Goal: Task Accomplishment & Management: Use online tool/utility

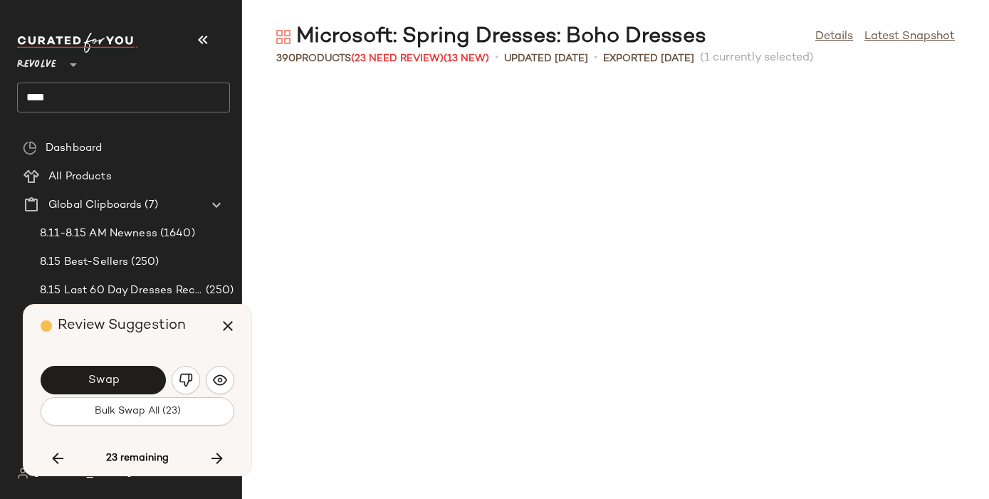
scroll to position [14597, 0]
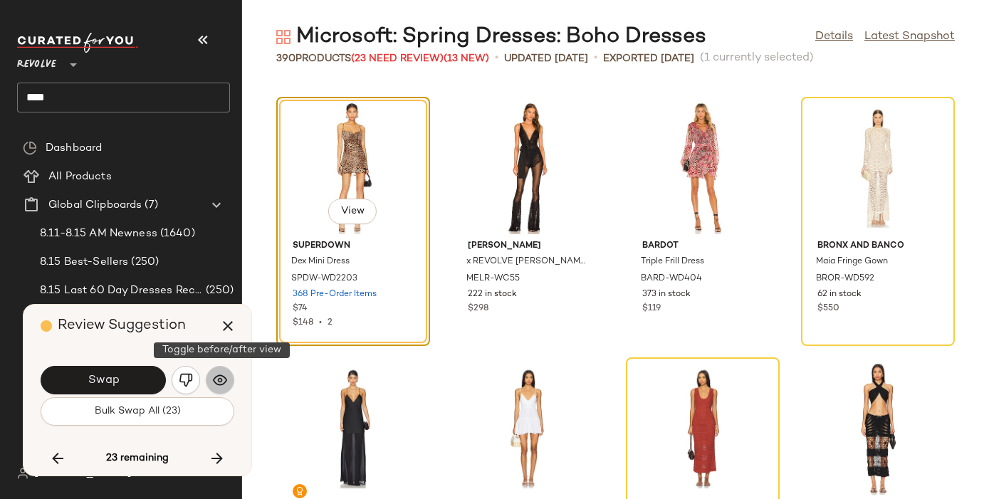
click at [224, 378] on img "button" at bounding box center [220, 380] width 14 height 14
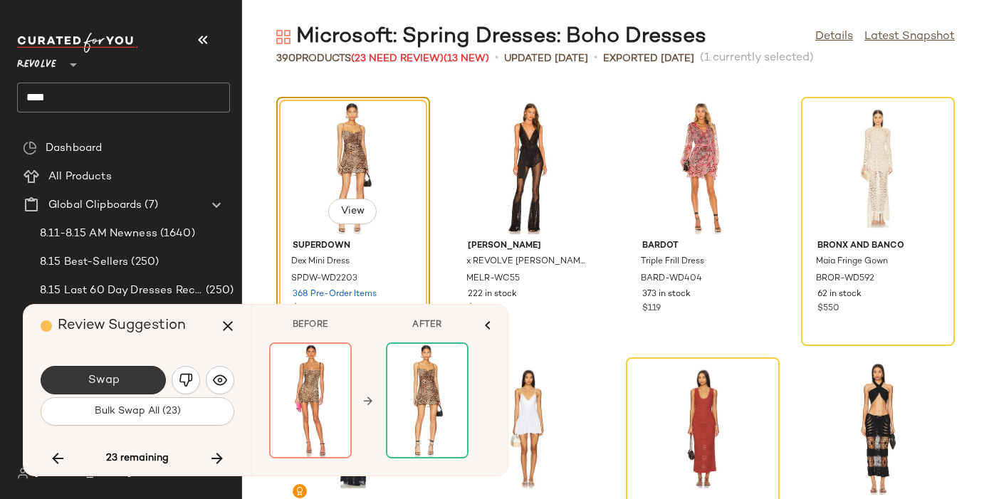
click at [124, 367] on button "Swap" at bounding box center [103, 380] width 125 height 28
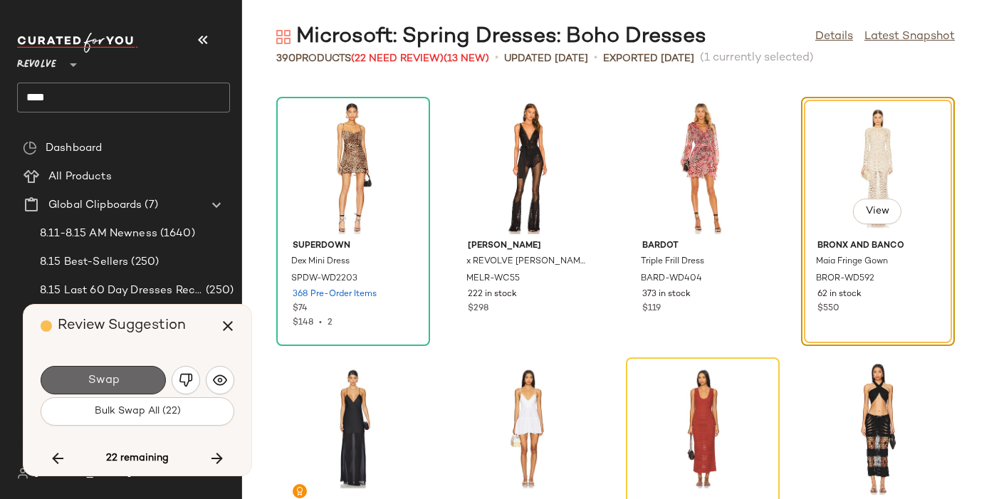
click at [137, 381] on button "Swap" at bounding box center [103, 380] width 125 height 28
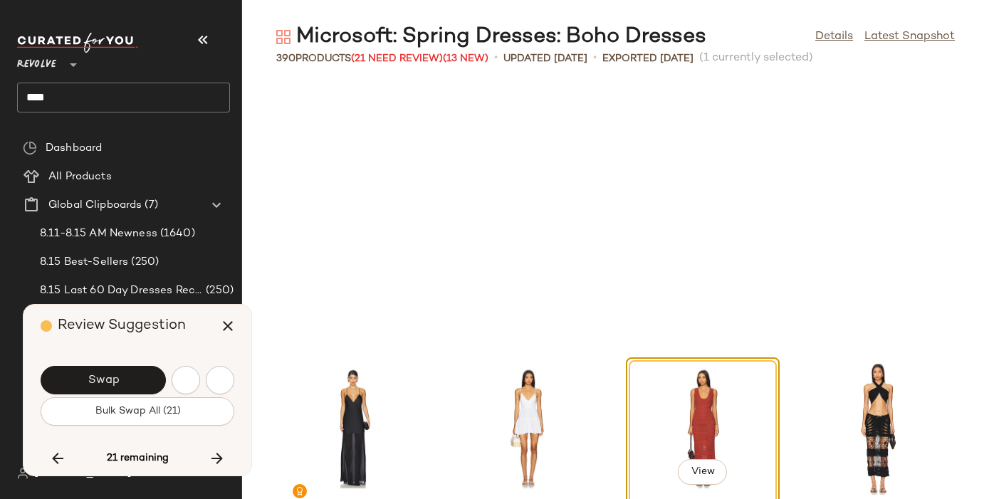
scroll to position [14857, 0]
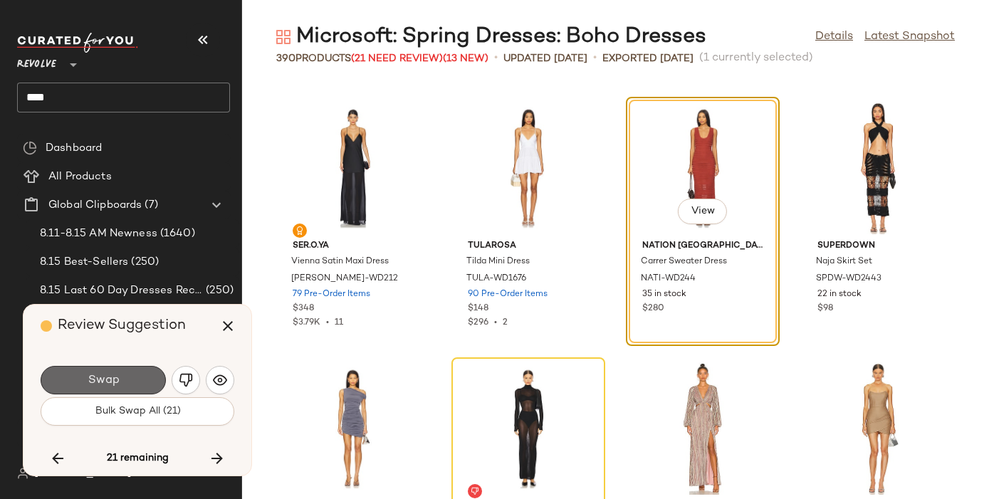
click at [137, 382] on button "Swap" at bounding box center [103, 380] width 125 height 28
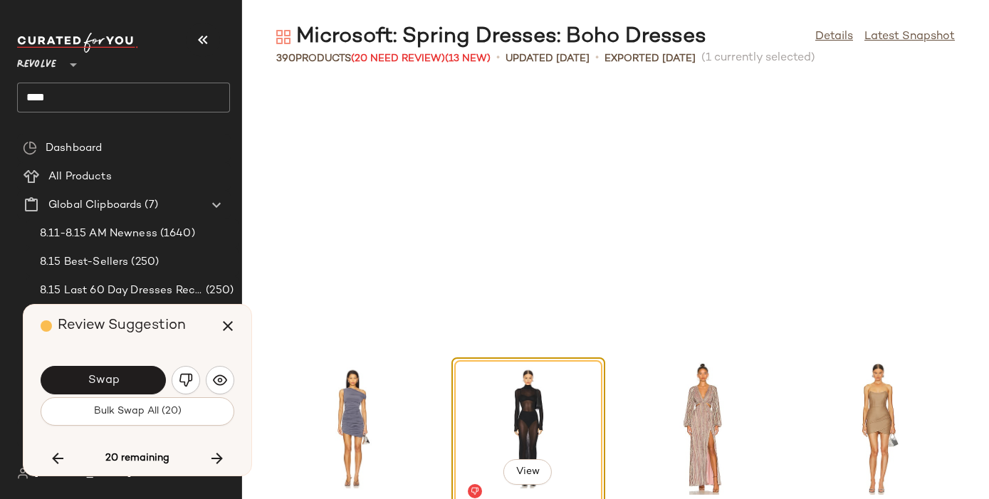
scroll to position [15118, 0]
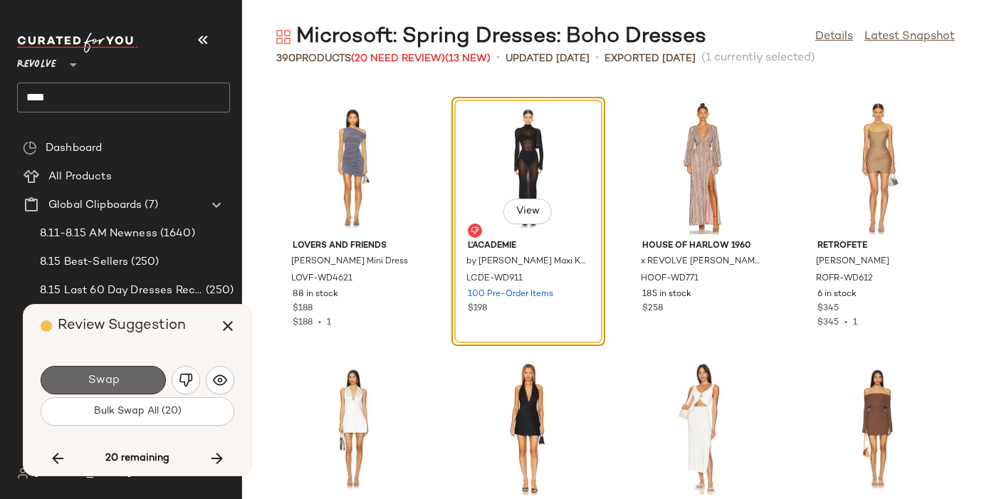
click at [138, 382] on button "Swap" at bounding box center [103, 380] width 125 height 28
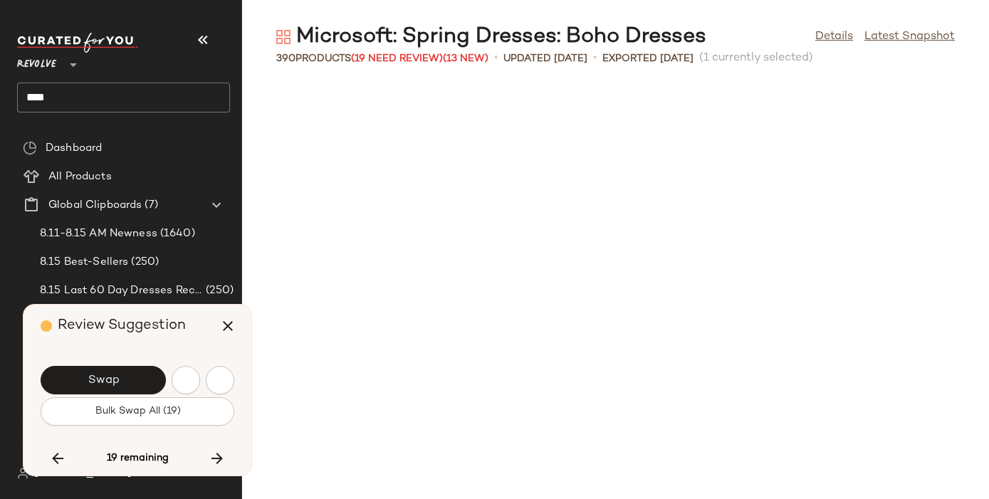
scroll to position [15900, 0]
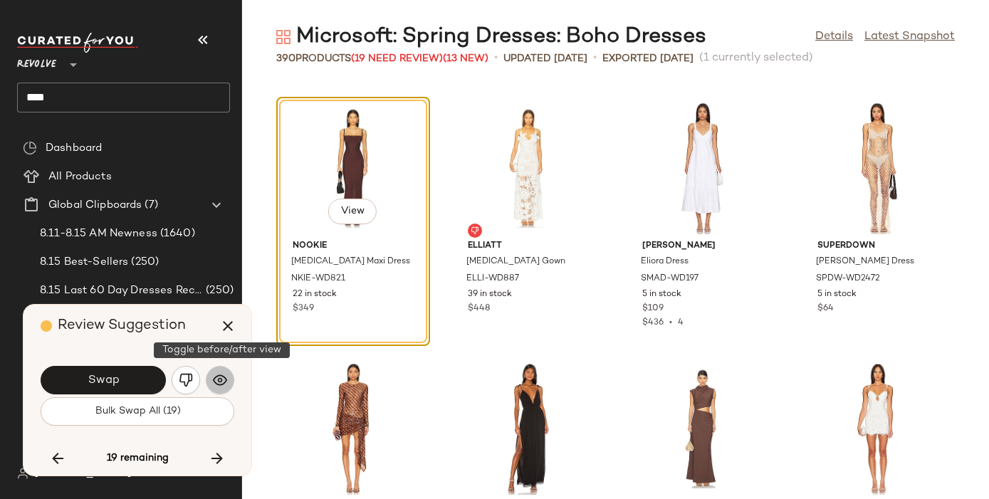
click at [226, 377] on img "button" at bounding box center [220, 380] width 14 height 14
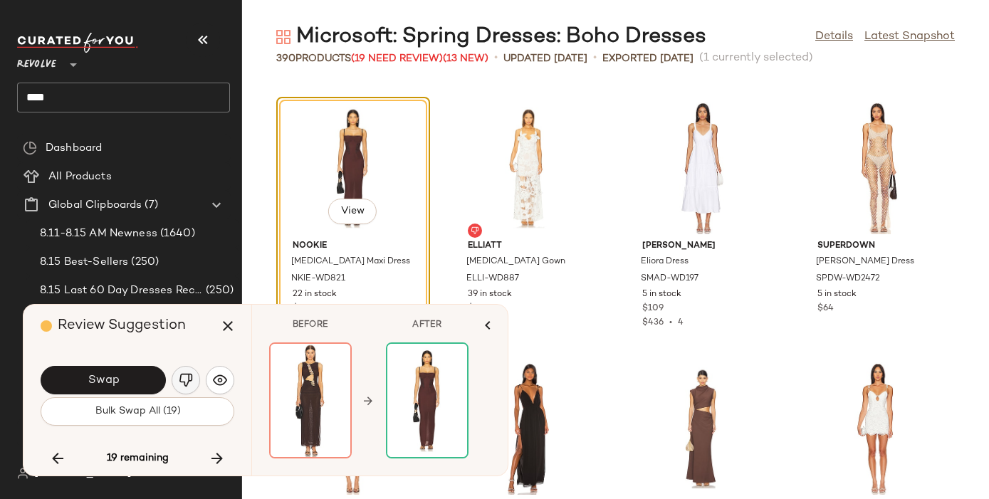
click at [189, 377] on img "button" at bounding box center [186, 380] width 14 height 14
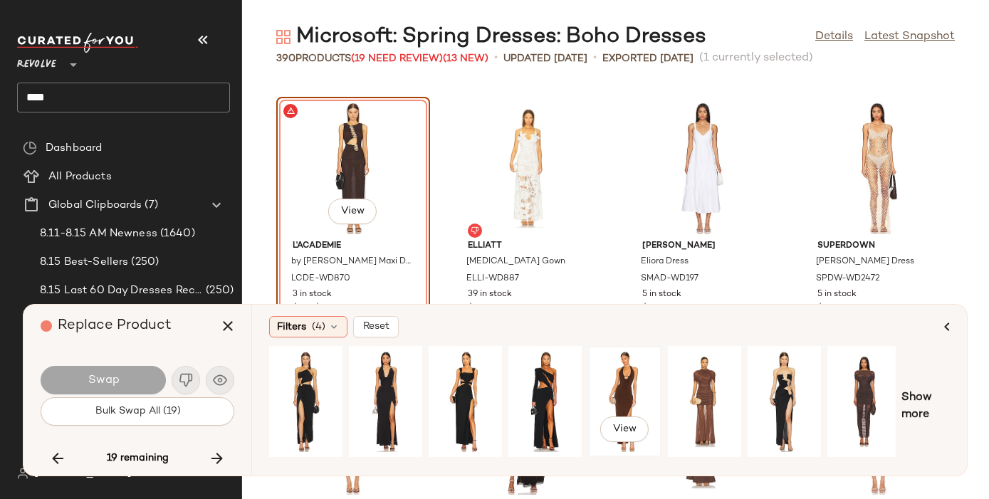
click at [612, 383] on div "View" at bounding box center [624, 401] width 63 height 101
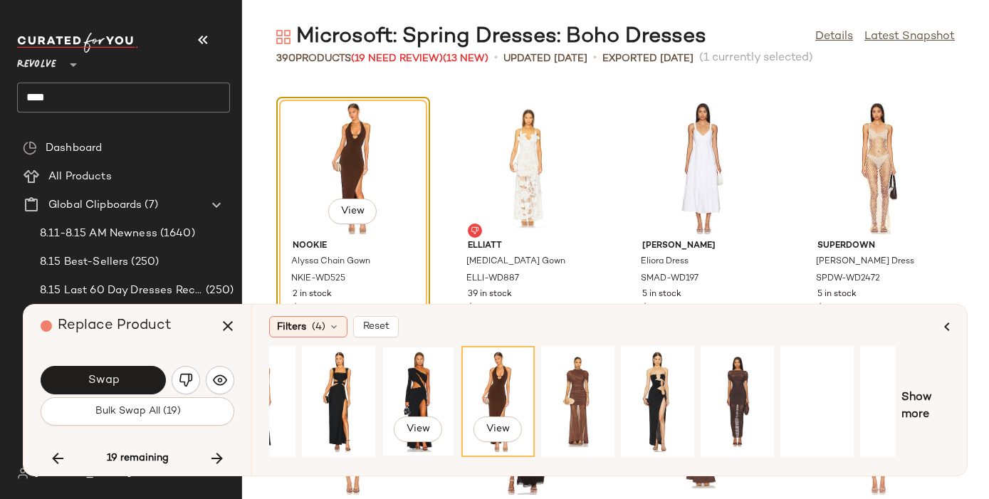
scroll to position [0, 164]
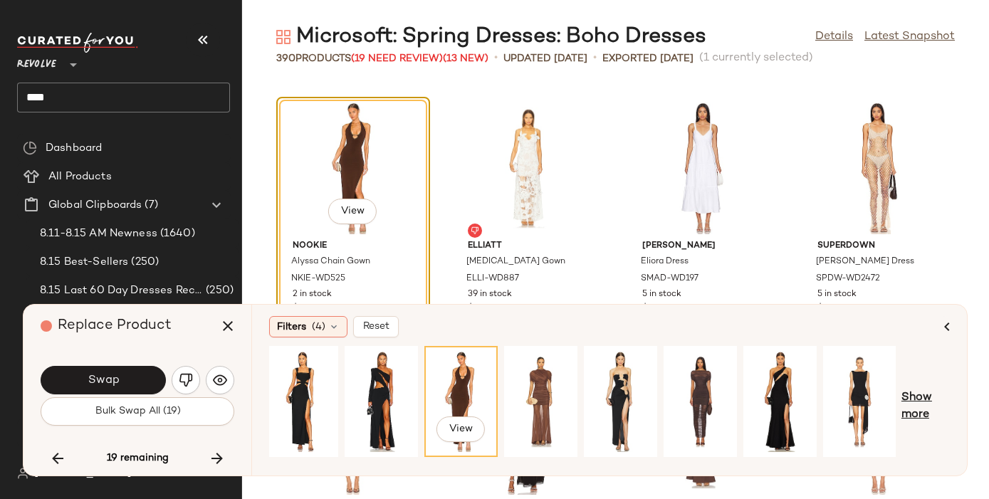
click at [922, 392] on span "Show more" at bounding box center [926, 407] width 48 height 34
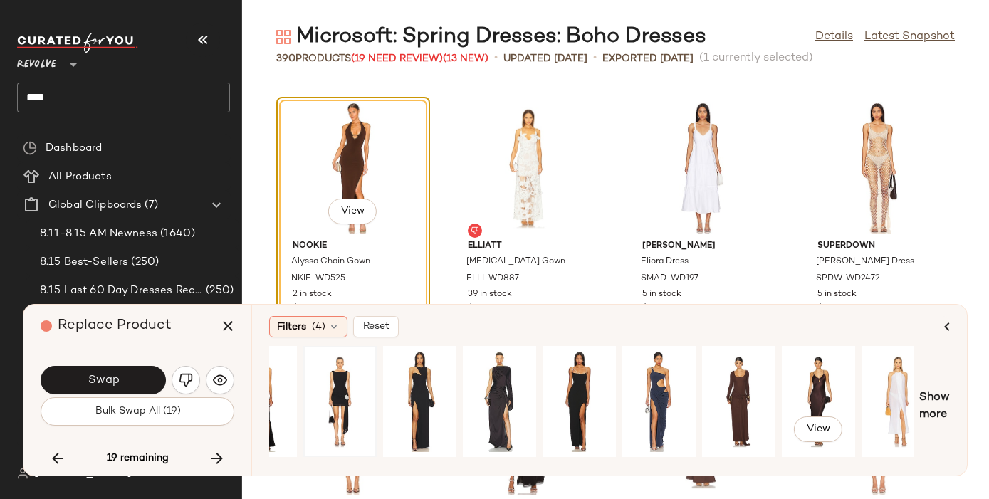
scroll to position [0, 686]
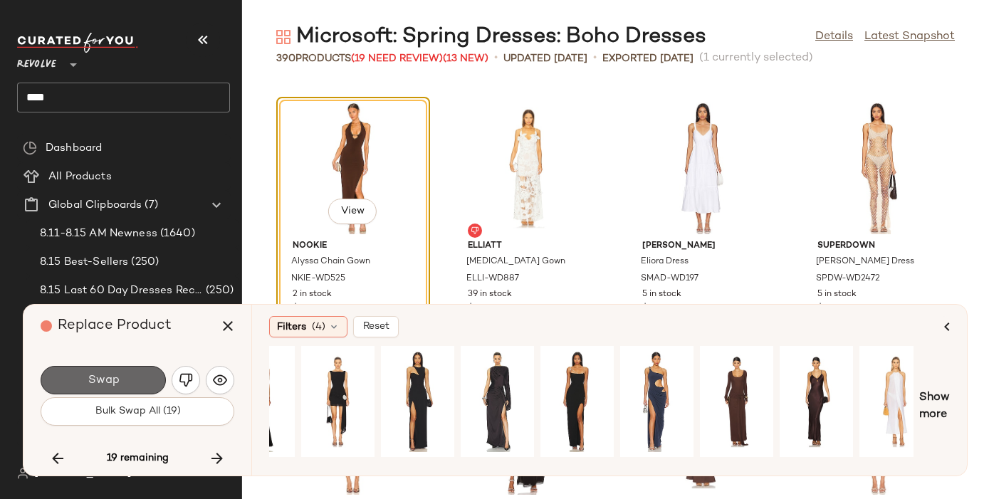
click at [103, 382] on span "Swap" at bounding box center [103, 381] width 32 height 14
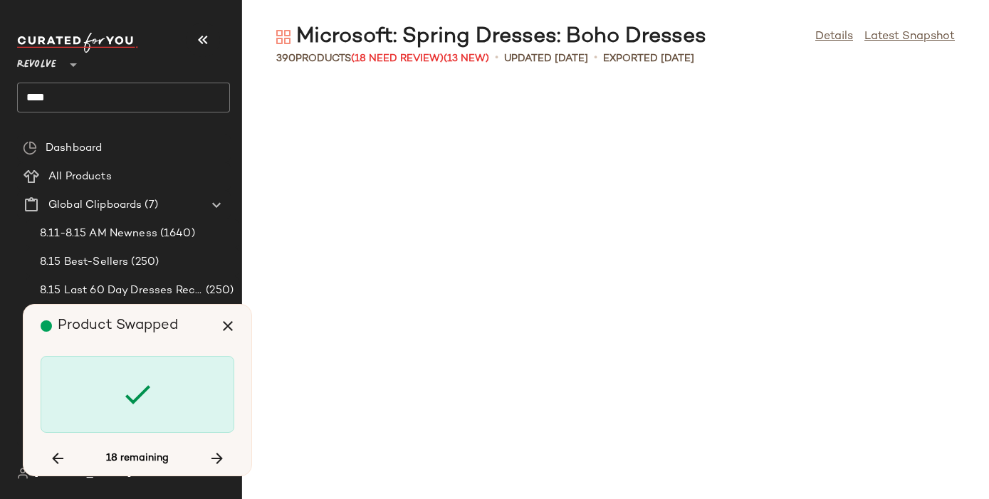
scroll to position [16943, 0]
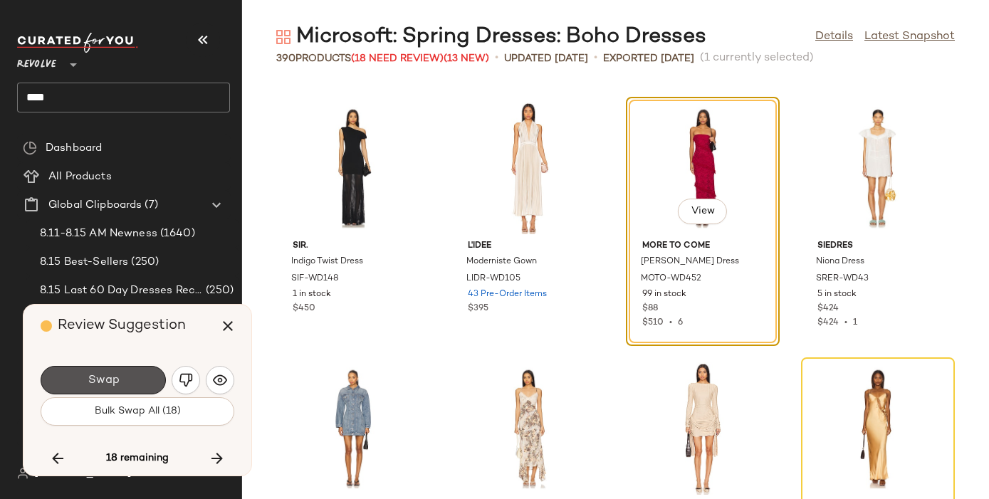
click at [103, 382] on span "Swap" at bounding box center [103, 381] width 32 height 14
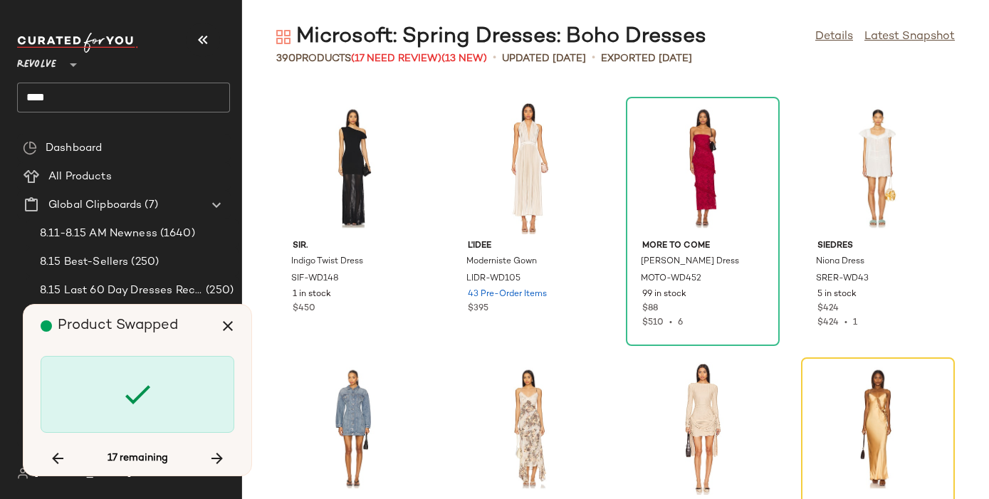
scroll to position [17203, 0]
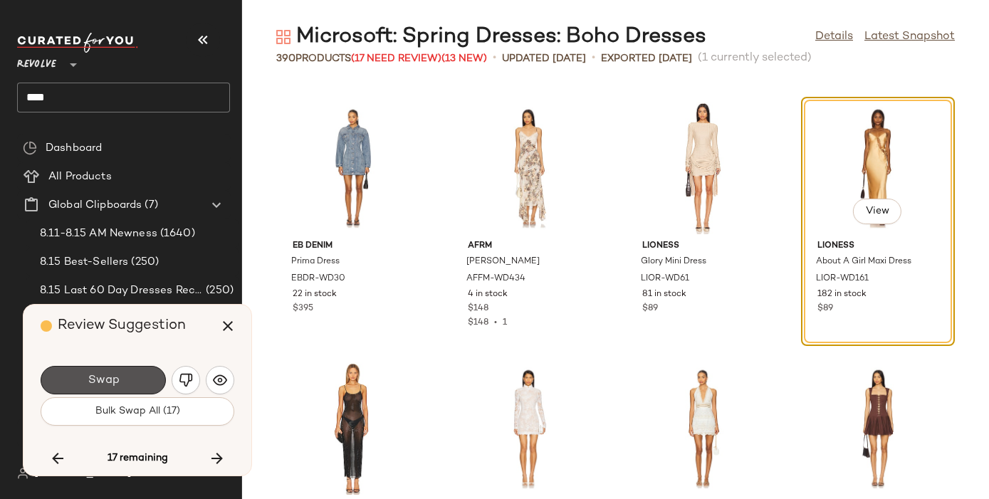
click at [103, 382] on span "Swap" at bounding box center [103, 381] width 32 height 14
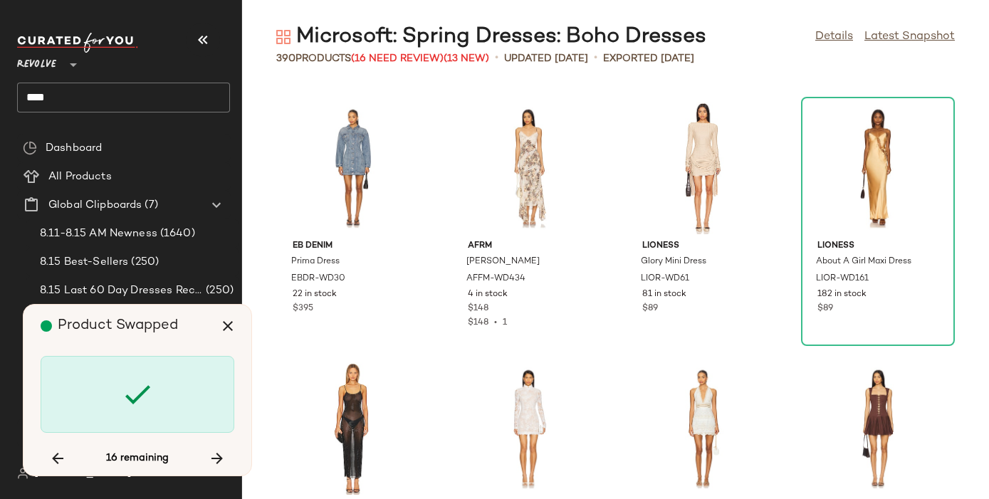
scroll to position [18246, 0]
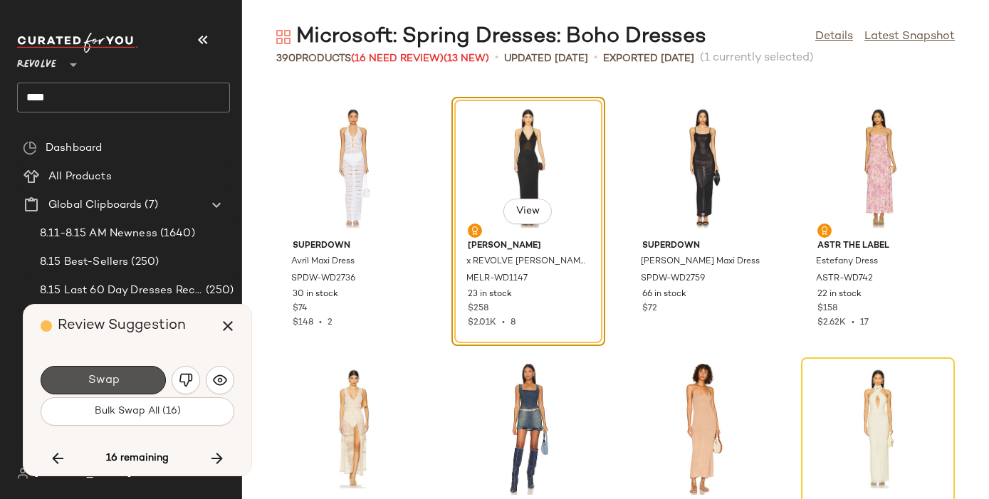
click at [103, 382] on span "Swap" at bounding box center [103, 381] width 32 height 14
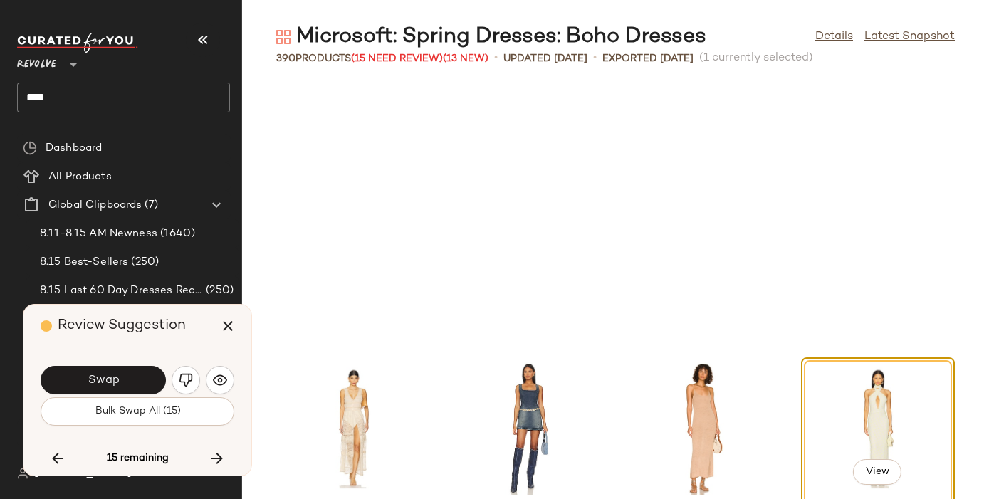
scroll to position [18506, 0]
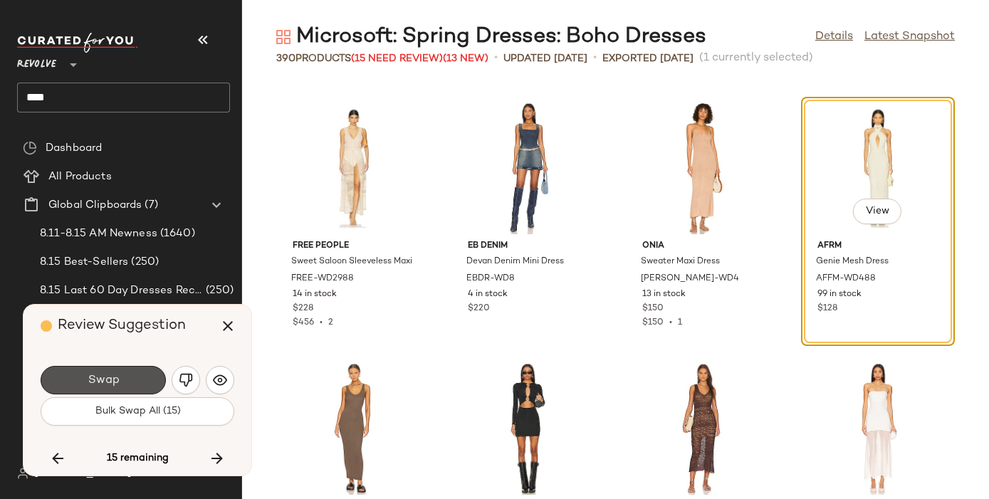
click at [103, 382] on span "Swap" at bounding box center [103, 381] width 32 height 14
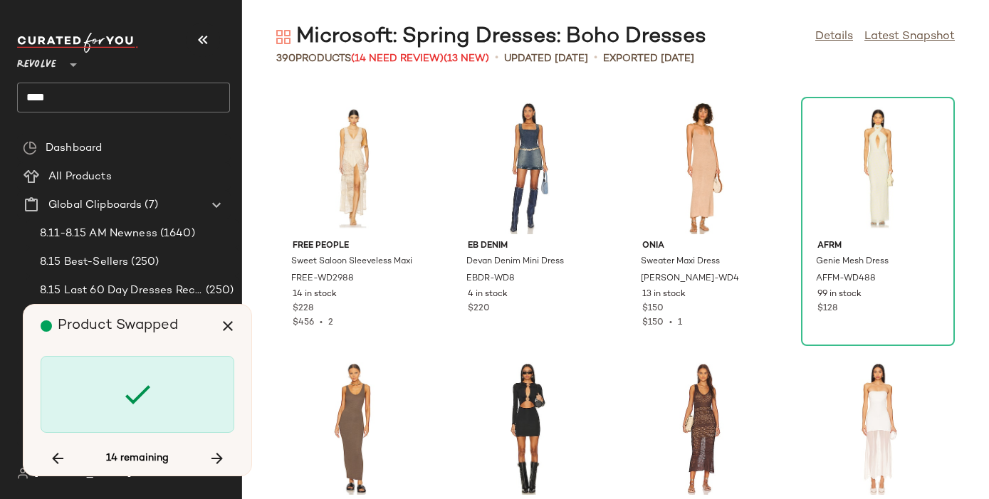
scroll to position [19288, 0]
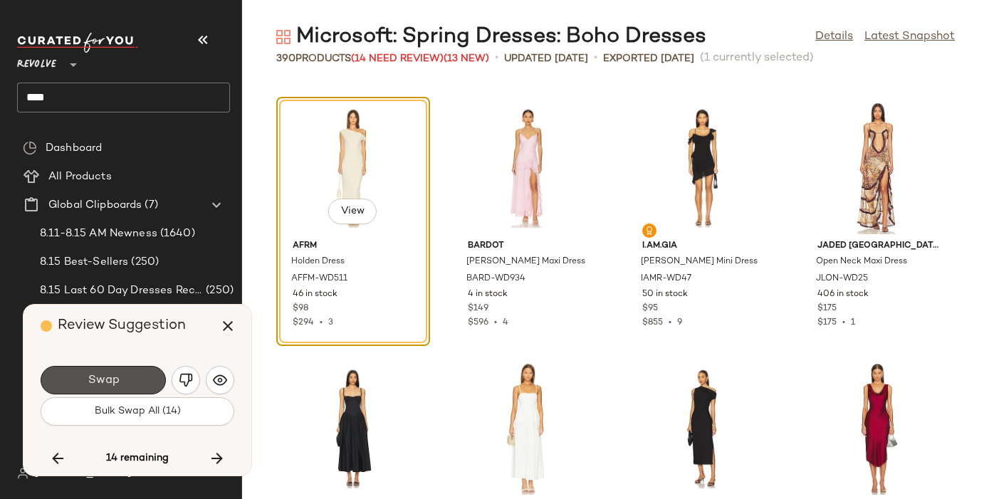
click at [103, 382] on span "Swap" at bounding box center [103, 381] width 32 height 14
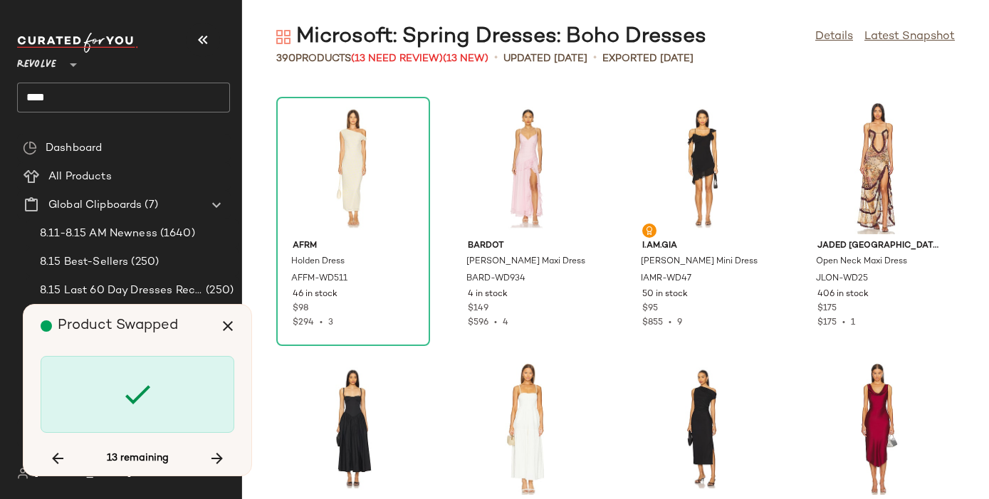
scroll to position [20070, 0]
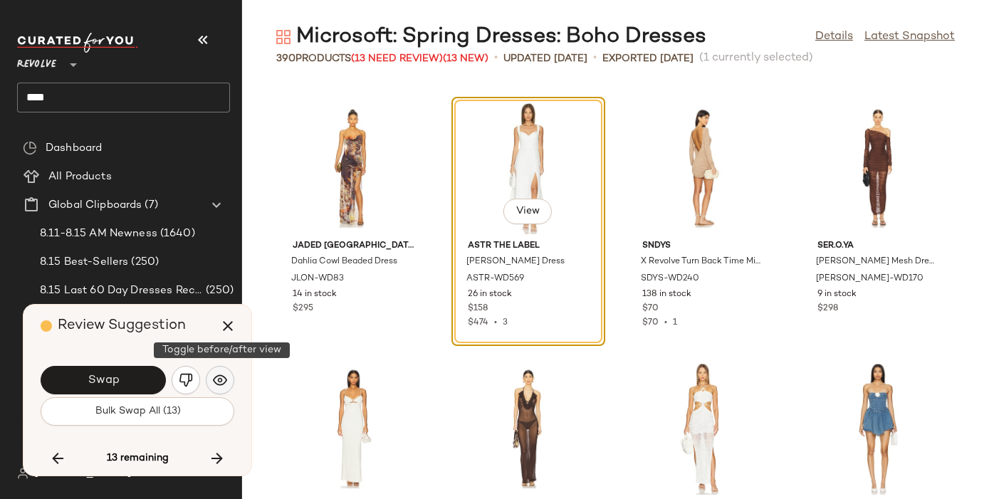
click at [211, 376] on button "button" at bounding box center [220, 380] width 28 height 28
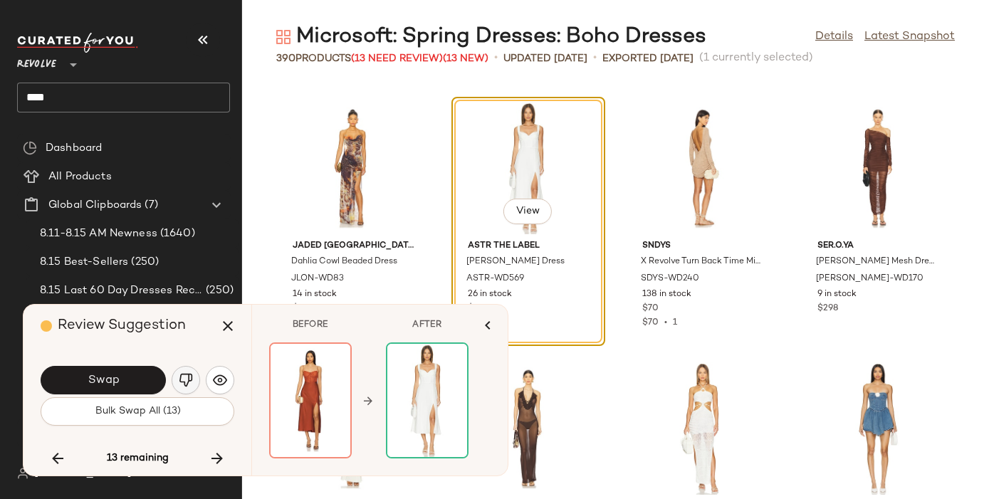
click at [187, 380] on img "button" at bounding box center [186, 380] width 14 height 14
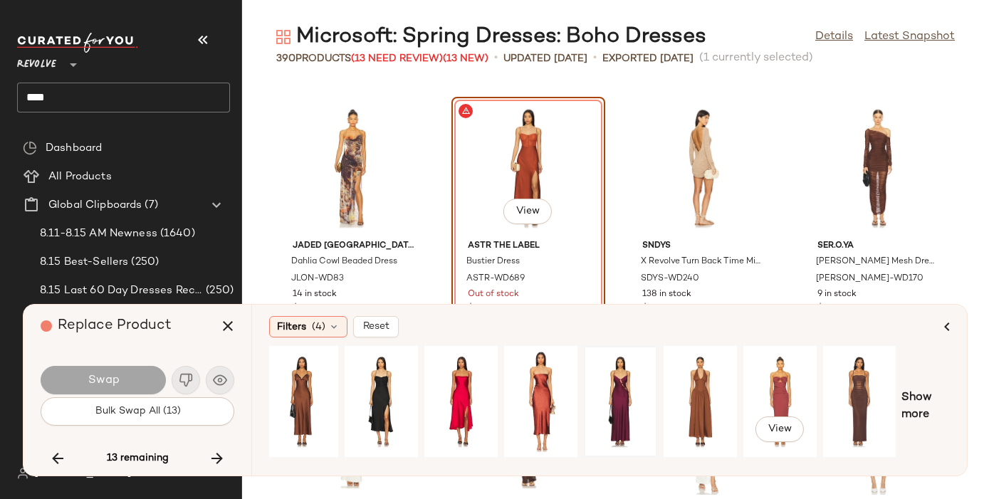
scroll to position [0, 0]
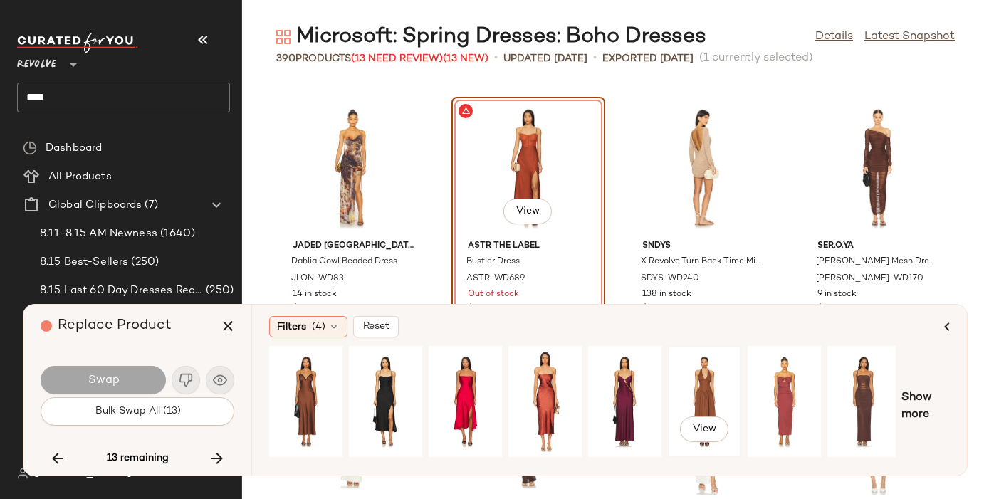
click at [681, 391] on div "View" at bounding box center [704, 401] width 63 height 101
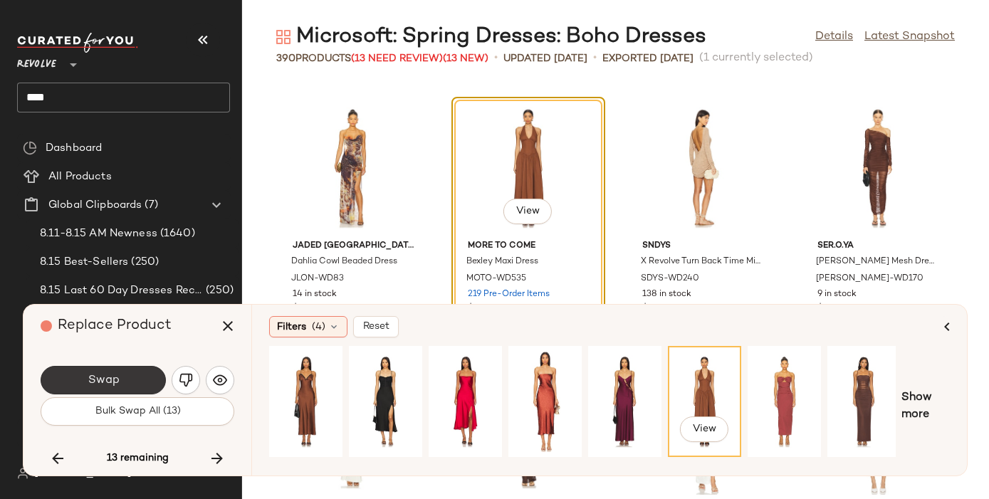
click at [114, 379] on span "Swap" at bounding box center [103, 381] width 32 height 14
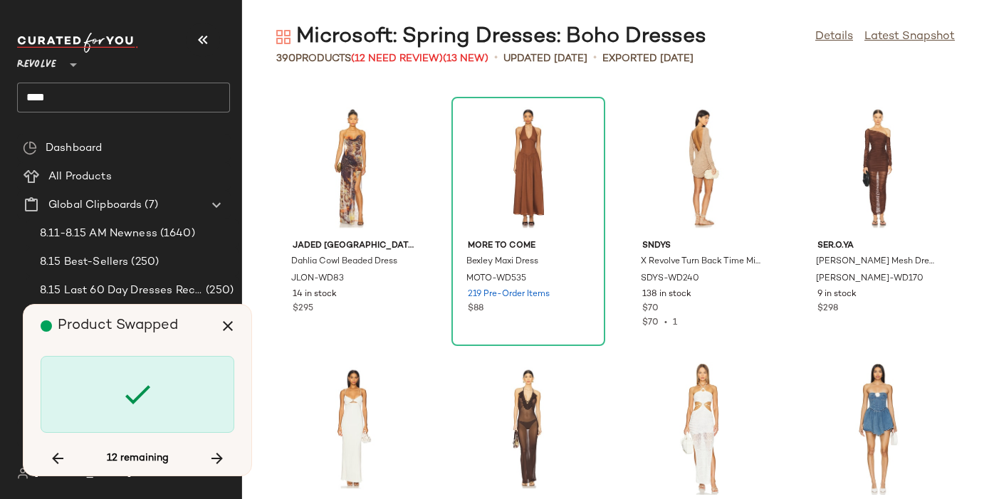
scroll to position [20852, 0]
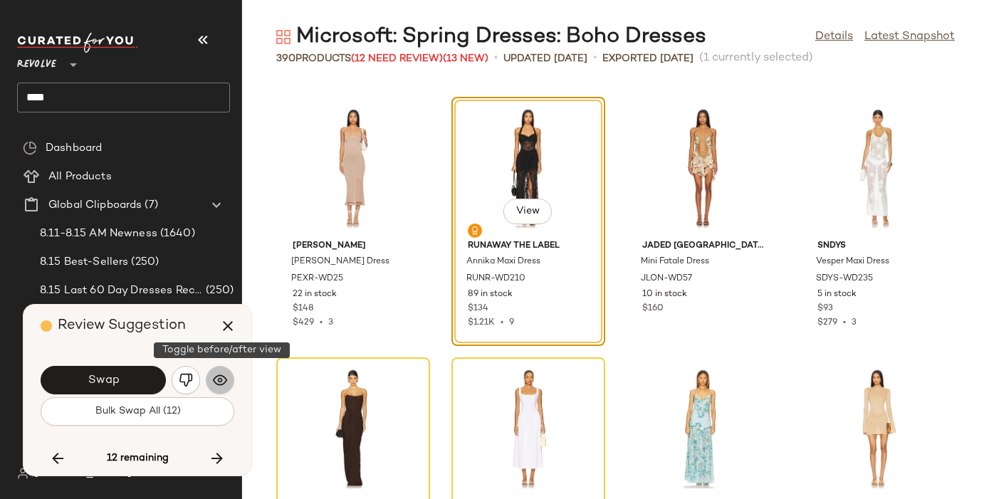
click at [214, 371] on button "button" at bounding box center [220, 380] width 28 height 28
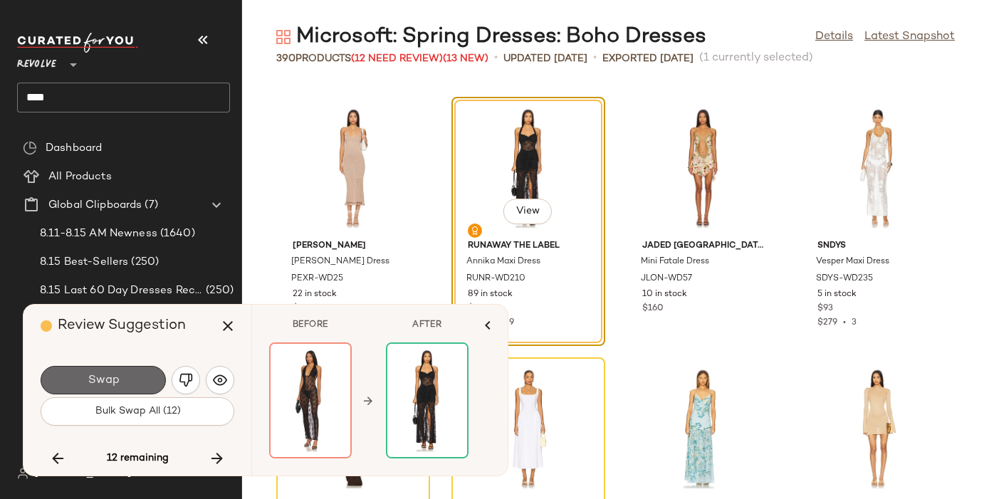
click at [147, 384] on button "Swap" at bounding box center [103, 380] width 125 height 28
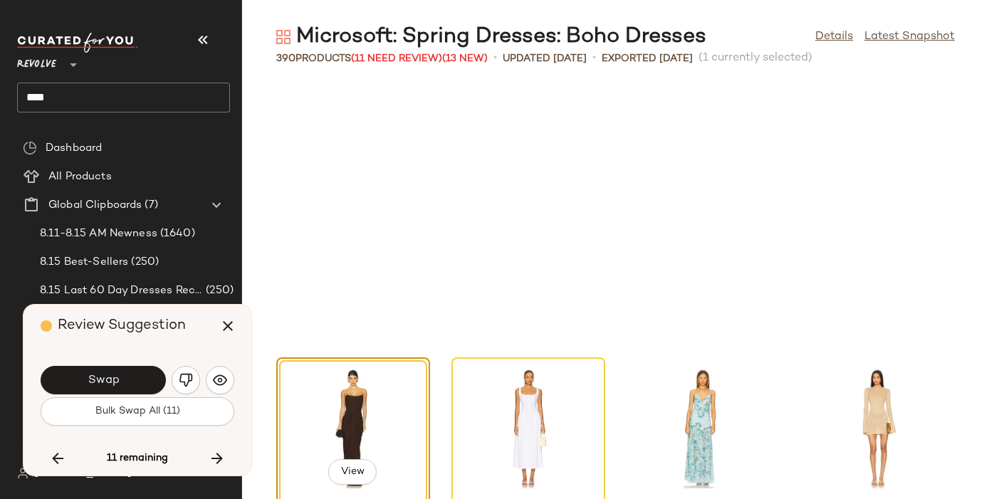
scroll to position [21113, 0]
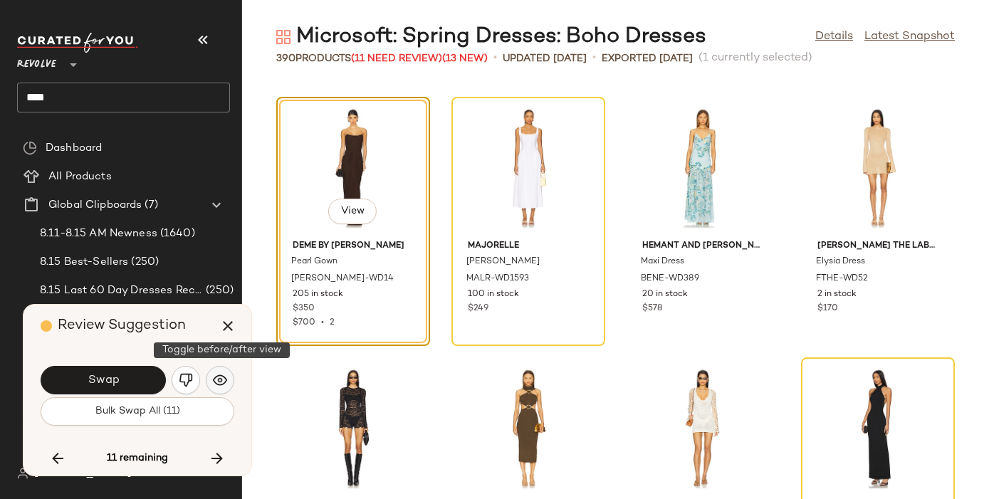
click at [216, 384] on img "button" at bounding box center [220, 380] width 14 height 14
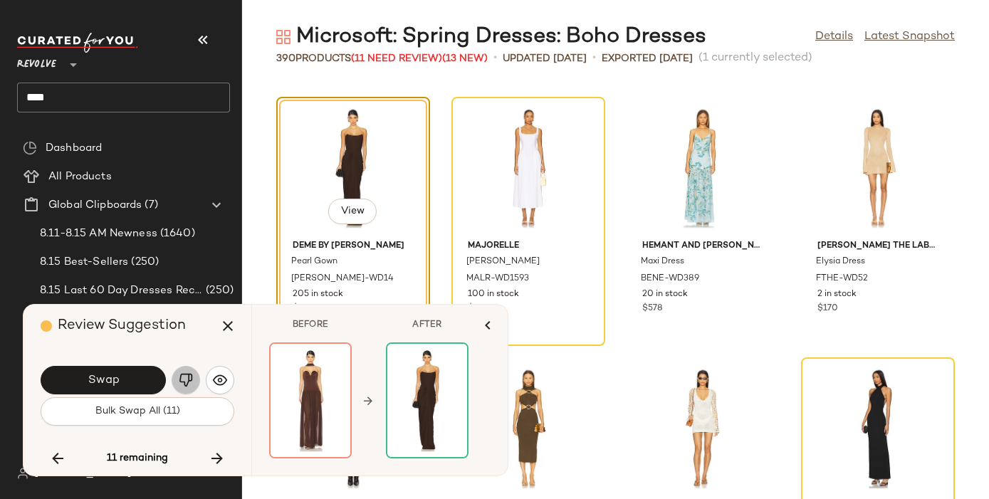
click at [178, 383] on button "button" at bounding box center [186, 380] width 28 height 28
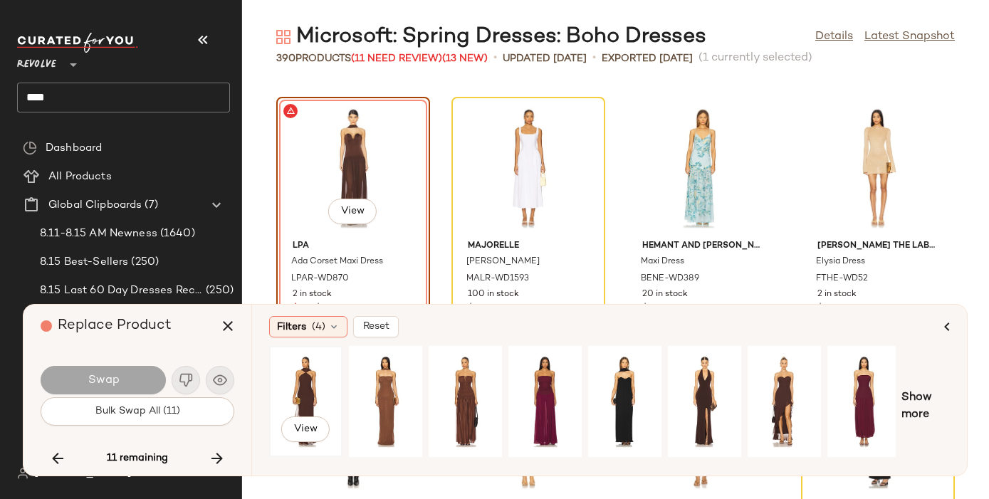
click at [289, 384] on div "View" at bounding box center [305, 401] width 63 height 101
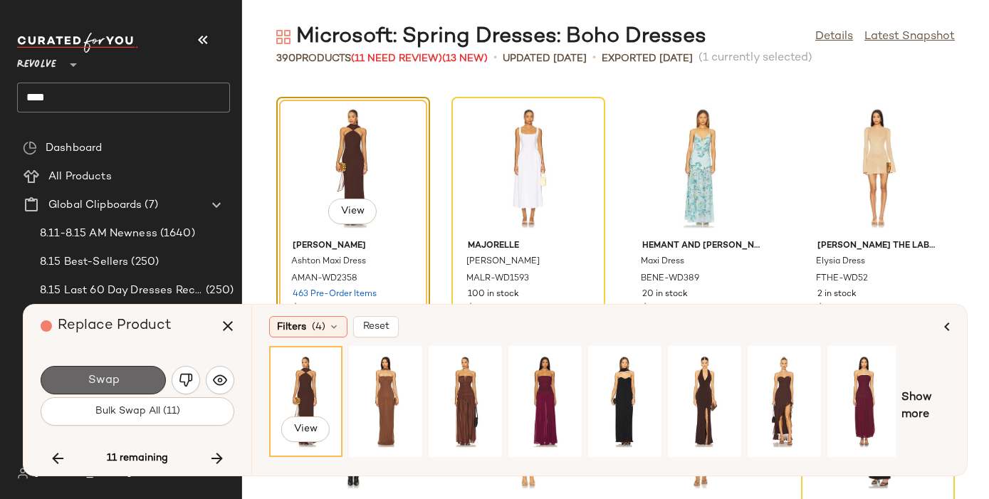
click at [78, 375] on button "Swap" at bounding box center [103, 380] width 125 height 28
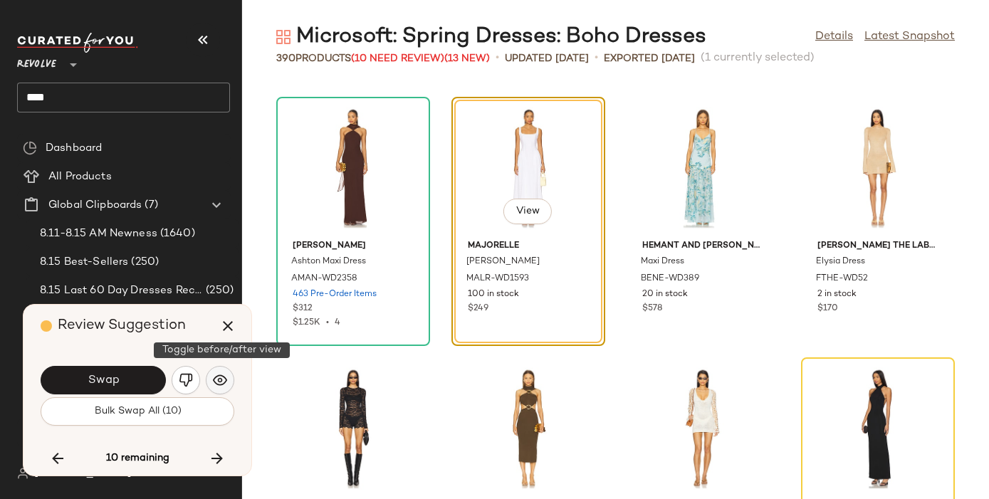
click at [211, 370] on button "button" at bounding box center [220, 380] width 28 height 28
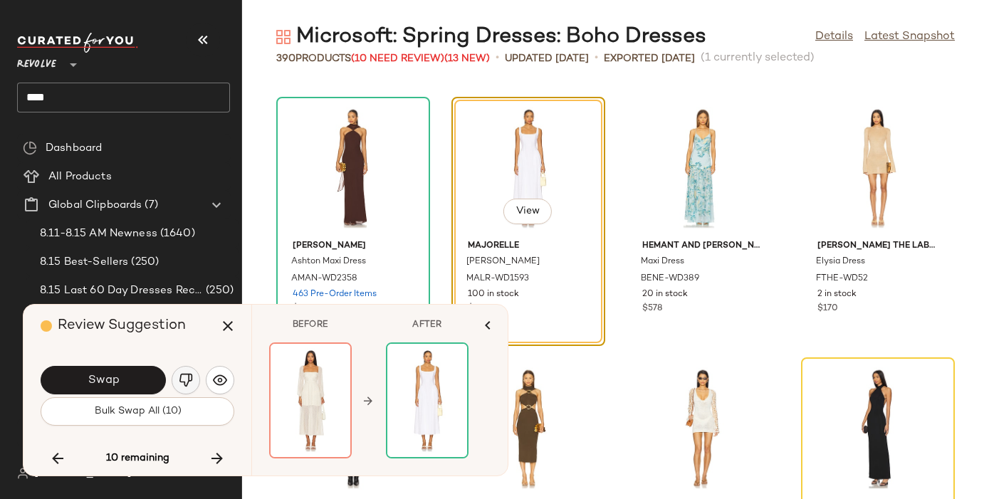
click at [185, 377] on img "button" at bounding box center [186, 380] width 14 height 14
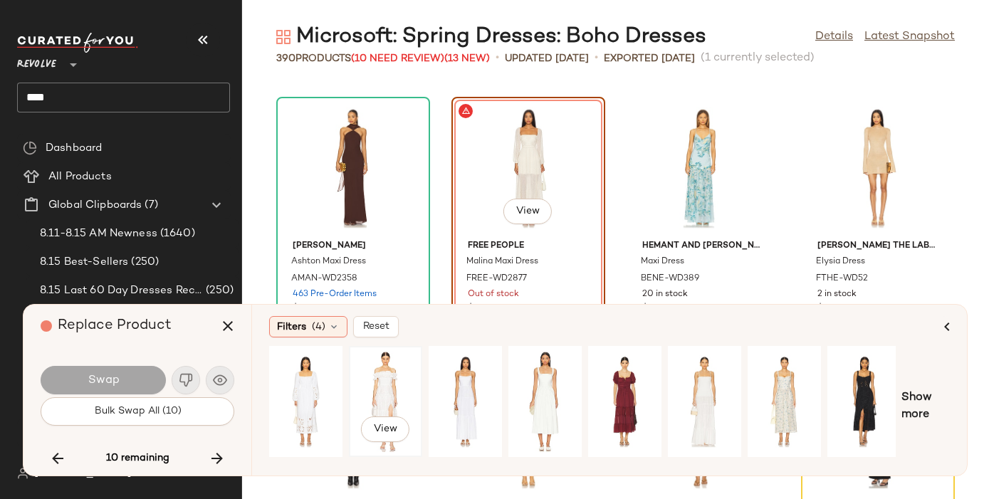
click at [357, 375] on div "View" at bounding box center [385, 401] width 63 height 101
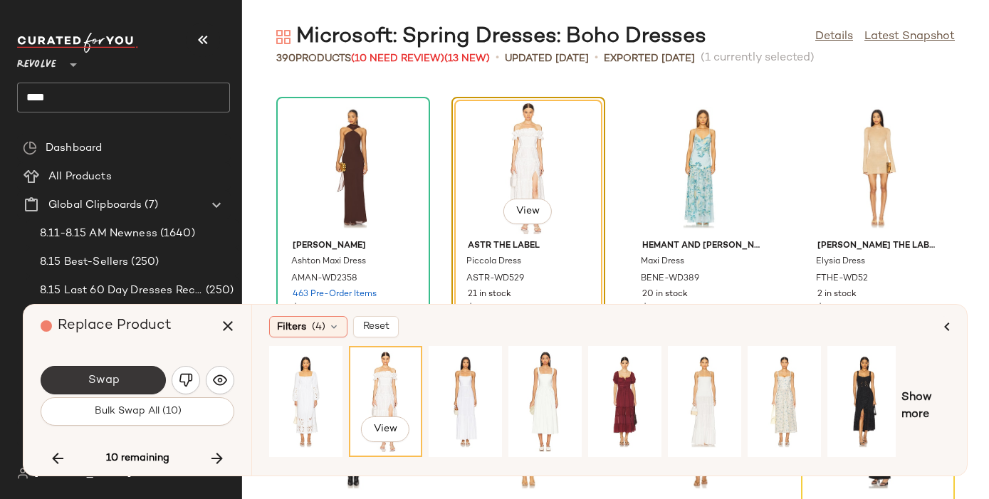
click at [128, 373] on button "Swap" at bounding box center [103, 380] width 125 height 28
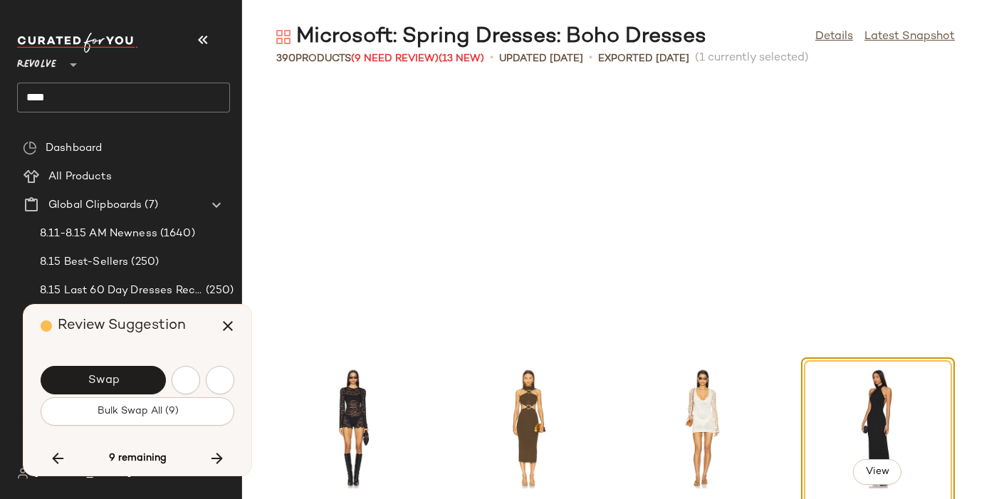
scroll to position [21374, 0]
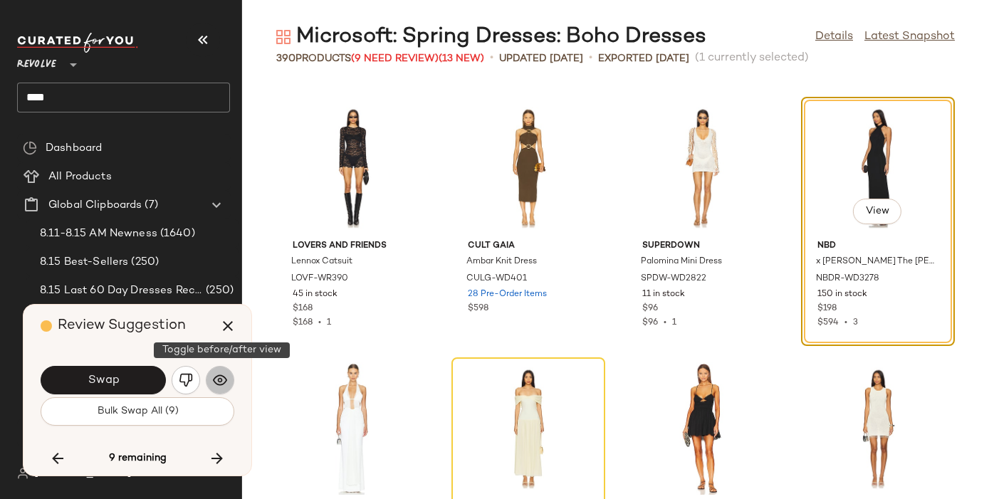
click at [219, 380] on img "button" at bounding box center [220, 380] width 14 height 14
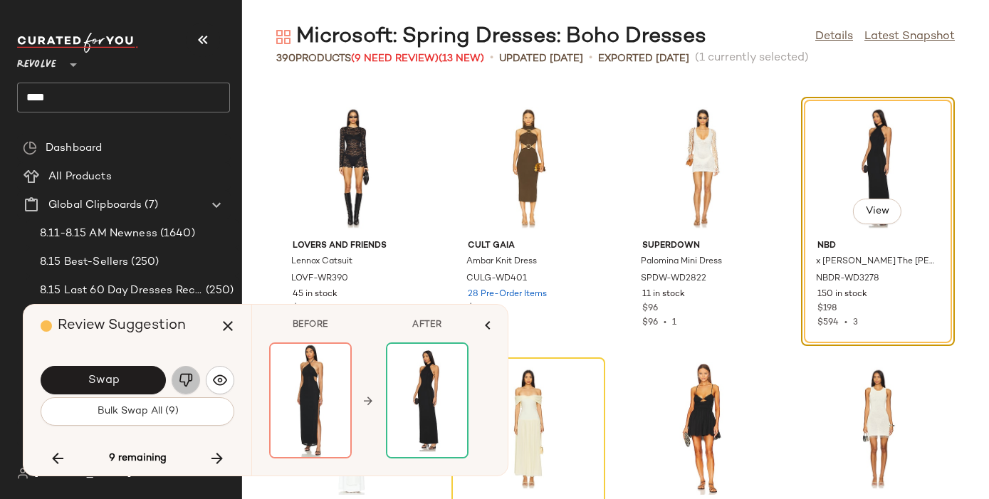
click at [183, 379] on img "button" at bounding box center [186, 380] width 14 height 14
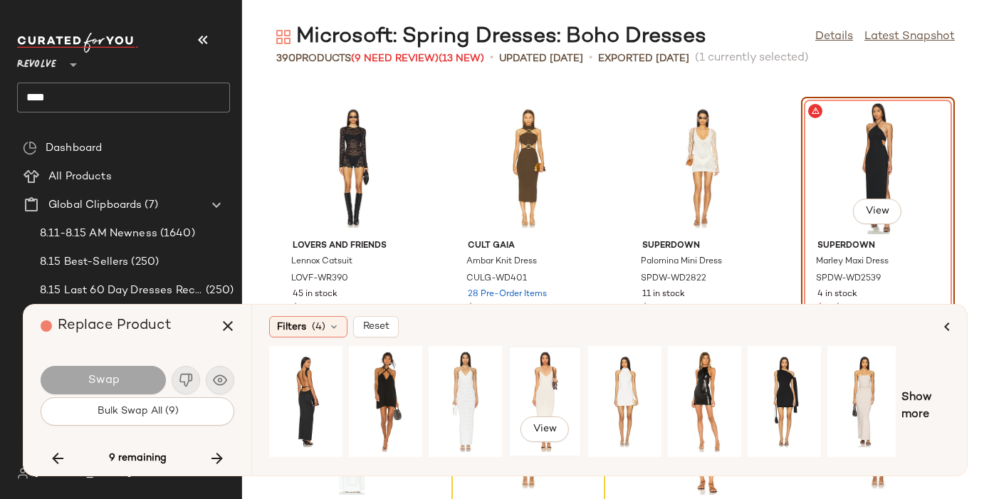
scroll to position [0, 164]
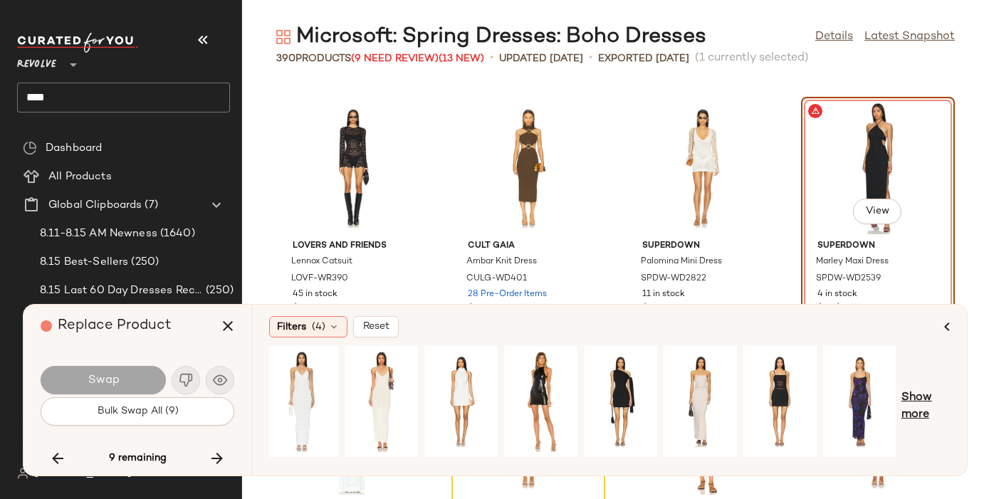
click at [907, 395] on span "Show more" at bounding box center [926, 407] width 48 height 34
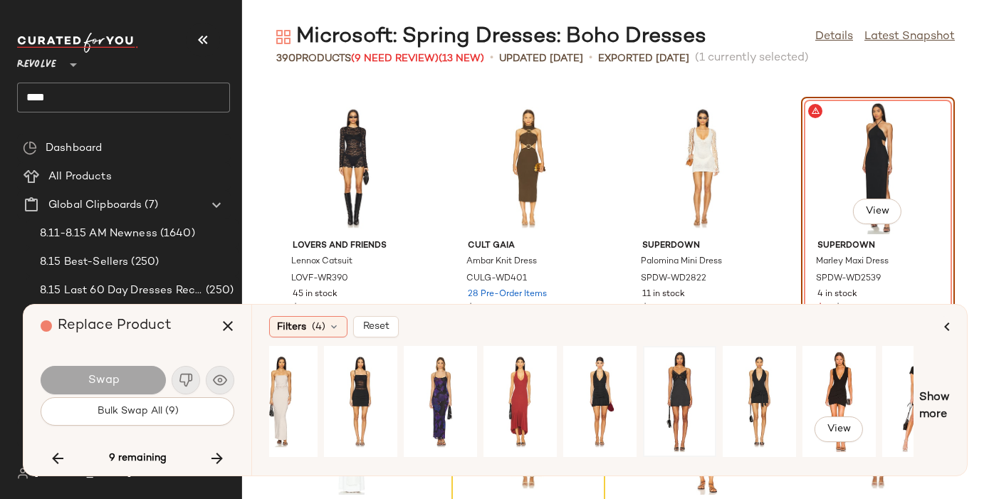
scroll to position [0, 584]
click at [518, 389] on div "View" at bounding box center [519, 401] width 63 height 101
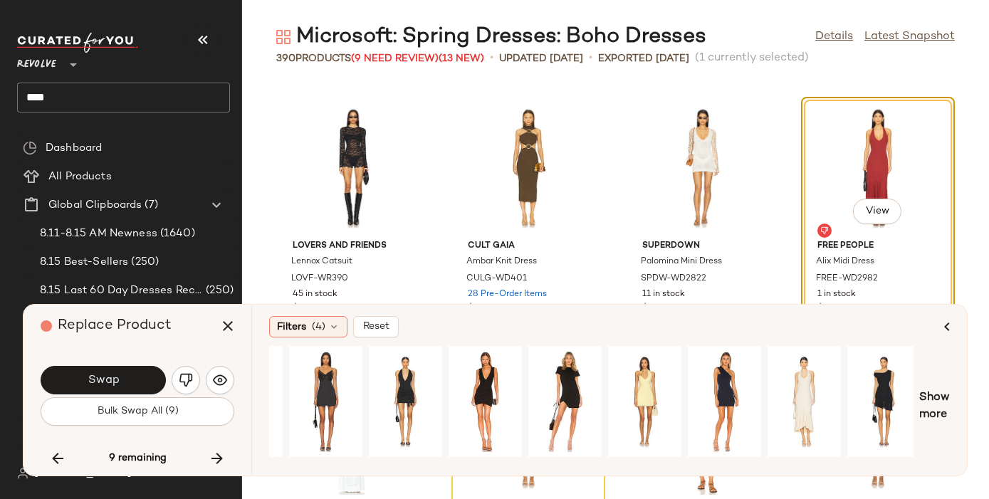
scroll to position [0, 943]
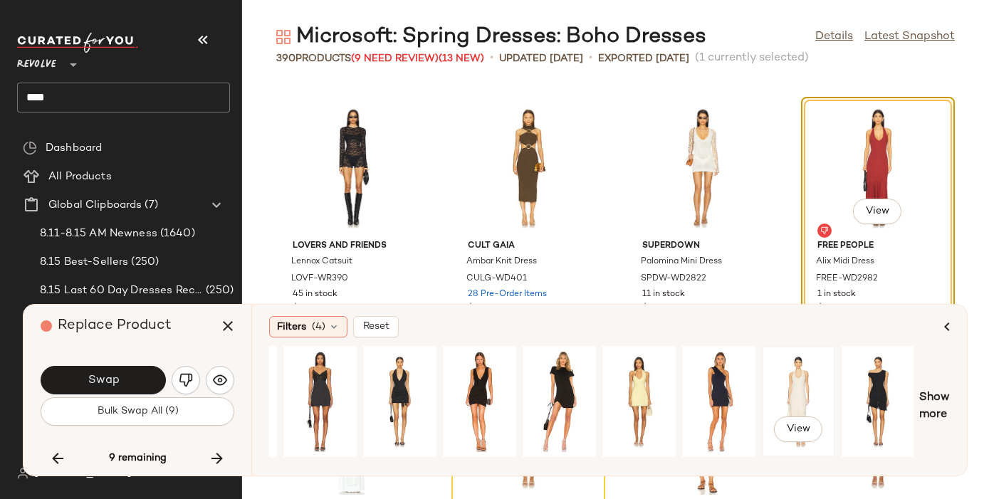
click at [787, 391] on div "View" at bounding box center [798, 401] width 63 height 101
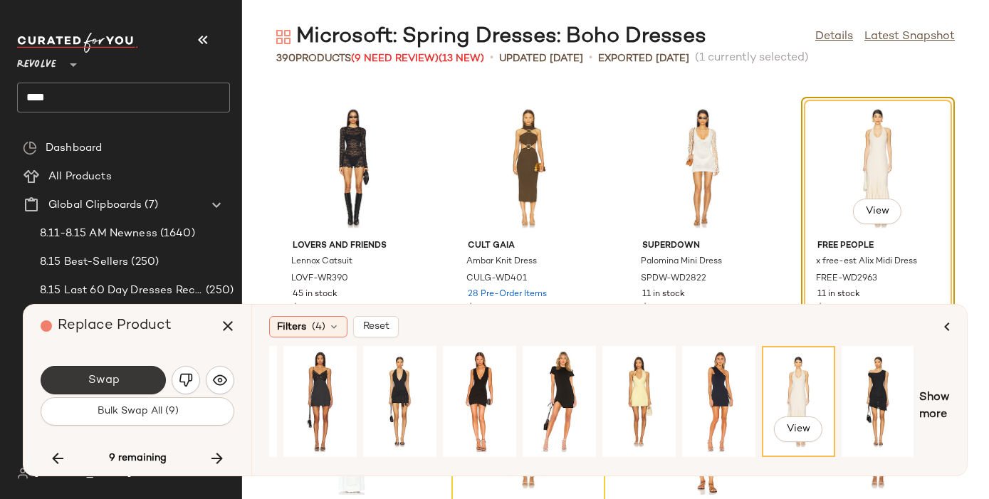
click at [86, 384] on button "Swap" at bounding box center [103, 380] width 125 height 28
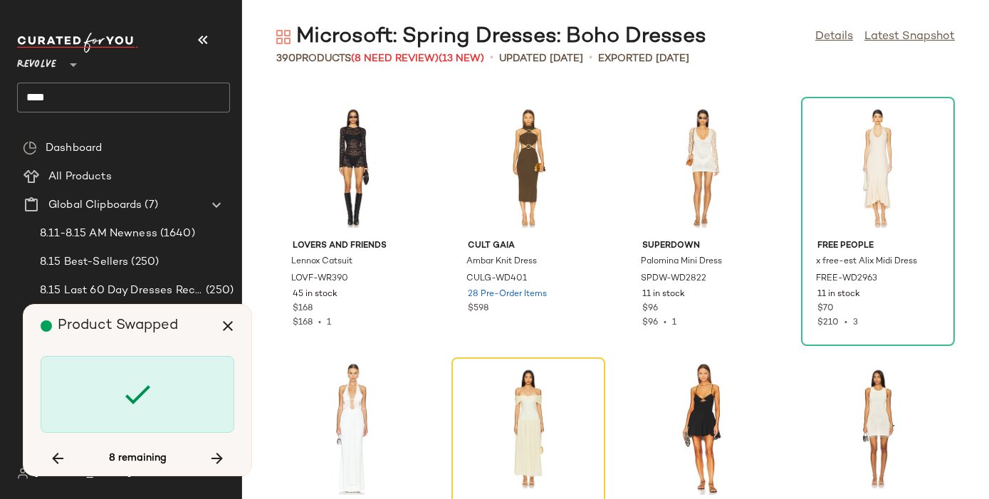
scroll to position [21634, 0]
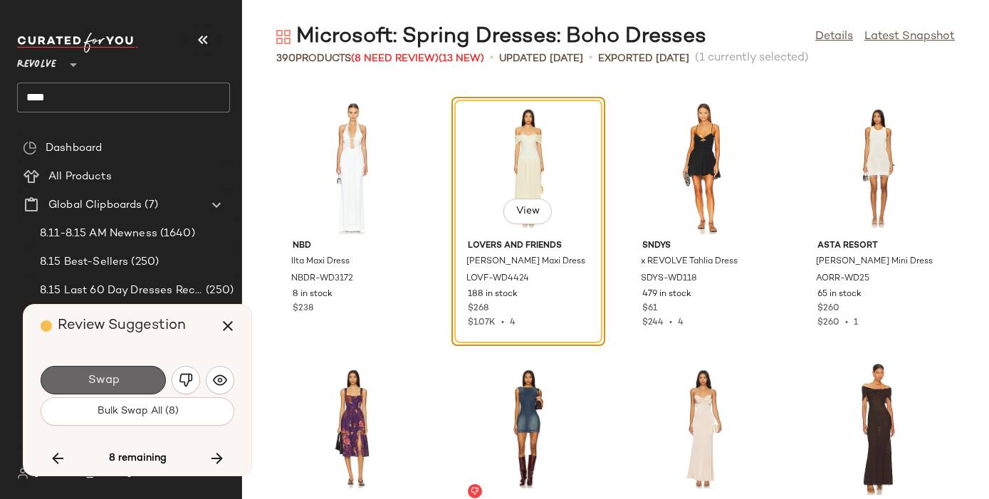
click at [85, 387] on button "Swap" at bounding box center [103, 380] width 125 height 28
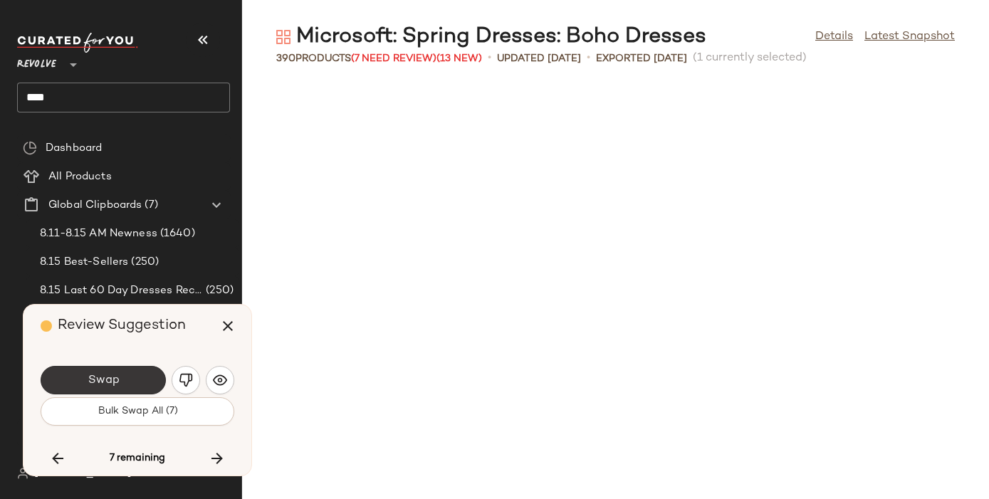
scroll to position [22416, 0]
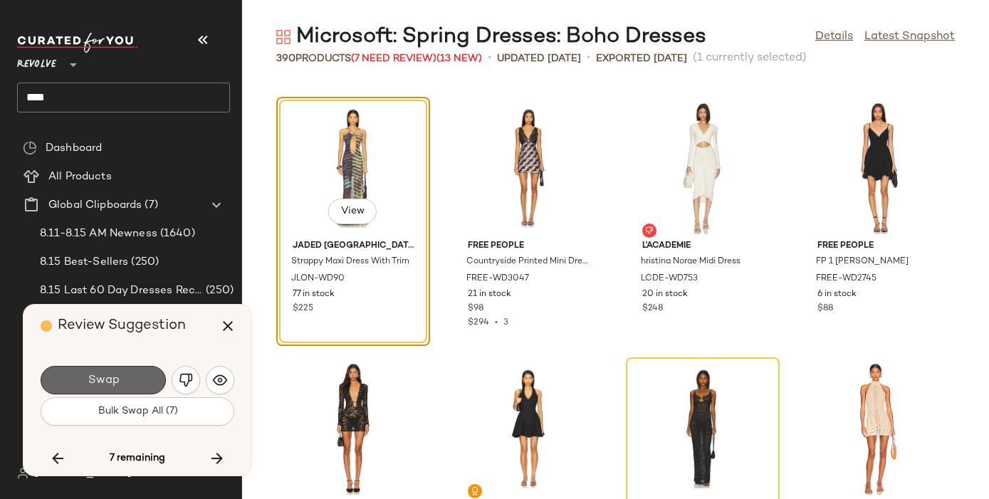
click at [93, 384] on span "Swap" at bounding box center [103, 381] width 32 height 14
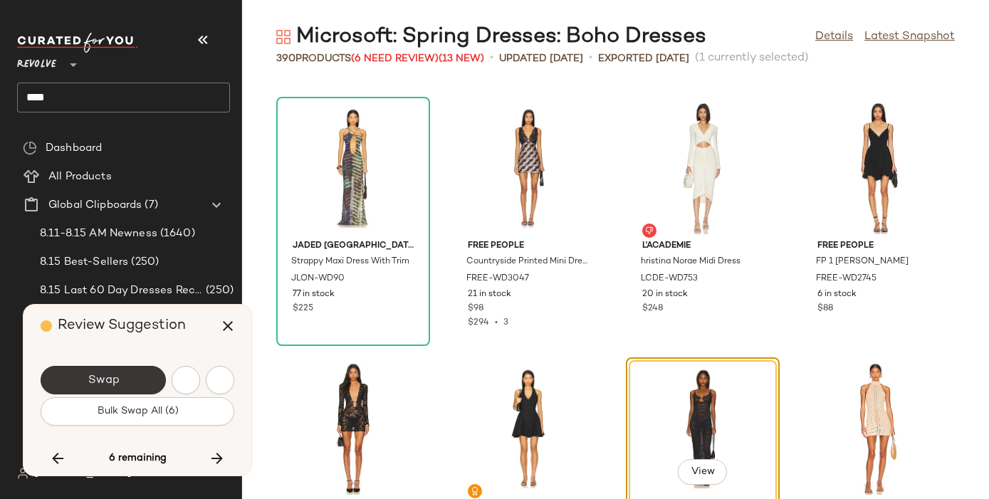
scroll to position [22677, 0]
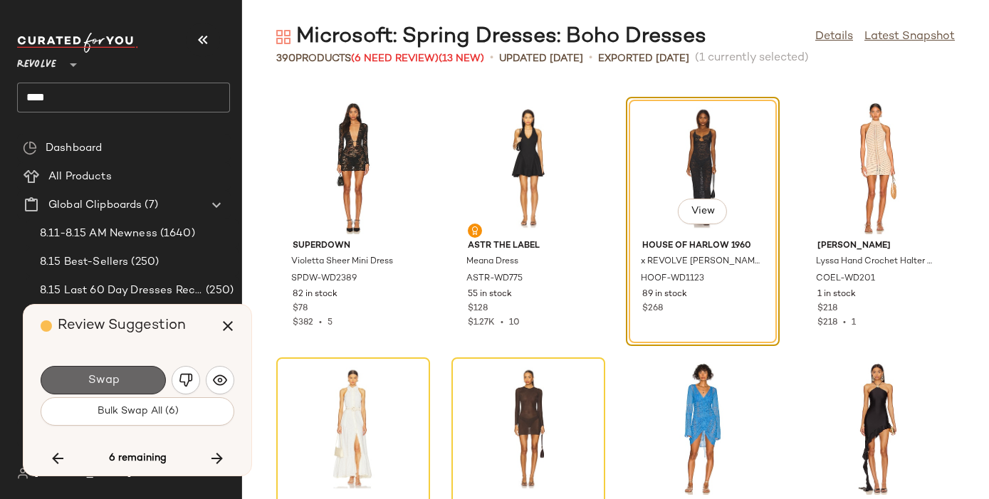
click at [94, 383] on span "Swap" at bounding box center [103, 381] width 32 height 14
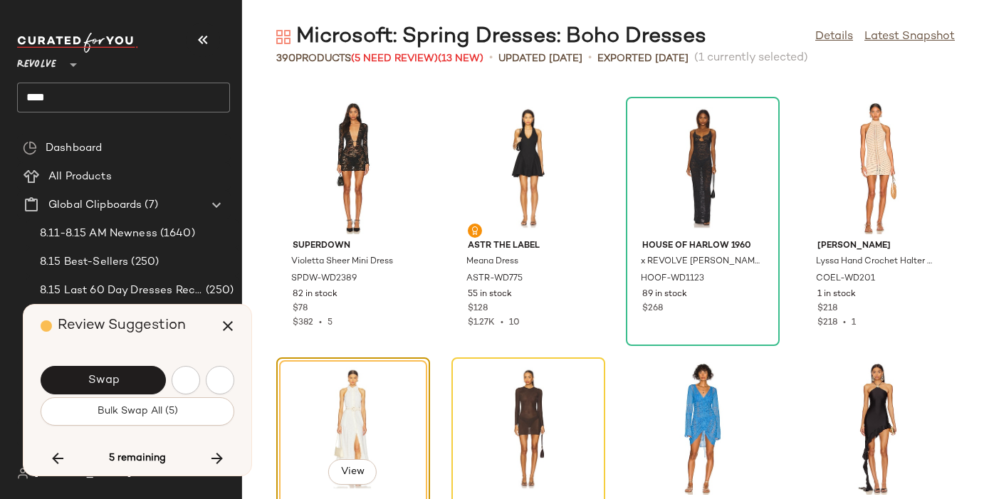
scroll to position [22938, 0]
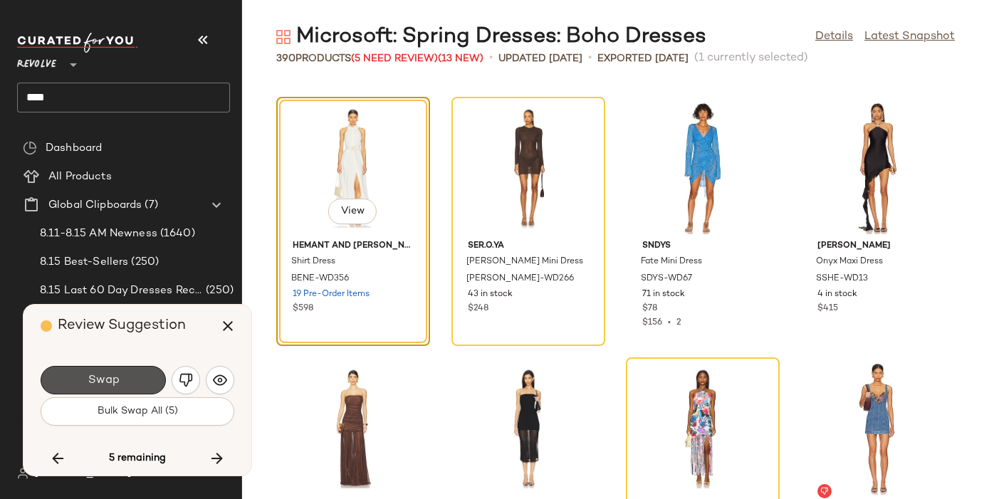
click at [95, 382] on span "Swap" at bounding box center [103, 381] width 32 height 14
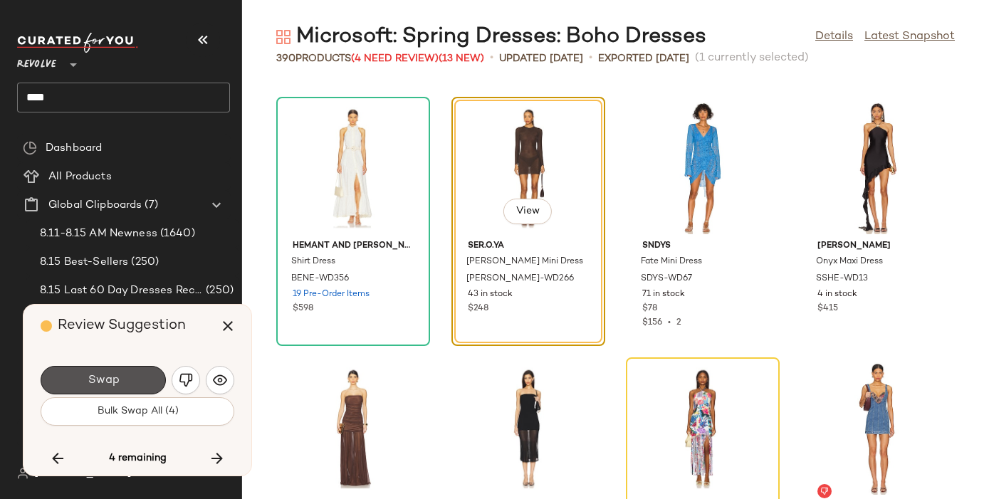
click at [95, 382] on span "Swap" at bounding box center [103, 381] width 32 height 14
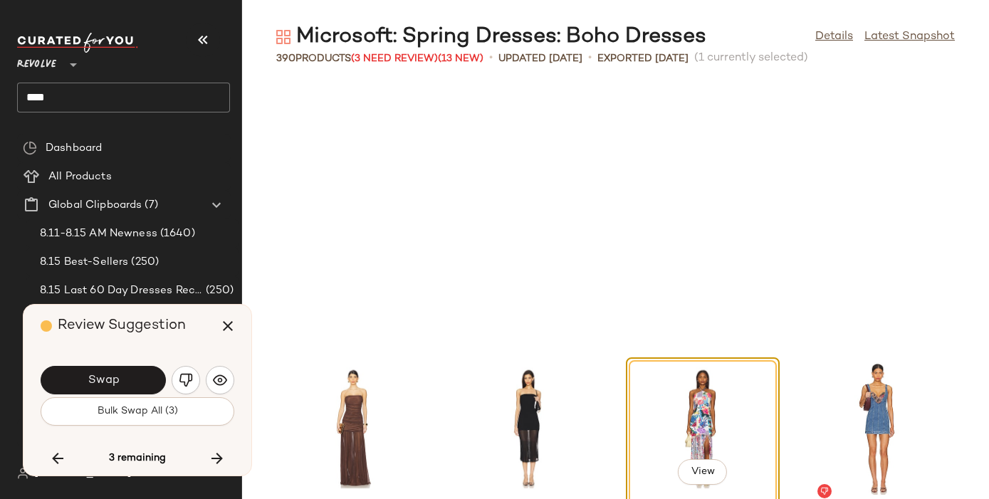
scroll to position [23198, 0]
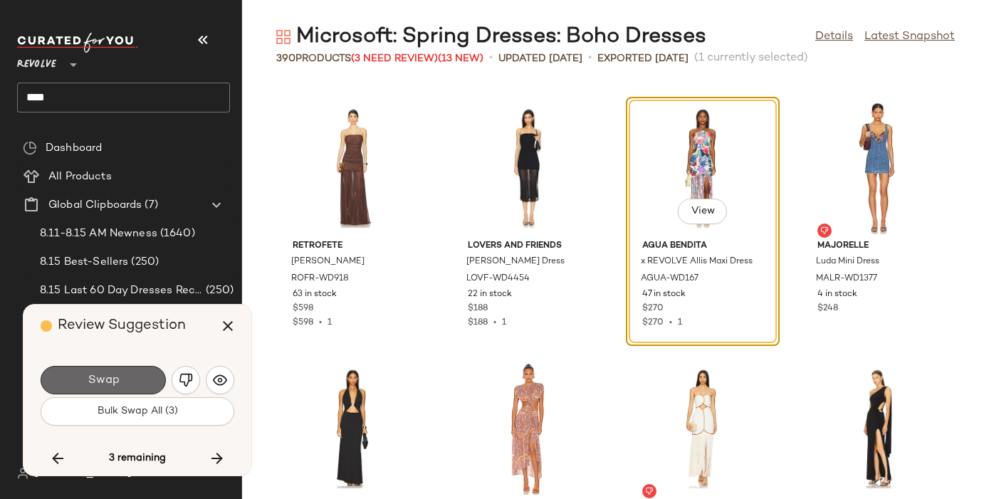
click at [118, 380] on span "Swap" at bounding box center [103, 381] width 32 height 14
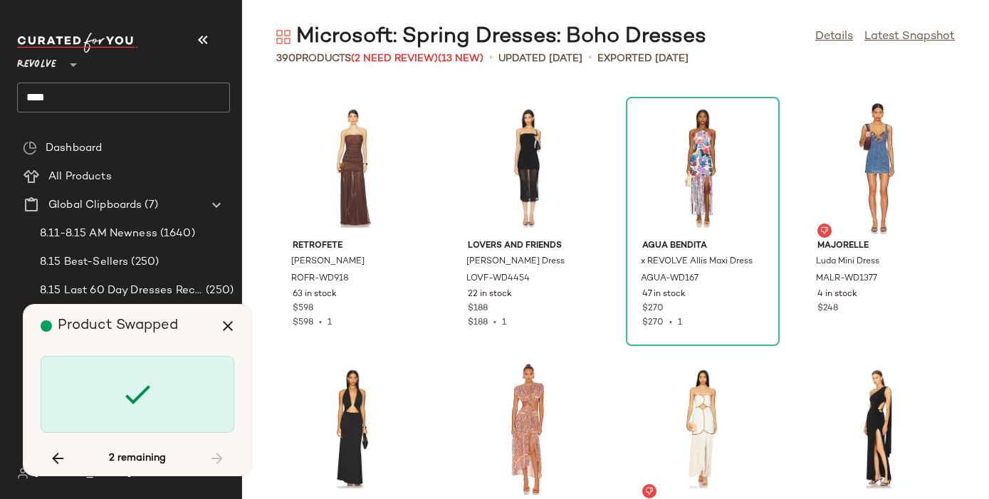
scroll to position [13554, 0]
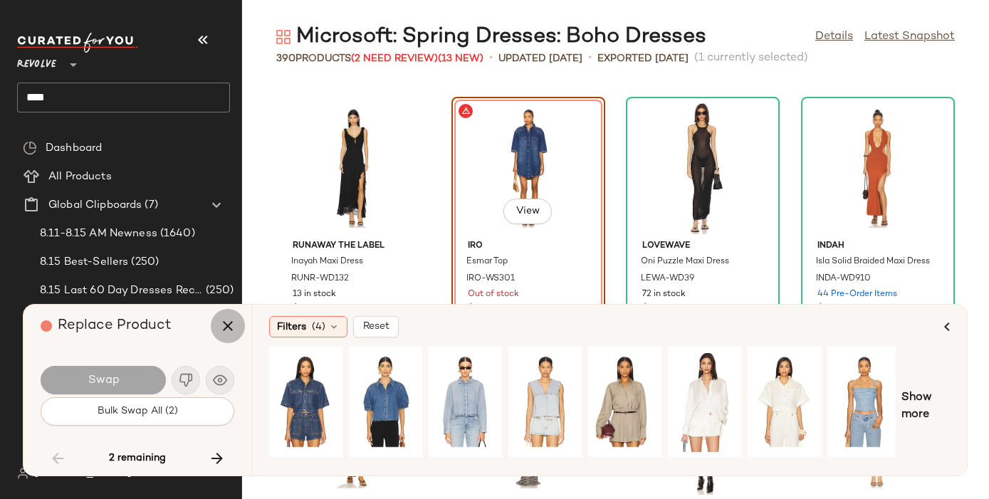
click at [228, 323] on icon "button" at bounding box center [227, 326] width 17 height 17
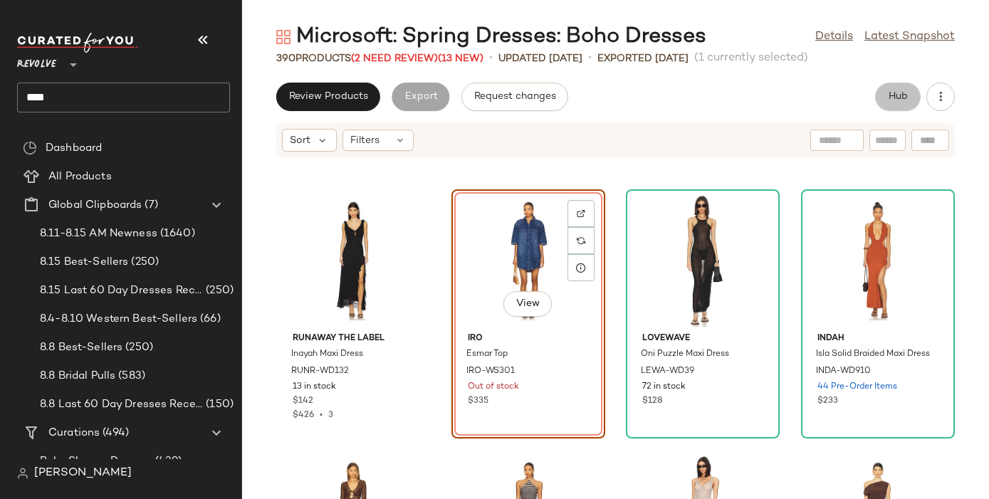
click at [893, 88] on button "Hub" at bounding box center [898, 97] width 46 height 28
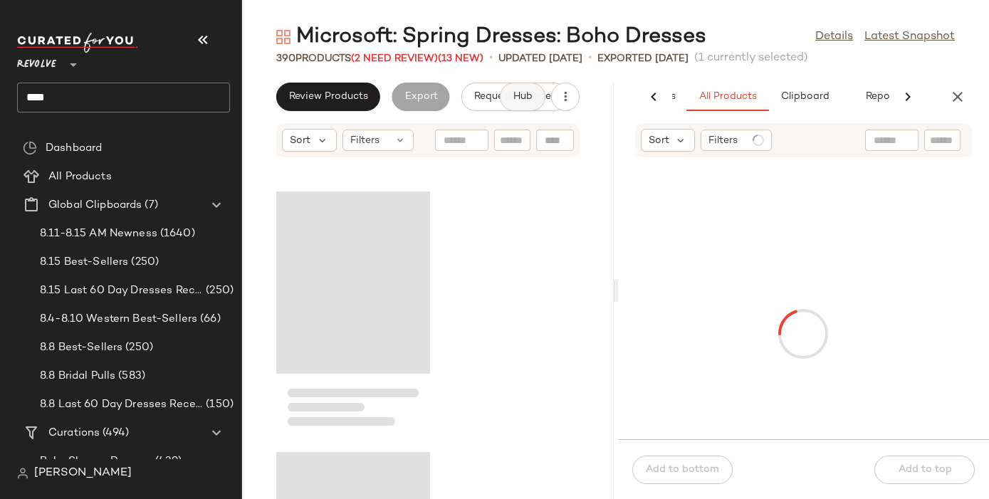
scroll to position [54216, 0]
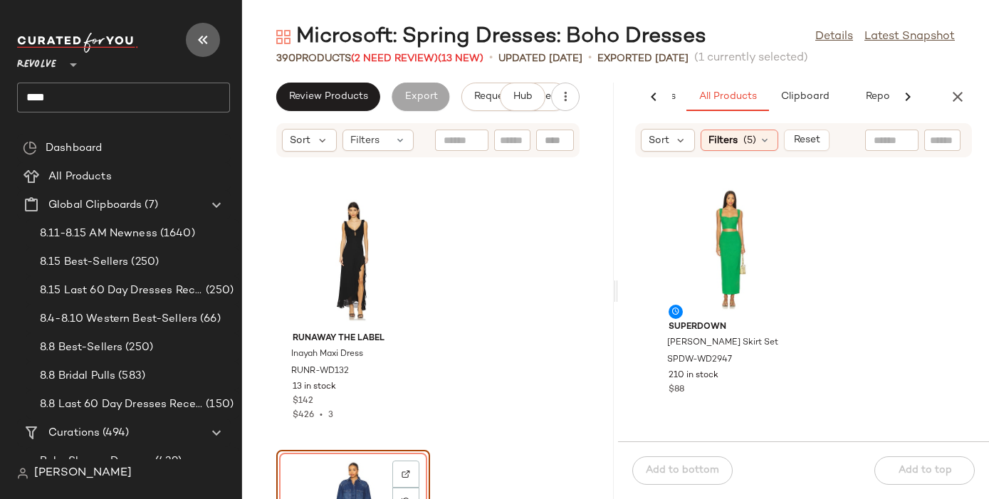
click at [202, 40] on icon "button" at bounding box center [202, 39] width 17 height 17
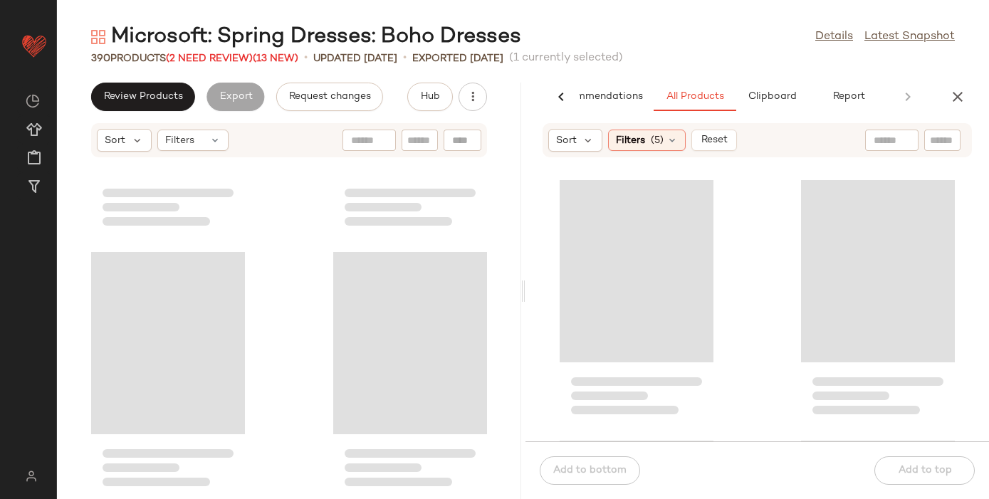
scroll to position [27108, 0]
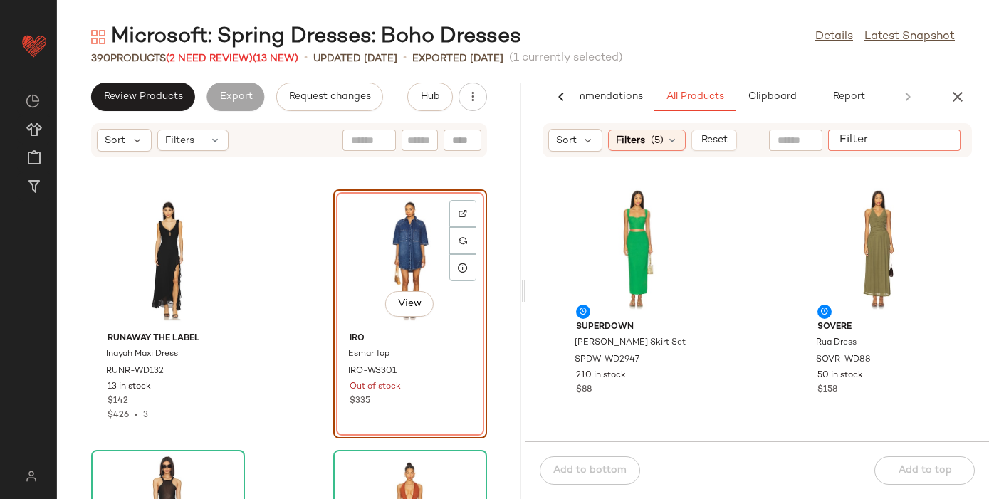
click at [935, 145] on input "Filter" at bounding box center [894, 140] width 121 height 15
type input "****"
click at [946, 137] on icon "Clear Filter" at bounding box center [947, 140] width 17 height 17
click at [449, 239] on div at bounding box center [462, 240] width 27 height 27
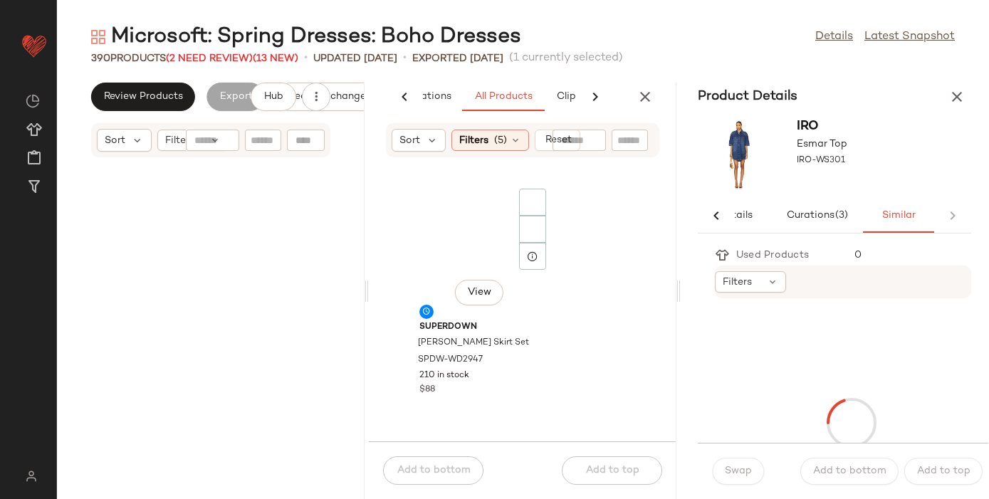
scroll to position [54477, 0]
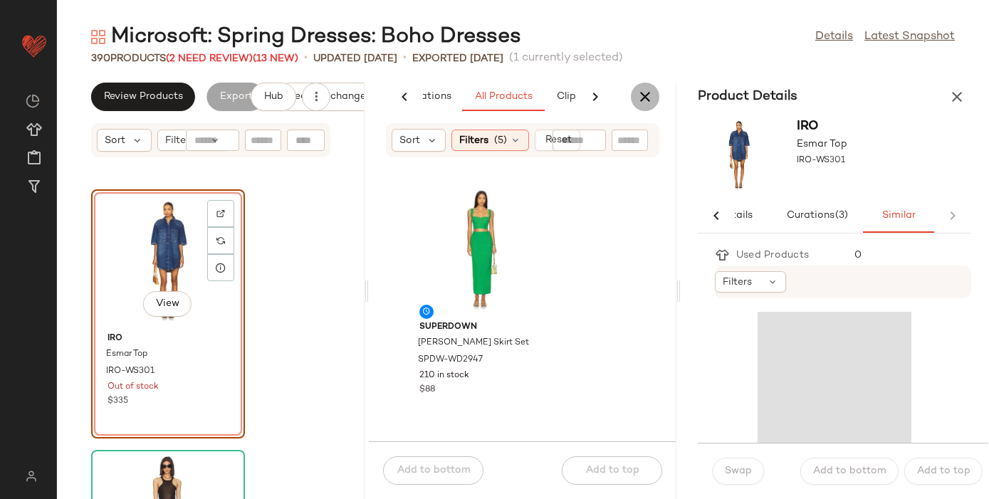
click at [645, 100] on icon "button" at bounding box center [645, 96] width 17 height 17
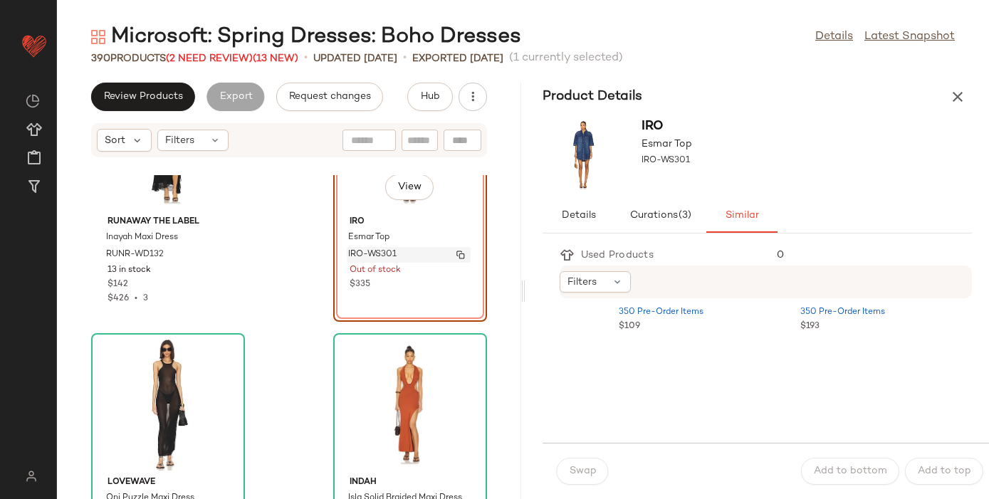
scroll to position [27241, 0]
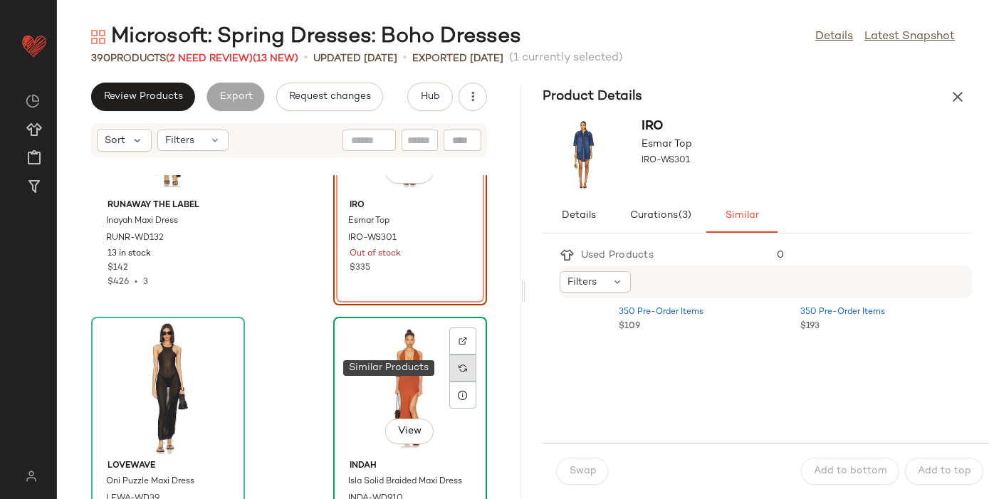
click at [459, 367] on img at bounding box center [463, 368] width 9 height 9
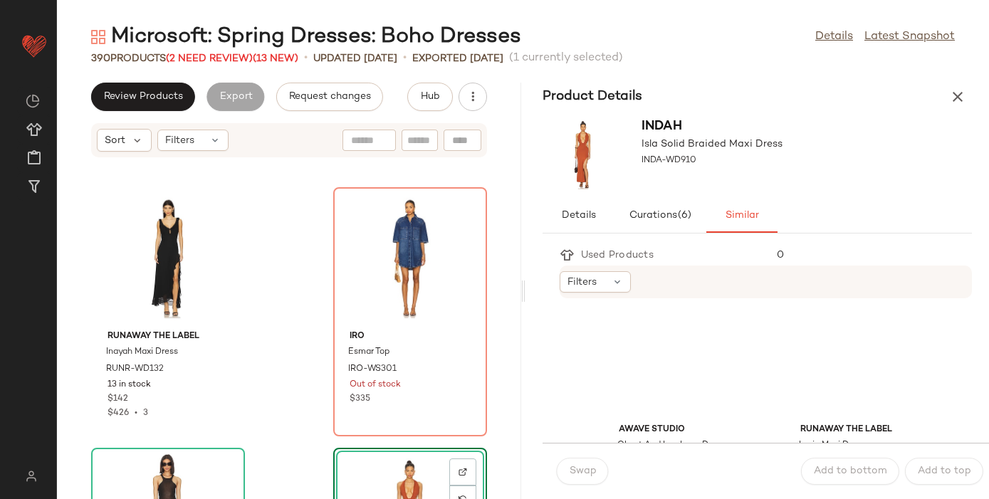
scroll to position [2891, 0]
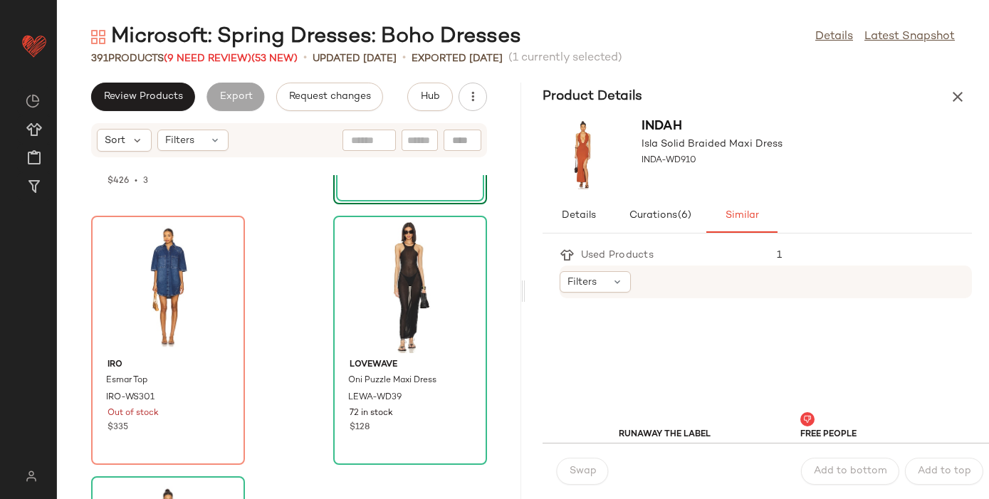
scroll to position [27355, 0]
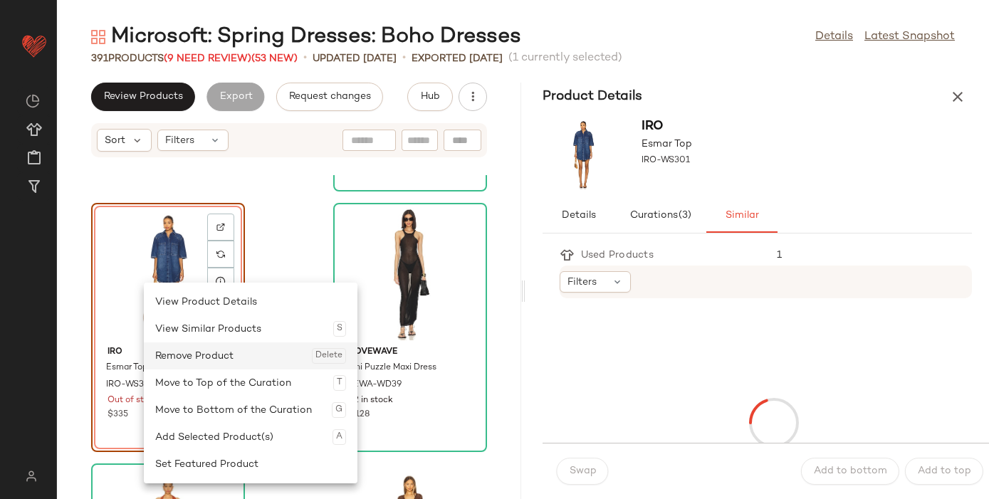
click at [223, 349] on div "Remove Product Delete" at bounding box center [250, 356] width 191 height 27
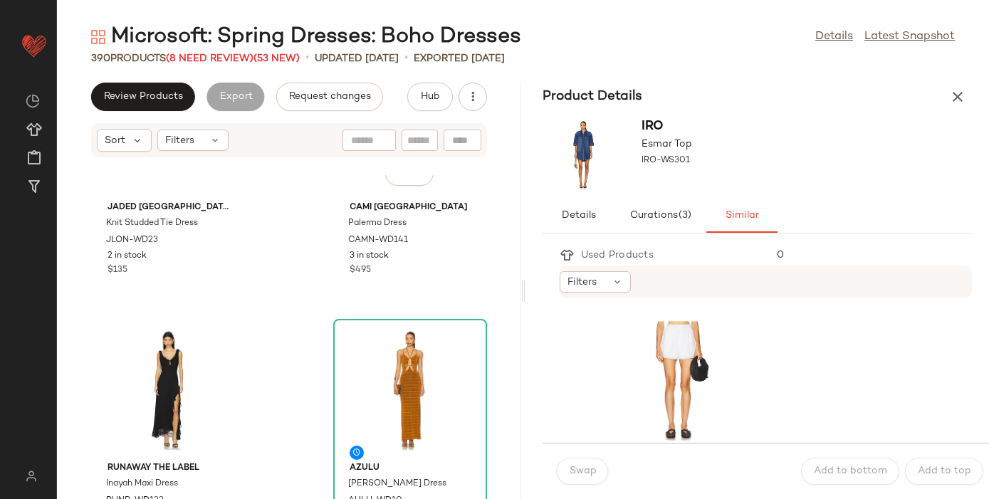
scroll to position [26874, 0]
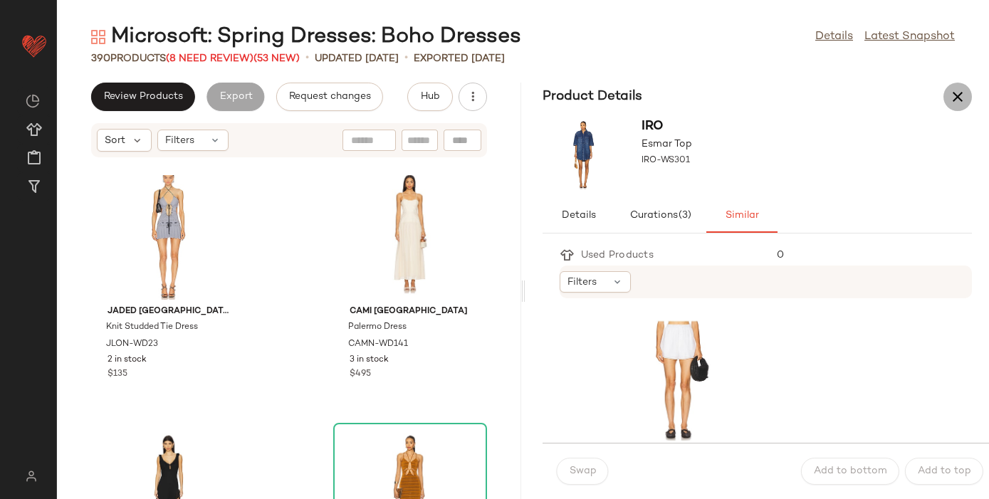
click at [954, 98] on icon "button" at bounding box center [957, 96] width 17 height 17
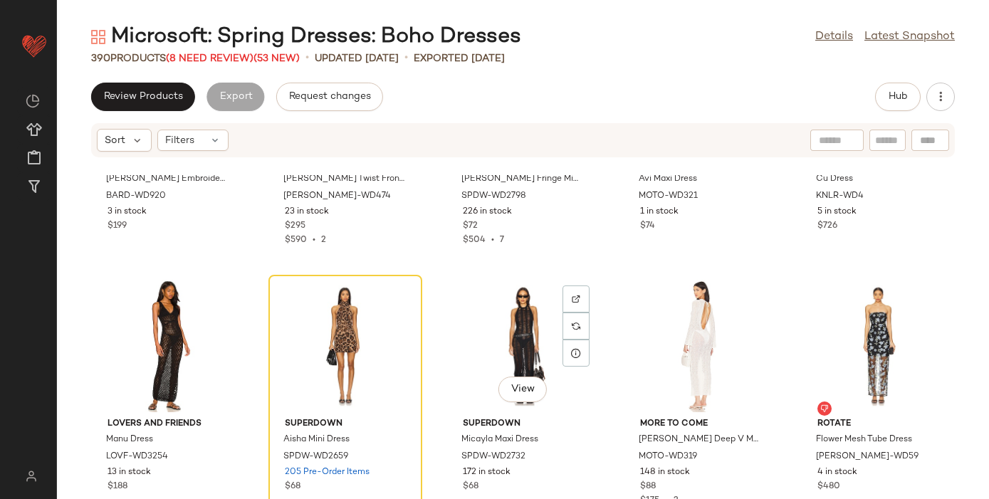
scroll to position [19721, 0]
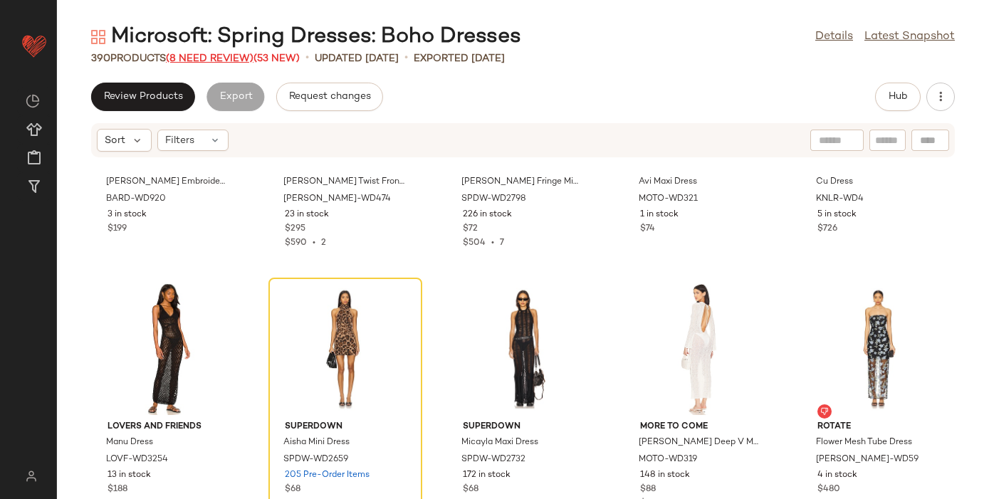
click at [202, 60] on span "(8 Need Review)" at bounding box center [210, 58] width 88 height 11
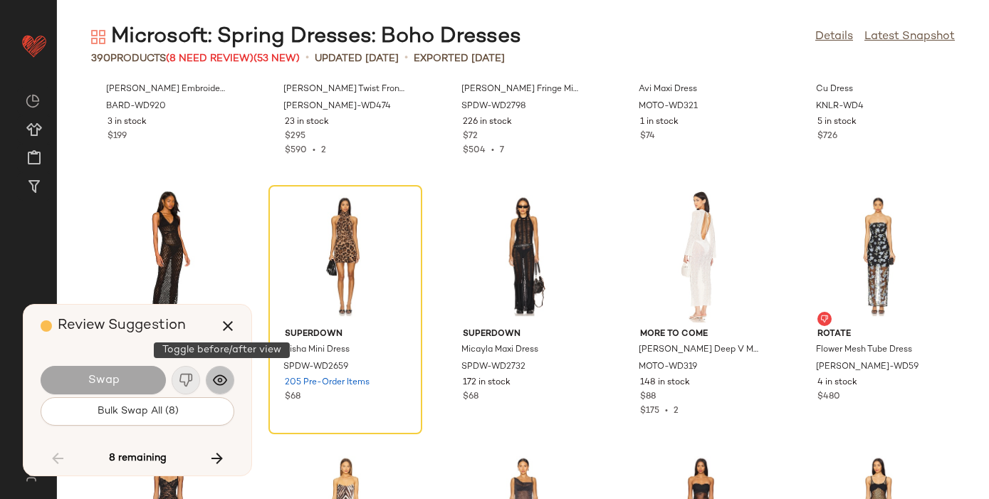
click at [224, 380] on img "button" at bounding box center [220, 380] width 14 height 14
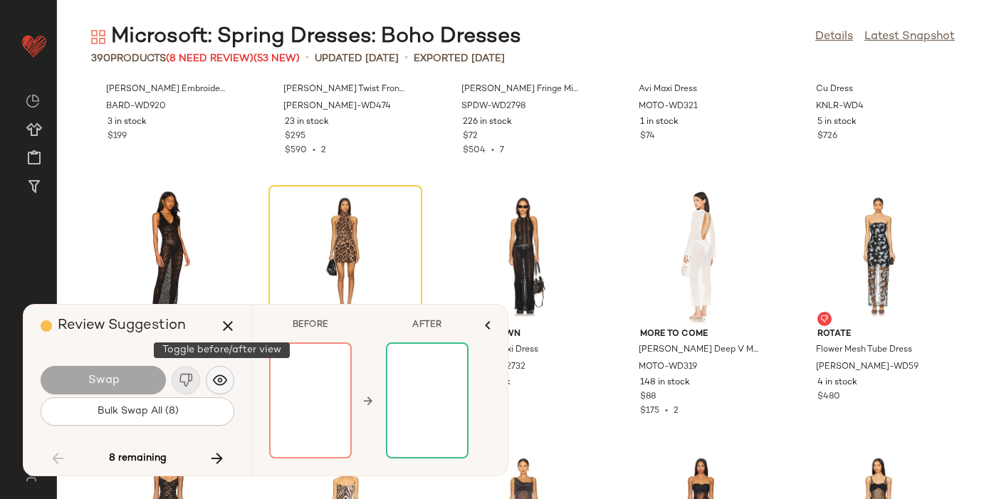
click at [222, 376] on img "button" at bounding box center [220, 380] width 14 height 14
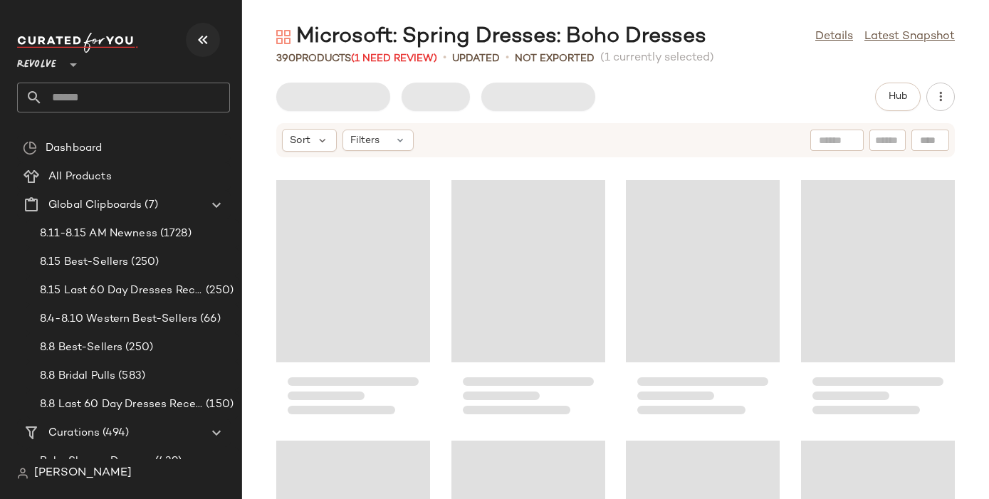
click at [204, 37] on icon "button" at bounding box center [202, 39] width 17 height 17
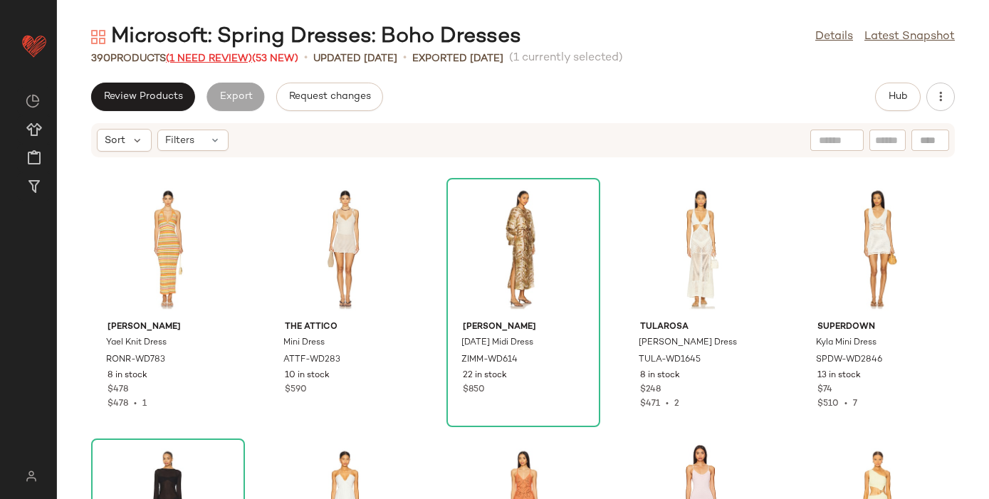
click at [231, 56] on span "(1 Need Review)" at bounding box center [209, 58] width 86 height 11
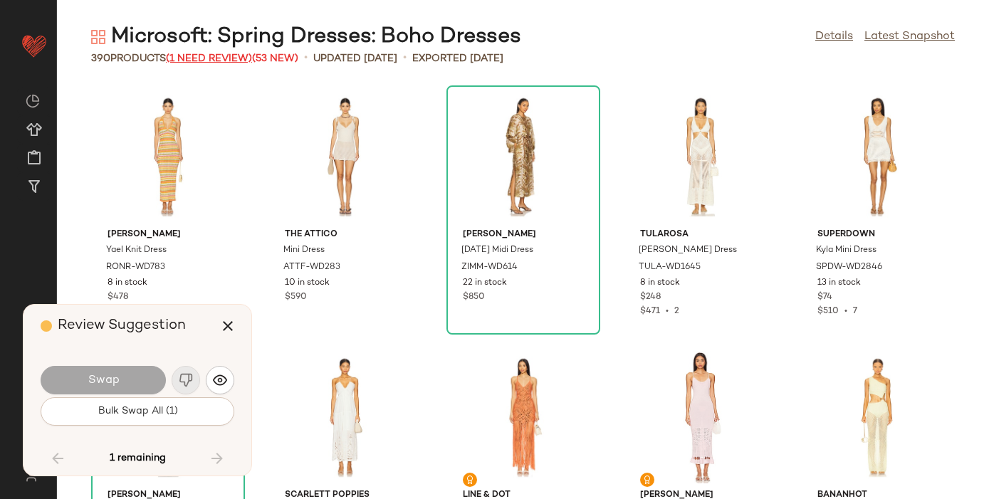
scroll to position [19810, 0]
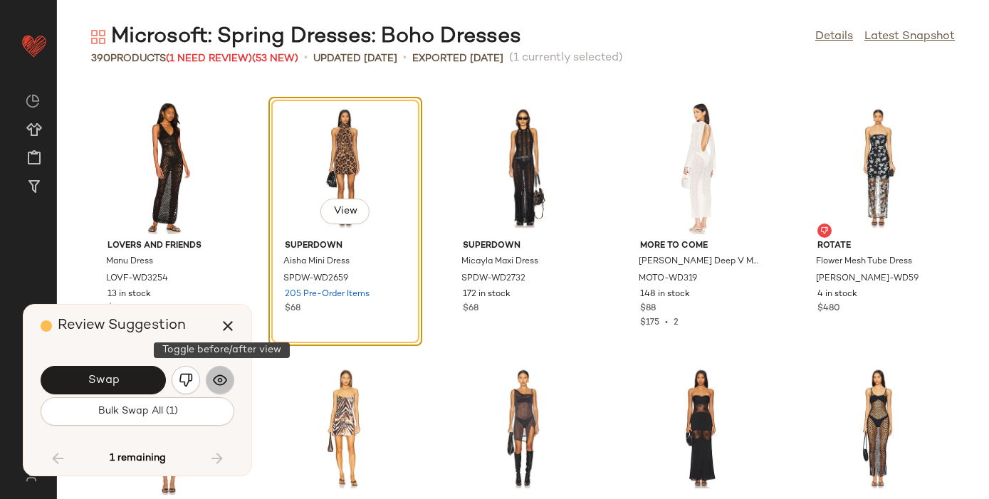
click at [220, 390] on button "button" at bounding box center [220, 380] width 28 height 28
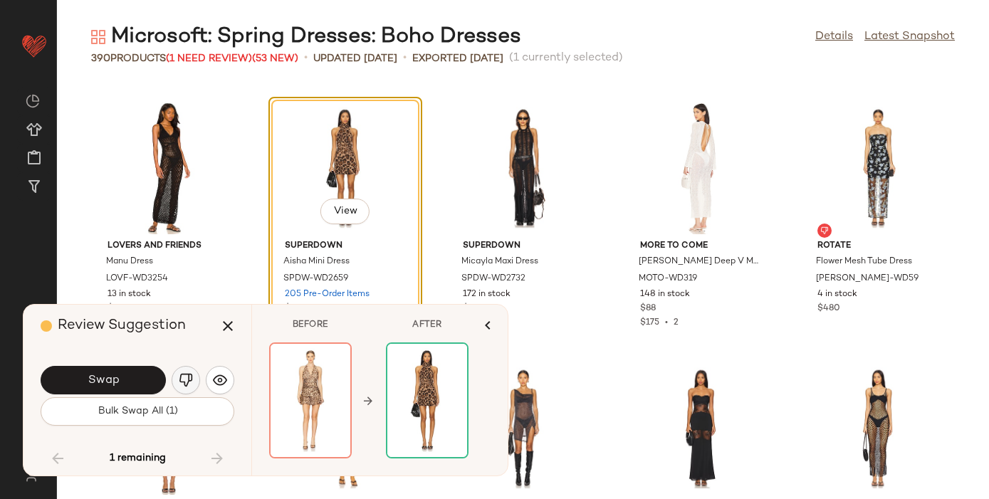
click at [184, 384] on img "button" at bounding box center [186, 380] width 14 height 14
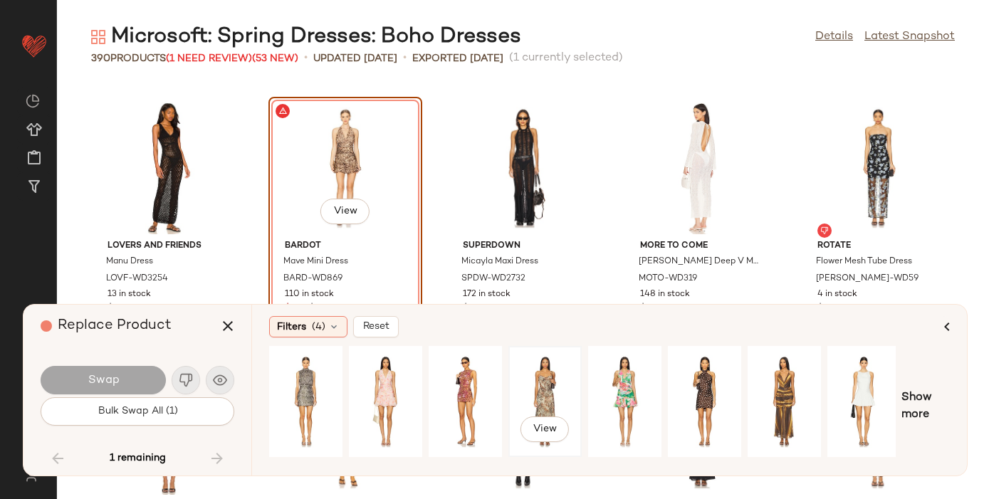
click at [536, 362] on div "View" at bounding box center [544, 401] width 63 height 101
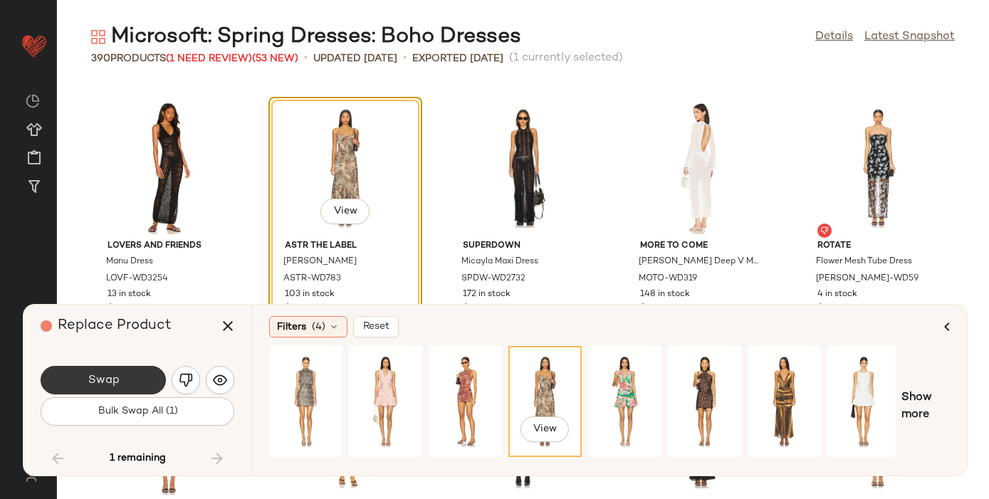
click at [84, 378] on button "Swap" at bounding box center [103, 380] width 125 height 28
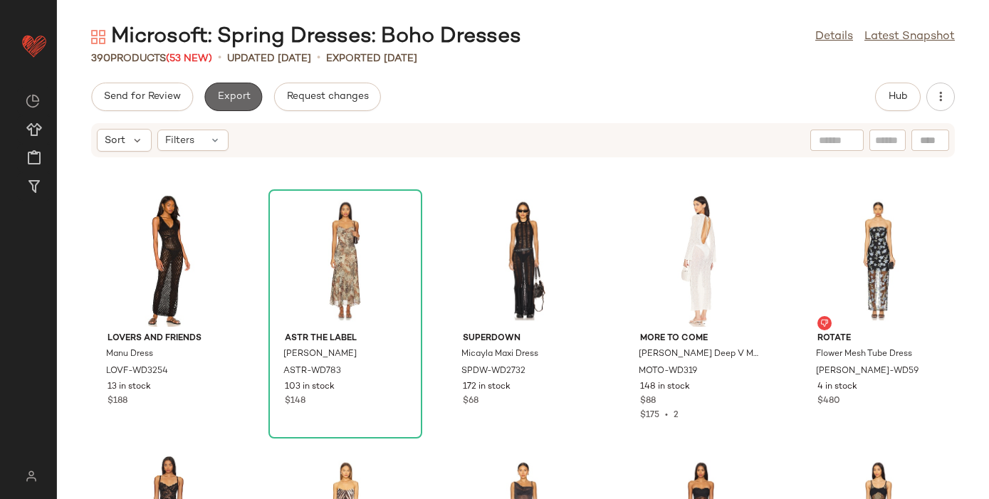
click at [229, 95] on span "Export" at bounding box center [232, 96] width 33 height 11
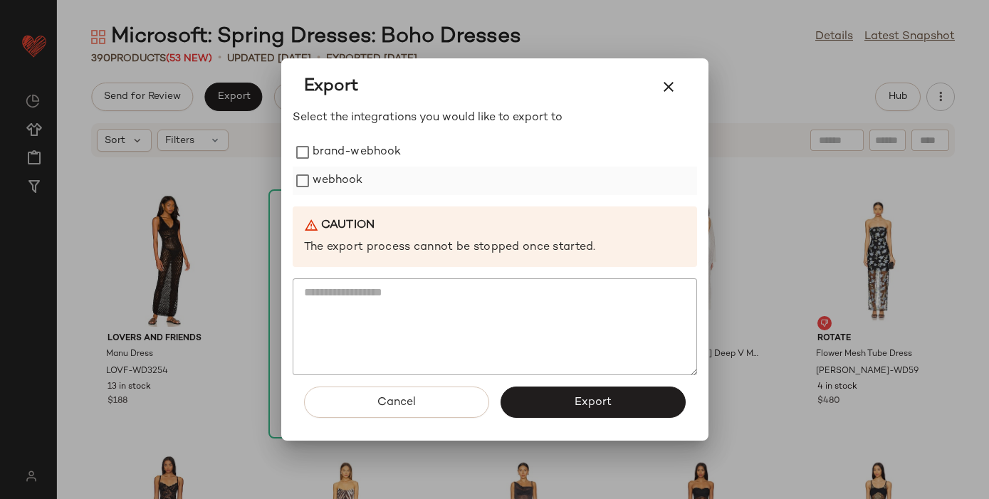
click at [349, 181] on label "webhook" at bounding box center [338, 181] width 51 height 28
click at [598, 405] on span "Export" at bounding box center [593, 403] width 38 height 14
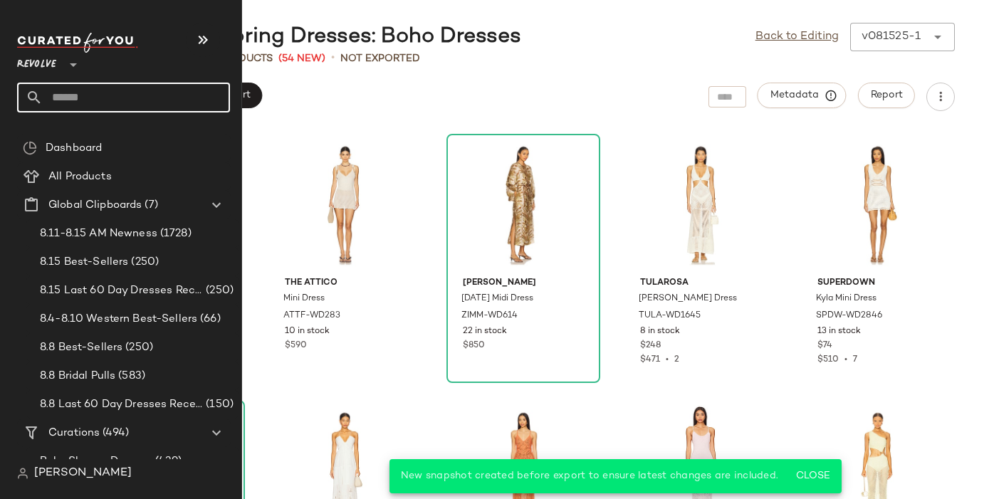
click at [64, 90] on input "text" at bounding box center [136, 98] width 187 height 30
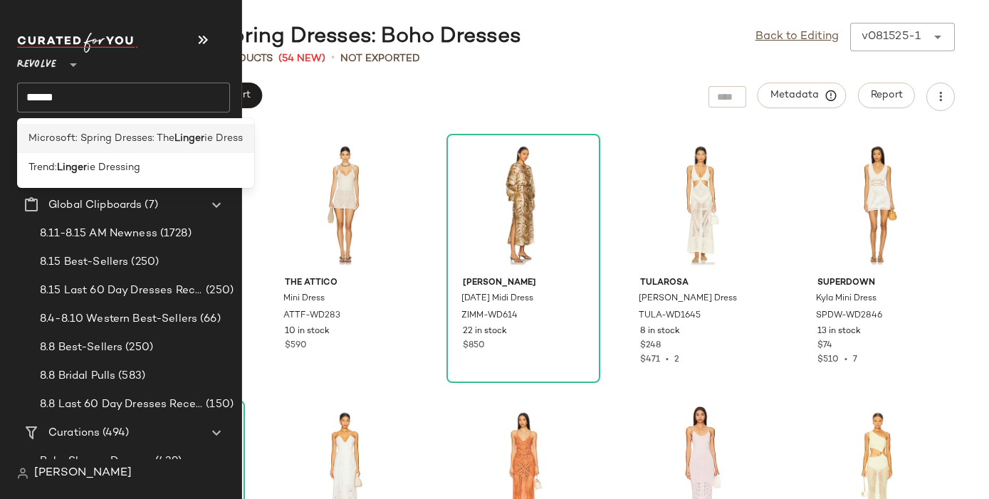
click at [100, 138] on span "Microsoft: Spring Dresses: The" at bounding box center [101, 138] width 146 height 15
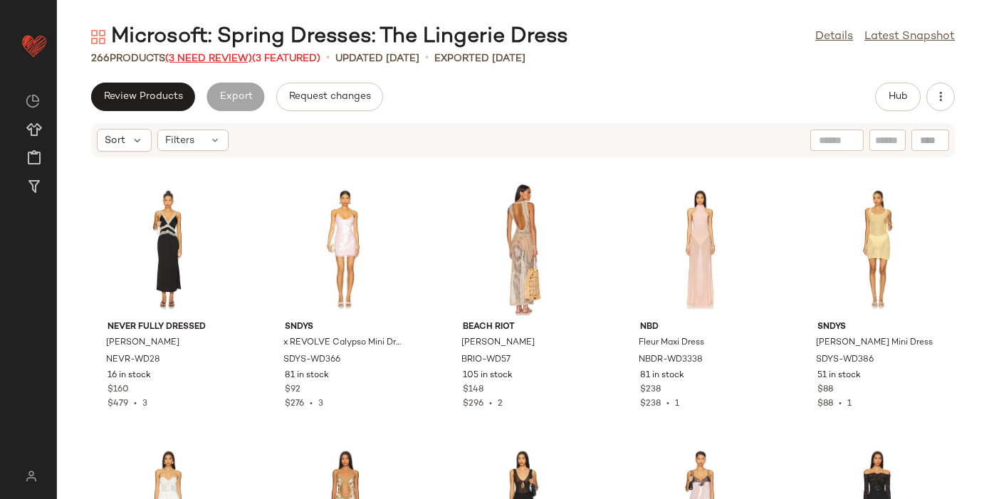
click at [212, 58] on span "(3 Need Review)" at bounding box center [208, 58] width 87 height 11
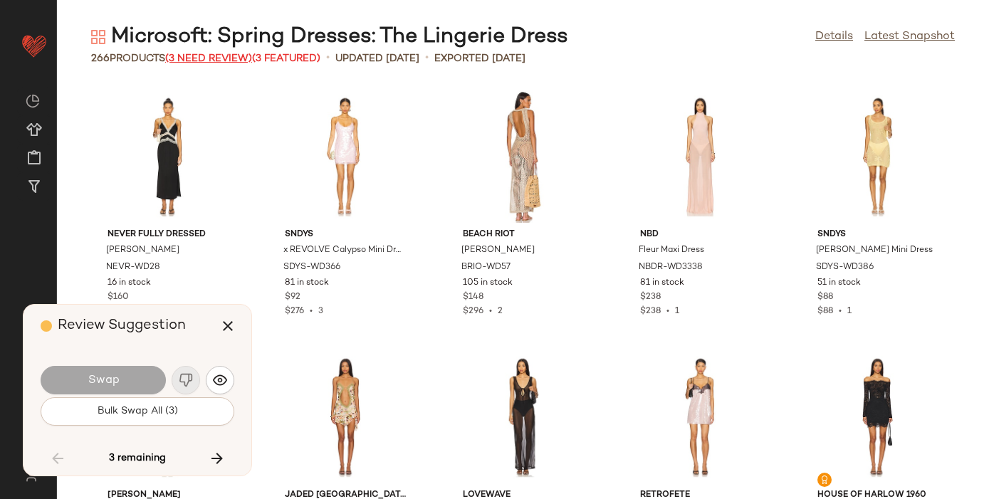
scroll to position [6516, 0]
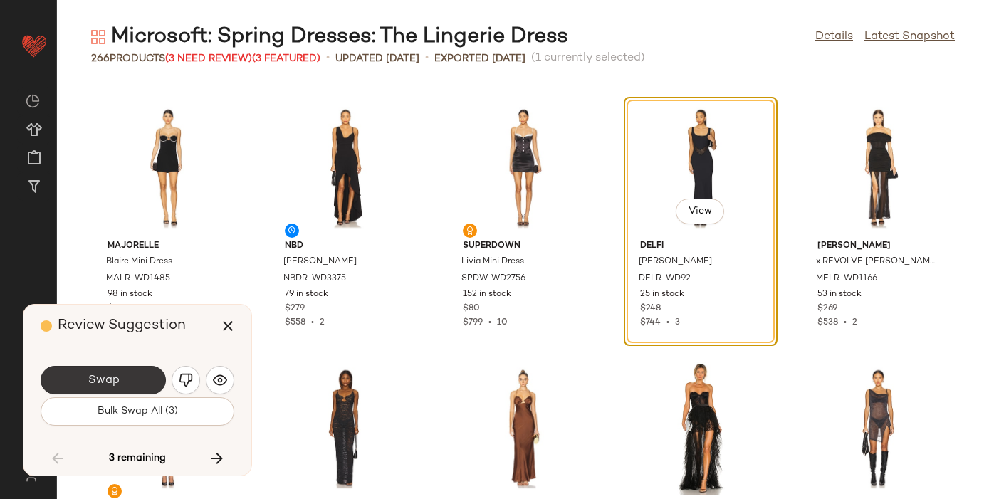
click at [116, 382] on span "Swap" at bounding box center [103, 381] width 32 height 14
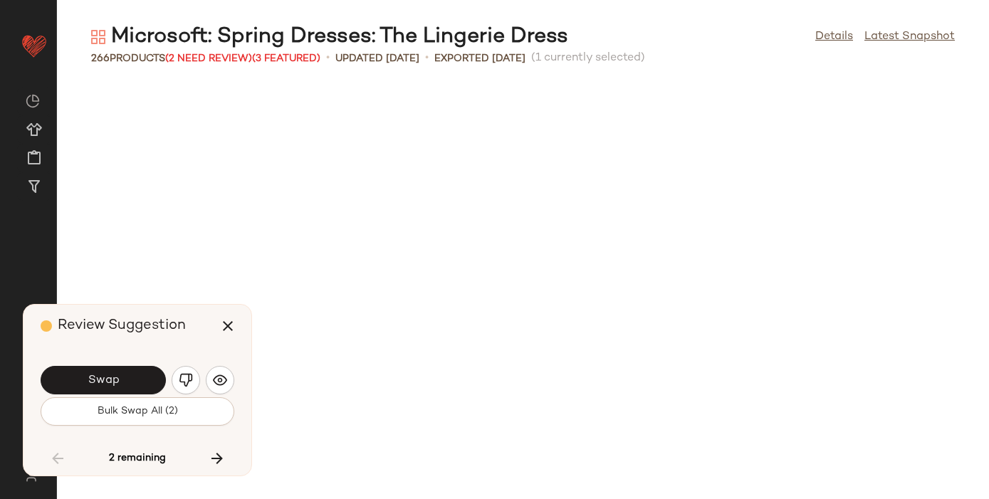
scroll to position [7038, 0]
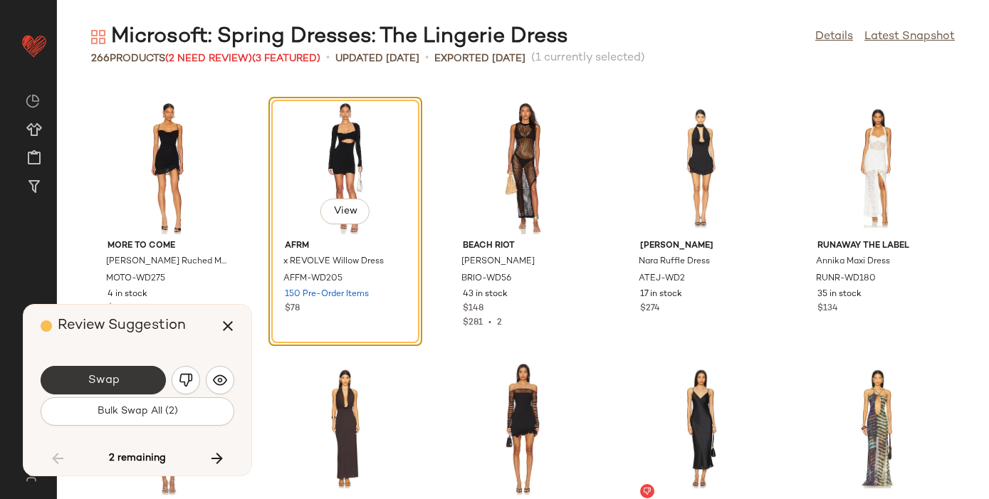
click at [125, 380] on button "Swap" at bounding box center [103, 380] width 125 height 28
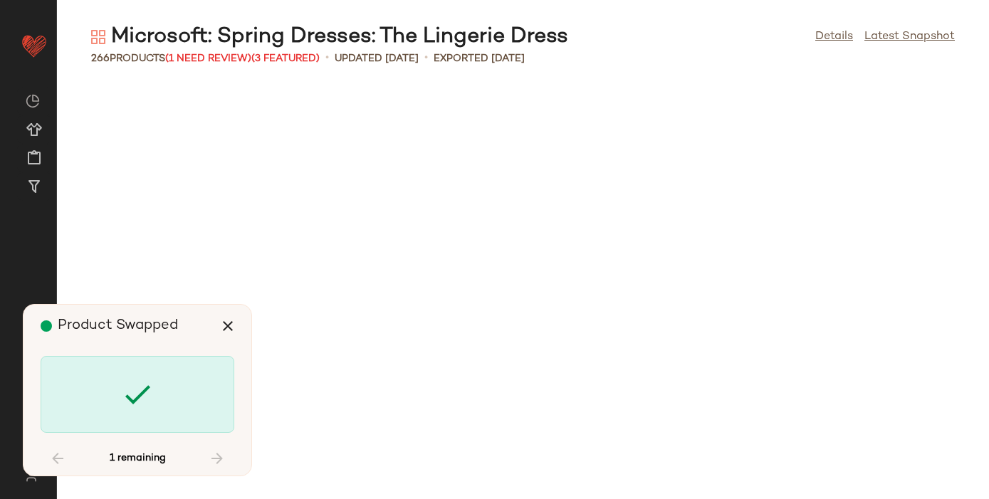
scroll to position [13293, 0]
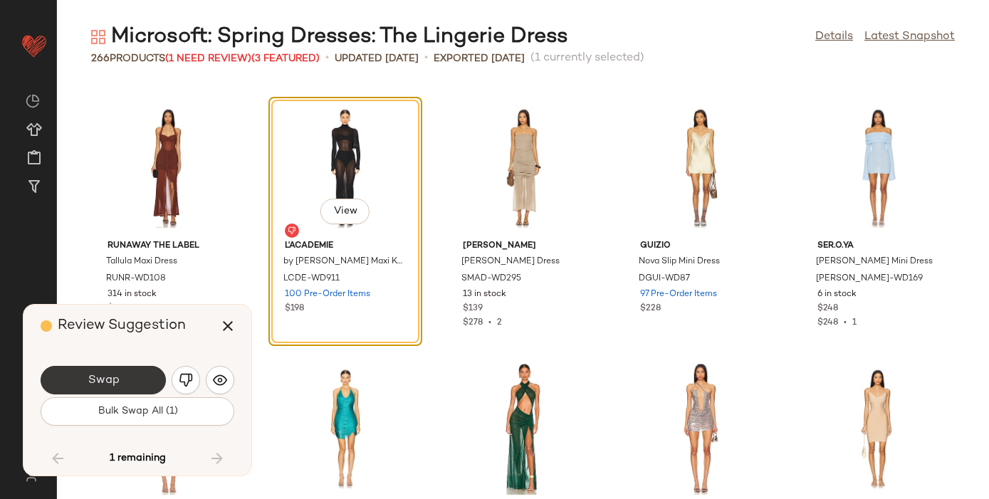
click at [125, 382] on button "Swap" at bounding box center [103, 380] width 125 height 28
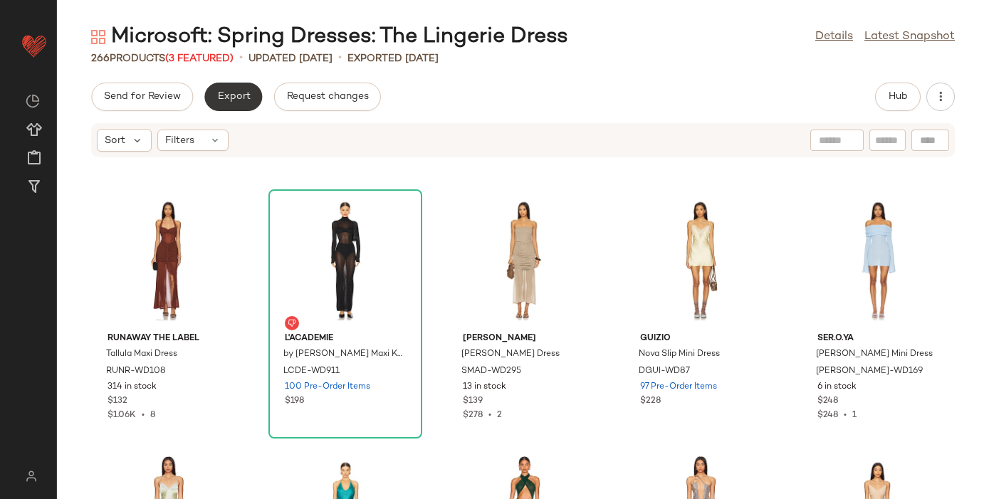
click at [233, 95] on span "Export" at bounding box center [232, 96] width 33 height 11
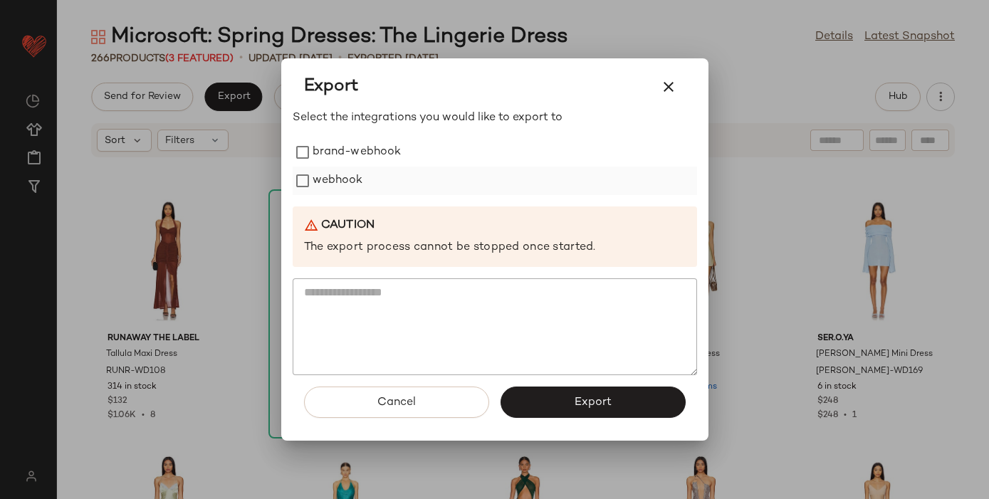
click at [353, 182] on label "webhook" at bounding box center [338, 181] width 51 height 28
click at [562, 404] on button "Export" at bounding box center [593, 402] width 185 height 31
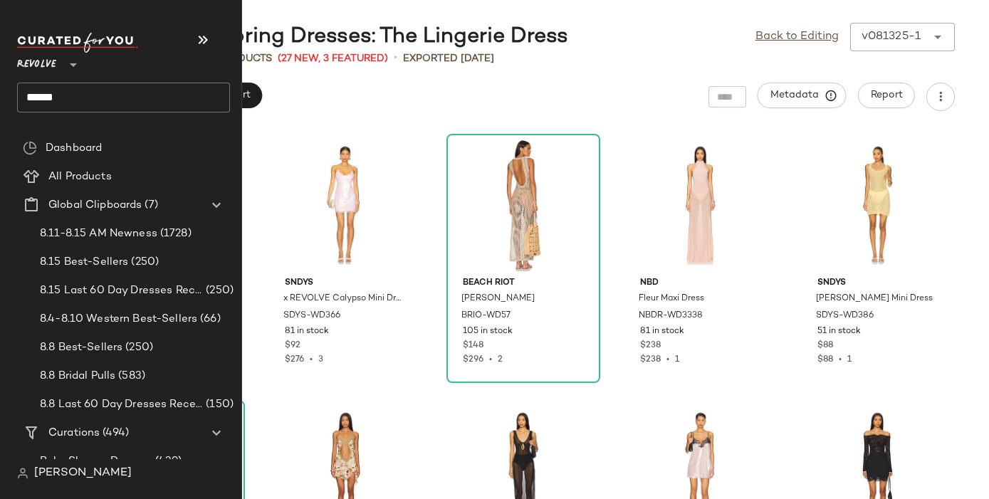
click at [40, 103] on input "******" at bounding box center [123, 98] width 213 height 30
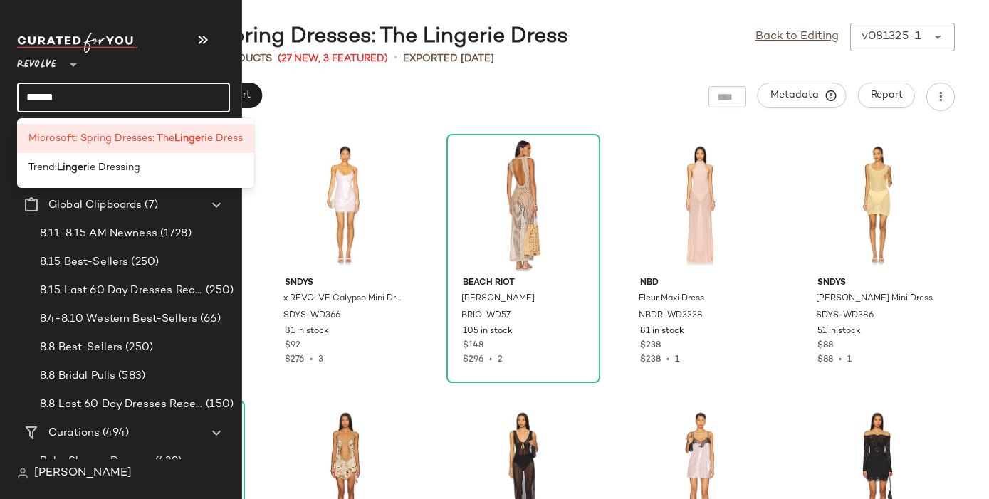
click at [40, 103] on input "******" at bounding box center [123, 98] width 213 height 30
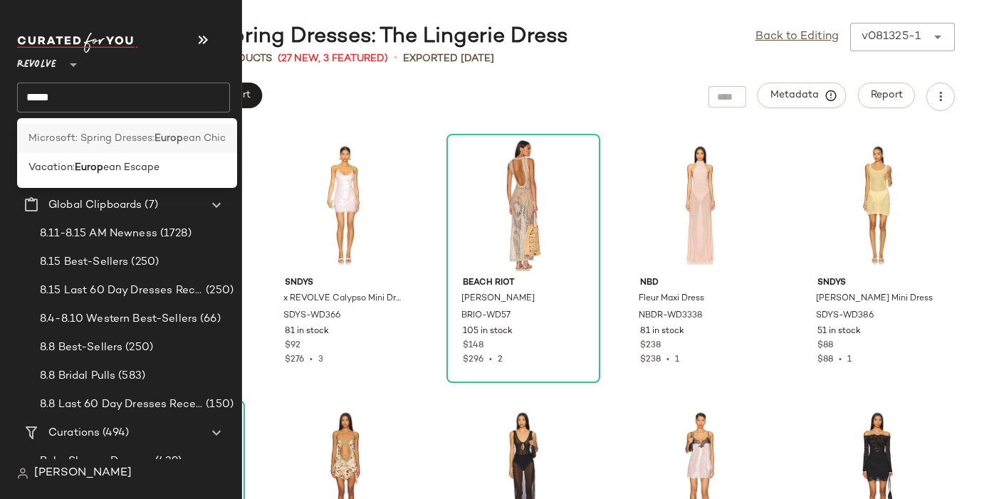
click at [52, 140] on span "Microsoft: Spring Dresses:" at bounding box center [91, 138] width 126 height 15
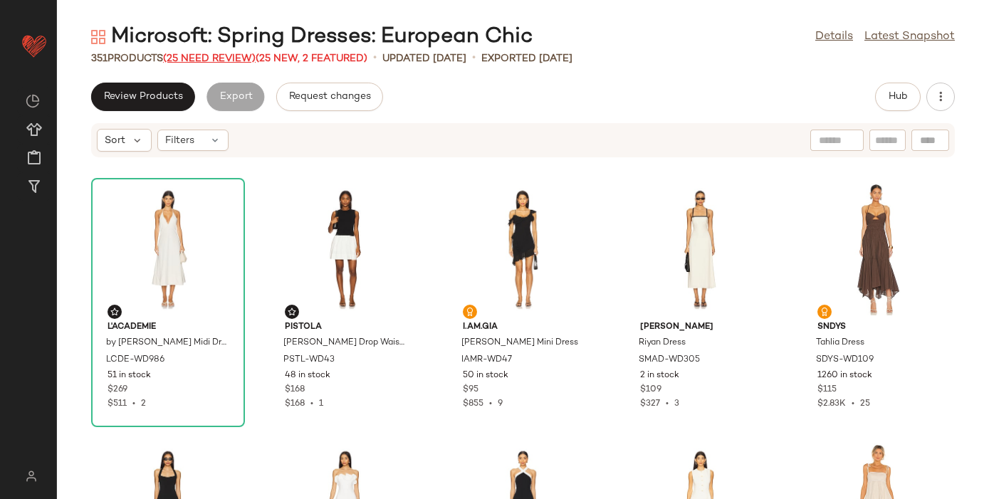
click at [236, 55] on span "(25 Need Review)" at bounding box center [209, 58] width 93 height 11
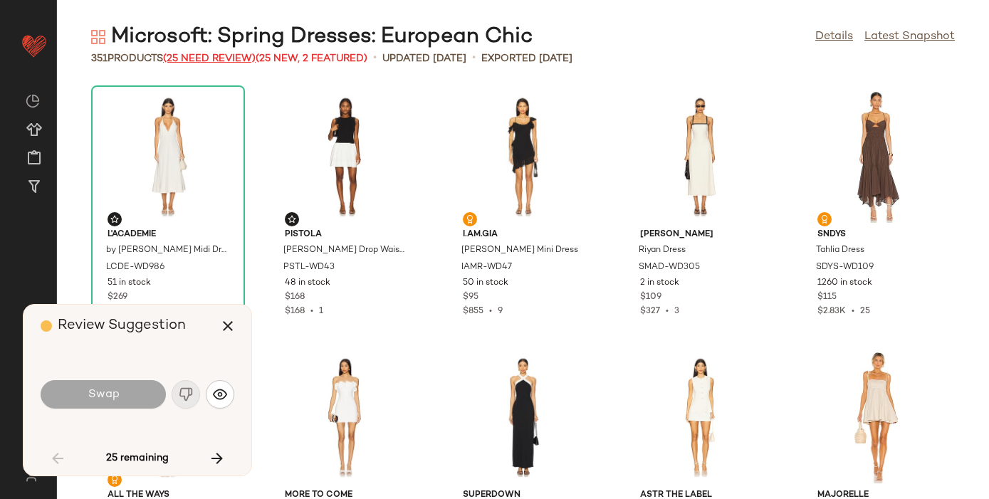
scroll to position [2346, 0]
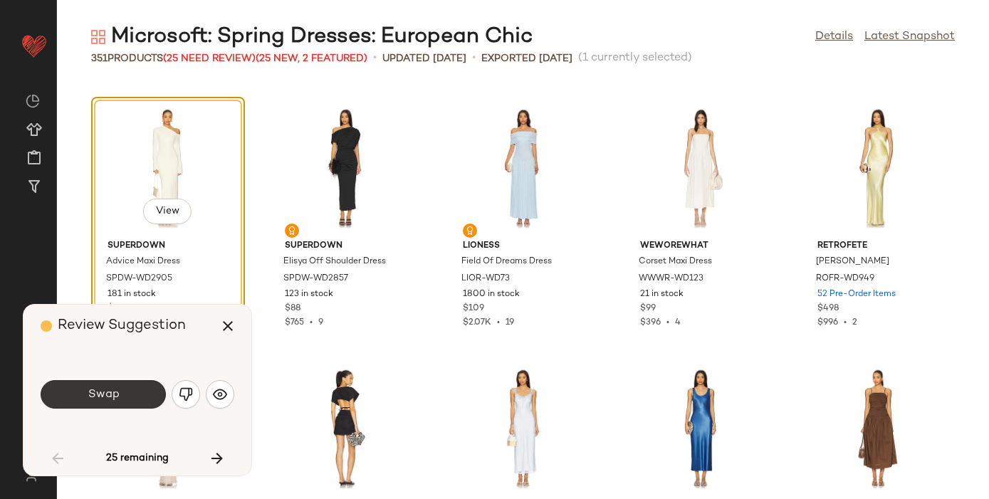
click at [103, 387] on button "Swap" at bounding box center [103, 394] width 125 height 28
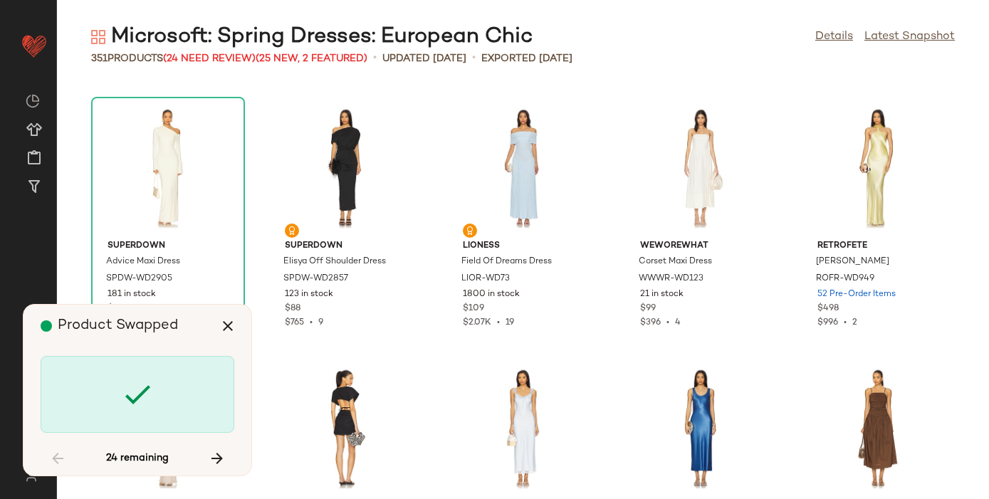
scroll to position [8080, 0]
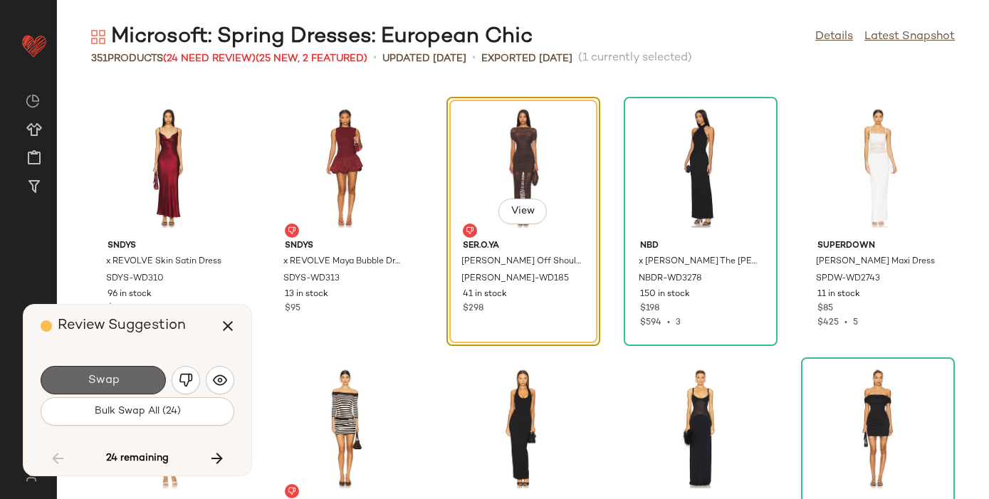
click at [103, 387] on button "Swap" at bounding box center [103, 380] width 125 height 28
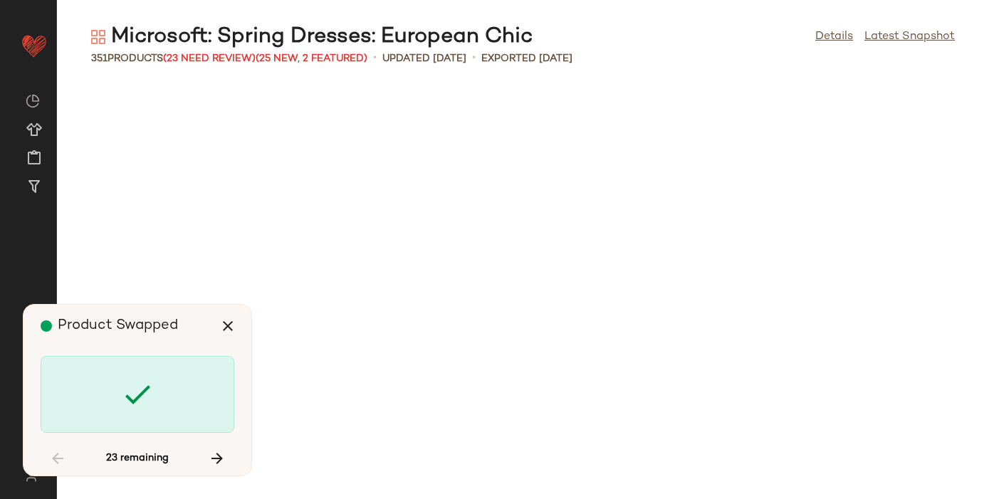
scroll to position [10947, 0]
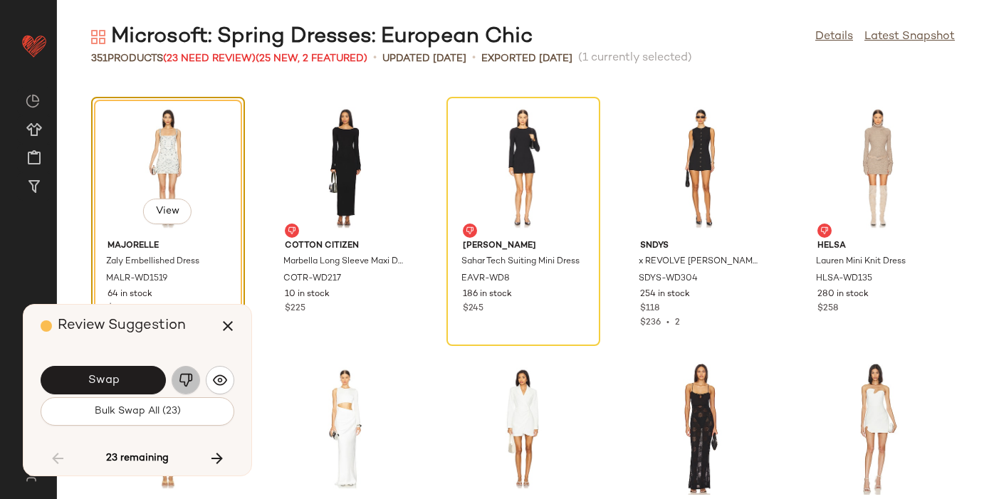
click at [189, 378] on img "button" at bounding box center [186, 380] width 14 height 14
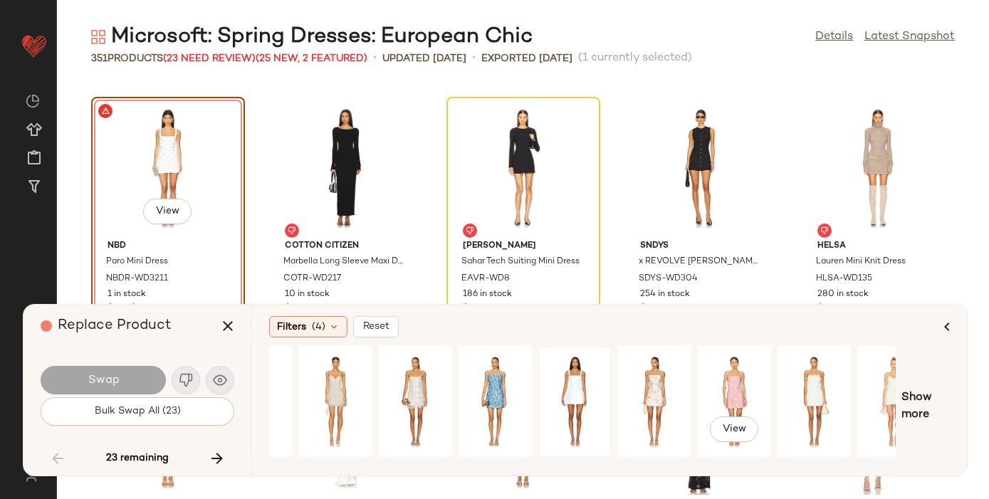
scroll to position [0, 164]
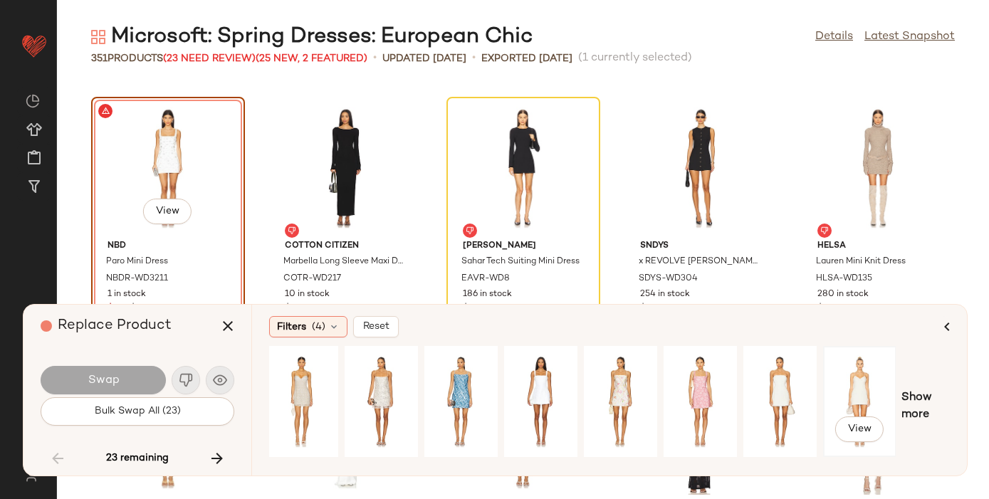
click at [854, 375] on div "View" at bounding box center [859, 401] width 63 height 101
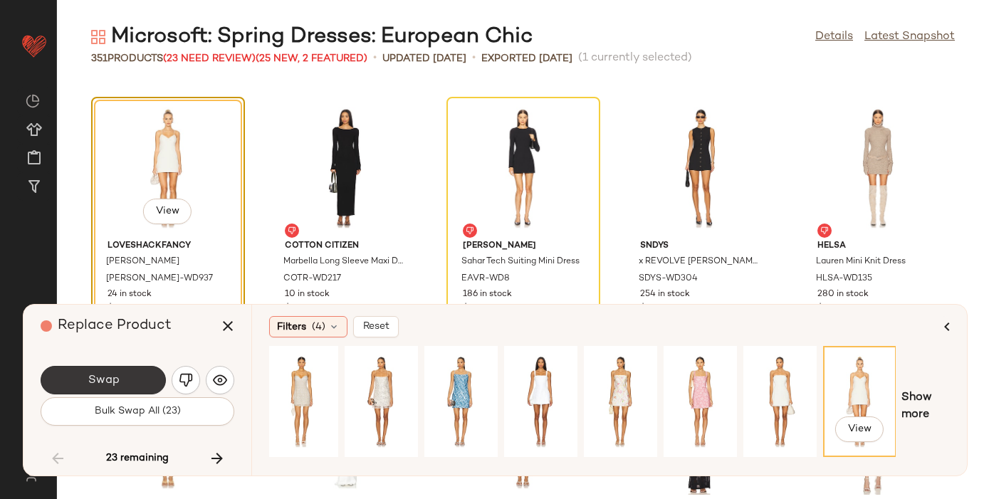
click at [103, 370] on button "Swap" at bounding box center [103, 380] width 125 height 28
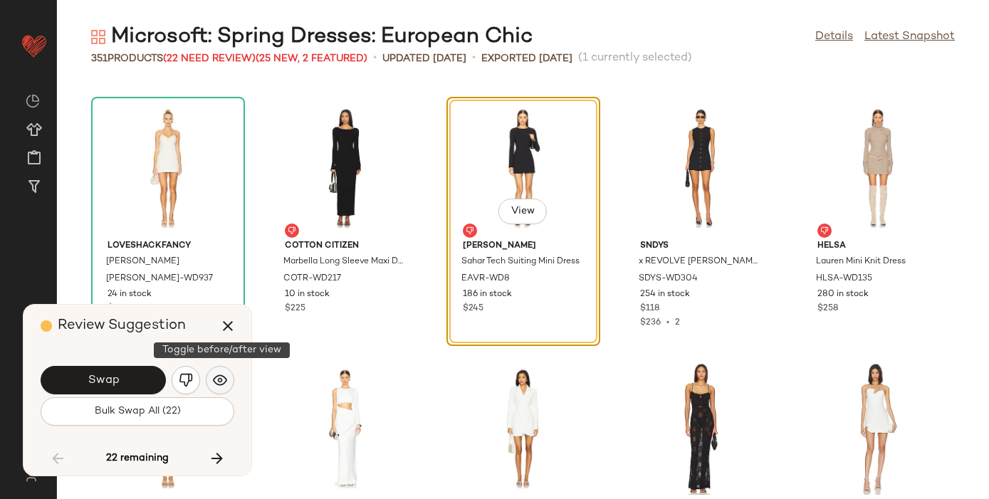
click at [219, 385] on img "button" at bounding box center [220, 380] width 14 height 14
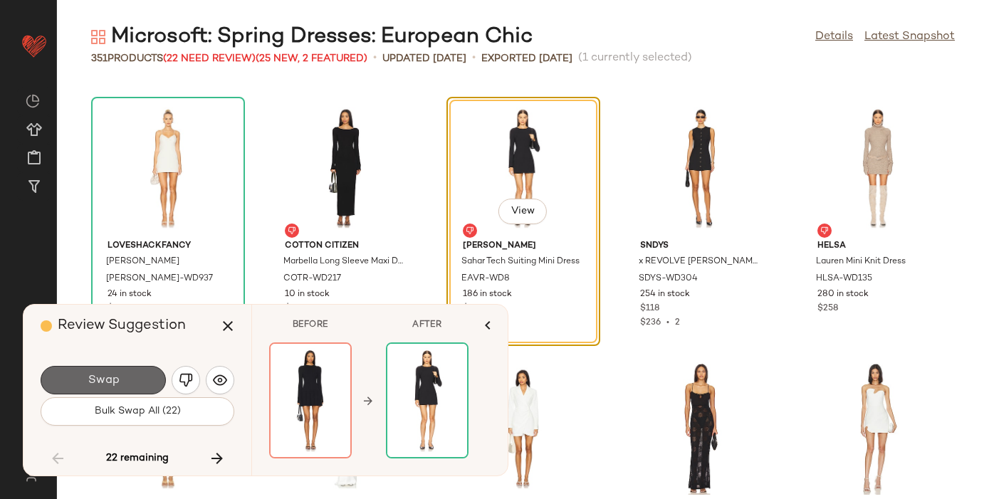
click at [101, 378] on span "Swap" at bounding box center [103, 381] width 32 height 14
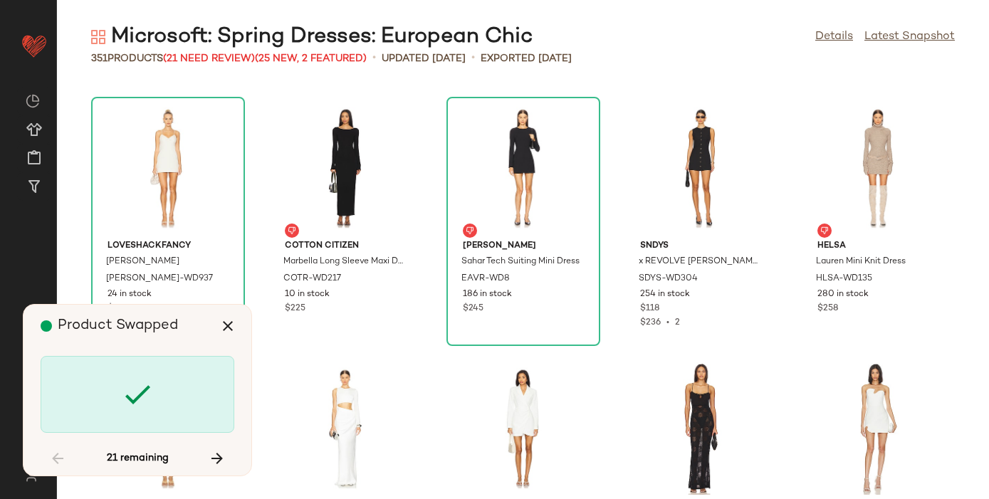
scroll to position [11469, 0]
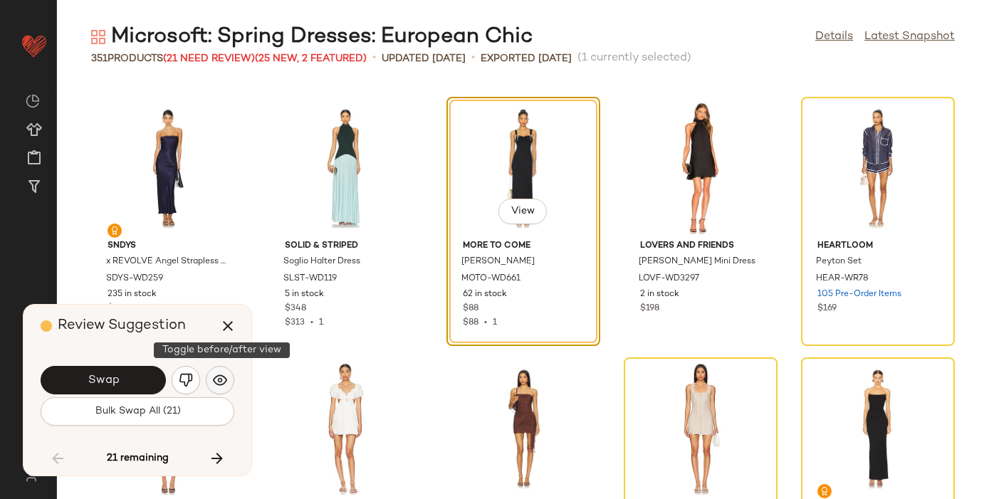
click at [221, 380] on img "button" at bounding box center [220, 380] width 14 height 14
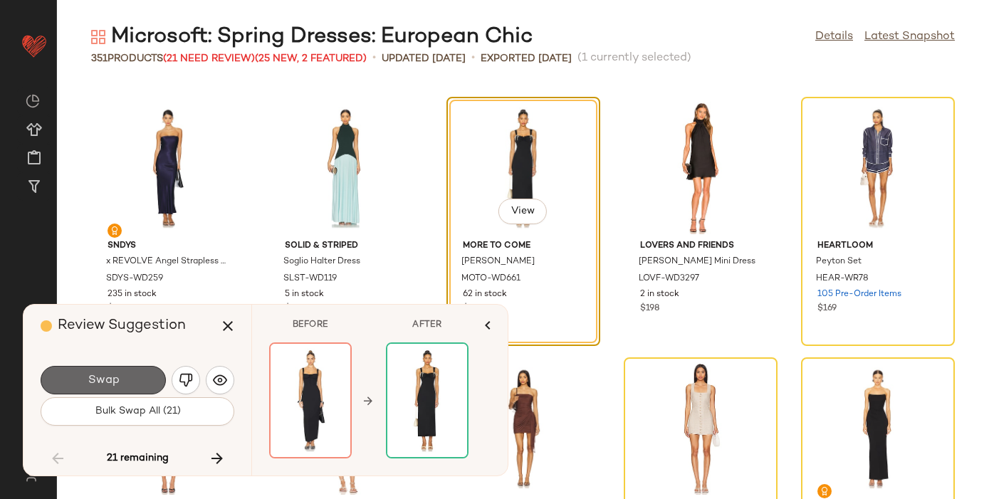
click at [110, 379] on span "Swap" at bounding box center [103, 381] width 32 height 14
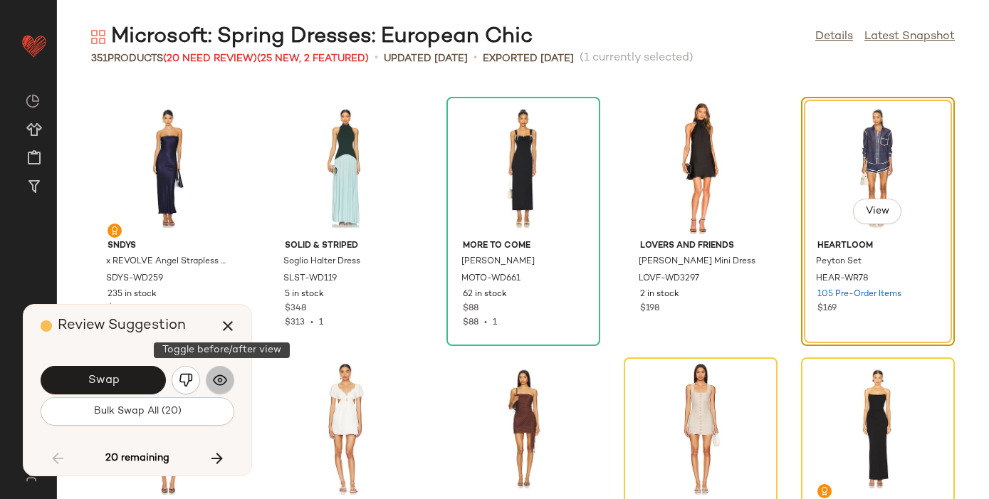
click at [218, 380] on img "button" at bounding box center [220, 380] width 14 height 14
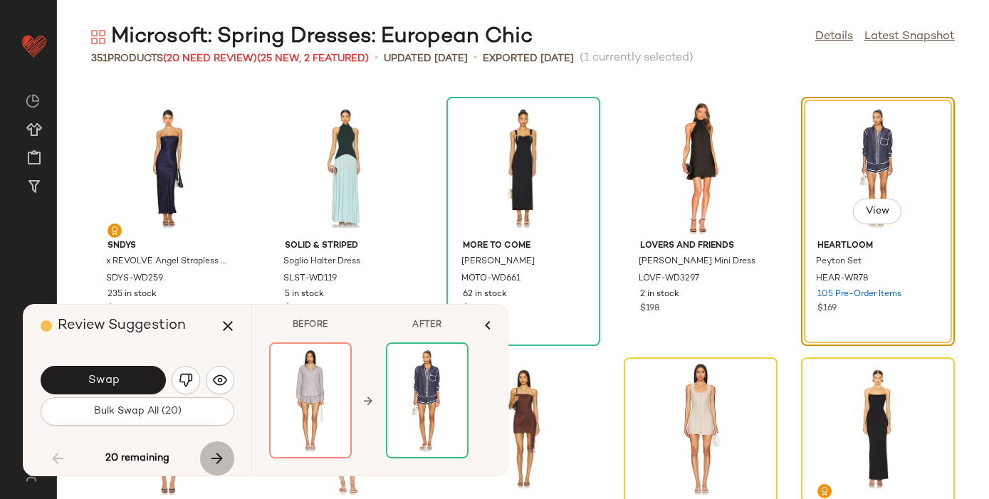
click at [221, 452] on icon "button" at bounding box center [217, 458] width 17 height 17
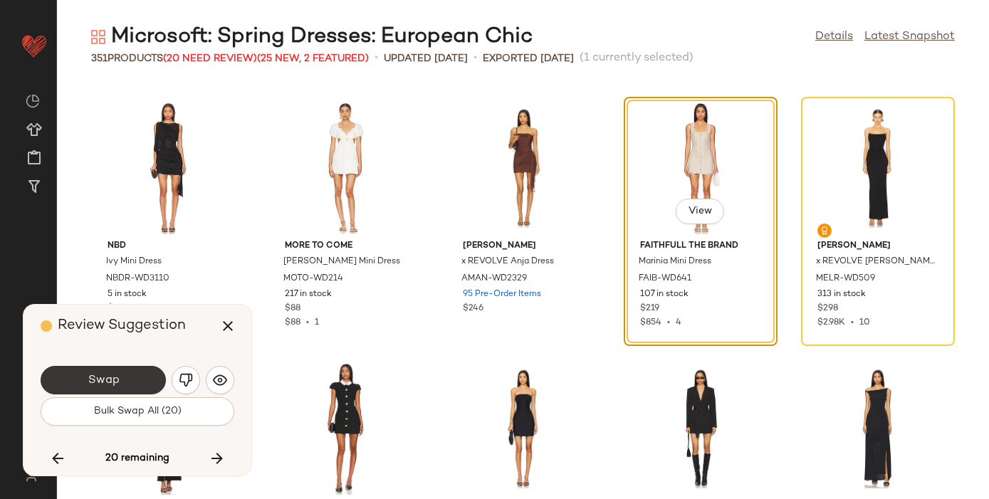
click at [130, 377] on button "Swap" at bounding box center [103, 380] width 125 height 28
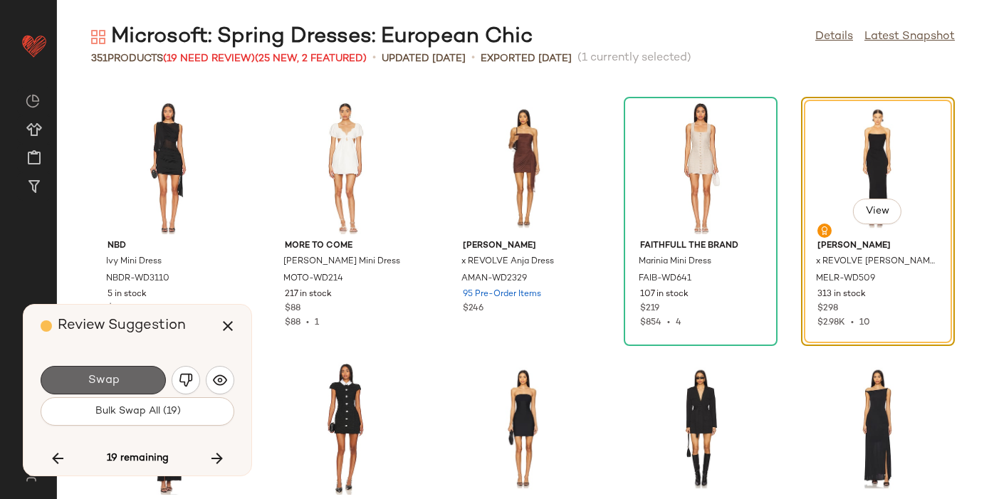
click at [123, 378] on button "Swap" at bounding box center [103, 380] width 125 height 28
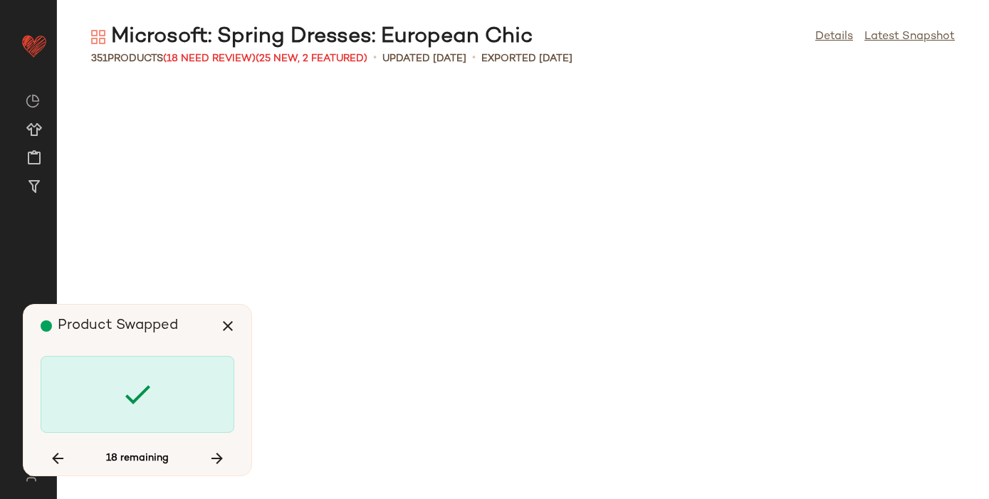
scroll to position [13033, 0]
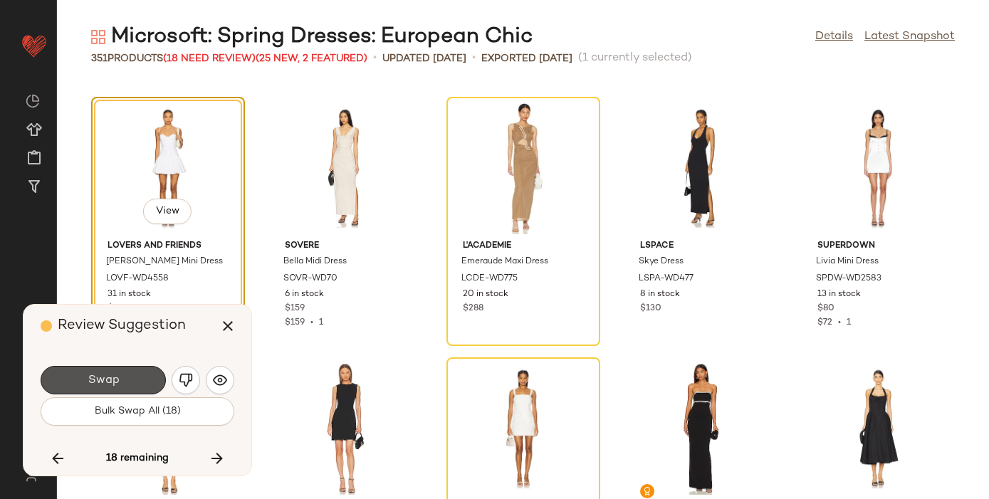
click at [123, 378] on button "Swap" at bounding box center [103, 380] width 125 height 28
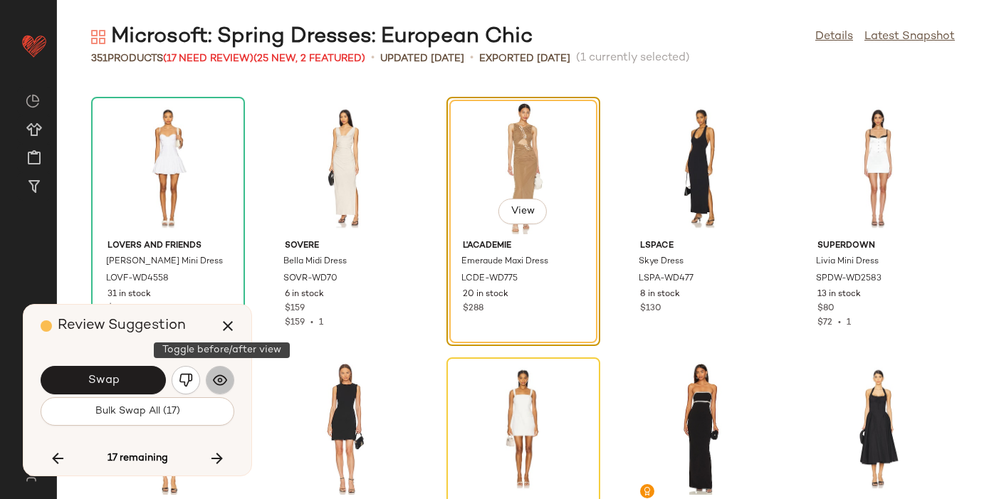
click at [225, 381] on img "button" at bounding box center [220, 380] width 14 height 14
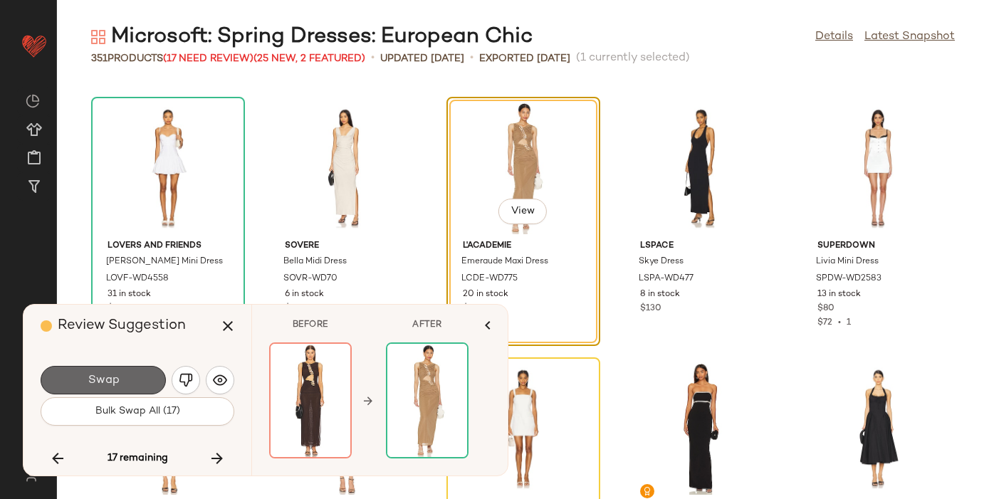
click at [128, 374] on button "Swap" at bounding box center [103, 380] width 125 height 28
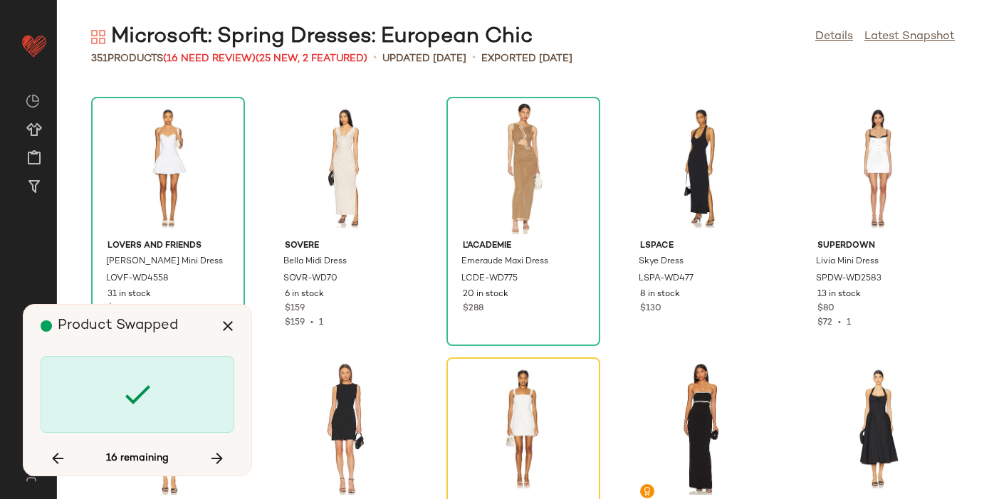
scroll to position [13293, 0]
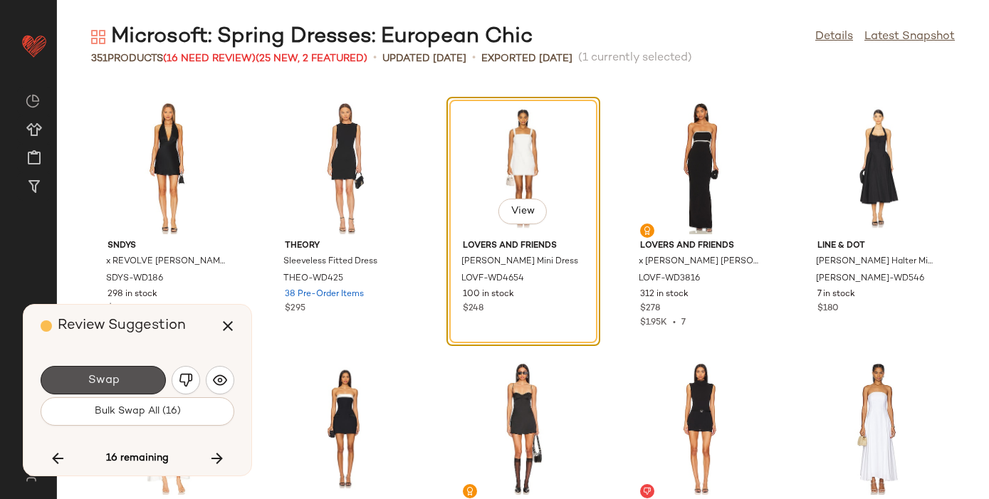
click at [128, 374] on button "Swap" at bounding box center [103, 380] width 125 height 28
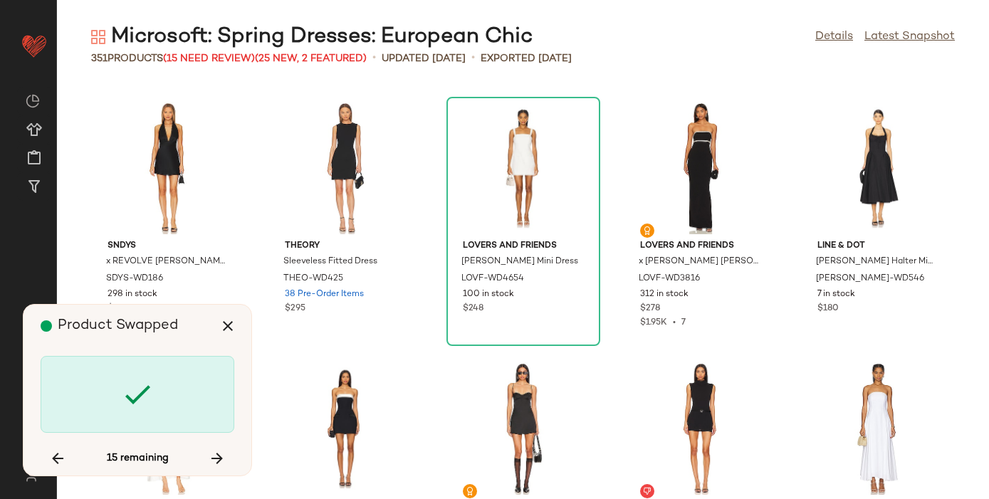
scroll to position [14075, 0]
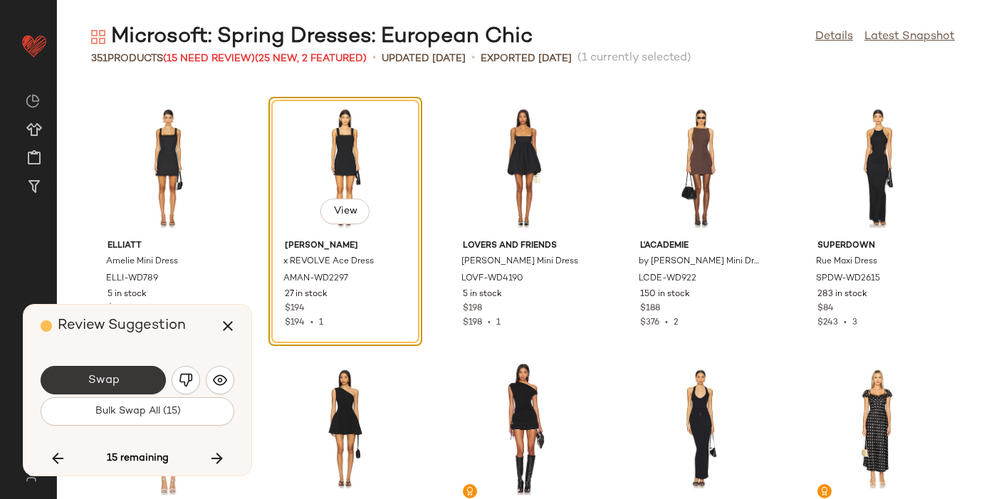
click at [134, 379] on button "Swap" at bounding box center [103, 380] width 125 height 28
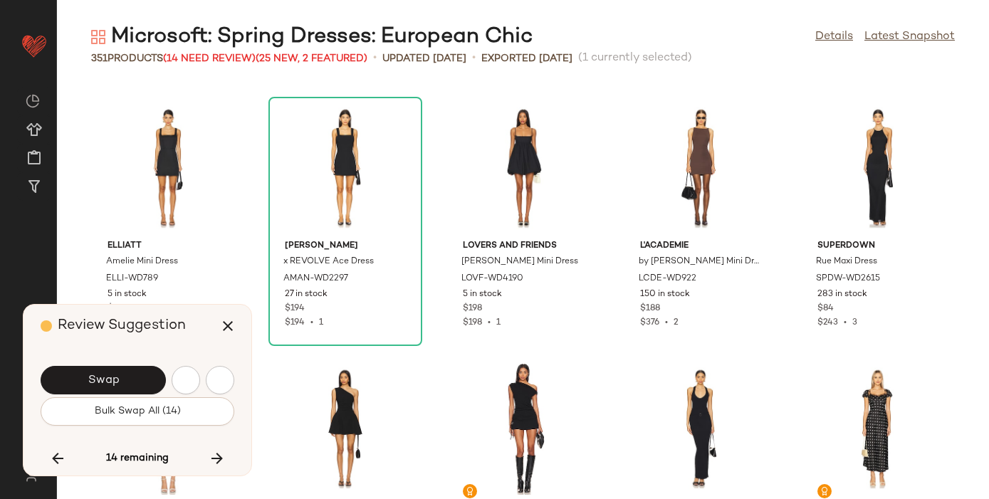
scroll to position [14597, 0]
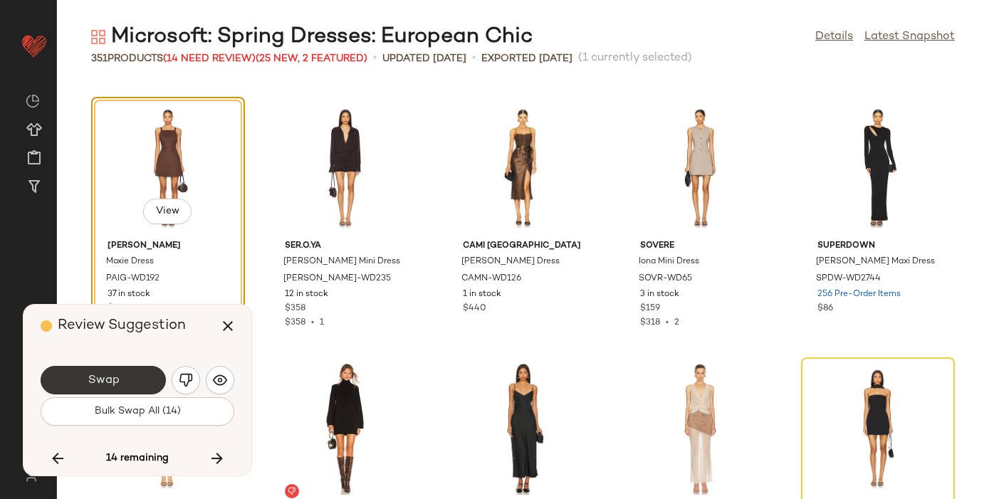
click at [129, 375] on button "Swap" at bounding box center [103, 380] width 125 height 28
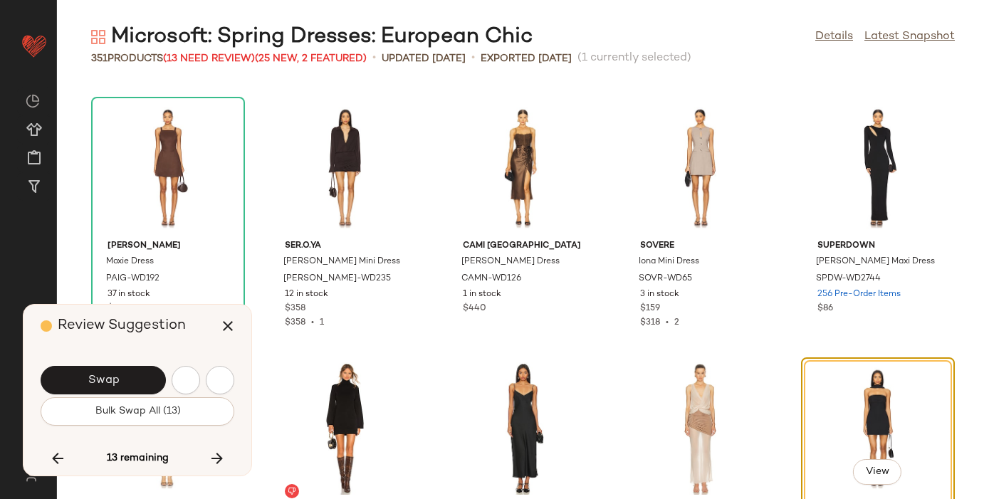
scroll to position [14857, 0]
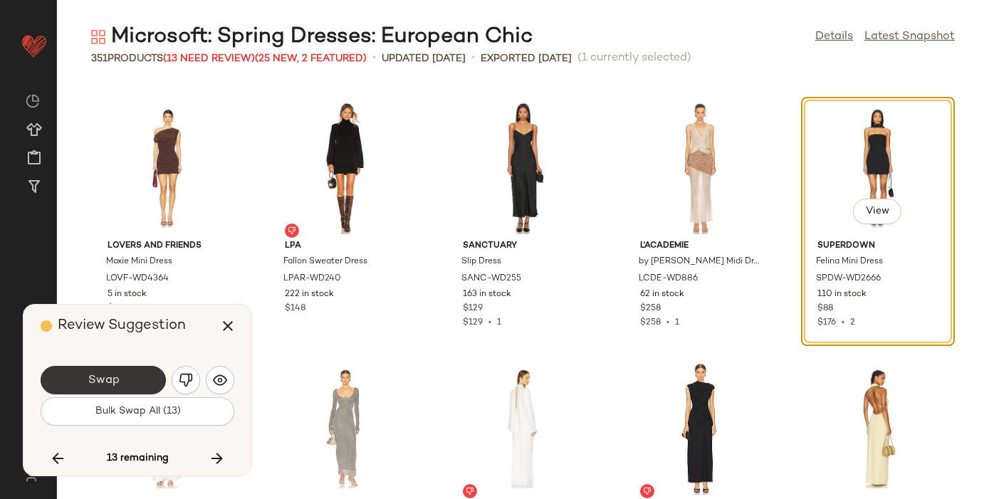
click at [110, 374] on span "Swap" at bounding box center [103, 381] width 32 height 14
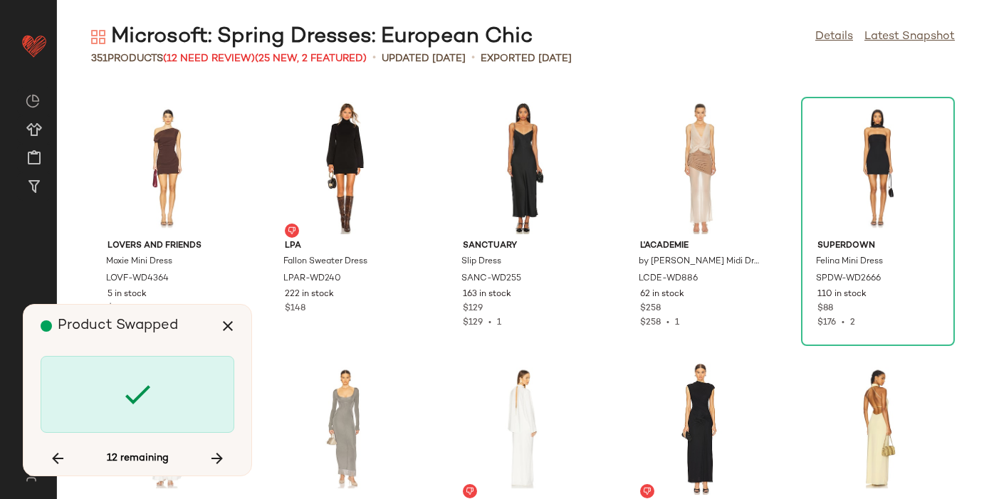
scroll to position [15379, 0]
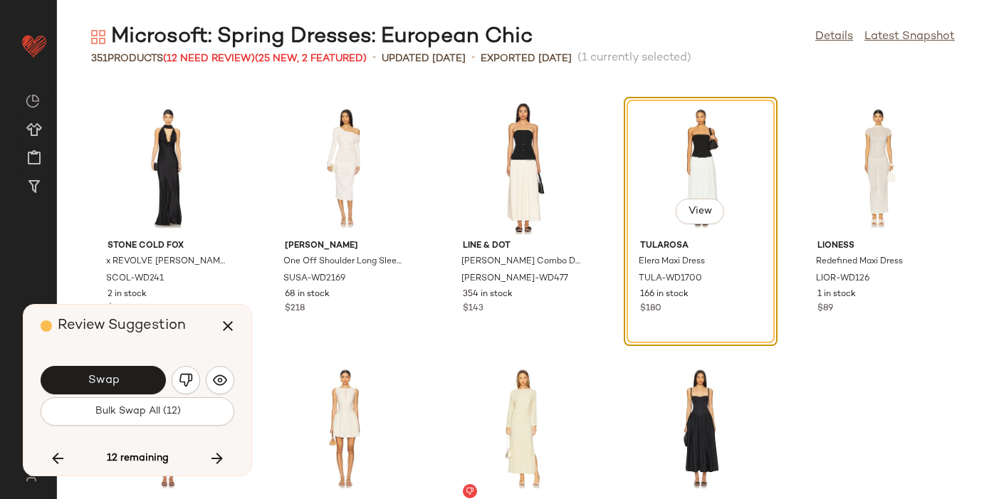
click at [110, 374] on span "Swap" at bounding box center [103, 381] width 32 height 14
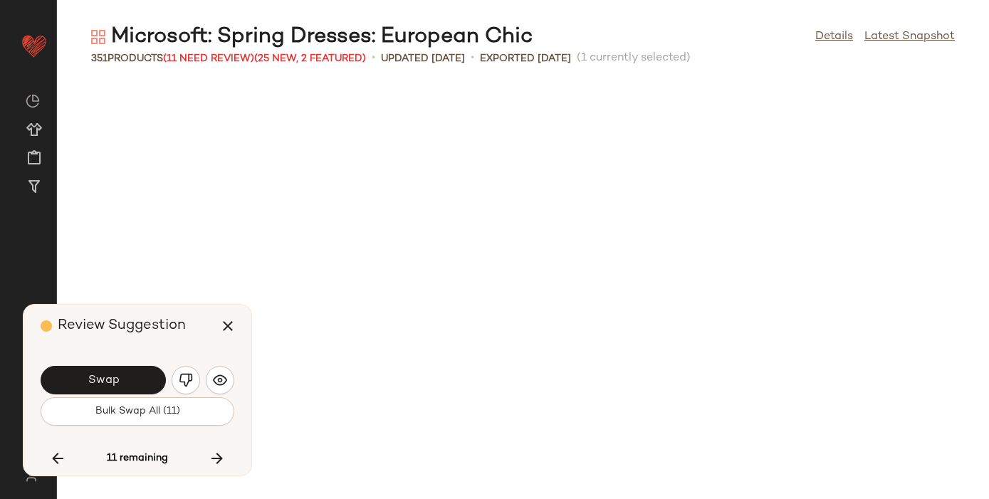
scroll to position [15900, 0]
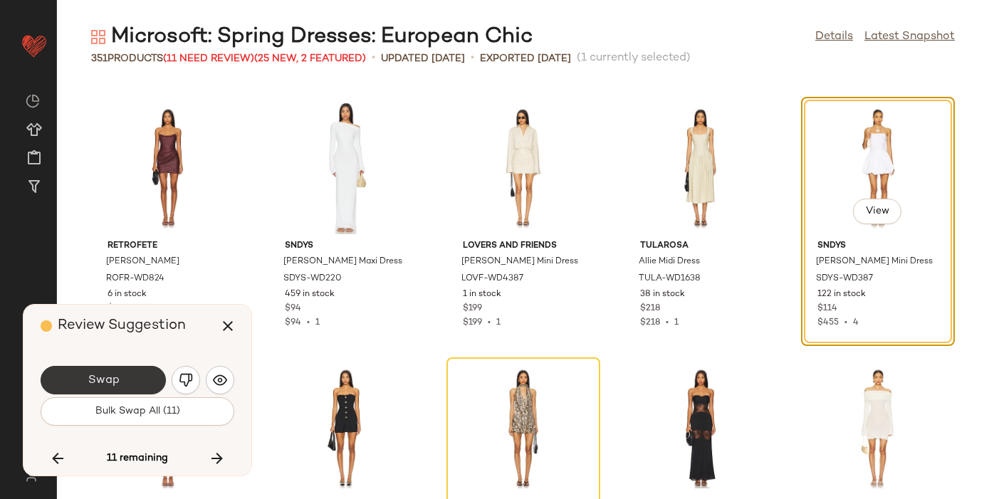
click at [110, 377] on span "Swap" at bounding box center [103, 381] width 32 height 14
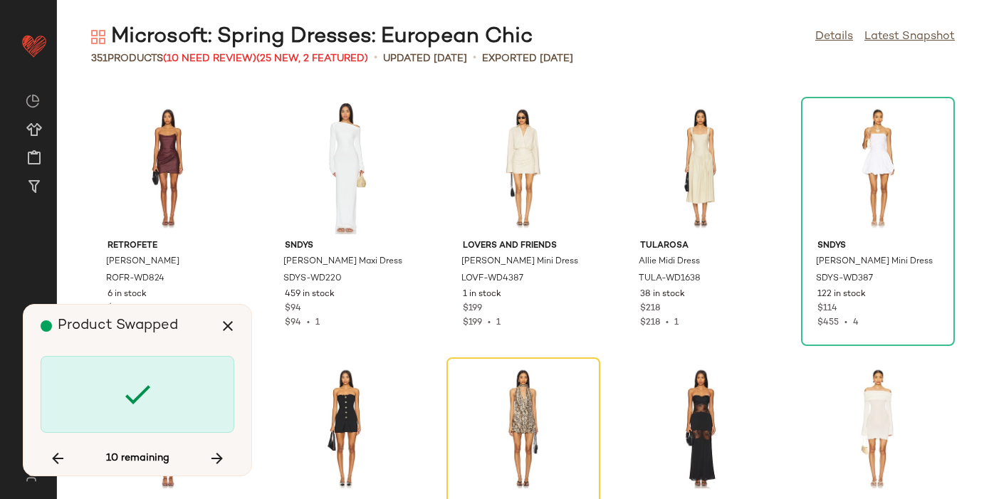
scroll to position [16161, 0]
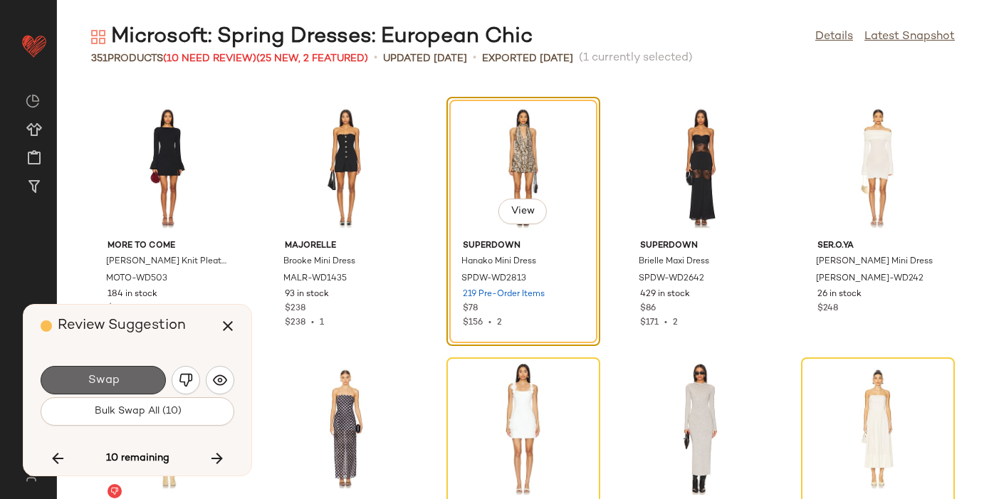
click at [110, 377] on span "Swap" at bounding box center [103, 381] width 32 height 14
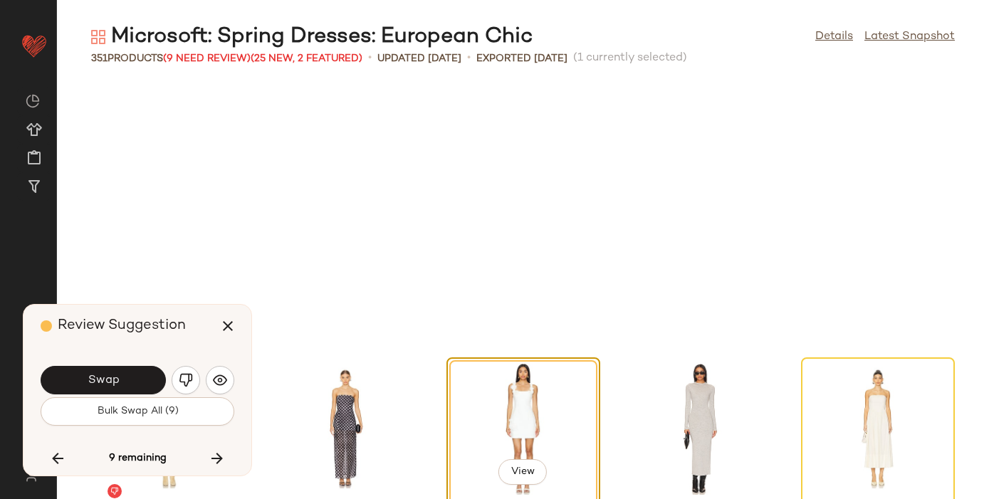
scroll to position [16421, 0]
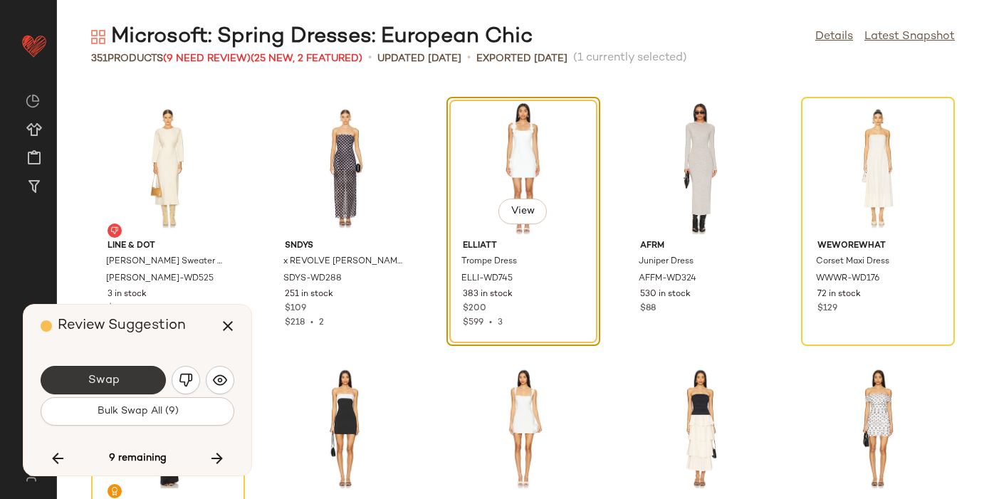
click at [110, 378] on span "Swap" at bounding box center [103, 381] width 32 height 14
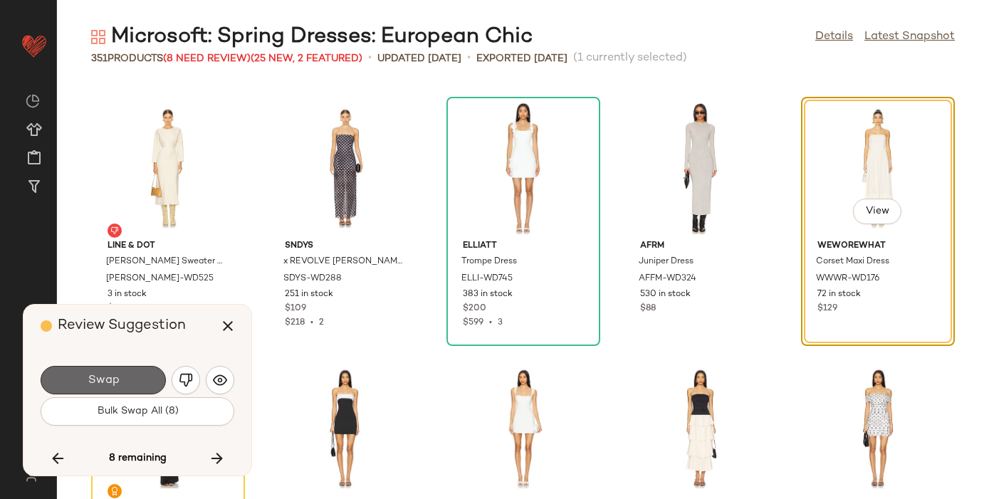
click at [110, 379] on span "Swap" at bounding box center [103, 381] width 32 height 14
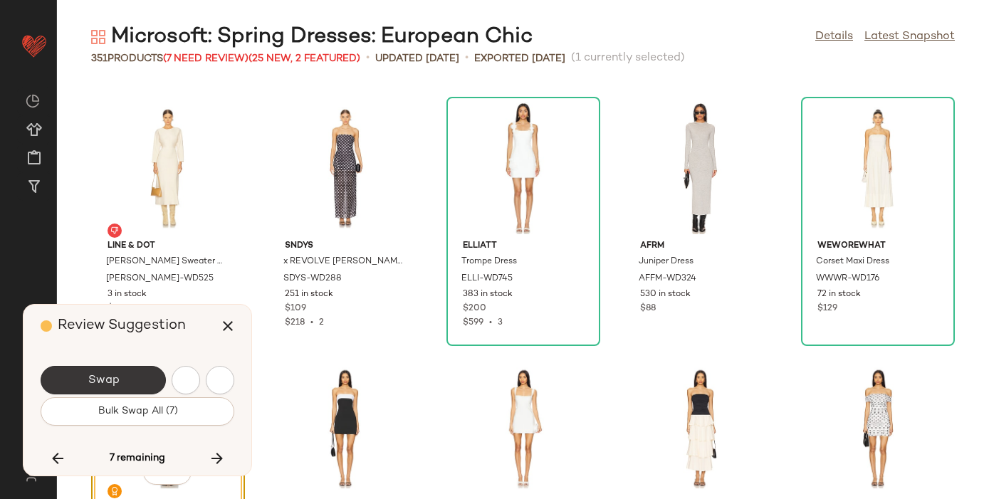
scroll to position [16682, 0]
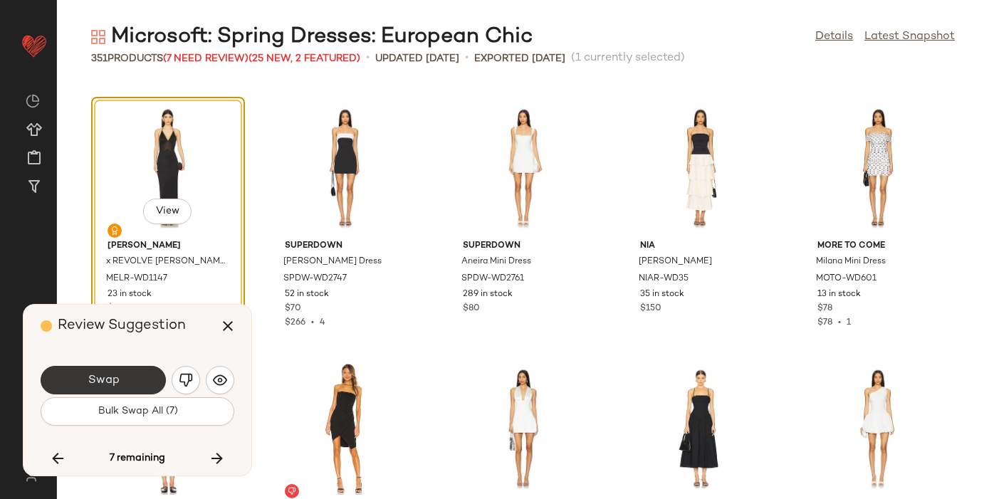
click at [110, 382] on span "Swap" at bounding box center [103, 381] width 32 height 14
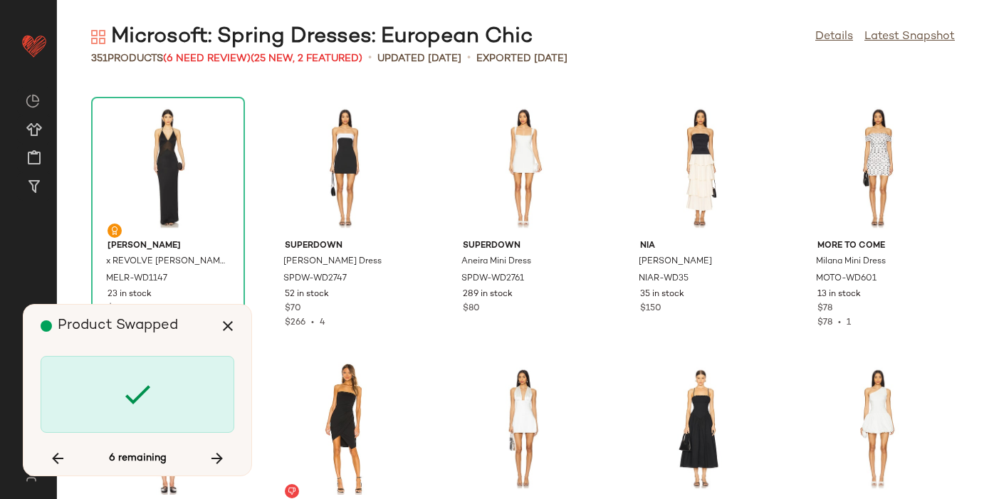
scroll to position [17203, 0]
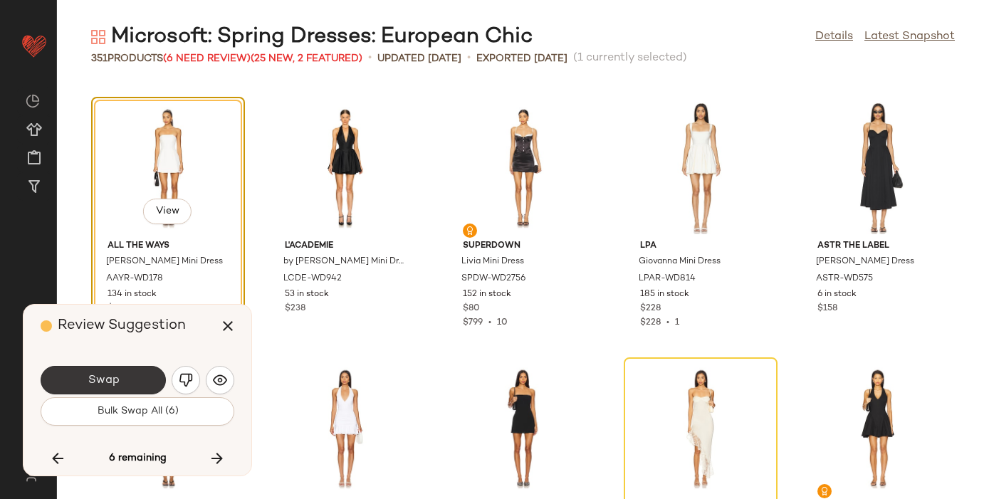
click at [110, 381] on span "Swap" at bounding box center [103, 381] width 32 height 14
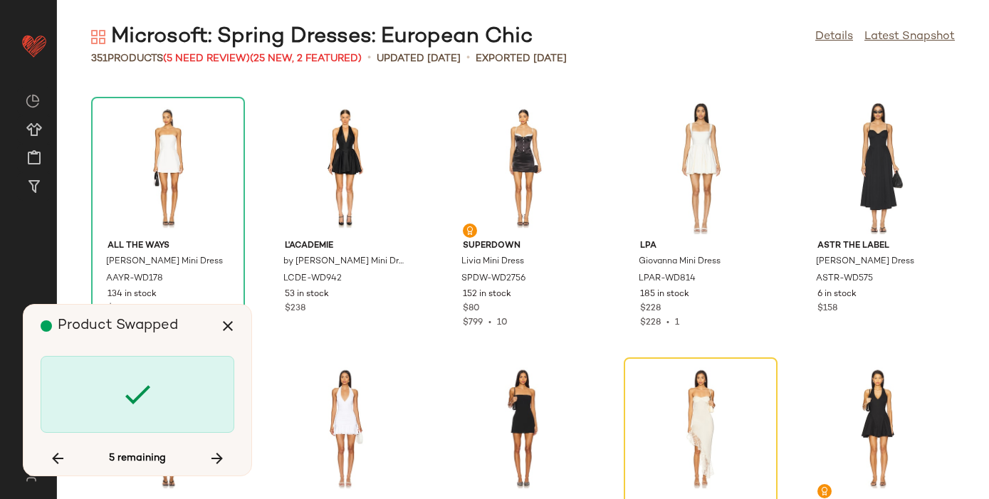
scroll to position [17464, 0]
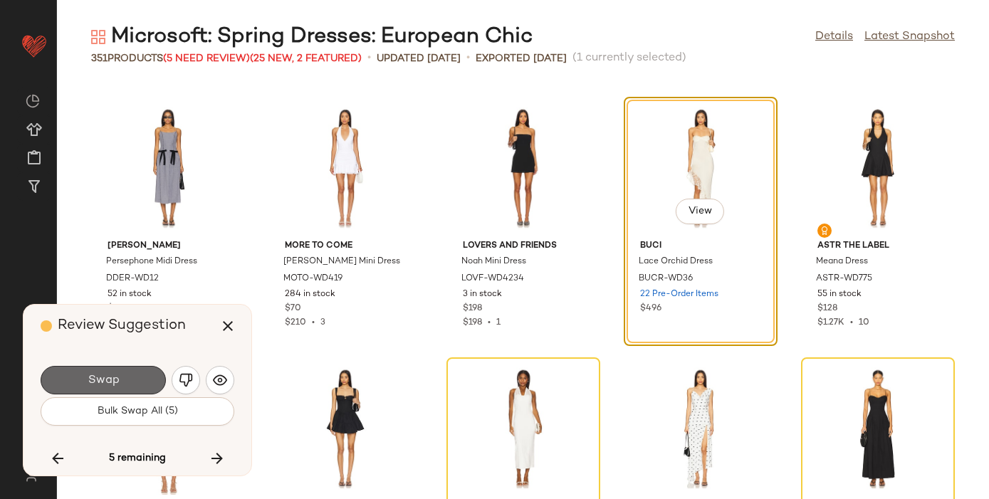
click at [110, 382] on span "Swap" at bounding box center [103, 381] width 32 height 14
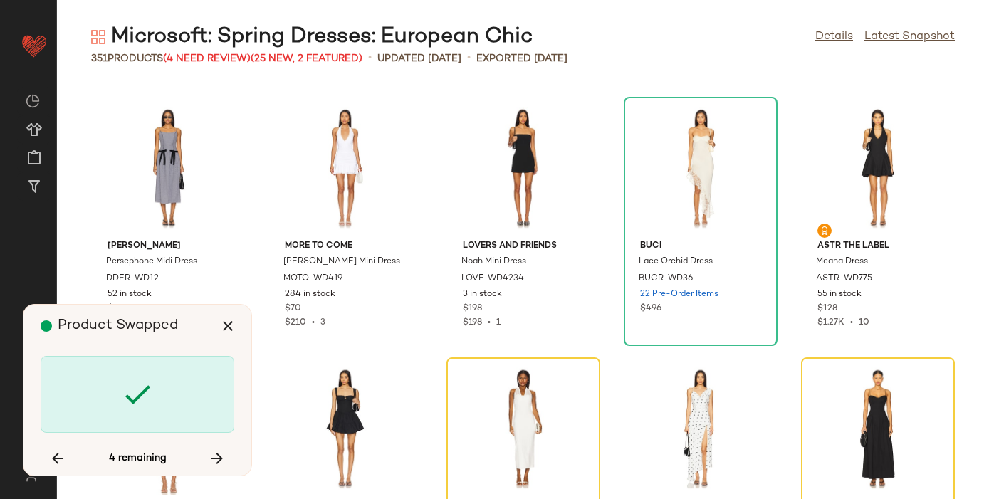
scroll to position [17724, 0]
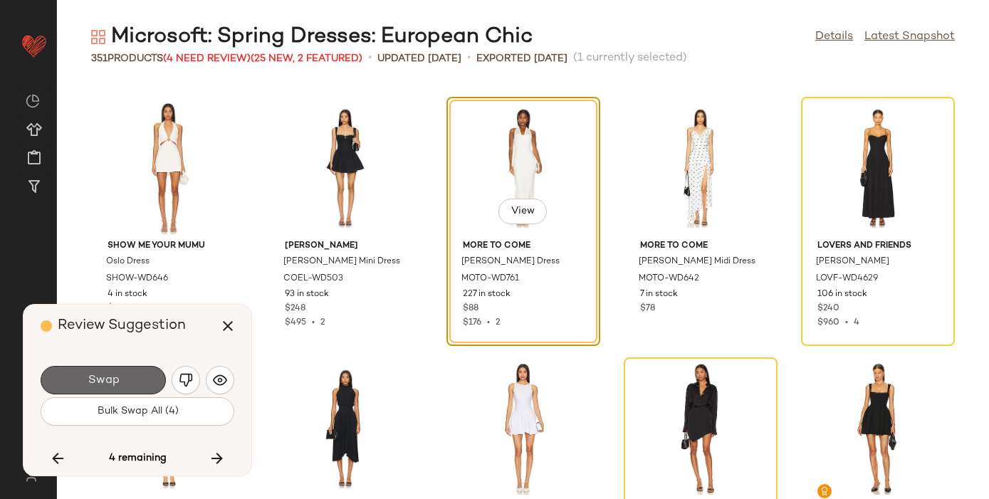
click at [110, 382] on span "Swap" at bounding box center [103, 381] width 32 height 14
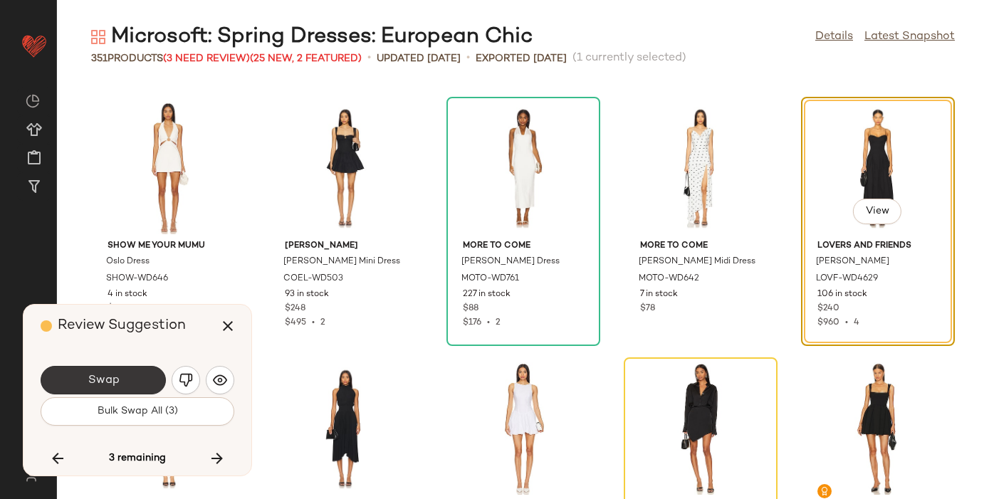
click at [110, 382] on span "Swap" at bounding box center [103, 381] width 32 height 14
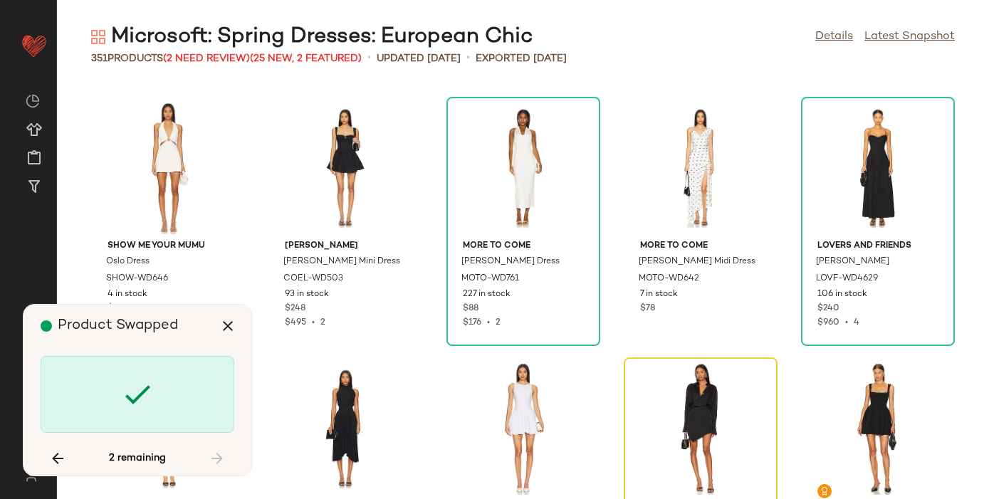
scroll to position [11469, 0]
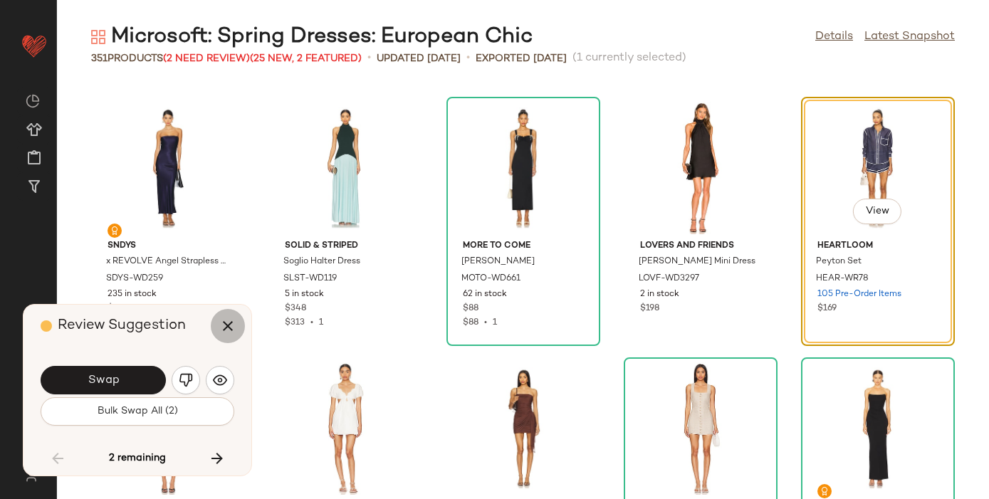
click at [228, 325] on icon "button" at bounding box center [227, 326] width 17 height 17
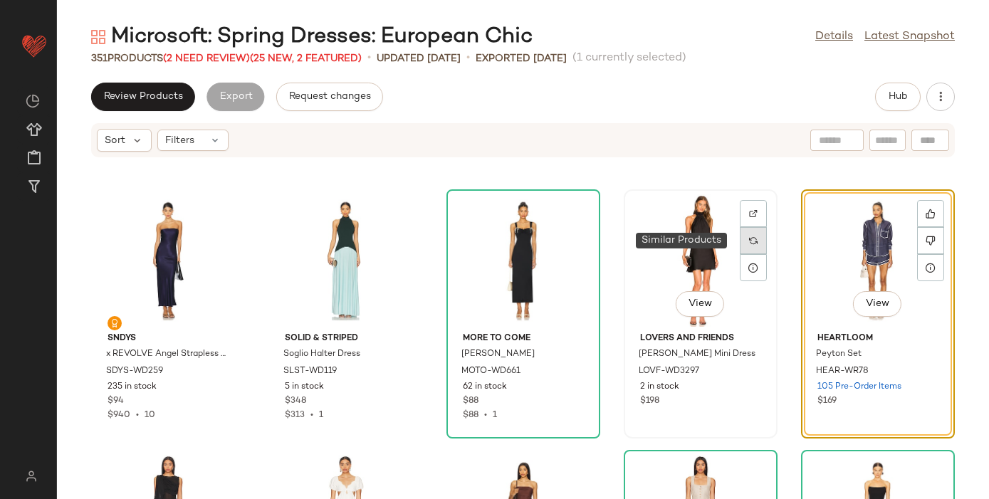
click at [740, 245] on div at bounding box center [753, 240] width 27 height 27
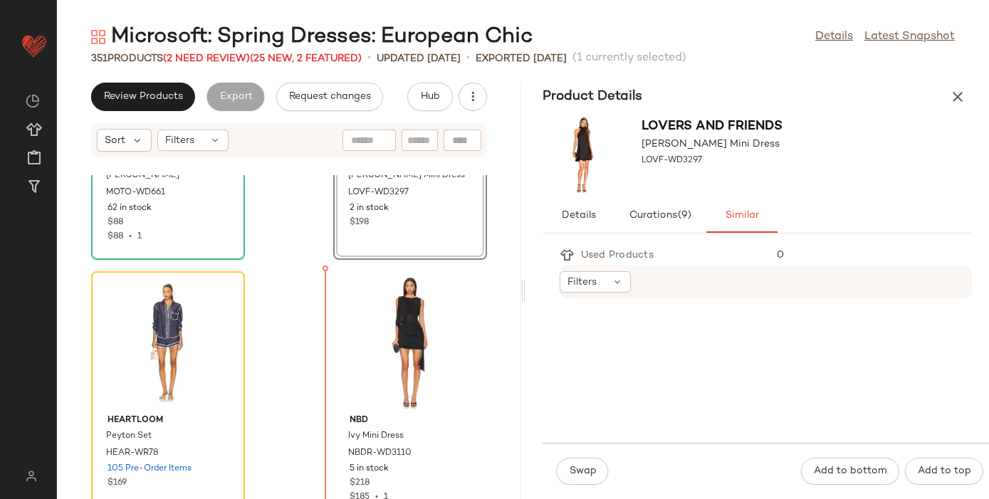
scroll to position [29162, 0]
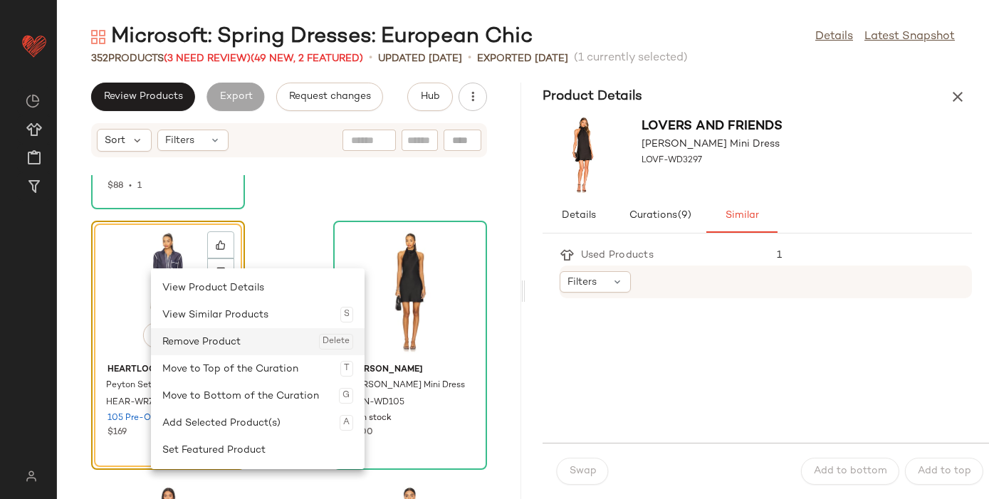
click at [224, 345] on div "Remove Product Delete" at bounding box center [257, 341] width 191 height 27
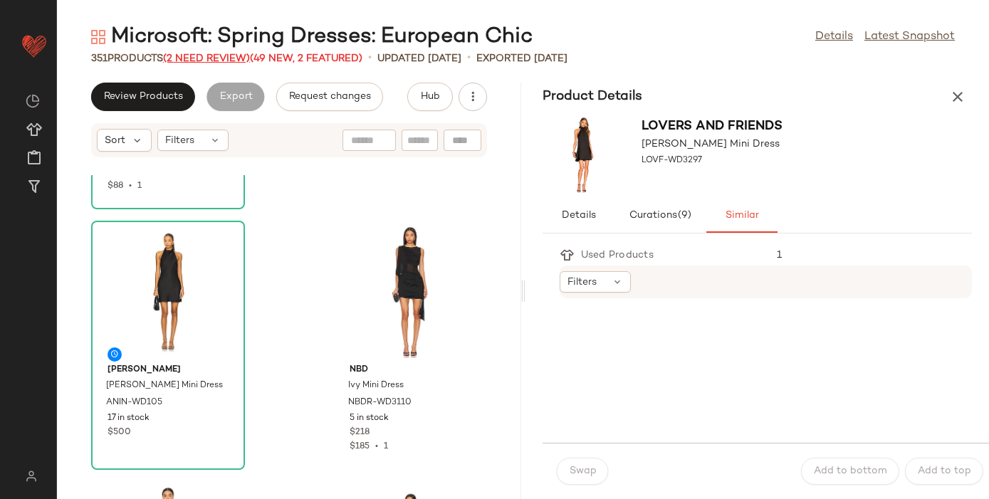
click at [216, 56] on span "(2 Need Review)" at bounding box center [206, 58] width 87 height 11
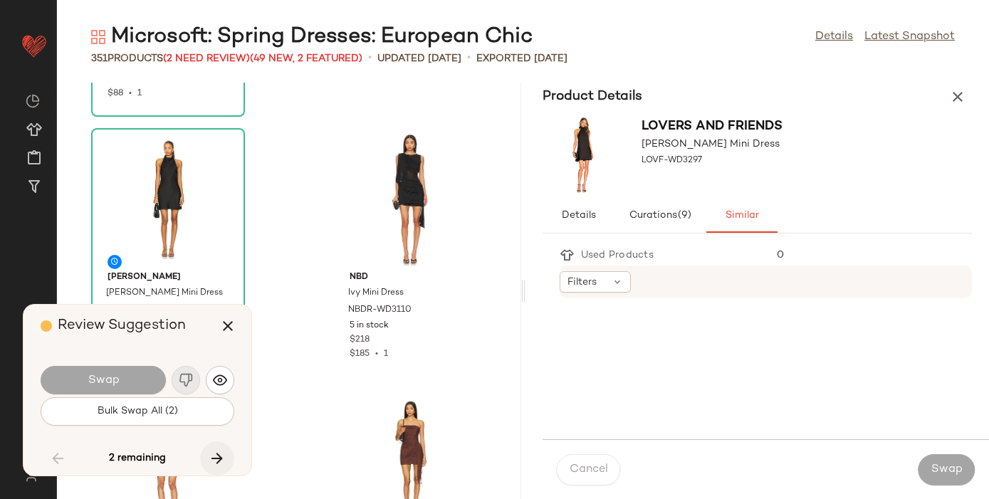
click at [216, 459] on icon "button" at bounding box center [217, 458] width 17 height 17
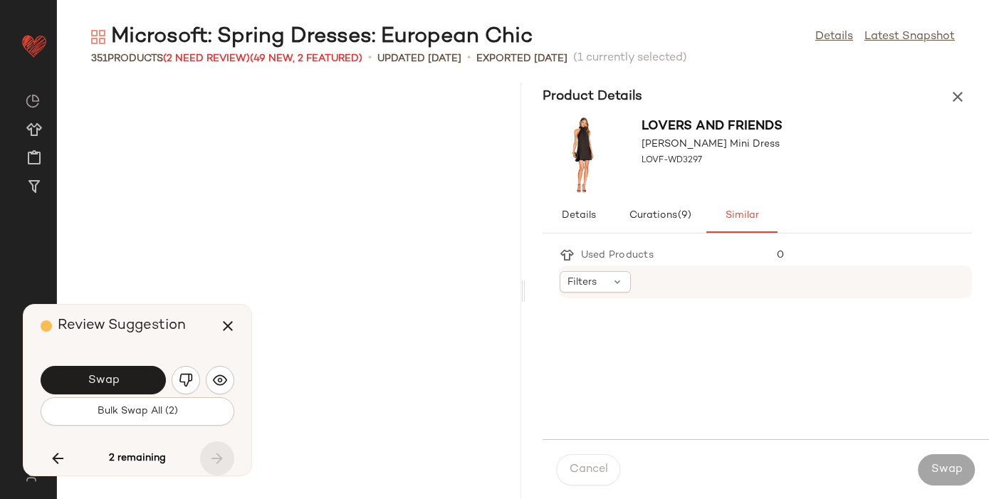
scroll to position [45354, 0]
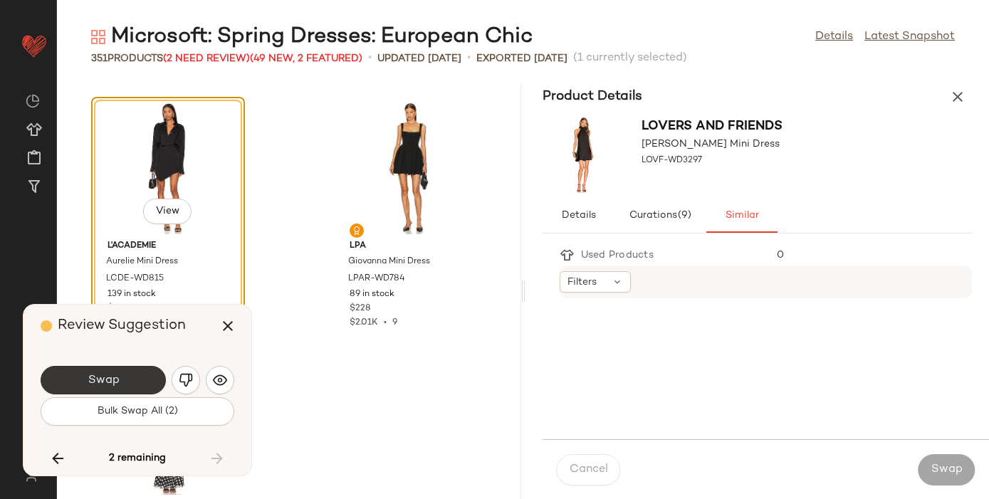
click at [134, 374] on button "Swap" at bounding box center [103, 380] width 125 height 28
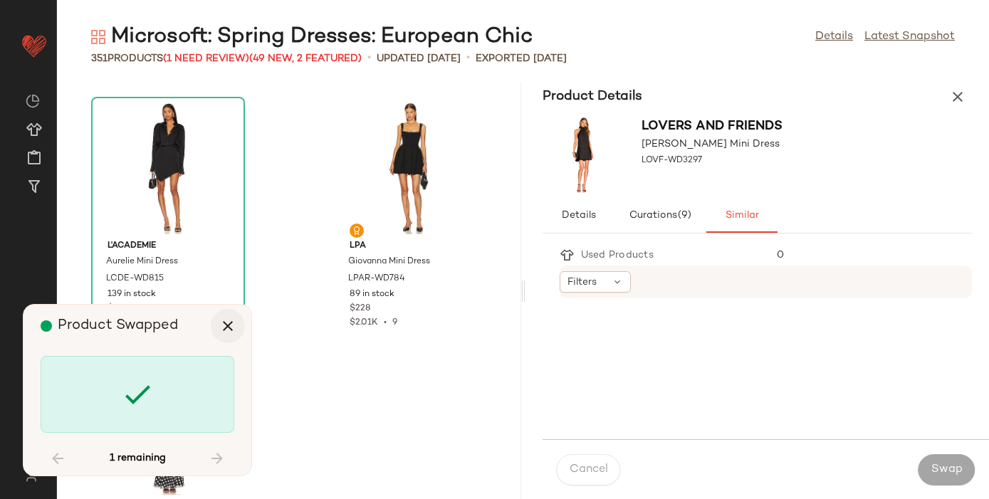
click at [225, 326] on icon "button" at bounding box center [227, 326] width 17 height 17
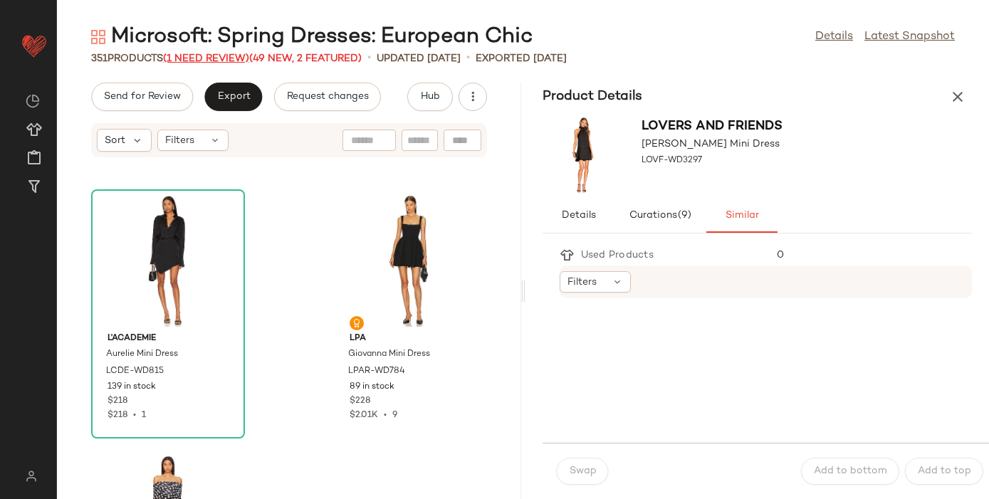
click at [218, 56] on span "(1 Need Review)" at bounding box center [206, 58] width 86 height 11
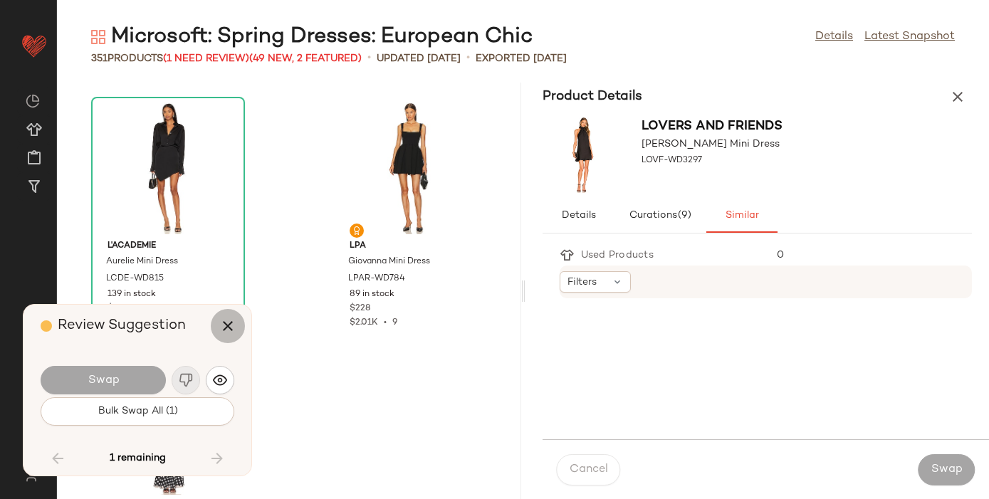
click at [224, 328] on icon "button" at bounding box center [227, 326] width 17 height 17
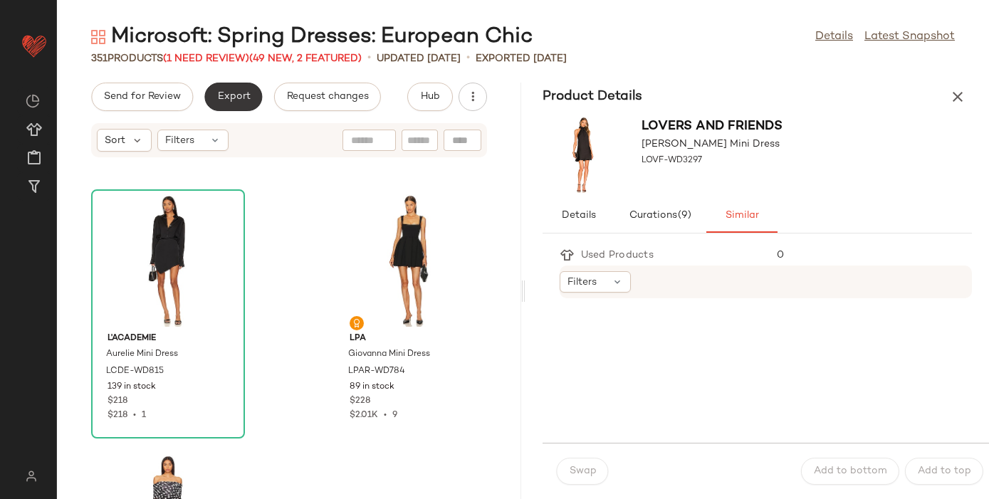
click at [239, 95] on span "Export" at bounding box center [232, 96] width 33 height 11
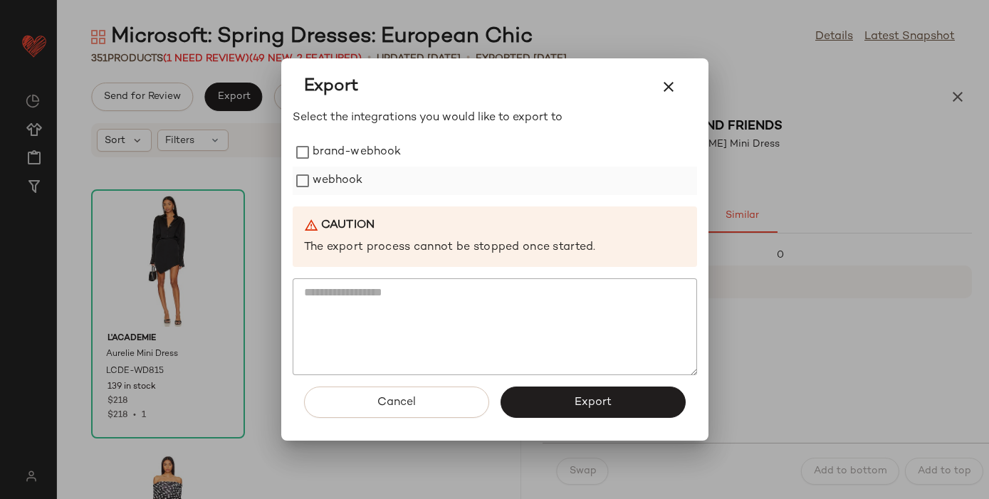
click at [318, 184] on label "webhook" at bounding box center [338, 181] width 51 height 28
click at [541, 397] on button "Export" at bounding box center [593, 402] width 185 height 31
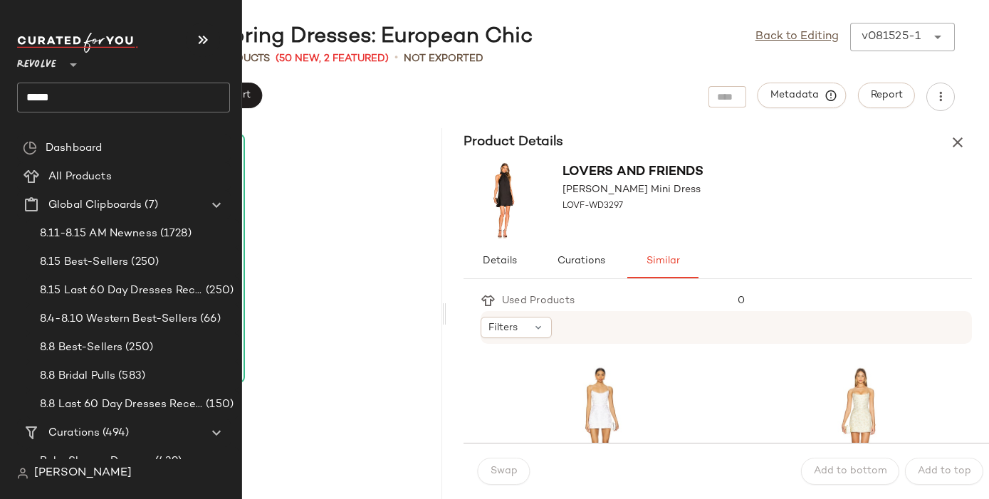
click at [57, 90] on input "*****" at bounding box center [123, 98] width 213 height 30
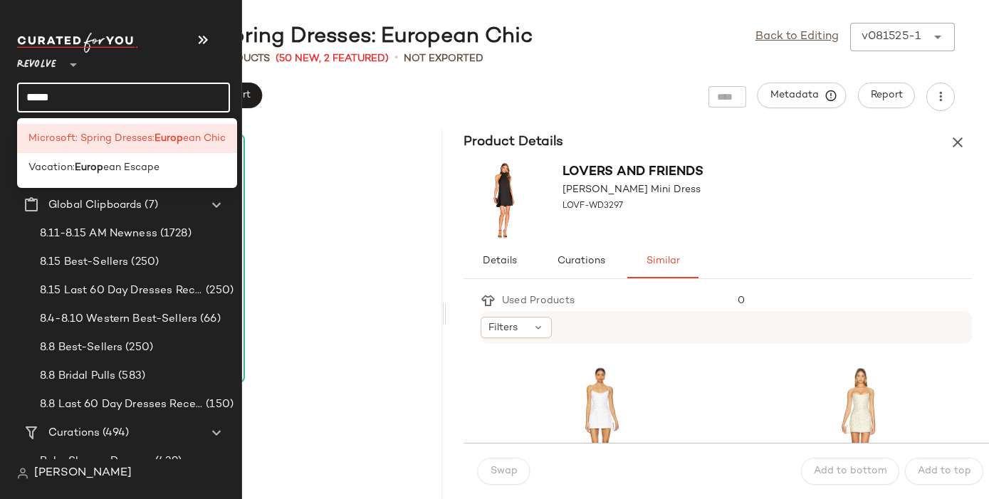
click at [57, 90] on input "*****" at bounding box center [123, 98] width 213 height 30
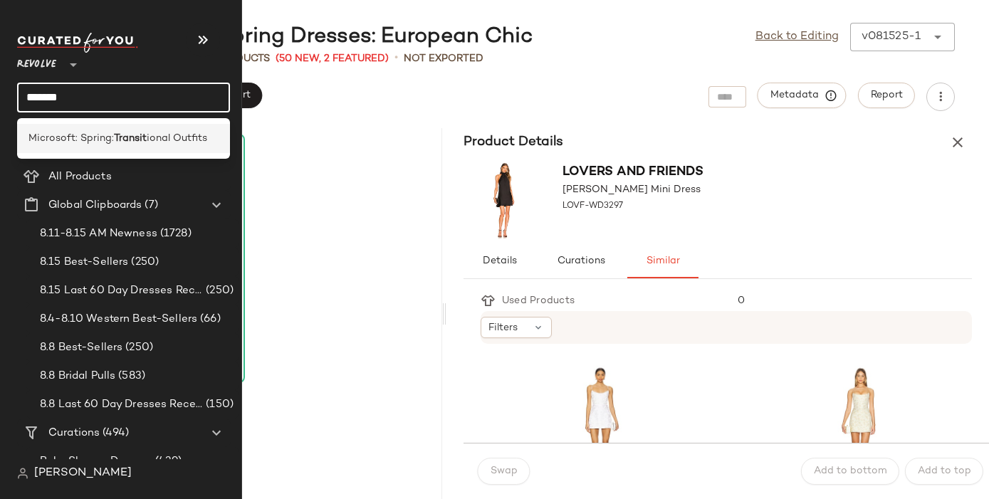
type input "*******"
click at [61, 133] on span "Microsoft: Spring:" at bounding box center [70, 138] width 85 height 15
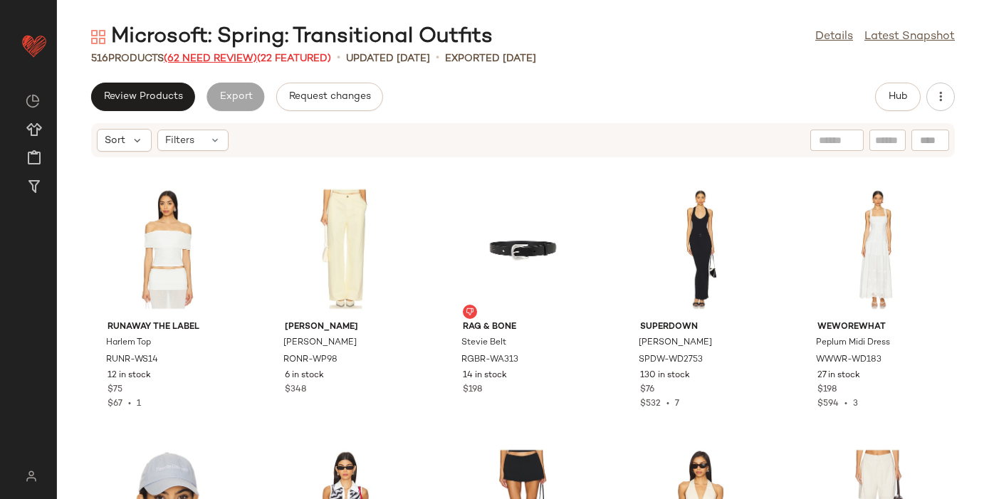
click at [204, 56] on span "(62 Need Review)" at bounding box center [210, 58] width 93 height 11
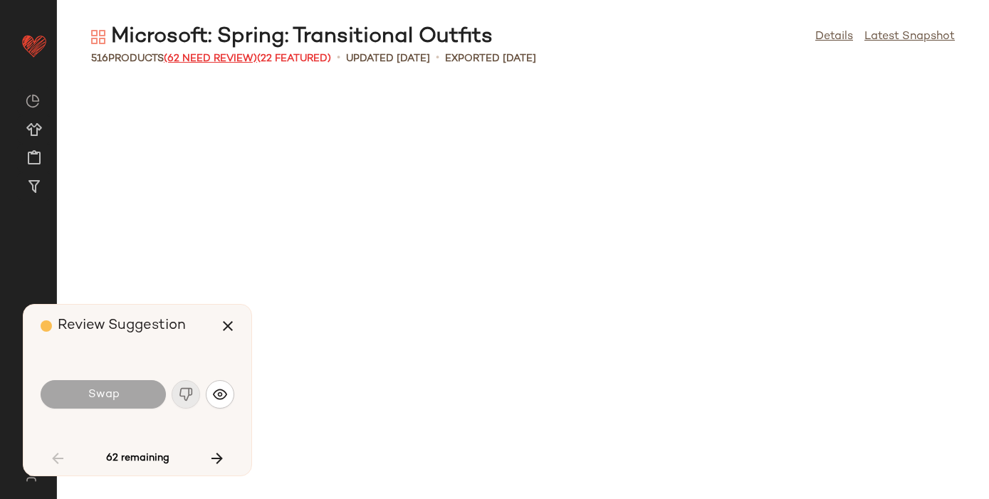
scroll to position [1043, 0]
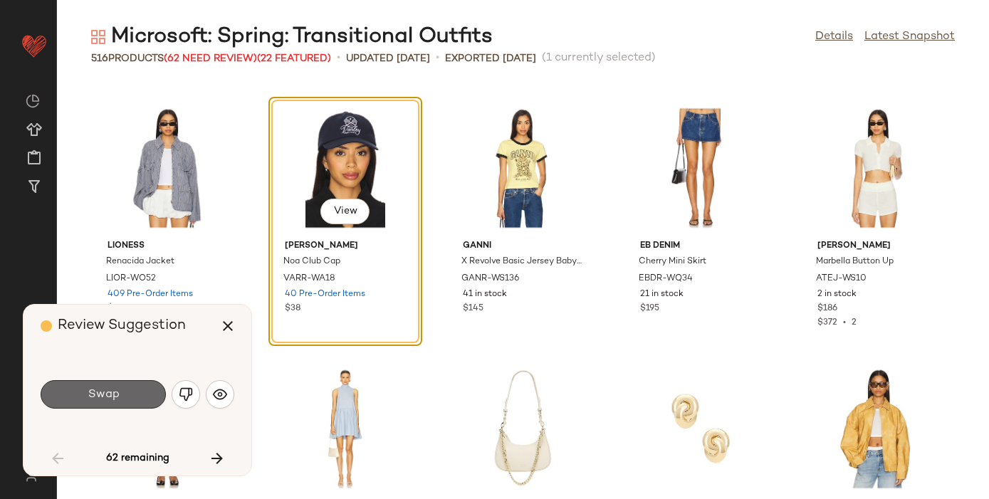
click at [123, 394] on button "Swap" at bounding box center [103, 394] width 125 height 28
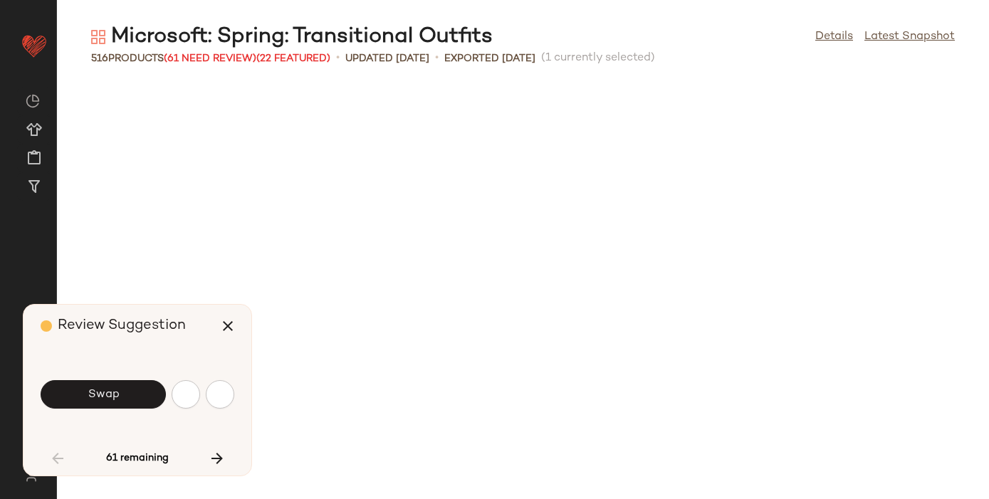
scroll to position [1564, 0]
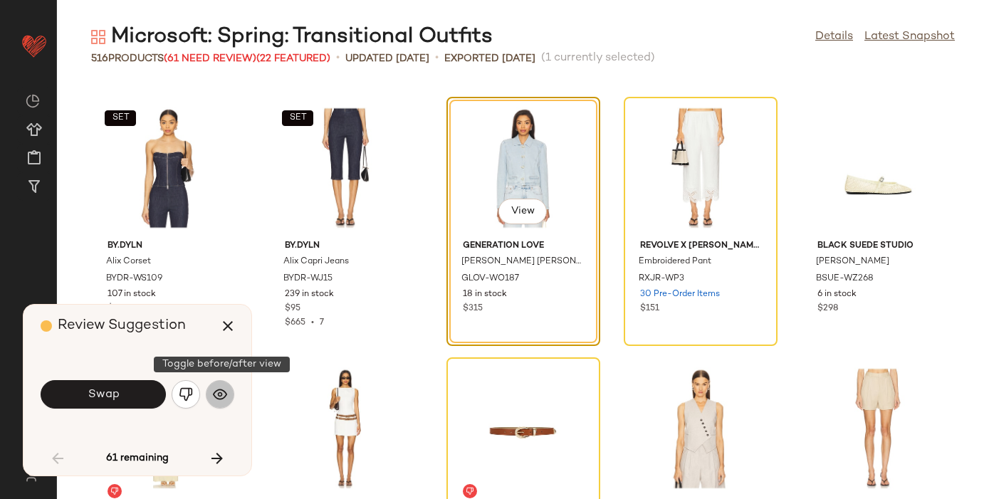
click at [218, 390] on img "button" at bounding box center [220, 394] width 14 height 14
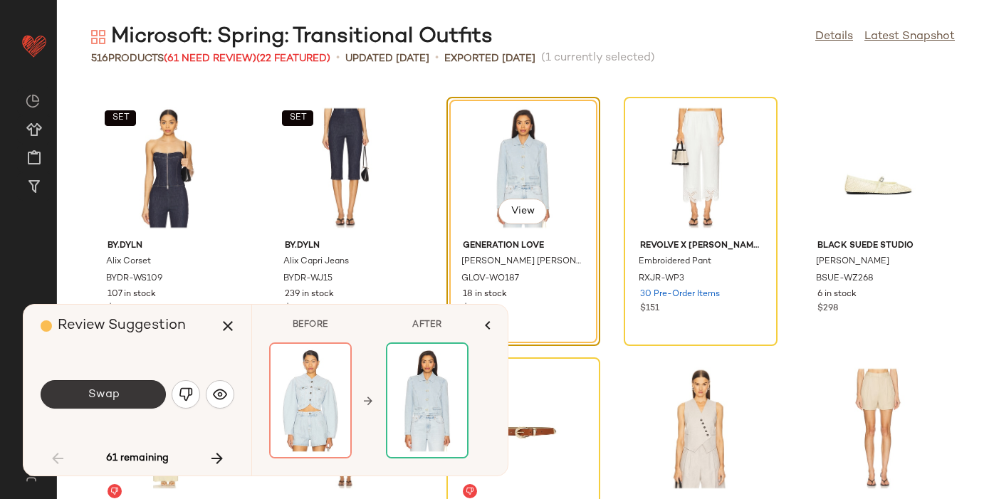
click at [107, 394] on span "Swap" at bounding box center [103, 395] width 32 height 14
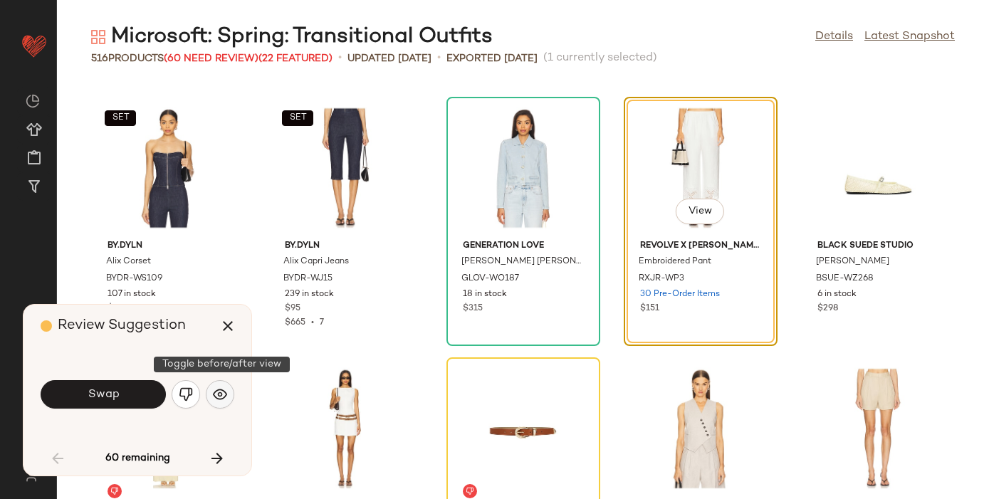
click at [219, 395] on img "button" at bounding box center [220, 394] width 14 height 14
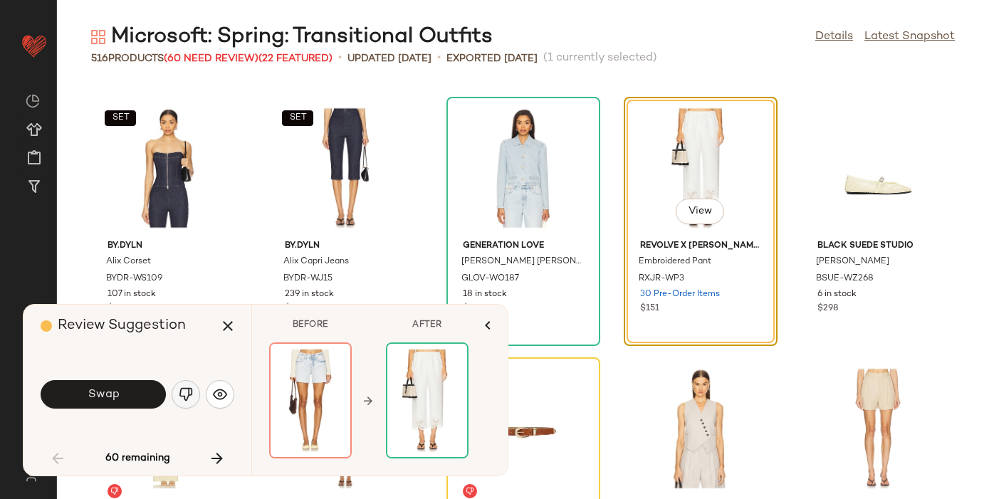
click at [179, 392] on img "button" at bounding box center [186, 394] width 14 height 14
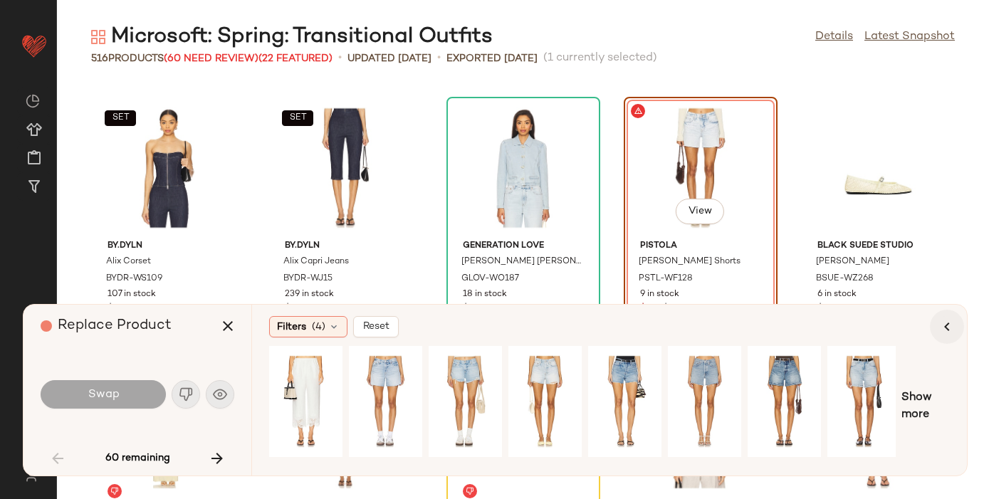
click at [944, 323] on icon "button" at bounding box center [947, 326] width 17 height 17
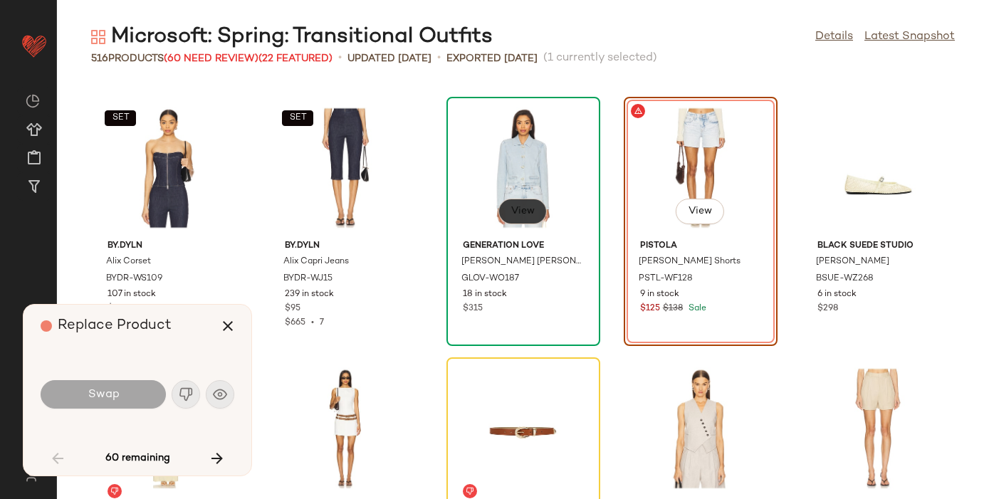
click at [516, 204] on button "View" at bounding box center [523, 212] width 48 height 26
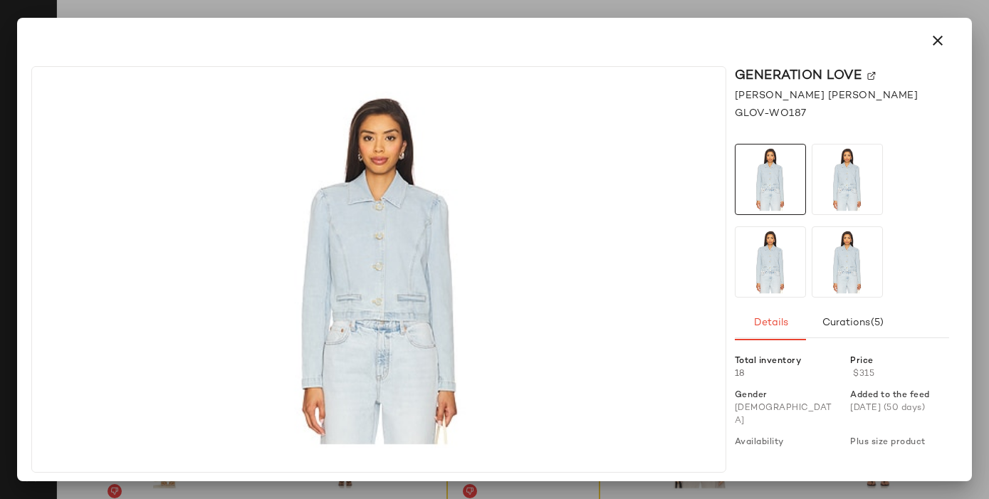
click at [872, 75] on img at bounding box center [871, 76] width 9 height 9
click at [936, 41] on icon "button" at bounding box center [937, 40] width 17 height 17
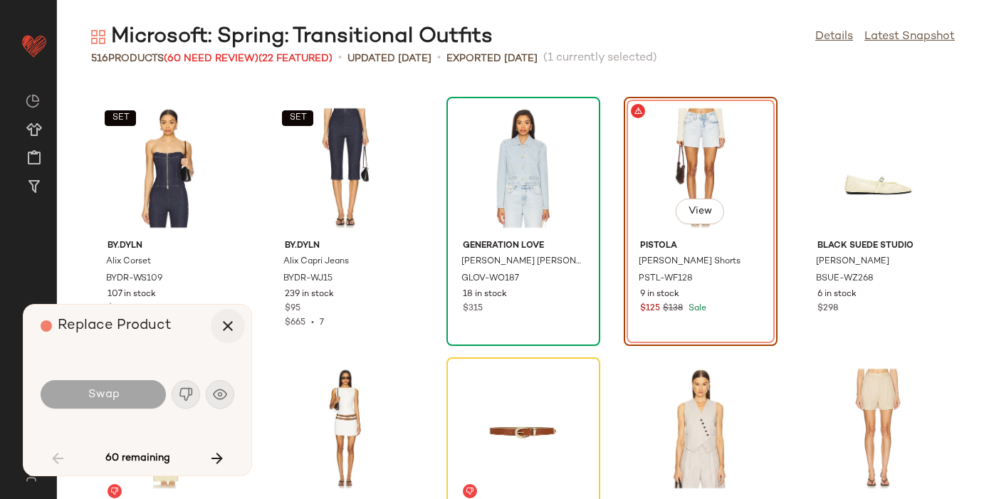
click at [230, 324] on icon "button" at bounding box center [227, 326] width 17 height 17
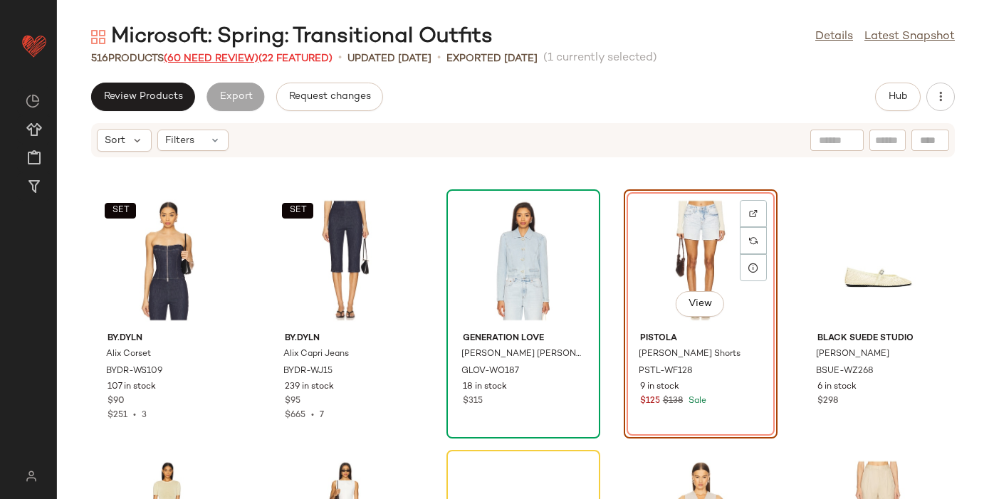
click at [202, 57] on span "(60 Need Review)" at bounding box center [211, 58] width 95 height 11
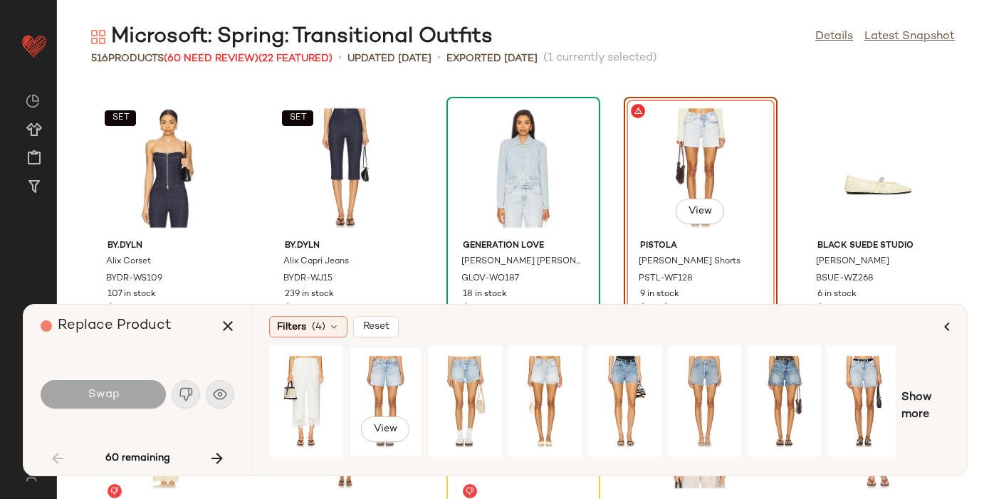
click at [382, 365] on div "View" at bounding box center [385, 401] width 63 height 101
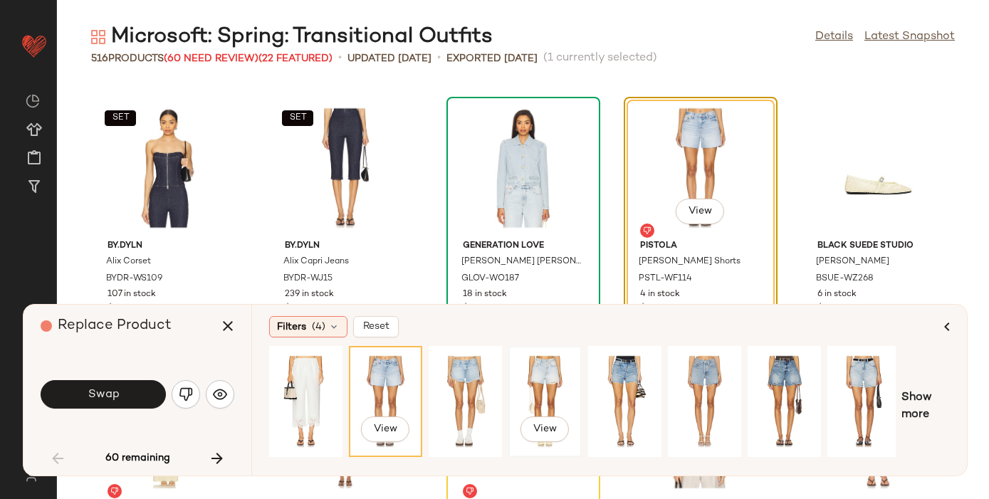
click at [548, 377] on div "View" at bounding box center [544, 401] width 63 height 101
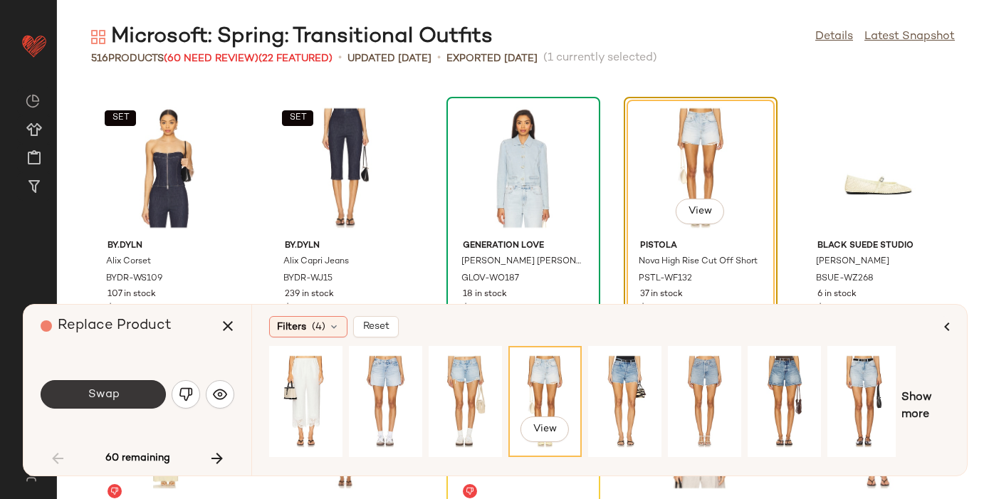
click at [112, 388] on span "Swap" at bounding box center [103, 395] width 32 height 14
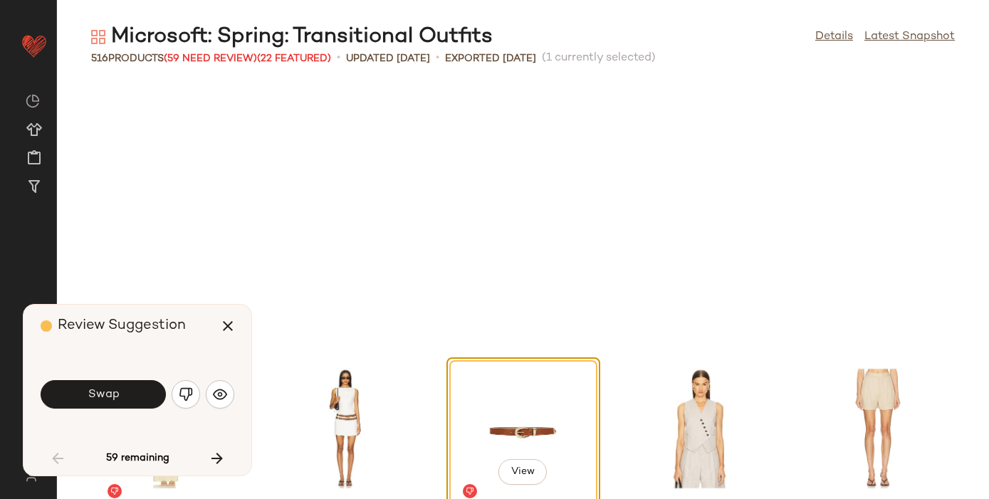
scroll to position [1825, 0]
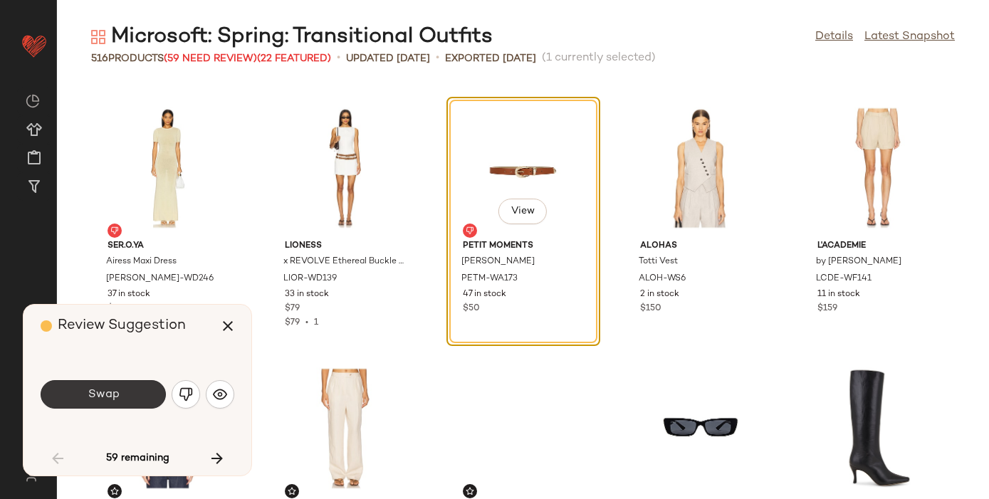
click at [105, 390] on span "Swap" at bounding box center [103, 395] width 32 height 14
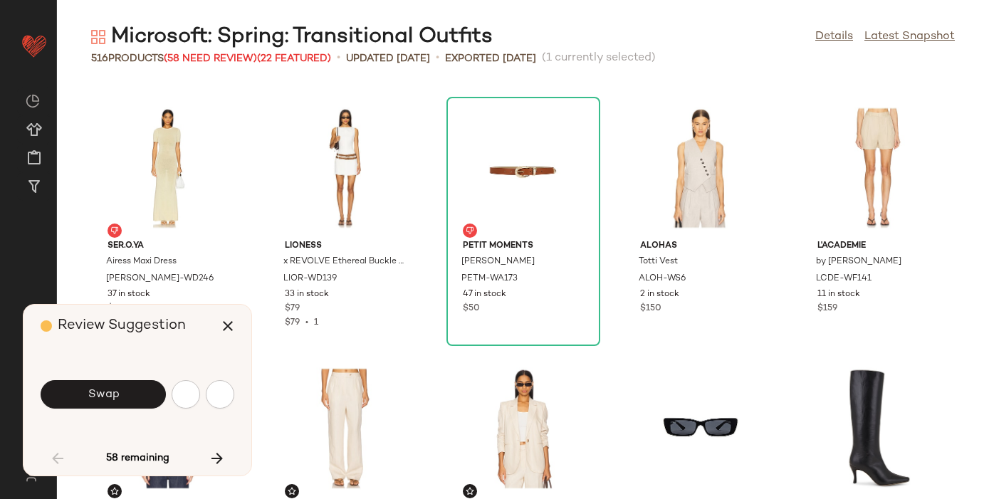
scroll to position [2346, 0]
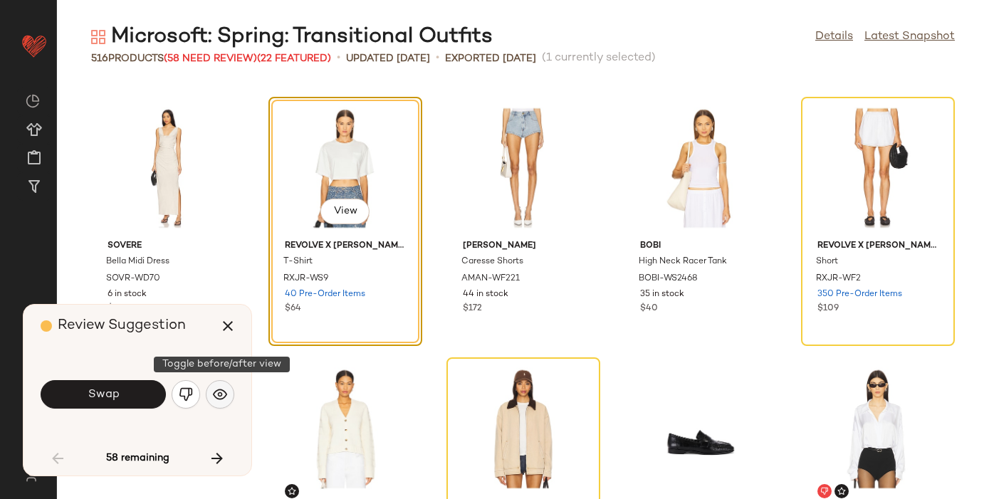
click at [224, 393] on img "button" at bounding box center [220, 394] width 14 height 14
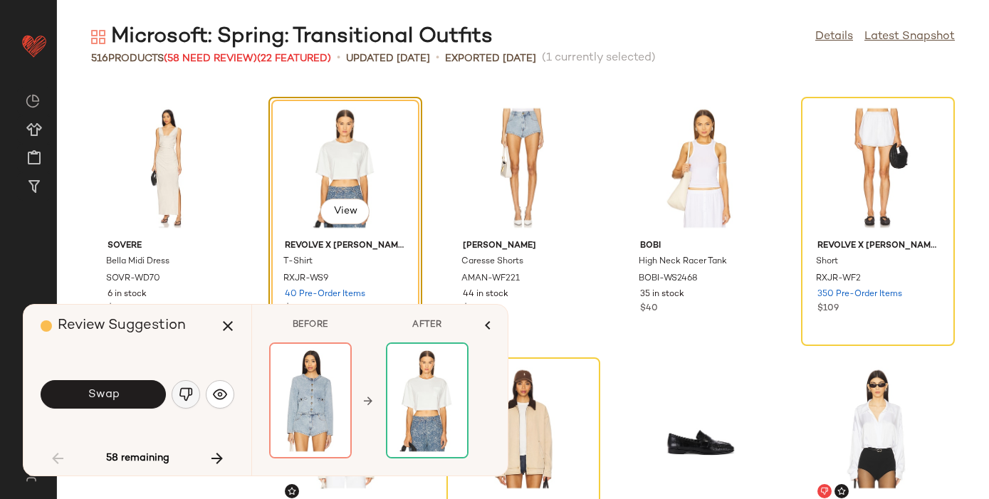
click at [189, 389] on img "button" at bounding box center [186, 394] width 14 height 14
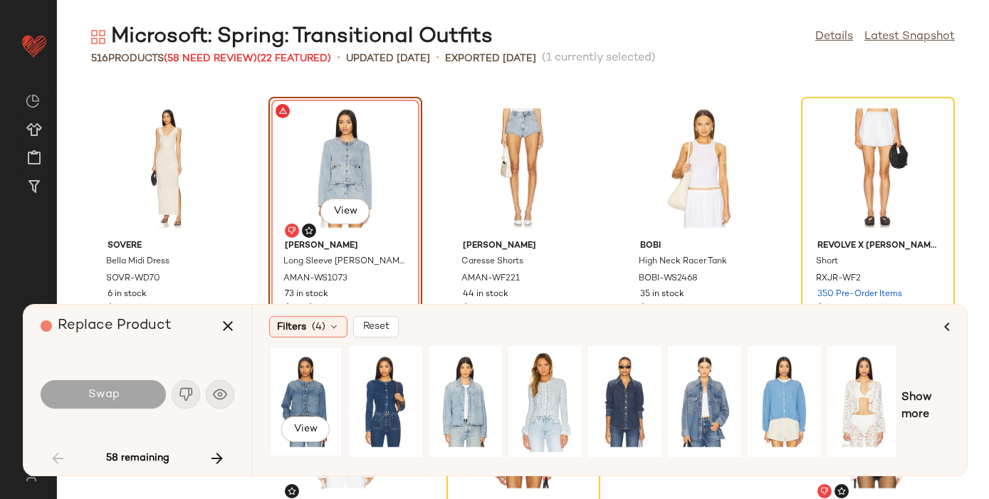
click at [312, 382] on div "View" at bounding box center [305, 401] width 63 height 101
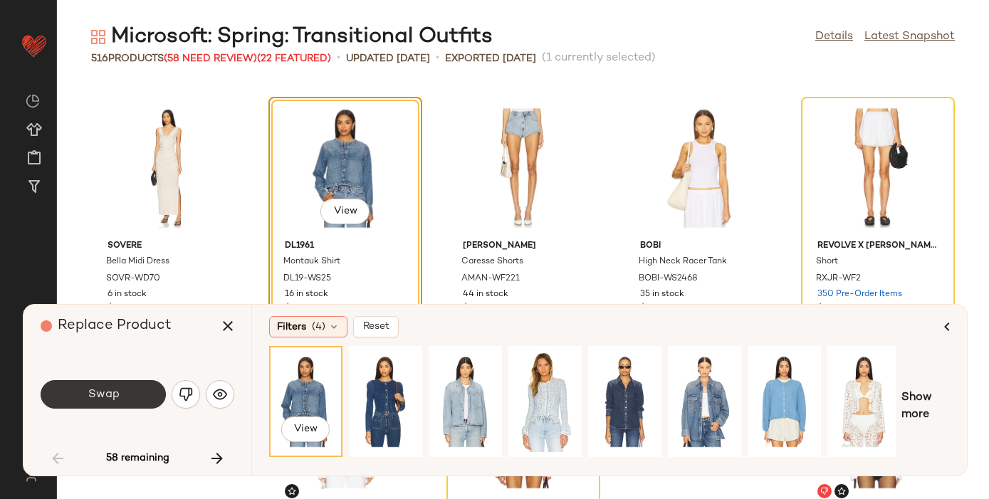
click at [105, 390] on span "Swap" at bounding box center [103, 395] width 32 height 14
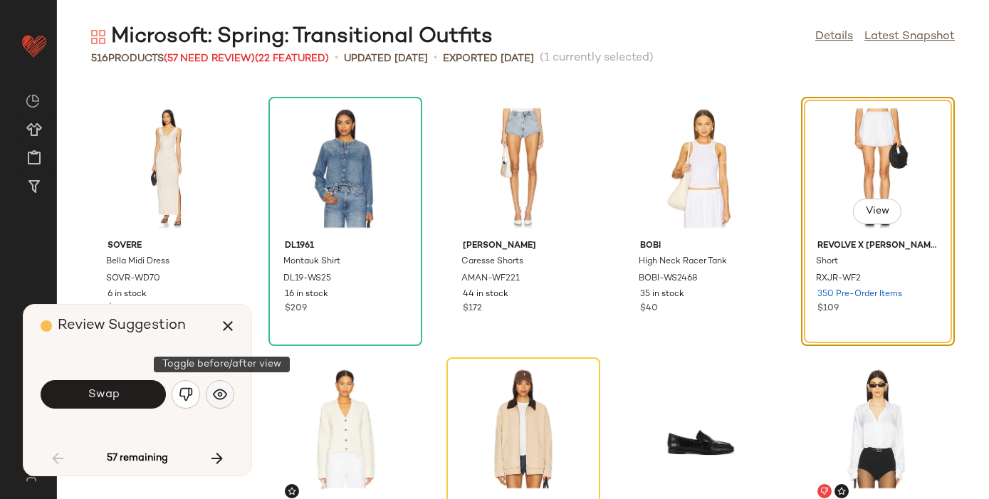
click at [219, 387] on img "button" at bounding box center [220, 394] width 14 height 14
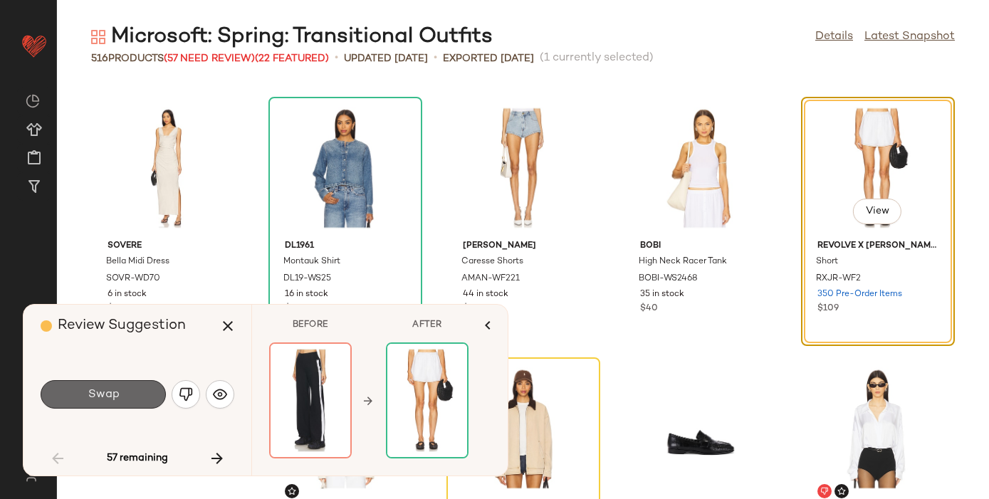
click at [123, 395] on button "Swap" at bounding box center [103, 394] width 125 height 28
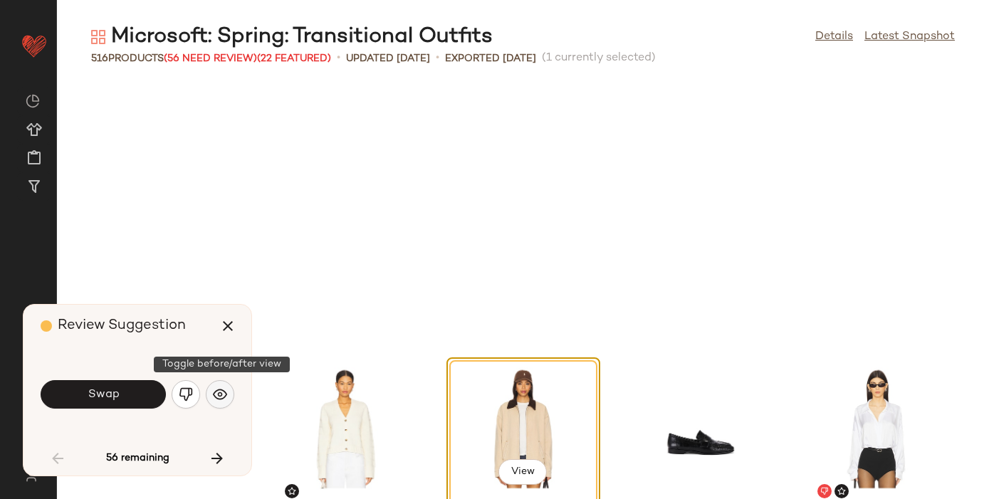
scroll to position [2607, 0]
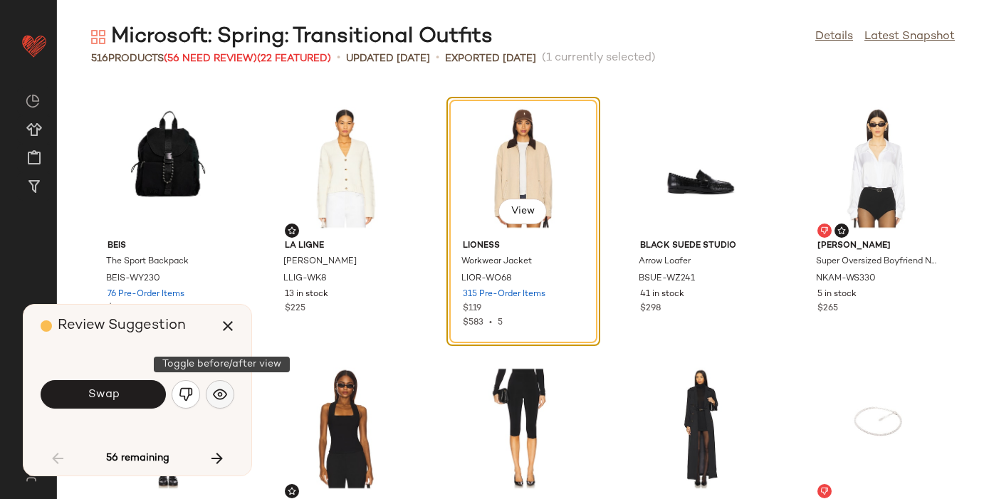
click at [224, 396] on img "button" at bounding box center [220, 394] width 14 height 14
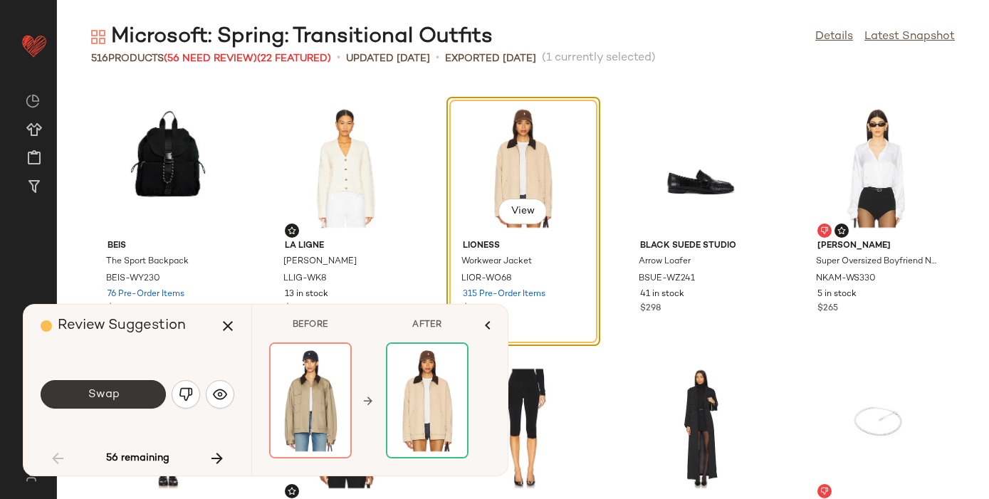
click at [119, 396] on button "Swap" at bounding box center [103, 394] width 125 height 28
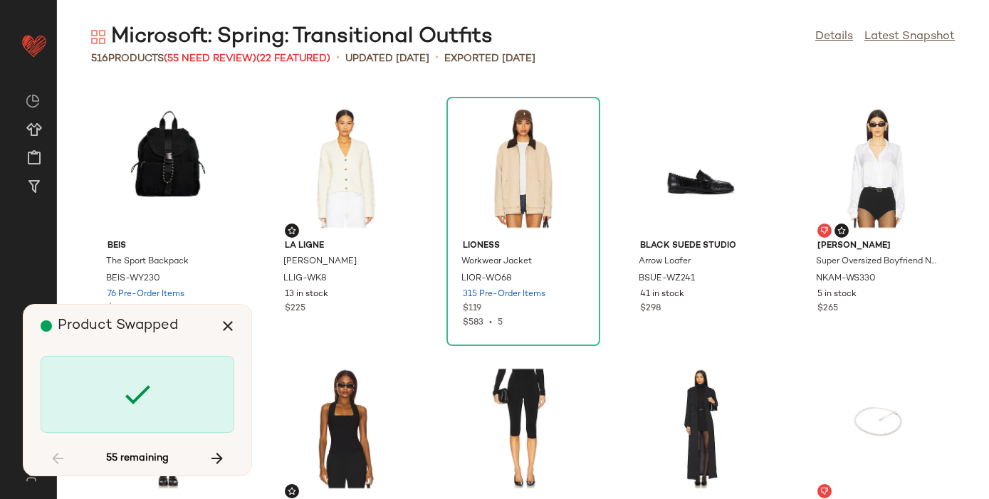
scroll to position [3128, 0]
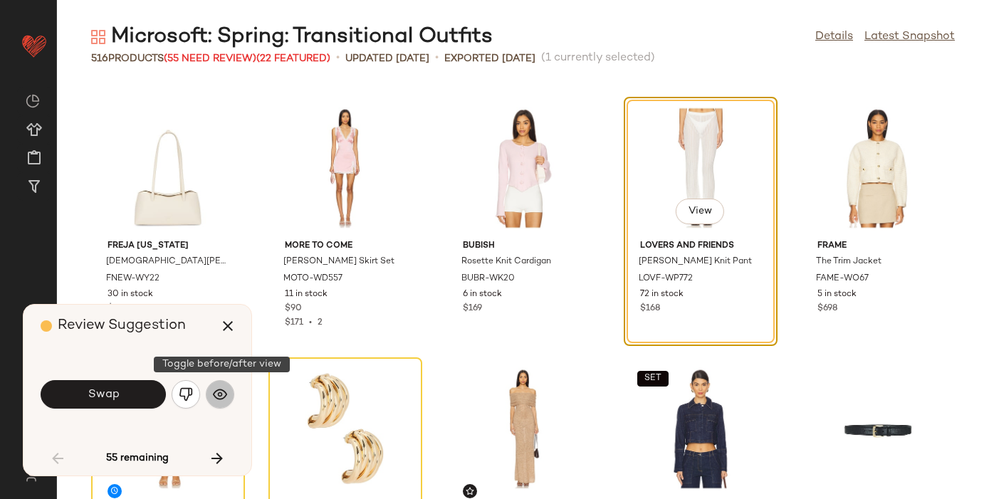
click at [227, 395] on button "button" at bounding box center [220, 394] width 28 height 28
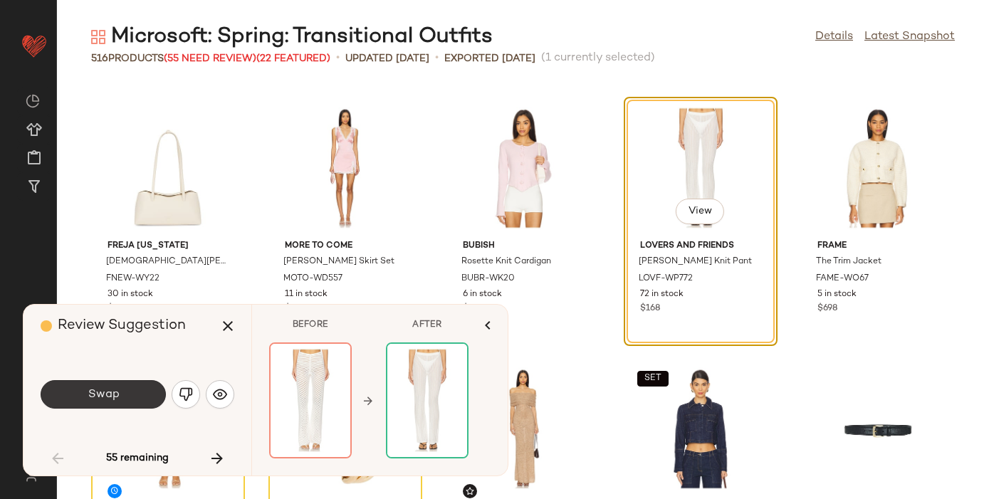
click at [120, 391] on button "Swap" at bounding box center [103, 394] width 125 height 28
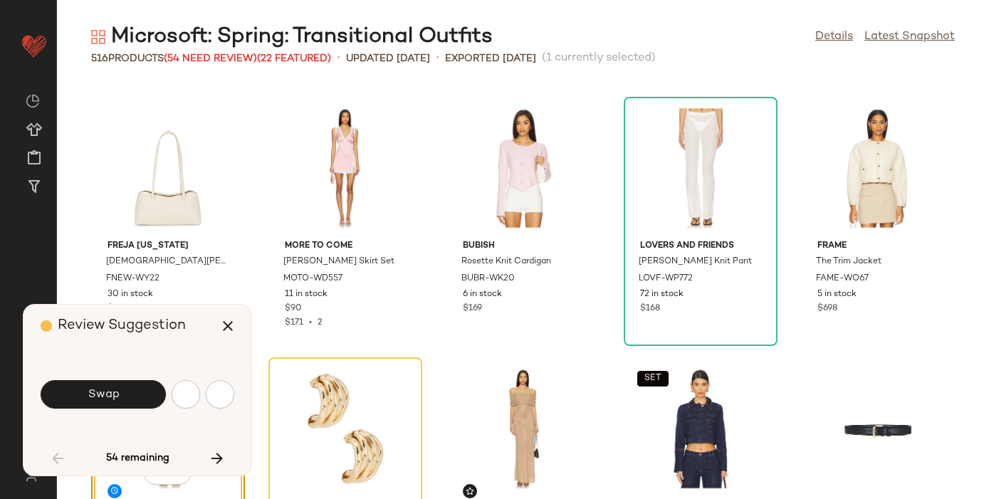
scroll to position [3389, 0]
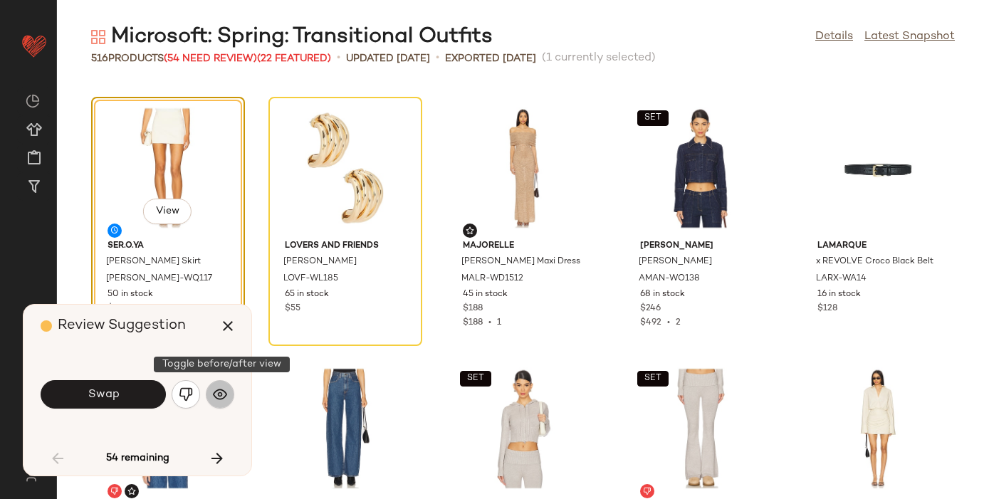
click at [225, 395] on img "button" at bounding box center [220, 394] width 14 height 14
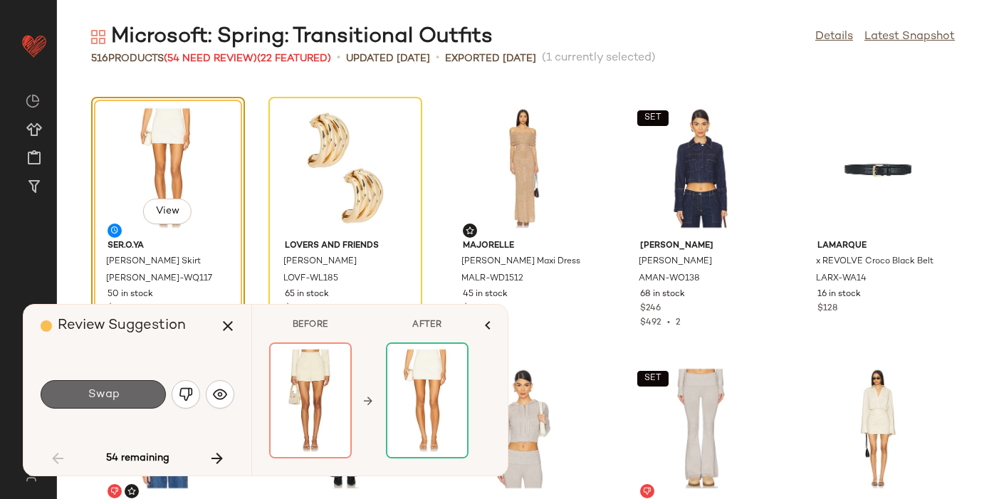
click at [150, 387] on button "Swap" at bounding box center [103, 394] width 125 height 28
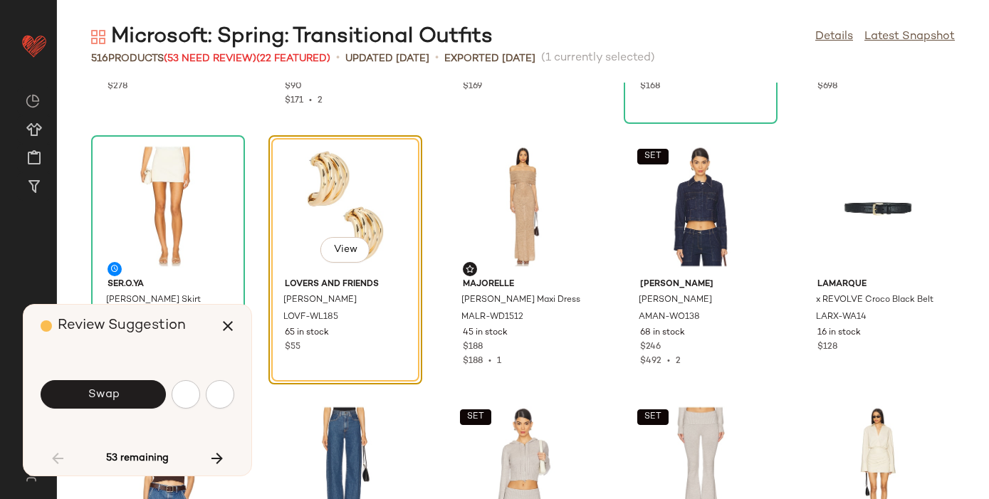
scroll to position [3389, 0]
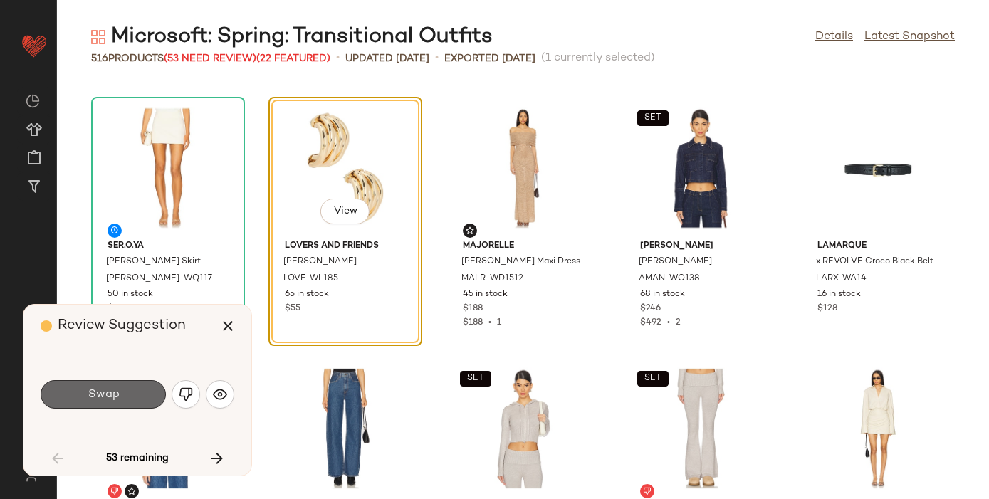
click at [127, 388] on button "Swap" at bounding box center [103, 394] width 125 height 28
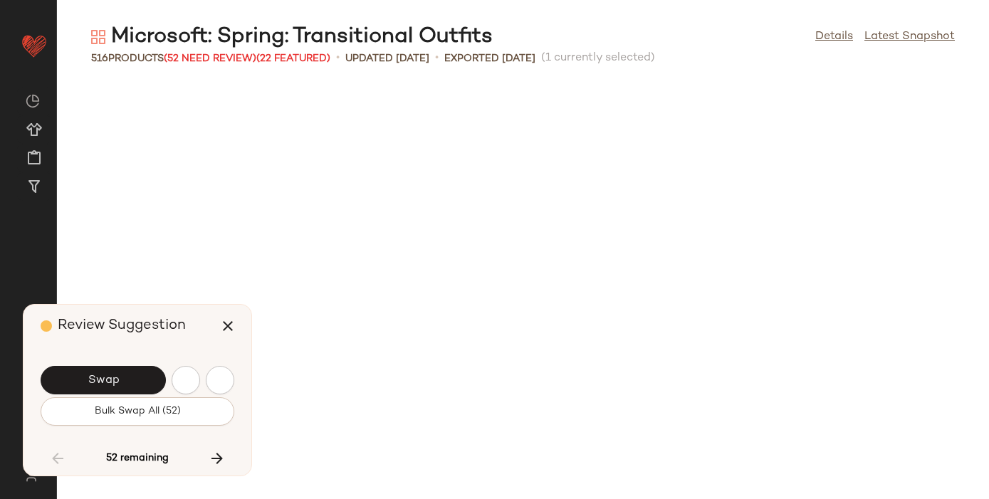
scroll to position [3910, 0]
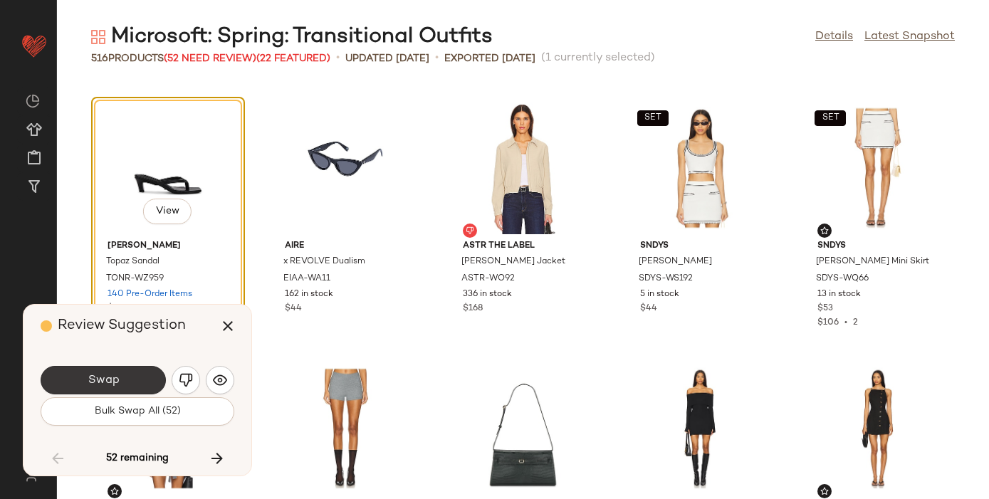
click at [115, 385] on span "Swap" at bounding box center [103, 381] width 32 height 14
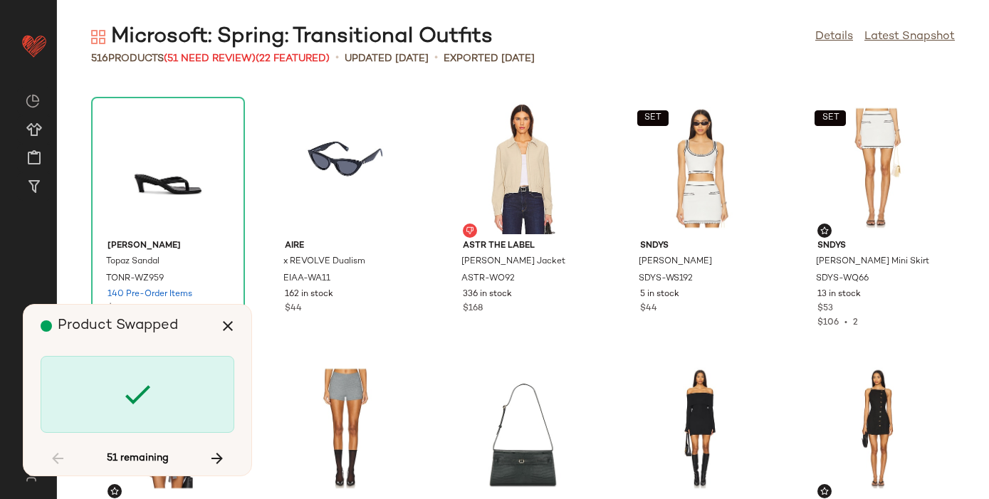
scroll to position [4431, 0]
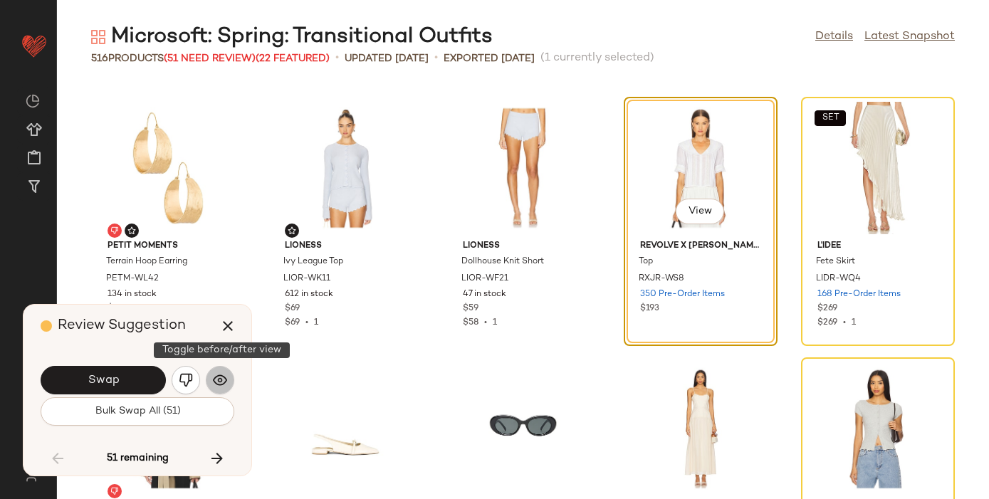
click at [229, 374] on button "button" at bounding box center [220, 380] width 28 height 28
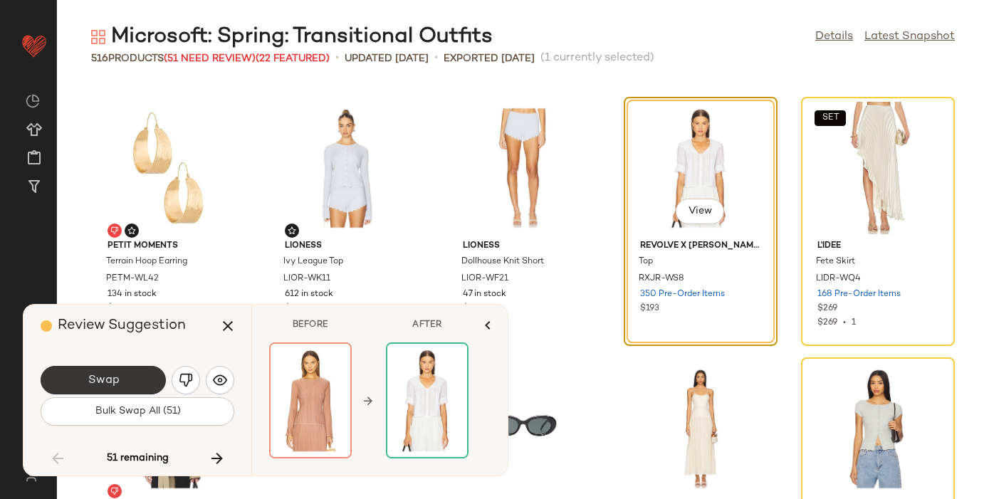
click at [93, 376] on span "Swap" at bounding box center [103, 381] width 32 height 14
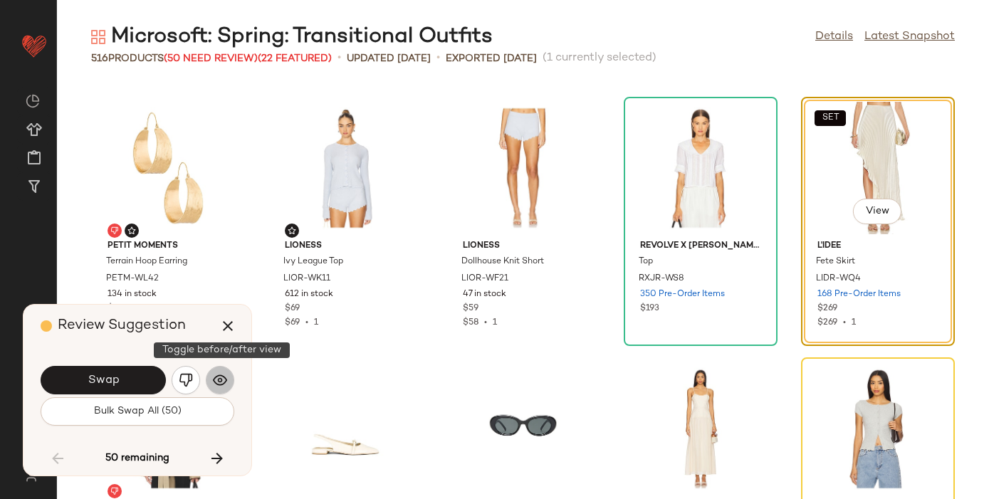
click at [214, 380] on img "button" at bounding box center [220, 380] width 14 height 14
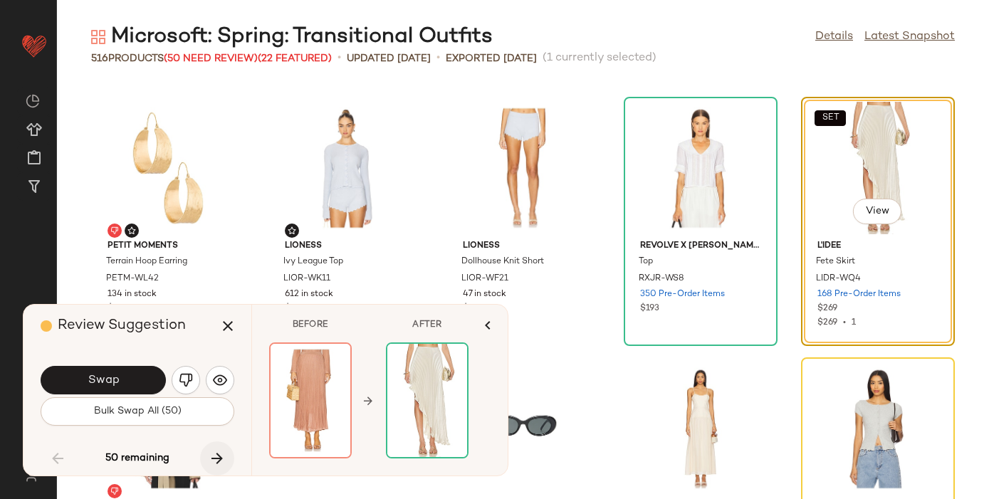
click at [215, 458] on icon "button" at bounding box center [217, 458] width 17 height 17
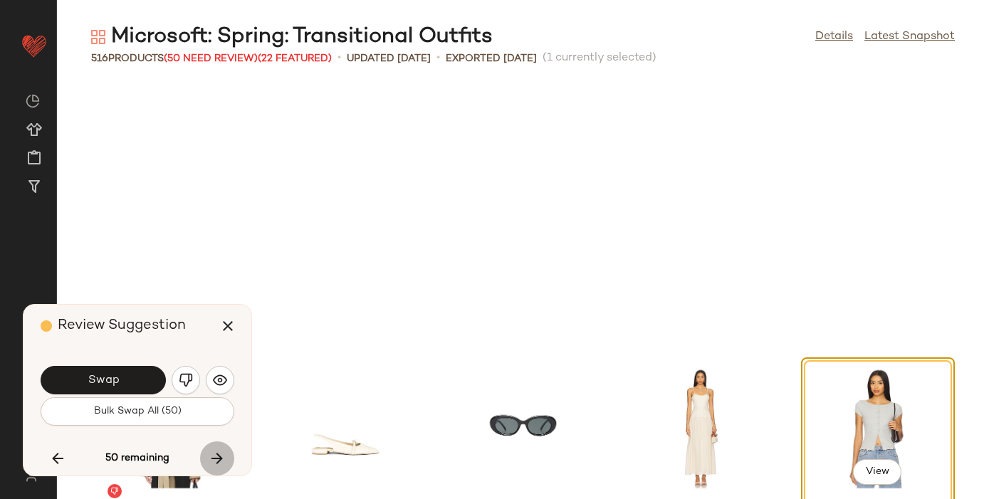
scroll to position [4692, 0]
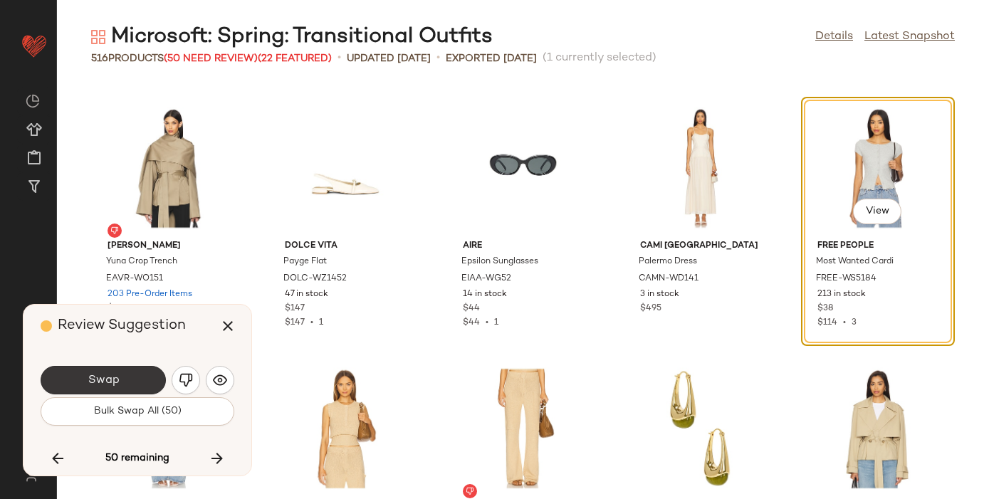
click at [104, 379] on span "Swap" at bounding box center [103, 381] width 32 height 14
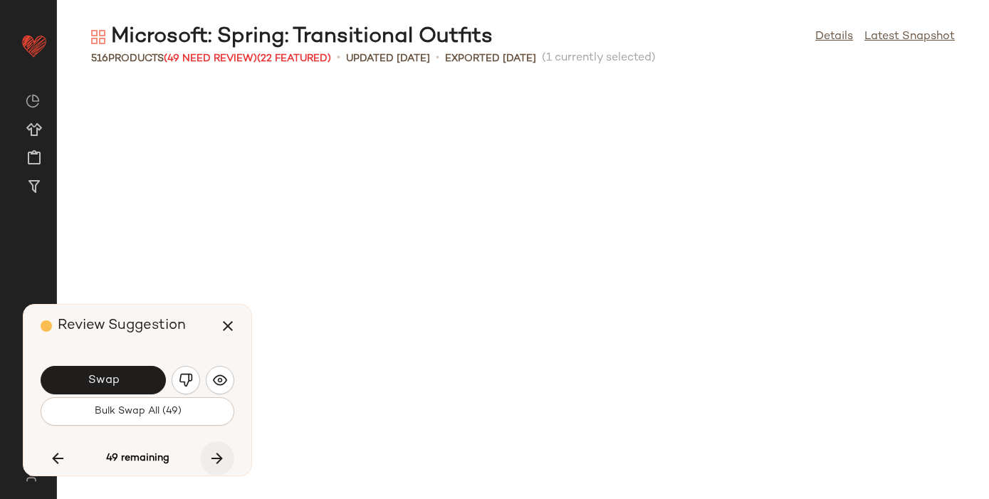
scroll to position [5213, 0]
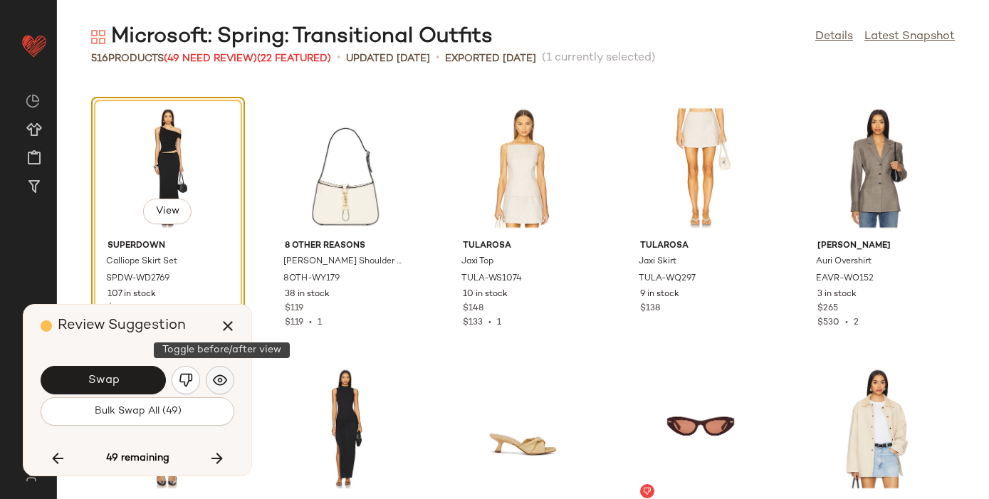
click at [222, 378] on img "button" at bounding box center [220, 380] width 14 height 14
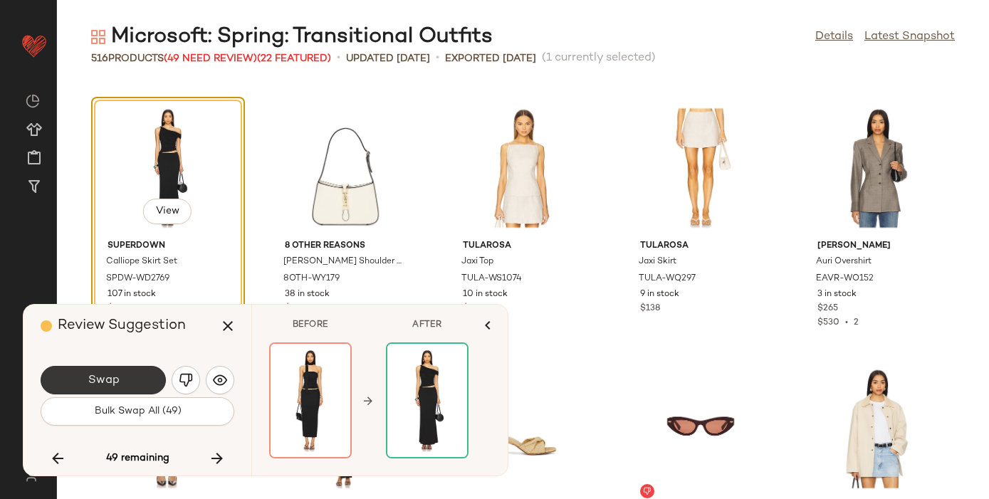
click at [109, 369] on button "Swap" at bounding box center [103, 380] width 125 height 28
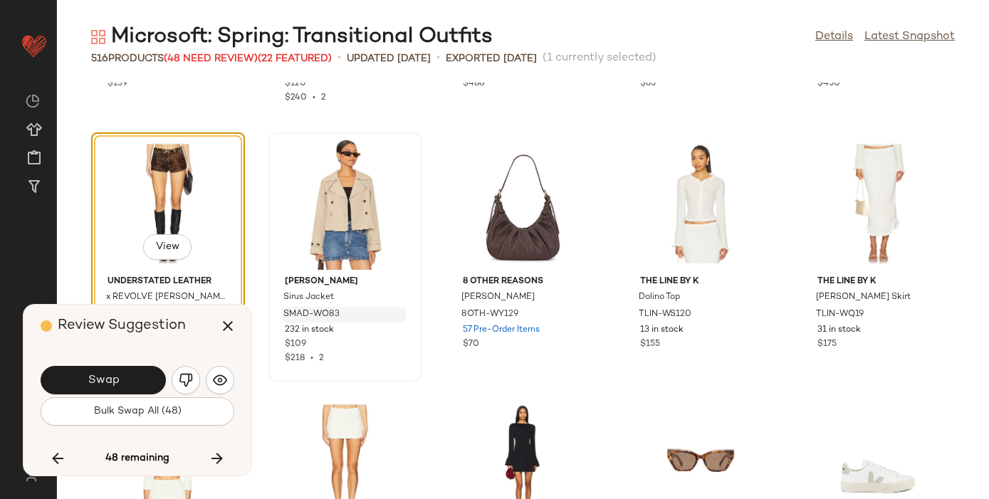
scroll to position [5974, 0]
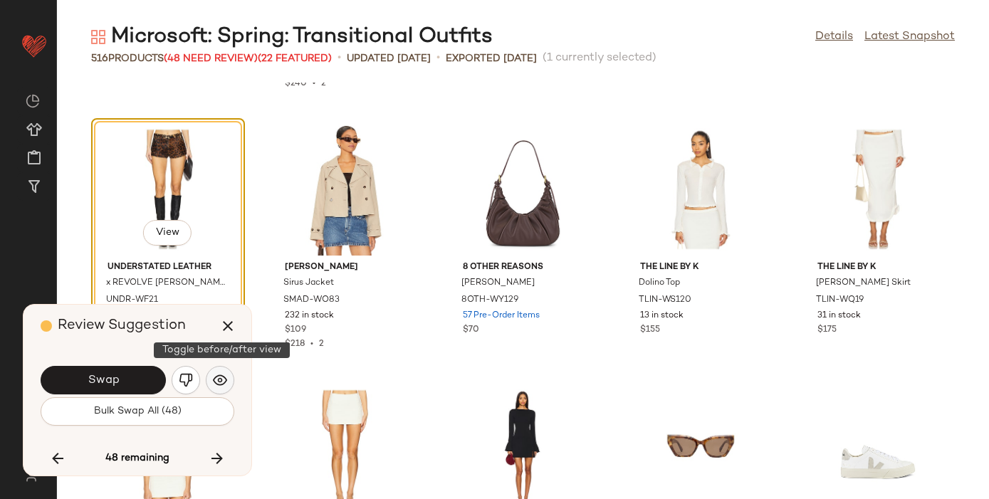
click at [222, 385] on img "button" at bounding box center [220, 380] width 14 height 14
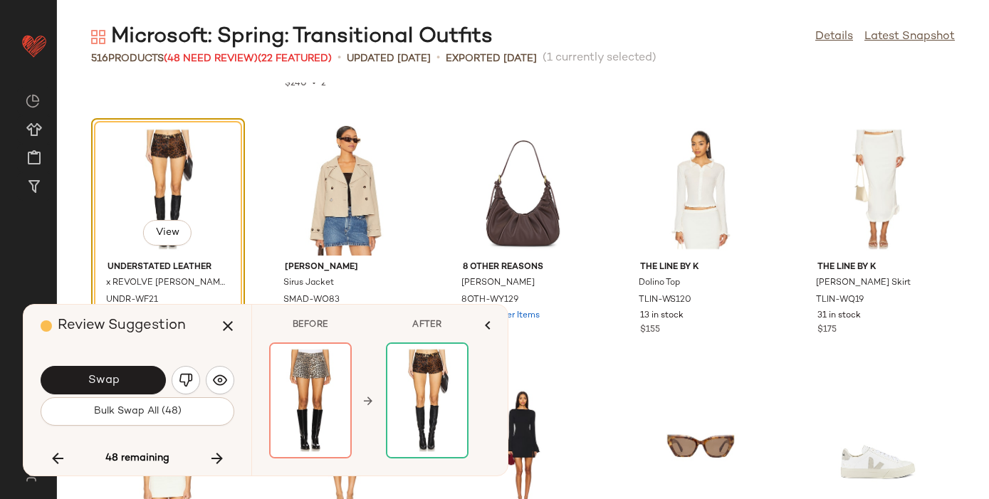
click at [123, 372] on button "Swap" at bounding box center [103, 380] width 125 height 28
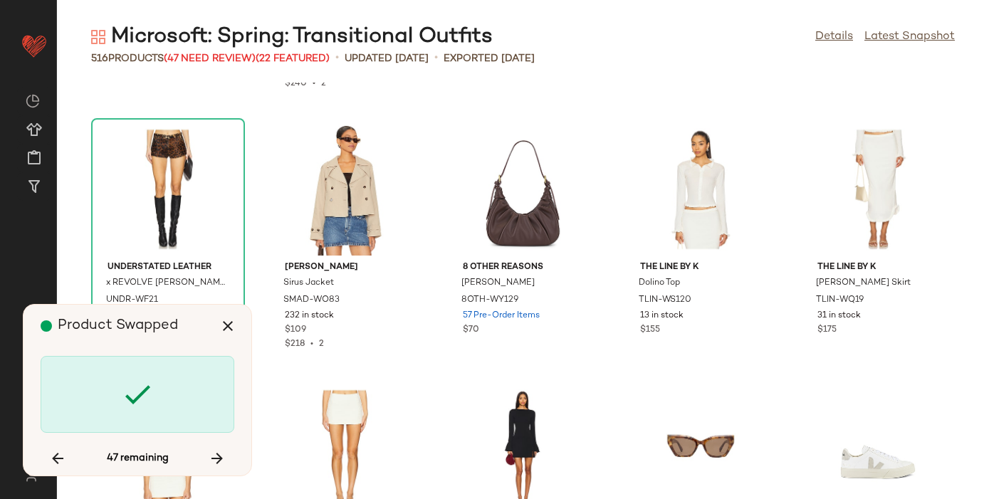
scroll to position [6516, 0]
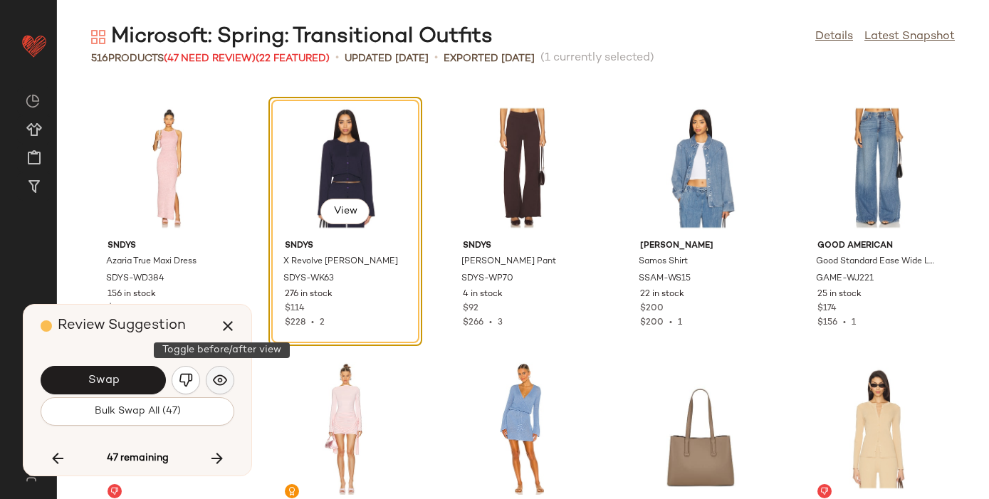
click at [219, 380] on img "button" at bounding box center [220, 380] width 14 height 14
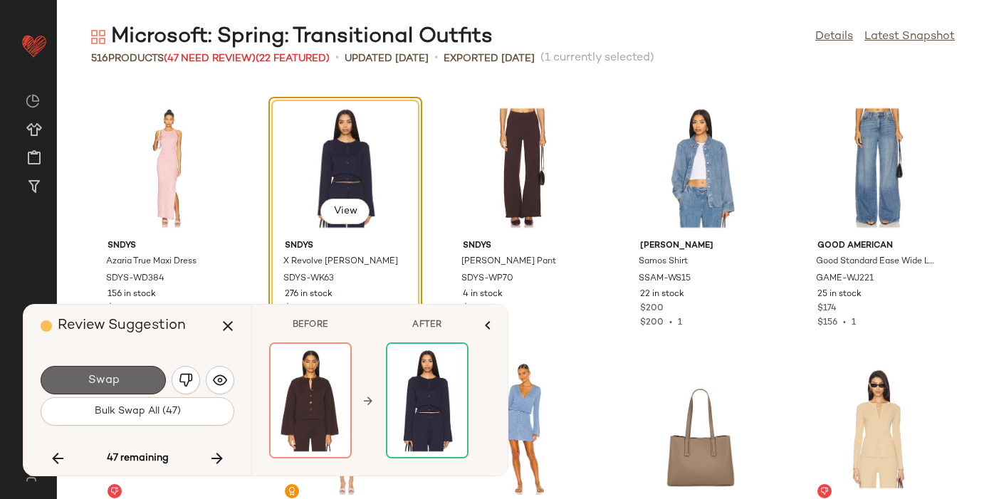
click at [123, 378] on button "Swap" at bounding box center [103, 380] width 125 height 28
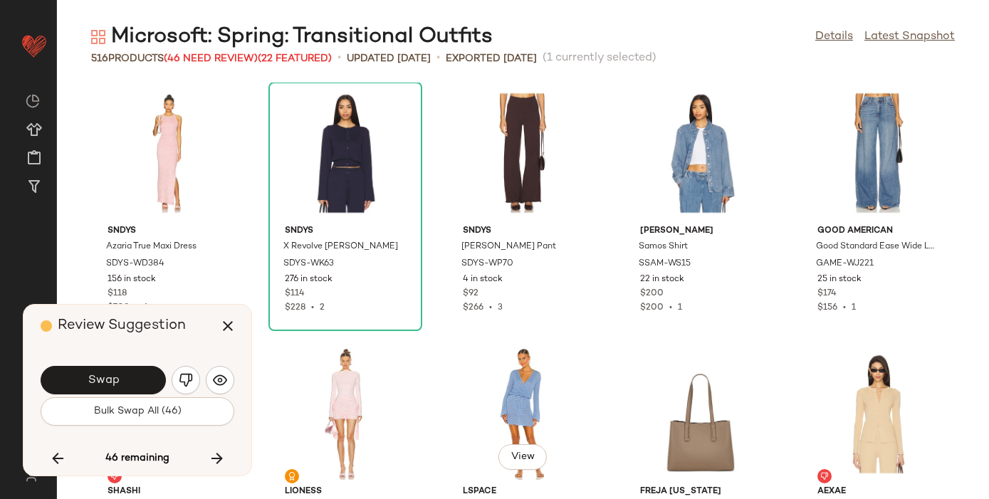
scroll to position [6471, 0]
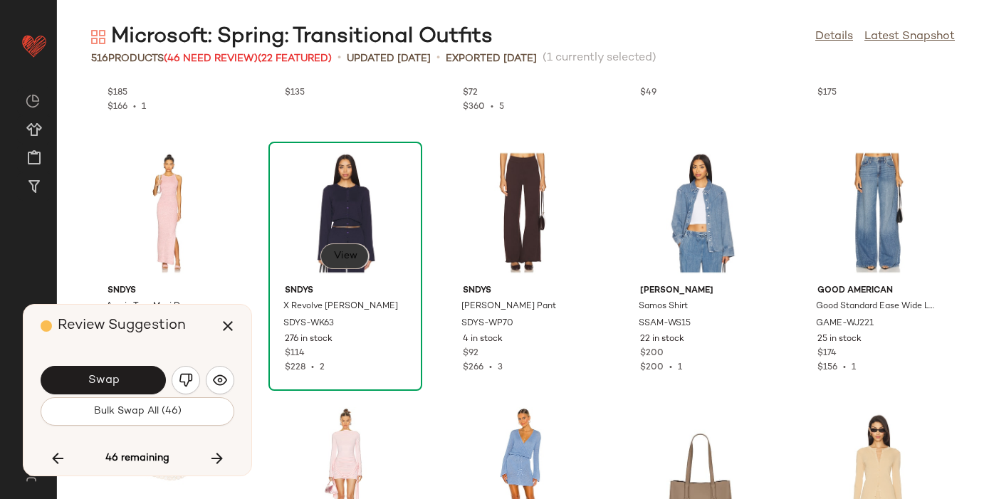
click at [344, 249] on button "View" at bounding box center [344, 257] width 48 height 26
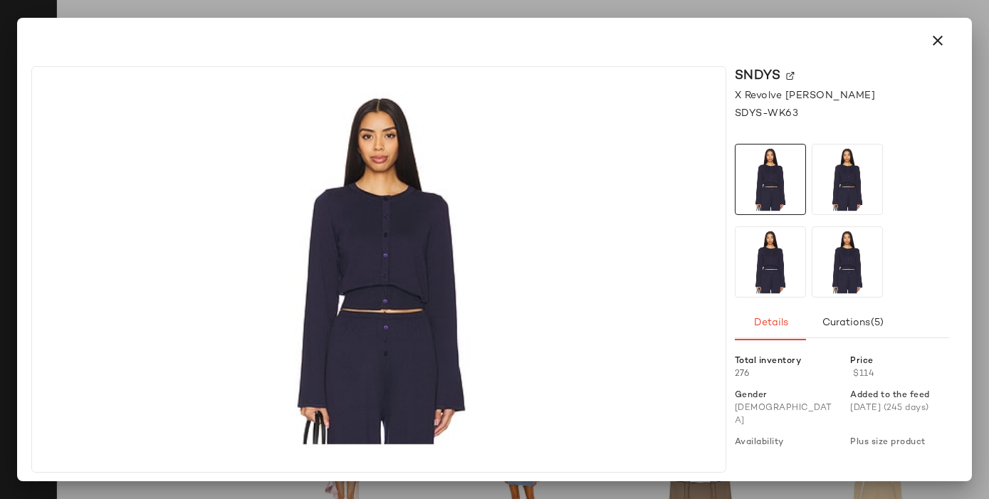
click at [793, 73] on img at bounding box center [790, 76] width 9 height 9
click at [944, 53] on button "button" at bounding box center [938, 41] width 34 height 34
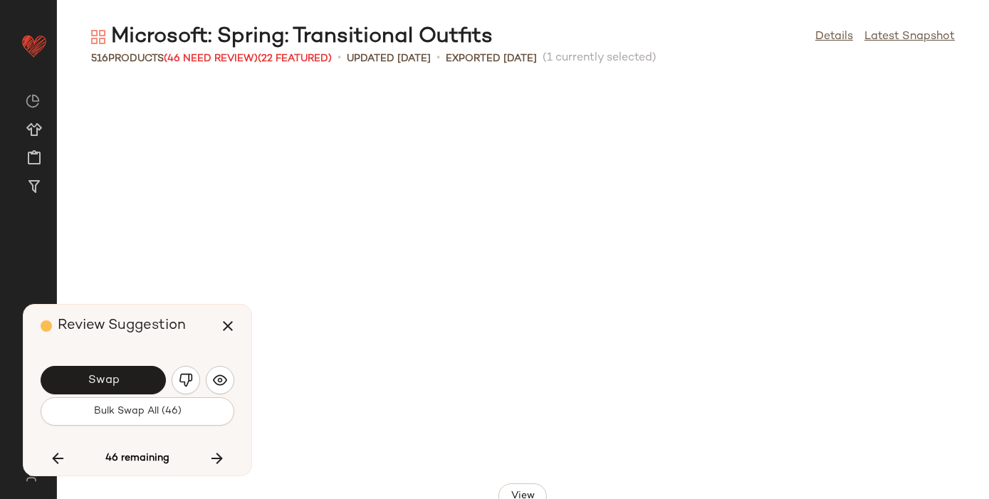
scroll to position [0, 0]
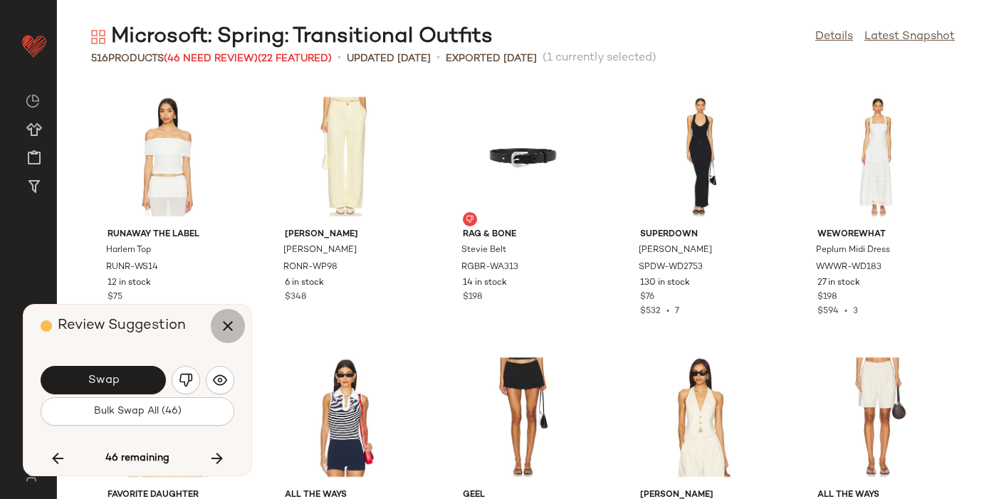
click at [227, 325] on icon "button" at bounding box center [227, 326] width 17 height 17
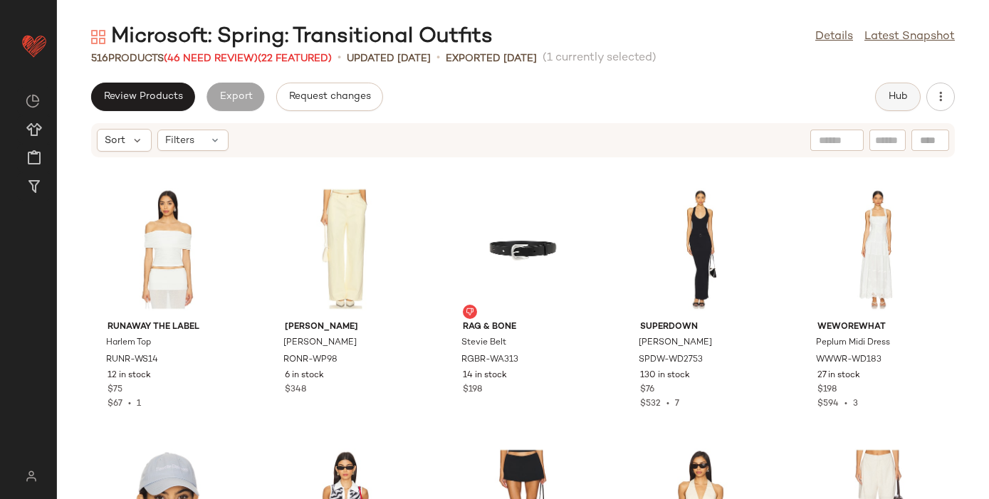
click at [892, 95] on span "Hub" at bounding box center [898, 96] width 20 height 11
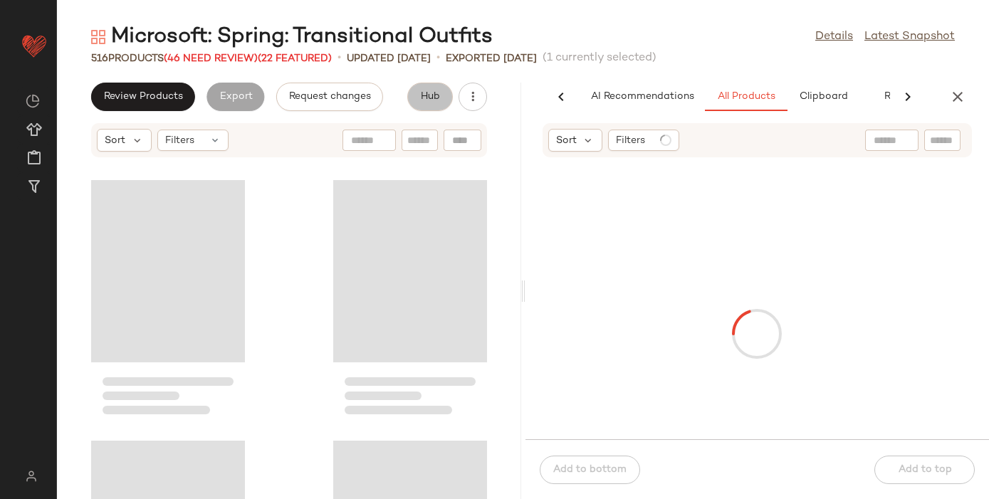
scroll to position [0, 51]
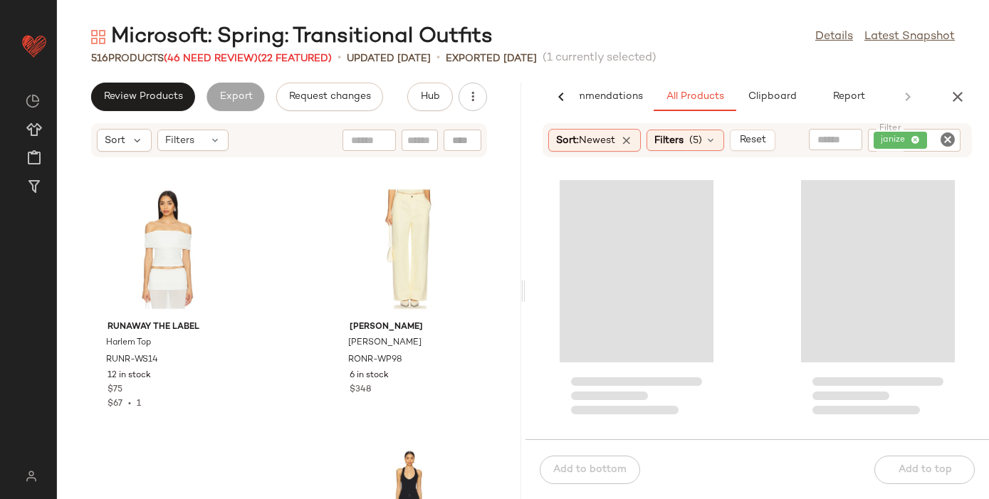
click at [944, 138] on icon "Clear Filter" at bounding box center [947, 139] width 17 height 17
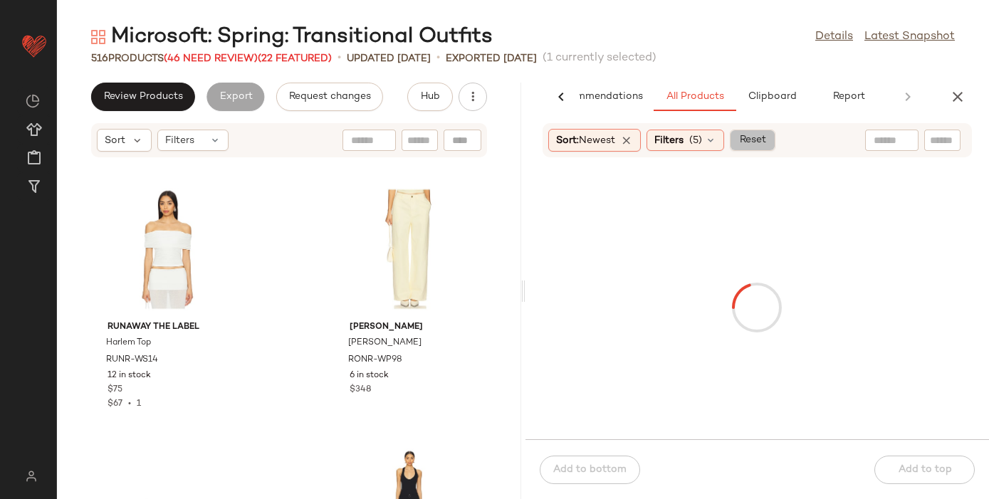
click at [746, 147] on button "Reset" at bounding box center [753, 140] width 46 height 21
click at [937, 146] on input "Filter" at bounding box center [894, 140] width 121 height 15
paste input "*********"
type input "*********"
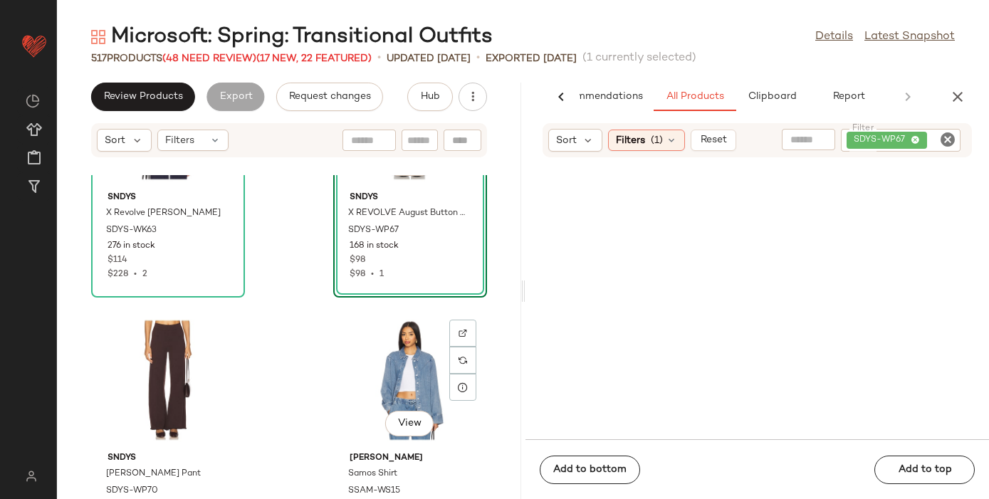
scroll to position [16571, 0]
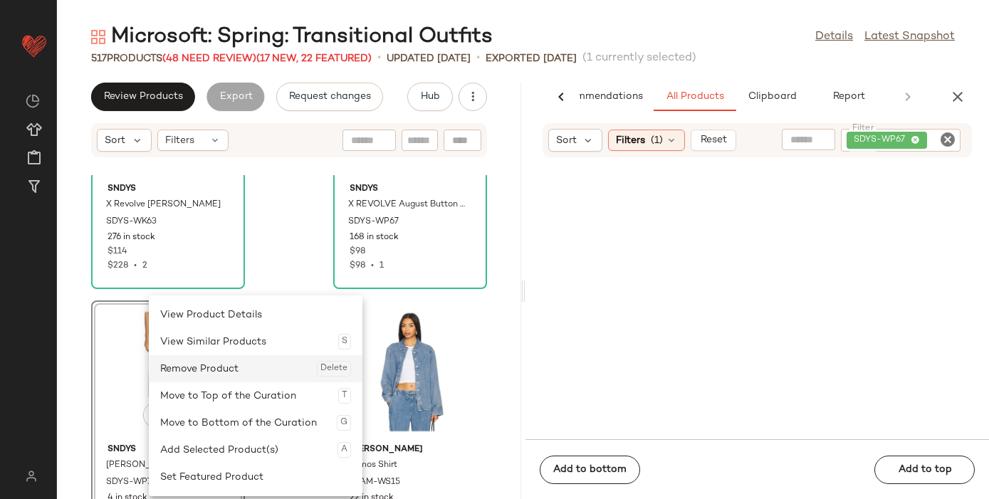
click at [207, 380] on div "Remove Product Delete" at bounding box center [255, 368] width 191 height 27
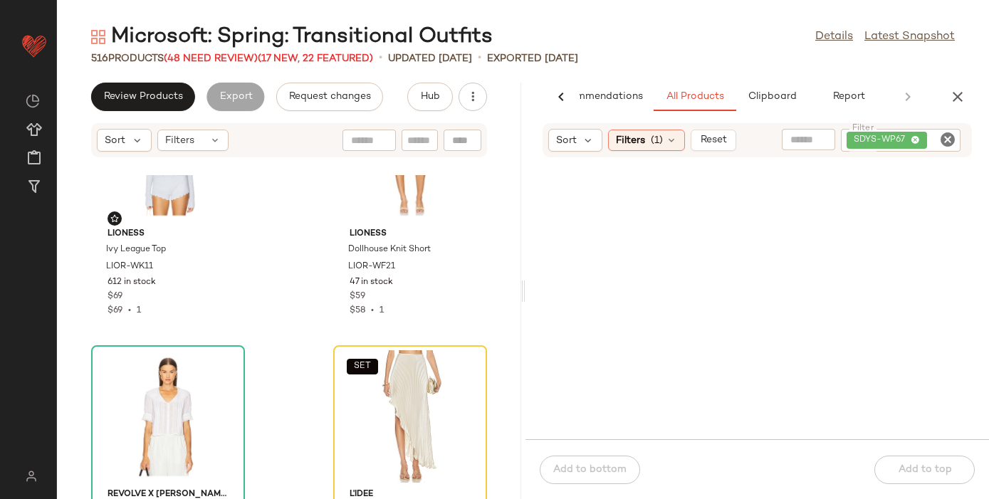
scroll to position [11314, 0]
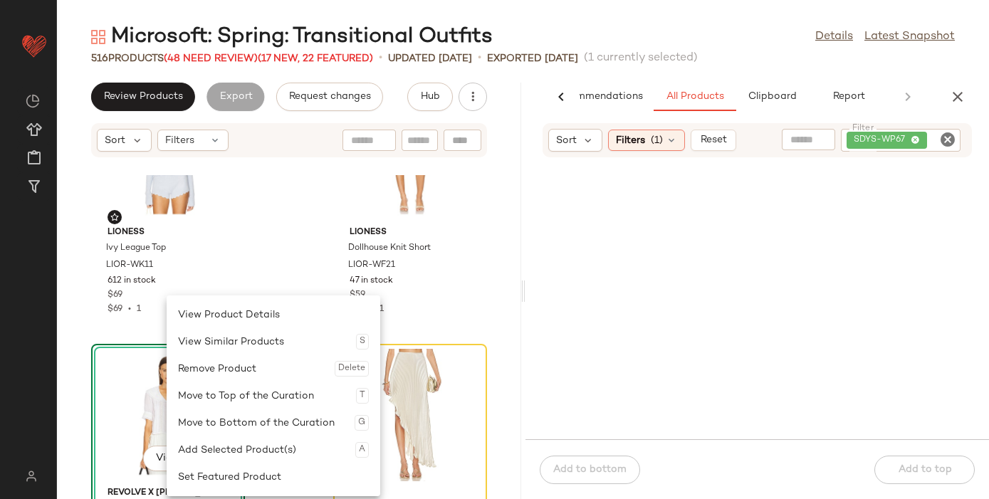
click at [139, 377] on div "View" at bounding box center [168, 415] width 144 height 132
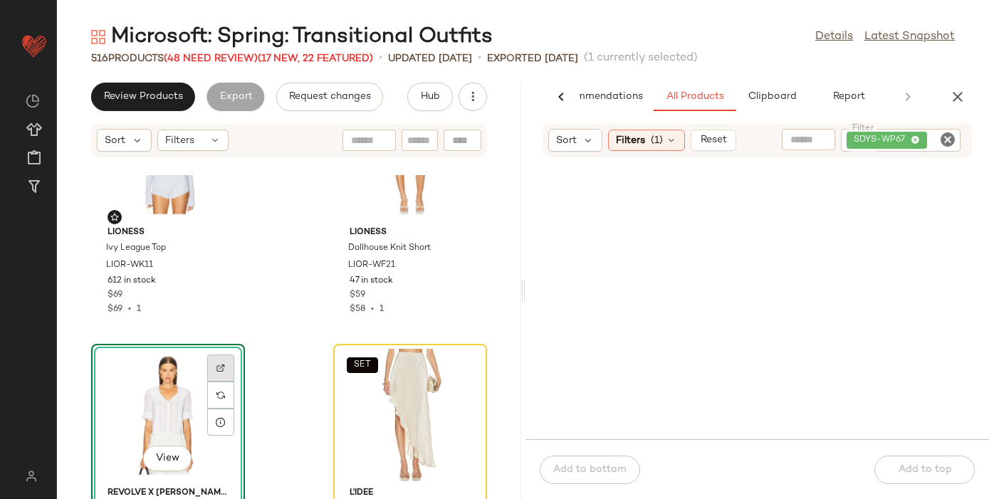
click at [221, 382] on div at bounding box center [220, 395] width 27 height 27
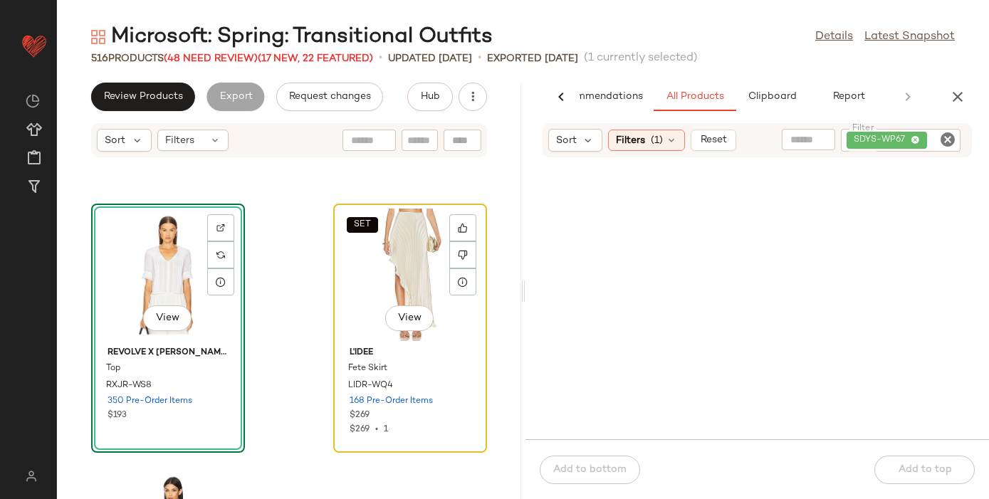
scroll to position [11465, 0]
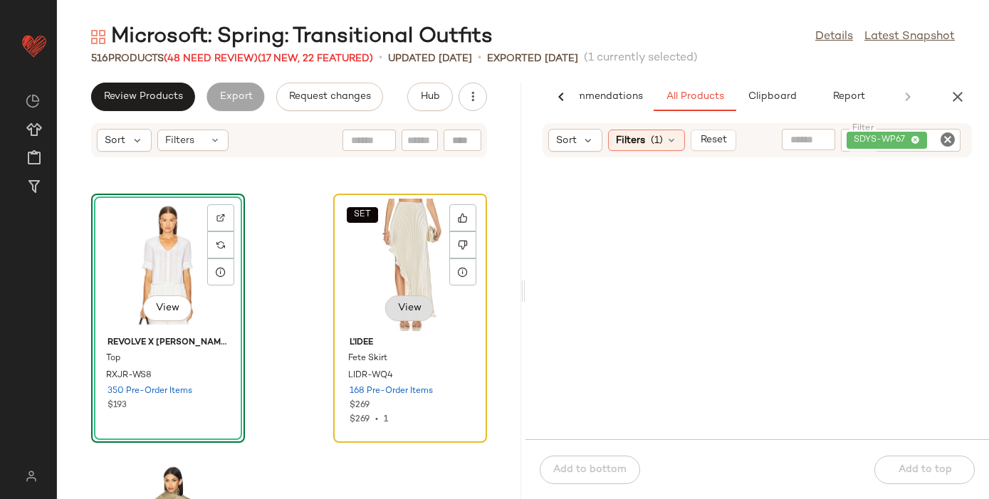
click at [405, 307] on span "View" at bounding box center [409, 308] width 24 height 11
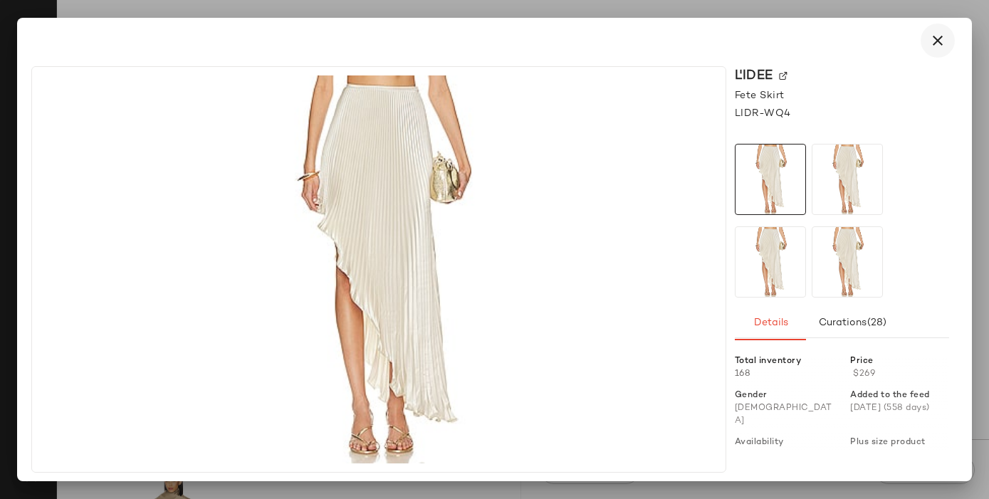
click at [936, 43] on icon "button" at bounding box center [937, 40] width 17 height 17
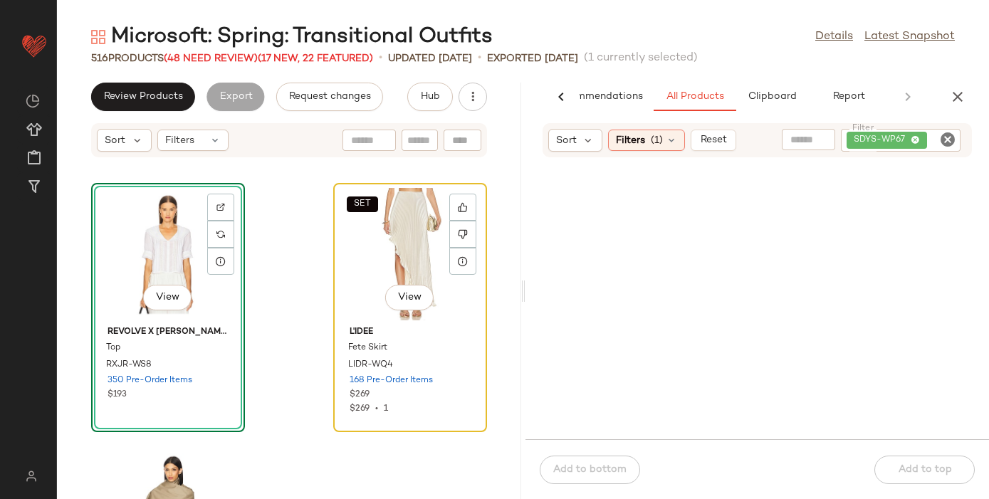
scroll to position [11479, 0]
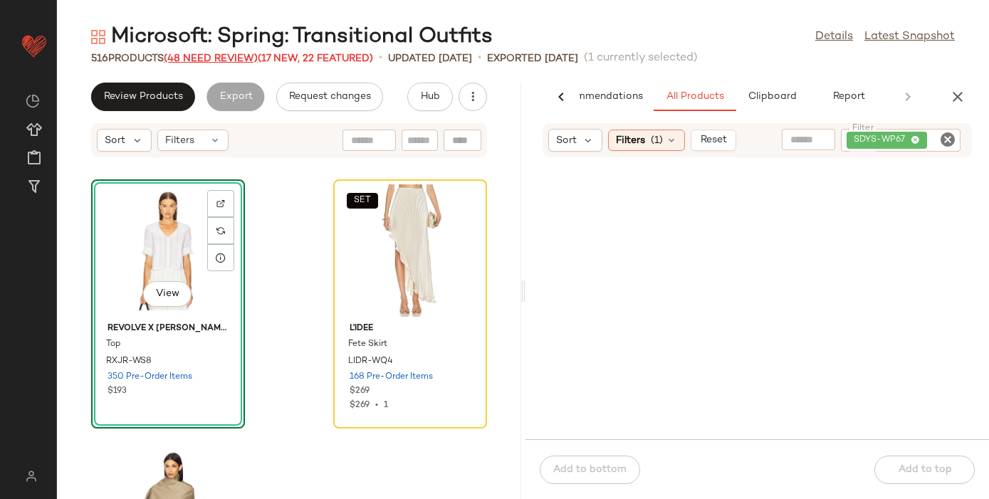
click at [205, 53] on span "(48 Need Review)" at bounding box center [211, 58] width 94 height 11
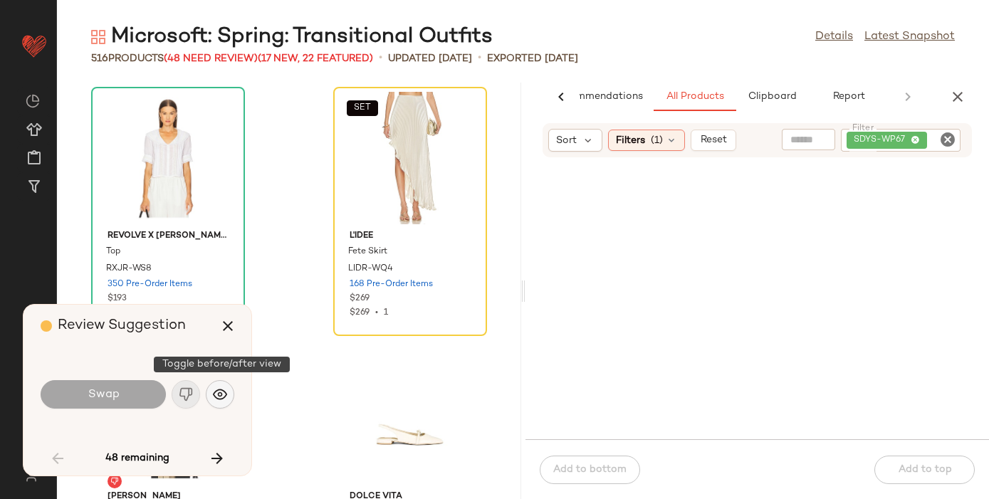
click at [219, 392] on img "button" at bounding box center [220, 394] width 14 height 14
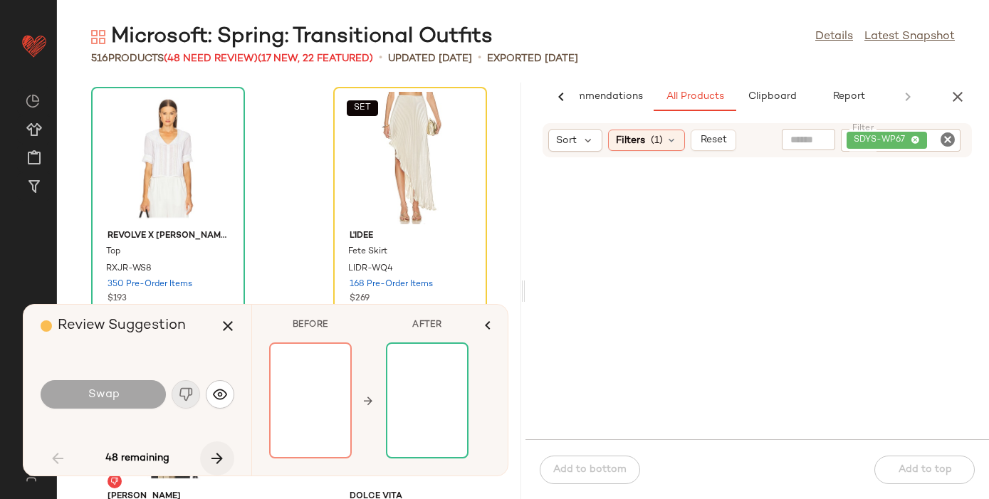
click at [214, 459] on icon "button" at bounding box center [217, 458] width 17 height 17
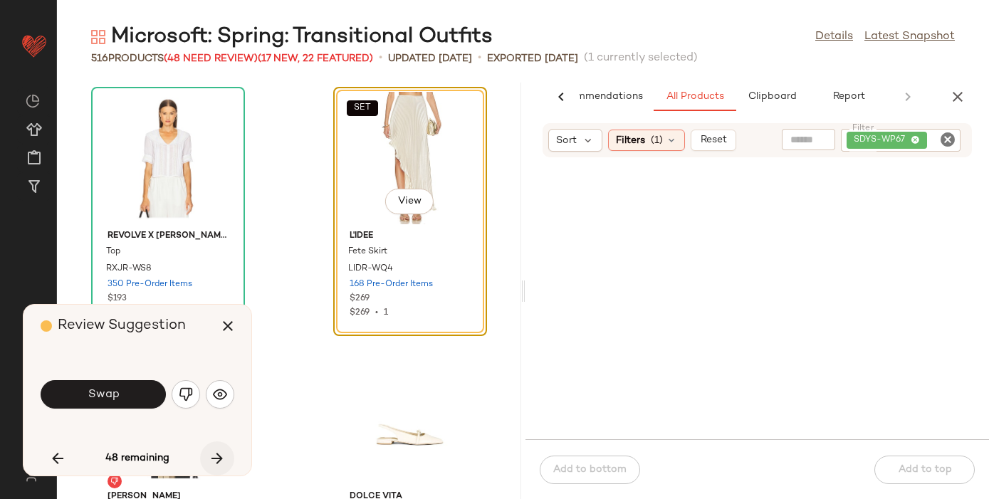
scroll to position [11469, 0]
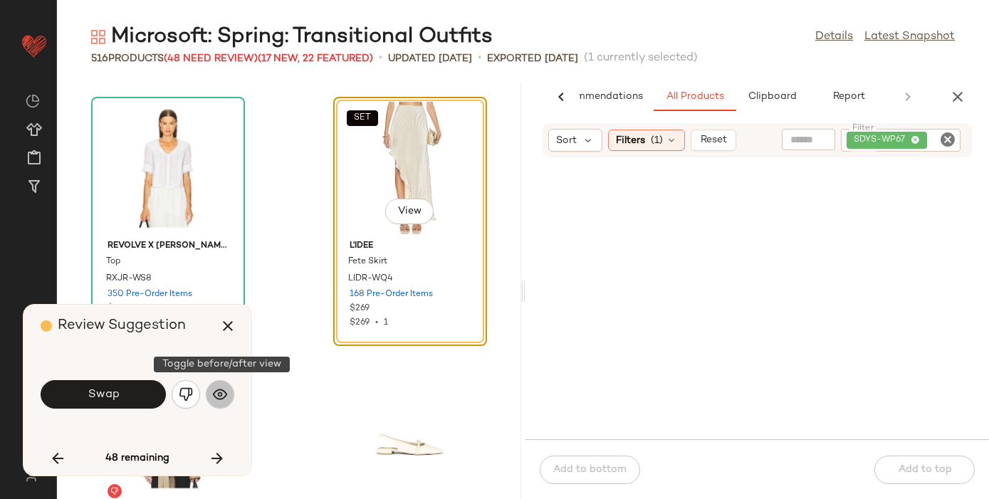
click at [219, 392] on img "button" at bounding box center [220, 394] width 14 height 14
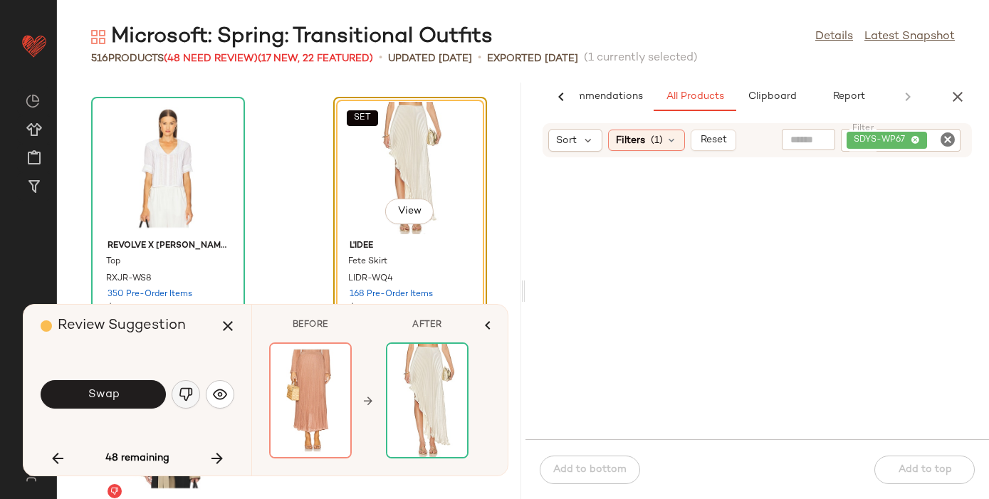
click at [186, 384] on button "button" at bounding box center [186, 394] width 28 height 28
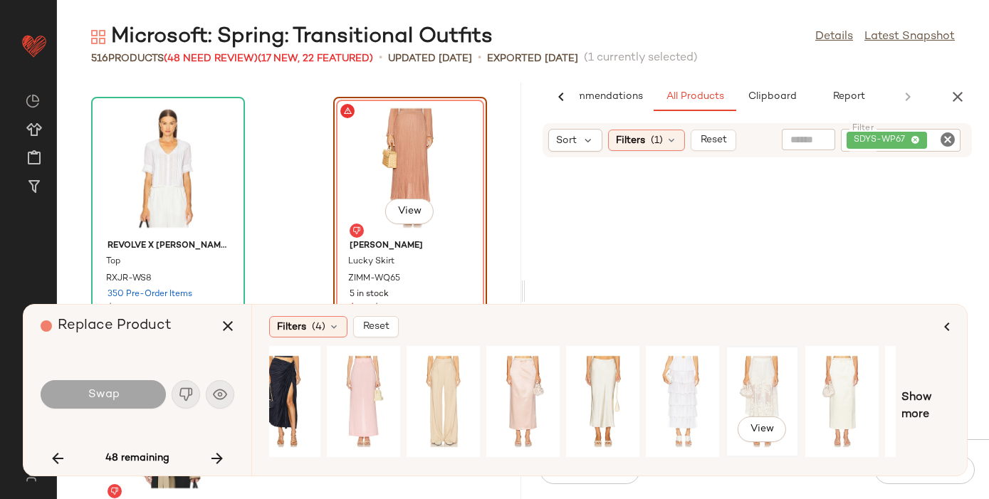
scroll to position [0, 164]
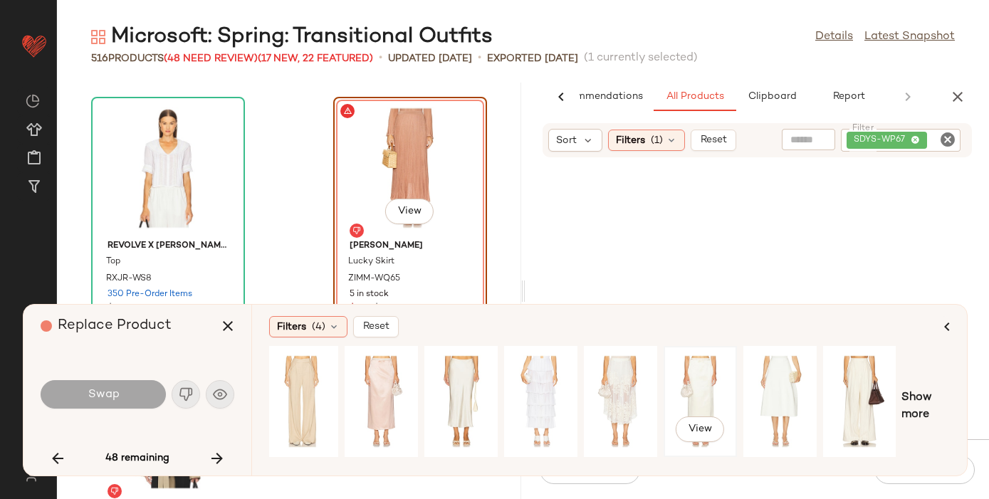
click at [714, 379] on div "View" at bounding box center [700, 401] width 63 height 101
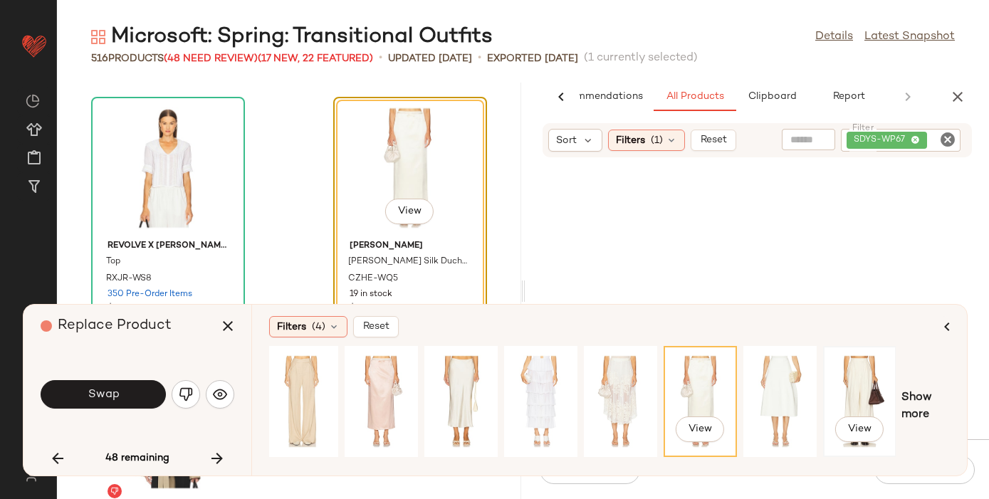
click at [841, 372] on div "View" at bounding box center [859, 401] width 63 height 101
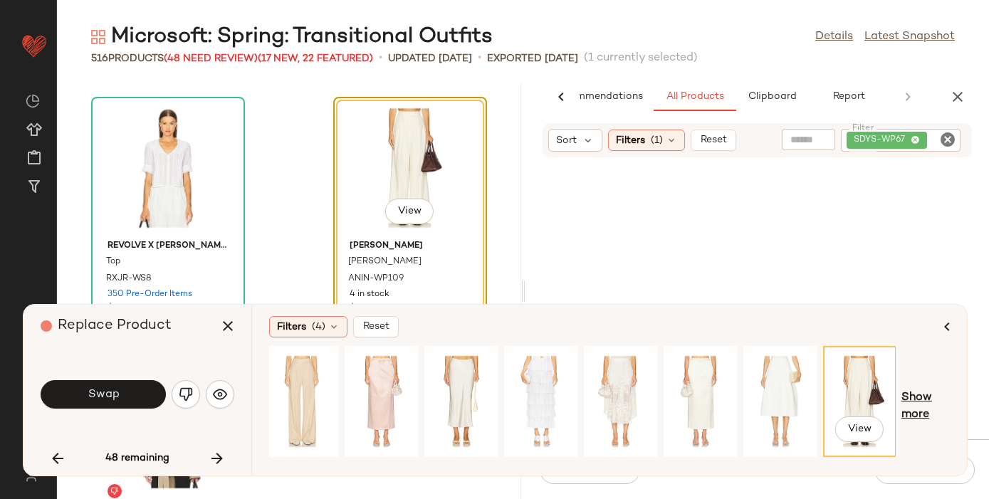
click at [919, 396] on span "Show more" at bounding box center [926, 407] width 48 height 34
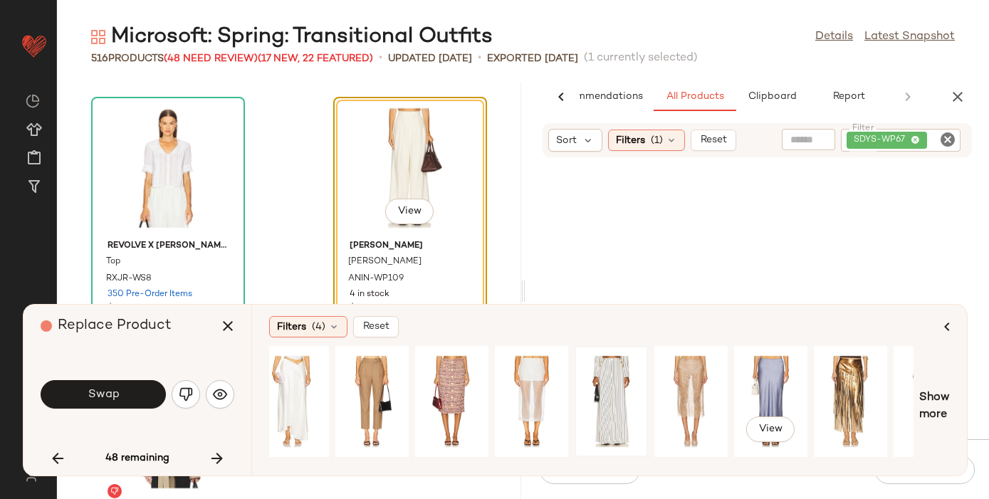
scroll to position [0, 893]
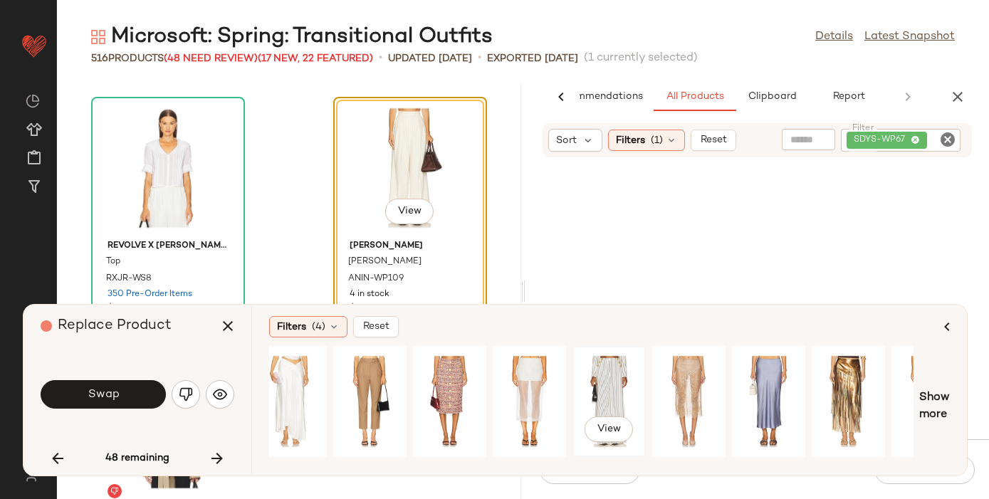
click at [600, 387] on div "View" at bounding box center [609, 401] width 63 height 101
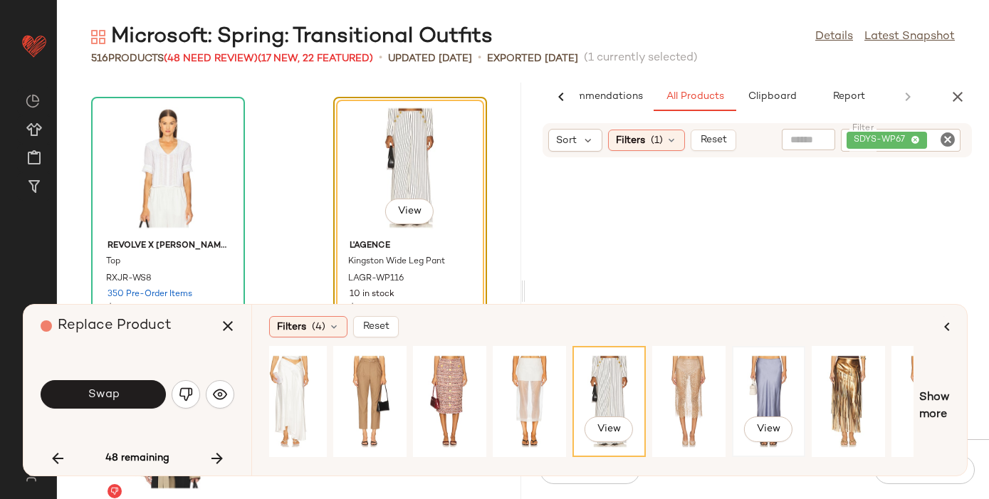
click at [770, 373] on div "View" at bounding box center [768, 401] width 63 height 101
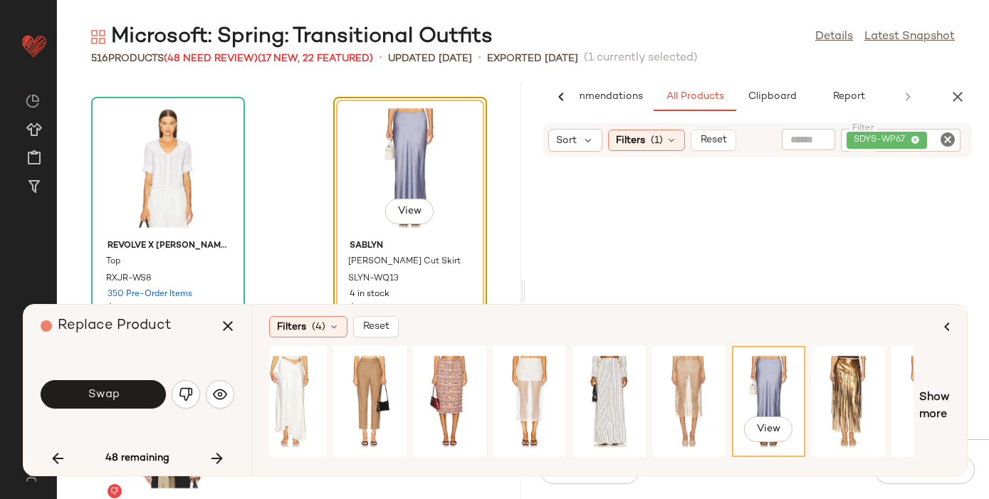
scroll to position [0, 943]
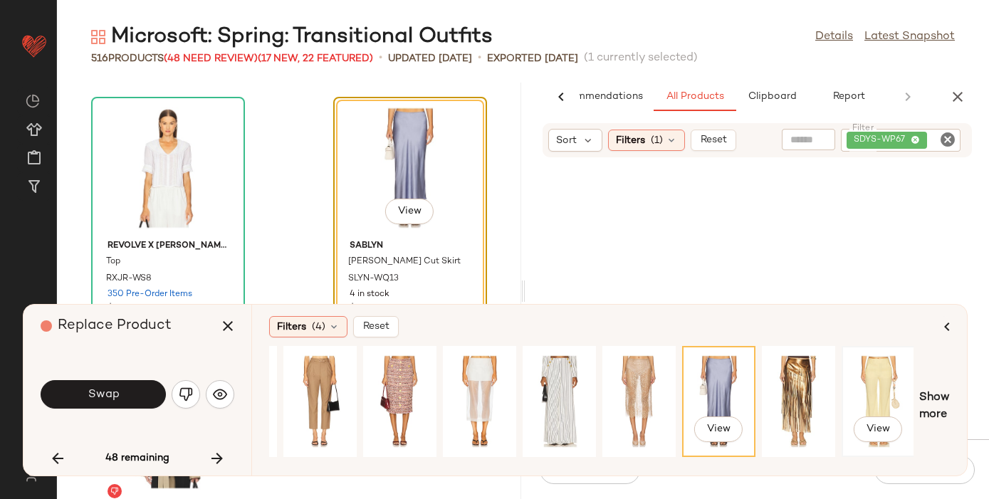
click at [864, 385] on div "View" at bounding box center [878, 401] width 63 height 101
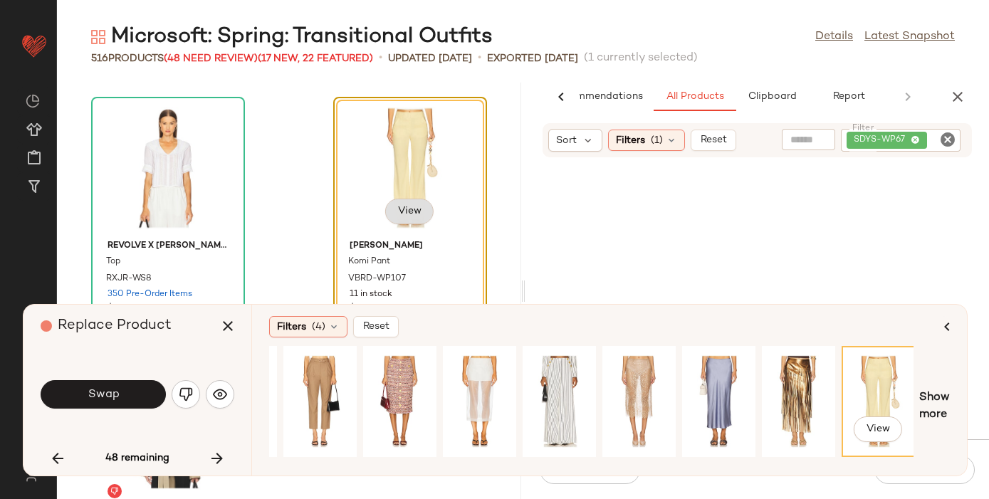
click at [402, 207] on span "View" at bounding box center [409, 211] width 24 height 11
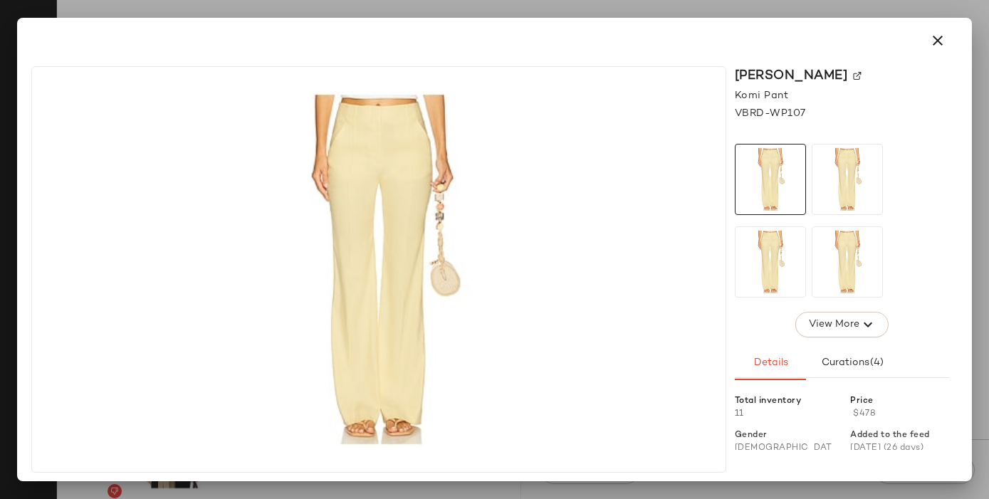
click at [862, 75] on img at bounding box center [857, 76] width 9 height 9
click at [943, 38] on icon "button" at bounding box center [937, 40] width 17 height 17
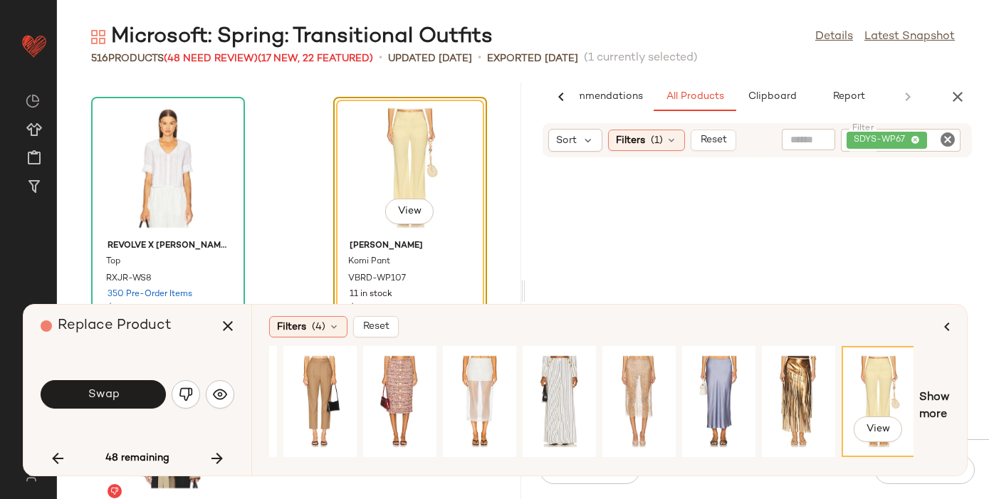
click at [950, 140] on icon "Clear Filter" at bounding box center [947, 139] width 17 height 17
paste input "*********"
type input "*********"
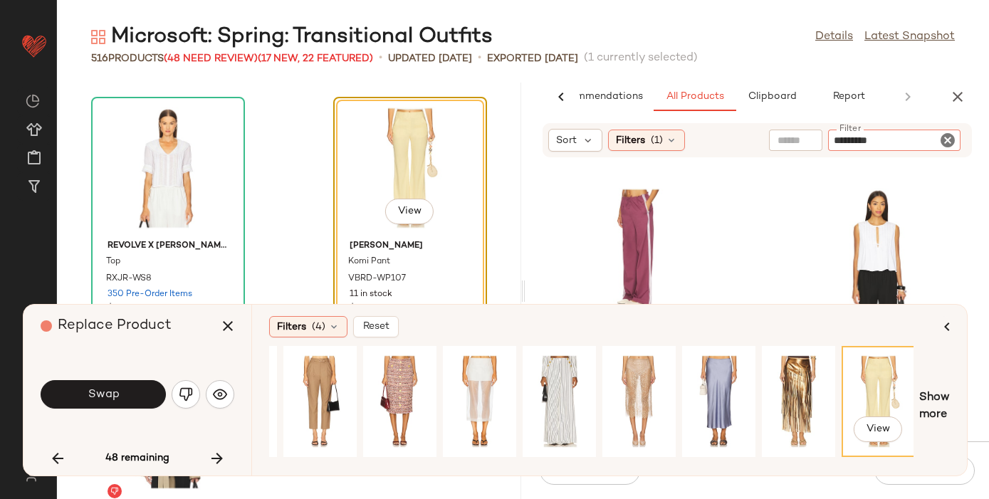
click at [950, 140] on icon "Clear Filter" at bounding box center [947, 140] width 17 height 17
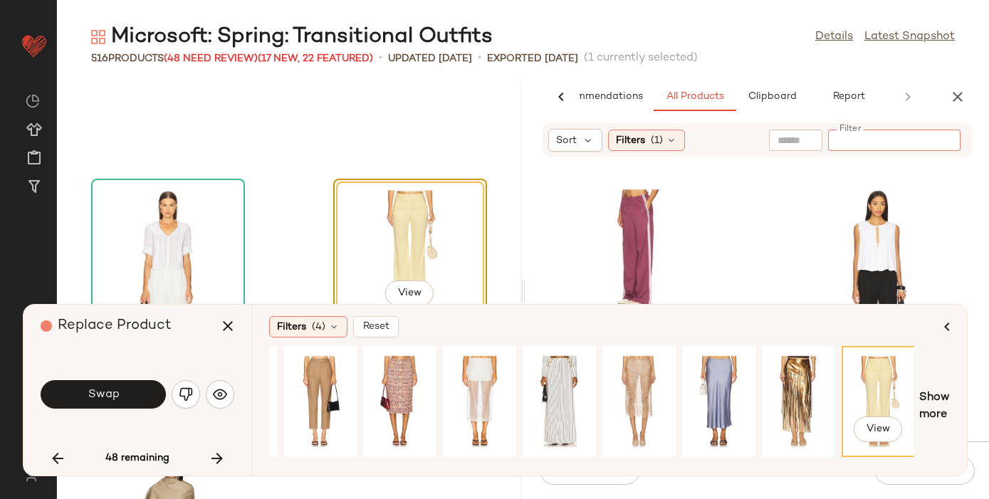
scroll to position [11366, 0]
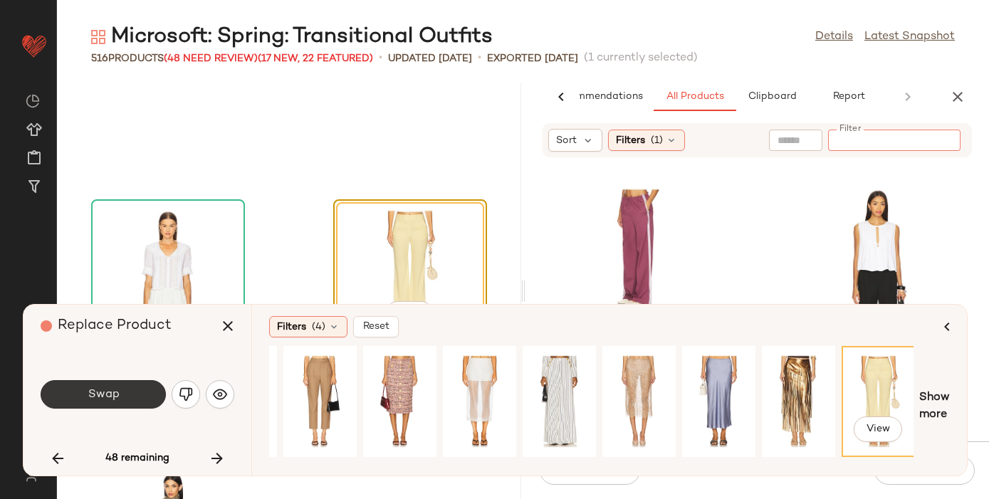
click at [117, 384] on button "Swap" at bounding box center [103, 394] width 125 height 28
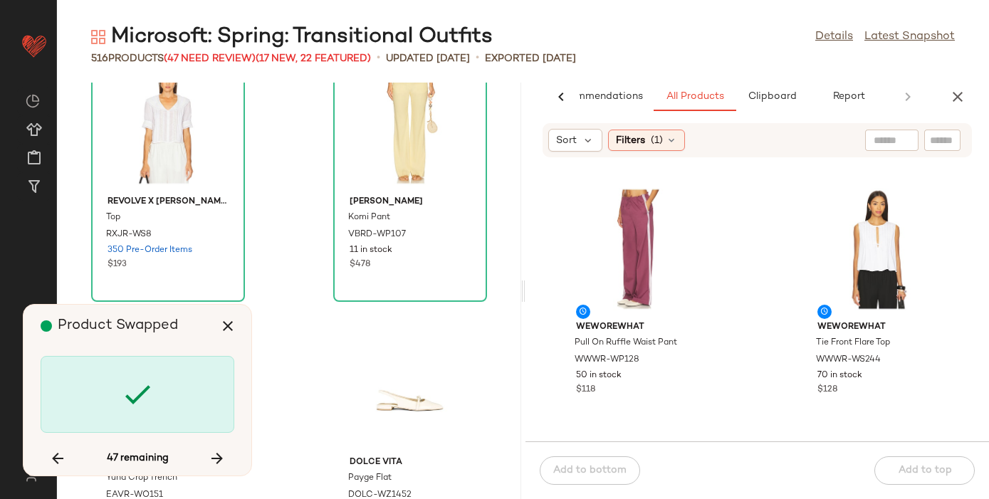
scroll to position [11526, 0]
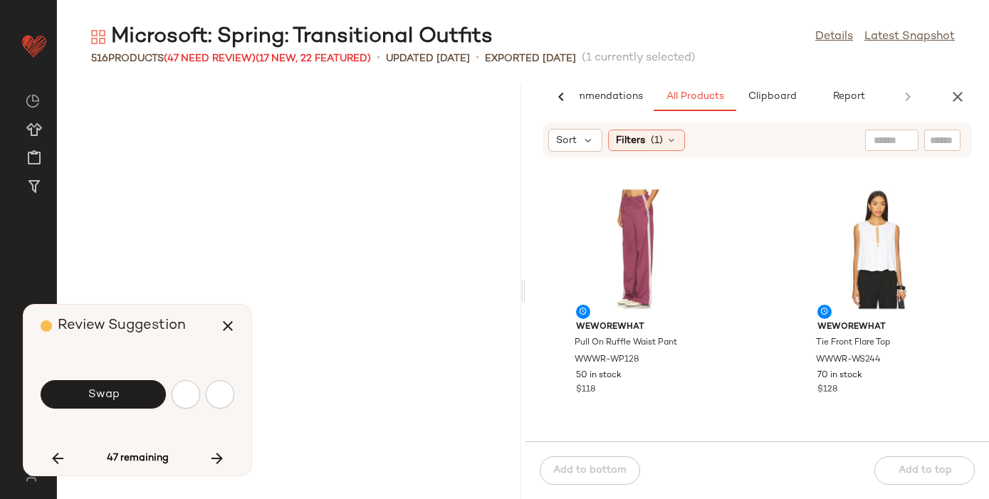
scroll to position [17724, 0]
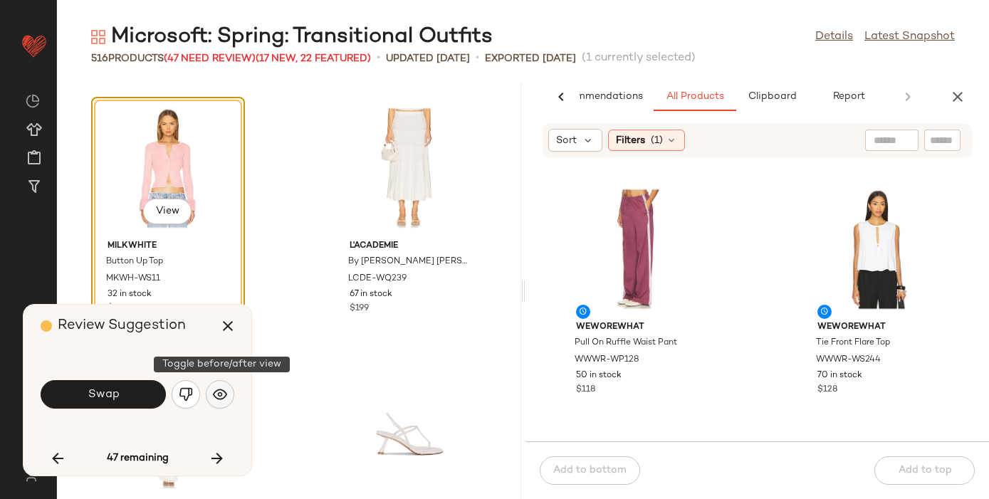
click at [220, 396] on img "button" at bounding box center [220, 394] width 14 height 14
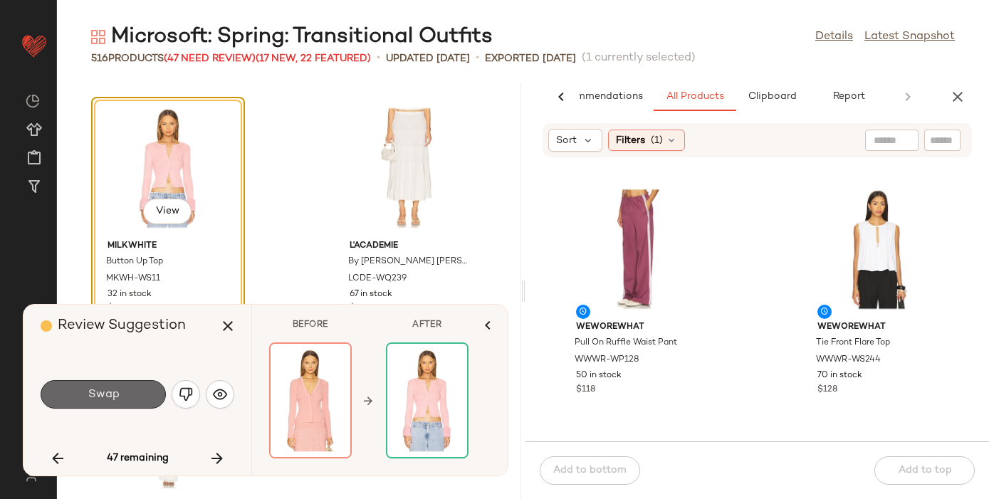
click at [110, 394] on span "Swap" at bounding box center [103, 395] width 32 height 14
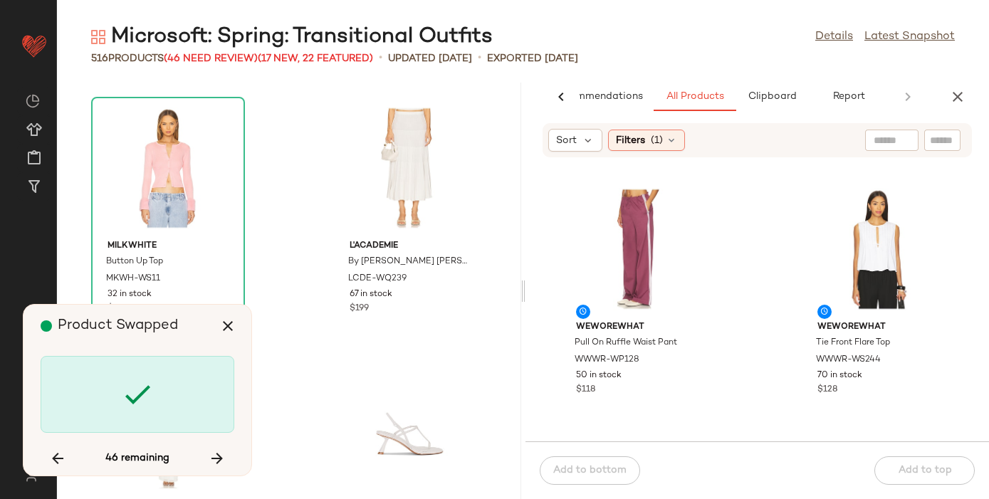
scroll to position [621400, 0]
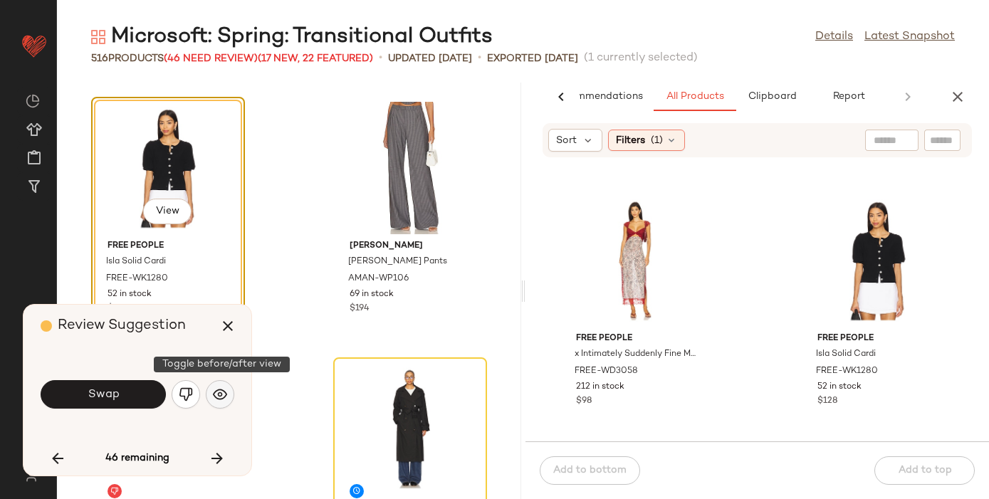
click at [223, 383] on button "button" at bounding box center [220, 394] width 28 height 28
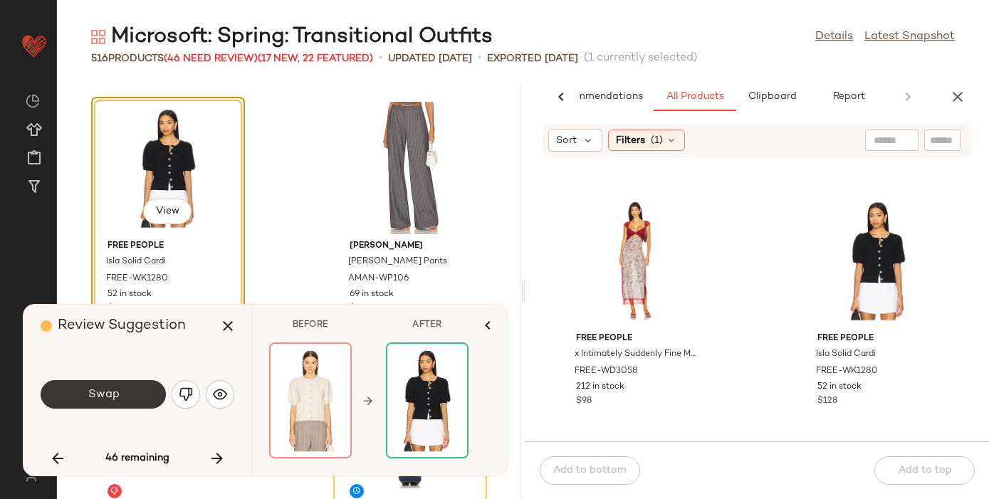
click at [136, 388] on button "Swap" at bounding box center [103, 394] width 125 height 28
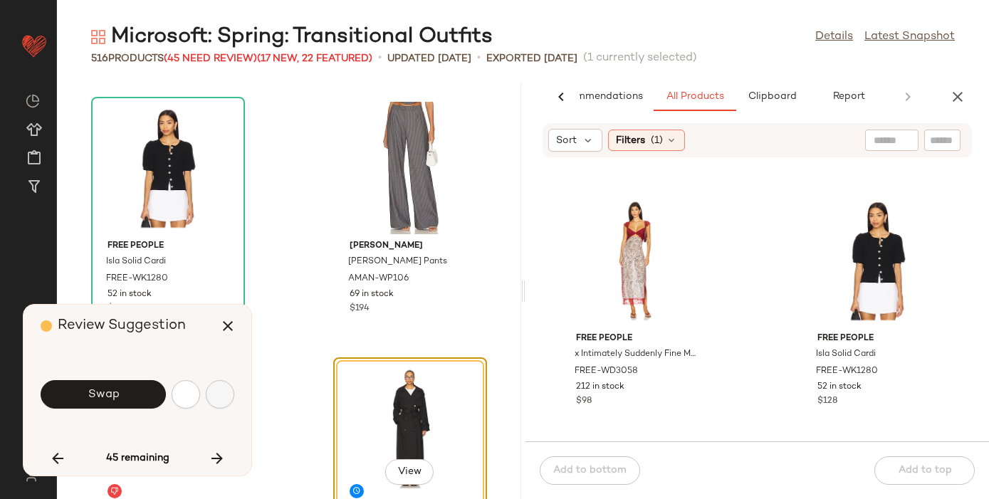
scroll to position [64121, 0]
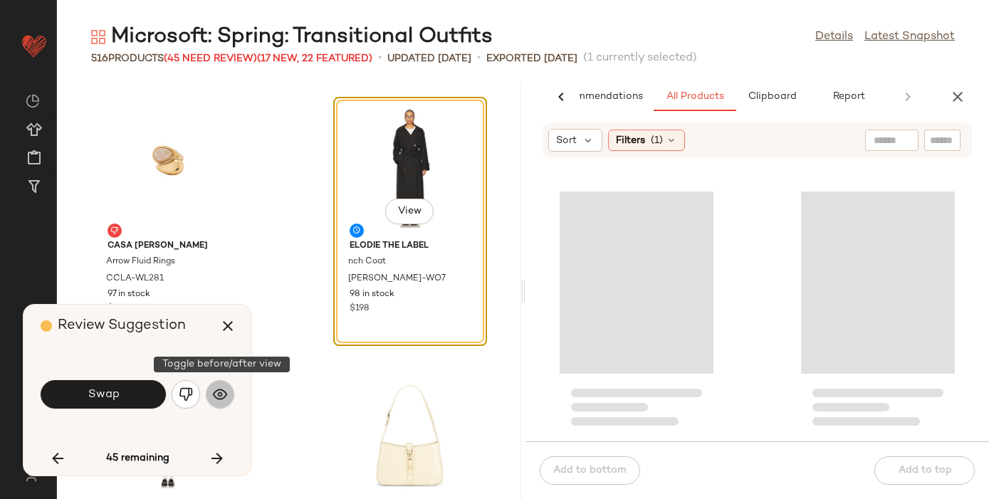
click at [222, 398] on img "button" at bounding box center [220, 394] width 14 height 14
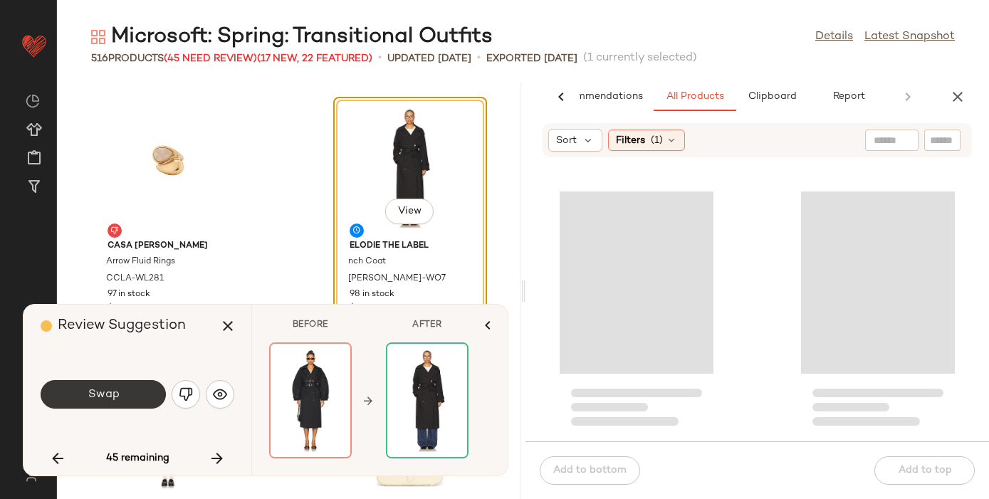
click at [121, 390] on button "Swap" at bounding box center [103, 394] width 125 height 28
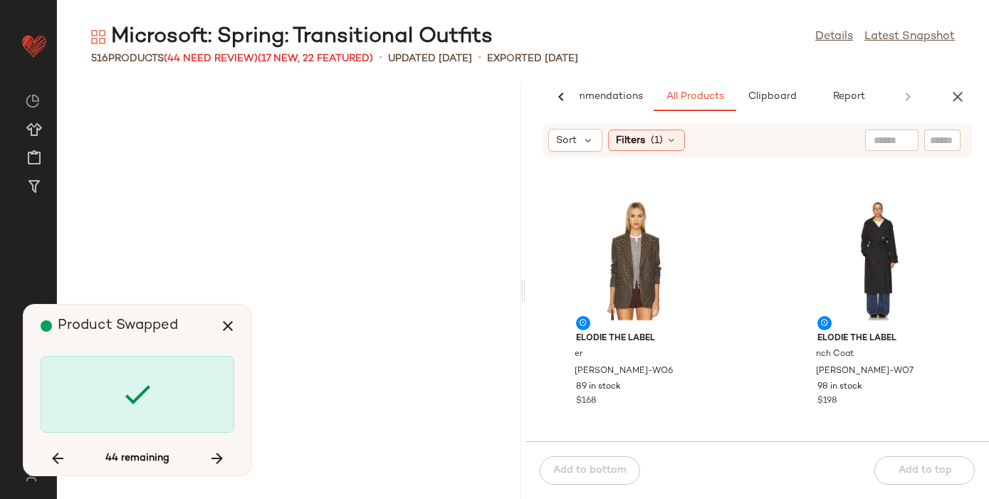
scroll to position [21895, 0]
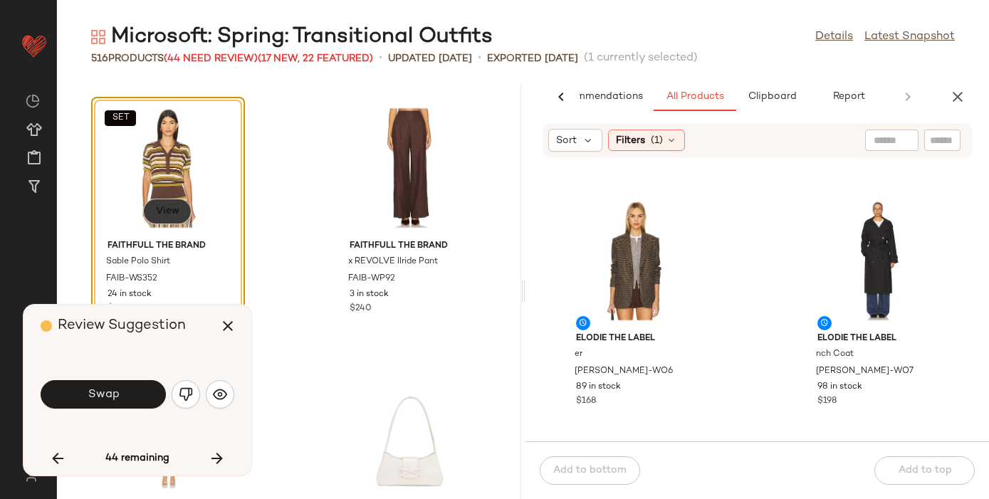
click at [165, 214] on span "View" at bounding box center [167, 211] width 24 height 11
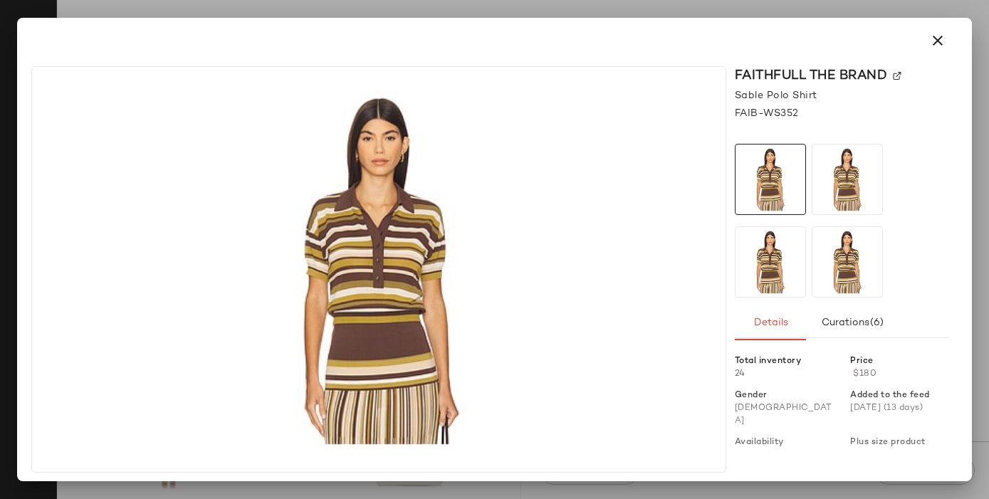
click at [899, 74] on img at bounding box center [897, 76] width 9 height 9
click at [935, 47] on icon "button" at bounding box center [937, 40] width 17 height 17
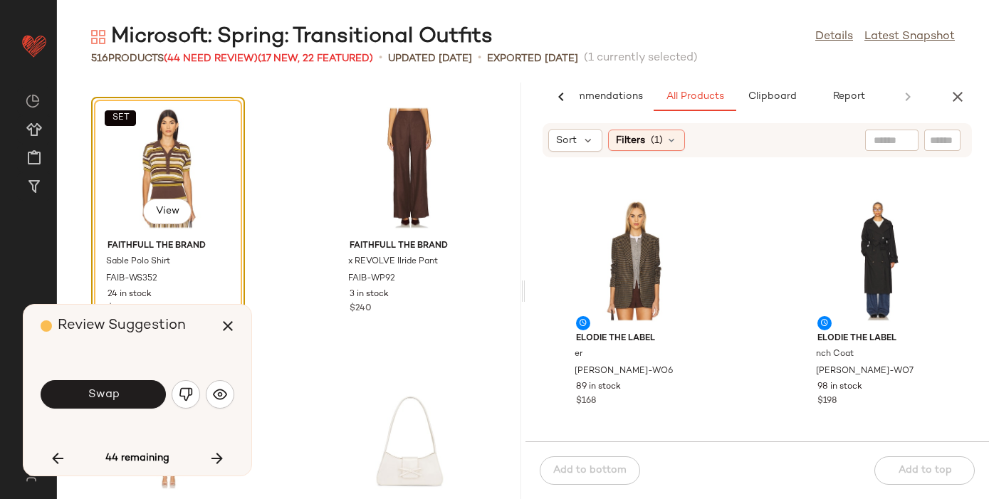
click at [939, 135] on input "text" at bounding box center [942, 140] width 25 height 15
paste input "**********"
type input "**********"
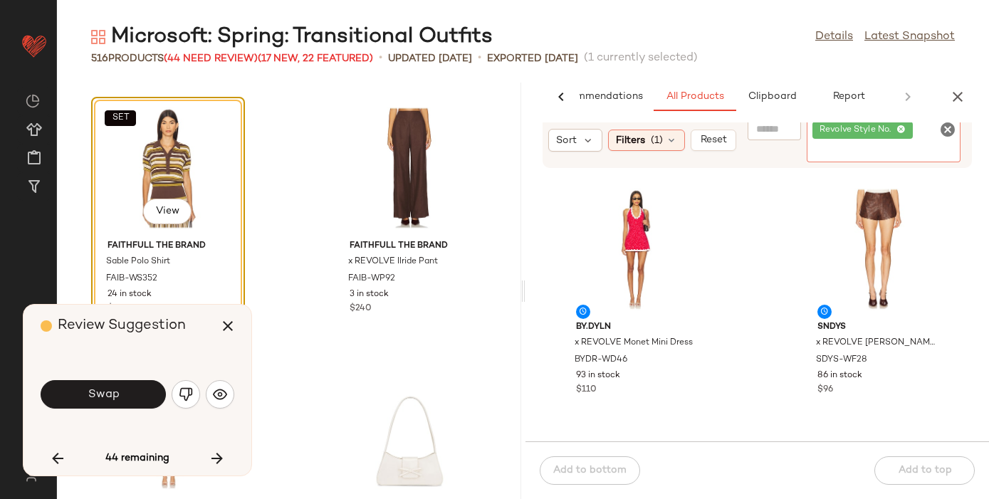
click at [943, 125] on icon "Clear Filter" at bounding box center [947, 129] width 17 height 17
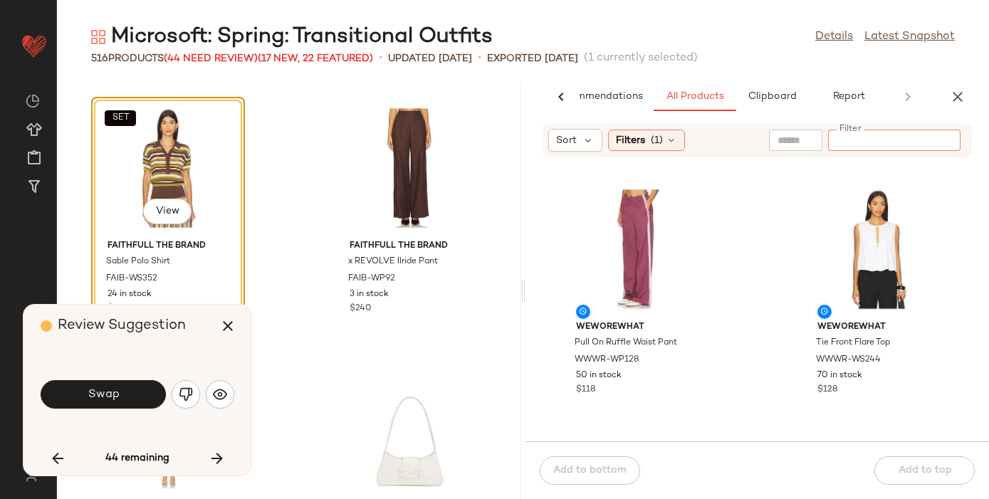
paste input "**********"
type input "**********"
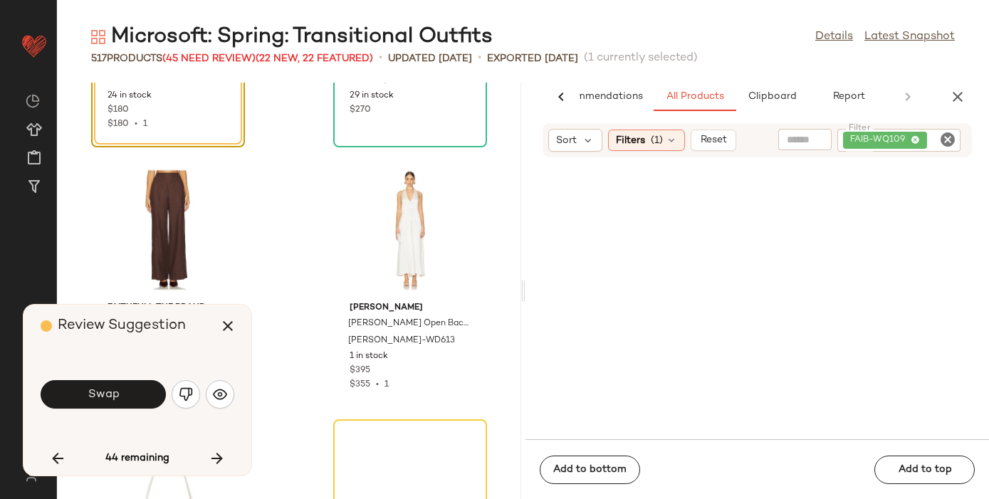
scroll to position [22097, 0]
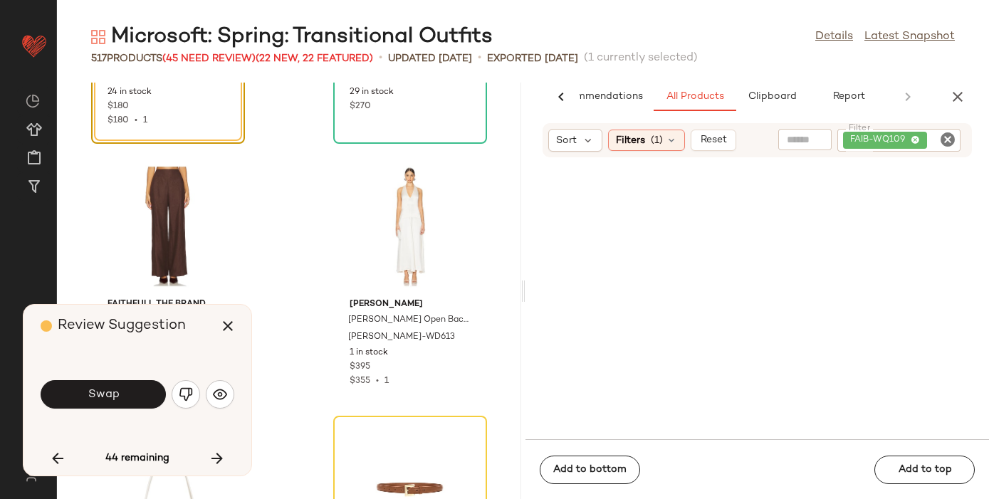
click at [289, 213] on div "SET View FAITHFULL THE BRAND Sable Polo Shirt FAIB-WS352 24 in stock $180 $180 …" at bounding box center [289, 291] width 464 height 417
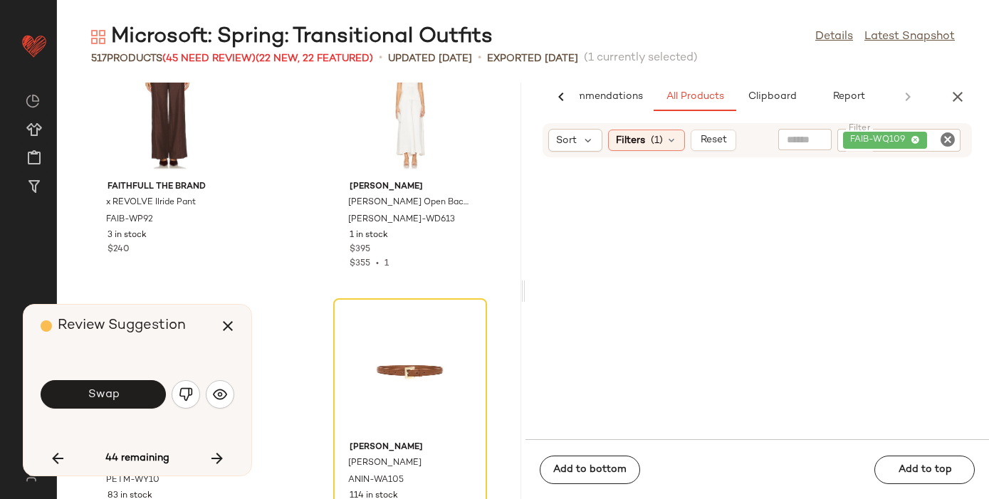
scroll to position [22214, 0]
click at [226, 321] on icon "button" at bounding box center [227, 326] width 17 height 17
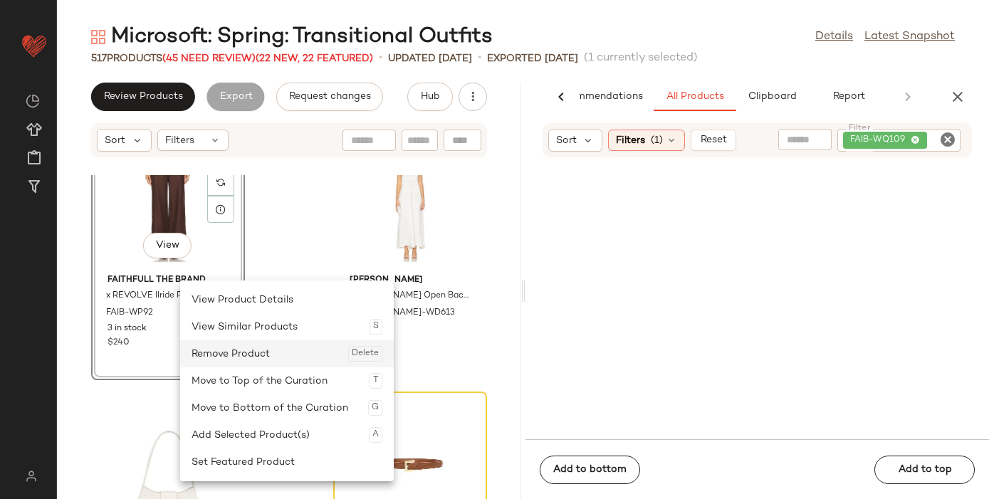
click at [224, 350] on div "Remove Product Delete" at bounding box center [287, 353] width 191 height 27
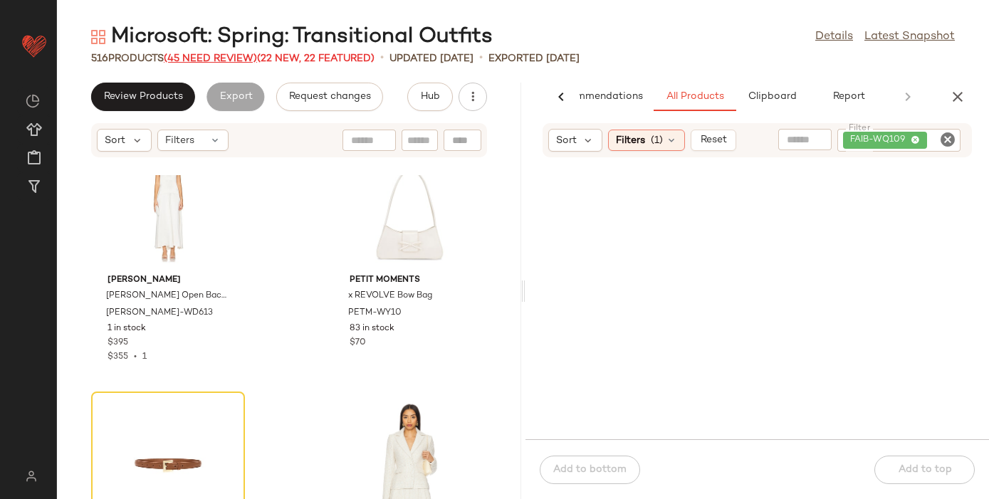
click at [208, 57] on span "(45 Need Review)" at bounding box center [210, 58] width 93 height 11
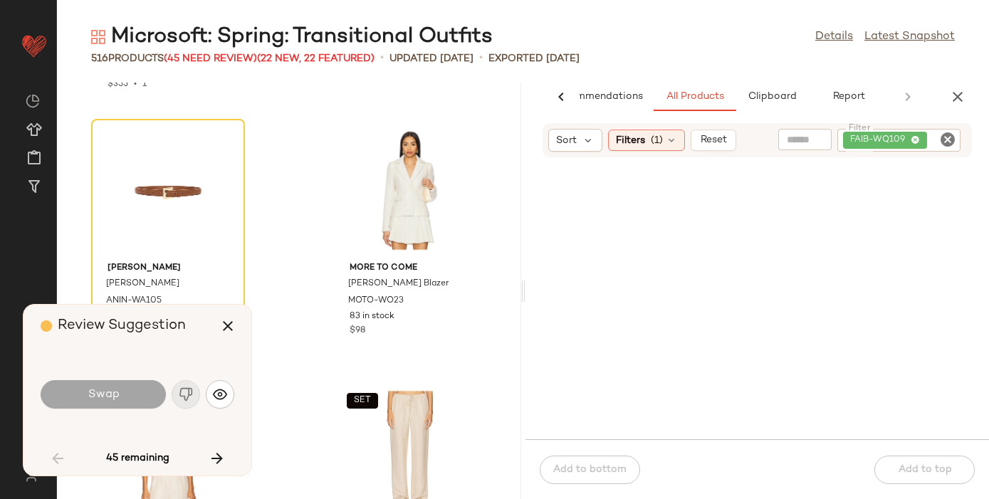
scroll to position [22396, 0]
click at [222, 449] on button "button" at bounding box center [217, 459] width 34 height 34
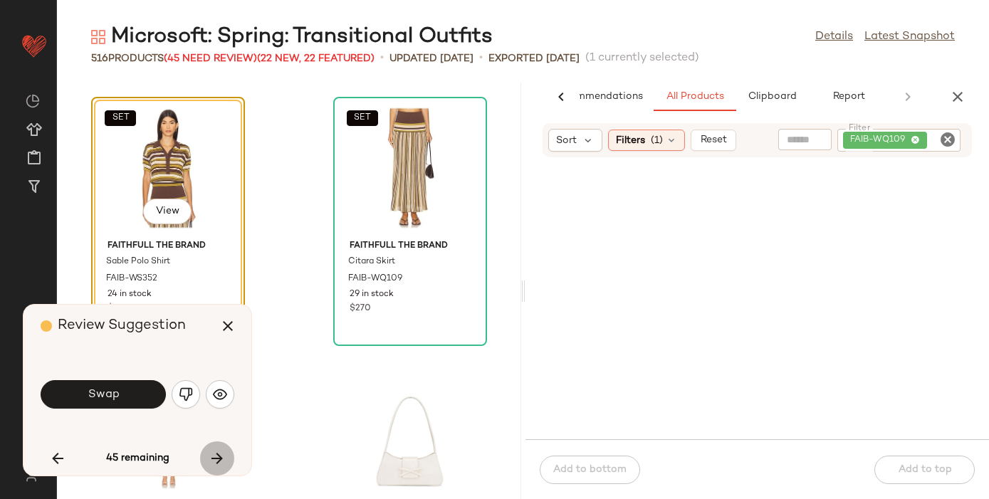
click at [222, 449] on button "button" at bounding box center [217, 459] width 34 height 34
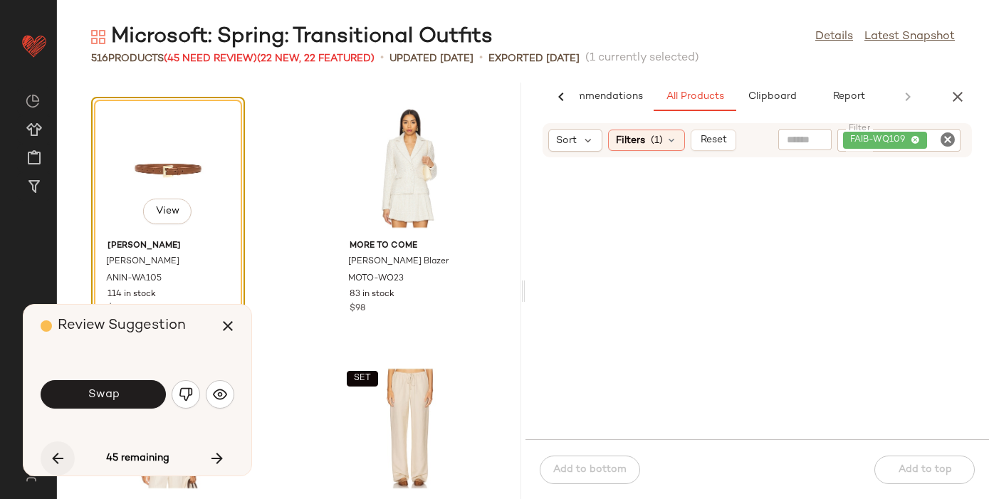
click at [56, 455] on icon "button" at bounding box center [57, 458] width 17 height 17
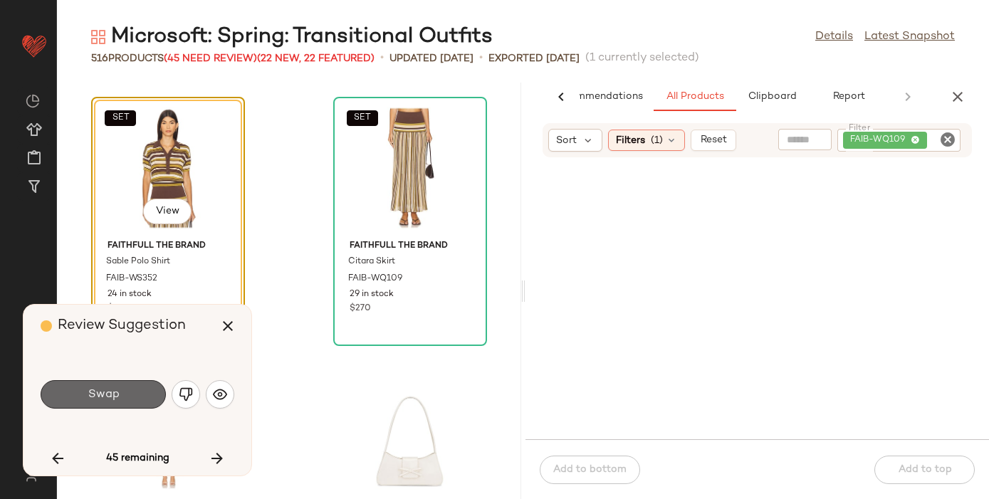
click at [123, 392] on button "Swap" at bounding box center [103, 394] width 125 height 28
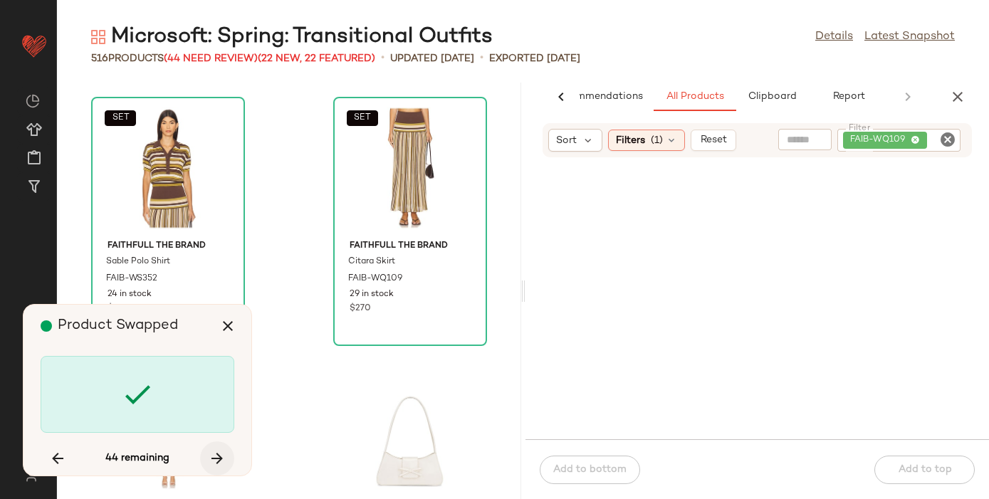
scroll to position [22416, 0]
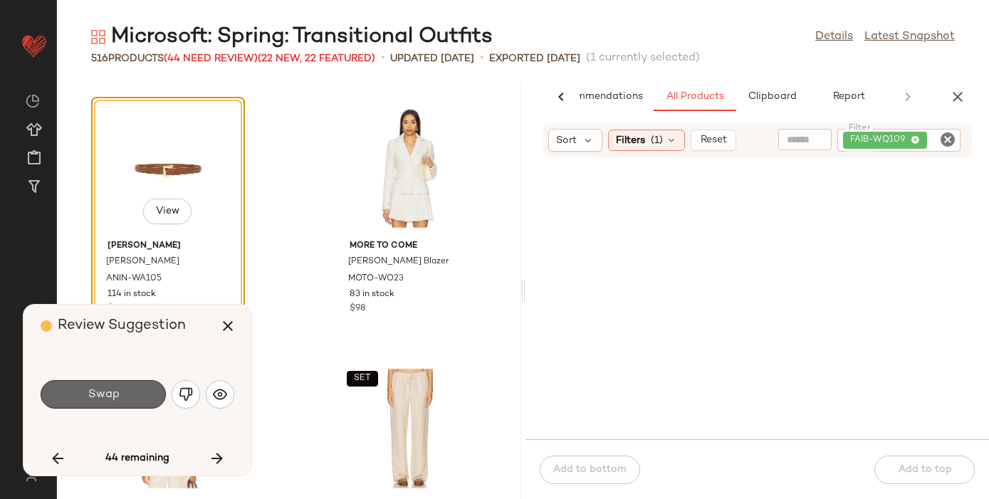
click at [95, 387] on button "Swap" at bounding box center [103, 394] width 125 height 28
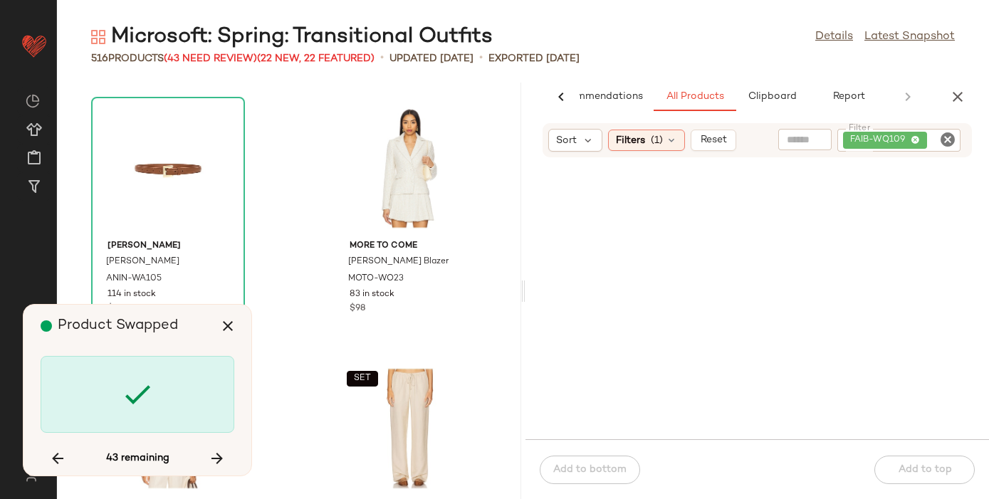
scroll to position [24502, 0]
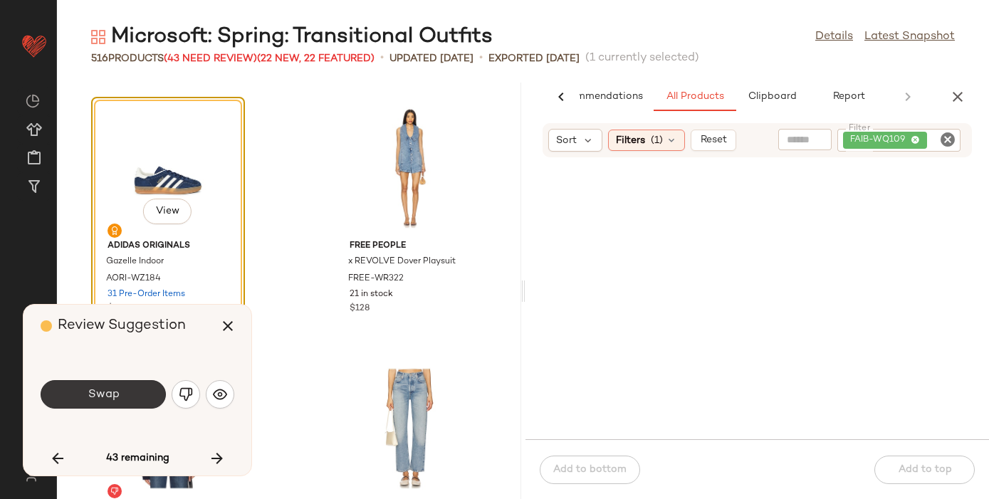
click at [137, 389] on button "Swap" at bounding box center [103, 394] width 125 height 28
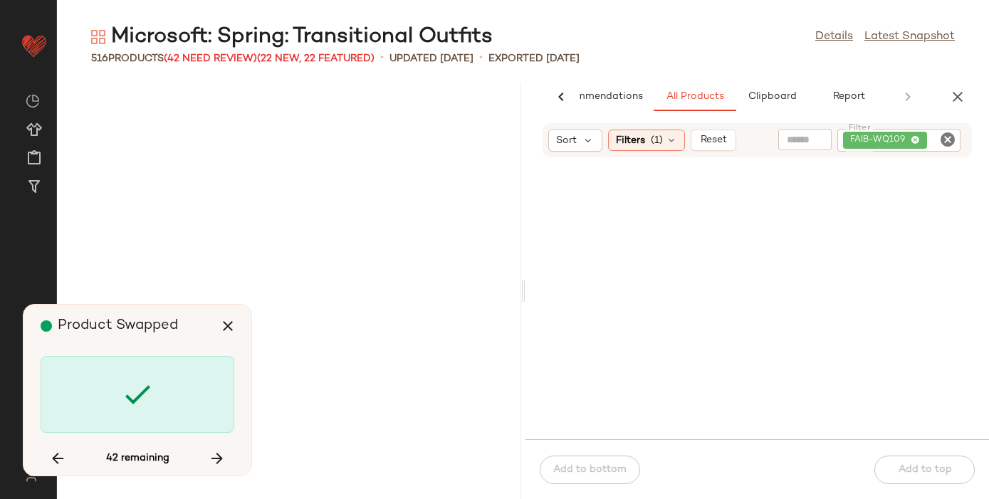
scroll to position [26326, 0]
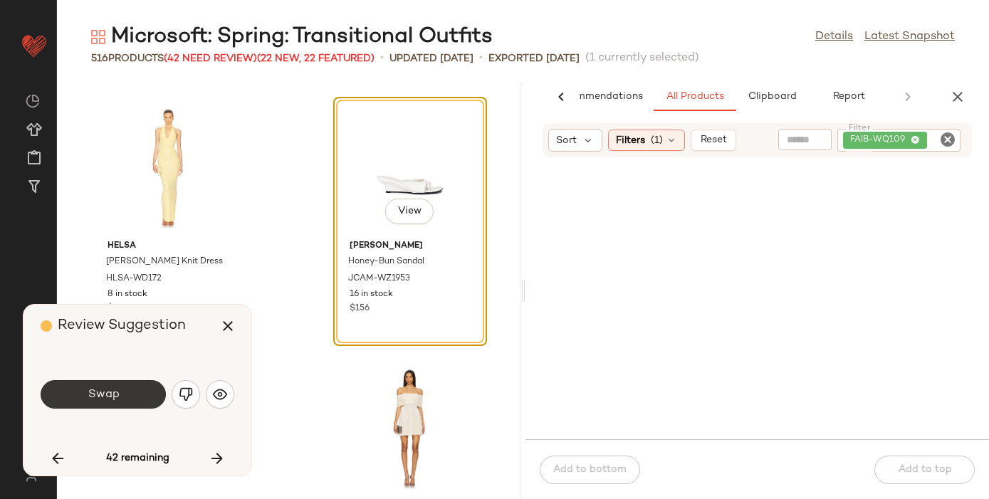
click at [135, 389] on button "Swap" at bounding box center [103, 394] width 125 height 28
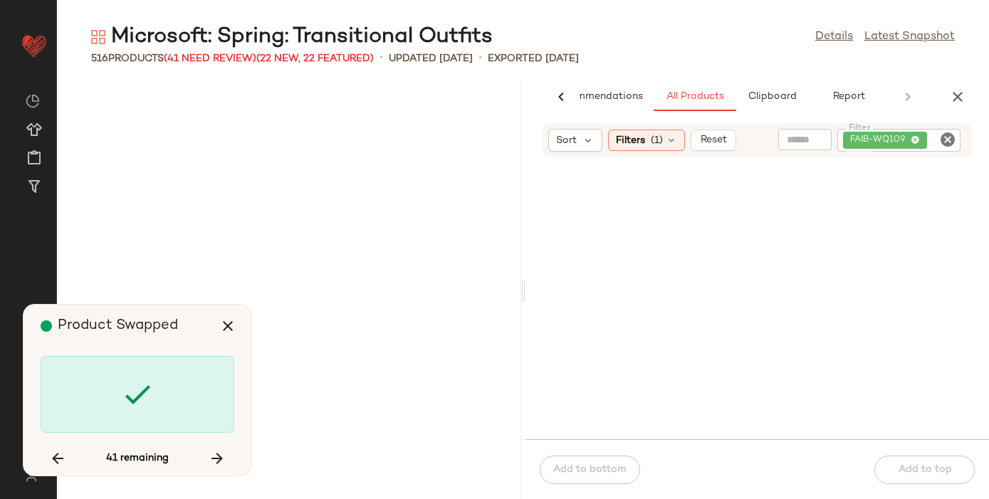
scroll to position [28151, 0]
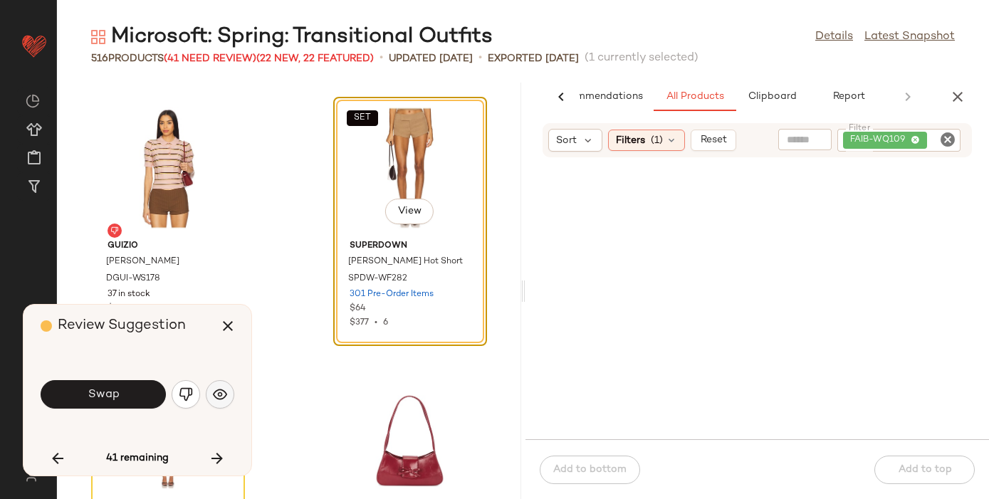
click at [226, 387] on img "button" at bounding box center [220, 394] width 14 height 14
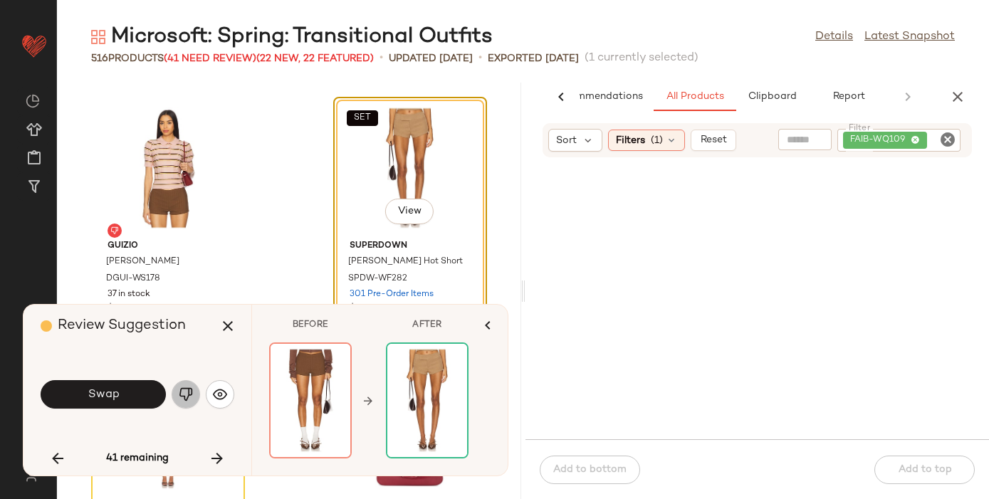
click at [185, 390] on img "button" at bounding box center [186, 394] width 14 height 14
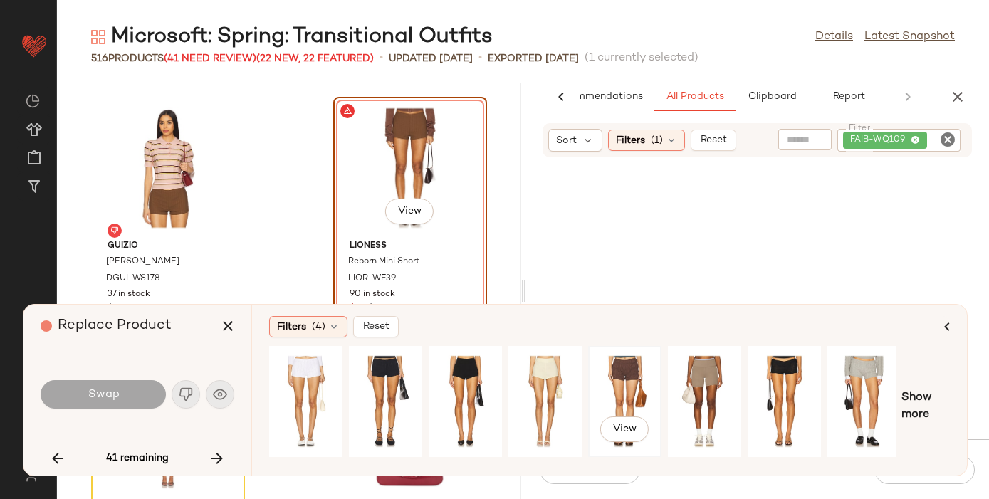
click at [630, 369] on div "View" at bounding box center [624, 401] width 63 height 101
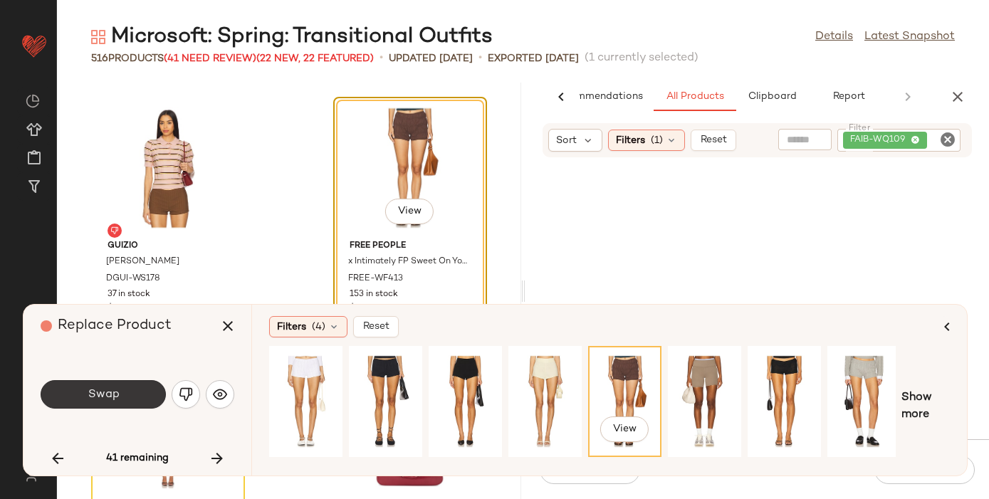
click at [98, 393] on span "Swap" at bounding box center [103, 395] width 32 height 14
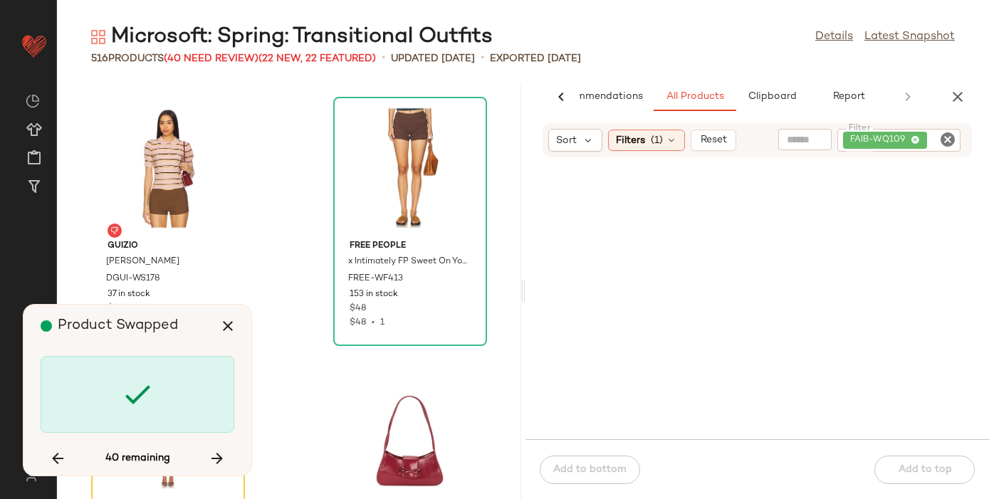
scroll to position [28411, 0]
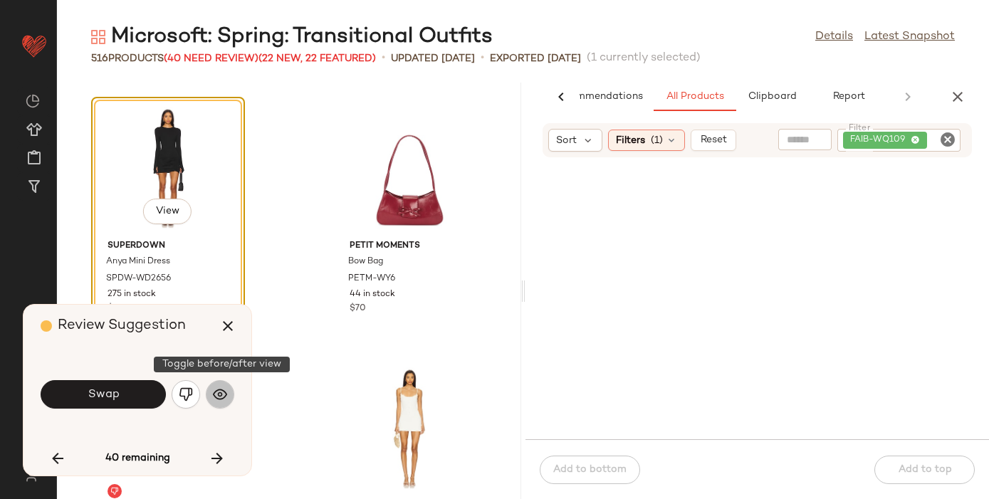
click at [227, 397] on button "button" at bounding box center [220, 394] width 28 height 28
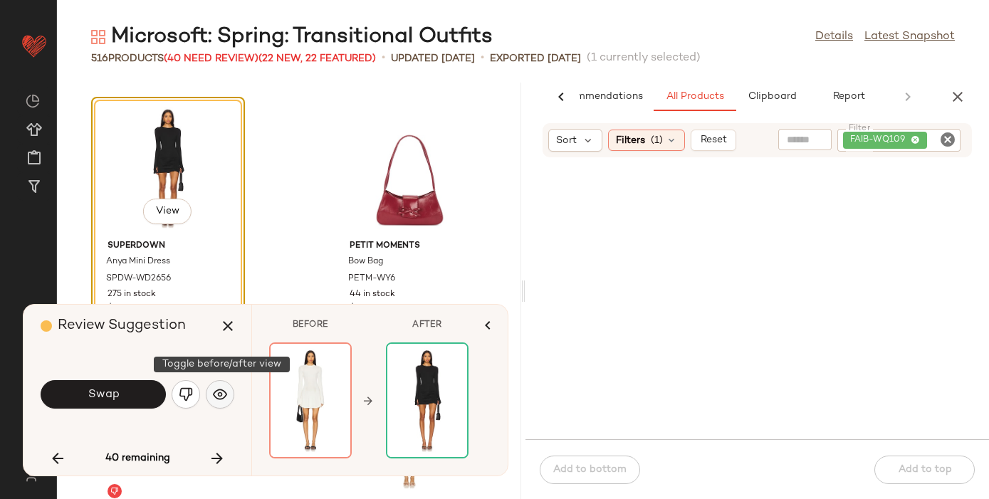
click at [227, 397] on button "button" at bounding box center [220, 394] width 28 height 28
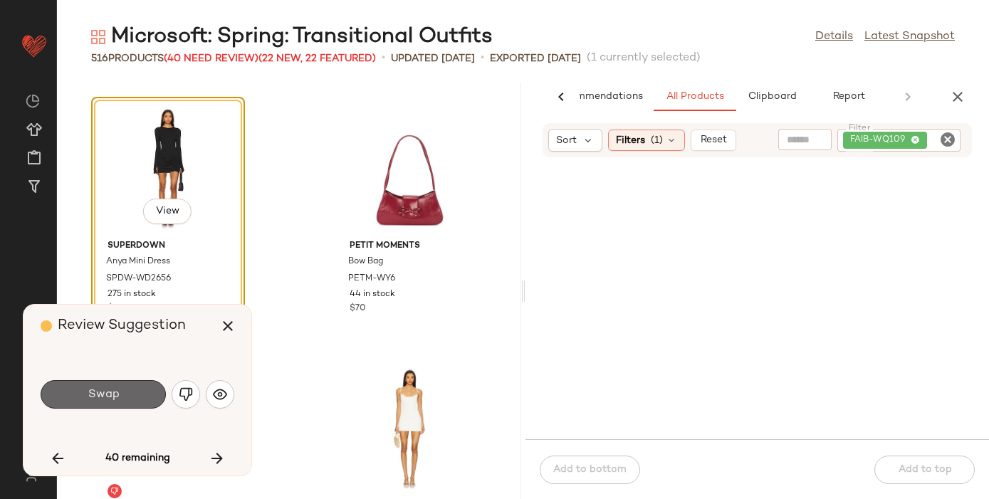
click at [129, 390] on button "Swap" at bounding box center [103, 394] width 125 height 28
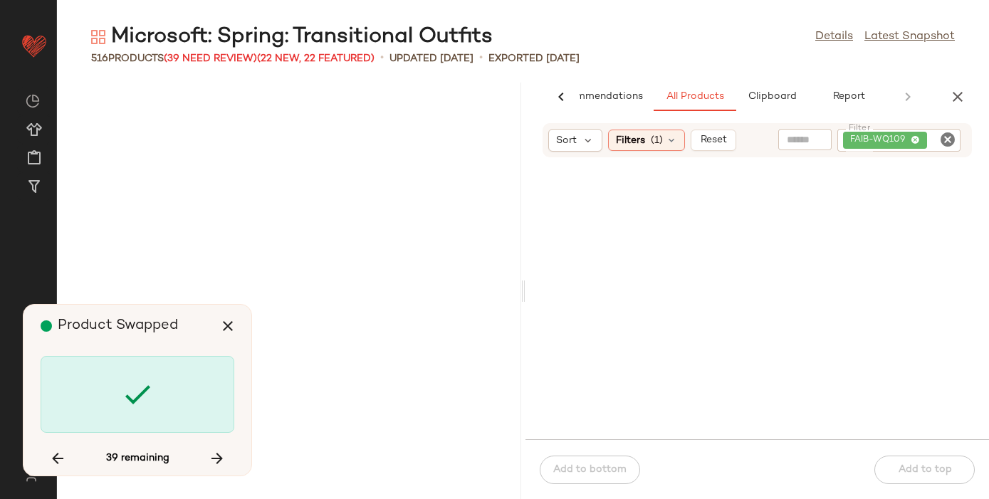
scroll to position [29454, 0]
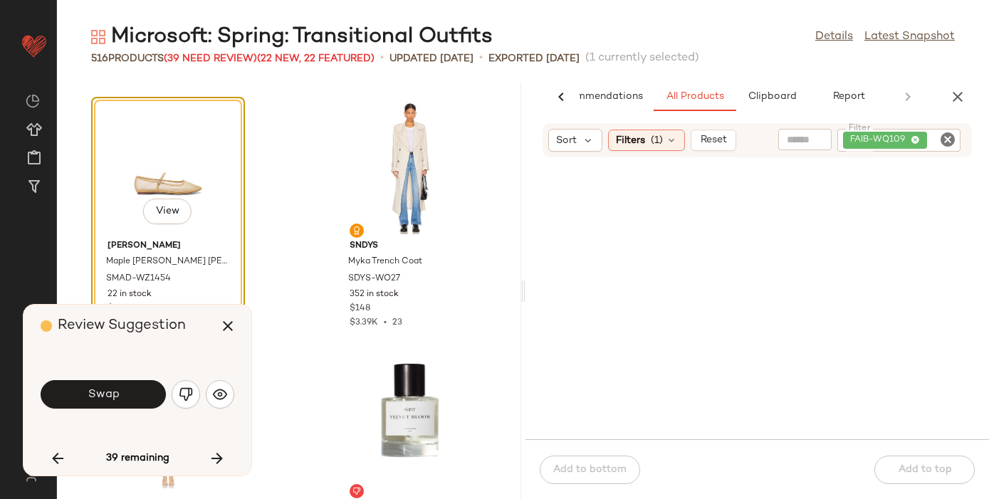
click at [129, 390] on button "Swap" at bounding box center [103, 394] width 125 height 28
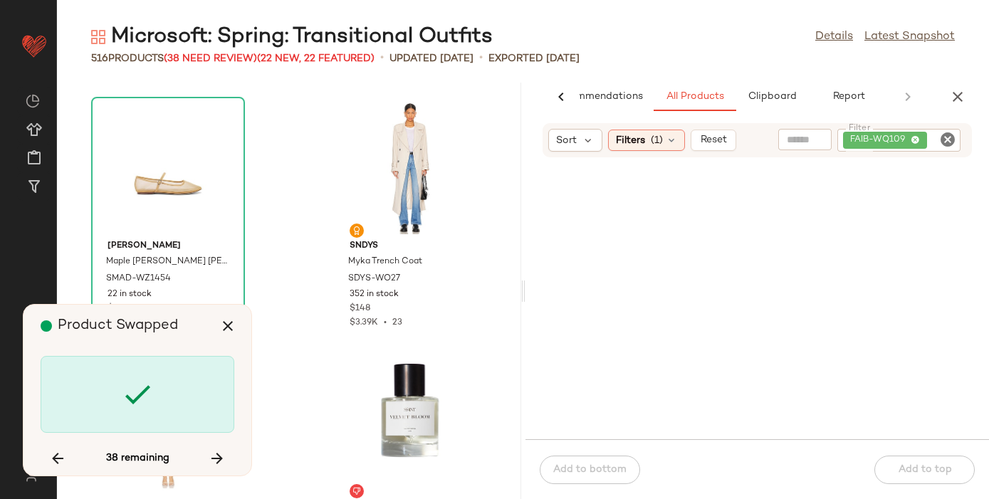
scroll to position [29975, 0]
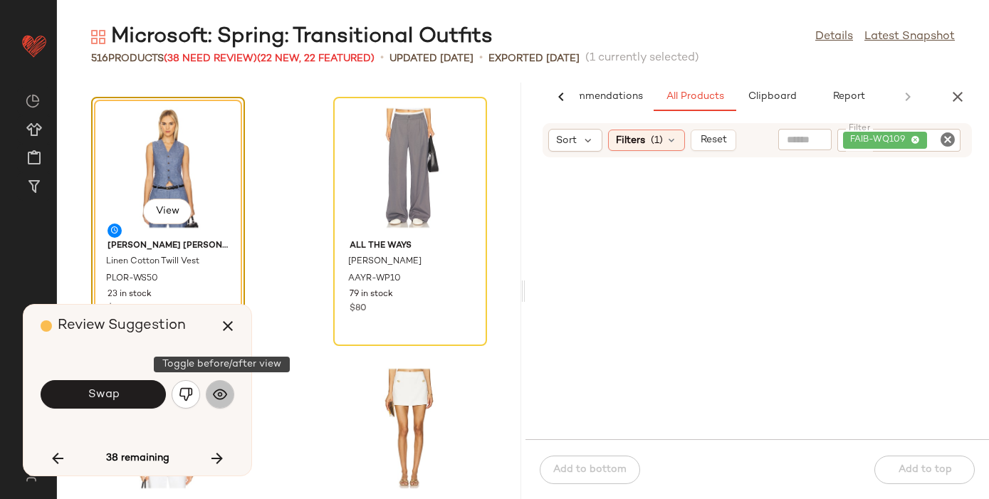
click at [228, 392] on button "button" at bounding box center [220, 394] width 28 height 28
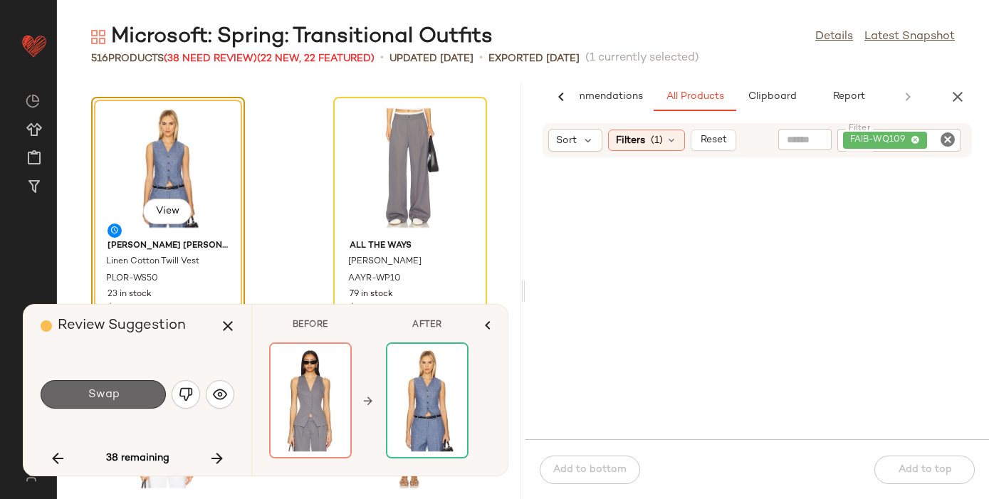
click at [121, 394] on button "Swap" at bounding box center [103, 394] width 125 height 28
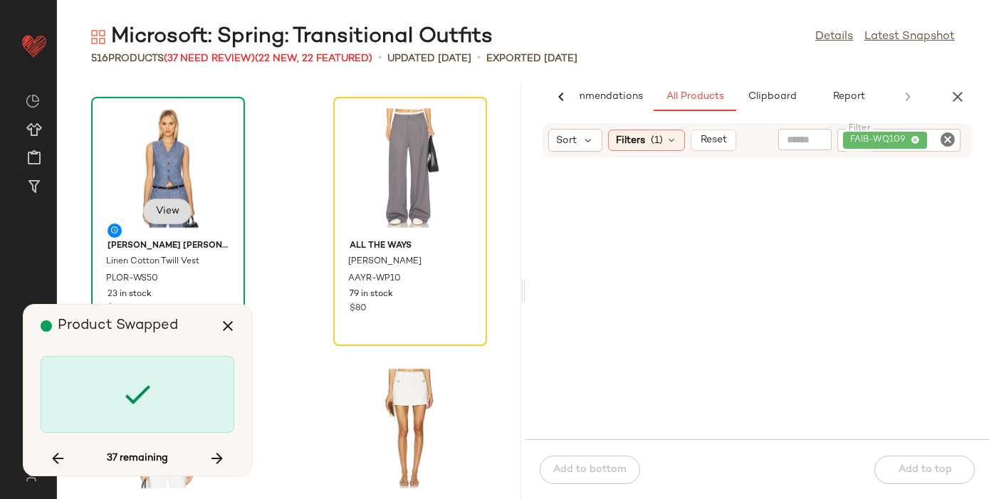
click at [175, 210] on span "View" at bounding box center [167, 211] width 24 height 11
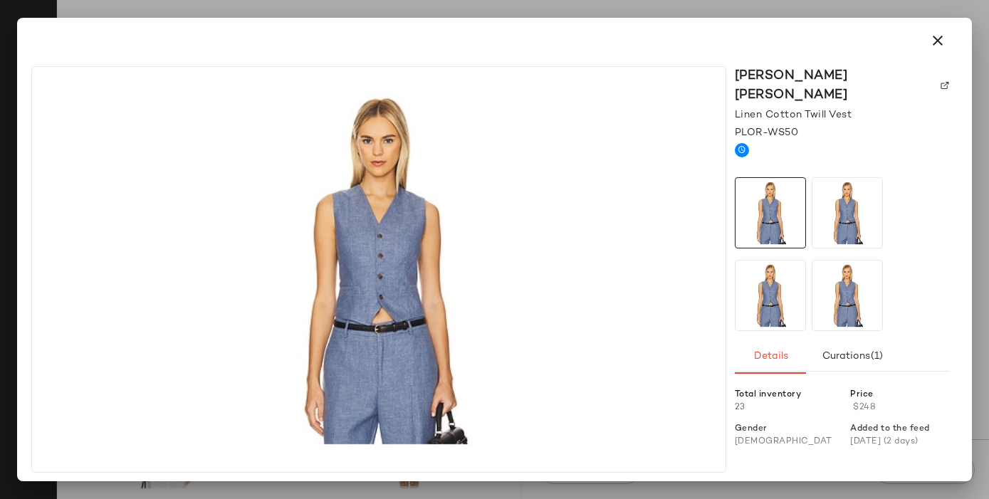
click at [890, 71] on div "[PERSON_NAME] [PERSON_NAME]" at bounding box center [842, 85] width 214 height 38
click at [941, 81] on img at bounding box center [945, 85] width 9 height 9
click at [948, 36] on button "button" at bounding box center [938, 41] width 34 height 34
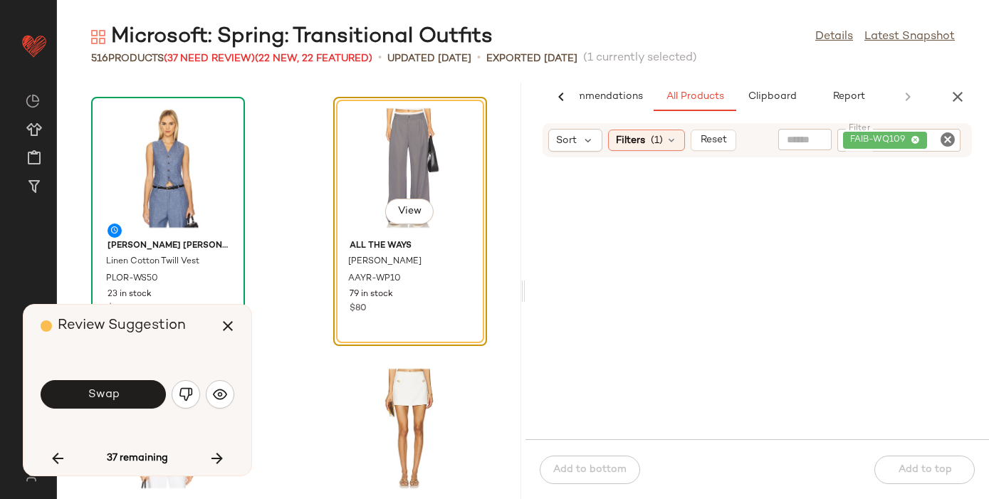
click at [943, 133] on icon "Clear Filter" at bounding box center [947, 139] width 17 height 17
paste input "**********"
type input "**********"
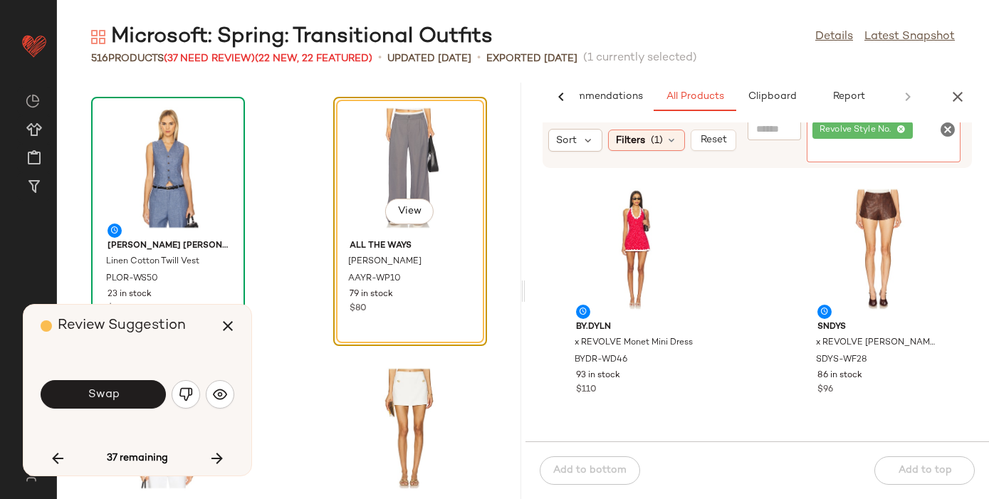
click at [948, 130] on icon "Clear Filter" at bounding box center [947, 129] width 17 height 17
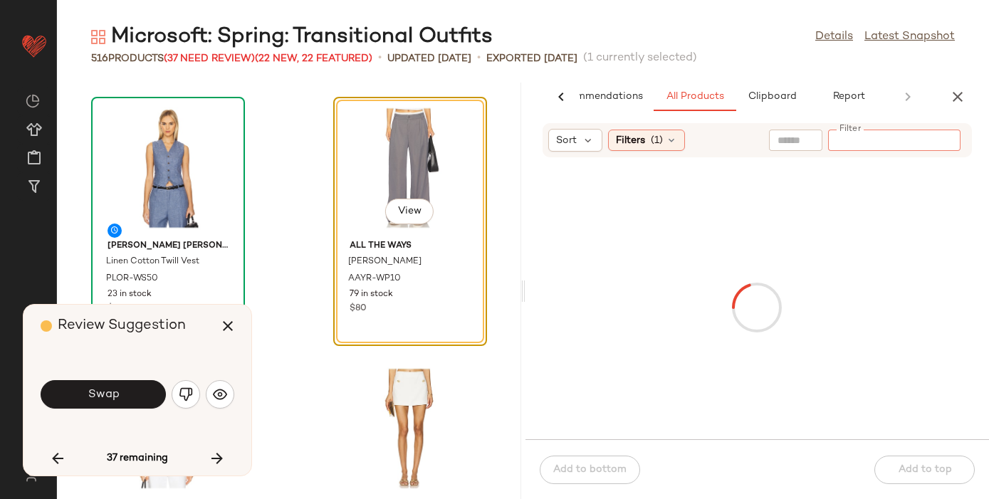
paste input "*********"
type input "*********"
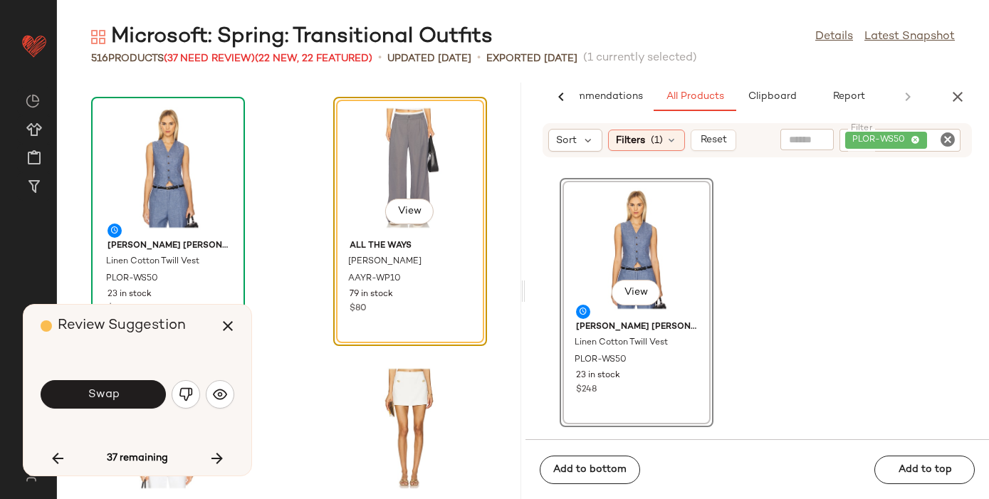
drag, startPoint x: 641, startPoint y: 236, endPoint x: 499, endPoint y: 18, distance: 260.0
click at [947, 145] on icon "Clear Filter" at bounding box center [947, 139] width 17 height 17
paste input "*********"
type input "*********"
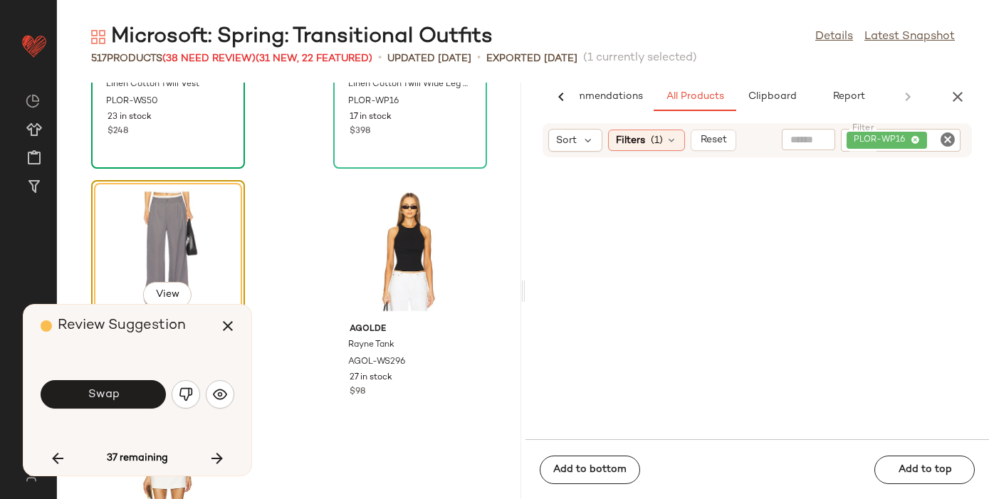
scroll to position [30163, 0]
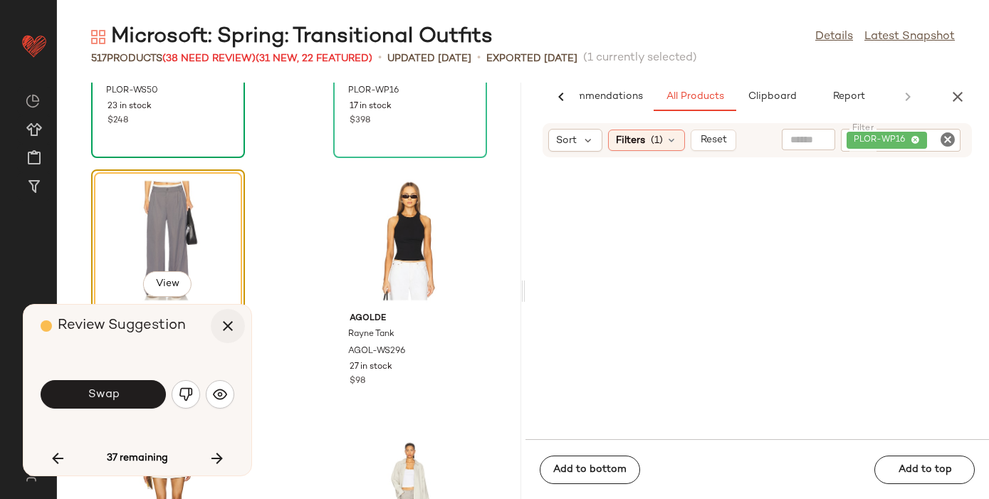
click at [224, 323] on icon "button" at bounding box center [227, 326] width 17 height 17
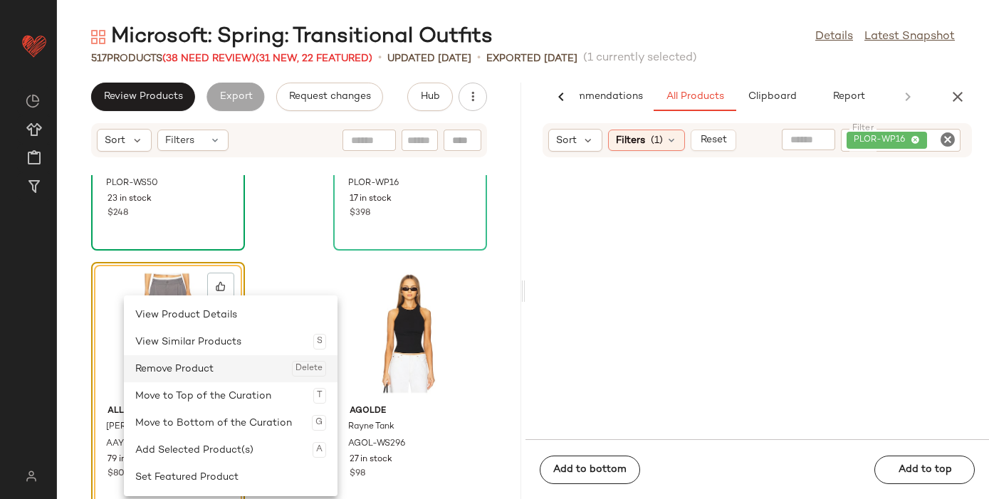
click at [200, 370] on div "Remove Product Delete" at bounding box center [230, 368] width 191 height 27
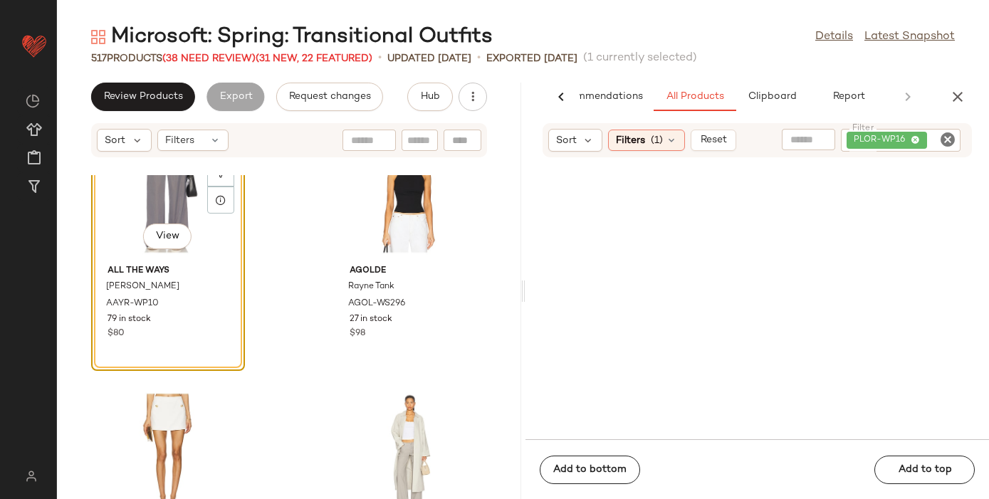
scroll to position [30314, 0]
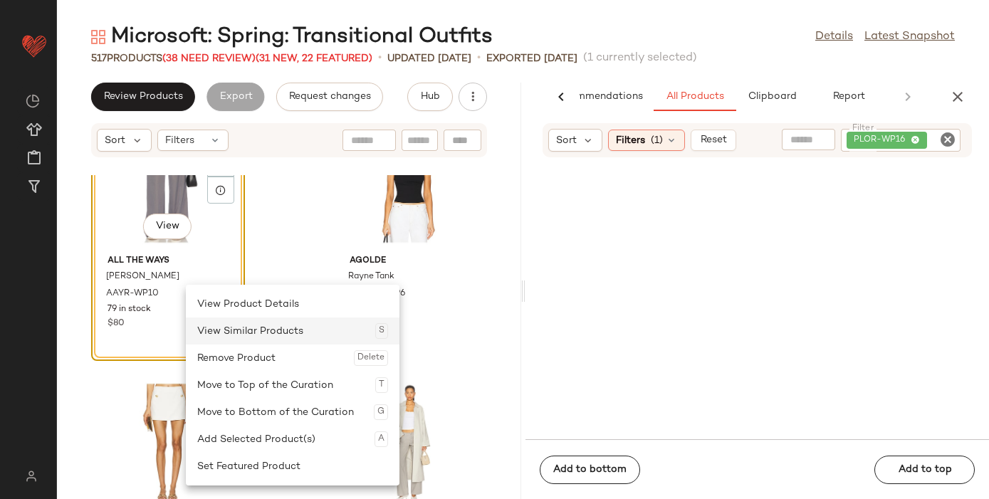
click at [239, 344] on div "View Similar Products S" at bounding box center [292, 331] width 191 height 27
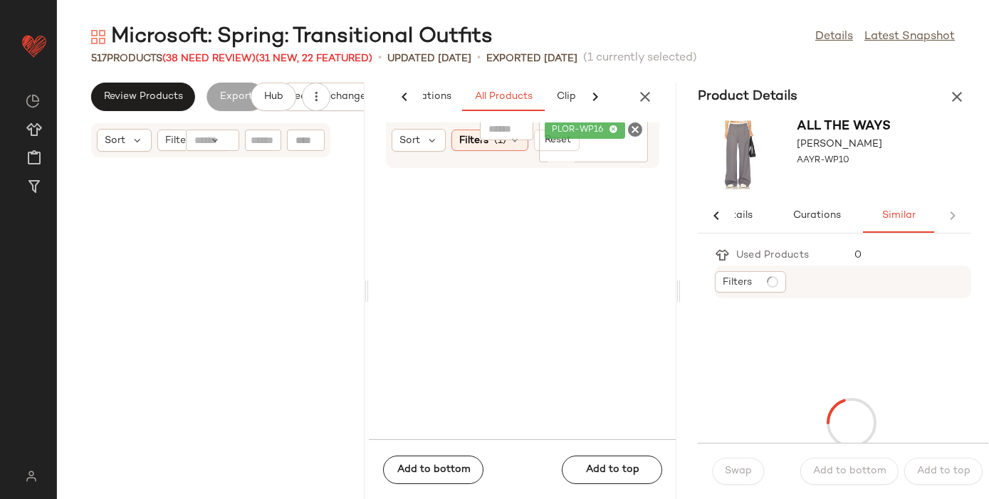
scroll to position [60472, 0]
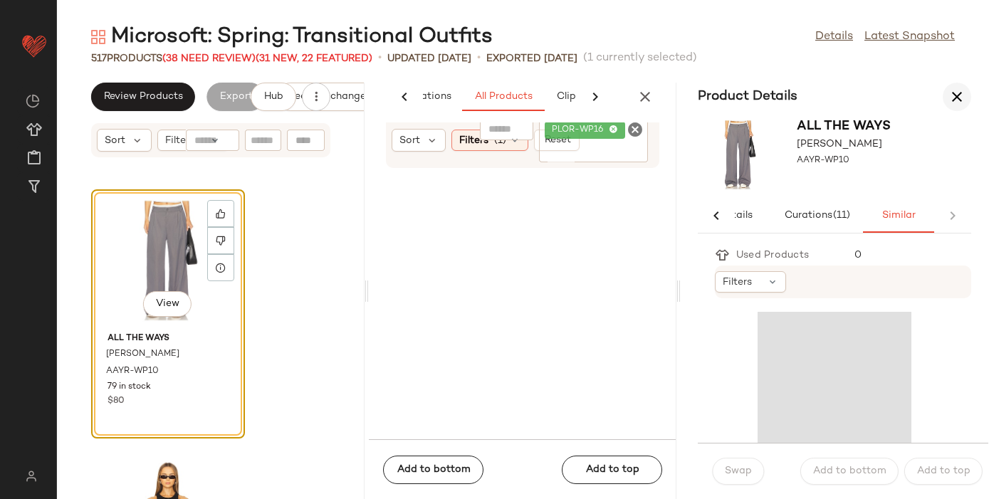
click at [959, 100] on icon "button" at bounding box center [957, 96] width 17 height 17
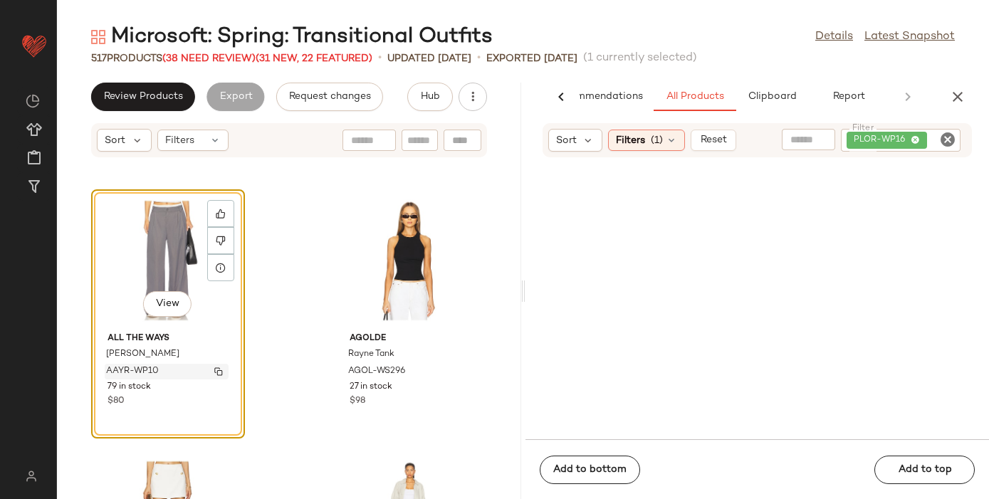
scroll to position [30237, 0]
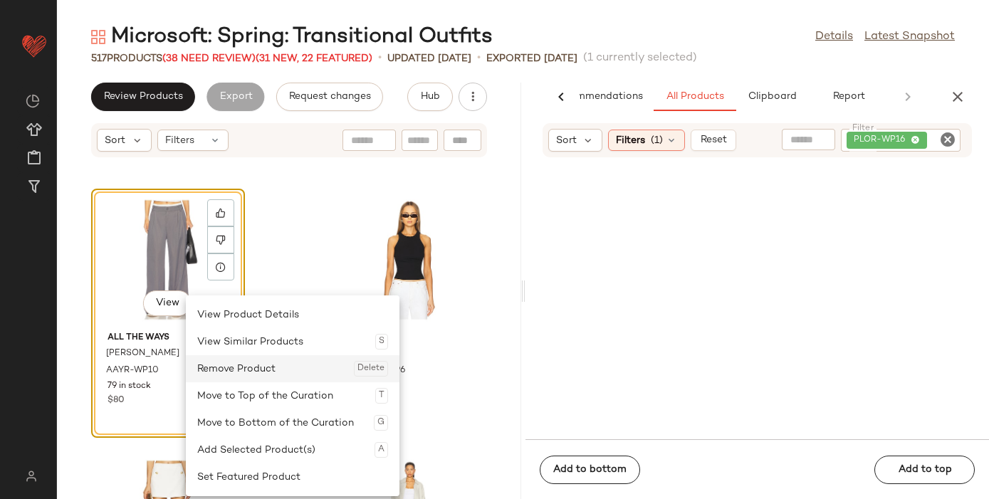
click at [232, 366] on div "Remove Product Delete" at bounding box center [292, 368] width 191 height 27
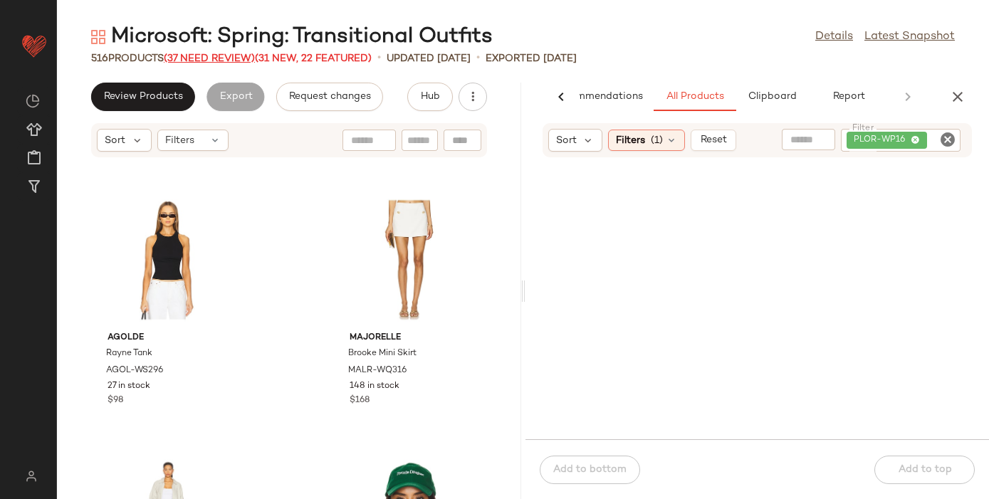
click at [184, 59] on span "(37 Need Review)" at bounding box center [209, 58] width 91 height 11
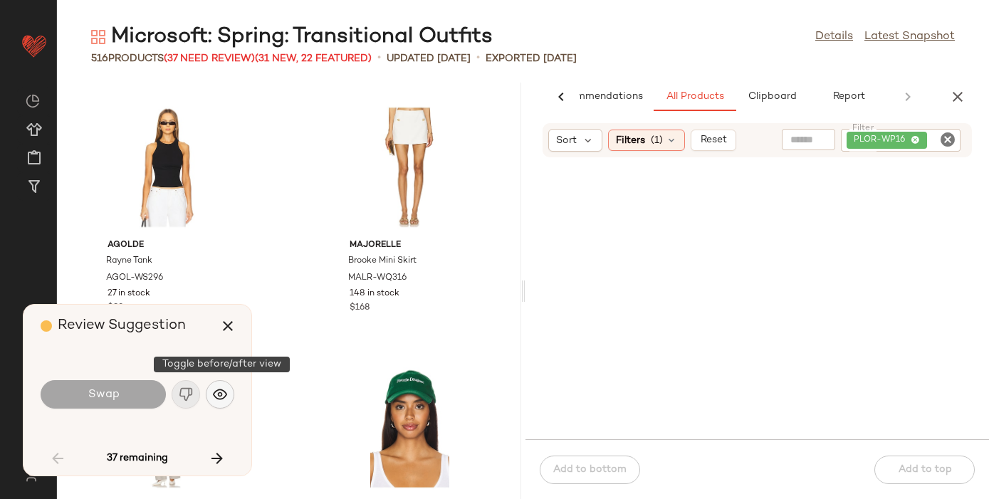
click at [219, 390] on img "button" at bounding box center [220, 394] width 14 height 14
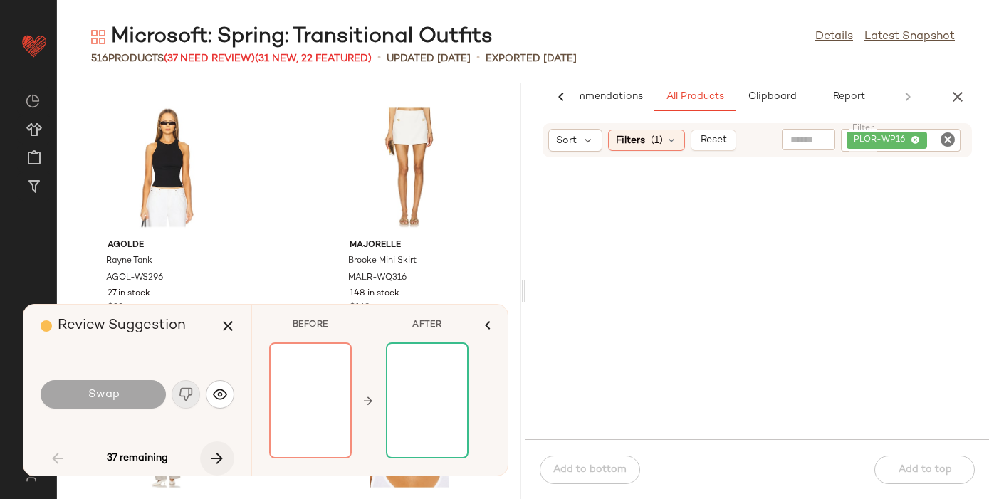
click at [216, 451] on icon "button" at bounding box center [217, 458] width 17 height 17
click at [219, 457] on icon "button" at bounding box center [217, 458] width 17 height 17
click at [215, 454] on icon "button" at bounding box center [217, 458] width 17 height 17
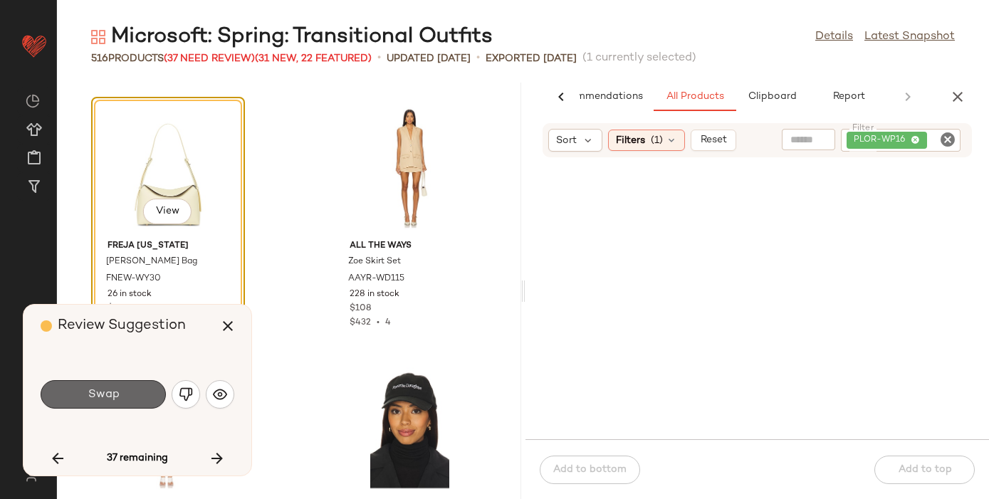
click at [149, 392] on button "Swap" at bounding box center [103, 394] width 125 height 28
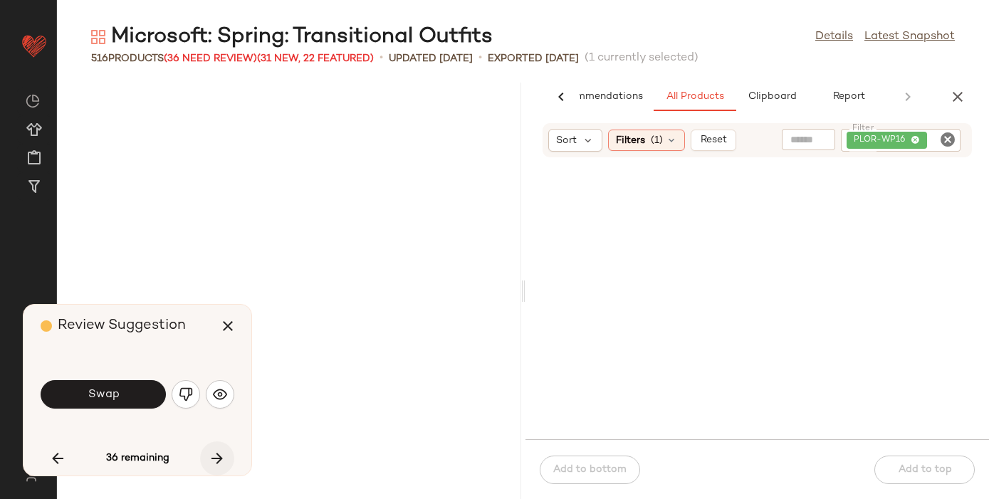
scroll to position [32321, 0]
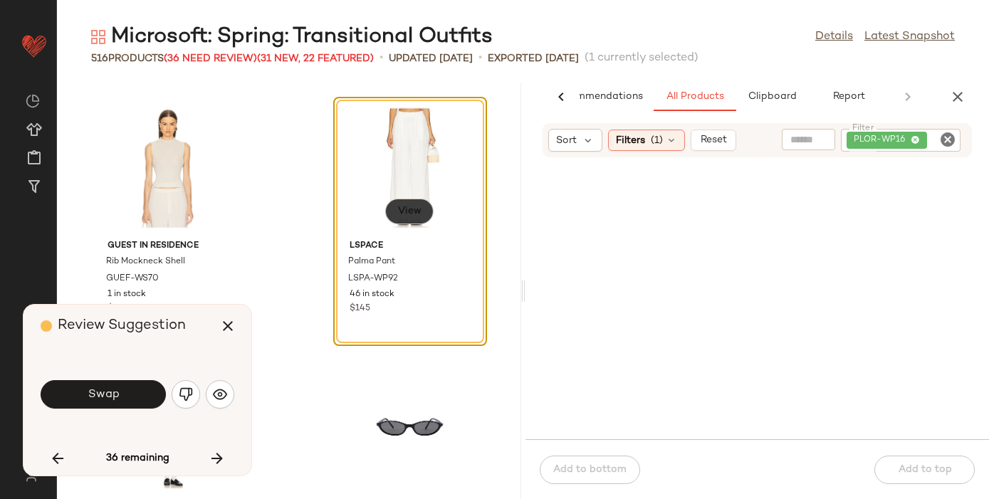
click at [407, 207] on span "View" at bounding box center [409, 211] width 24 height 11
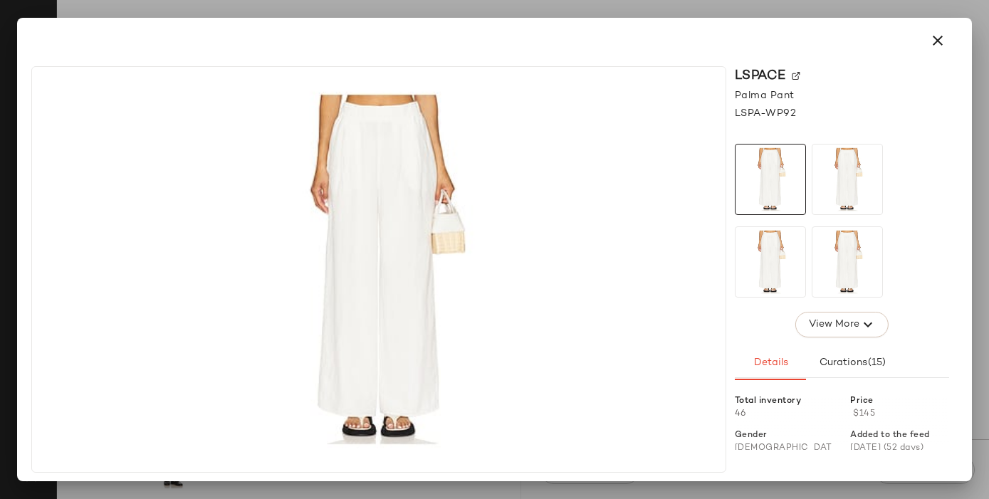
click at [798, 72] on img at bounding box center [796, 76] width 9 height 9
click at [946, 33] on button "button" at bounding box center [938, 41] width 34 height 34
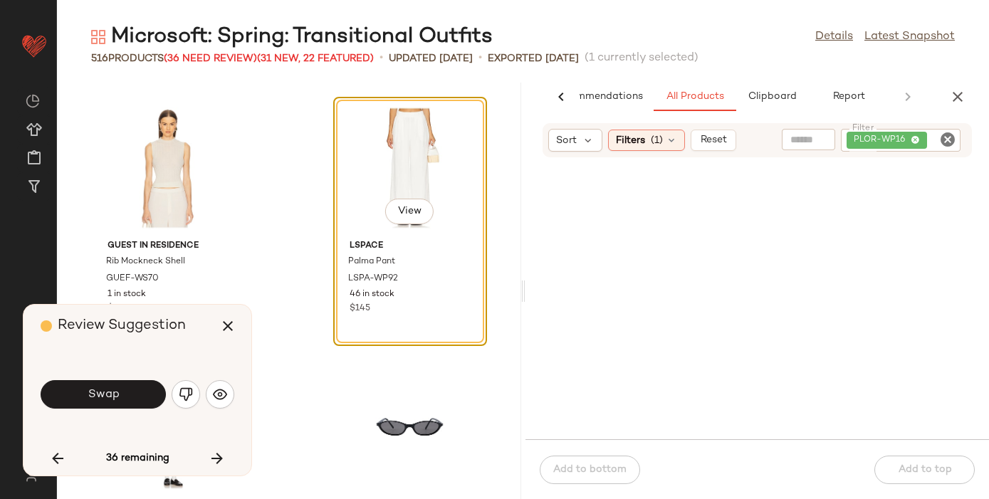
click at [946, 136] on icon "Clear Filter" at bounding box center [947, 139] width 17 height 17
paste input "**********"
type input "**********"
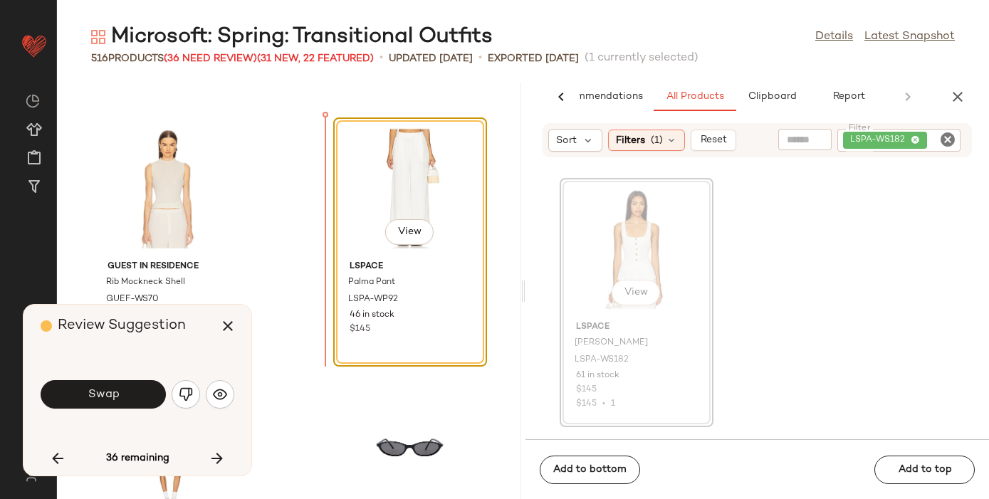
scroll to position [32298, 0]
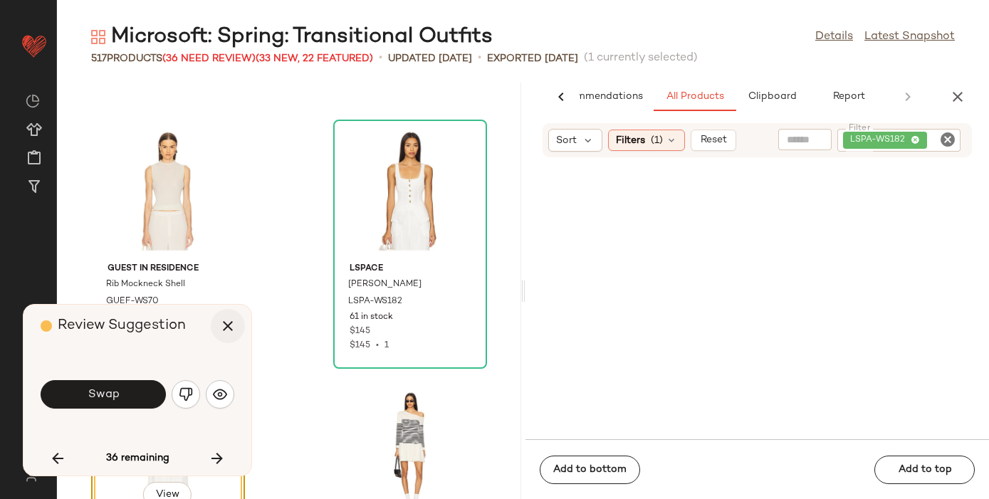
click at [224, 326] on icon "button" at bounding box center [227, 326] width 17 height 17
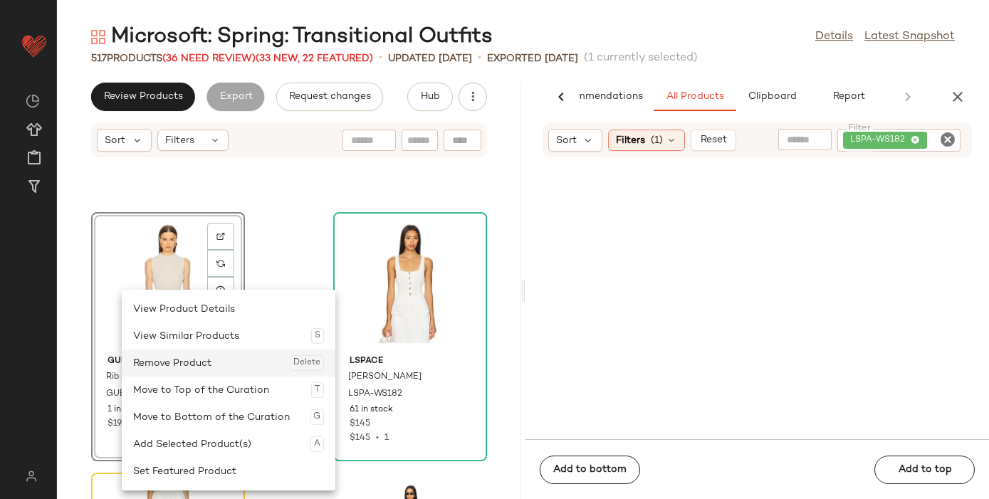
click at [181, 360] on div "Remove Product Delete" at bounding box center [228, 363] width 191 height 27
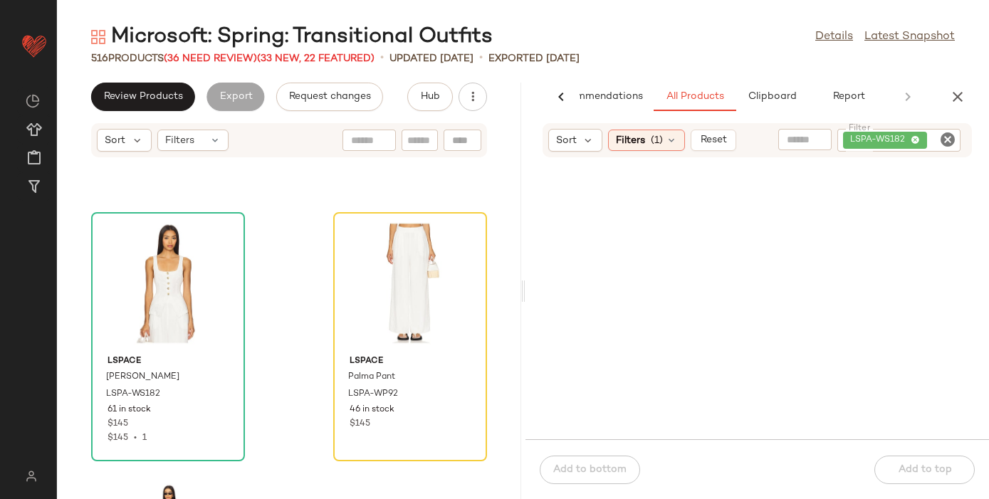
click at [228, 51] on div "516 Products (36 Need Review) (33 New, 22 Featured)" at bounding box center [232, 58] width 283 height 15
click at [229, 56] on span "(36 Need Review)" at bounding box center [210, 58] width 93 height 11
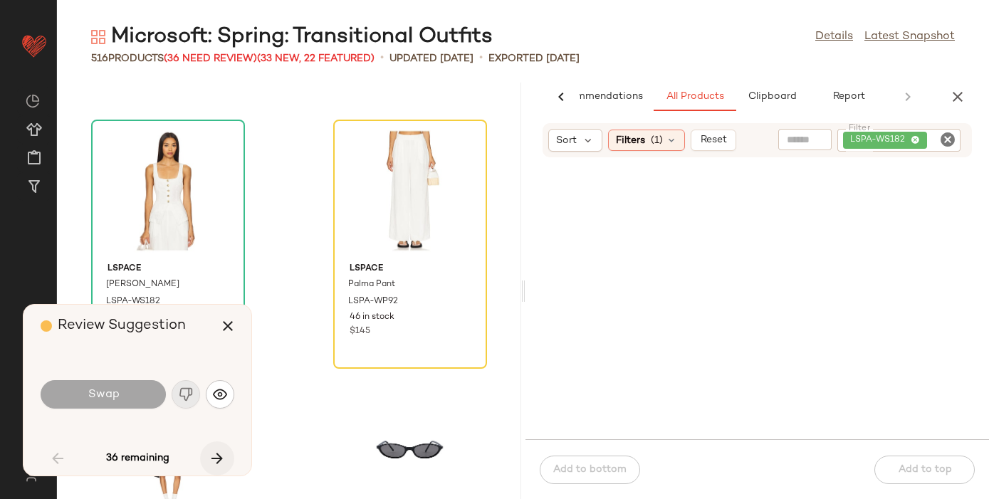
click at [216, 452] on icon "button" at bounding box center [217, 458] width 17 height 17
click at [215, 452] on icon "button" at bounding box center [217, 458] width 17 height 17
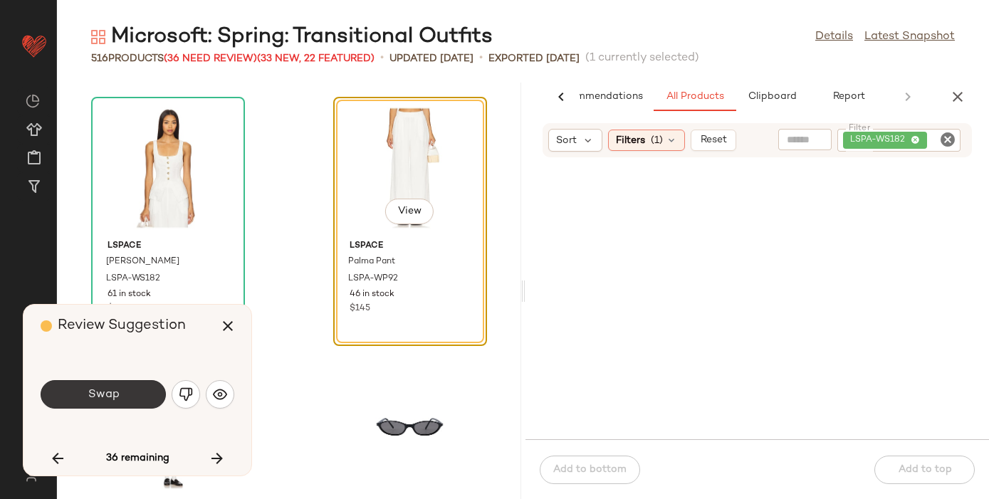
click at [130, 387] on button "Swap" at bounding box center [103, 394] width 125 height 28
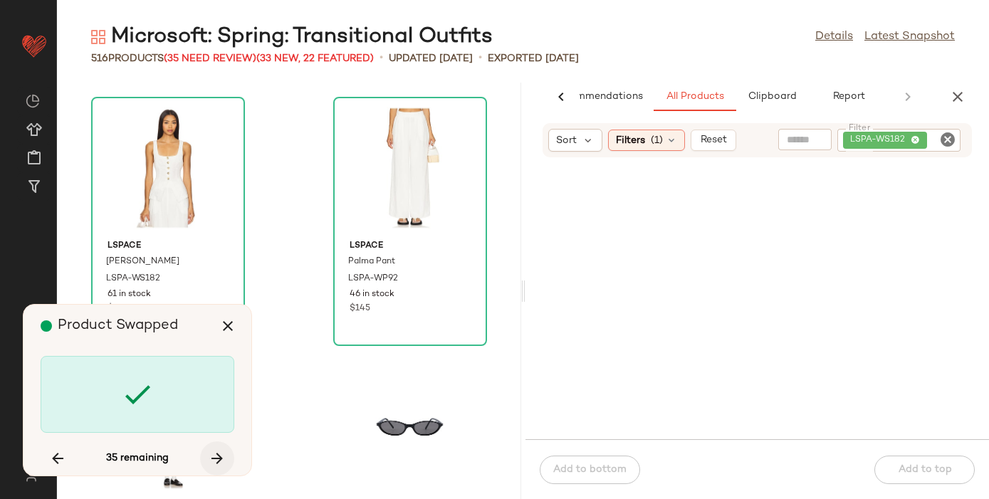
scroll to position [33624, 0]
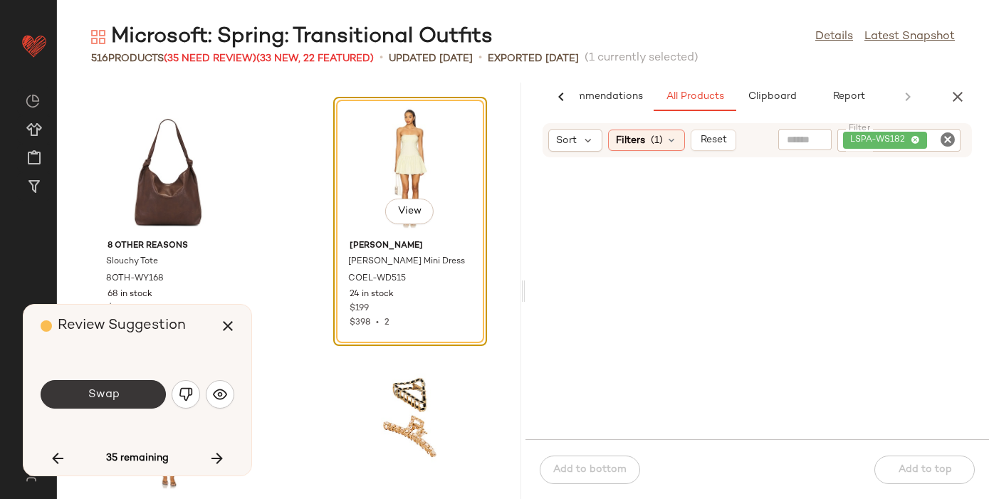
click at [137, 390] on button "Swap" at bounding box center [103, 394] width 125 height 28
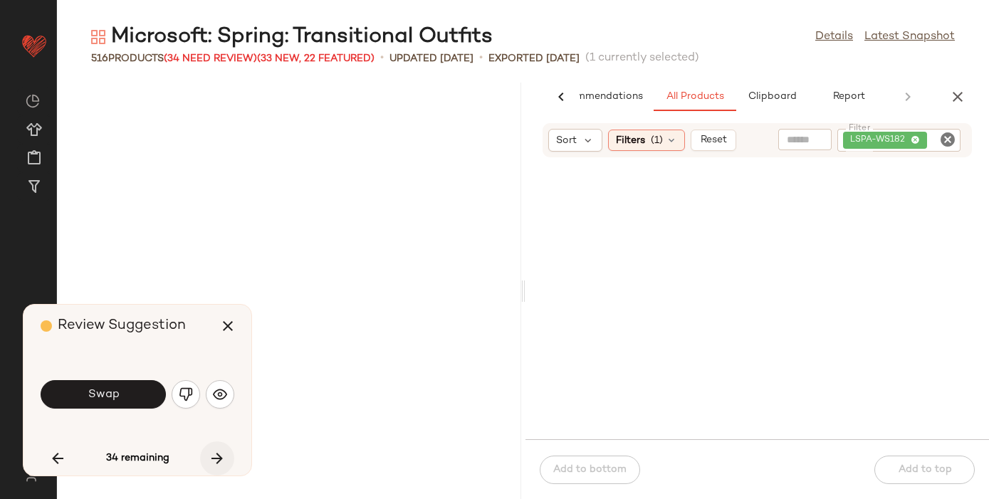
scroll to position [34146, 0]
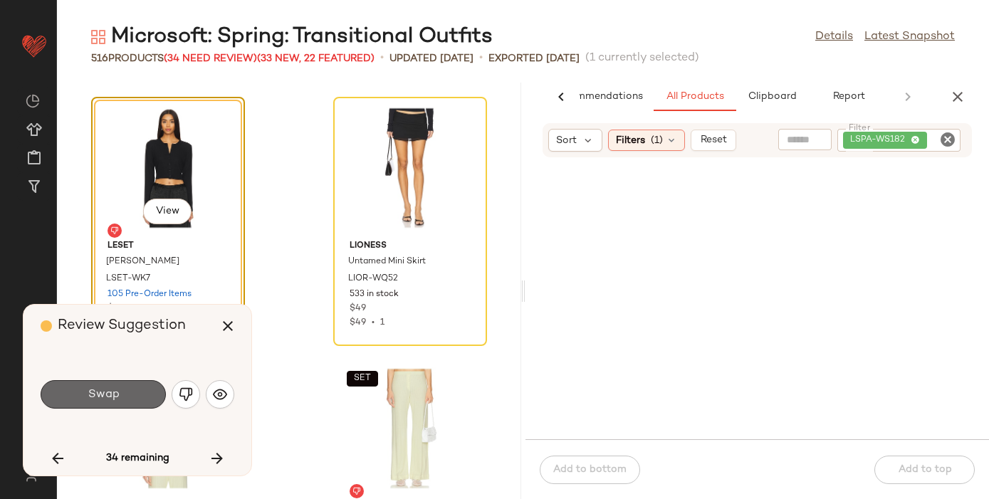
click at [109, 385] on button "Swap" at bounding box center [103, 394] width 125 height 28
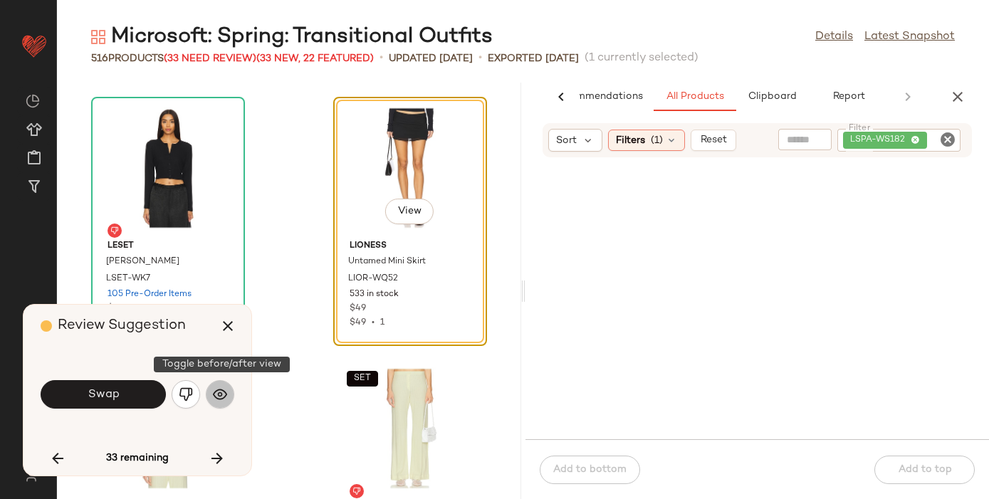
click at [219, 387] on img "button" at bounding box center [220, 394] width 14 height 14
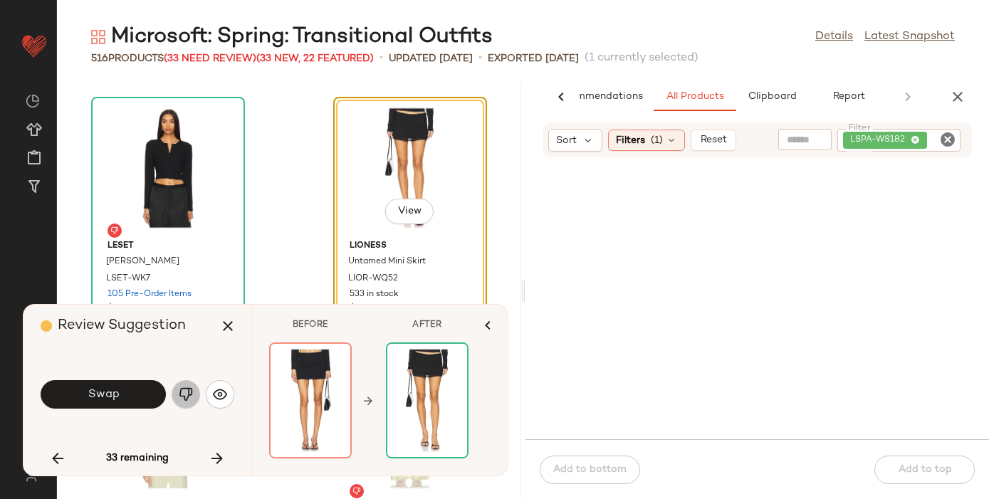
click at [181, 390] on img "button" at bounding box center [186, 394] width 14 height 14
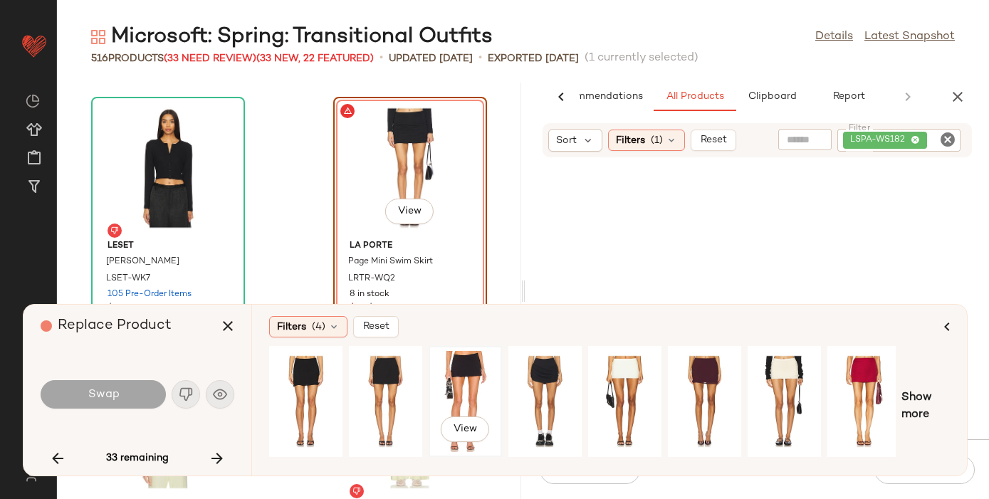
click at [459, 383] on div "View" at bounding box center [465, 401] width 63 height 101
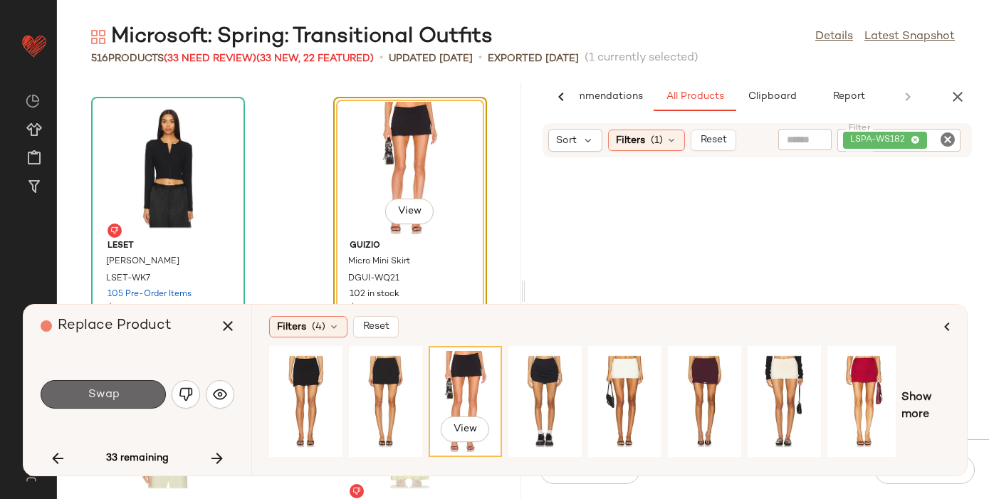
click at [75, 392] on button "Swap" at bounding box center [103, 394] width 125 height 28
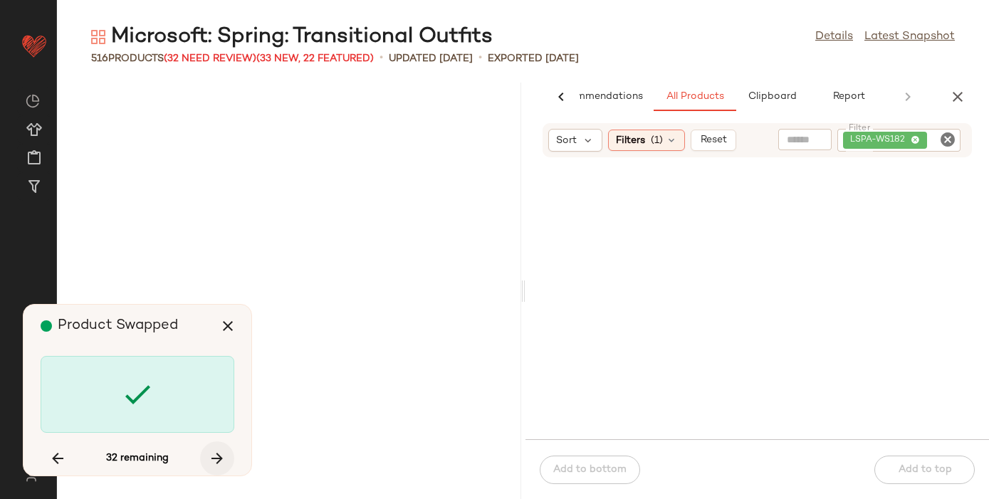
scroll to position [37274, 0]
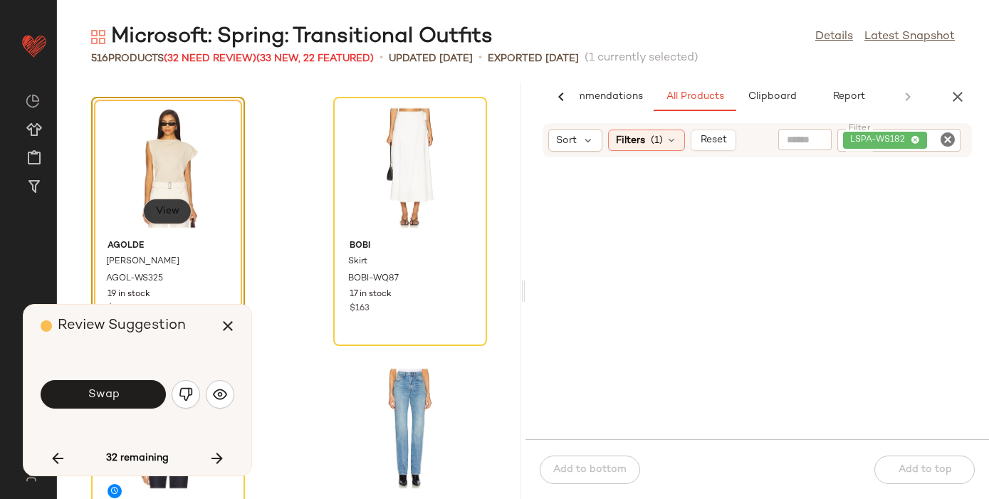
click at [168, 211] on span "View" at bounding box center [167, 211] width 24 height 11
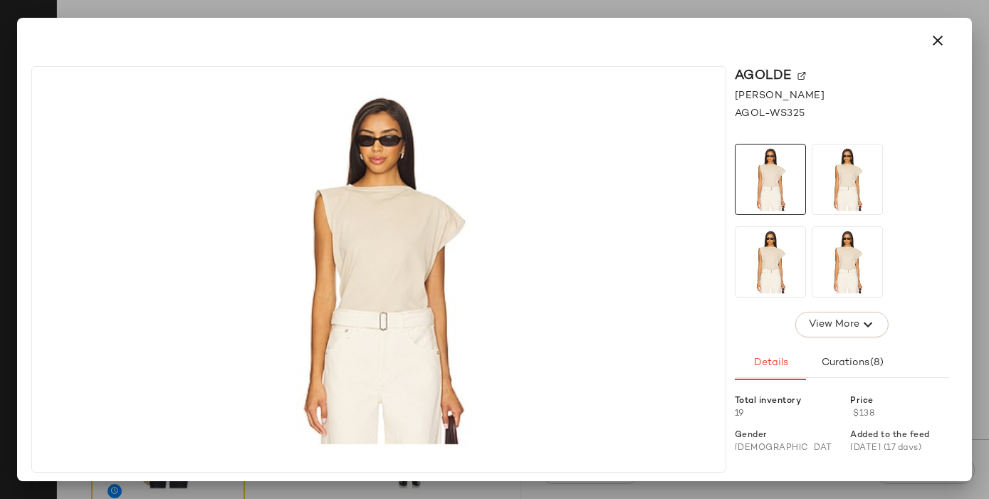
click at [803, 75] on img at bounding box center [802, 76] width 9 height 9
click at [941, 38] on icon "button" at bounding box center [937, 40] width 17 height 17
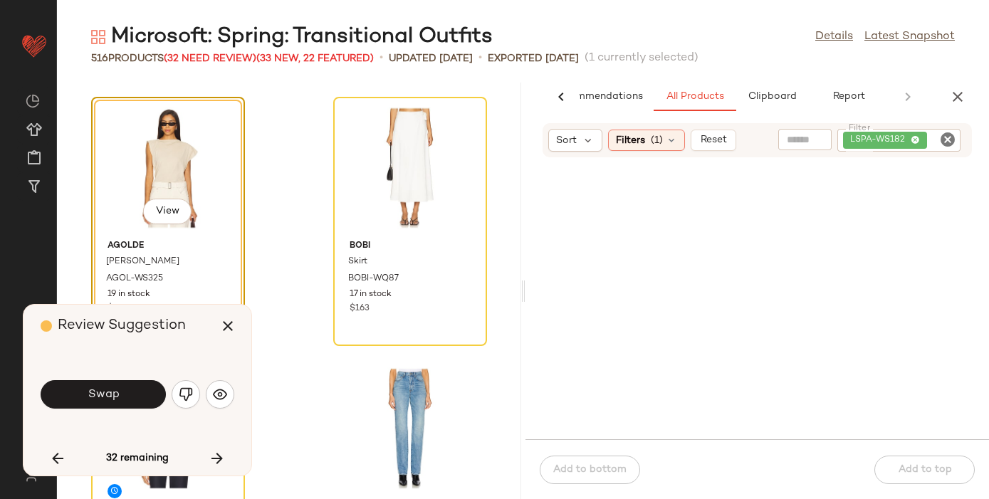
click at [950, 146] on icon "Clear Filter" at bounding box center [947, 139] width 17 height 17
paste input "**********"
type input "**********"
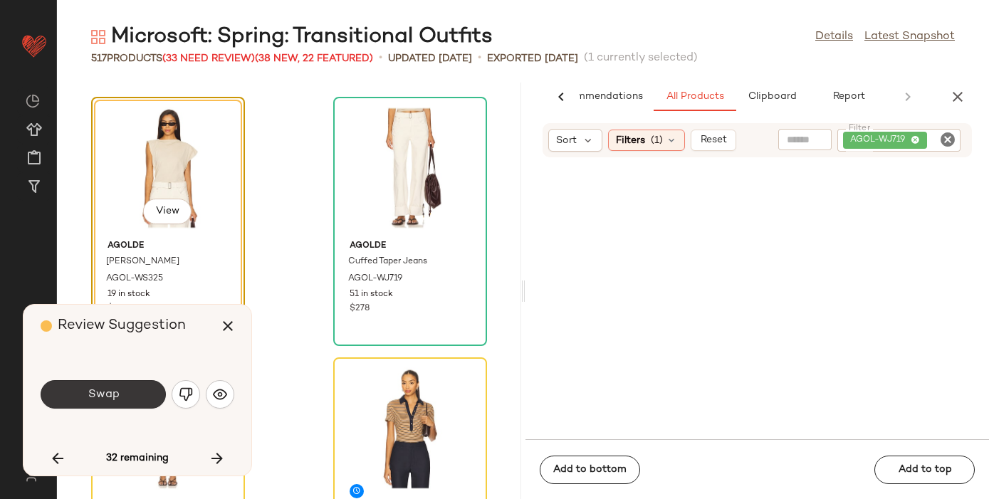
click at [120, 394] on button "Swap" at bounding box center [103, 394] width 125 height 28
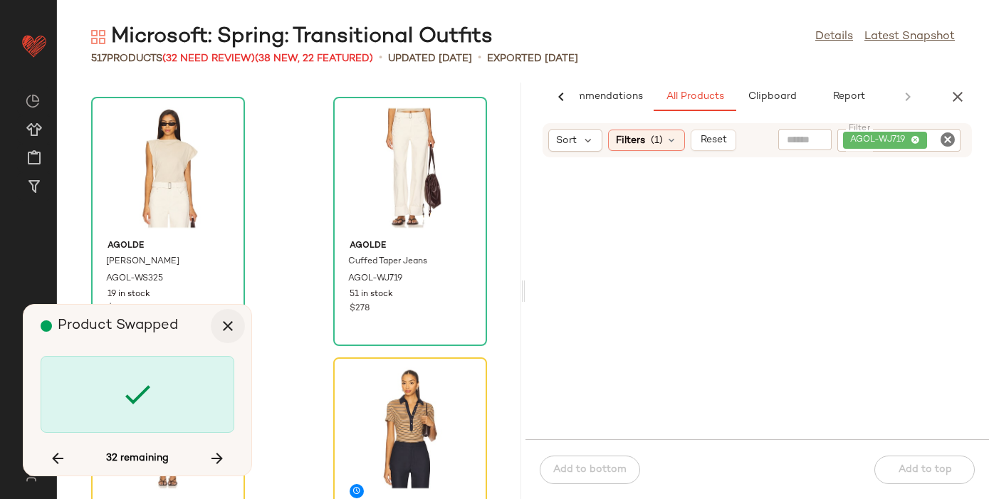
click at [231, 323] on icon "button" at bounding box center [227, 326] width 17 height 17
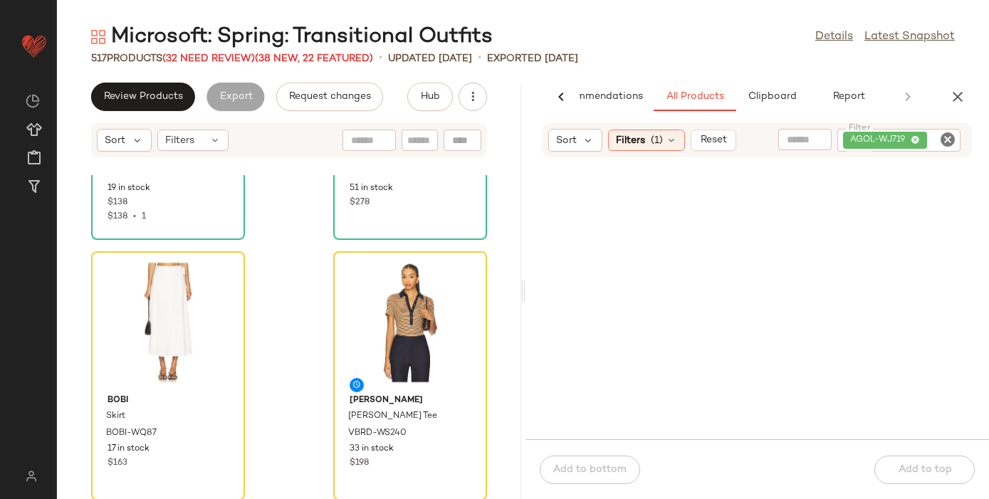
scroll to position [37473, 0]
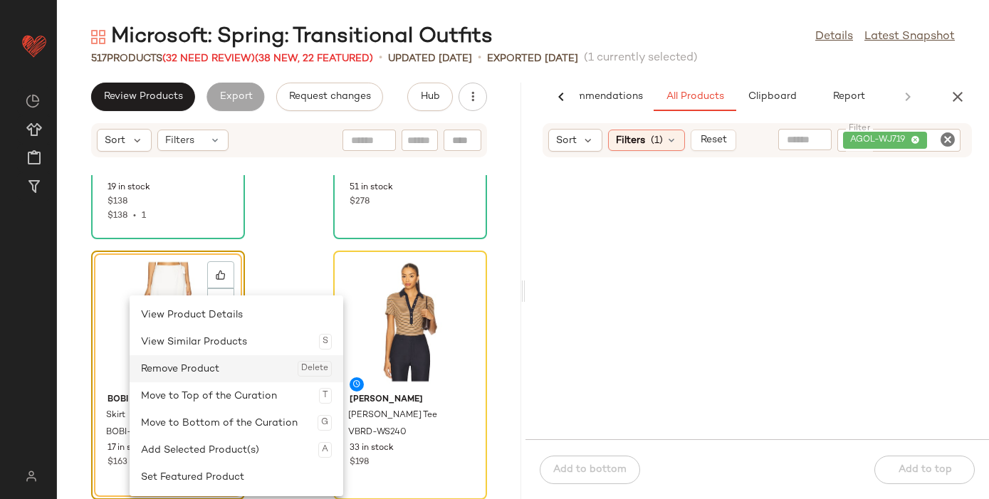
click at [191, 368] on div "Remove Product Delete" at bounding box center [236, 368] width 191 height 27
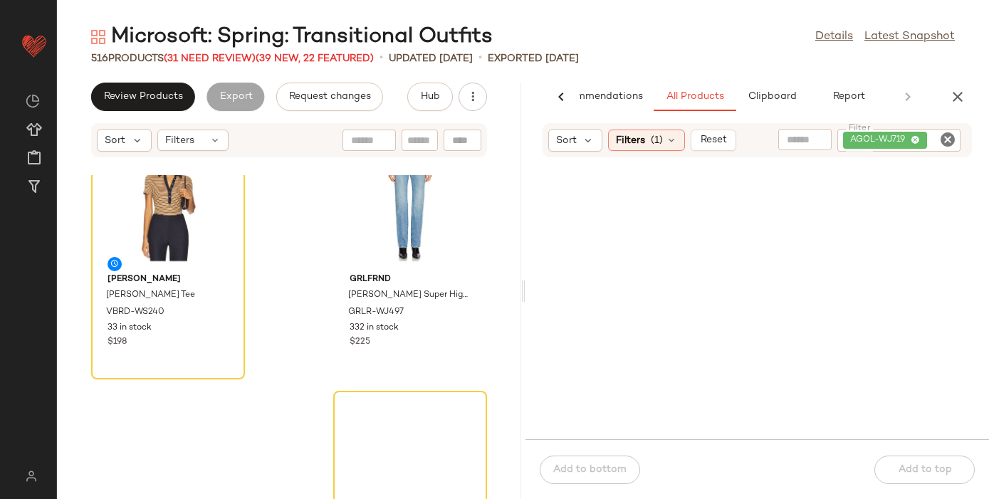
scroll to position [37595, 0]
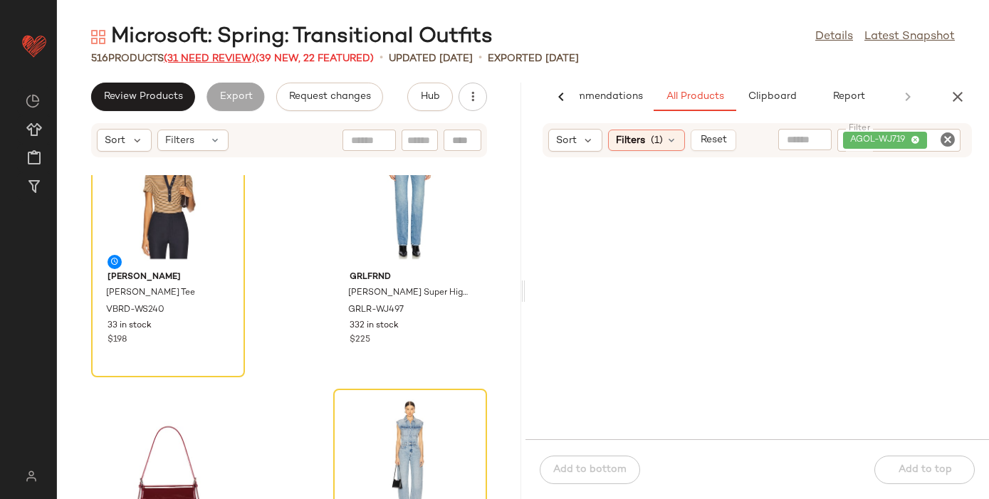
click at [207, 53] on span "(31 Need Review)" at bounding box center [210, 58] width 92 height 11
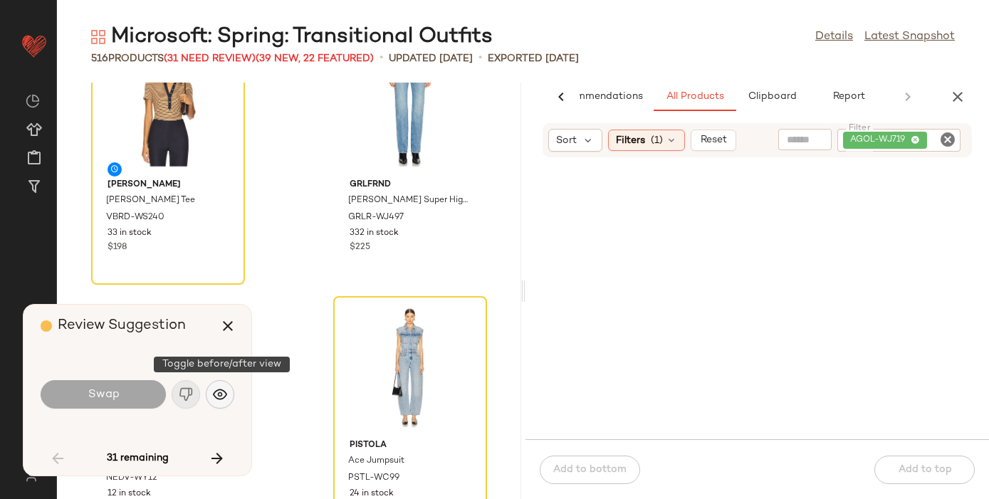
click at [221, 394] on img "button" at bounding box center [220, 394] width 14 height 14
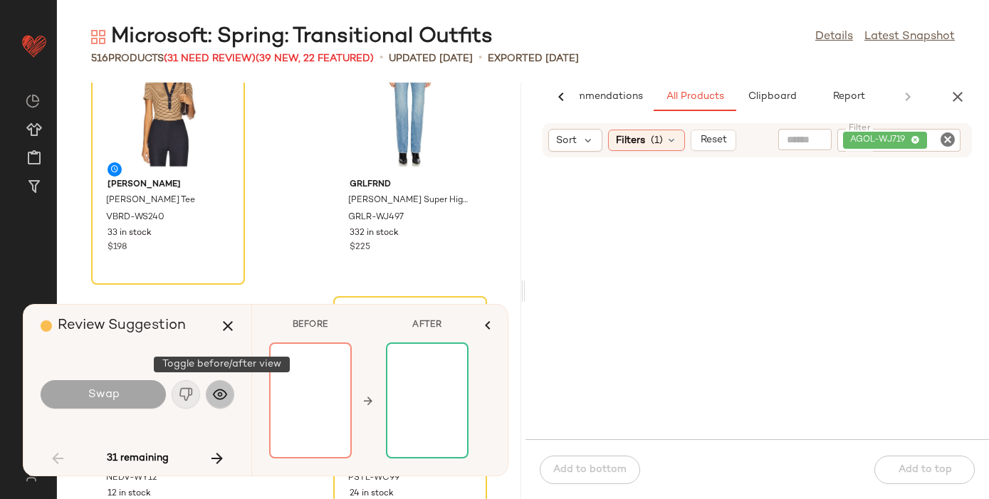
click at [221, 394] on img "button" at bounding box center [220, 394] width 14 height 14
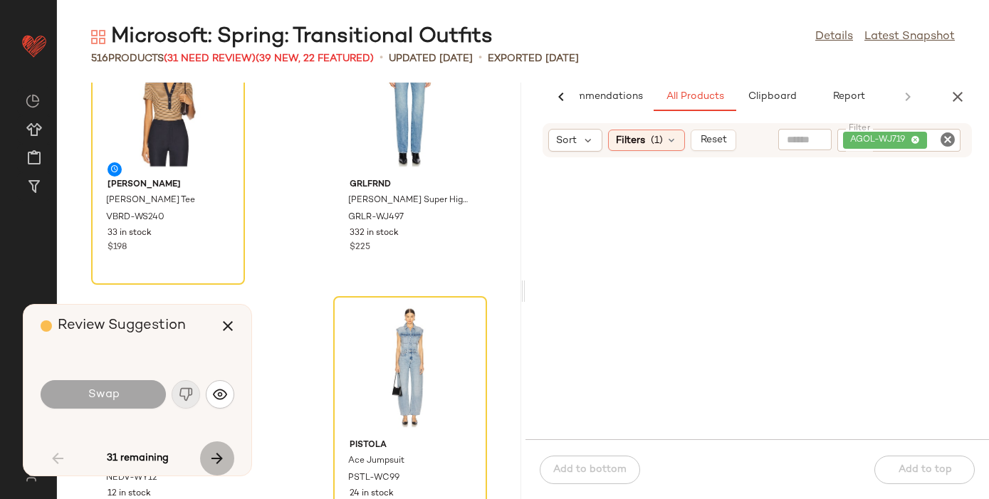
click at [215, 460] on icon "button" at bounding box center [217, 458] width 17 height 17
click at [216, 459] on icon "button" at bounding box center [217, 458] width 17 height 17
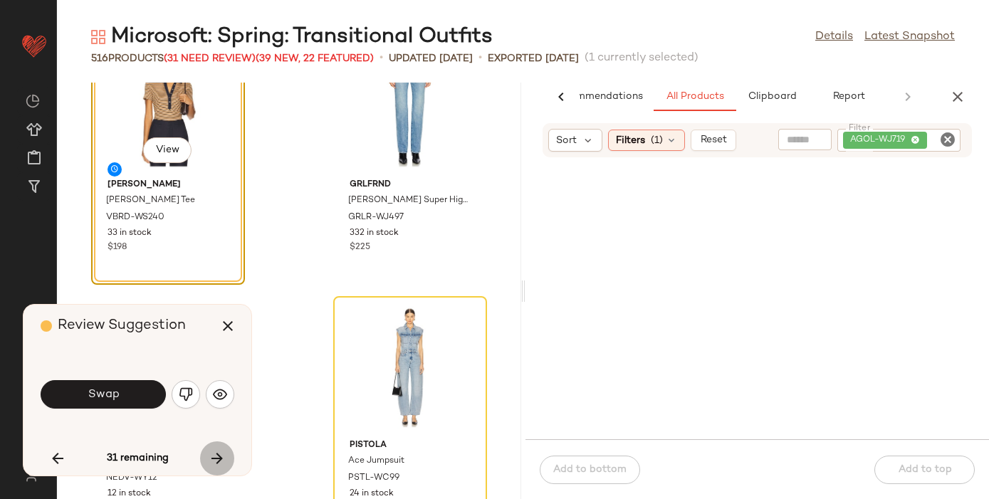
scroll to position [37534, 0]
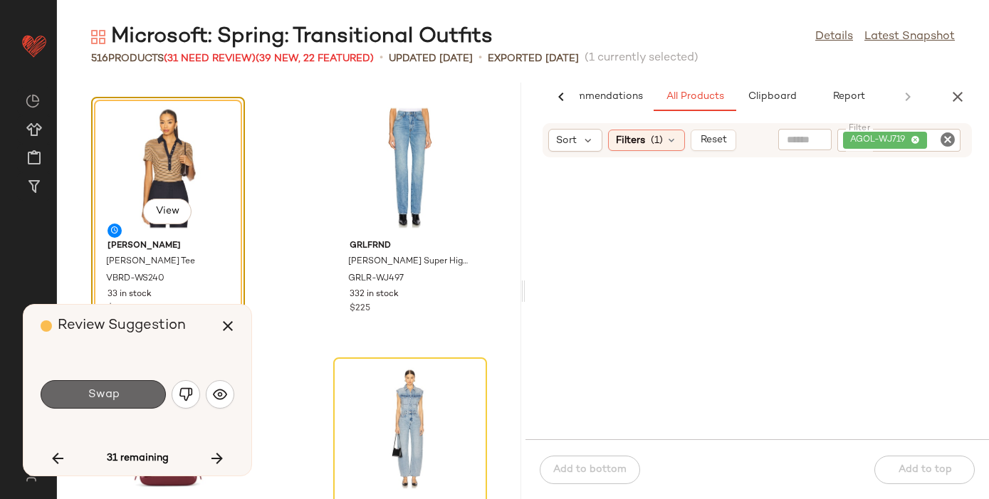
click at [116, 392] on span "Swap" at bounding box center [103, 395] width 32 height 14
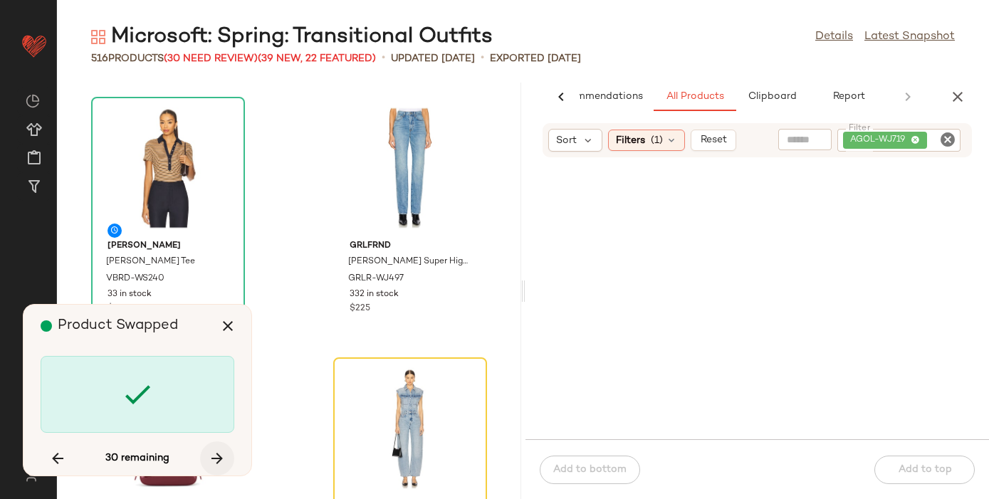
scroll to position [37795, 0]
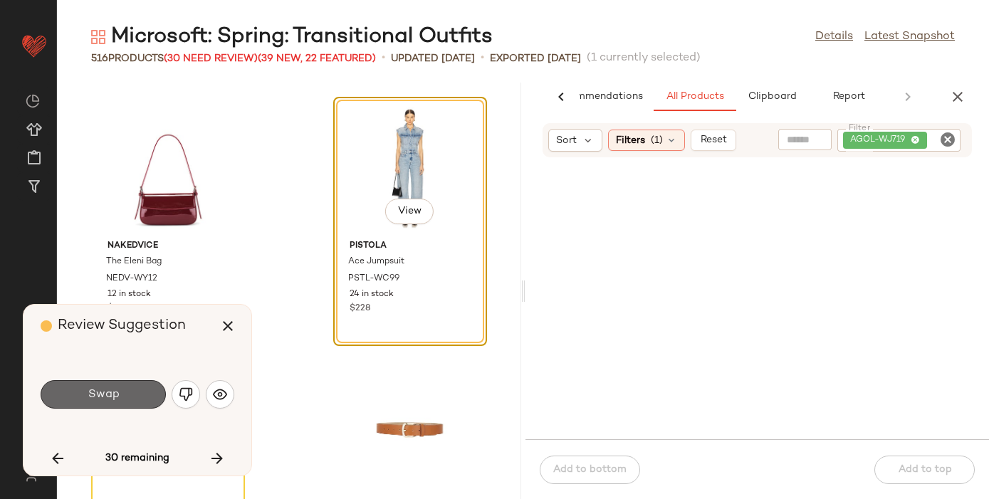
click at [93, 389] on span "Swap" at bounding box center [103, 395] width 32 height 14
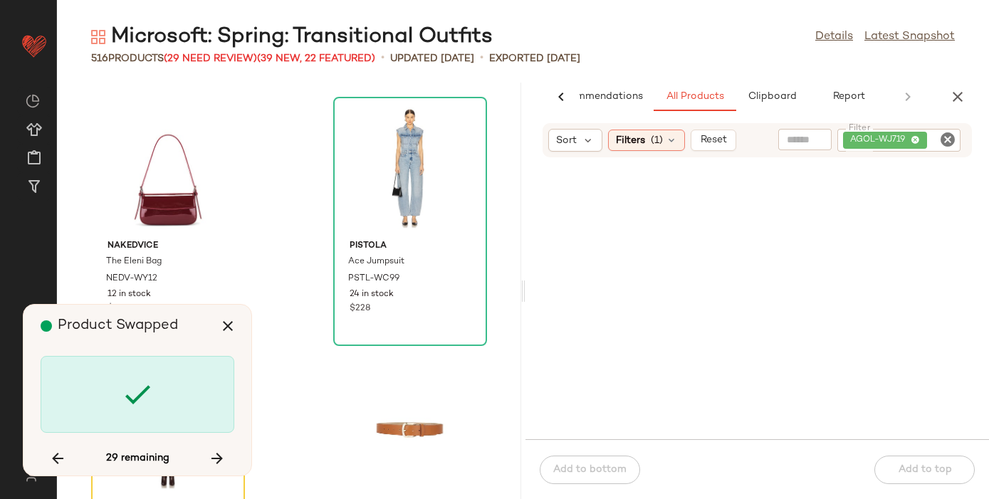
scroll to position [38056, 0]
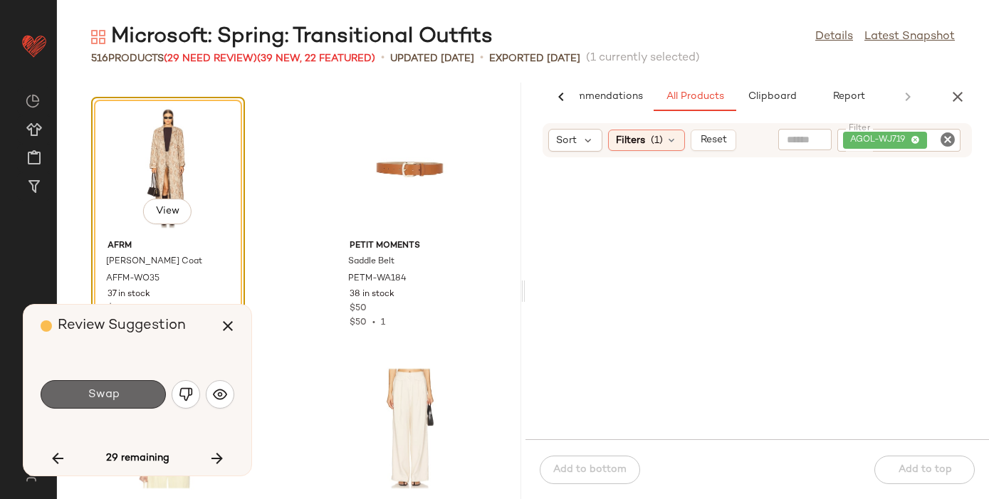
click at [93, 389] on span "Swap" at bounding box center [103, 395] width 32 height 14
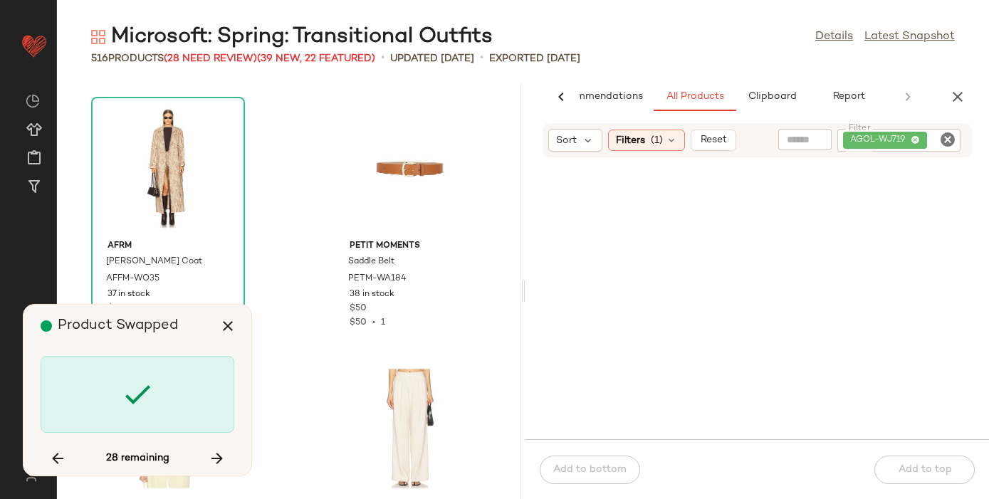
scroll to position [38577, 0]
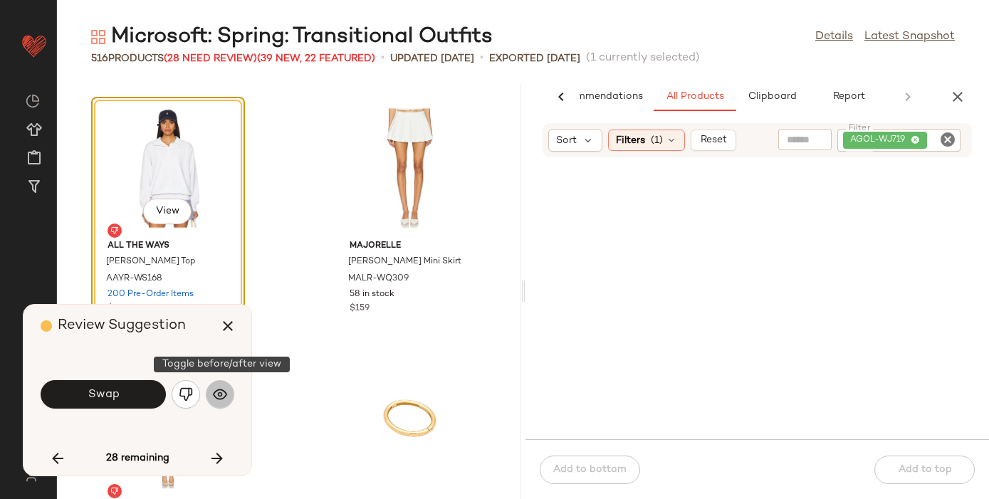
click at [216, 391] on img "button" at bounding box center [220, 394] width 14 height 14
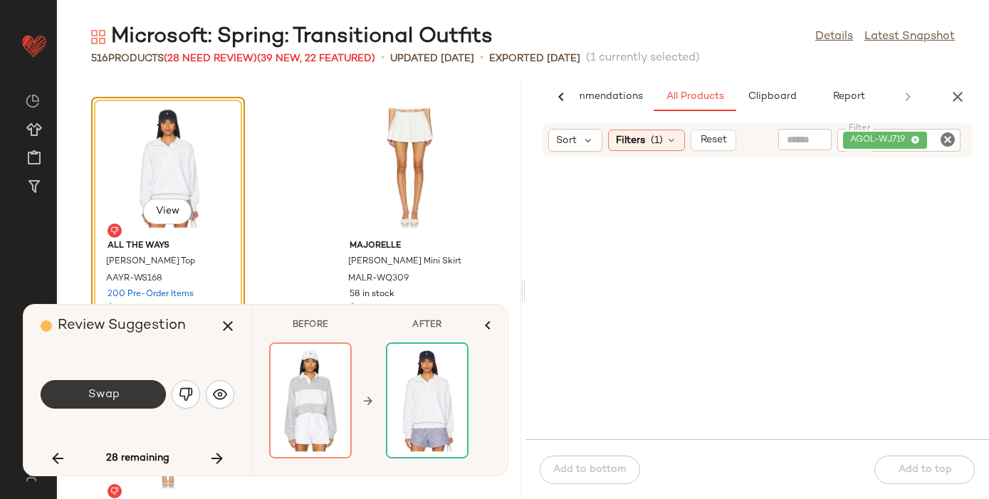
click at [125, 386] on button "Swap" at bounding box center [103, 394] width 125 height 28
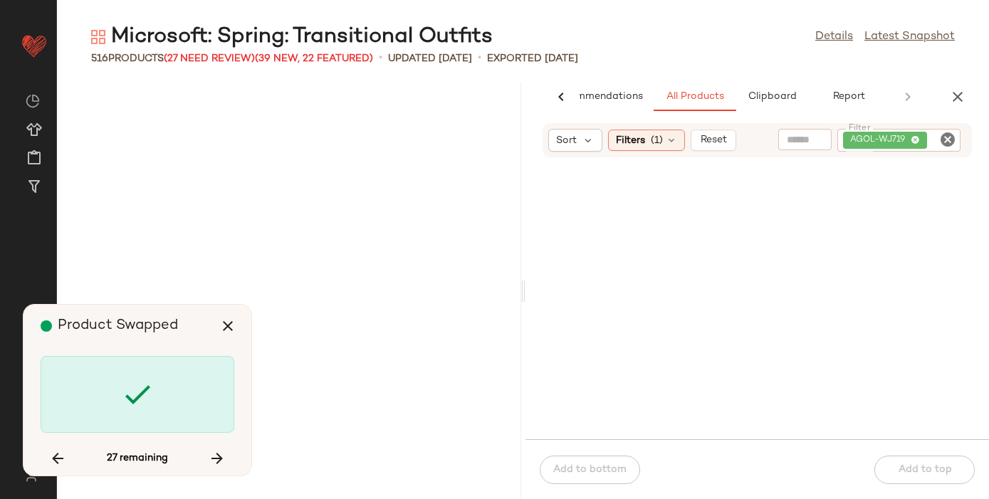
scroll to position [41965, 0]
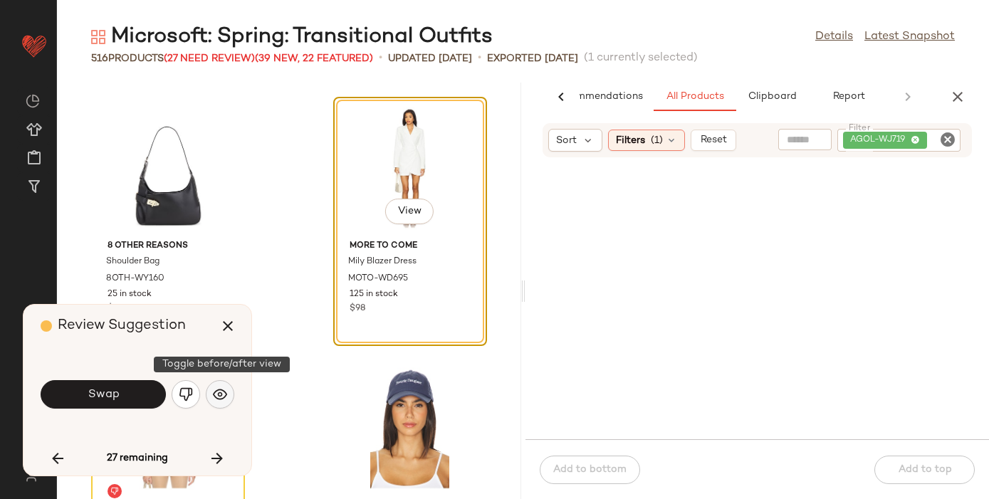
click at [219, 400] on img "button" at bounding box center [220, 394] width 14 height 14
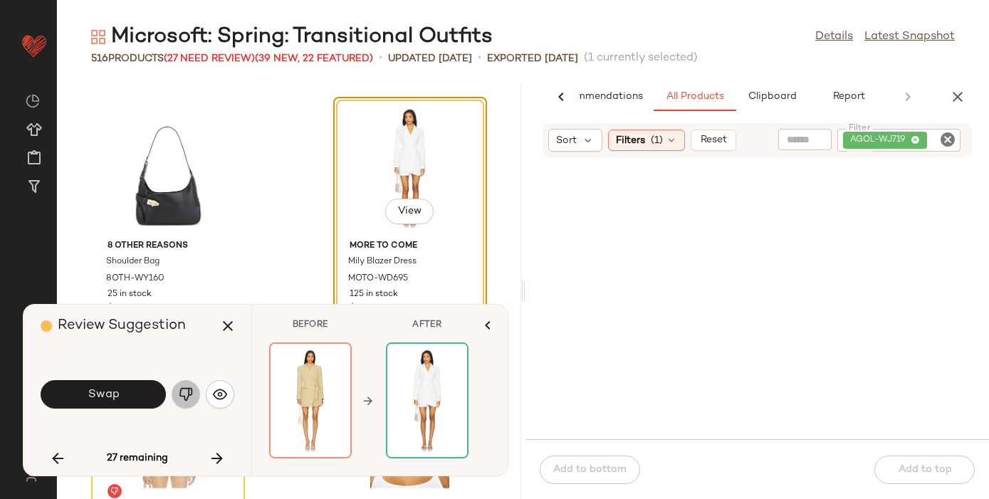
click at [187, 394] on img "button" at bounding box center [186, 394] width 14 height 14
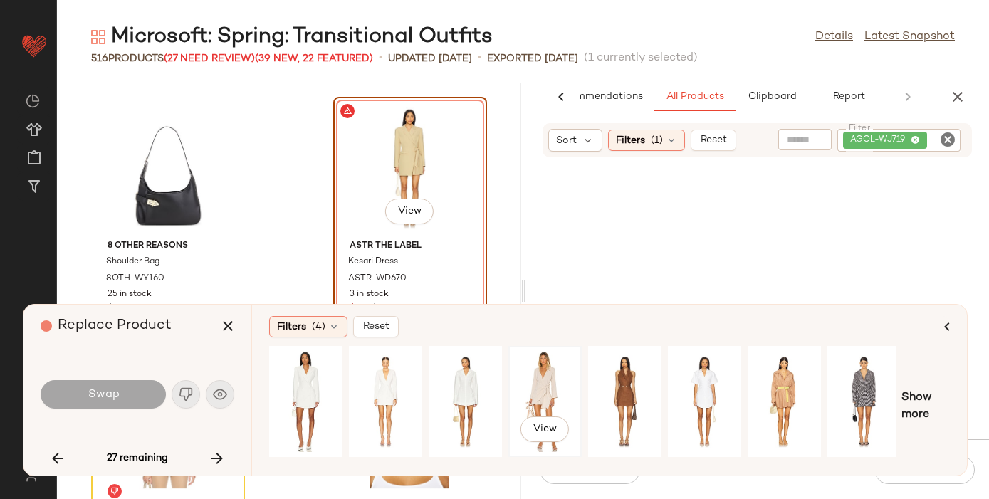
click at [546, 379] on div "View" at bounding box center [544, 401] width 63 height 101
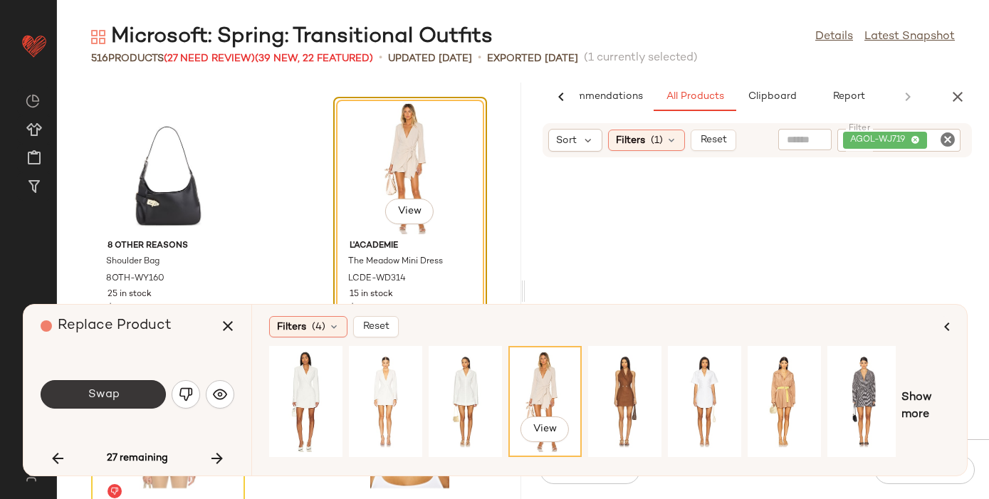
click at [112, 392] on span "Swap" at bounding box center [103, 395] width 32 height 14
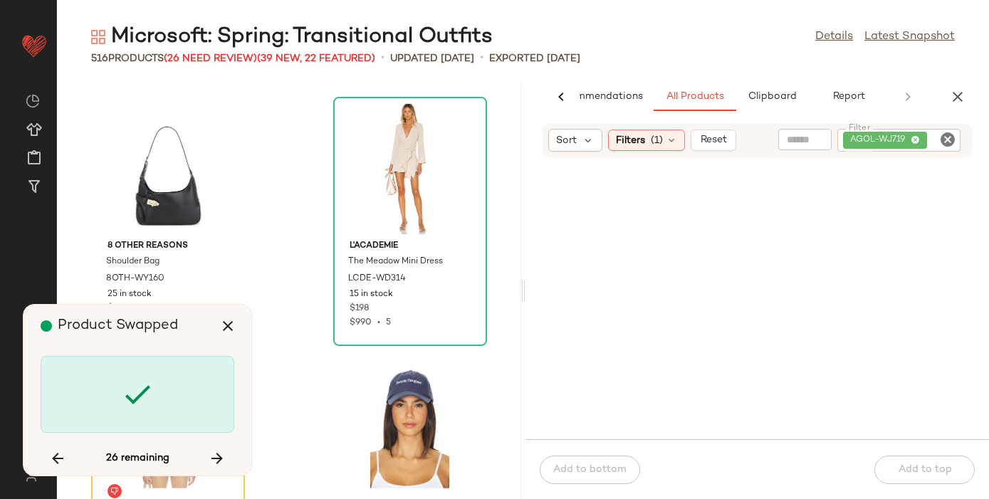
scroll to position [42226, 0]
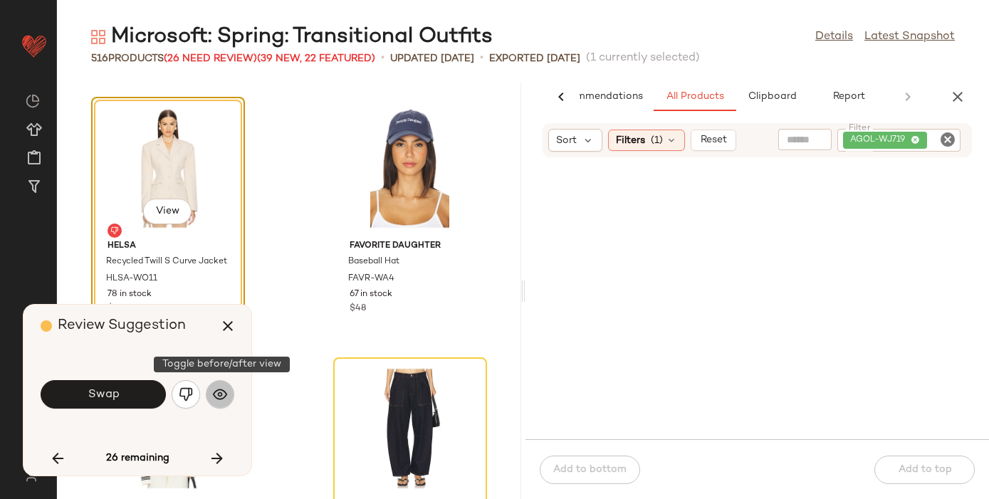
click at [229, 394] on button "button" at bounding box center [220, 394] width 28 height 28
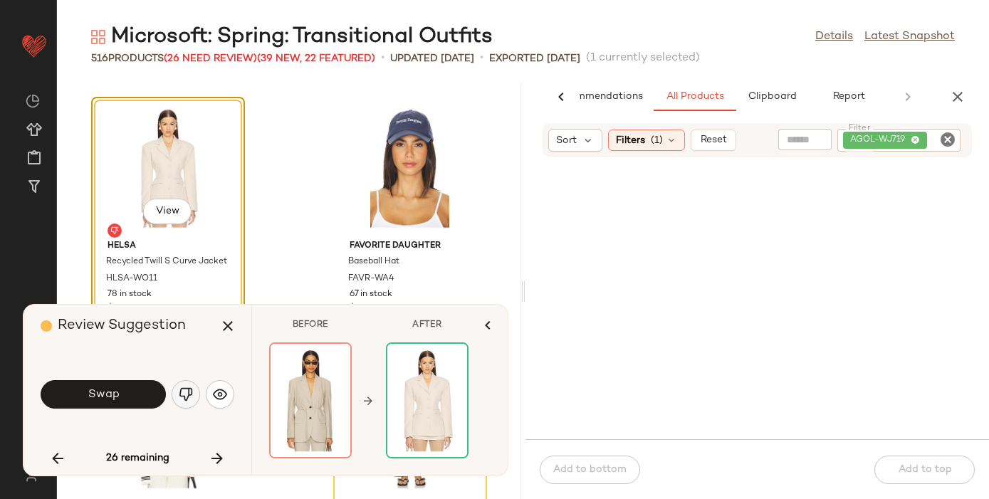
click at [188, 388] on img "button" at bounding box center [186, 394] width 14 height 14
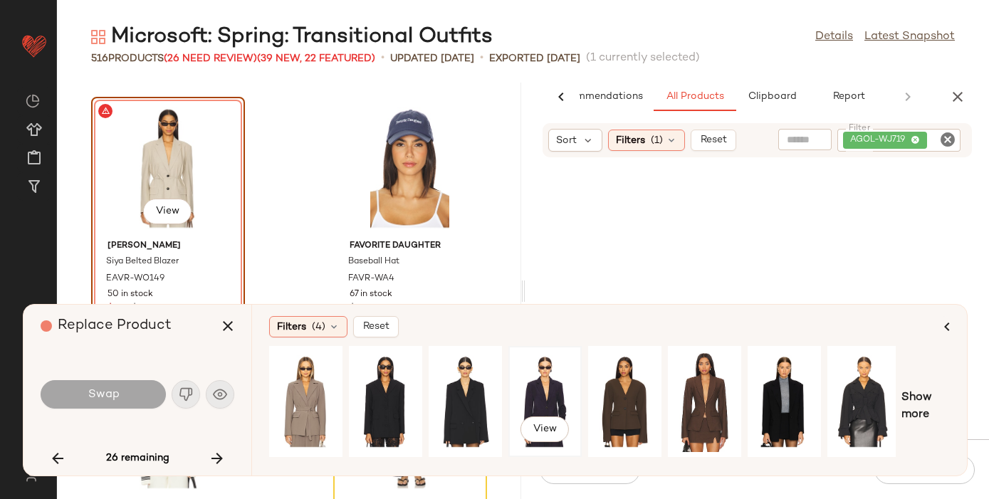
scroll to position [0, 164]
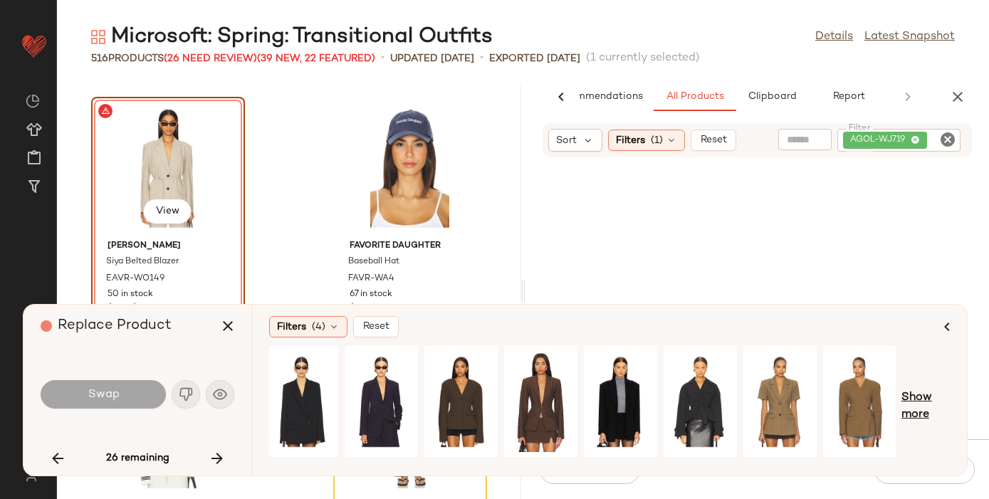
click at [920, 399] on span "Show more" at bounding box center [926, 407] width 48 height 34
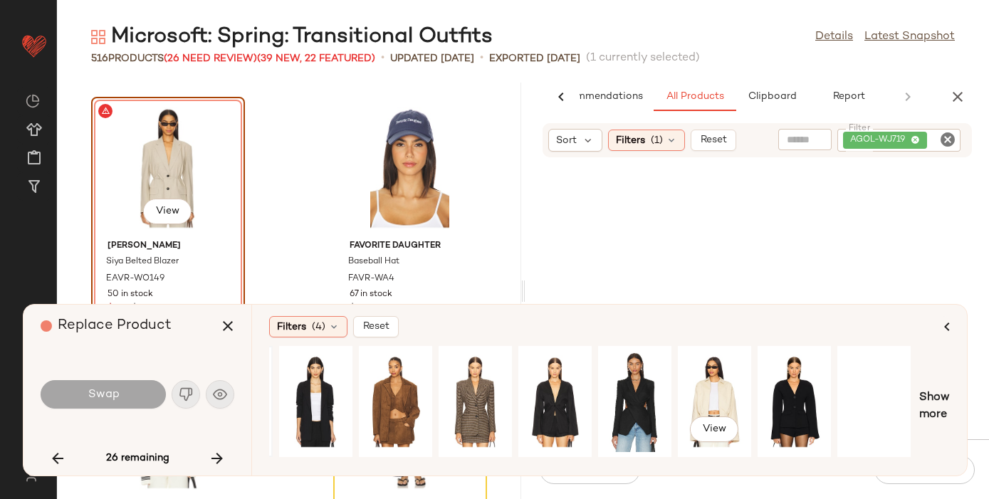
scroll to position [0, 846]
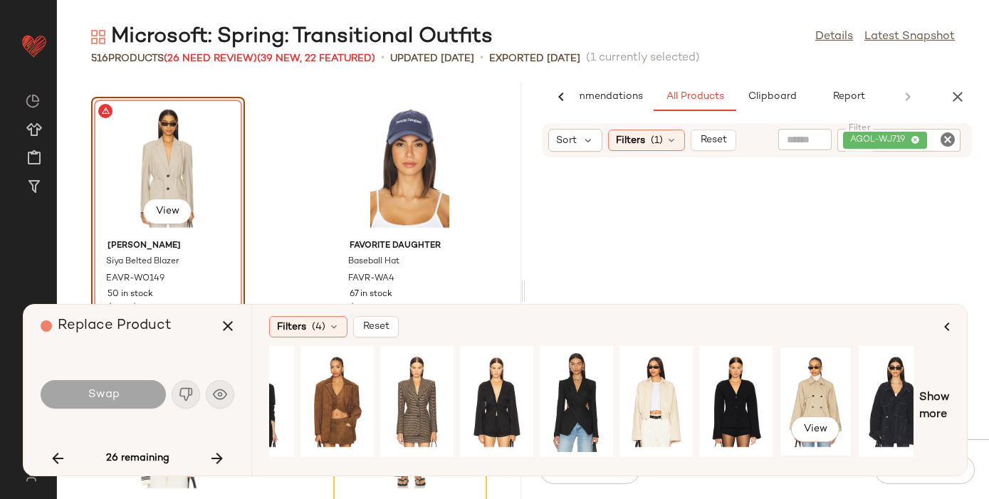
click at [813, 384] on div "View" at bounding box center [815, 401] width 63 height 101
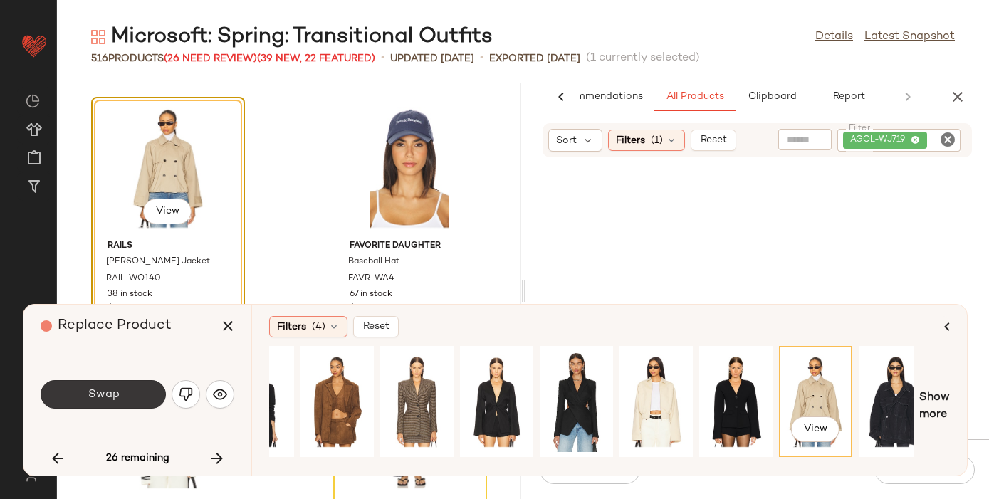
click at [116, 391] on span "Swap" at bounding box center [103, 395] width 32 height 14
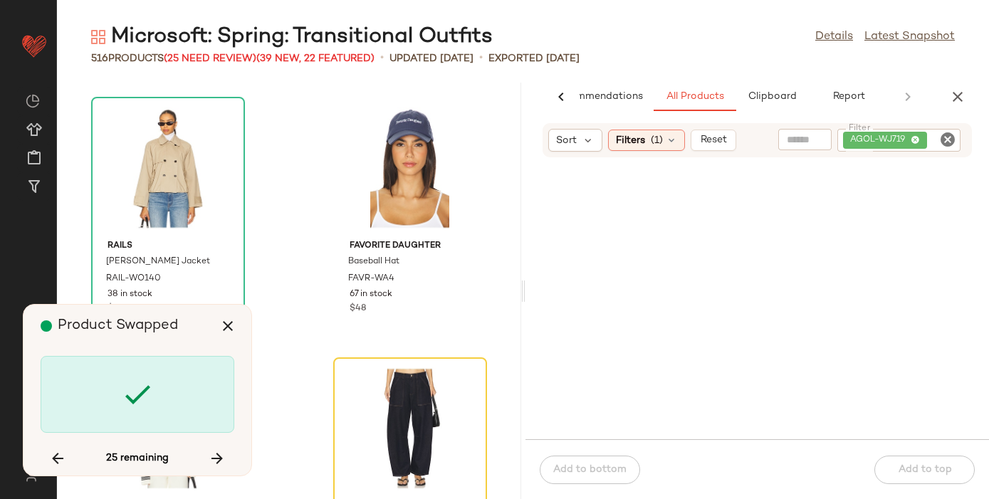
scroll to position [42487, 0]
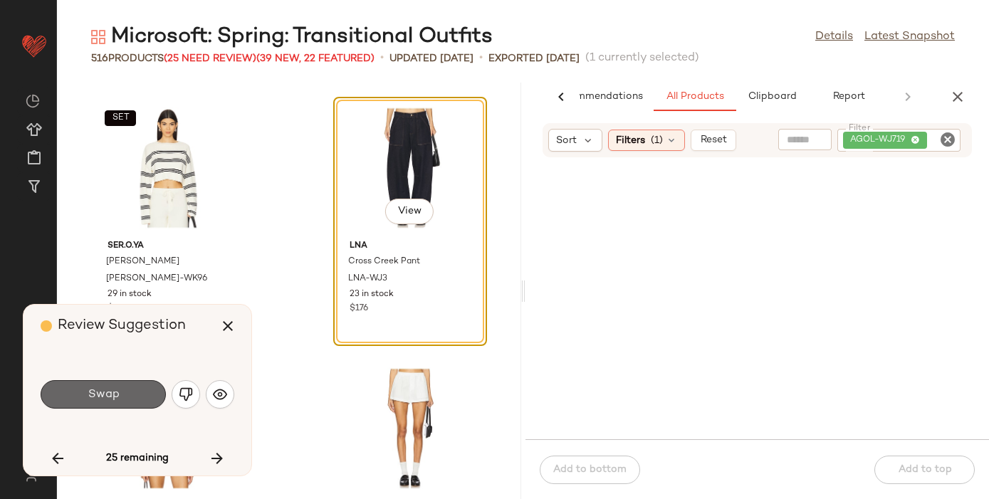
click at [116, 392] on span "Swap" at bounding box center [103, 395] width 32 height 14
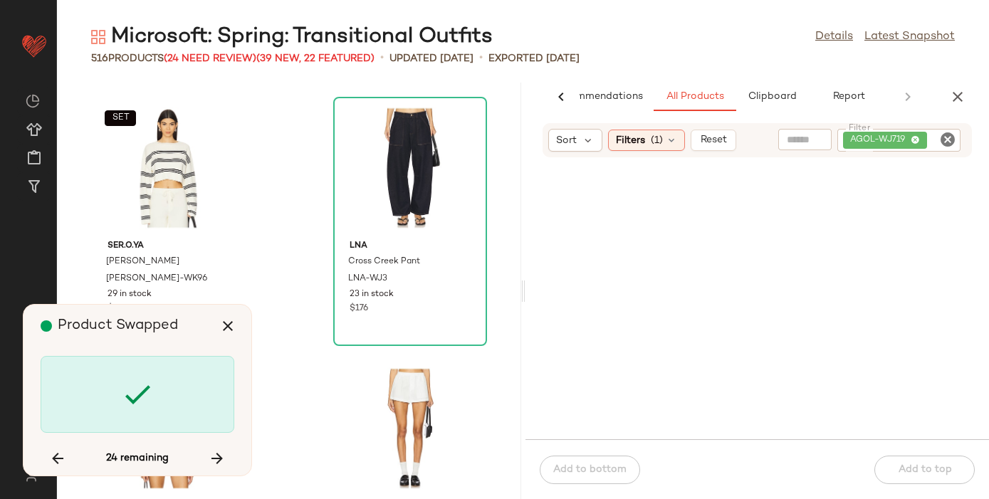
scroll to position [44572, 0]
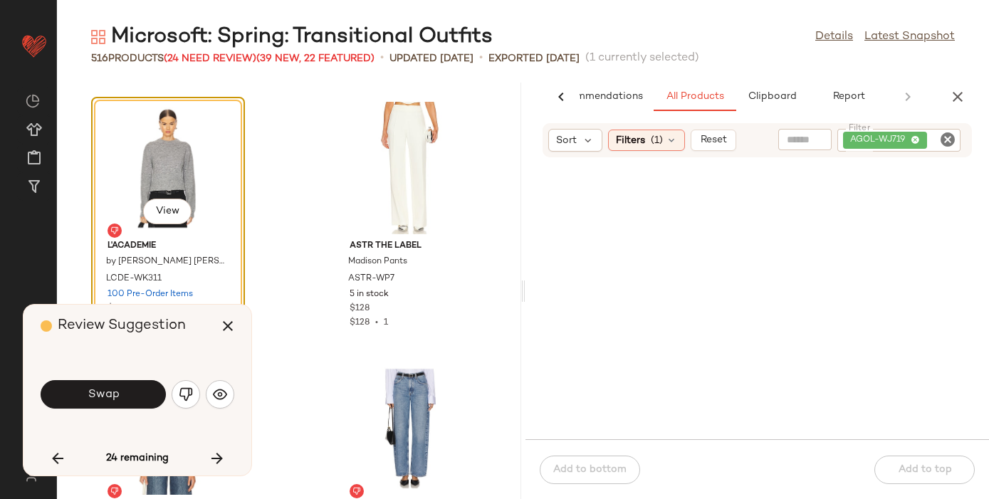
click at [116, 392] on span "Swap" at bounding box center [103, 395] width 32 height 14
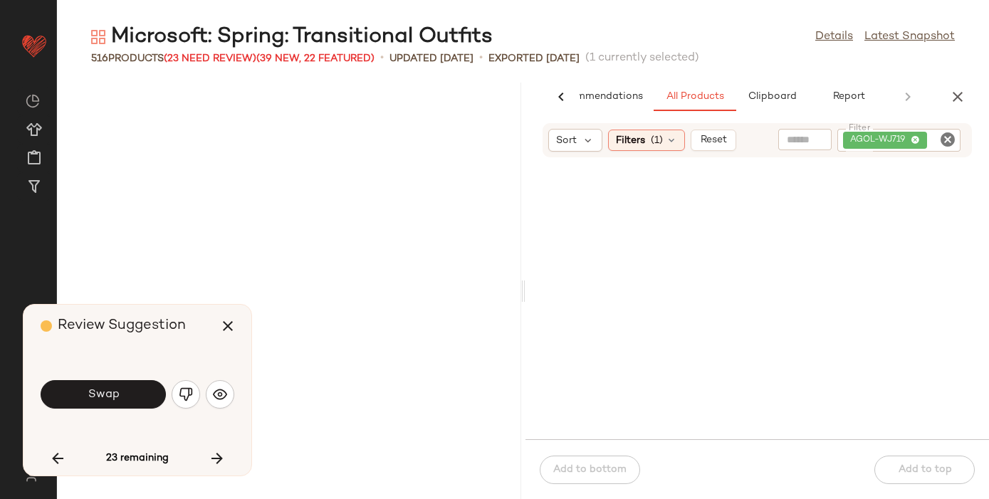
scroll to position [45354, 0]
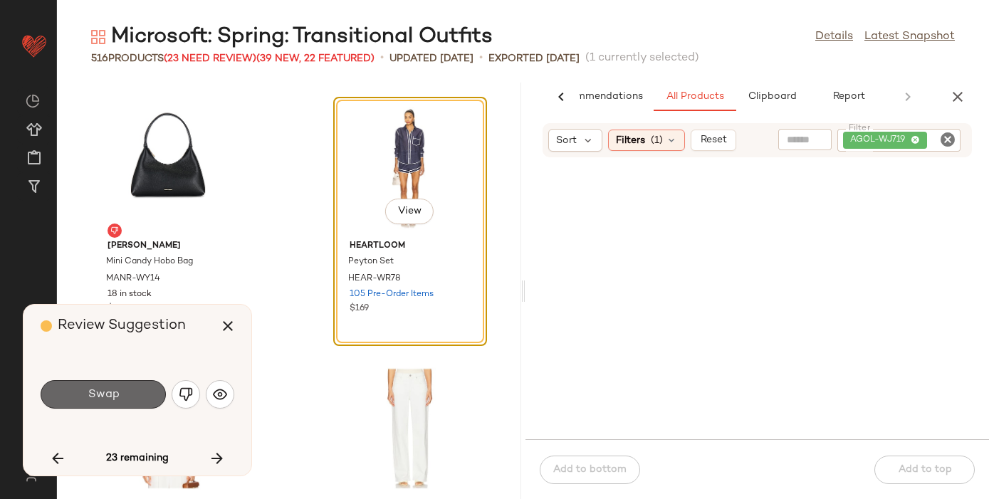
click at [115, 392] on span "Swap" at bounding box center [103, 395] width 32 height 14
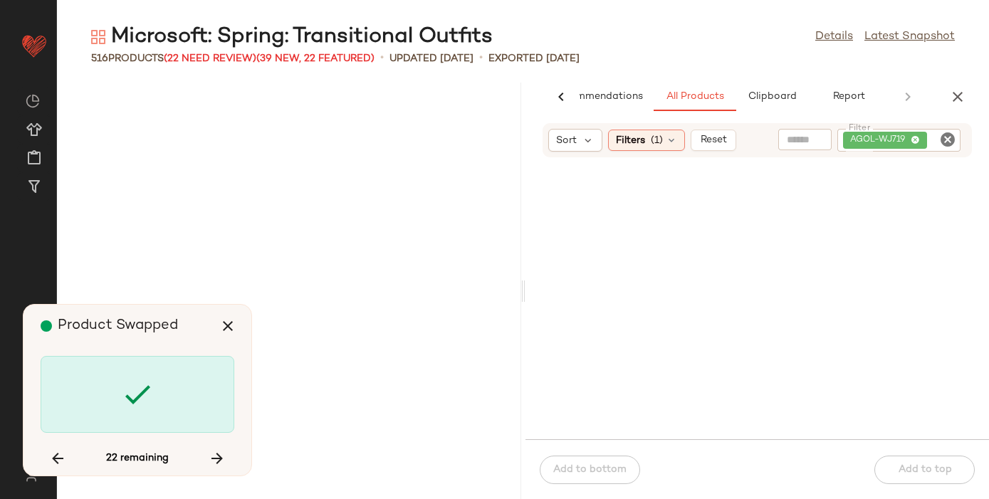
scroll to position [46396, 0]
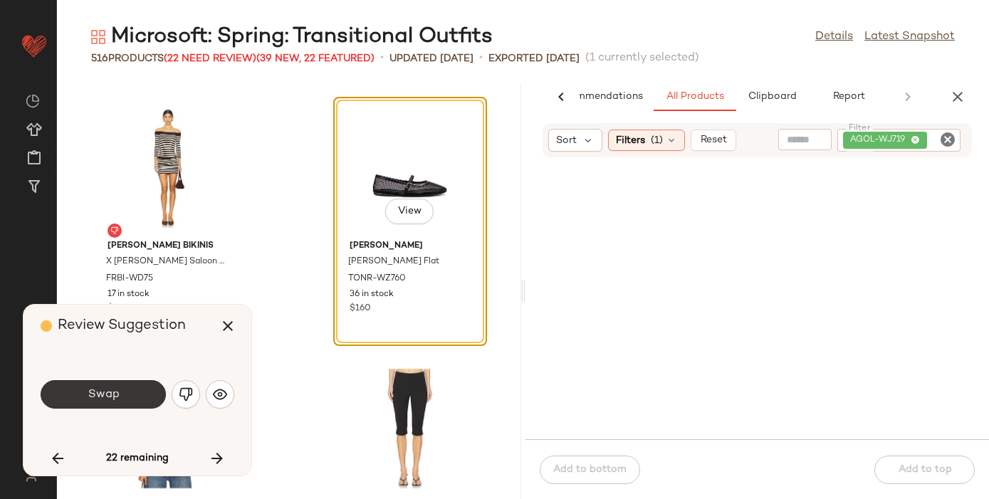
click at [114, 392] on span "Swap" at bounding box center [103, 395] width 32 height 14
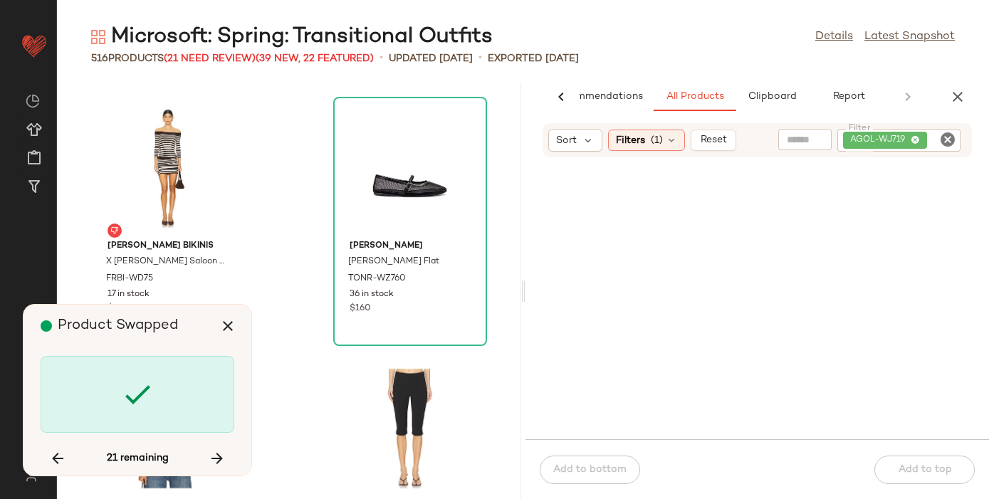
scroll to position [49264, 0]
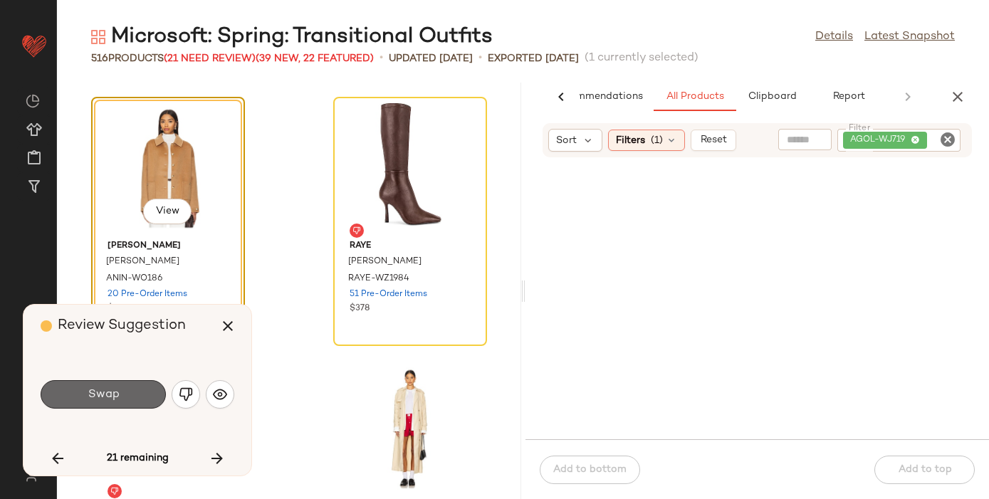
click at [114, 392] on span "Swap" at bounding box center [103, 395] width 32 height 14
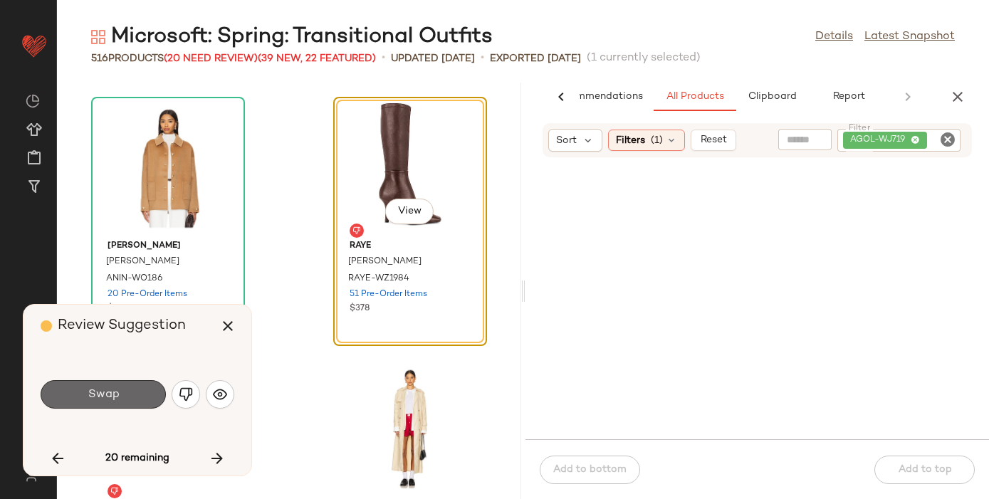
click at [115, 390] on span "Swap" at bounding box center [103, 395] width 32 height 14
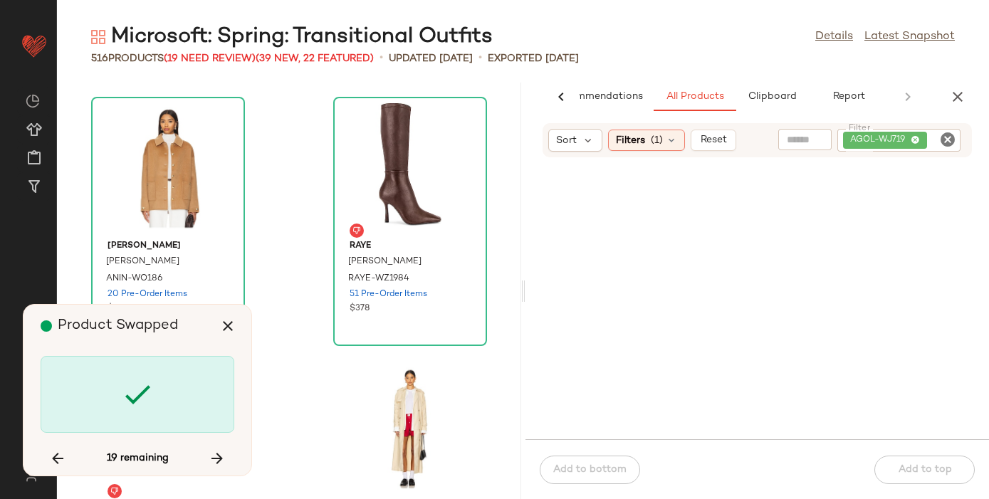
scroll to position [49785, 0]
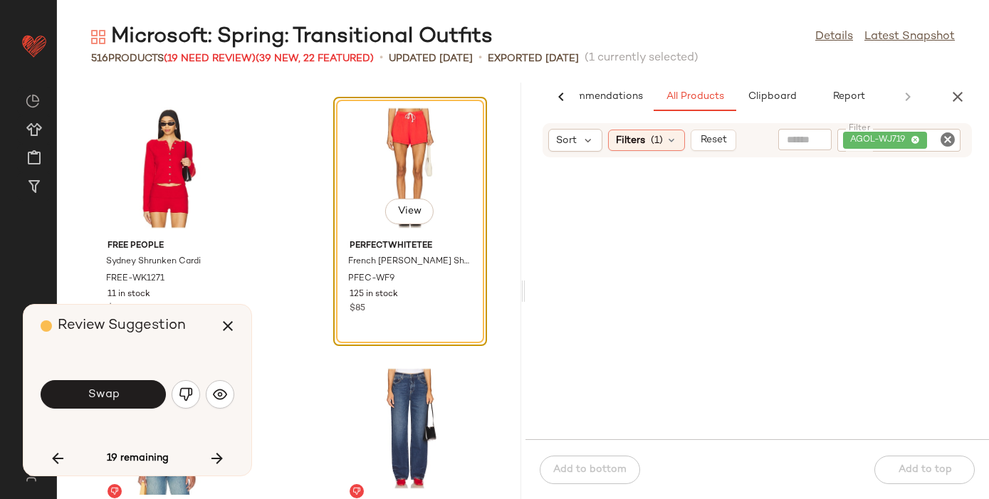
click at [233, 382] on div "Swap" at bounding box center [138, 394] width 194 height 34
click at [226, 390] on img "button" at bounding box center [220, 394] width 14 height 14
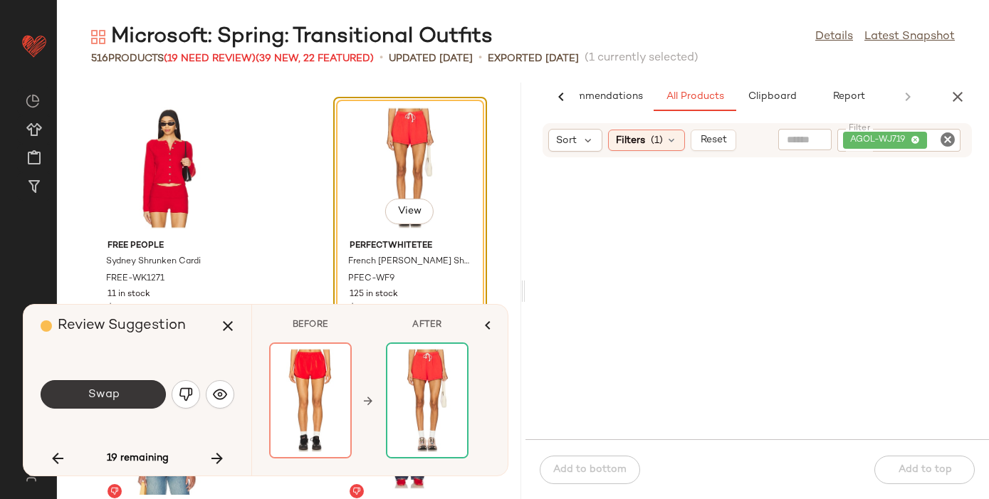
click at [108, 390] on span "Swap" at bounding box center [103, 395] width 32 height 14
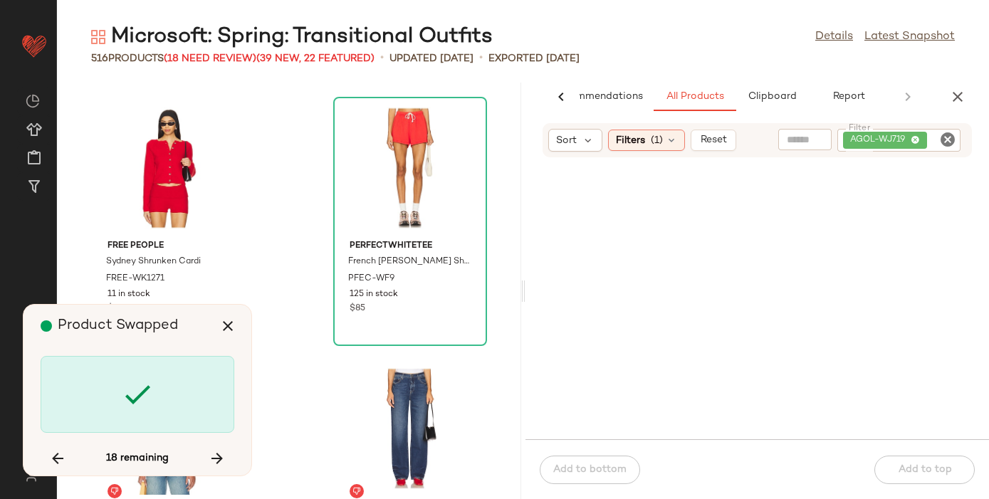
scroll to position [51610, 0]
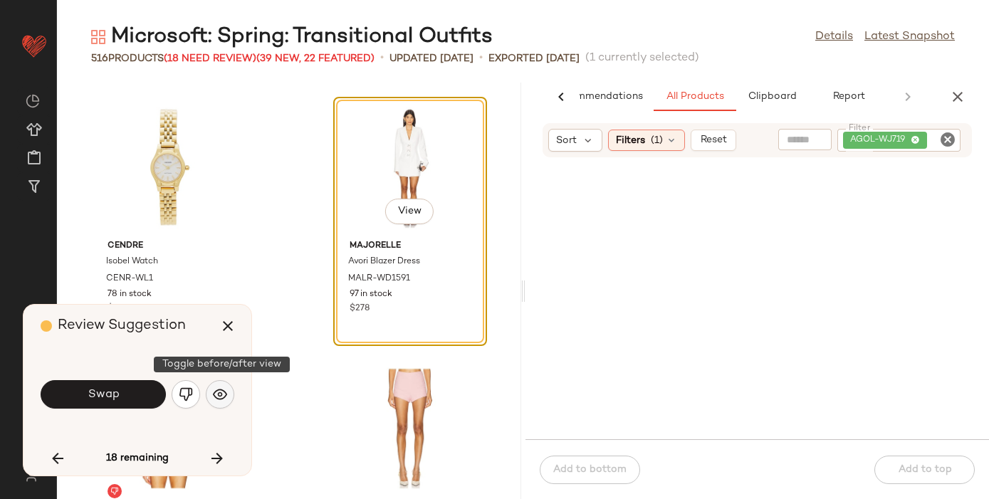
click at [219, 392] on img "button" at bounding box center [220, 394] width 14 height 14
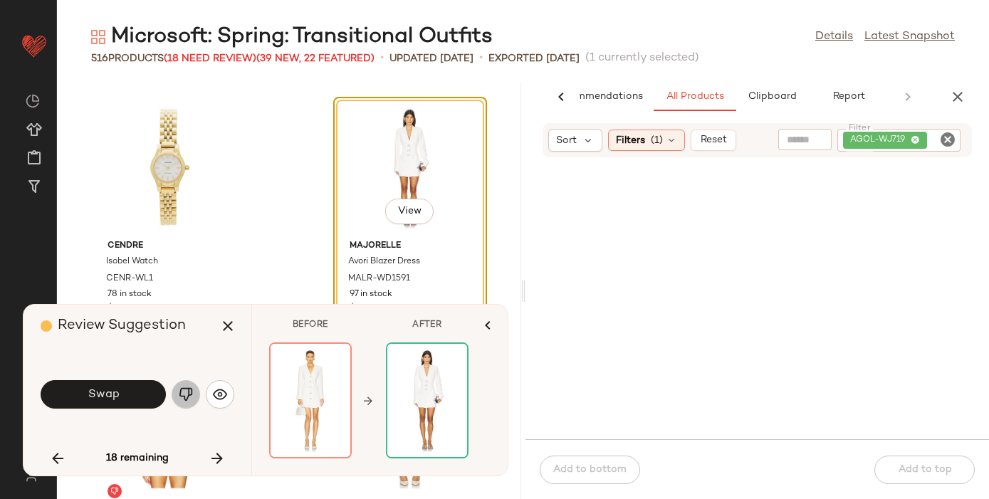
click at [186, 394] on img "button" at bounding box center [186, 394] width 14 height 14
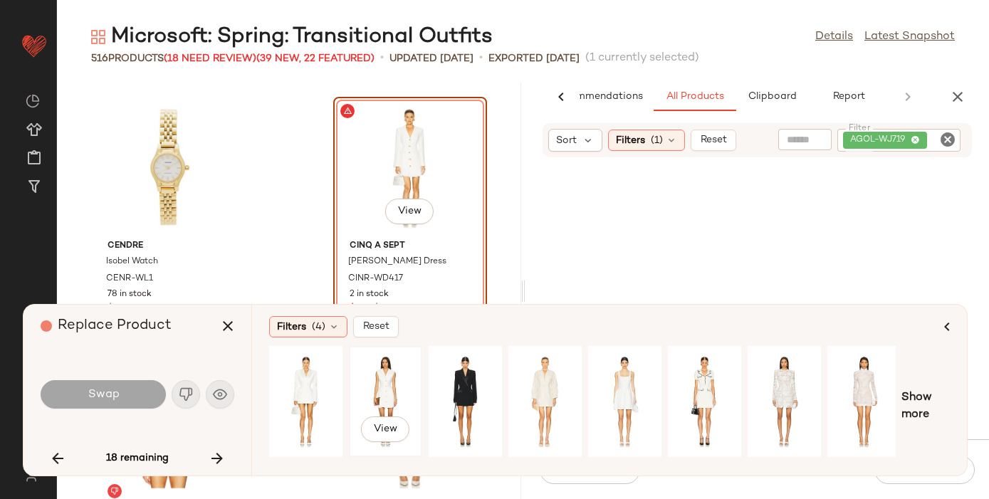
click at [381, 390] on div "View" at bounding box center [385, 401] width 63 height 101
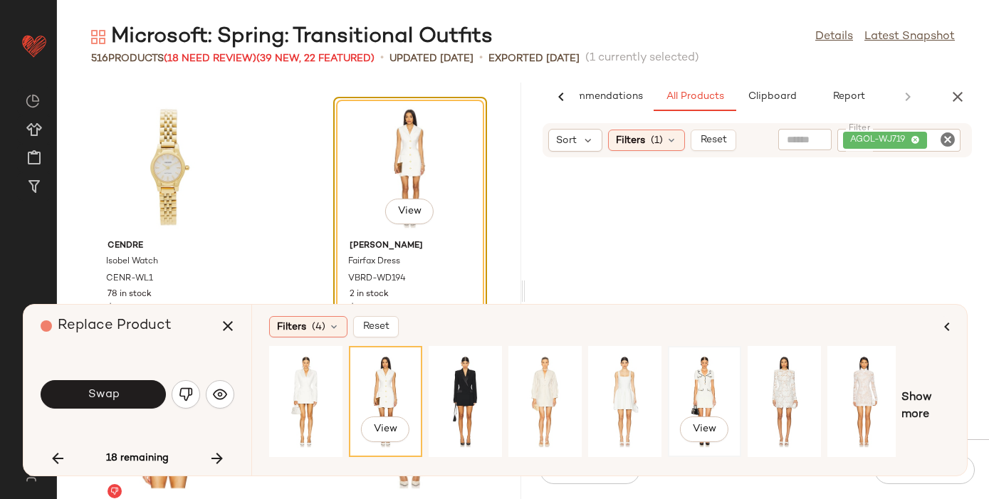
click at [699, 382] on div "View" at bounding box center [704, 401] width 63 height 101
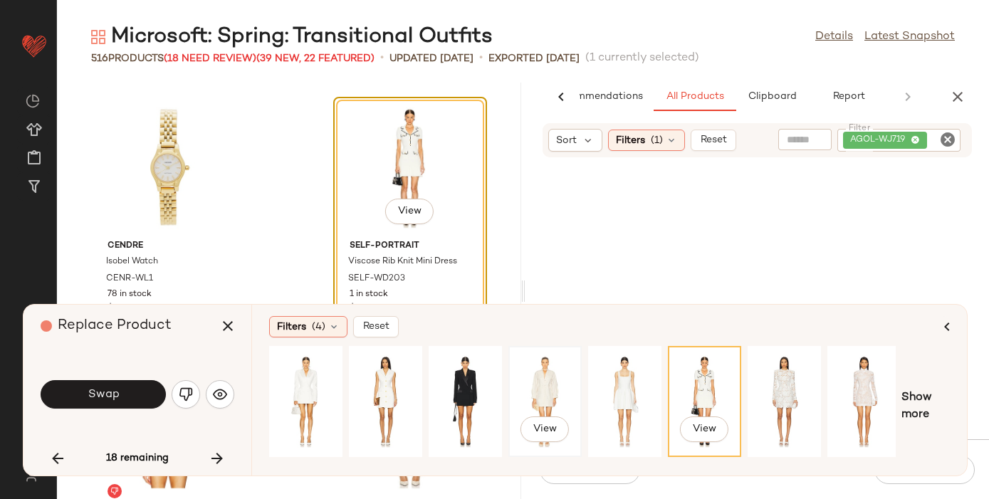
click at [552, 386] on div "View" at bounding box center [544, 401] width 63 height 101
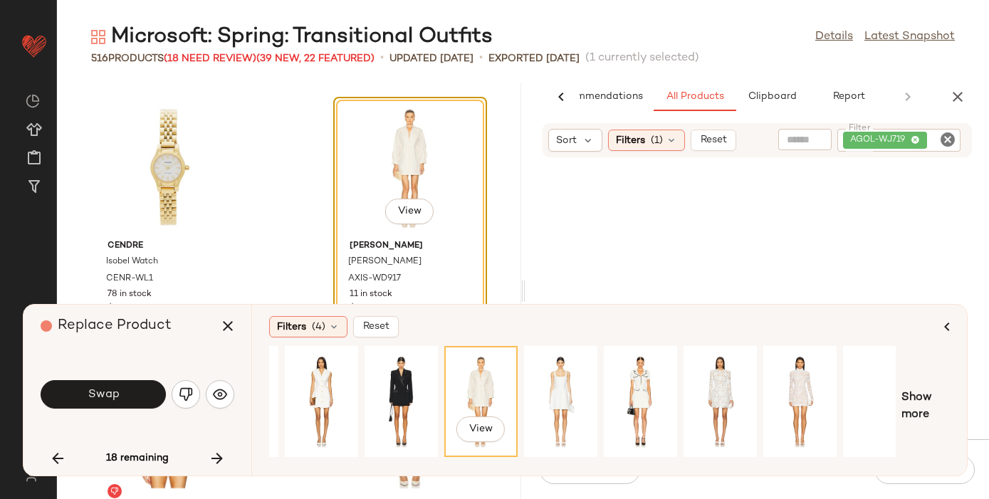
scroll to position [0, 164]
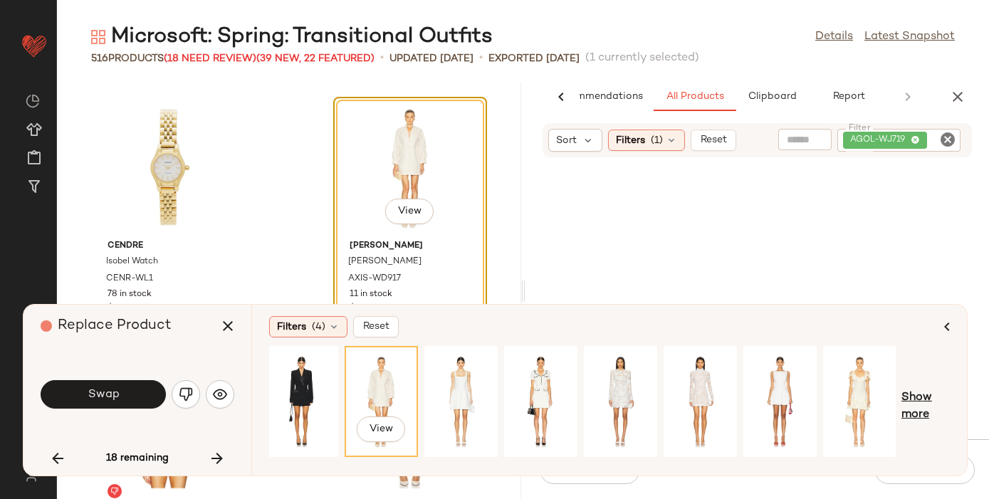
click at [916, 398] on span "Show more" at bounding box center [926, 407] width 48 height 34
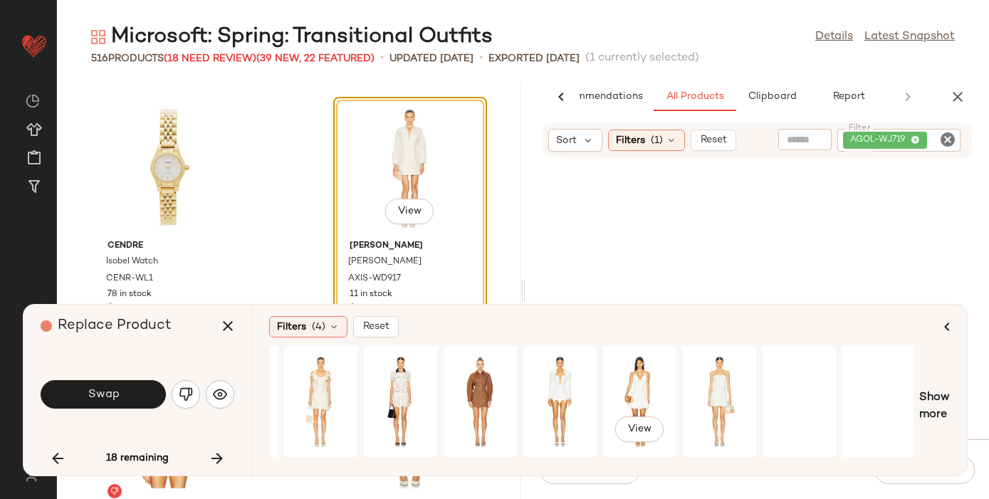
scroll to position [0, 711]
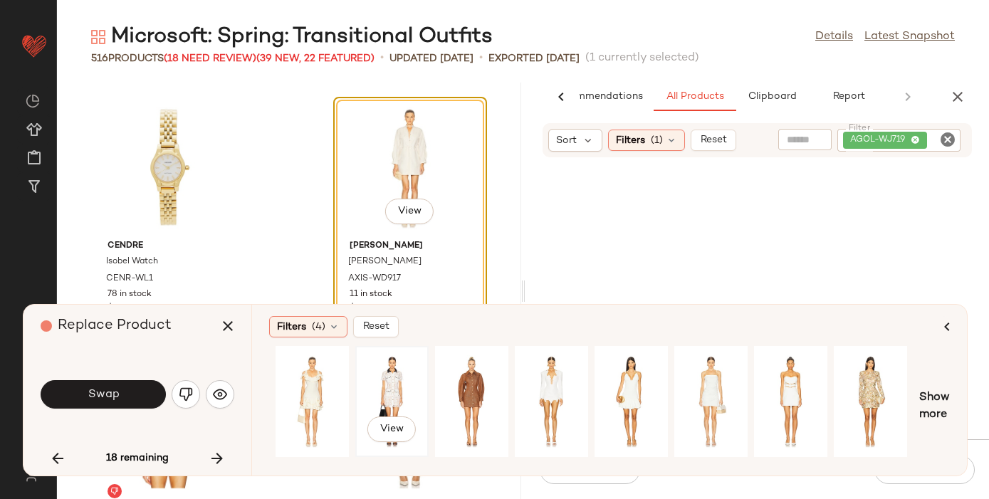
click at [404, 385] on div "View" at bounding box center [391, 401] width 63 height 101
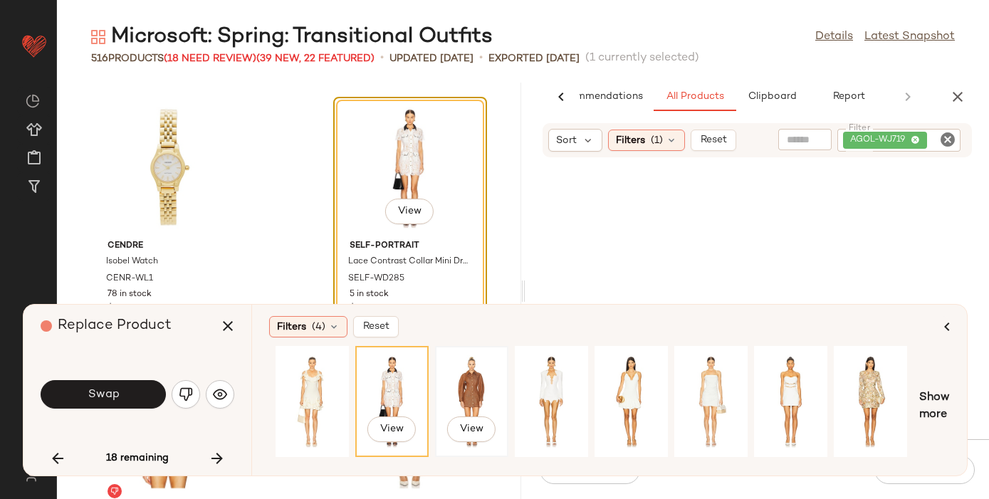
click at [473, 397] on div "View" at bounding box center [471, 401] width 63 height 101
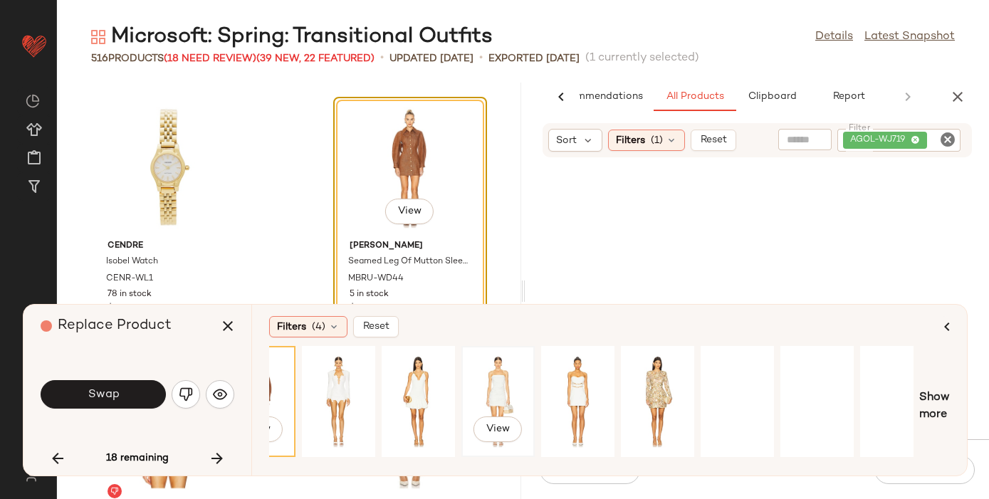
scroll to position [0, 943]
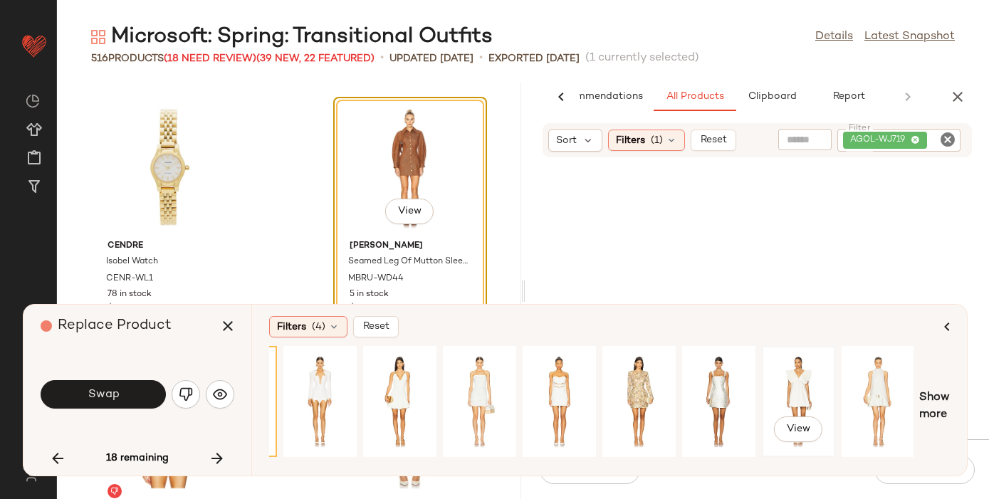
click at [799, 374] on div "View" at bounding box center [798, 401] width 63 height 101
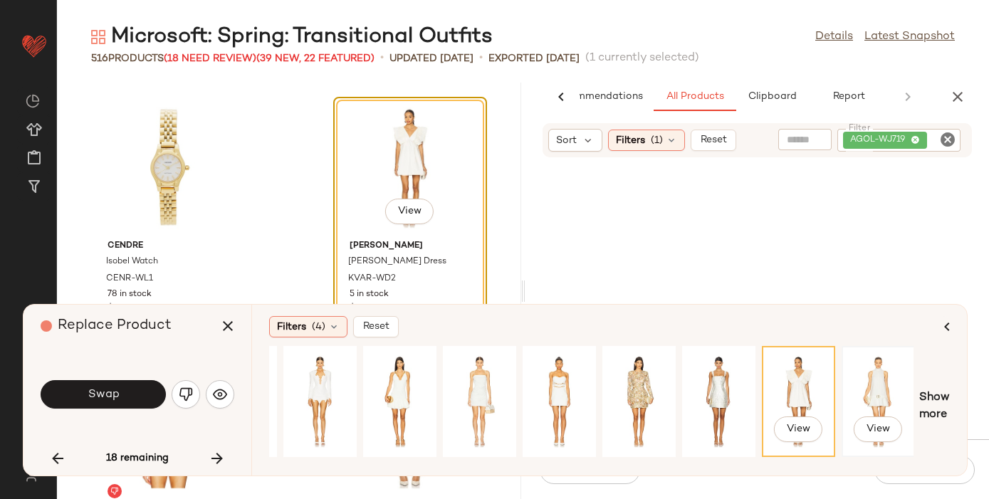
click at [875, 388] on div "View" at bounding box center [878, 401] width 63 height 101
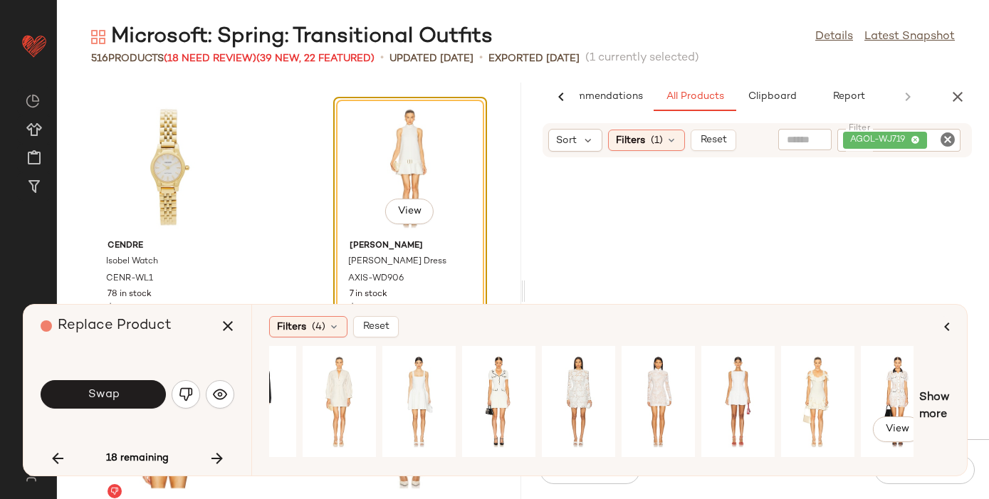
scroll to position [0, 0]
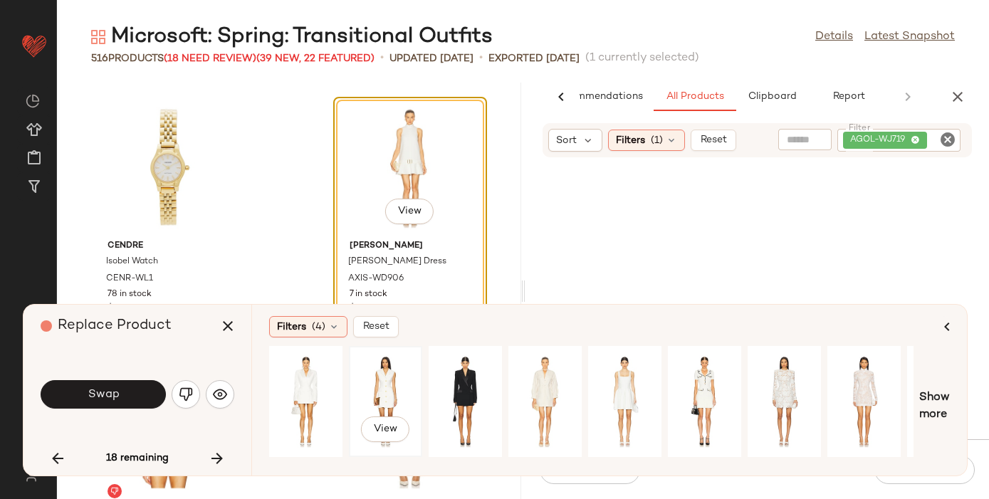
click at [385, 375] on div "View" at bounding box center [385, 401] width 63 height 101
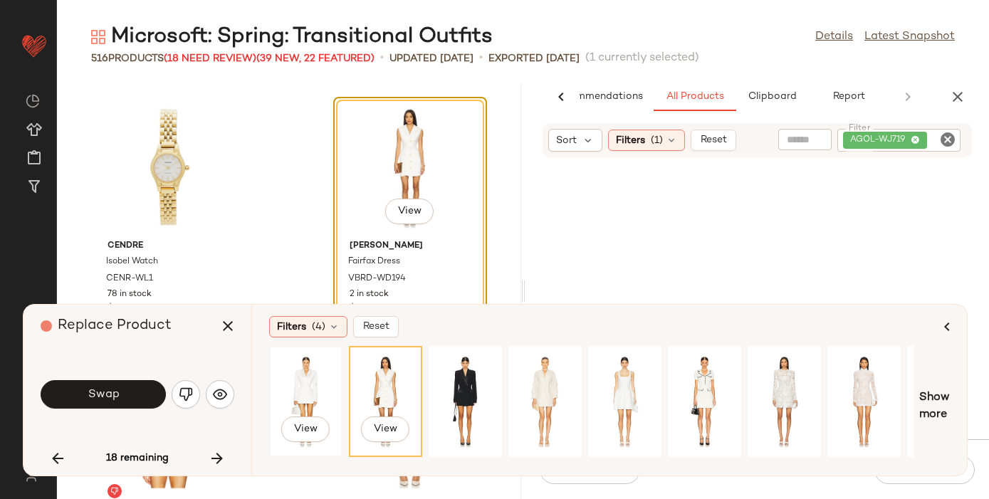
click at [282, 369] on div "View" at bounding box center [305, 401] width 63 height 101
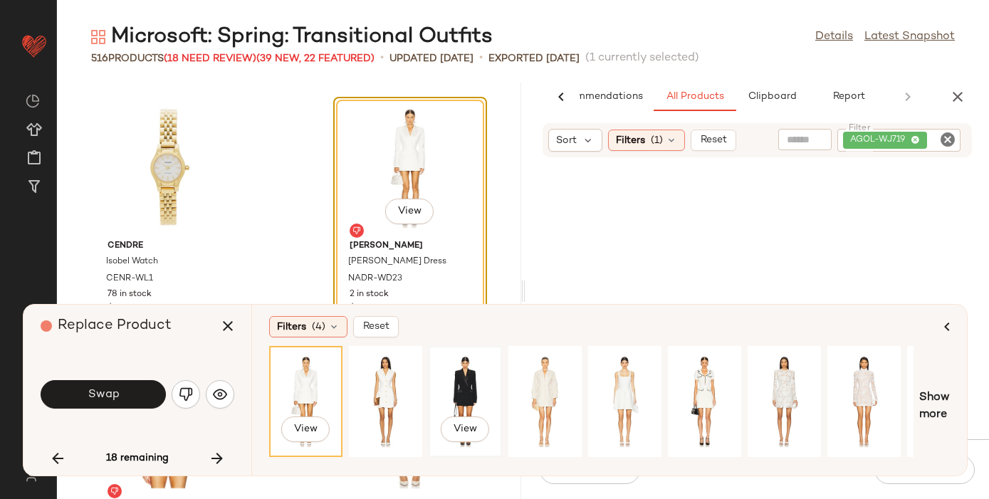
click at [464, 358] on div "View" at bounding box center [465, 401] width 63 height 101
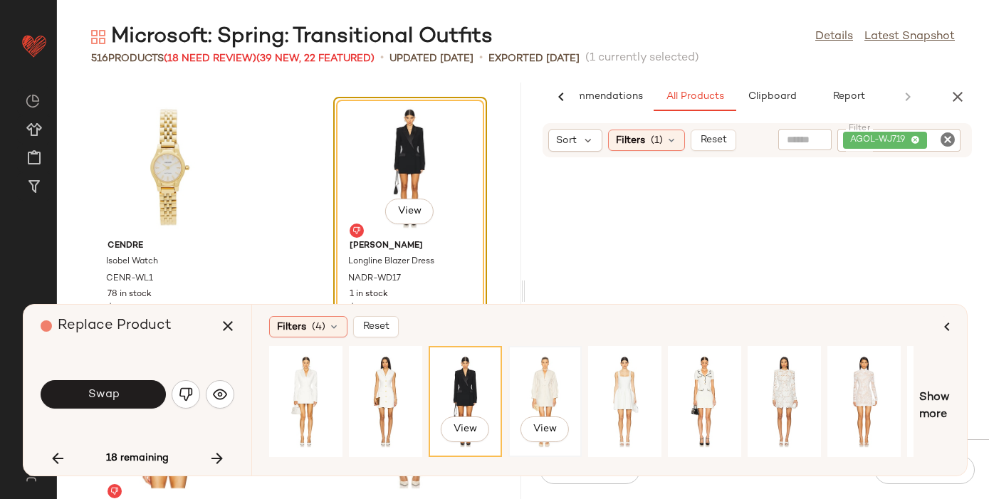
click at [549, 378] on div "View" at bounding box center [544, 401] width 63 height 101
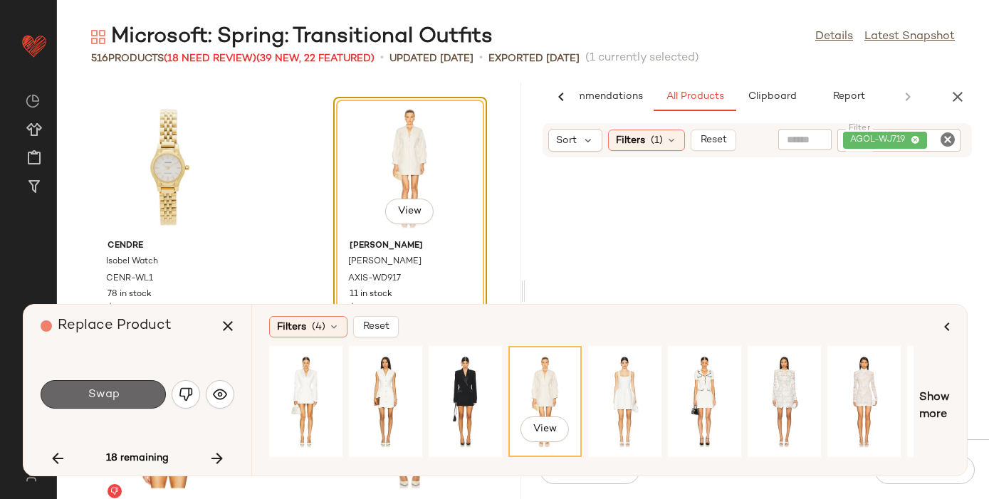
click at [128, 388] on button "Swap" at bounding box center [103, 394] width 125 height 28
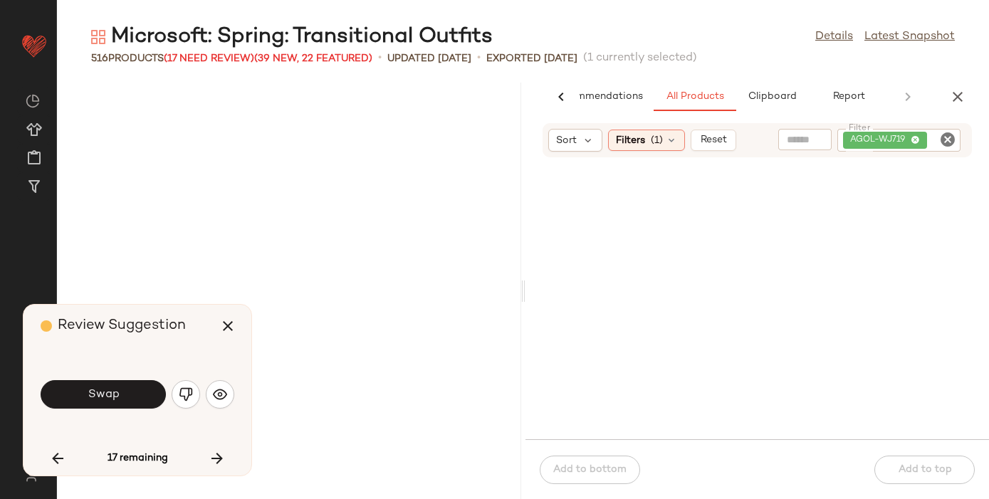
scroll to position [52392, 0]
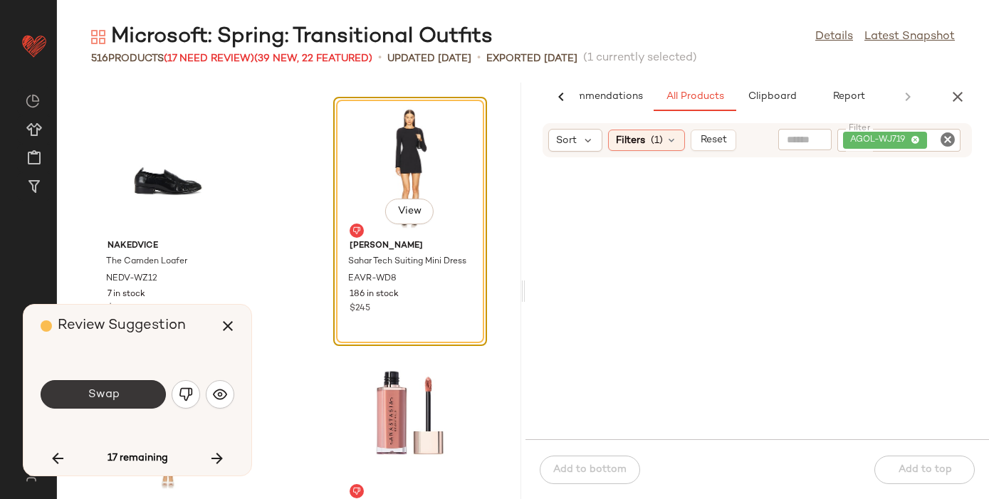
click at [101, 396] on span "Swap" at bounding box center [103, 395] width 32 height 14
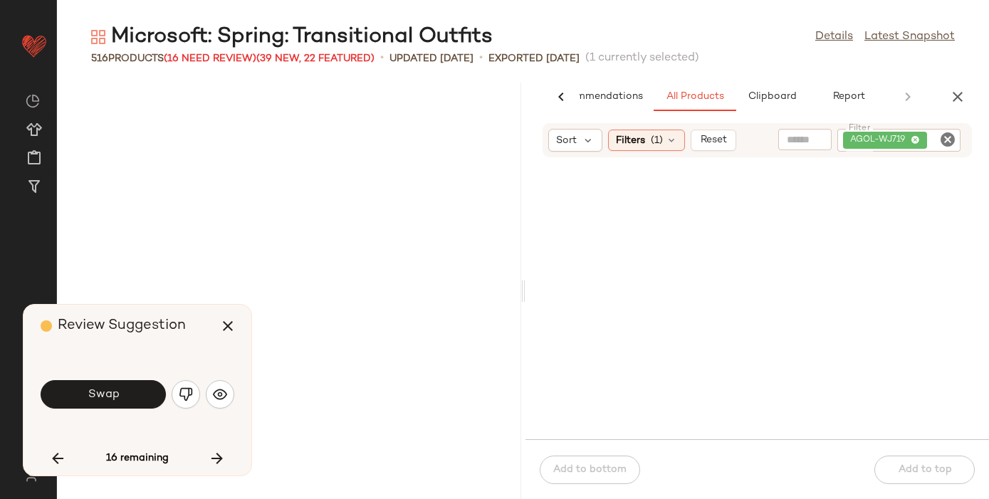
scroll to position [53173, 0]
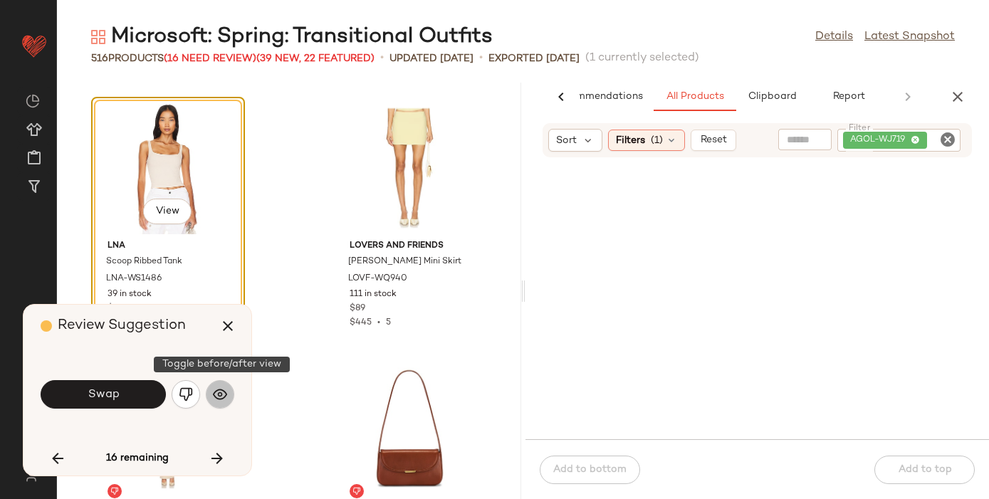
click at [221, 392] on img "button" at bounding box center [220, 394] width 14 height 14
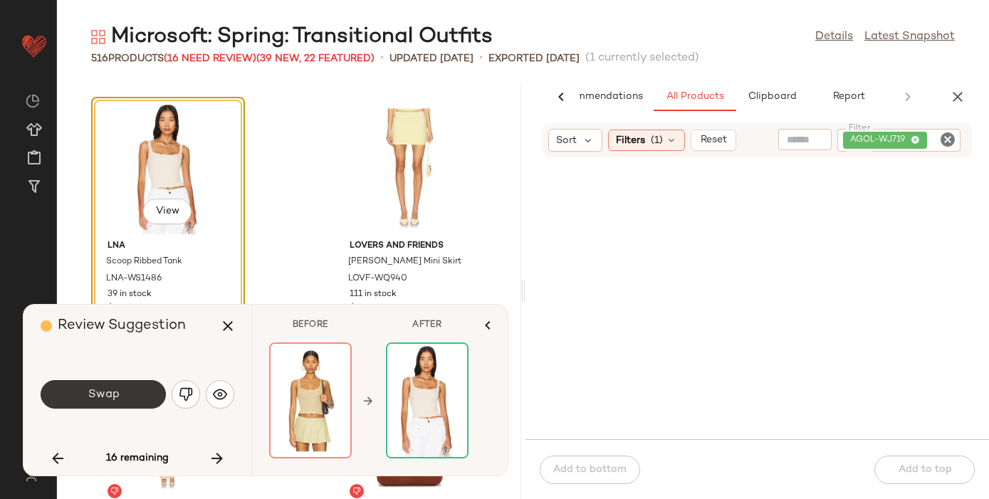
click at [105, 397] on span "Swap" at bounding box center [103, 395] width 32 height 14
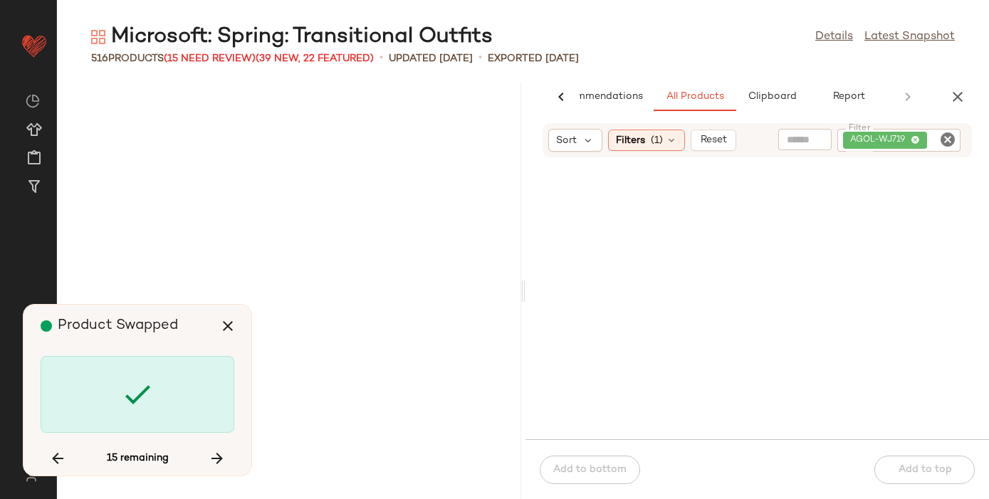
scroll to position [54477, 0]
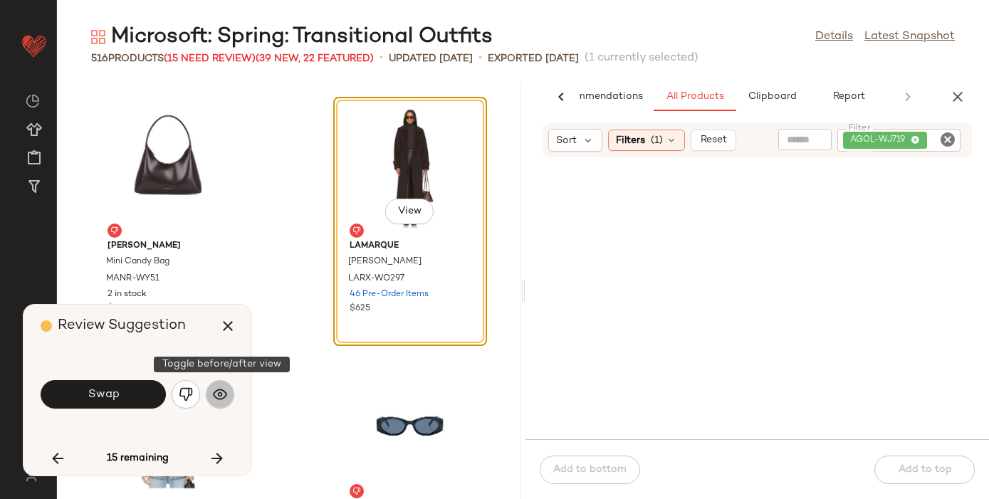
click at [224, 392] on img "button" at bounding box center [220, 394] width 14 height 14
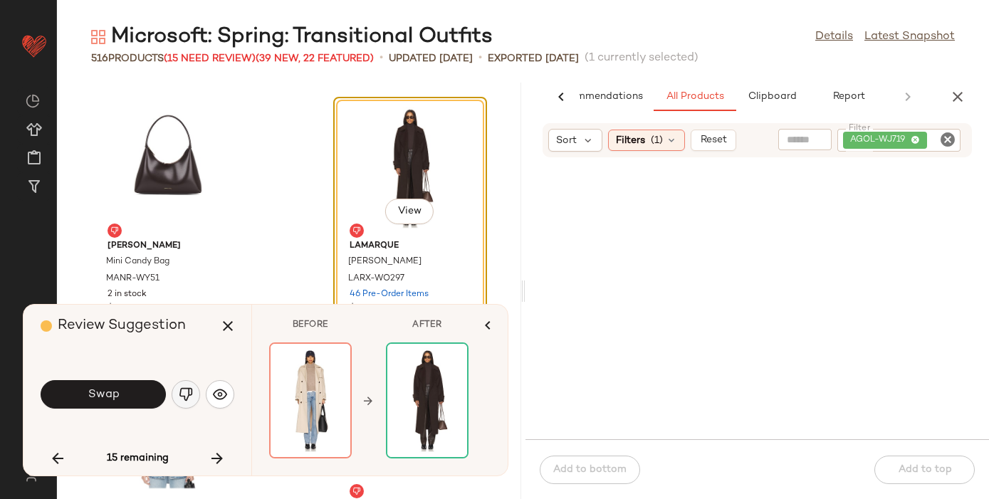
click at [187, 392] on img "button" at bounding box center [186, 394] width 14 height 14
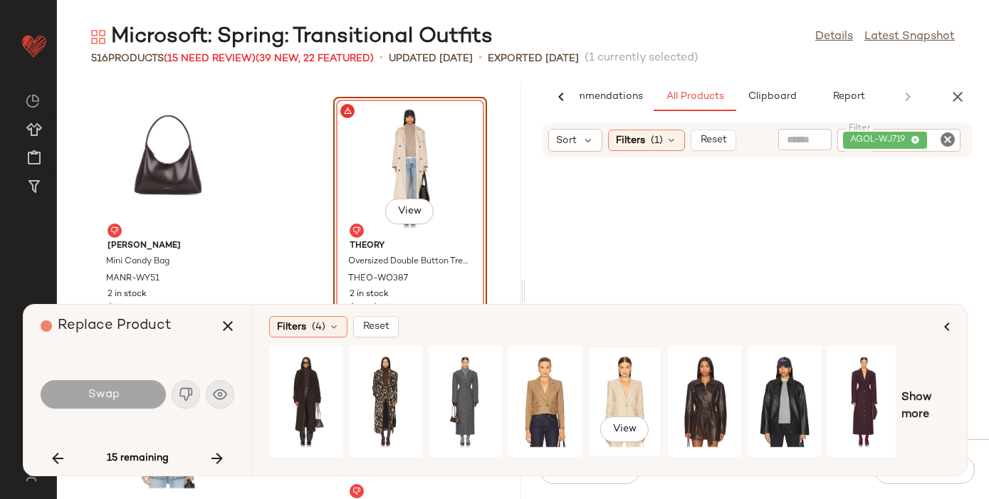
scroll to position [0, 164]
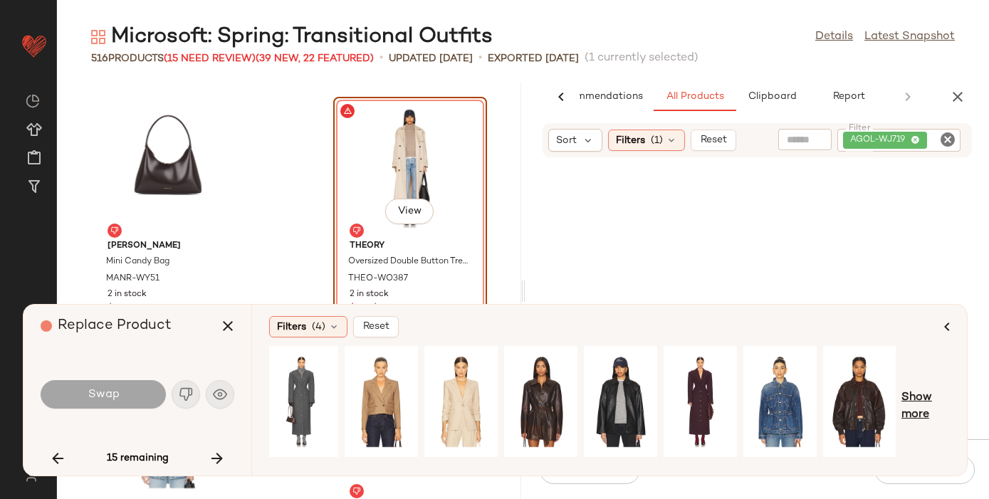
click at [929, 401] on span "Show more" at bounding box center [926, 407] width 48 height 34
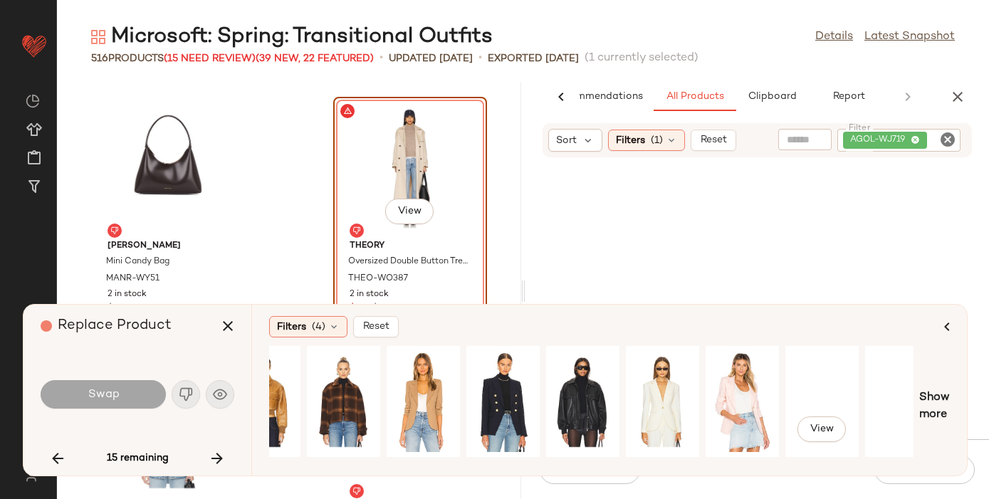
scroll to position [0, 850]
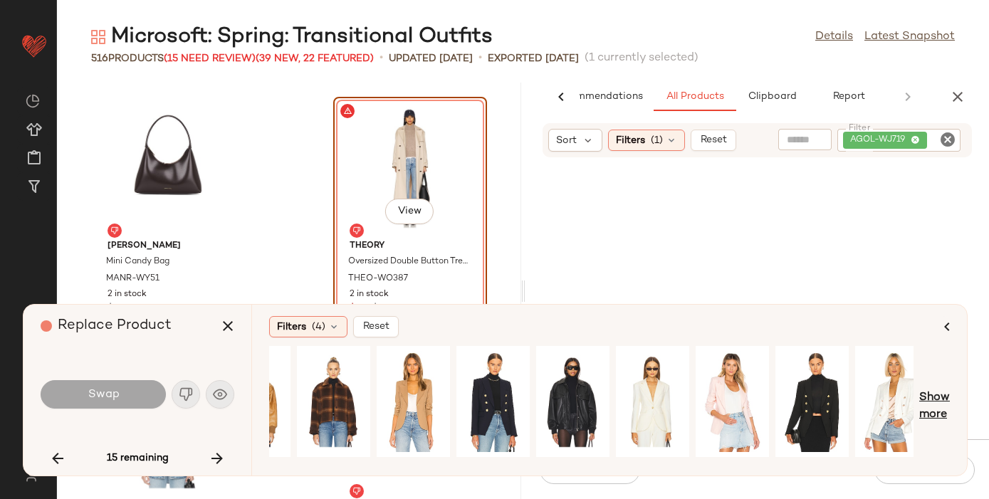
click at [941, 392] on span "Show more" at bounding box center [934, 407] width 31 height 34
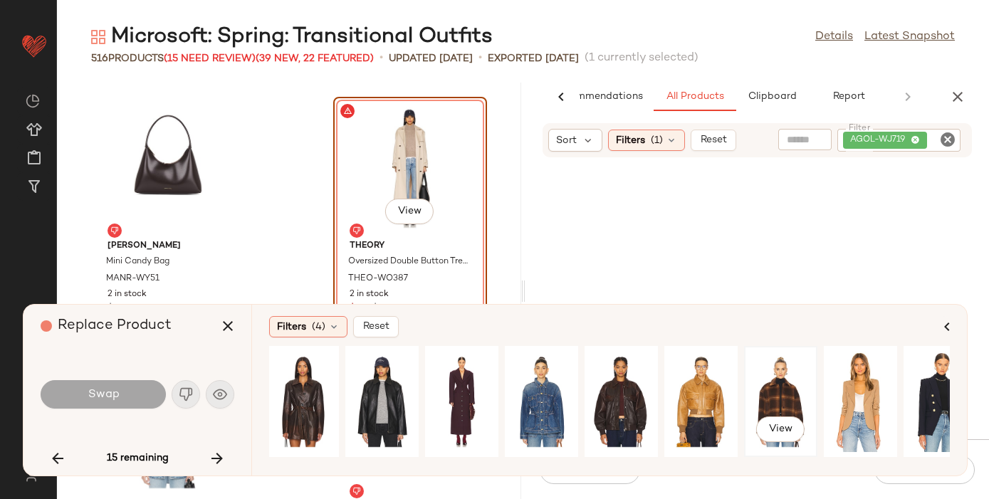
scroll to position [0, 392]
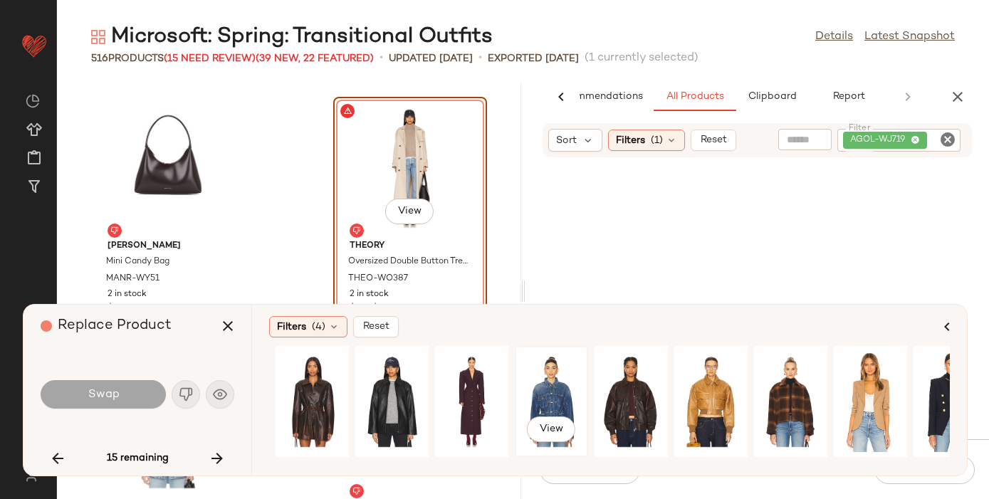
click at [548, 385] on div "View" at bounding box center [551, 401] width 63 height 101
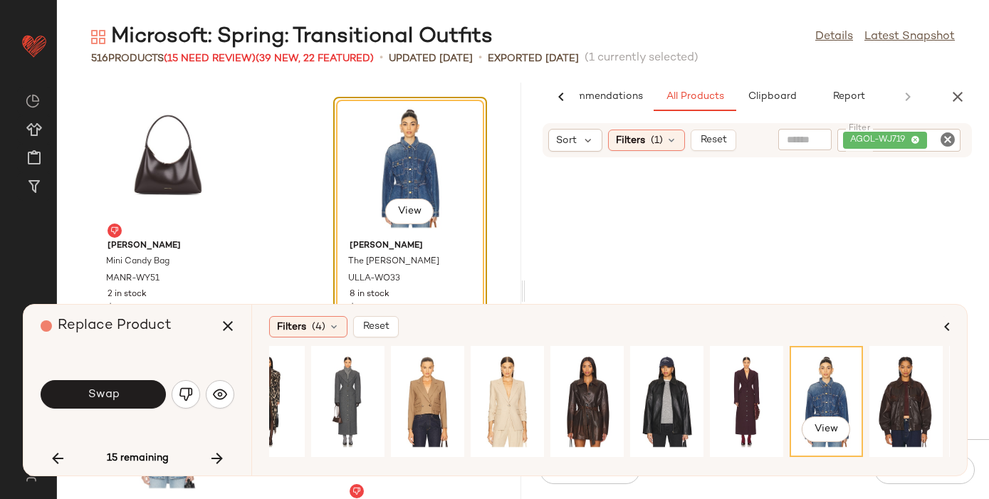
scroll to position [0, 0]
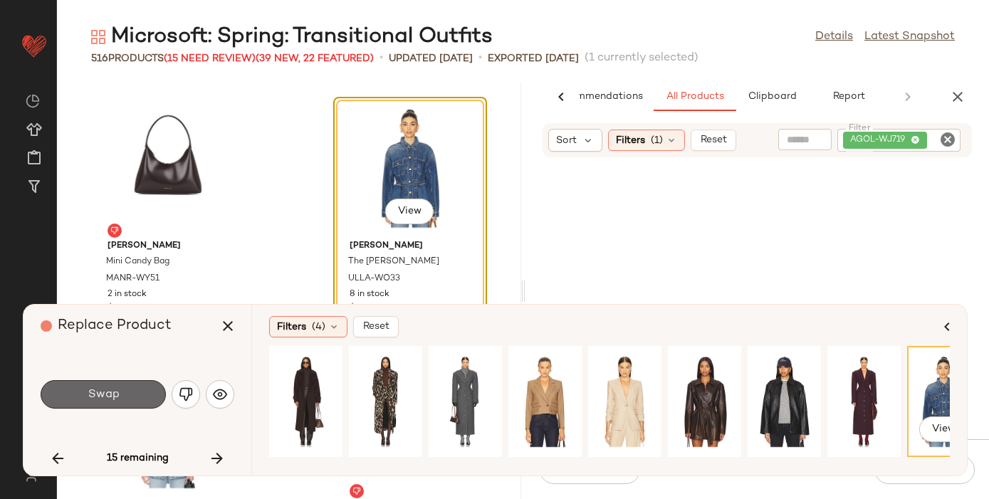
click at [127, 389] on button "Swap" at bounding box center [103, 394] width 125 height 28
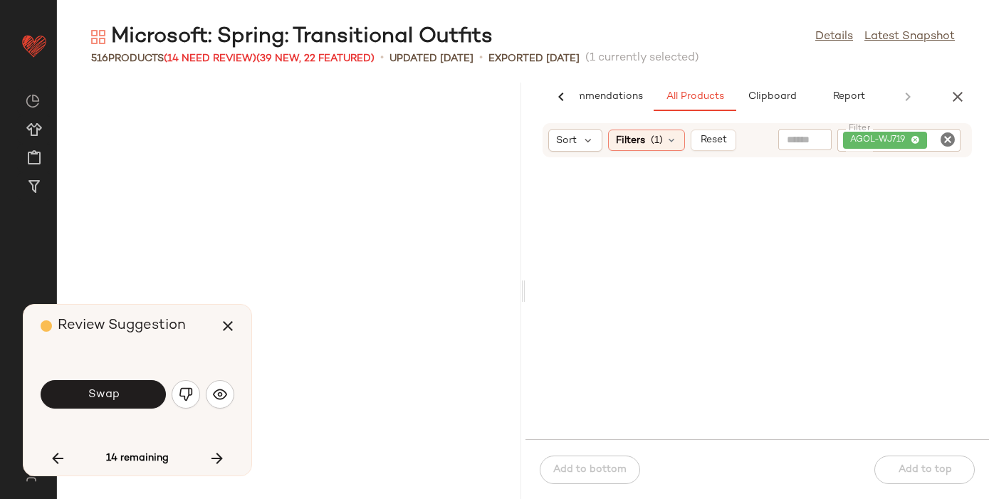
scroll to position [55259, 0]
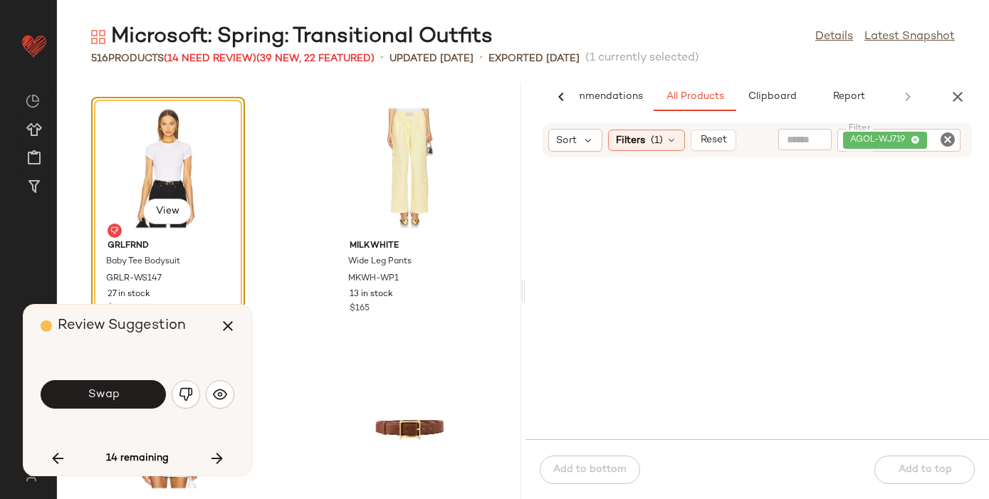
click at [127, 389] on button "Swap" at bounding box center [103, 394] width 125 height 28
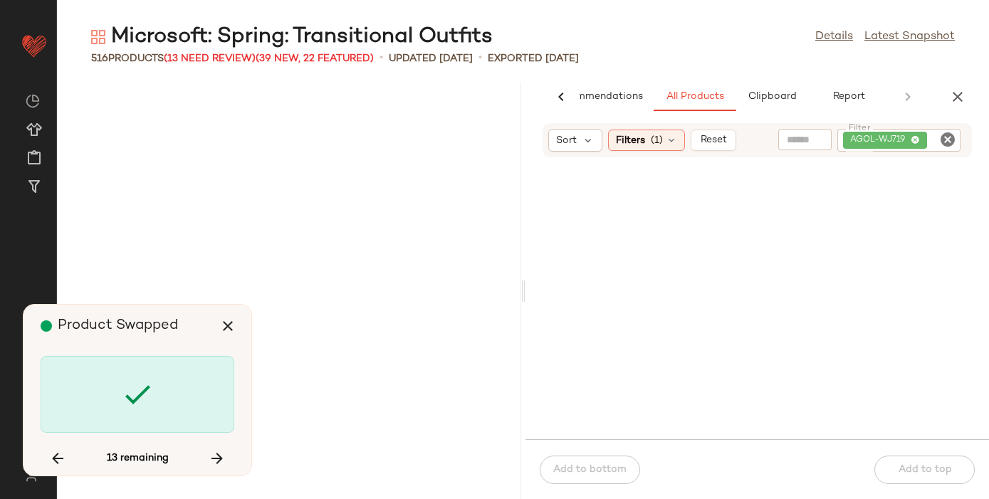
scroll to position [57865, 0]
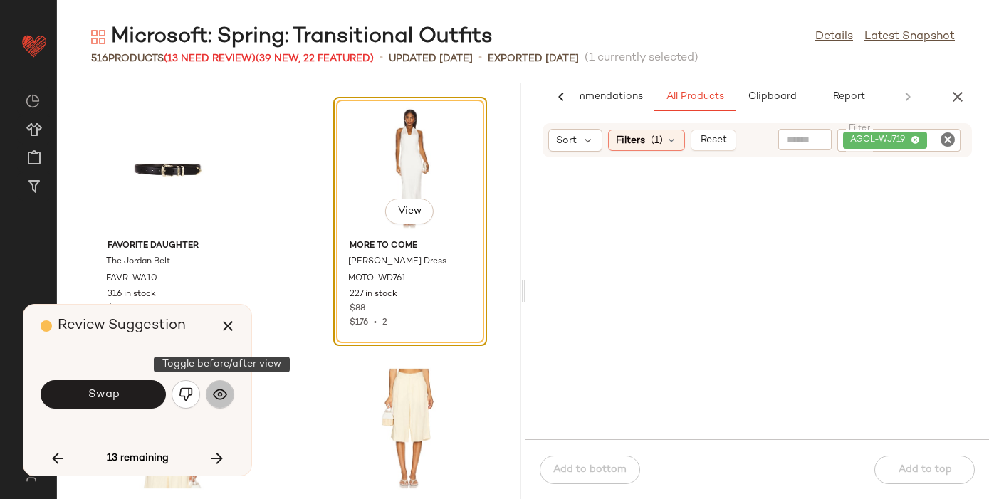
click at [225, 389] on img "button" at bounding box center [220, 394] width 14 height 14
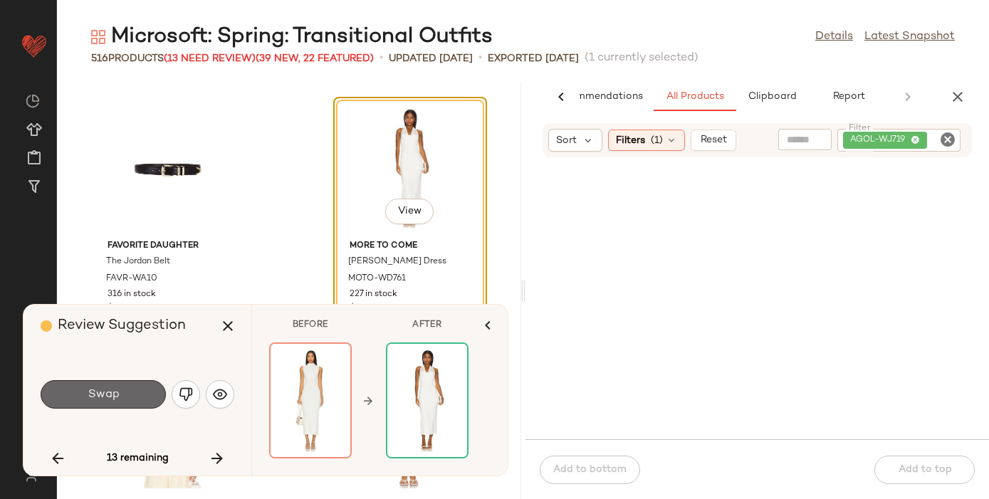
click at [120, 391] on button "Swap" at bounding box center [103, 394] width 125 height 28
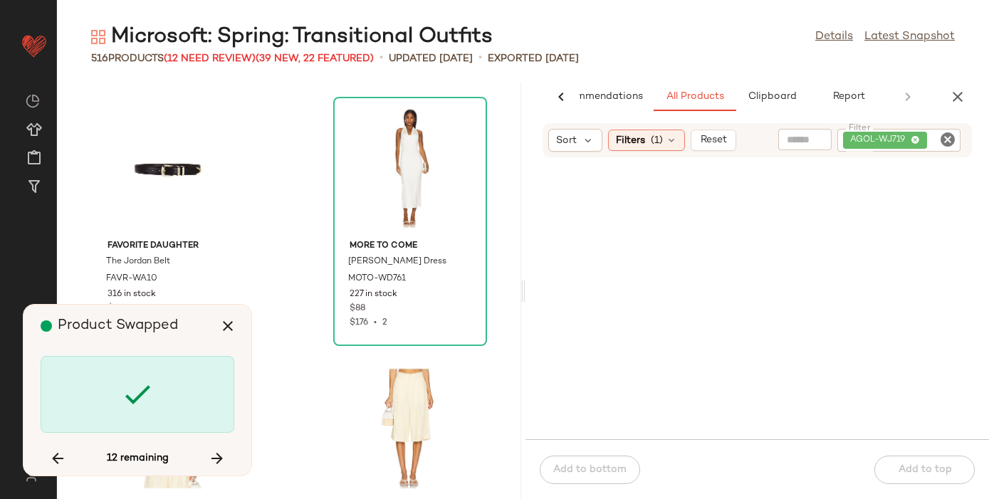
scroll to position [58647, 0]
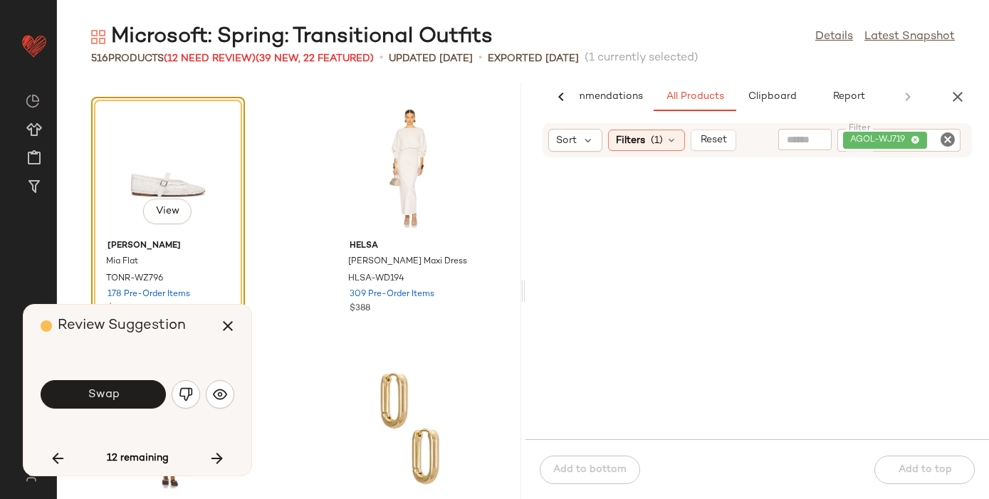
click at [120, 391] on button "Swap" at bounding box center [103, 394] width 125 height 28
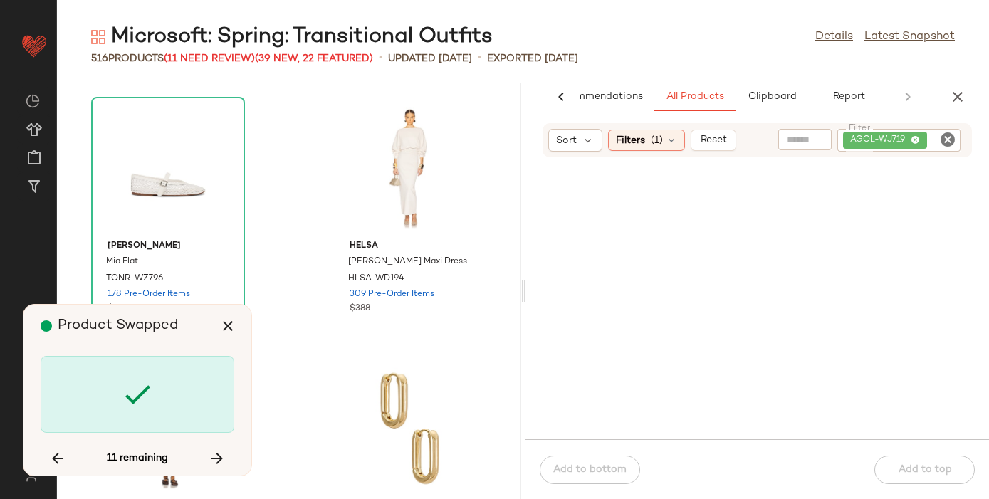
scroll to position [59169, 0]
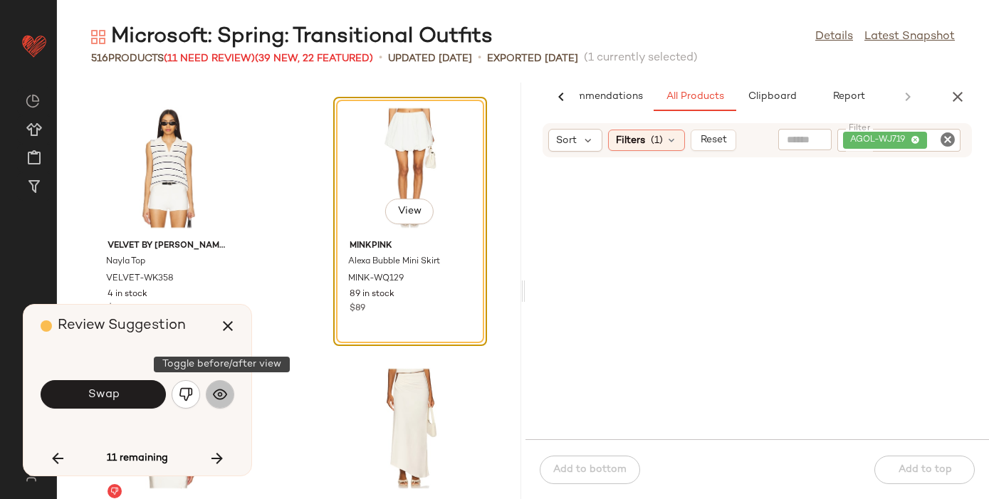
click at [224, 391] on img "button" at bounding box center [220, 394] width 14 height 14
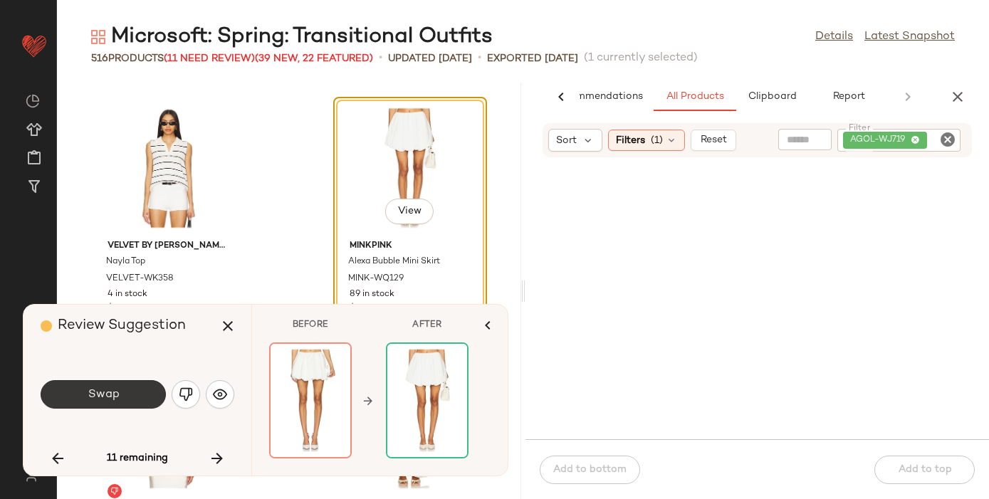
click at [122, 392] on button "Swap" at bounding box center [103, 394] width 125 height 28
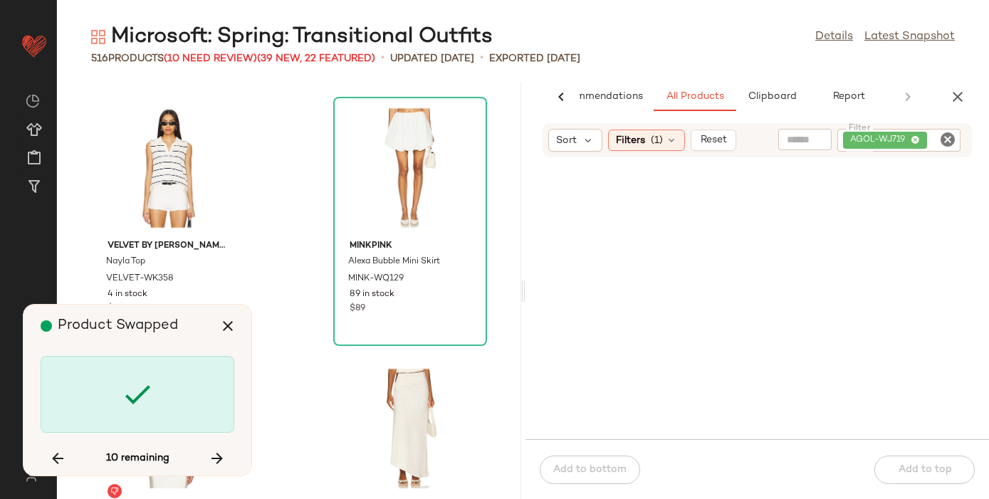
scroll to position [62557, 0]
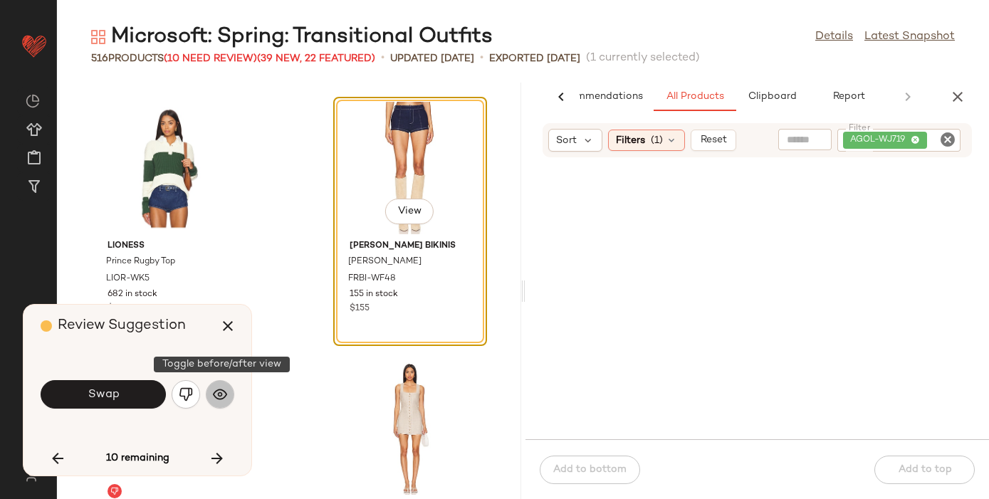
click at [226, 390] on img "button" at bounding box center [220, 394] width 14 height 14
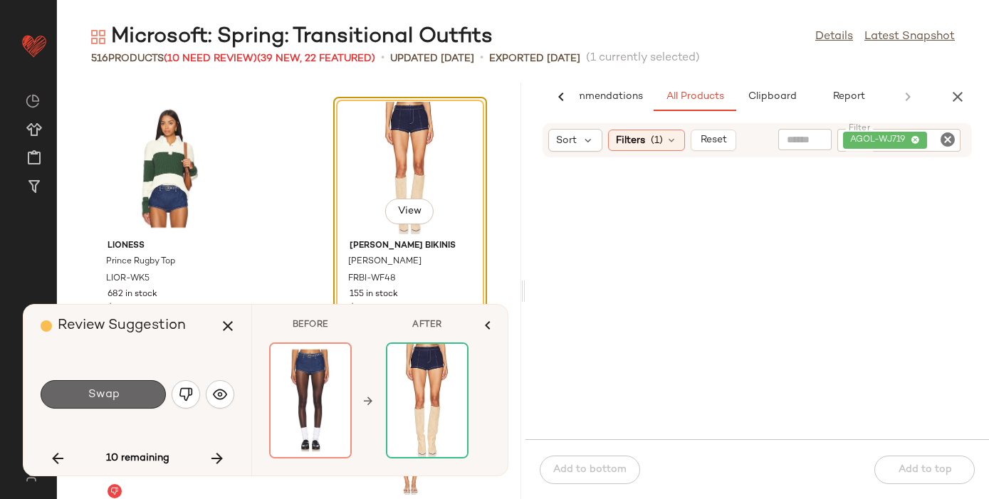
click at [123, 390] on button "Swap" at bounding box center [103, 394] width 125 height 28
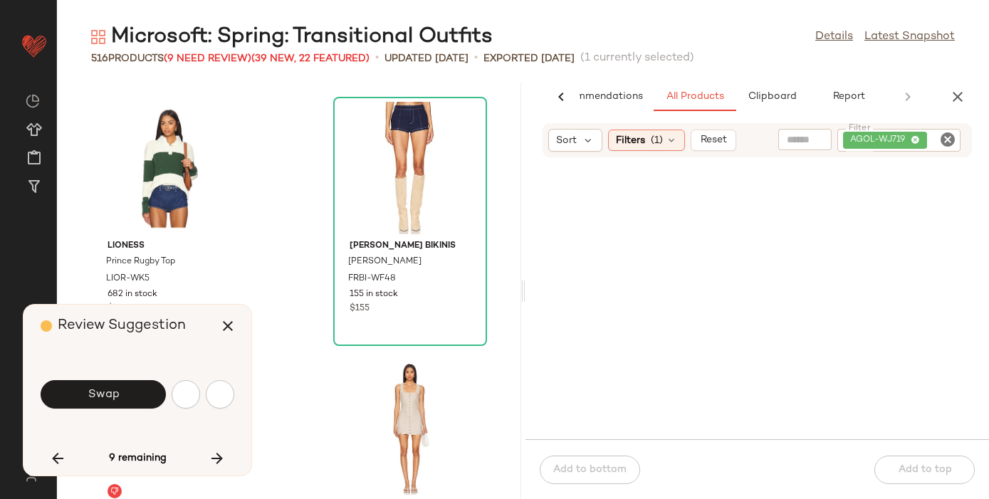
scroll to position [63078, 0]
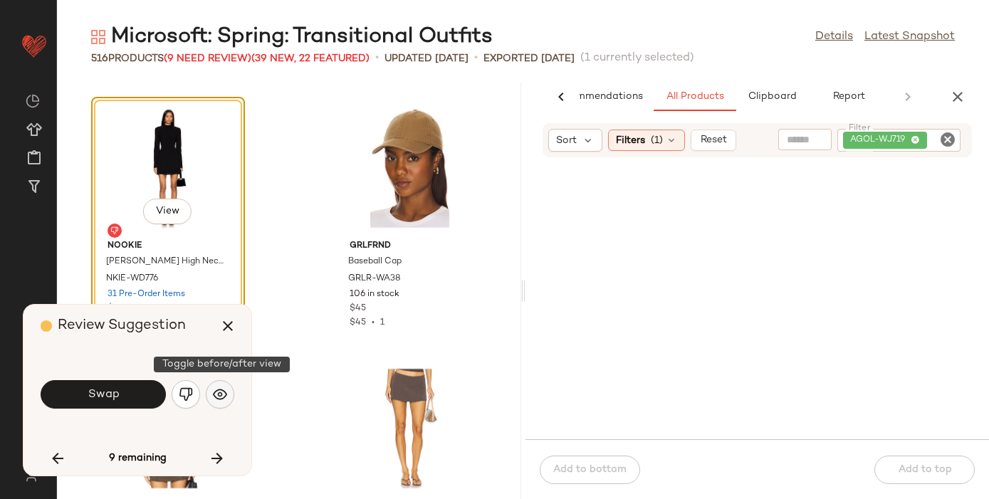
click at [211, 390] on button "button" at bounding box center [220, 394] width 28 height 28
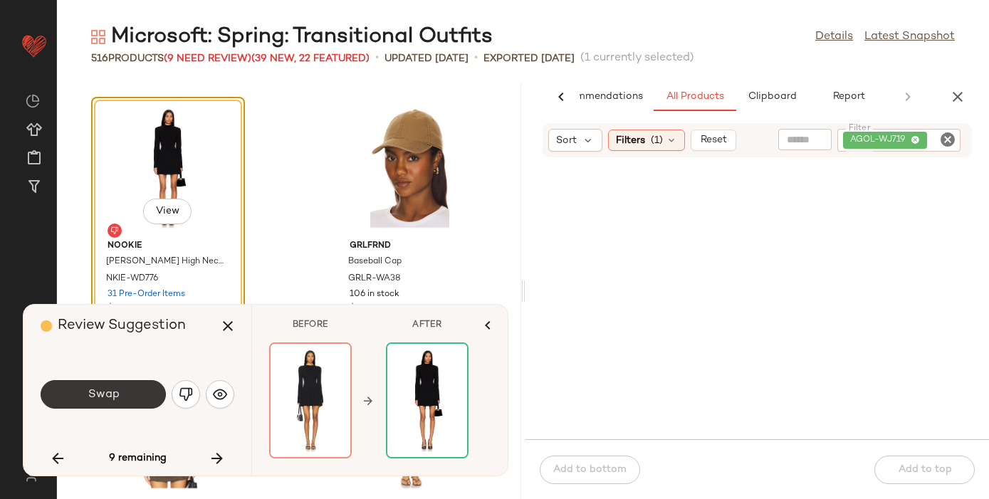
click at [105, 388] on span "Swap" at bounding box center [103, 395] width 32 height 14
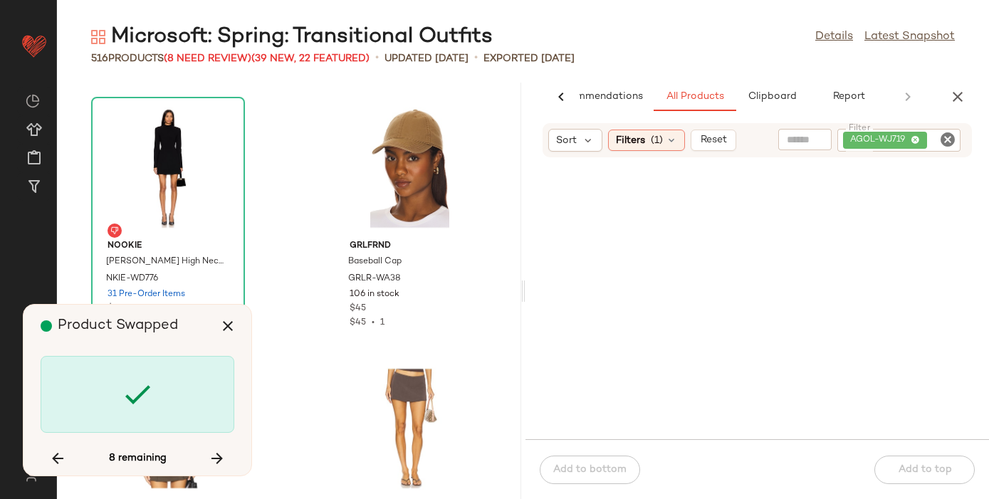
scroll to position [64121, 0]
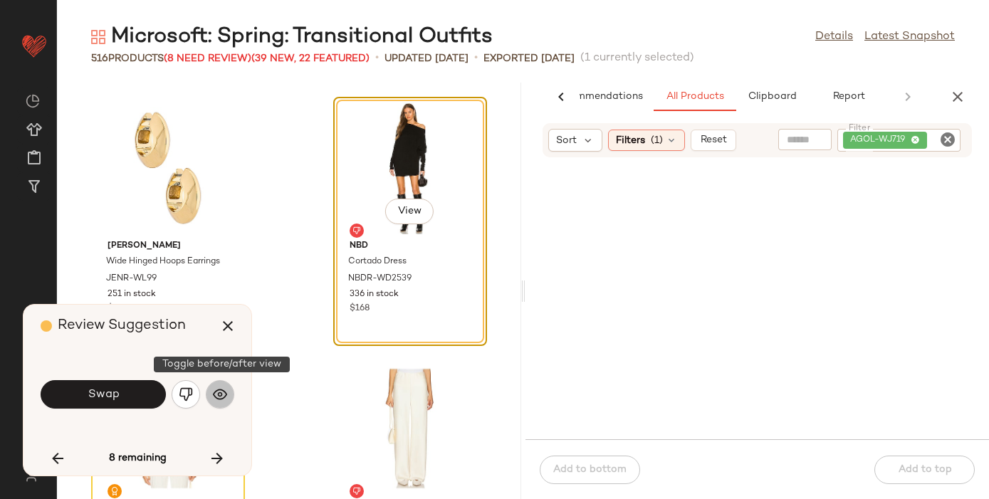
click at [216, 392] on img "button" at bounding box center [220, 394] width 14 height 14
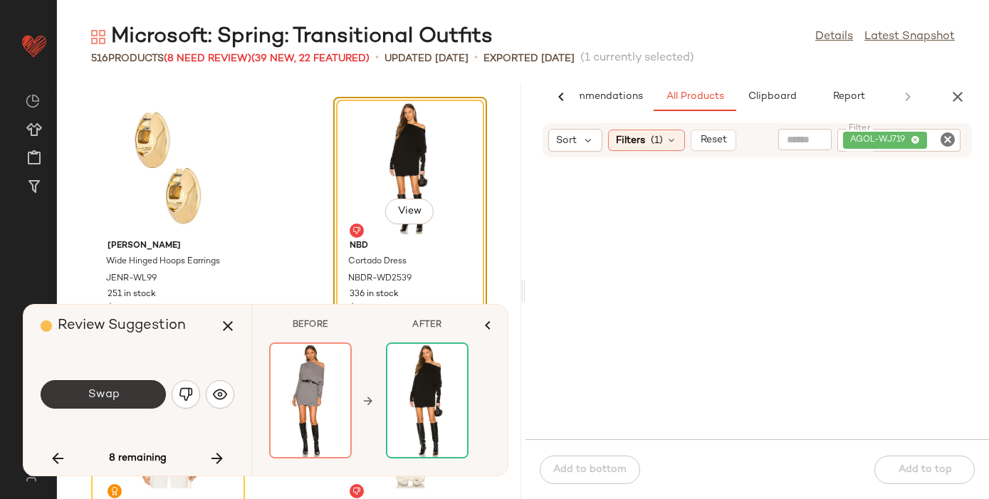
click at [93, 395] on span "Swap" at bounding box center [103, 395] width 32 height 14
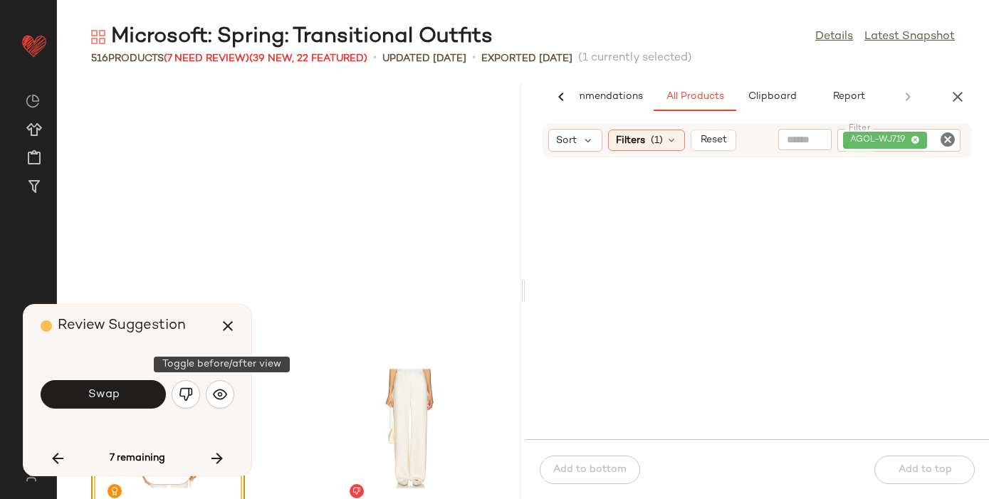
scroll to position [64382, 0]
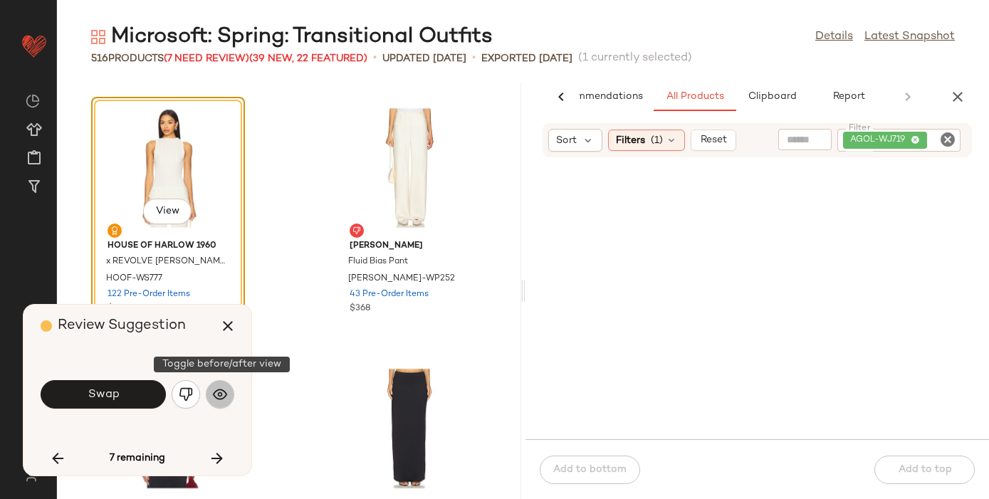
click at [224, 395] on img "button" at bounding box center [220, 394] width 14 height 14
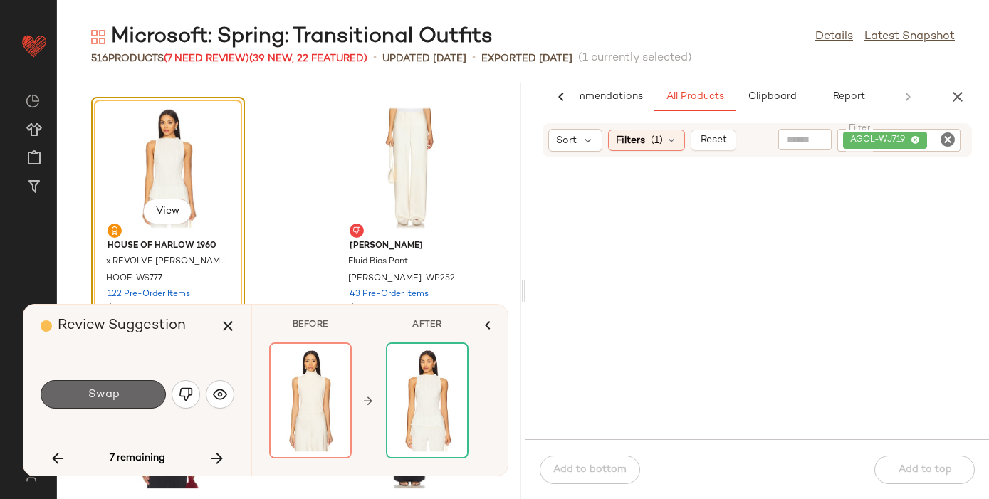
click at [118, 385] on button "Swap" at bounding box center [103, 394] width 125 height 28
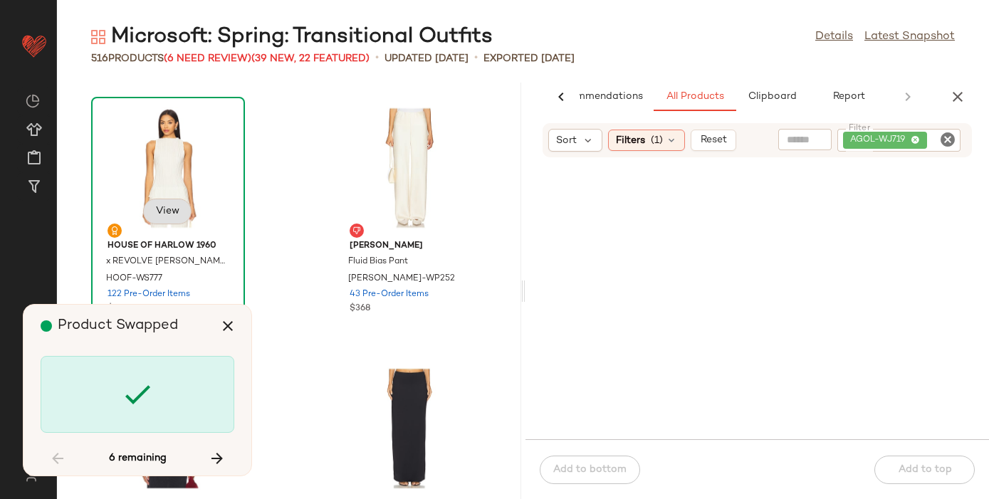
click at [170, 204] on button "View" at bounding box center [167, 212] width 48 height 26
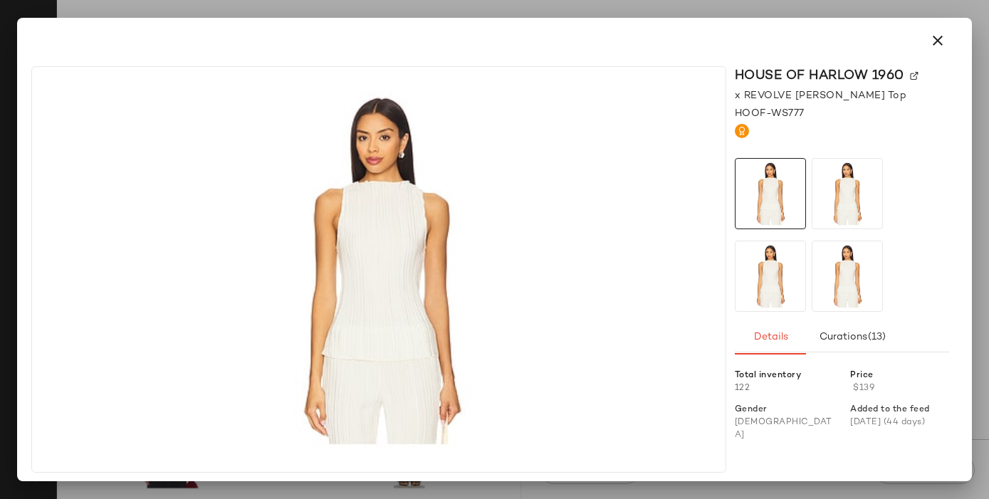
click at [915, 73] on img at bounding box center [914, 76] width 9 height 9
click at [941, 34] on icon "button" at bounding box center [937, 40] width 17 height 17
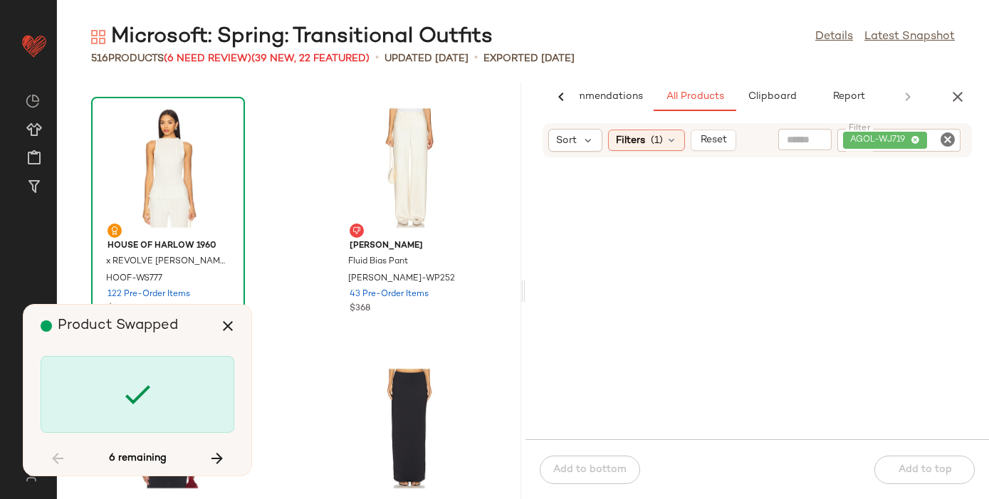
click at [949, 137] on icon "Clear Filter" at bounding box center [947, 139] width 17 height 17
paste input "**********"
type input "**********"
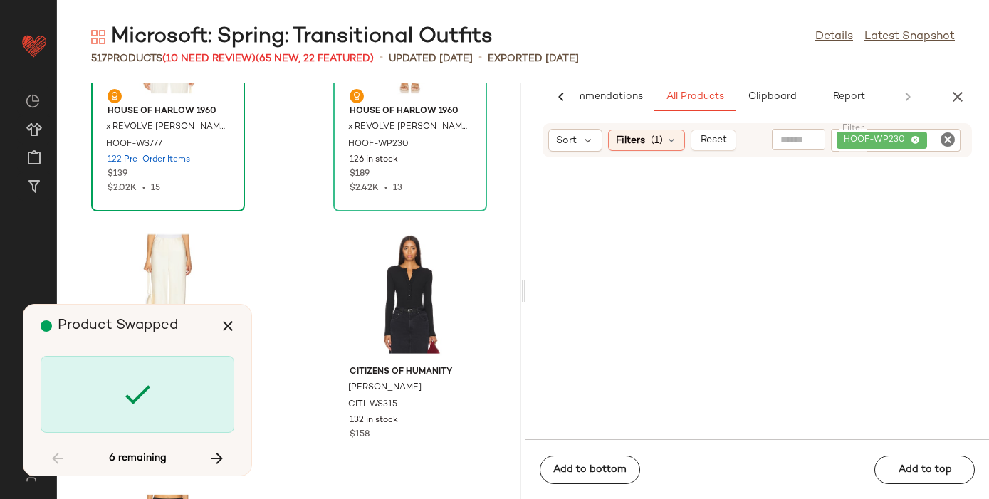
scroll to position [64520, 0]
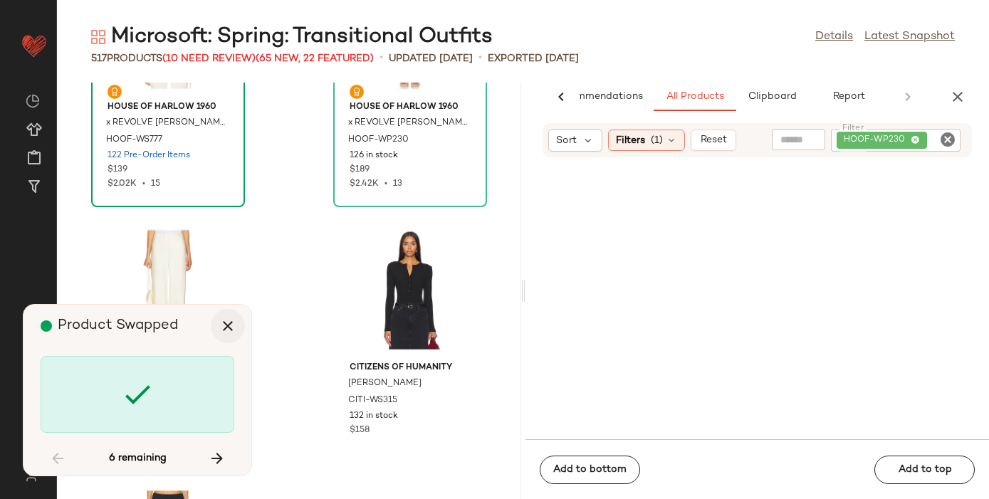
click at [225, 326] on icon "button" at bounding box center [227, 326] width 17 height 17
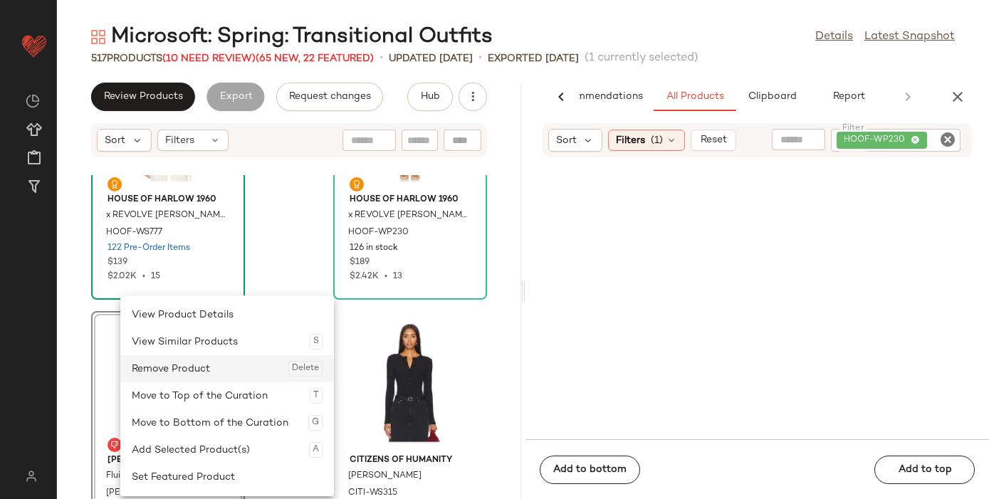
click at [174, 369] on div "Remove Product Delete" at bounding box center [227, 368] width 191 height 27
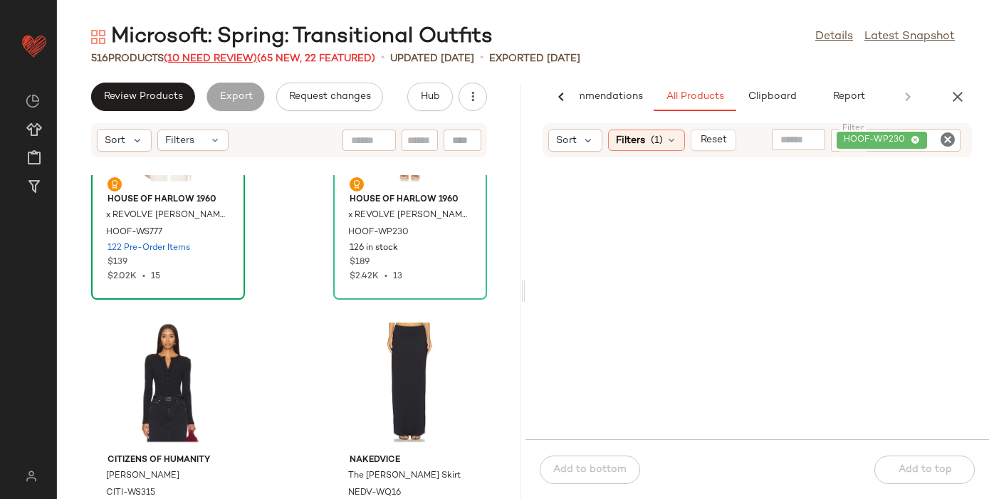
click at [200, 57] on span "(10 Need Review)" at bounding box center [210, 58] width 93 height 11
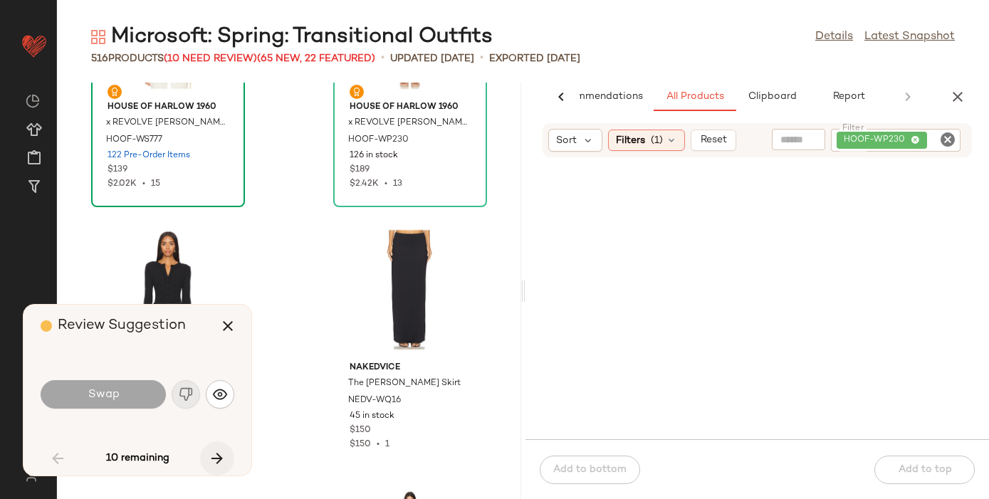
click at [216, 456] on icon "button" at bounding box center [217, 458] width 17 height 17
click at [216, 457] on icon "button" at bounding box center [217, 458] width 17 height 17
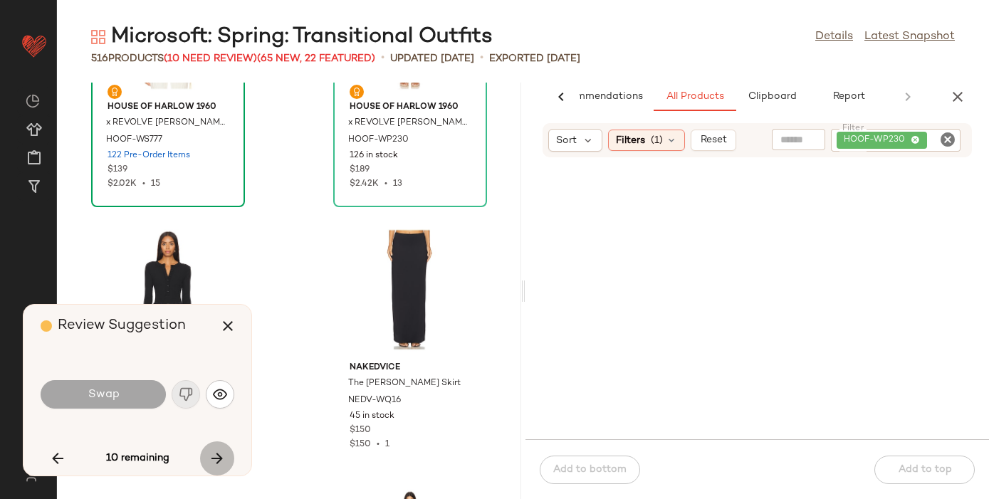
click at [216, 457] on icon "button" at bounding box center [217, 458] width 17 height 17
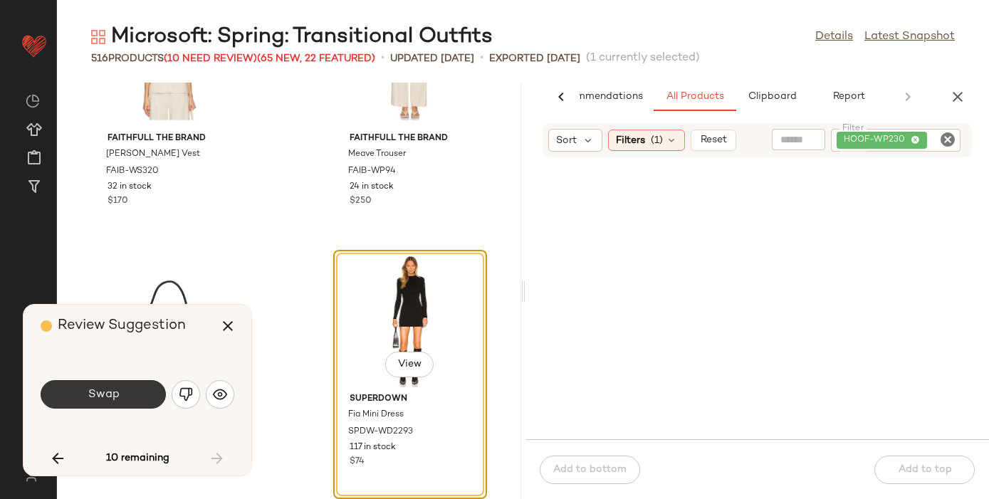
click at [86, 390] on button "Swap" at bounding box center [103, 394] width 125 height 28
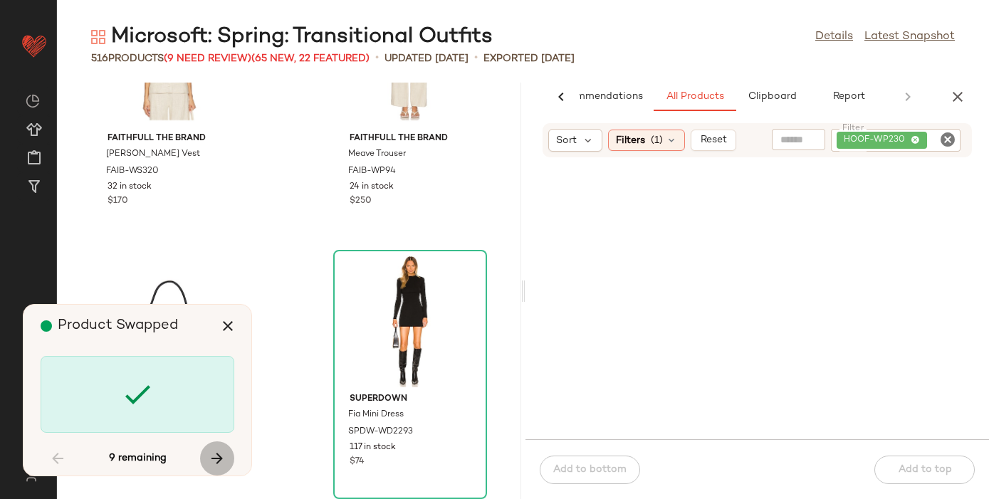
click at [216, 451] on icon "button" at bounding box center [217, 458] width 17 height 17
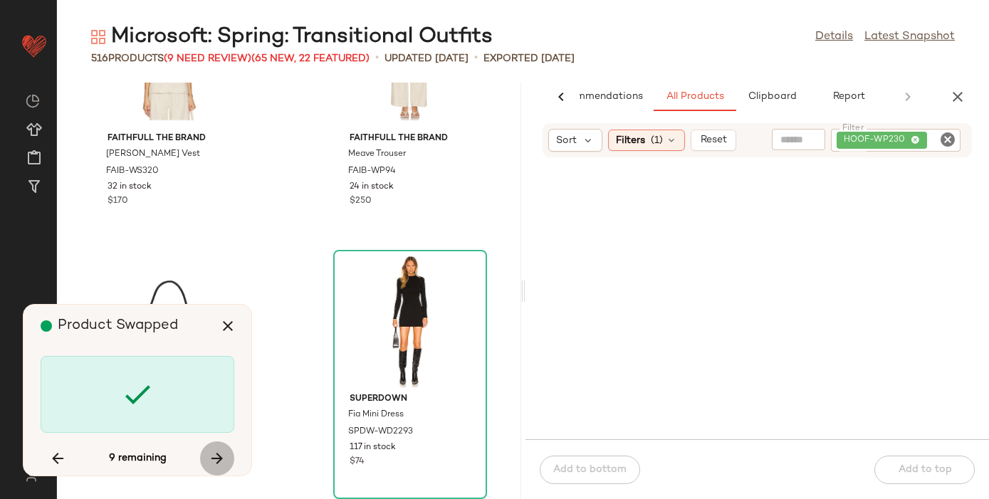
click at [216, 452] on icon "button" at bounding box center [217, 458] width 17 height 17
click at [221, 321] on icon "button" at bounding box center [227, 326] width 17 height 17
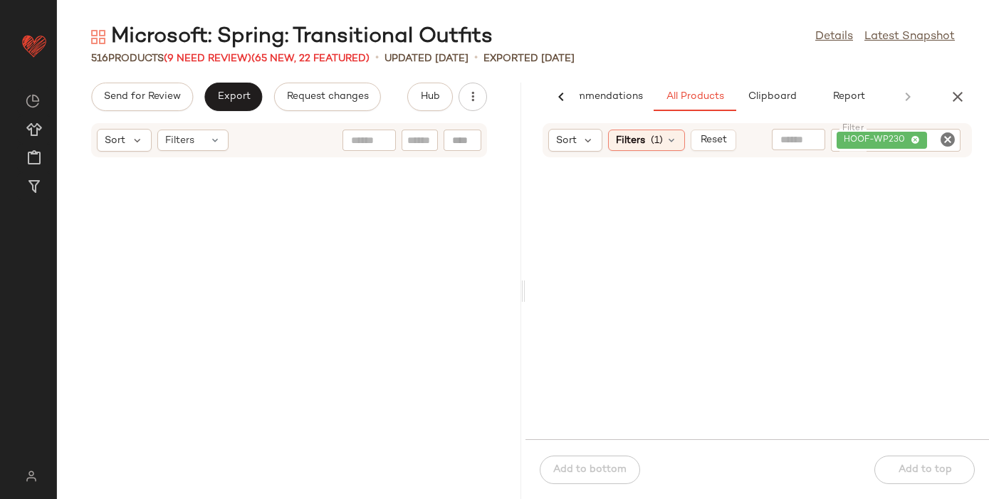
scroll to position [60901, 0]
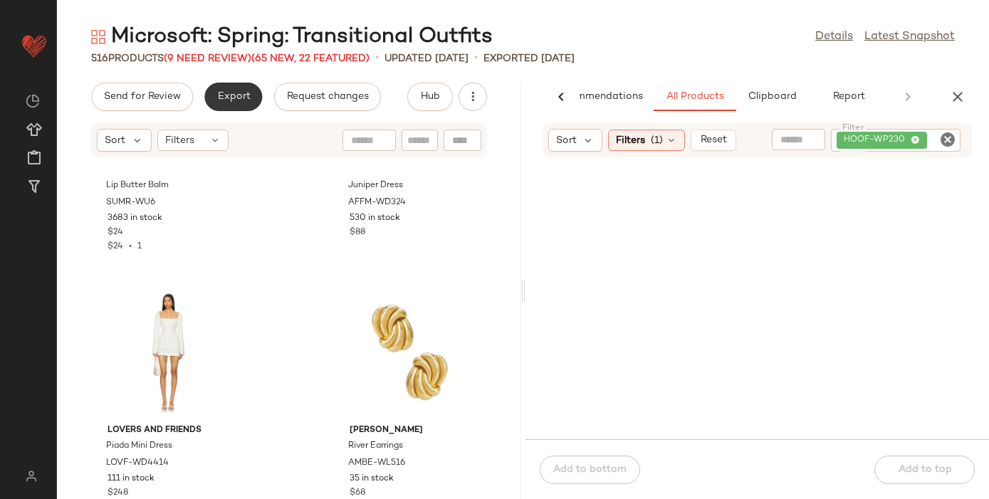
click at [235, 98] on span "Export" at bounding box center [232, 96] width 33 height 11
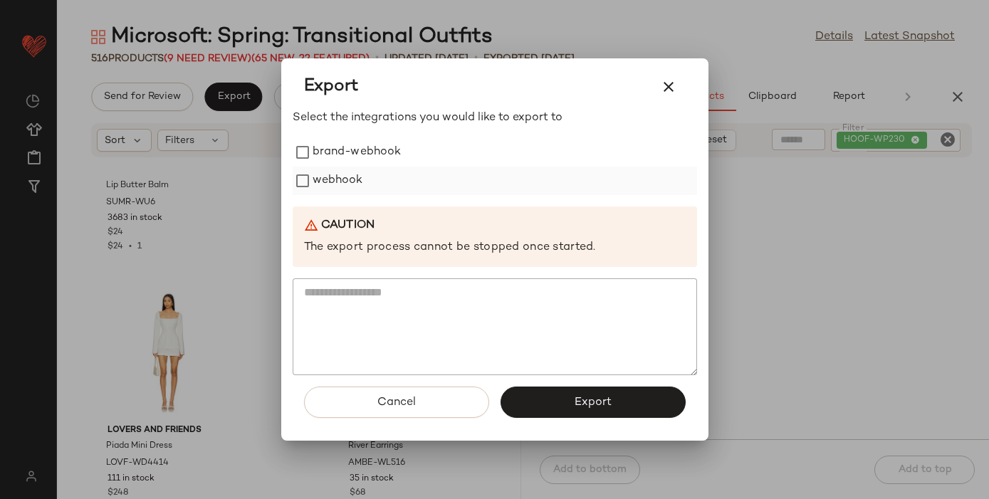
click at [315, 171] on label "webhook" at bounding box center [338, 181] width 51 height 28
click at [528, 391] on button "Export" at bounding box center [593, 402] width 185 height 31
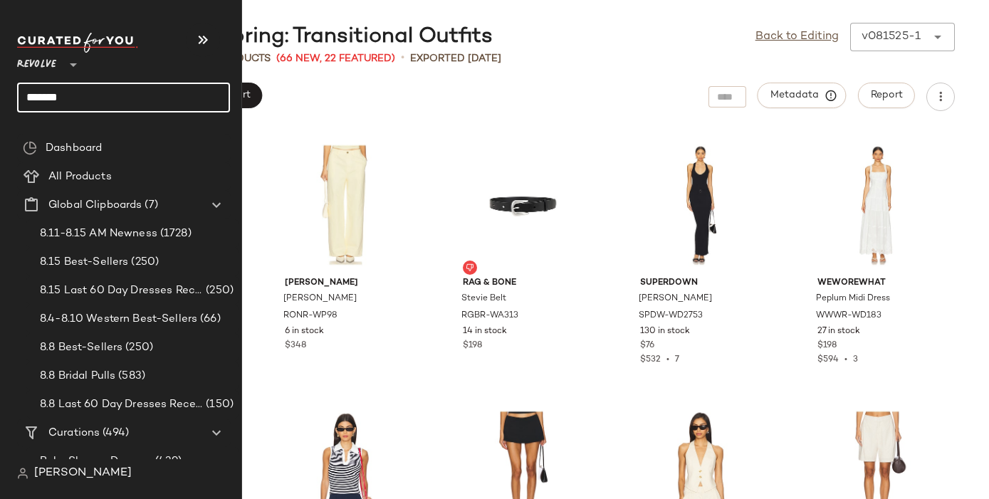
click at [50, 88] on input "*******" at bounding box center [123, 98] width 213 height 30
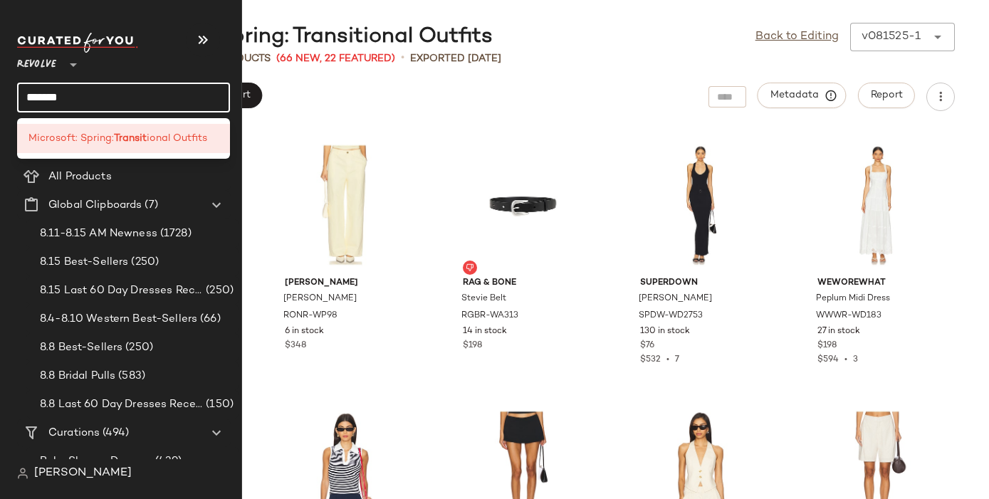
click at [50, 88] on input "*******" at bounding box center [123, 98] width 213 height 30
type input "********"
click at [84, 141] on b "Sculpted" at bounding box center [99, 138] width 43 height 15
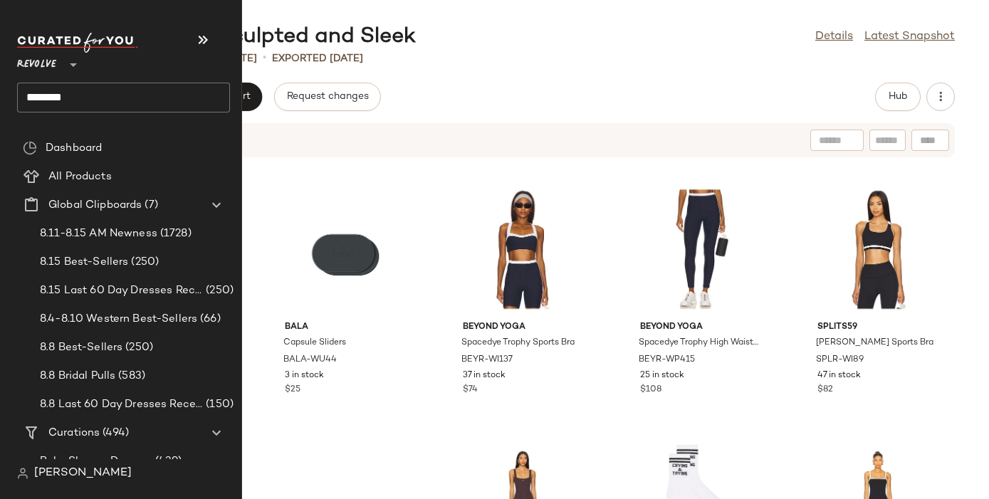
click at [38, 56] on span "Revolve" at bounding box center [36, 61] width 39 height 26
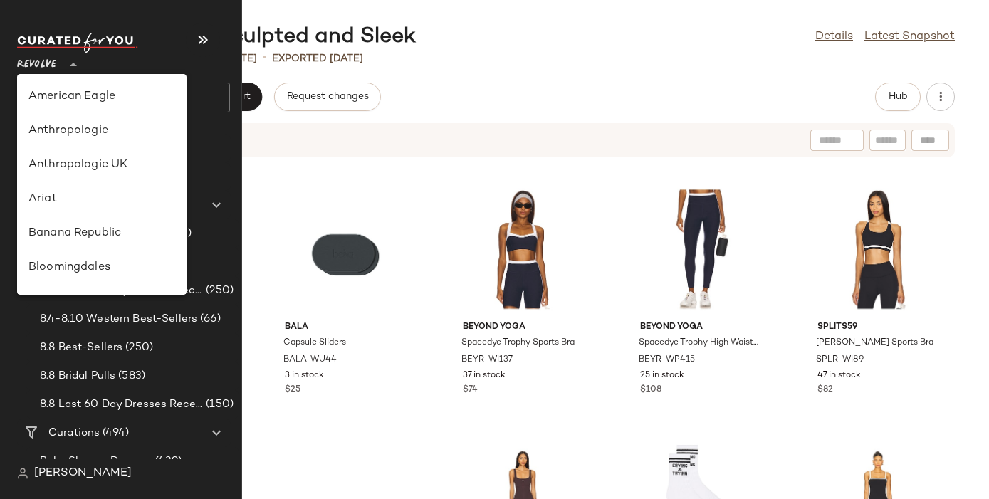
scroll to position [684, 0]
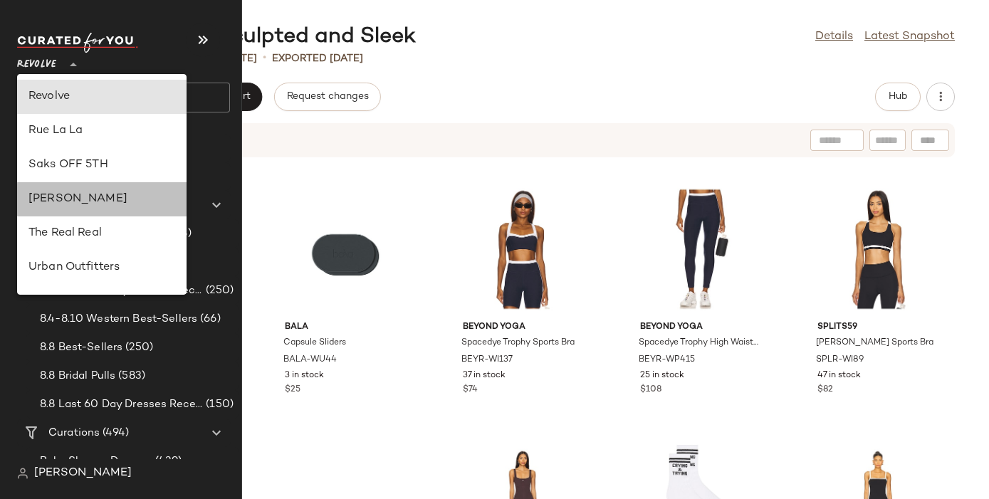
click at [61, 193] on div "[PERSON_NAME]" at bounding box center [101, 199] width 147 height 17
type input "**"
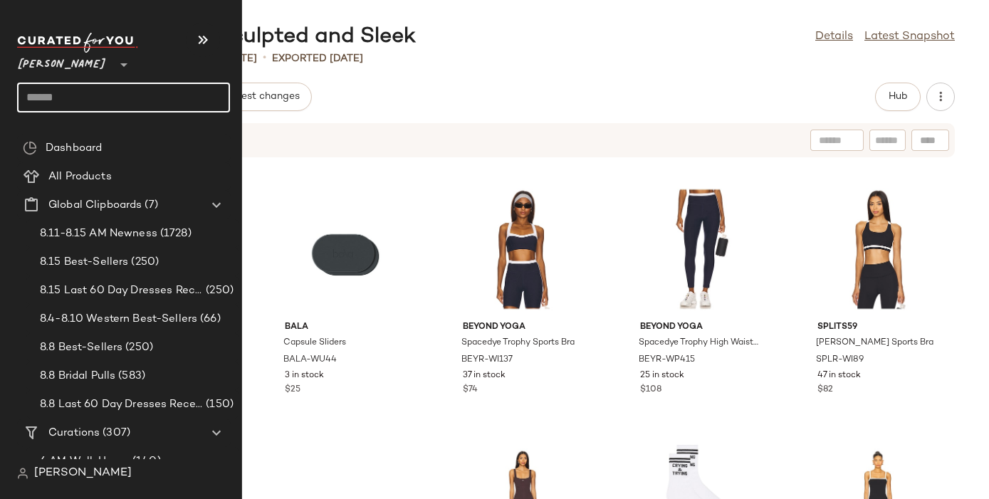
click at [42, 103] on input "text" at bounding box center [123, 98] width 213 height 30
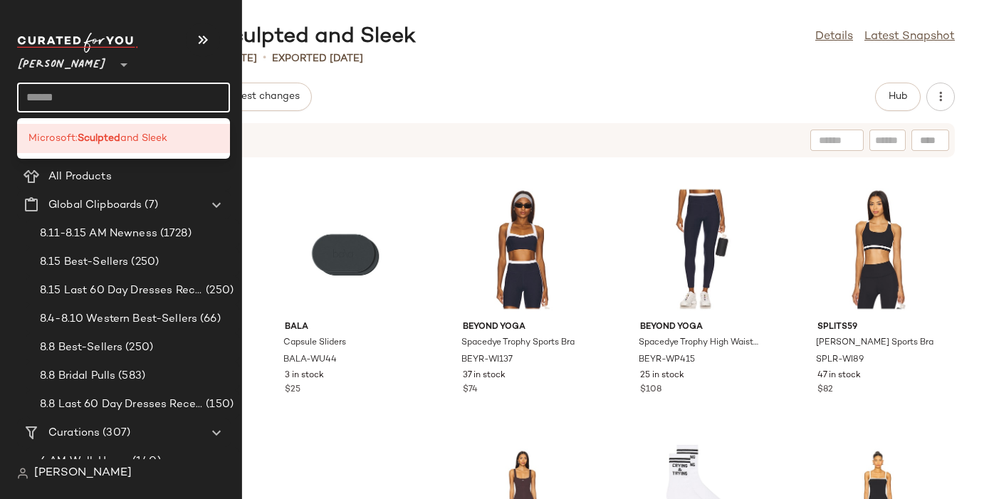
type input "*"
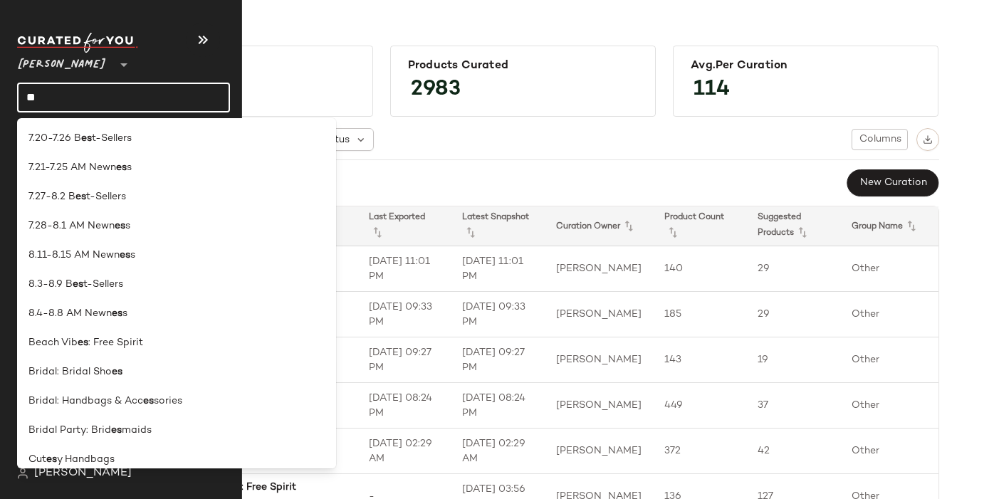
type input "*"
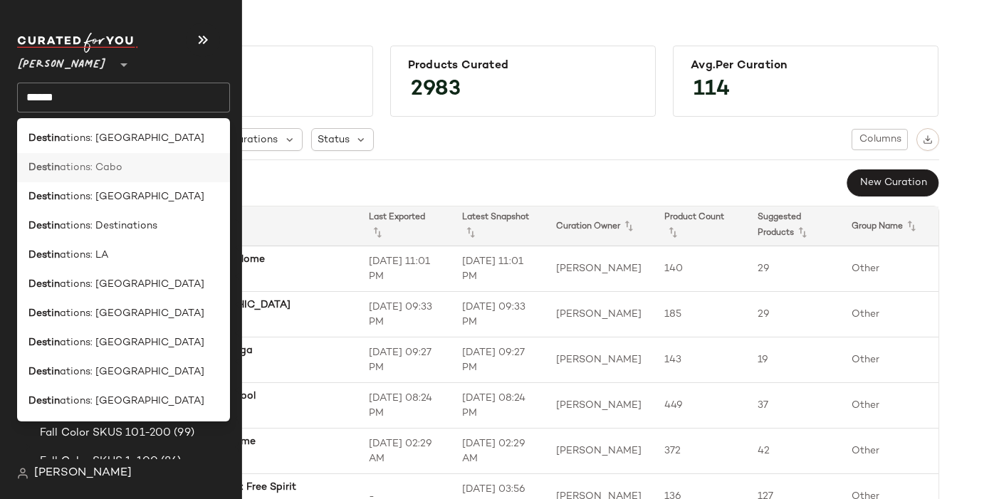
click at [60, 164] on span "ations: Cabo" at bounding box center [91, 167] width 63 height 15
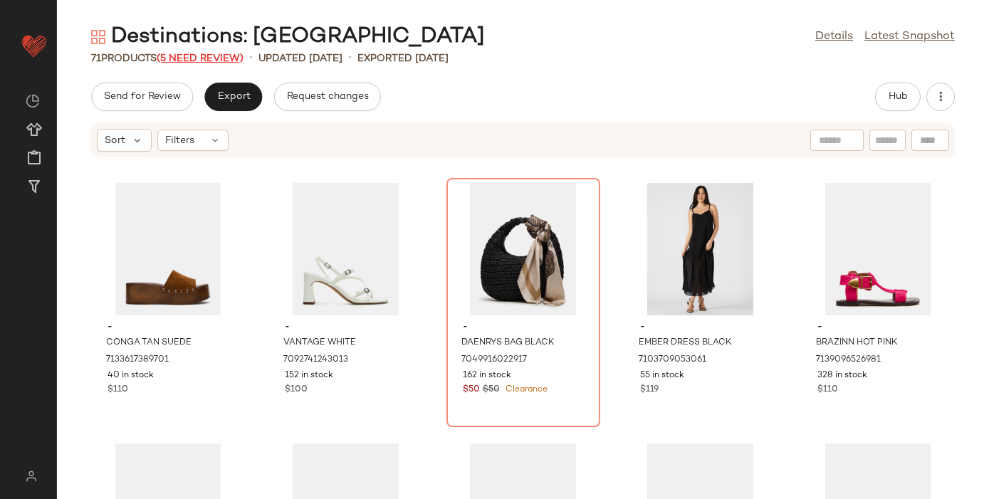
click at [221, 56] on span "(5 Need Review)" at bounding box center [200, 58] width 87 height 11
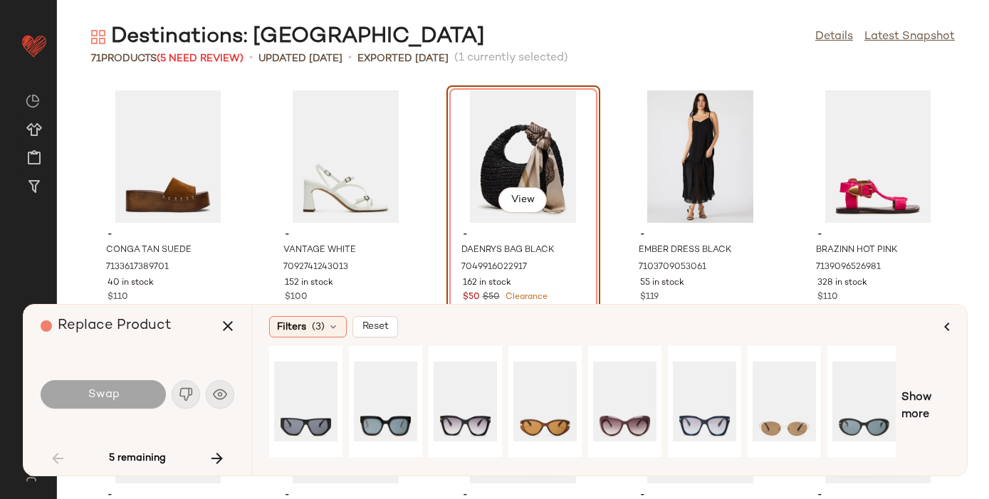
scroll to position [0, 164]
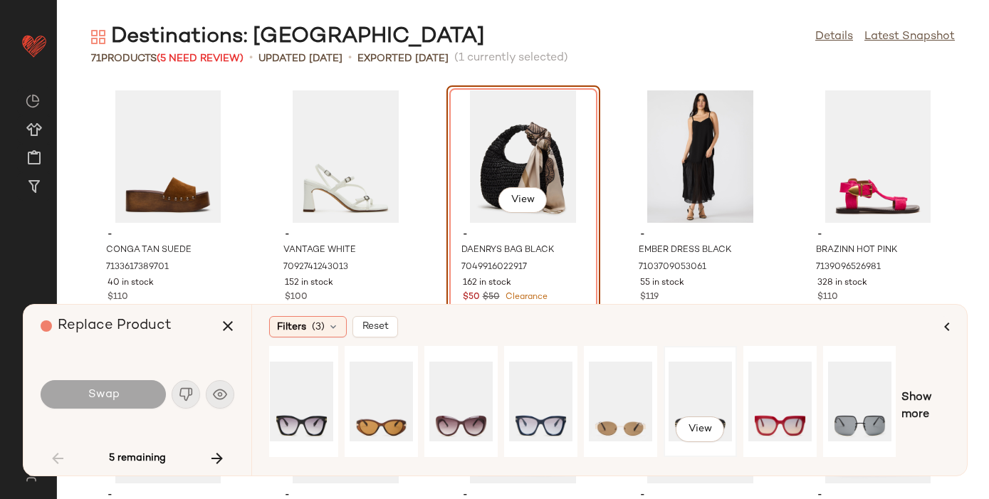
click at [706, 398] on div "View" at bounding box center [700, 401] width 63 height 101
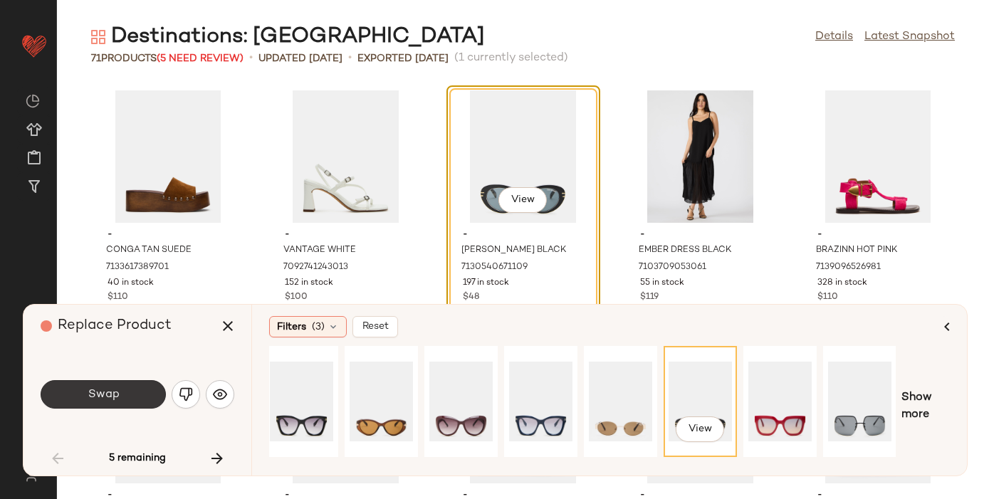
click at [85, 392] on button "Swap" at bounding box center [103, 394] width 125 height 28
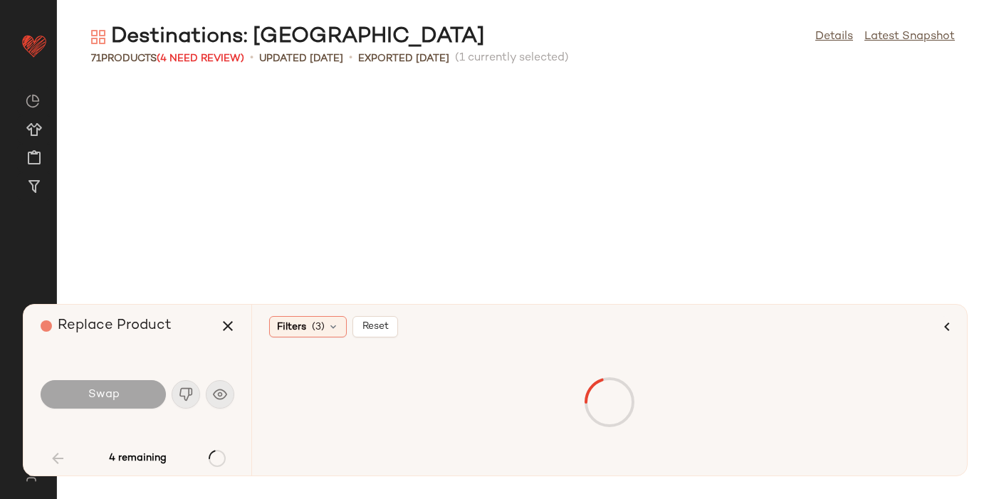
scroll to position [533, 0]
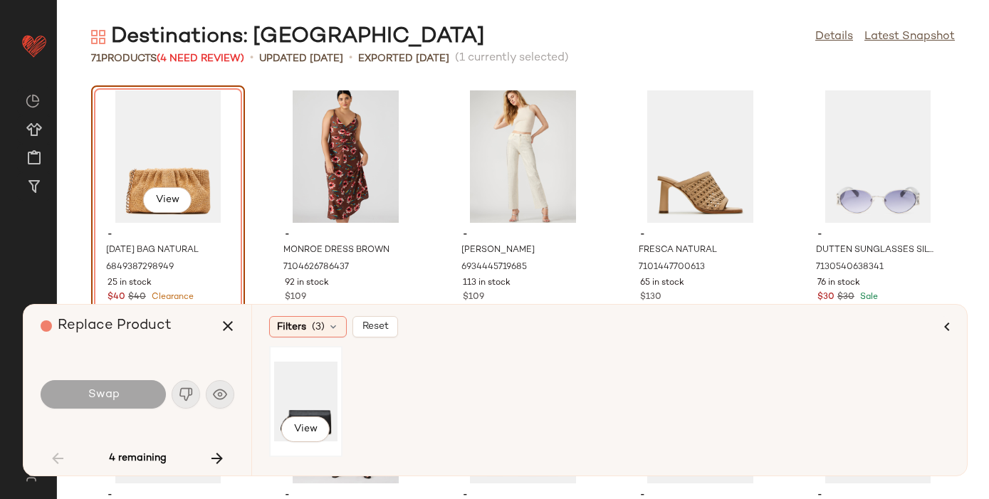
click at [293, 397] on div "View" at bounding box center [305, 401] width 63 height 101
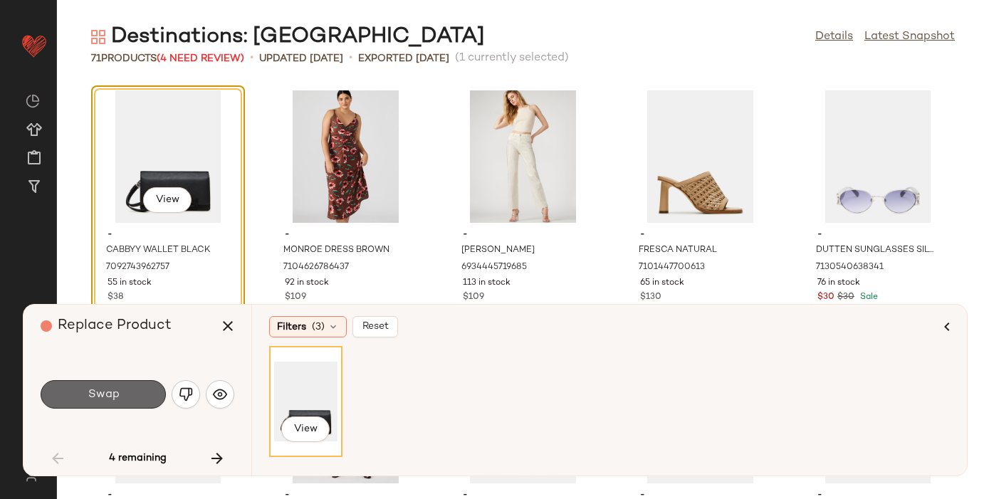
click at [95, 393] on span "Swap" at bounding box center [103, 395] width 32 height 14
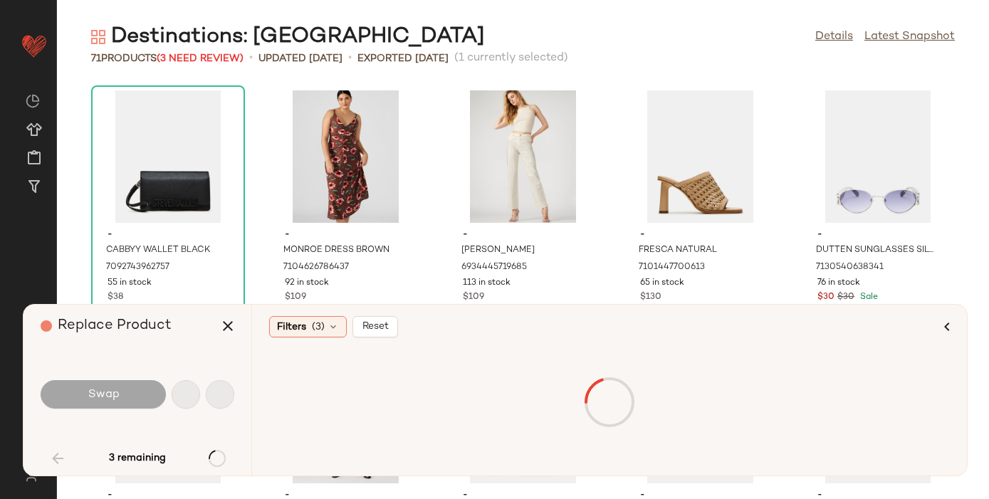
scroll to position [1564, 0]
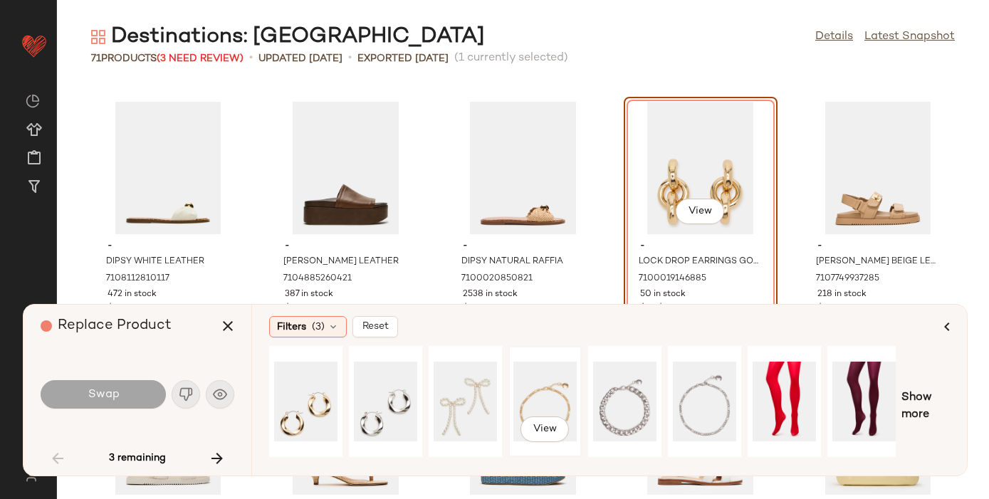
click at [545, 384] on div "View" at bounding box center [544, 401] width 63 height 101
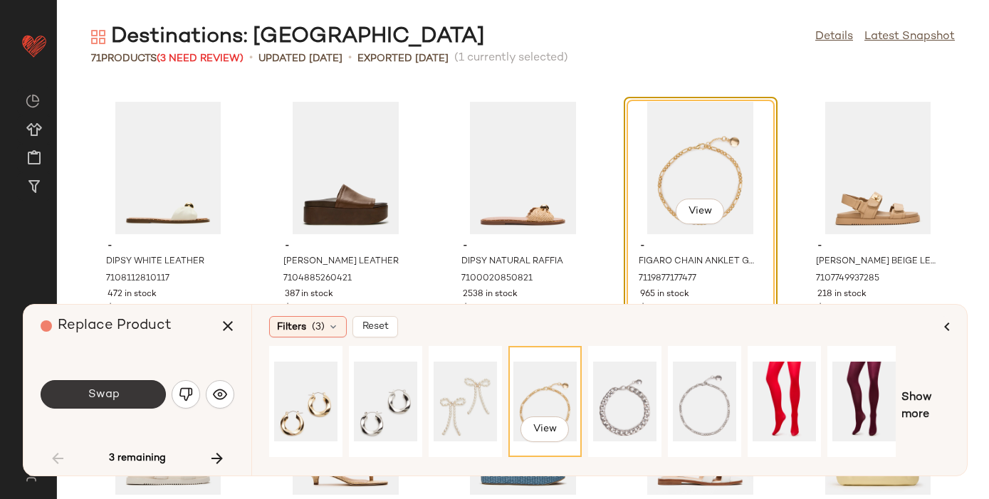
click at [108, 394] on span "Swap" at bounding box center [103, 395] width 32 height 14
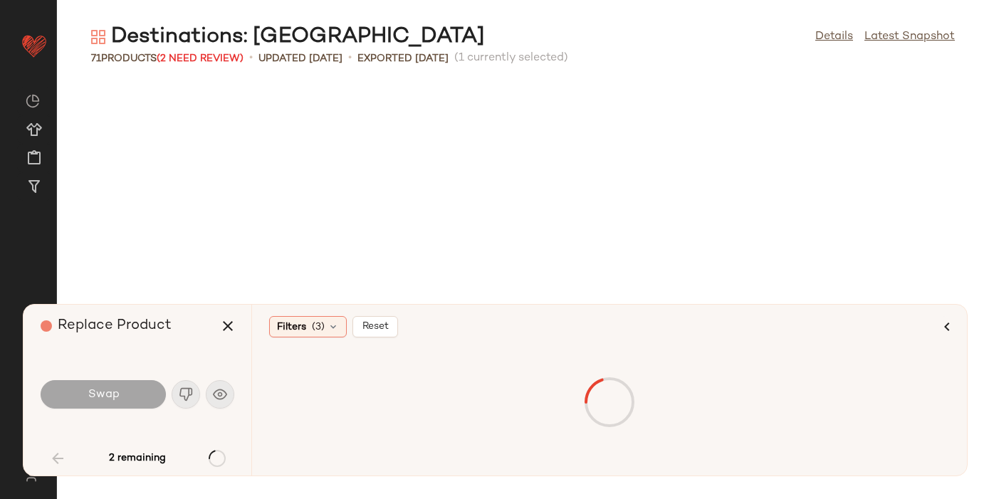
scroll to position [2346, 0]
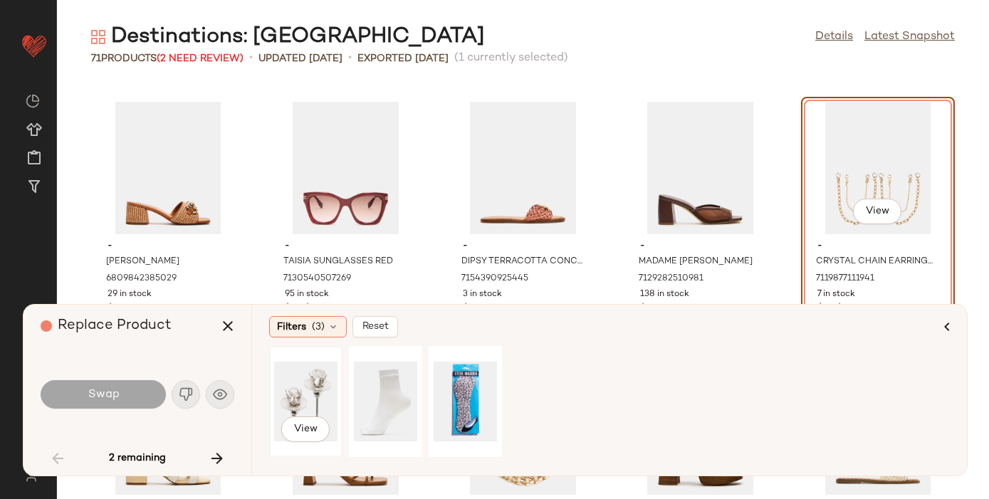
click at [297, 399] on div "View" at bounding box center [305, 401] width 63 height 101
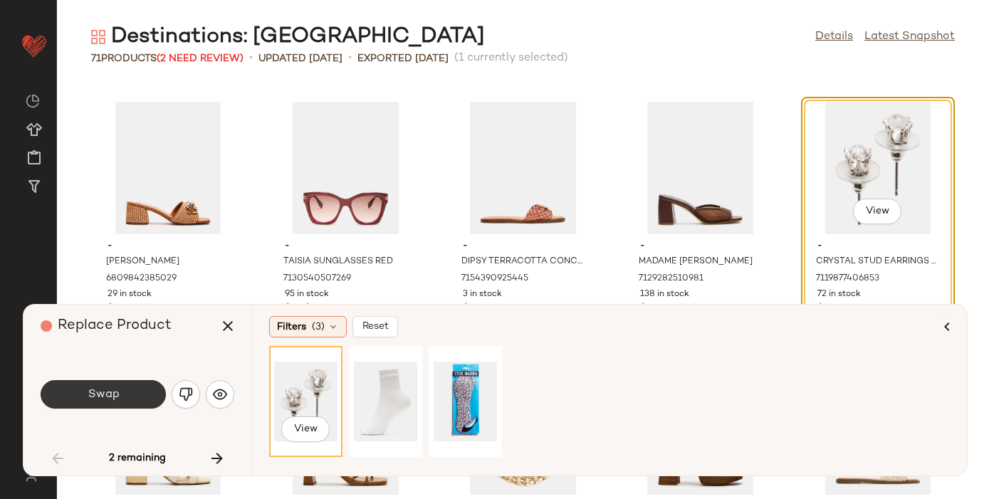
click at [113, 400] on span "Swap" at bounding box center [103, 395] width 32 height 14
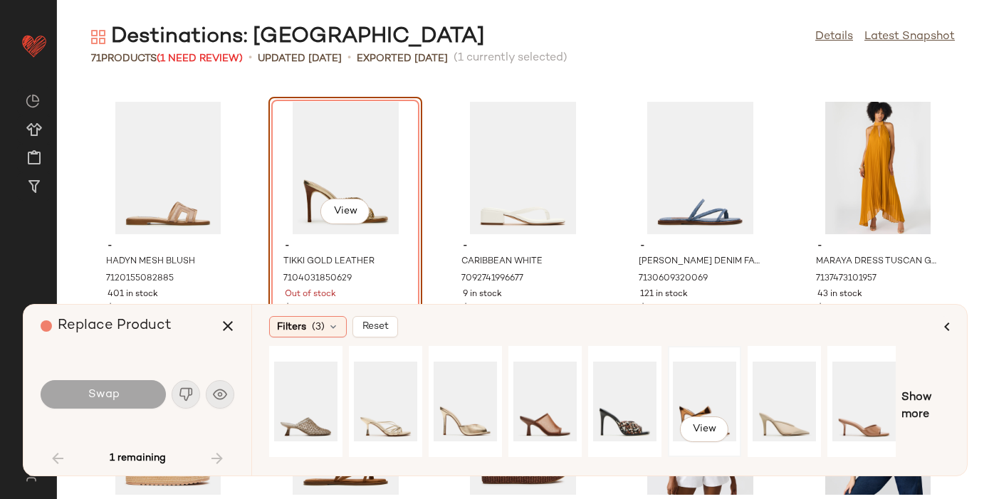
scroll to position [0, 164]
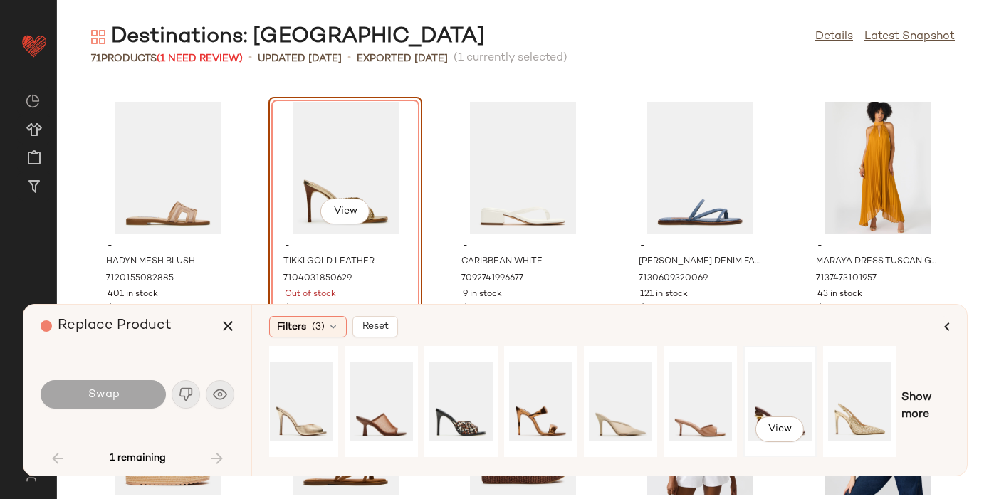
click at [789, 398] on div "View" at bounding box center [779, 401] width 63 height 101
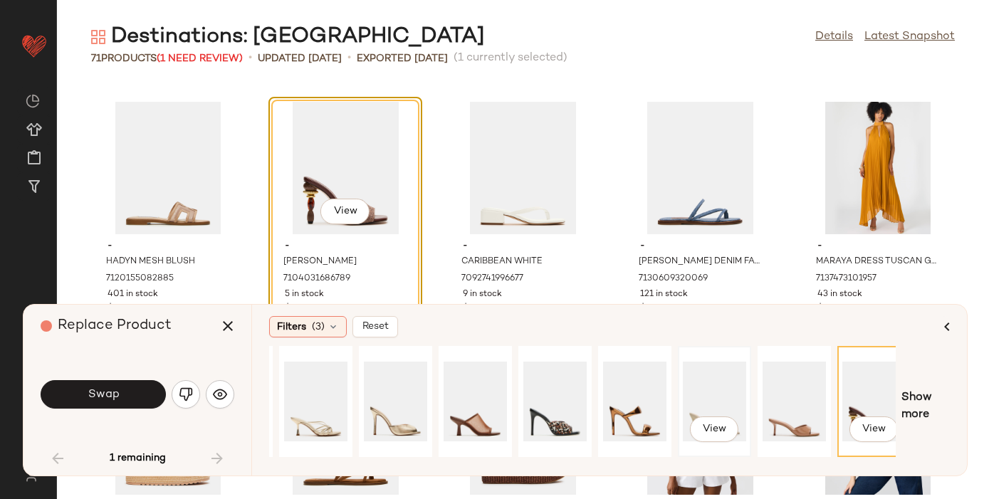
scroll to position [0, 0]
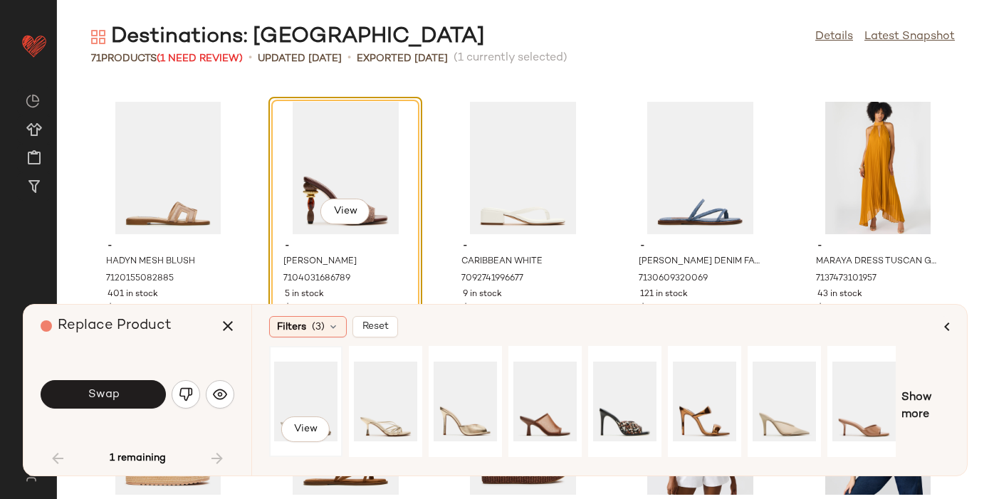
click at [301, 395] on div "View" at bounding box center [305, 401] width 63 height 101
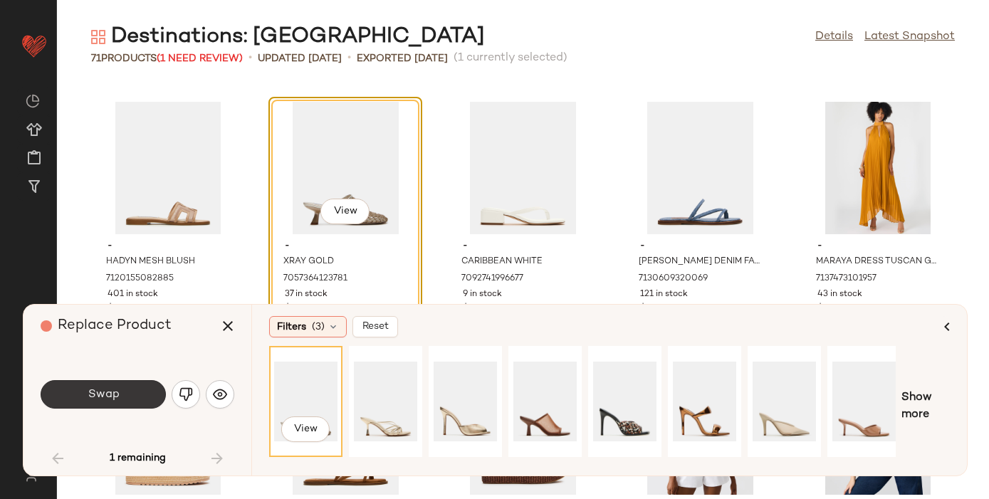
click at [137, 390] on button "Swap" at bounding box center [103, 394] width 125 height 28
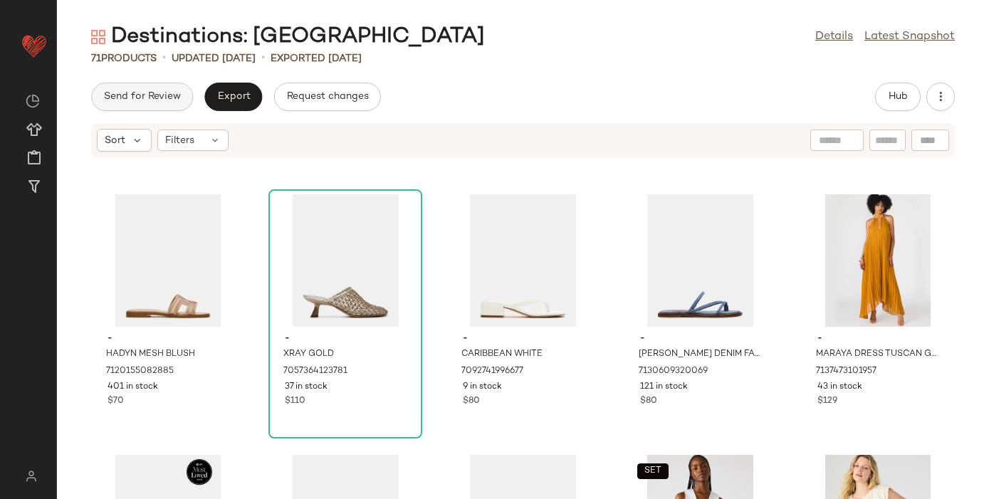
click at [143, 98] on span "Send for Review" at bounding box center [142, 96] width 78 height 11
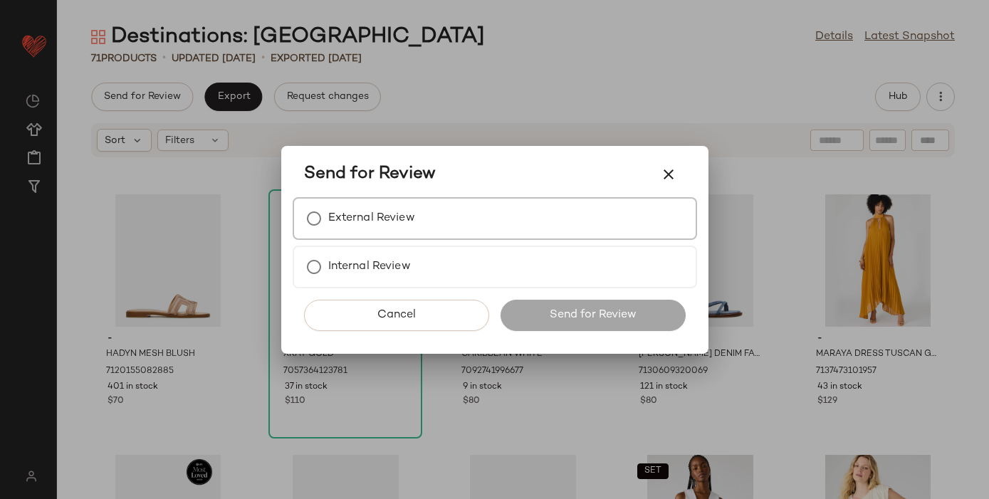
click at [356, 221] on label "External Review" at bounding box center [371, 218] width 87 height 28
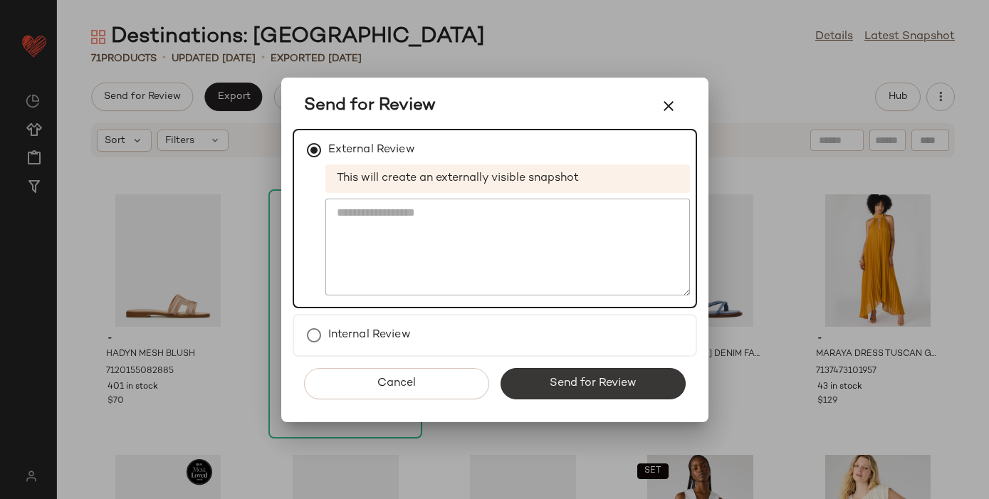
click at [571, 378] on span "Send for Review" at bounding box center [593, 384] width 88 height 14
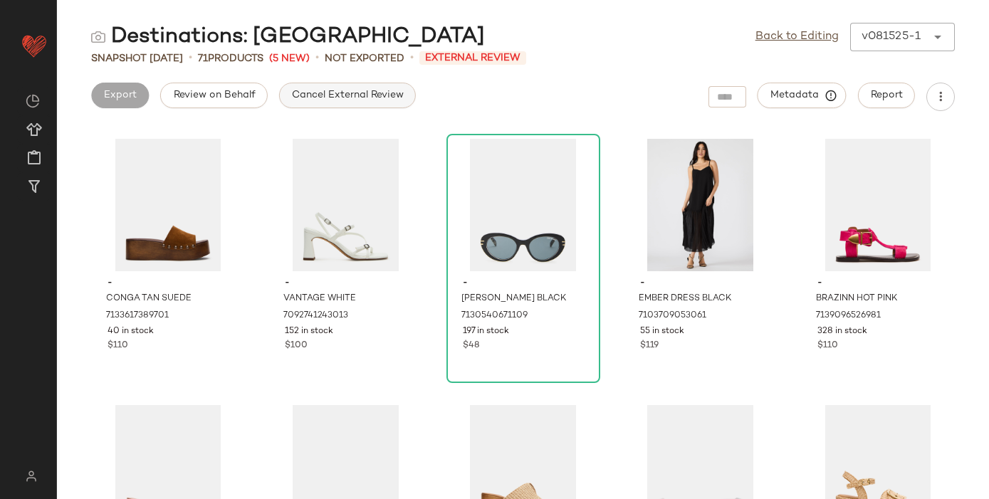
click at [305, 102] on button "Cancel External Review" at bounding box center [347, 96] width 137 height 26
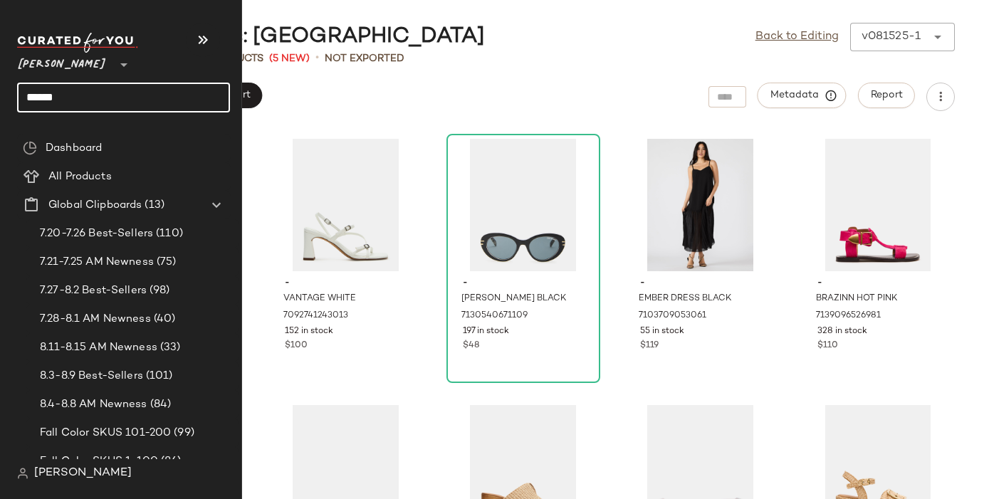
click at [33, 100] on input "******" at bounding box center [123, 98] width 213 height 30
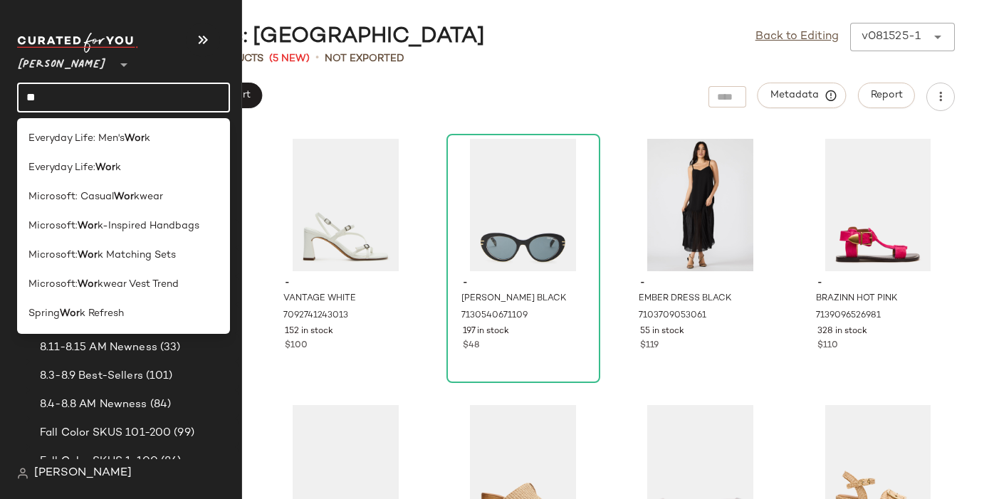
type input "*"
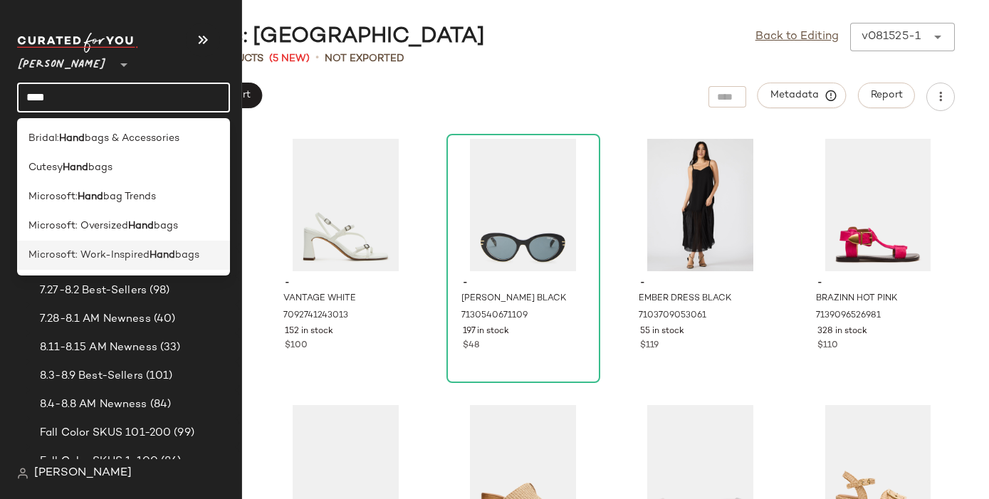
type input "****"
click at [78, 256] on span "Microsoft: Work-Inspired" at bounding box center [88, 255] width 121 height 15
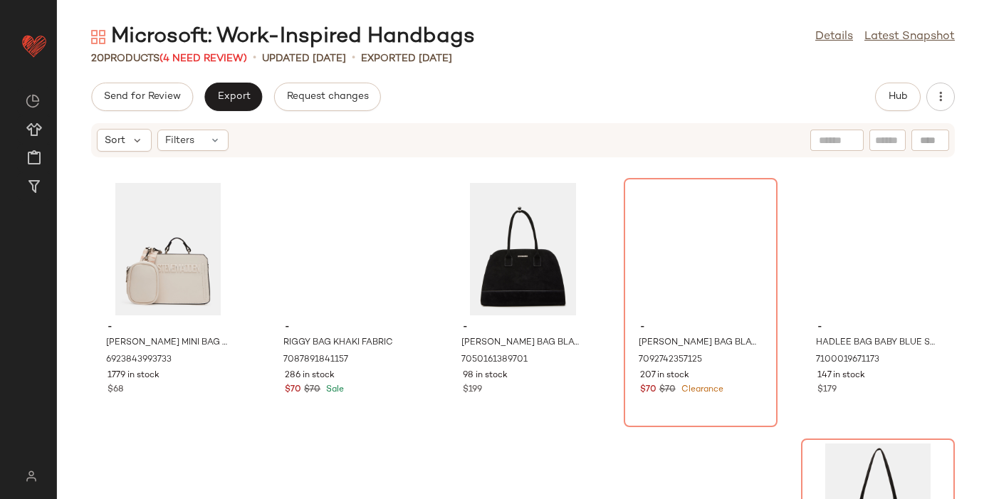
click at [199, 52] on div "20 Products (4 Need Review)" at bounding box center [169, 58] width 156 height 15
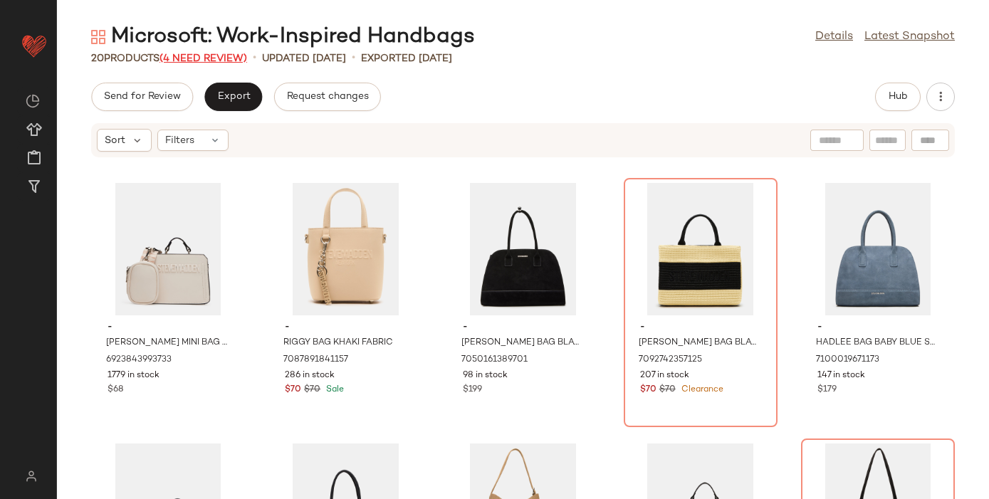
click at [179, 57] on span "(4 Need Review)" at bounding box center [204, 58] width 88 height 11
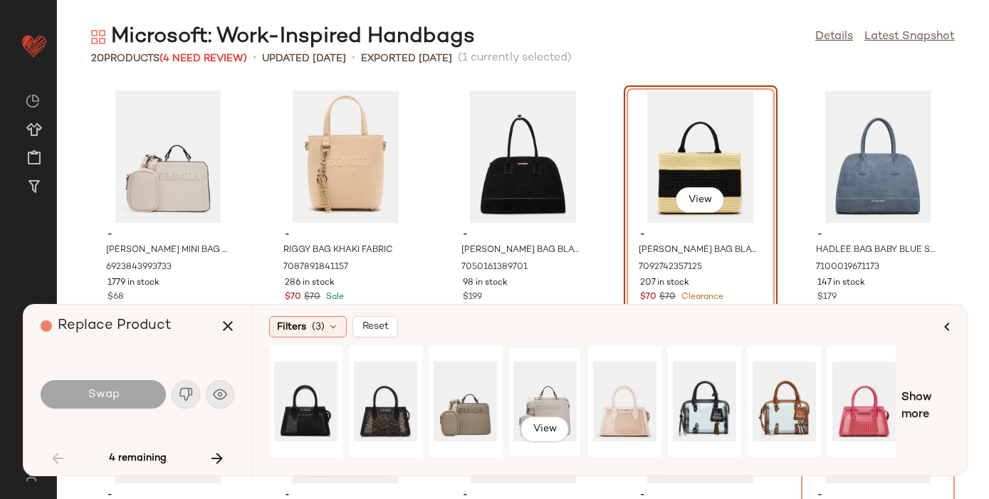
click at [540, 387] on div "View" at bounding box center [544, 401] width 63 height 101
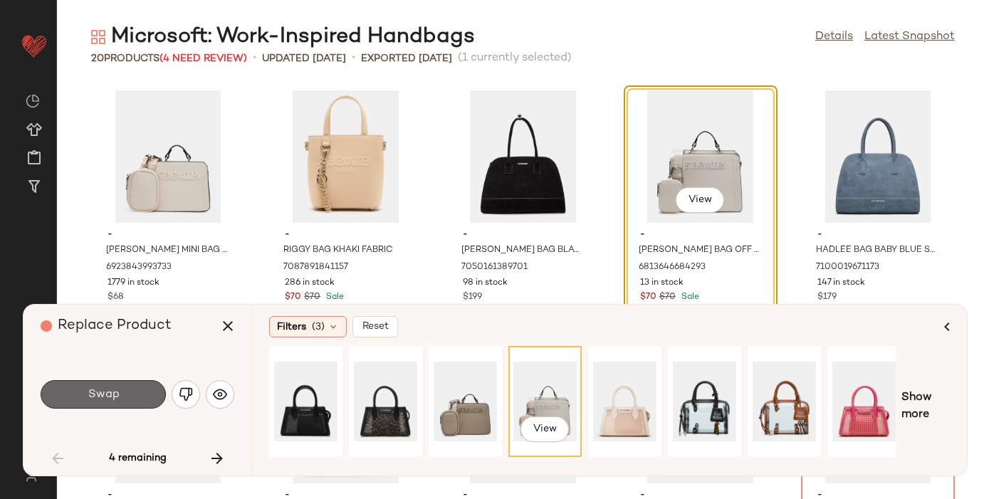
click at [109, 387] on button "Swap" at bounding box center [103, 394] width 125 height 28
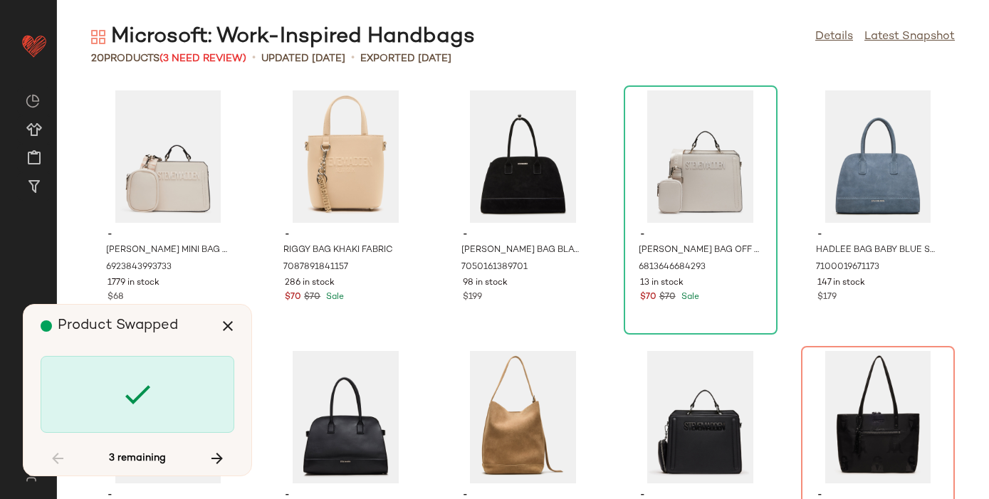
scroll to position [272, 0]
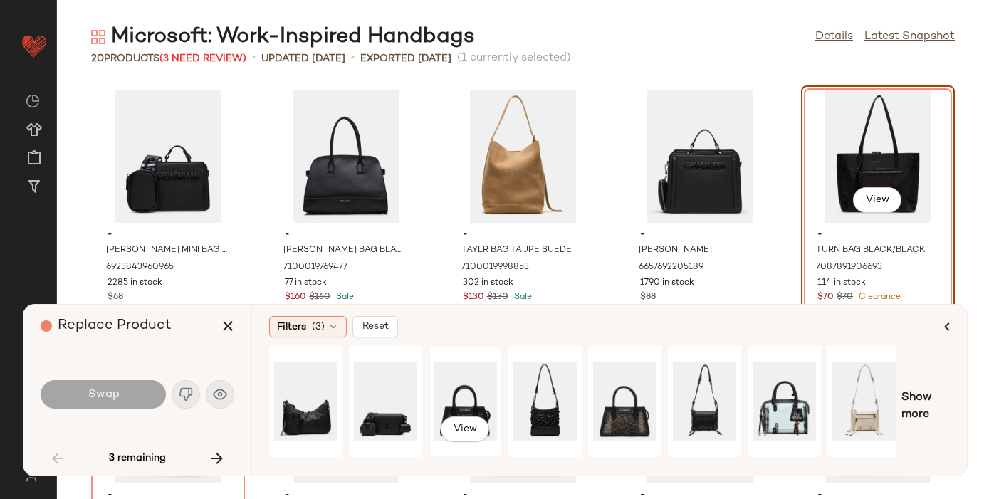
click at [473, 392] on div "View" at bounding box center [465, 401] width 63 height 101
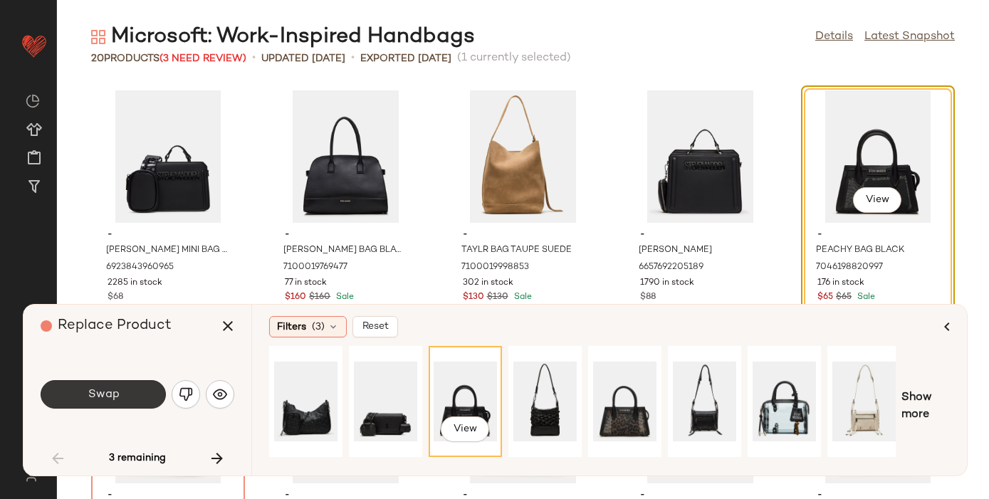
click at [124, 397] on button "Swap" at bounding box center [103, 394] width 125 height 28
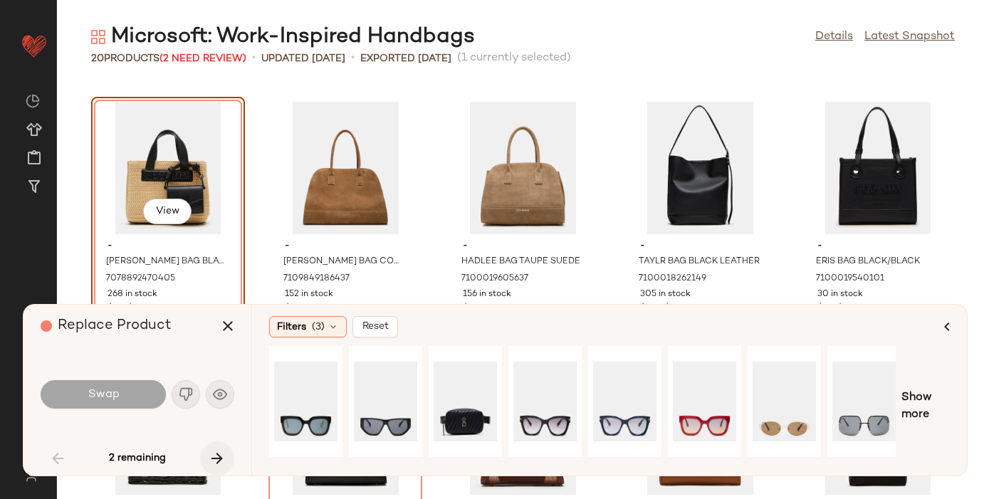
click at [218, 452] on icon "button" at bounding box center [217, 458] width 17 height 17
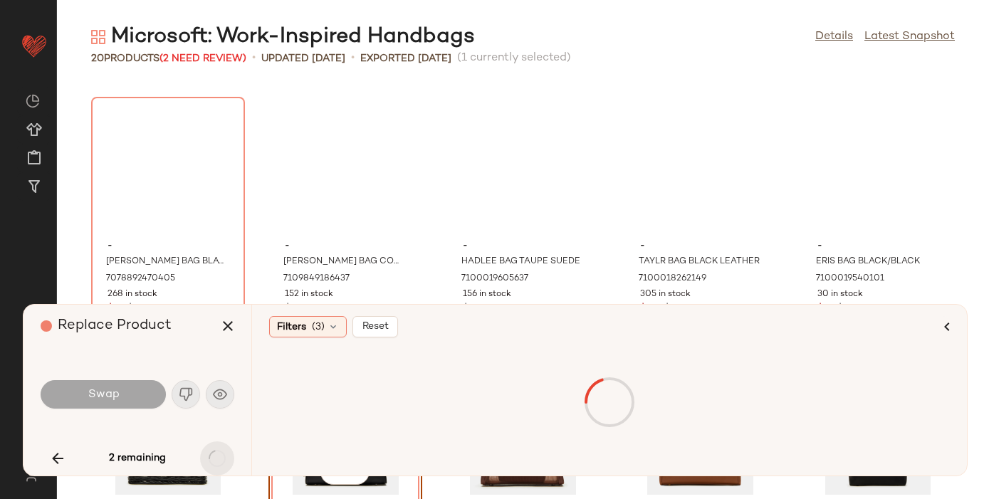
scroll to position [629, 0]
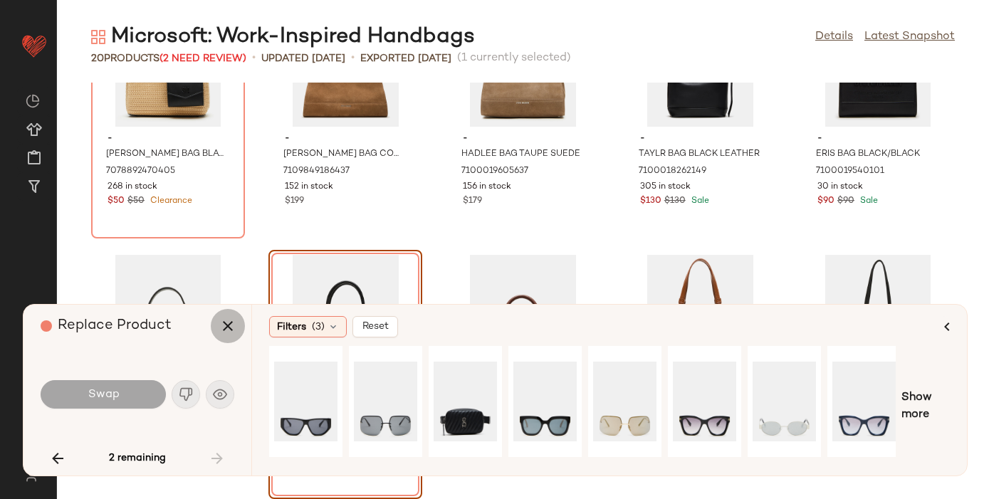
click at [234, 325] on icon "button" at bounding box center [227, 326] width 17 height 17
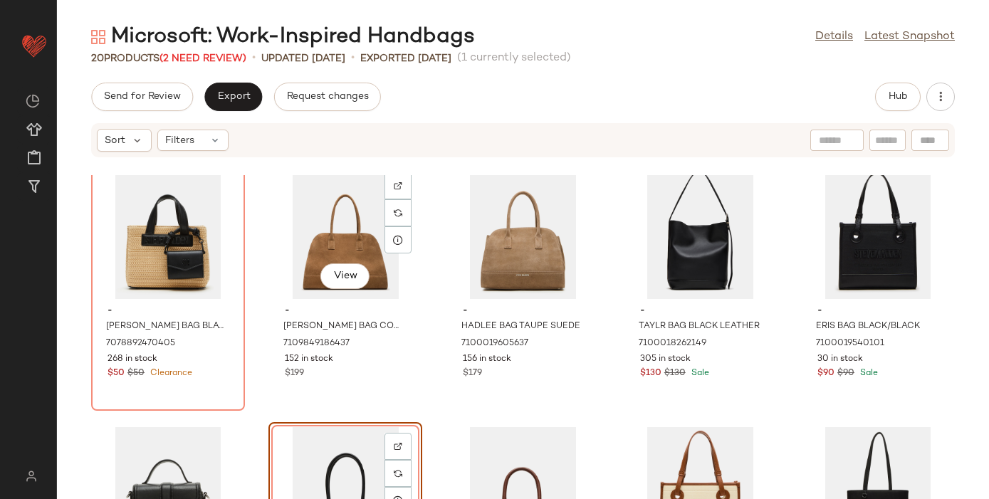
scroll to position [551, 0]
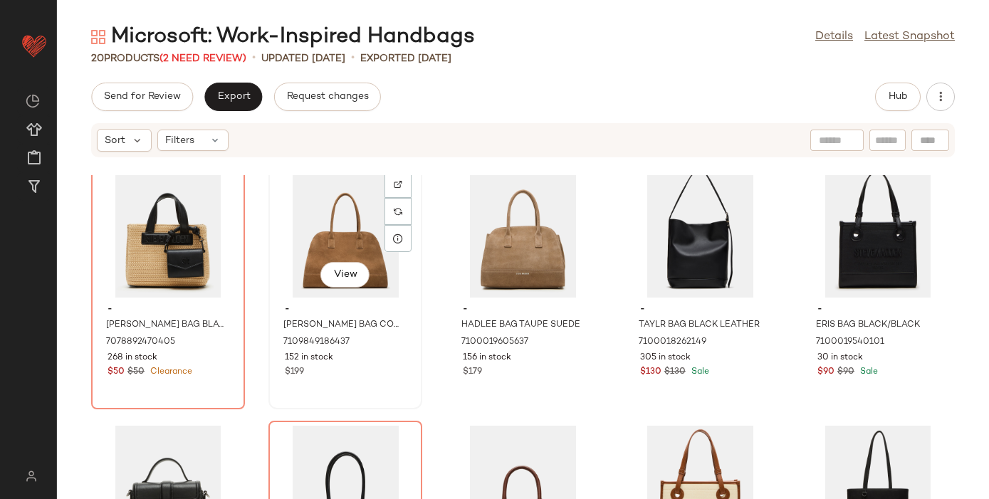
click at [335, 233] on div "View" at bounding box center [345, 231] width 144 height 132
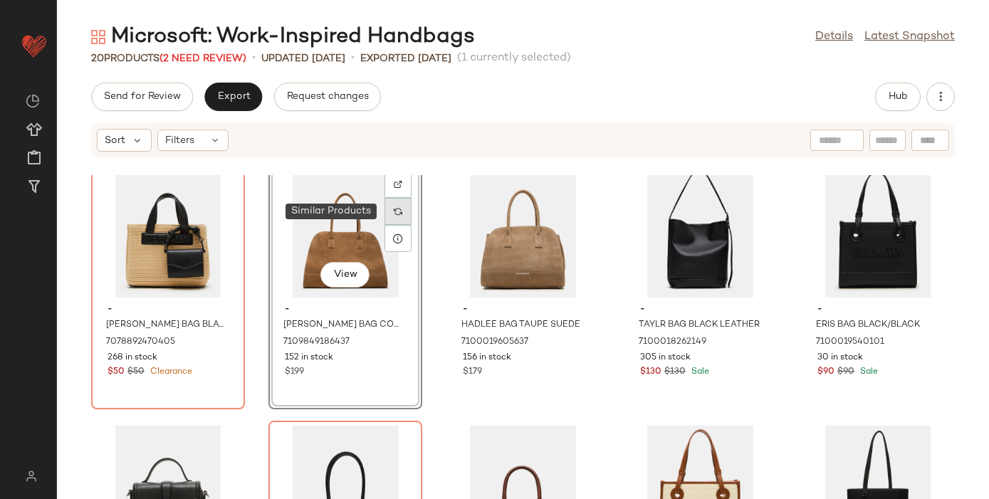
click at [400, 213] on div at bounding box center [398, 211] width 27 height 27
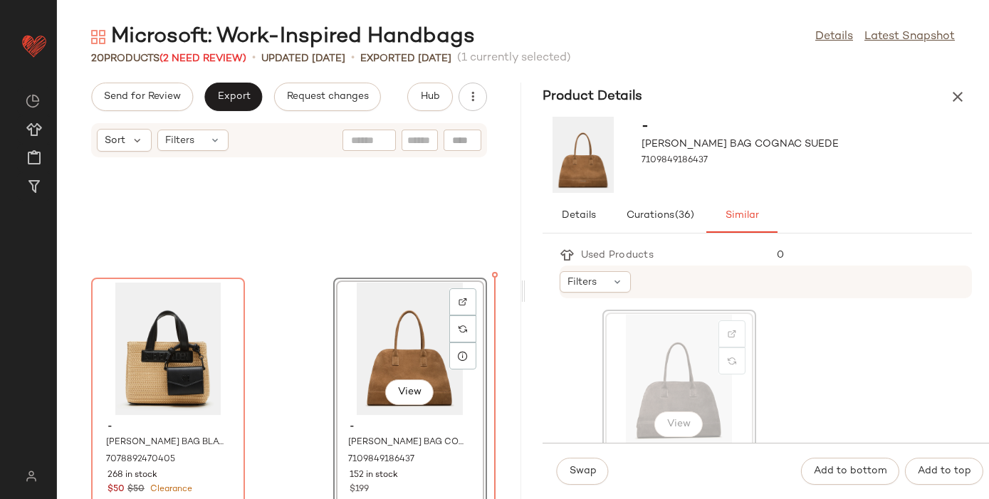
scroll to position [1214, 0]
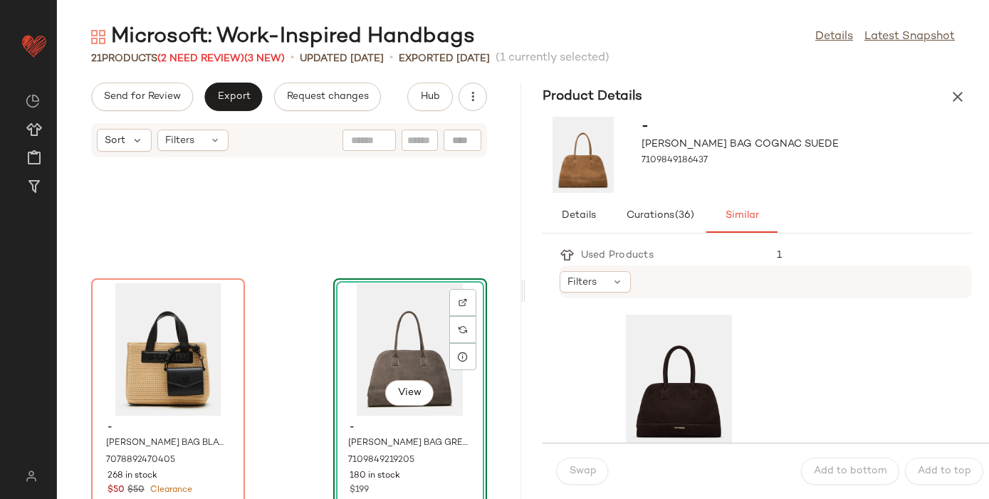
scroll to position [1331, 0]
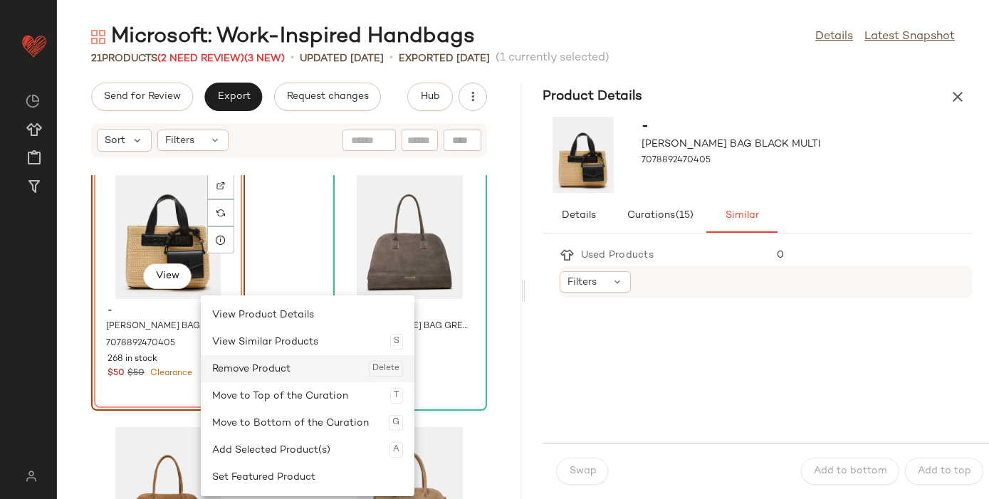
click at [266, 373] on div "Remove Product Delete" at bounding box center [307, 368] width 191 height 27
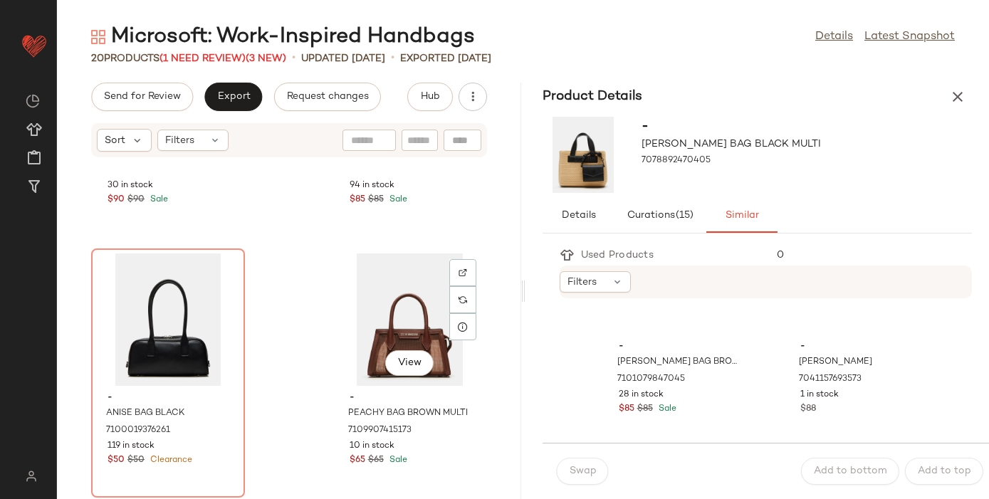
scroll to position [2109, 0]
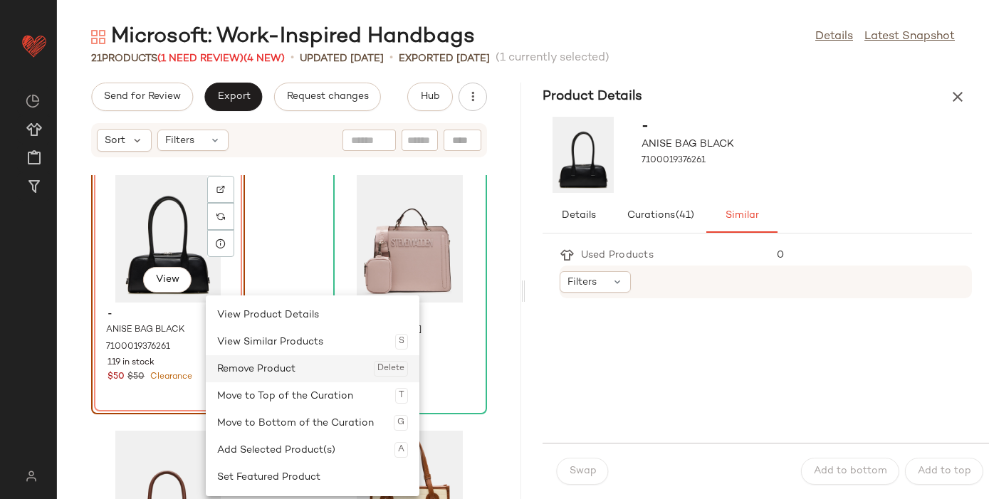
click at [251, 372] on div "Remove Product Delete" at bounding box center [312, 368] width 191 height 27
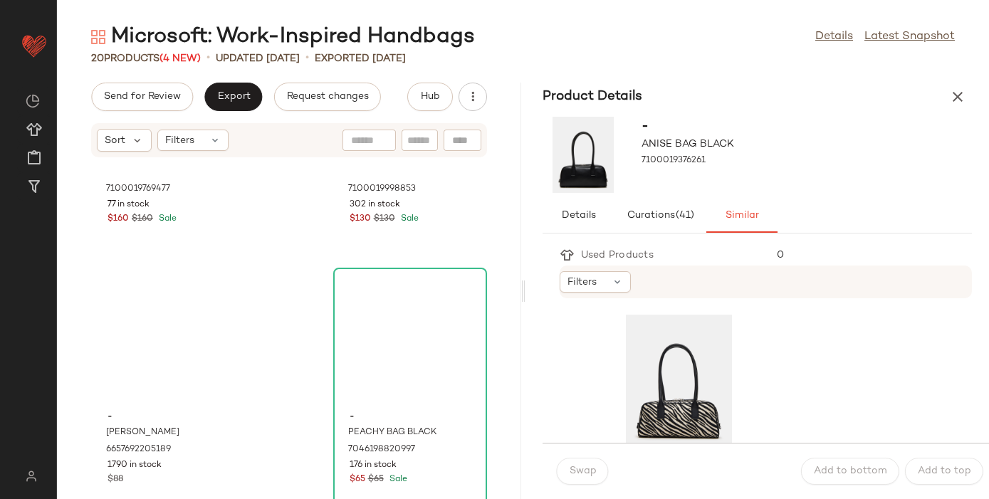
scroll to position [657, 0]
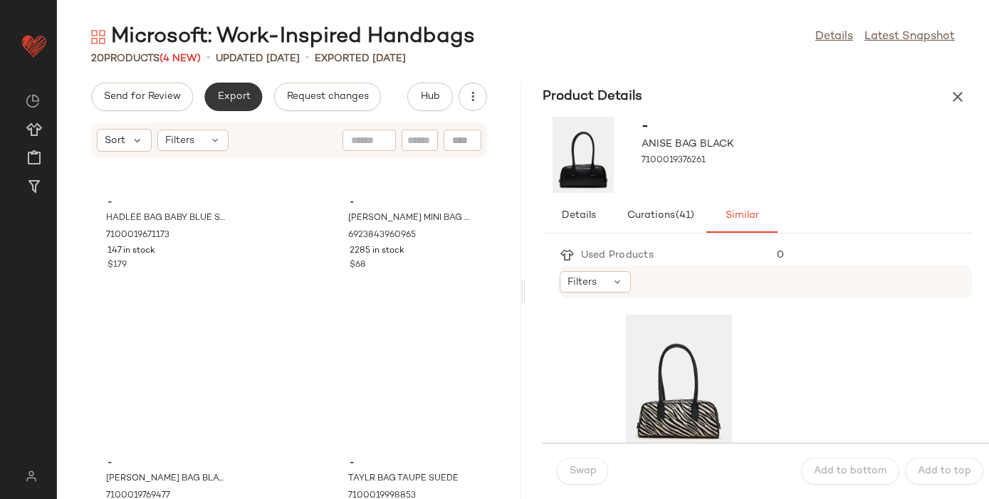
click at [237, 98] on span "Export" at bounding box center [232, 96] width 33 height 11
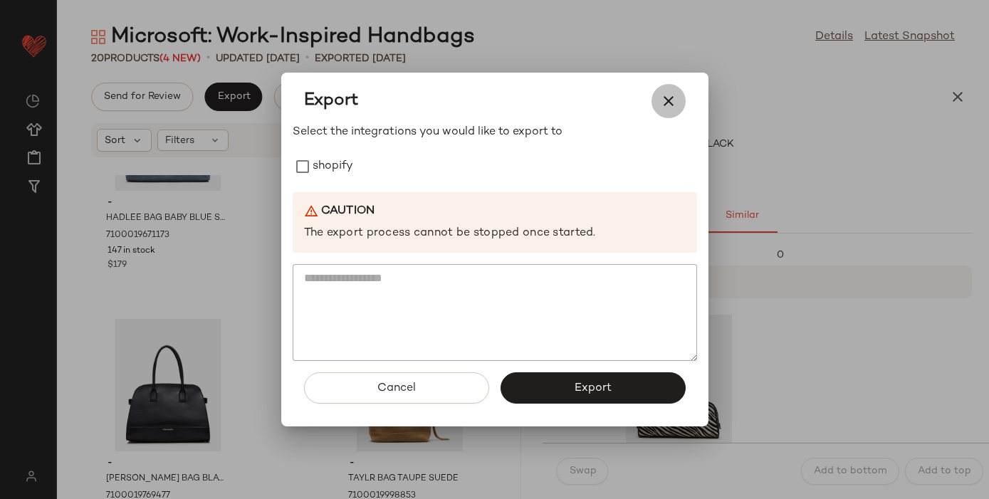
click at [670, 101] on icon "button" at bounding box center [668, 101] width 17 height 17
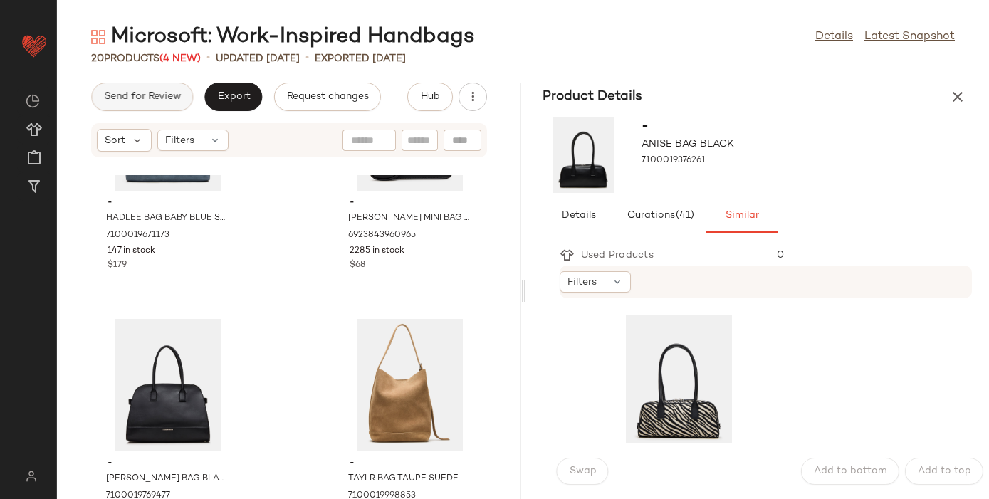
click at [135, 97] on span "Send for Review" at bounding box center [142, 96] width 78 height 11
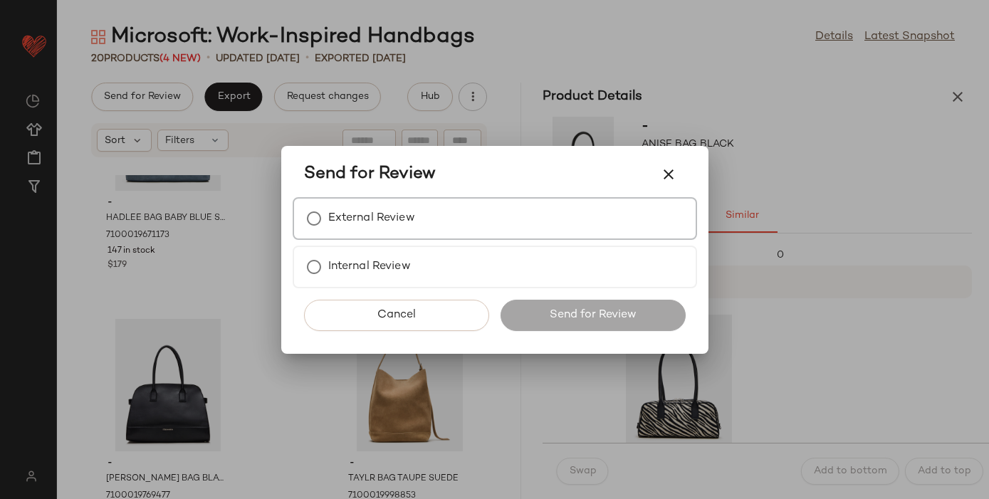
click at [457, 211] on div "External Review" at bounding box center [495, 218] width 405 height 43
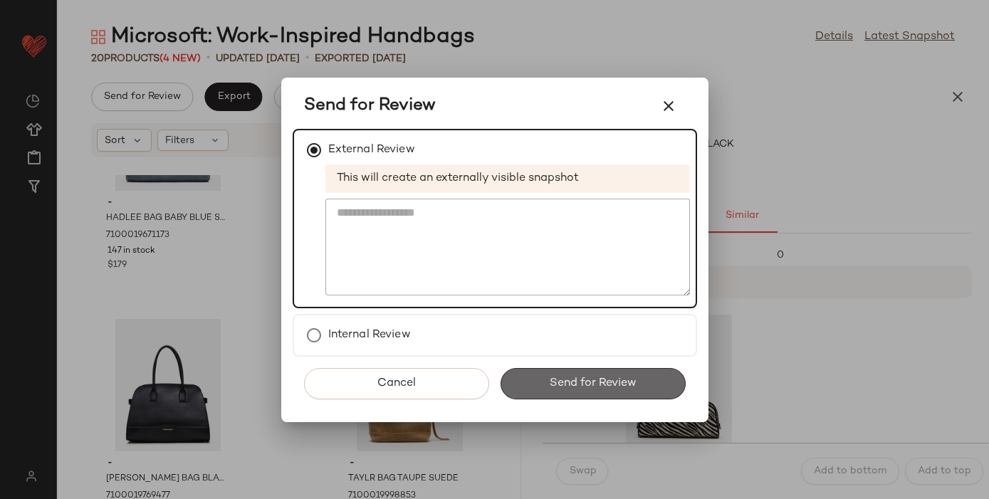
click at [553, 377] on span "Send for Review" at bounding box center [593, 384] width 88 height 14
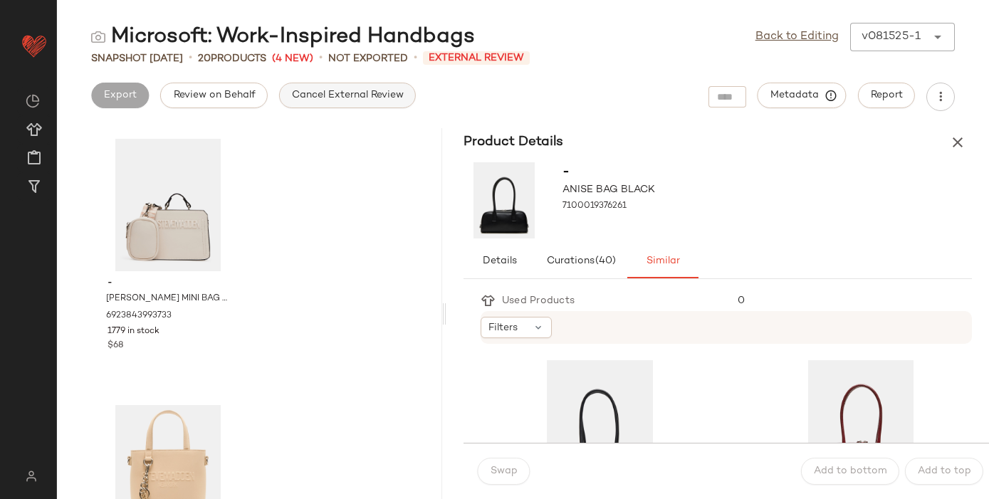
click at [370, 89] on button "Cancel External Review" at bounding box center [347, 96] width 137 height 26
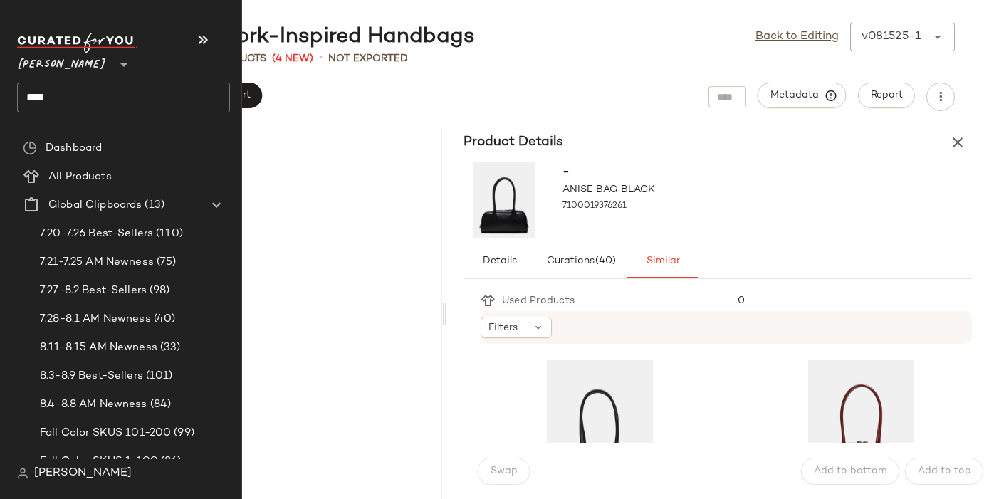
click at [48, 90] on input "****" at bounding box center [123, 98] width 213 height 30
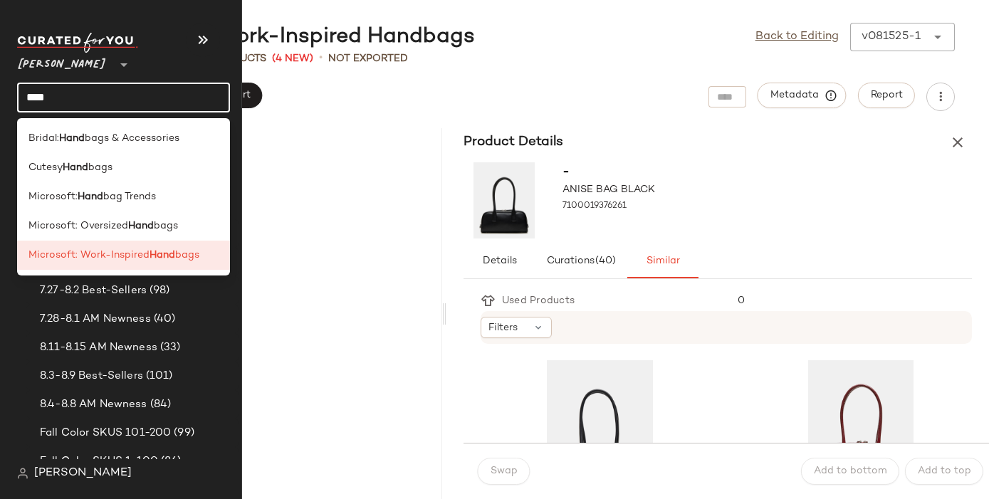
click at [48, 90] on input "****" at bounding box center [123, 98] width 213 height 30
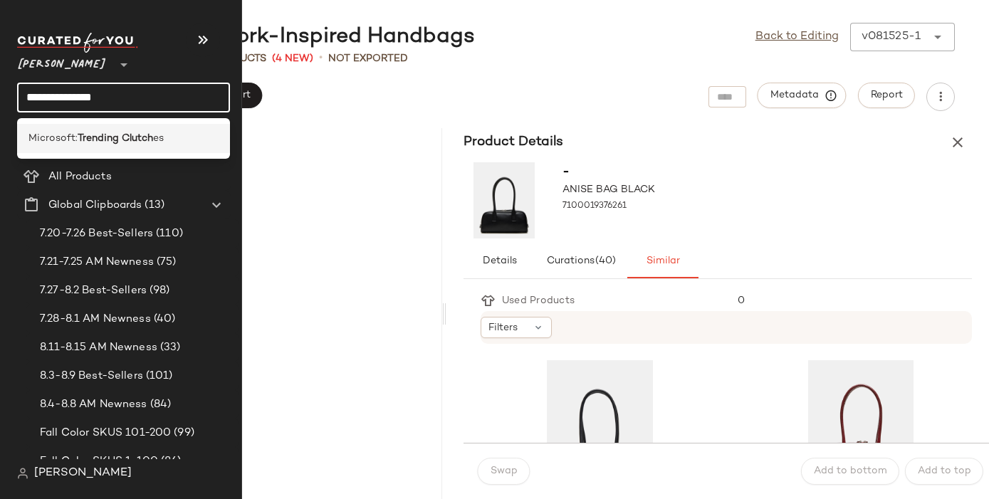
click at [43, 132] on span "Microsoft:" at bounding box center [52, 138] width 49 height 15
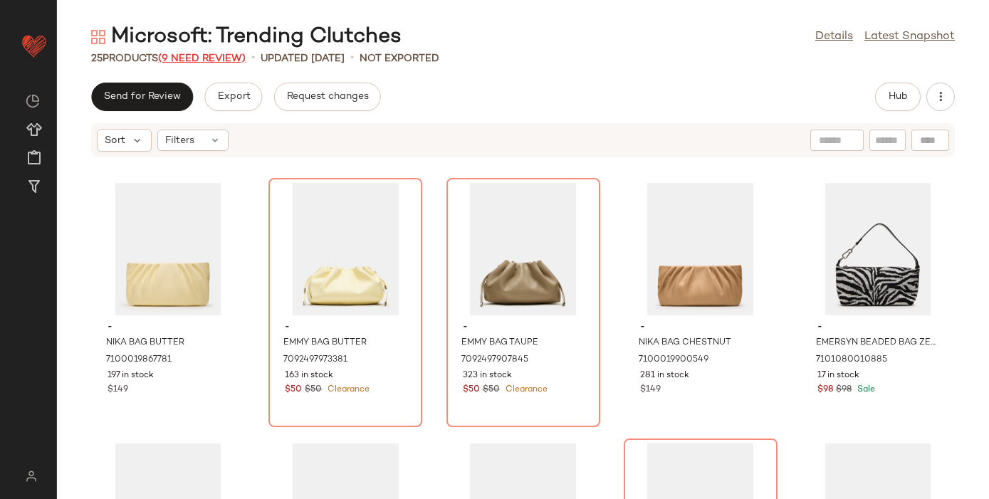
click at [224, 57] on span "(9 Need Review)" at bounding box center [202, 58] width 88 height 11
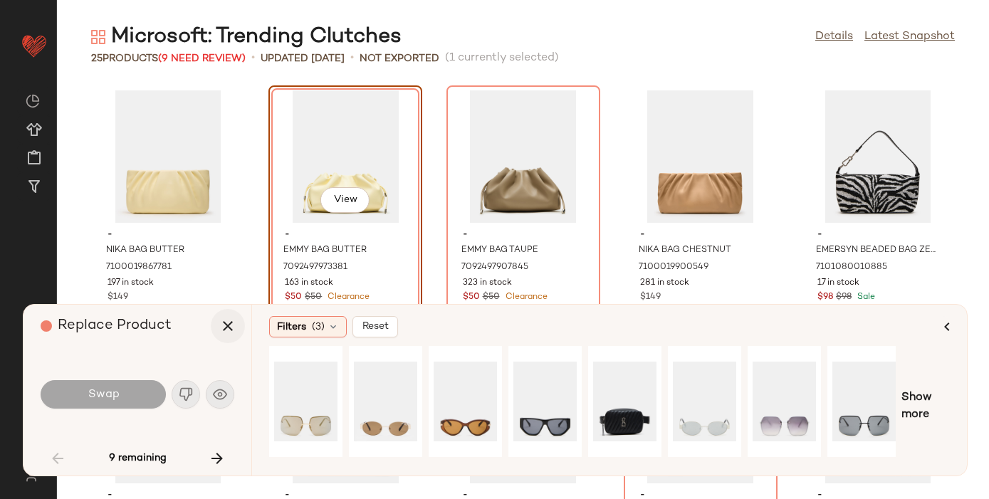
click at [228, 321] on icon "button" at bounding box center [227, 326] width 17 height 17
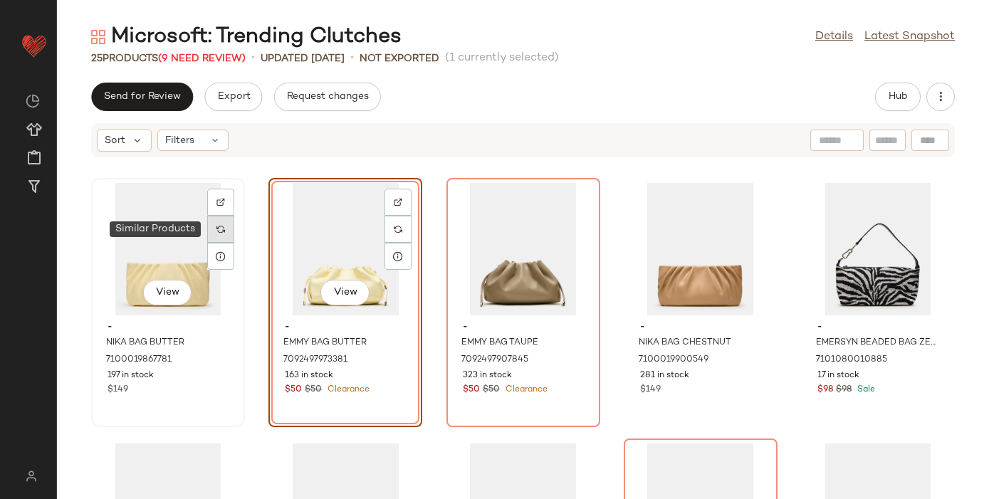
click at [226, 229] on div at bounding box center [220, 229] width 27 height 27
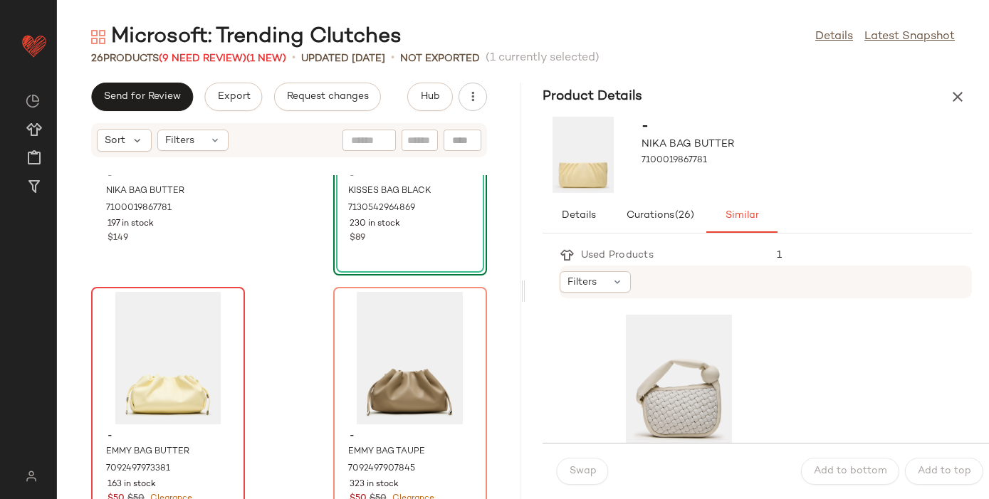
scroll to position [152, 0]
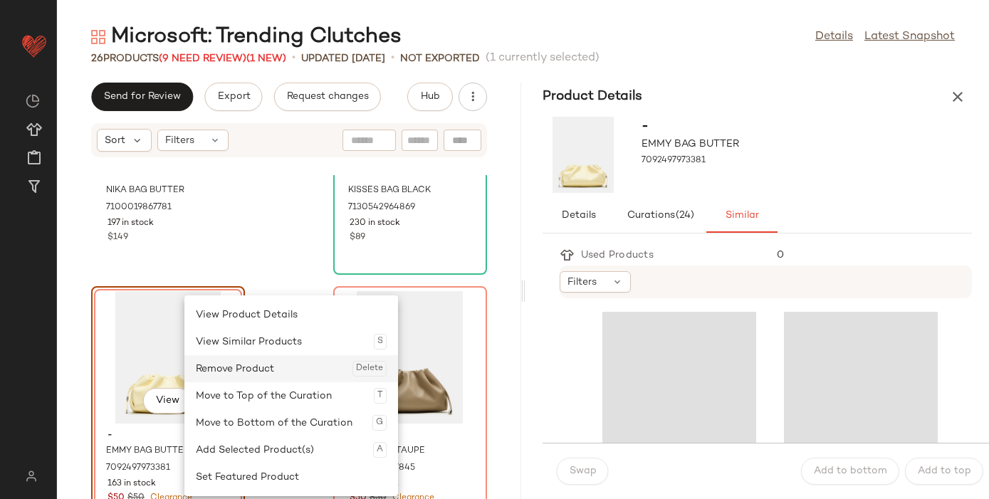
click at [243, 372] on div "Remove Product Delete" at bounding box center [291, 368] width 191 height 27
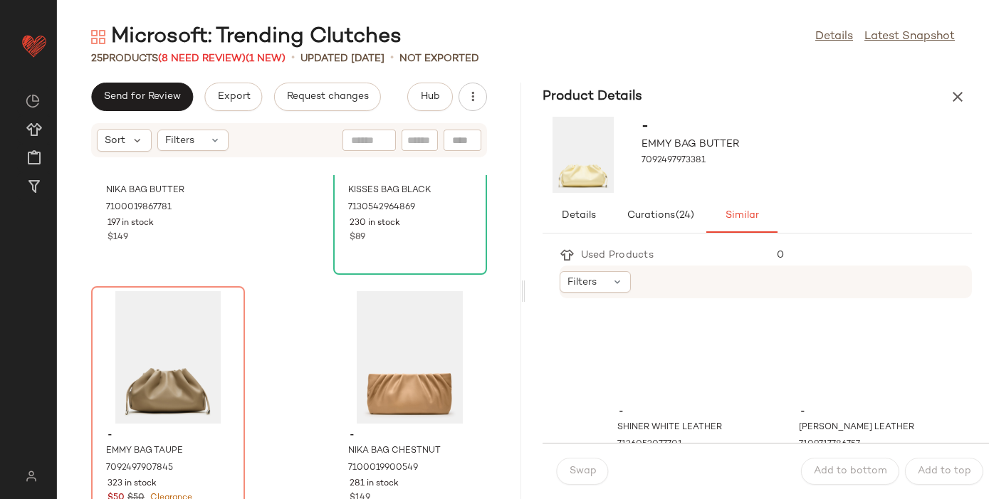
scroll to position [1090, 0]
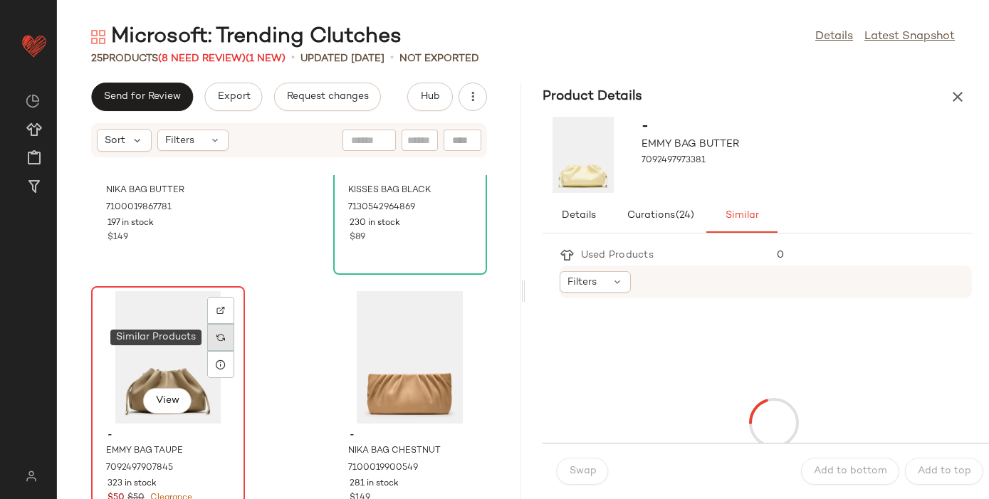
click at [226, 330] on div at bounding box center [220, 337] width 27 height 27
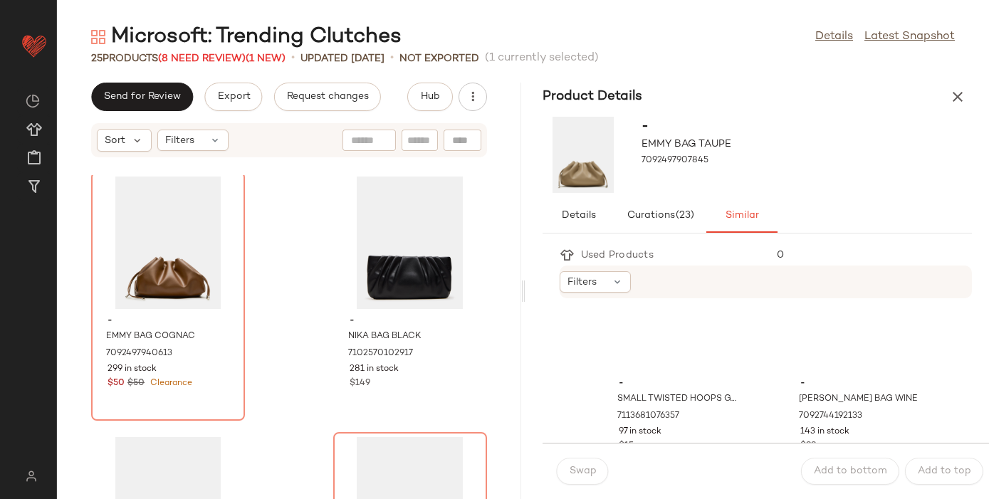
scroll to position [1300, 0]
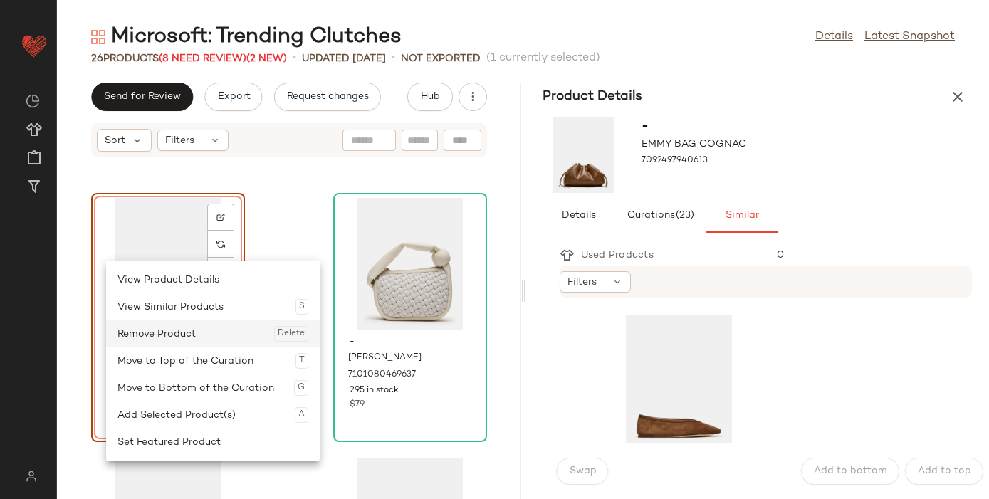
click at [171, 333] on div "Remove Product Delete" at bounding box center [213, 333] width 191 height 27
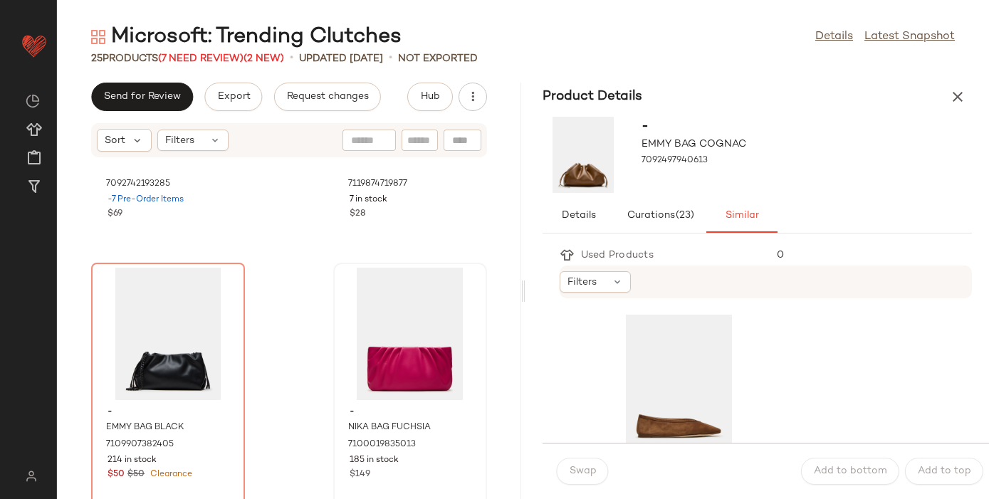
scroll to position [969, 0]
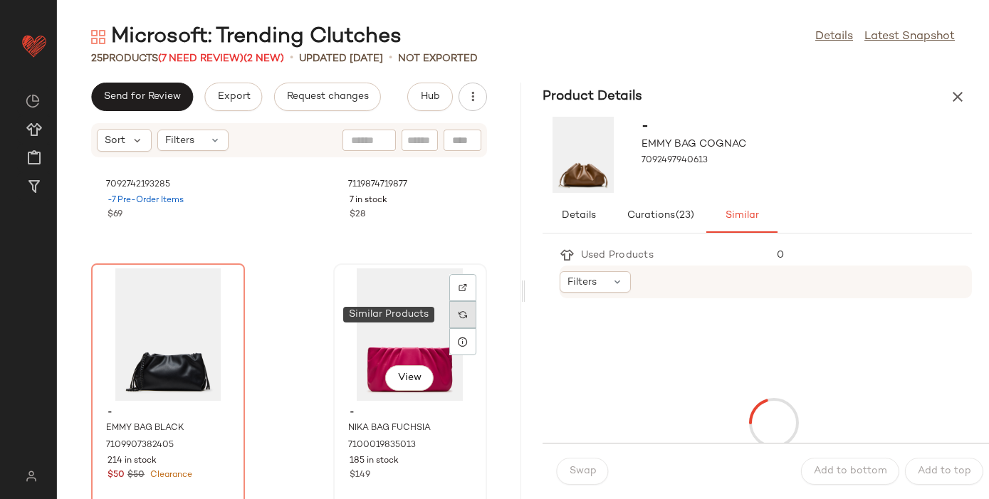
click at [449, 313] on div at bounding box center [462, 314] width 27 height 27
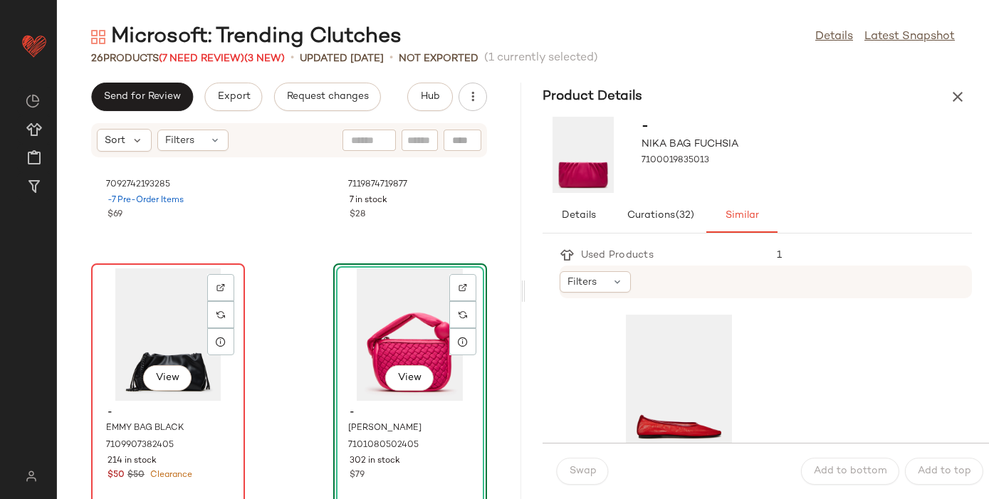
scroll to position [976, 0]
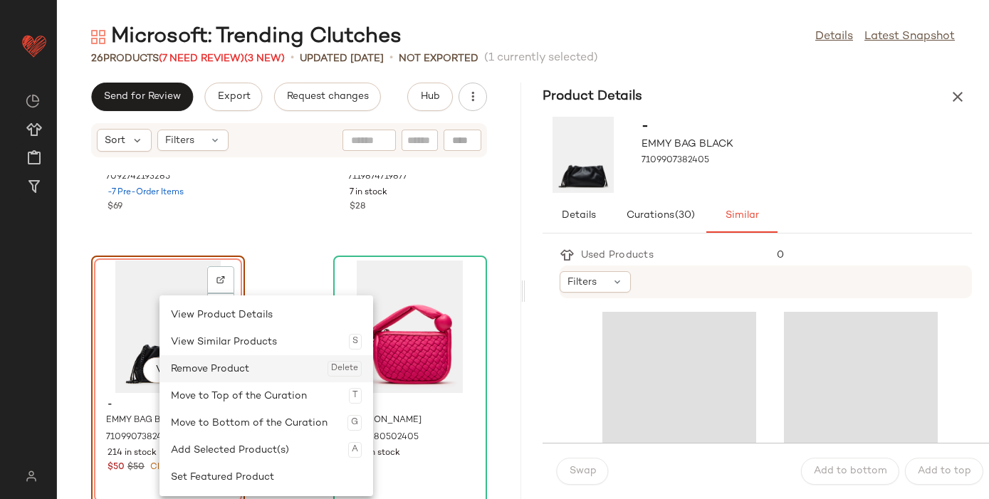
click at [212, 367] on div "Remove Product Delete" at bounding box center [266, 368] width 191 height 27
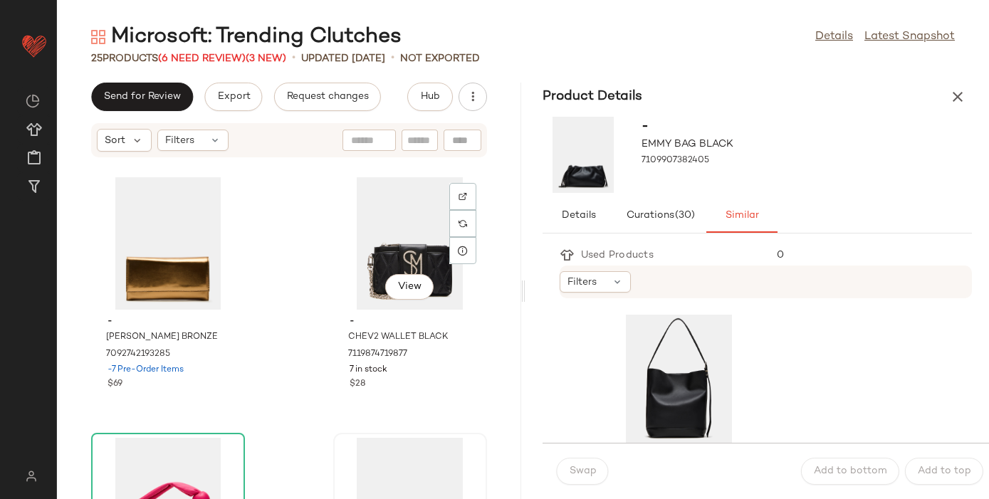
scroll to position [773, 0]
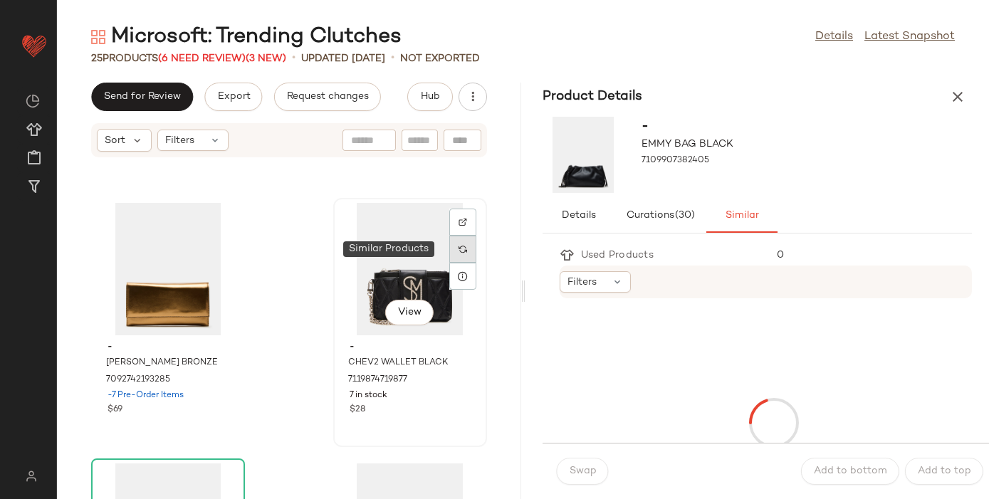
click at [460, 244] on div at bounding box center [462, 249] width 27 height 27
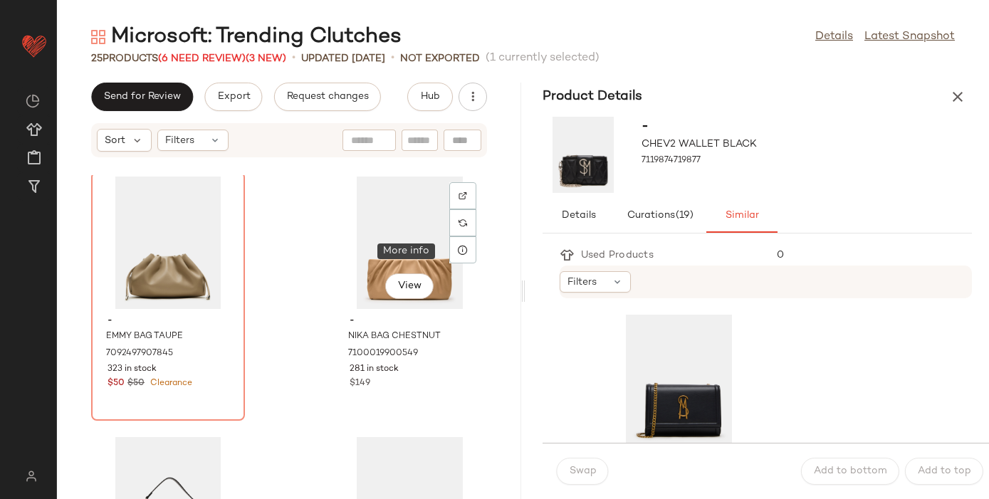
scroll to position [277, 0]
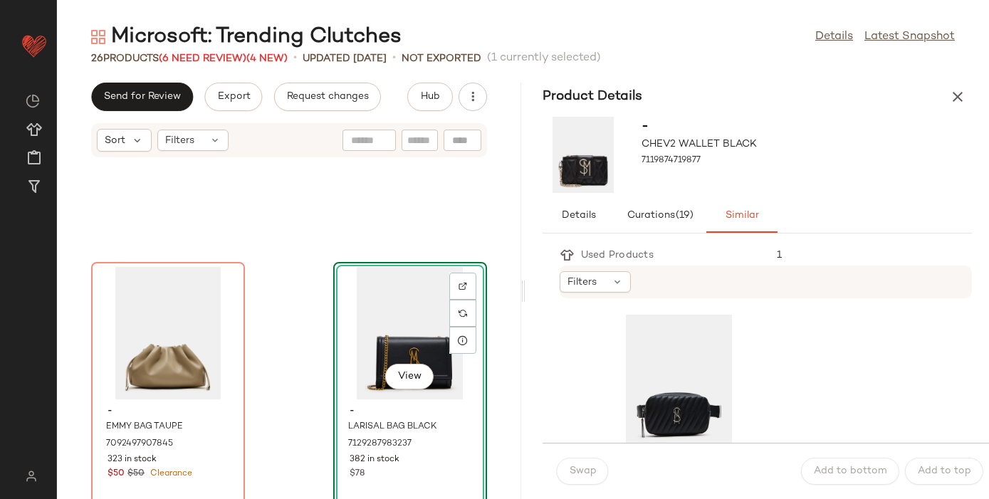
scroll to position [174, 0]
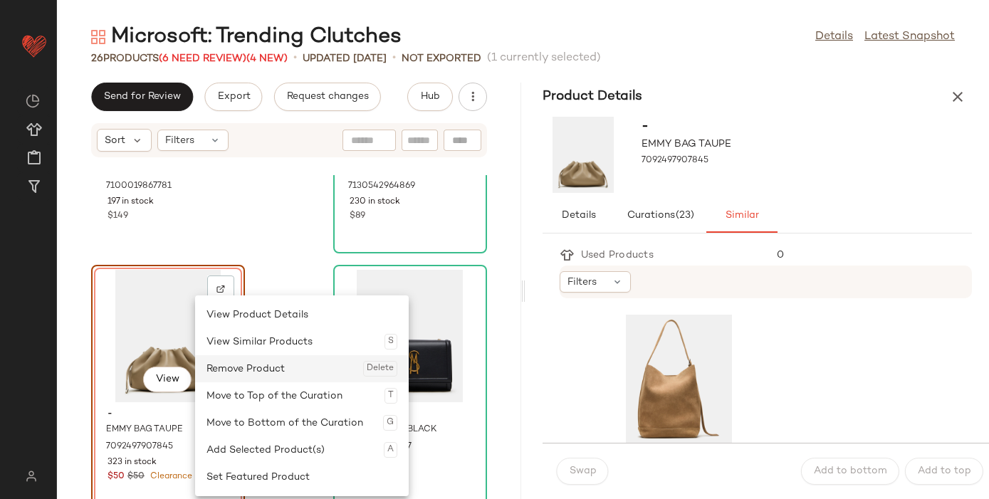
click at [249, 362] on div "Remove Product Delete" at bounding box center [302, 368] width 191 height 27
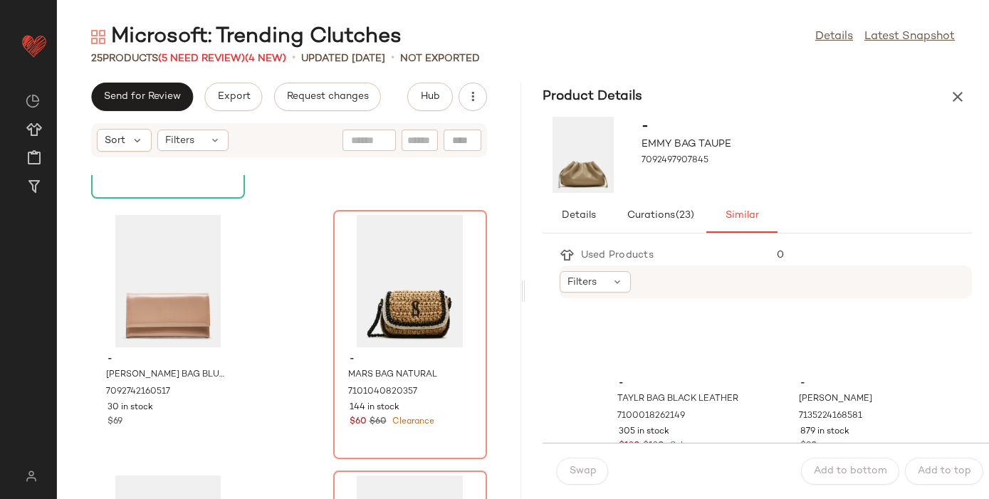
scroll to position [1557, 0]
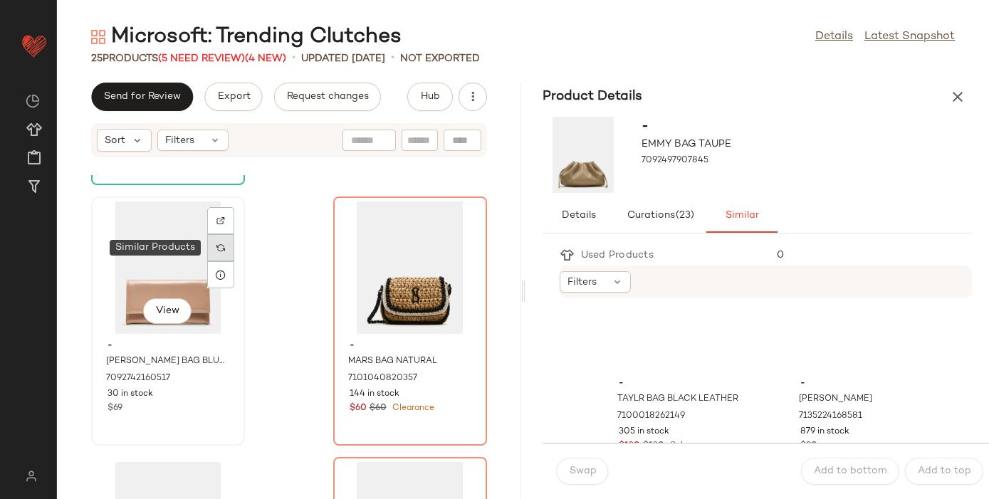
click at [222, 249] on img at bounding box center [220, 248] width 9 height 9
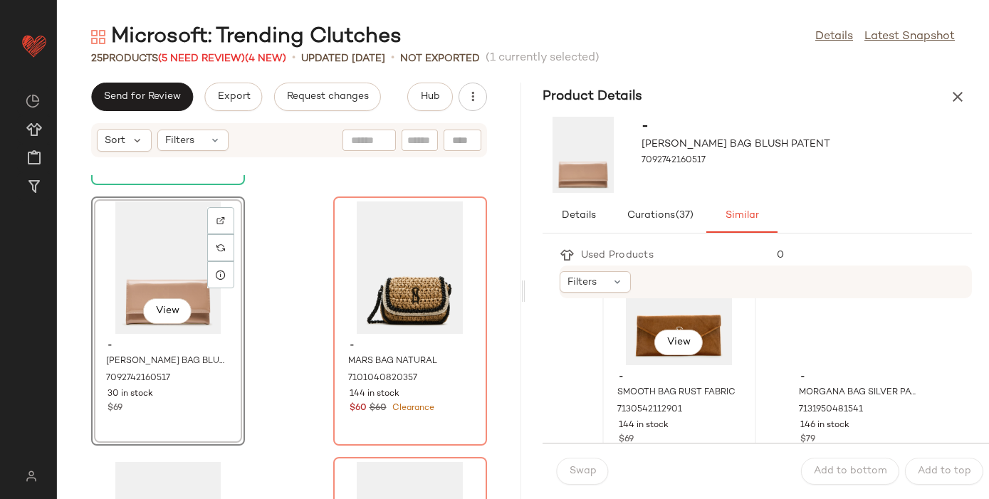
scroll to position [89, 0]
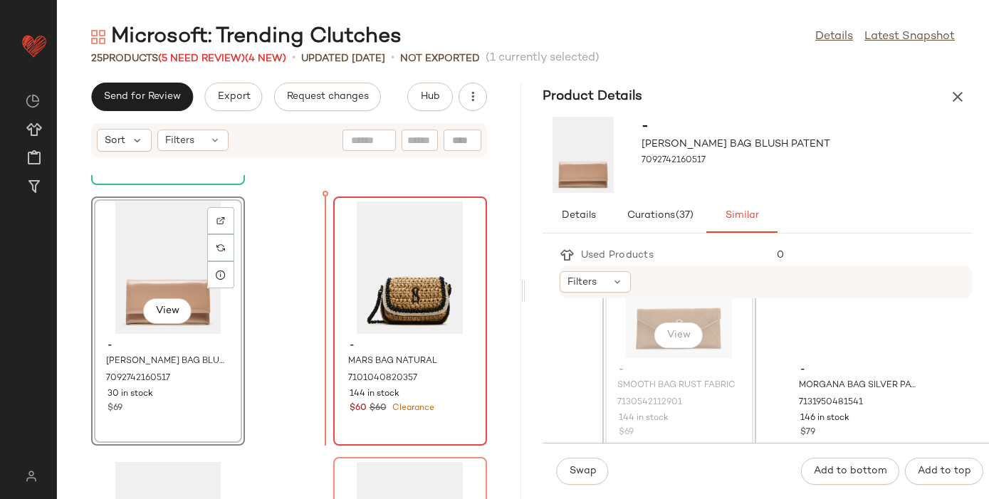
drag, startPoint x: 726, startPoint y: 353, endPoint x: 350, endPoint y: 331, distance: 376.6
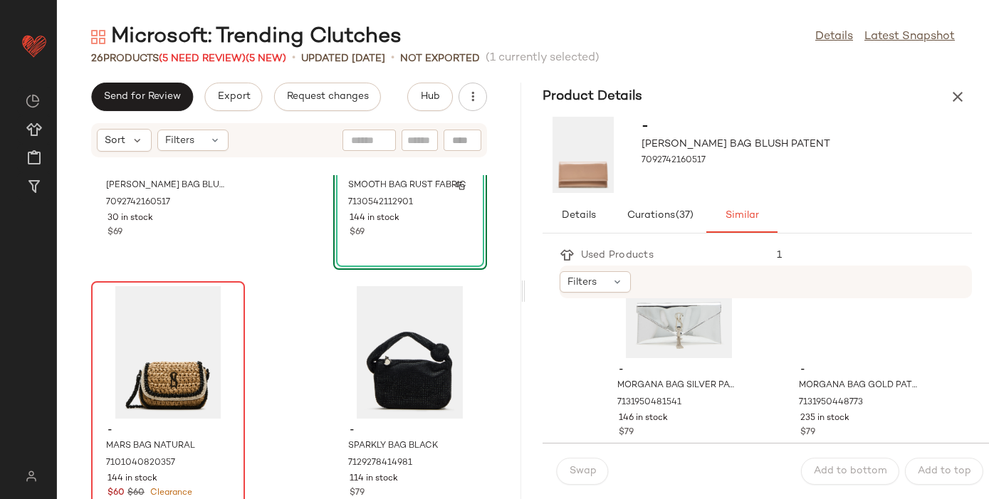
scroll to position [1739, 0]
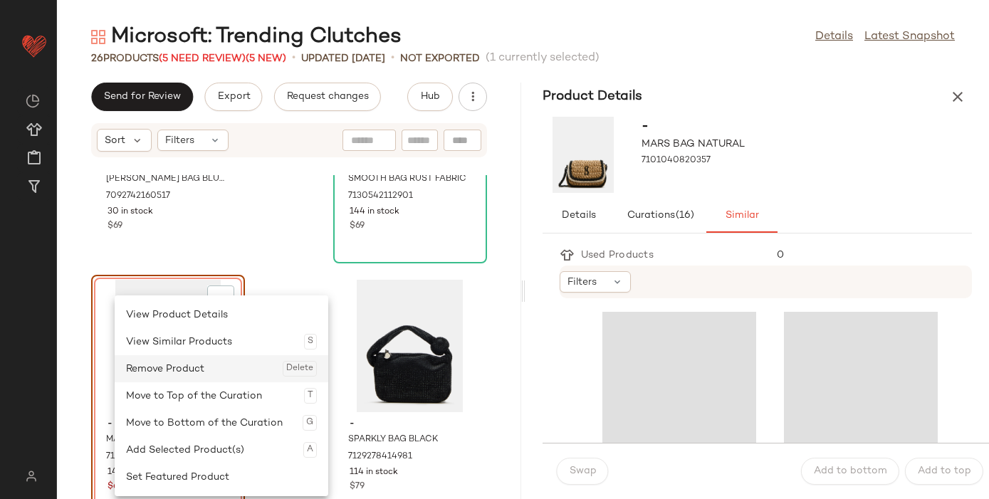
click at [178, 363] on div "Remove Product Delete" at bounding box center [221, 368] width 191 height 27
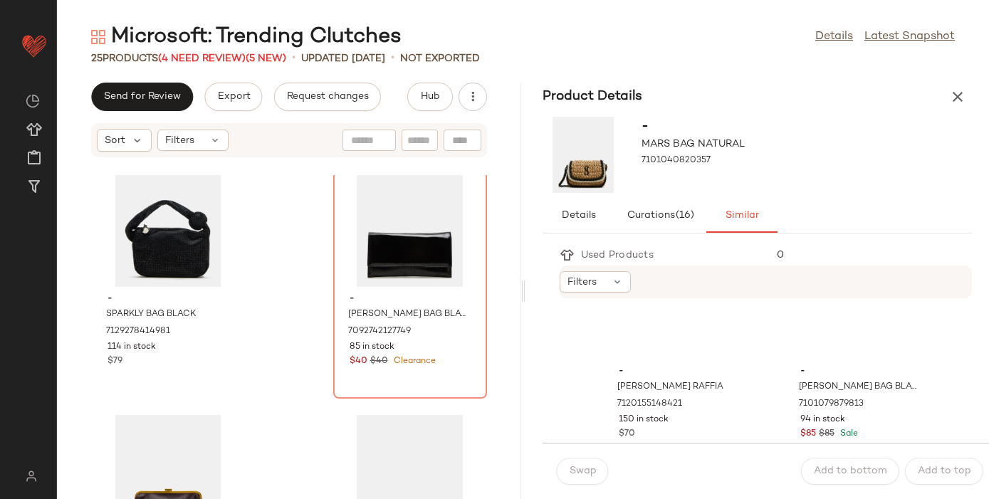
scroll to position [370, 0]
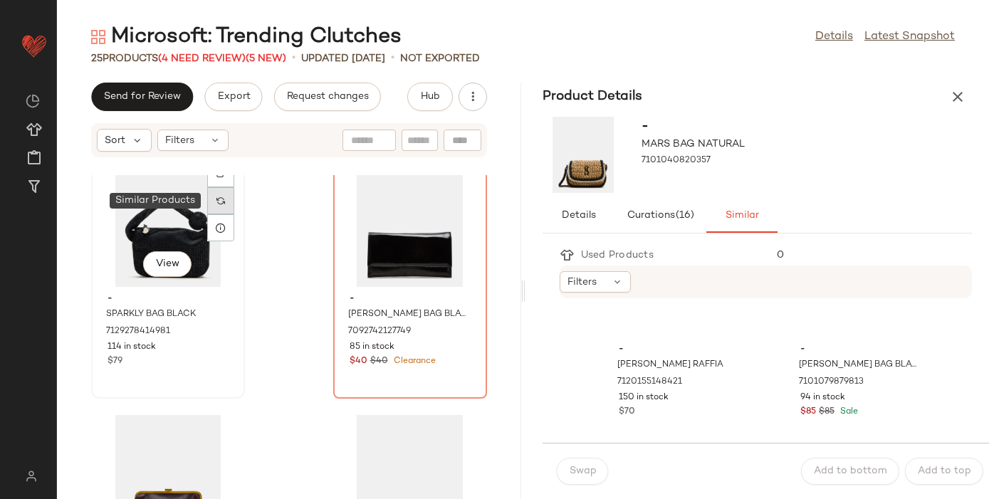
click at [226, 199] on div at bounding box center [220, 200] width 27 height 27
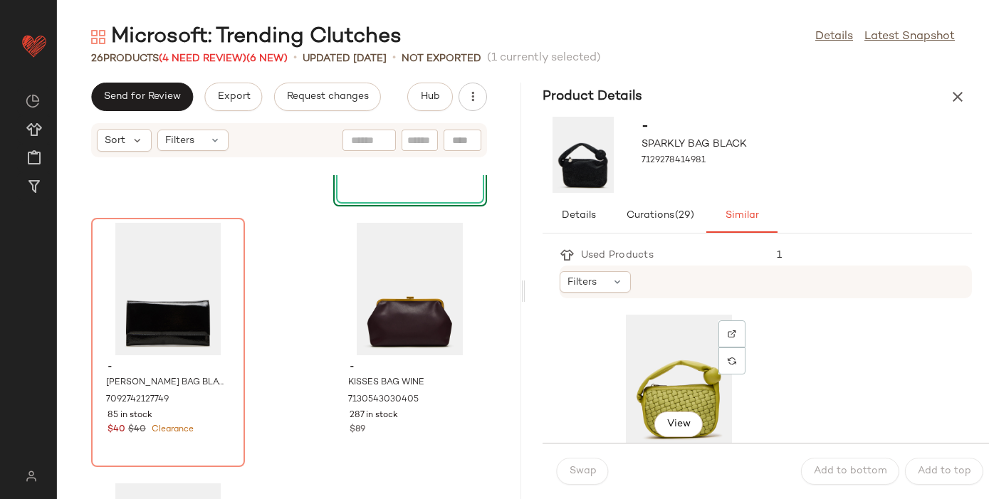
scroll to position [2059, 0]
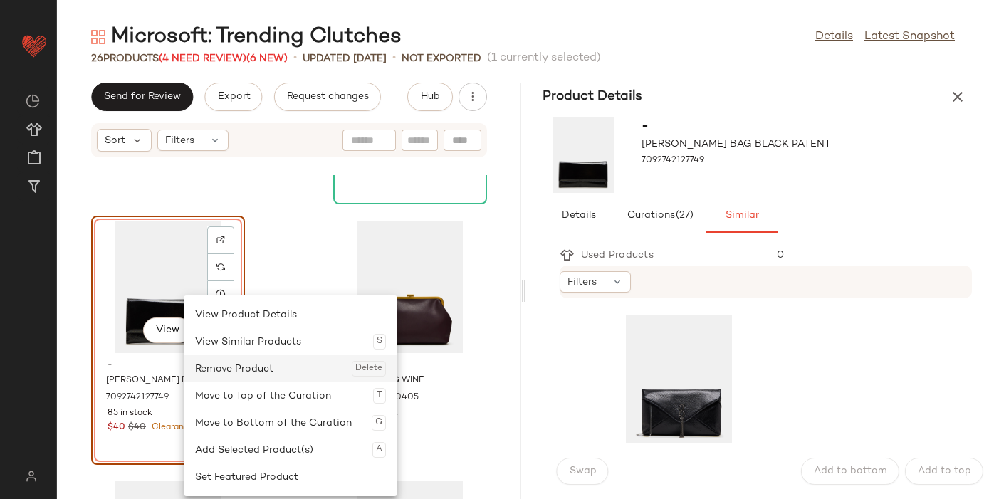
click at [256, 365] on div "Remove Product Delete" at bounding box center [290, 368] width 191 height 27
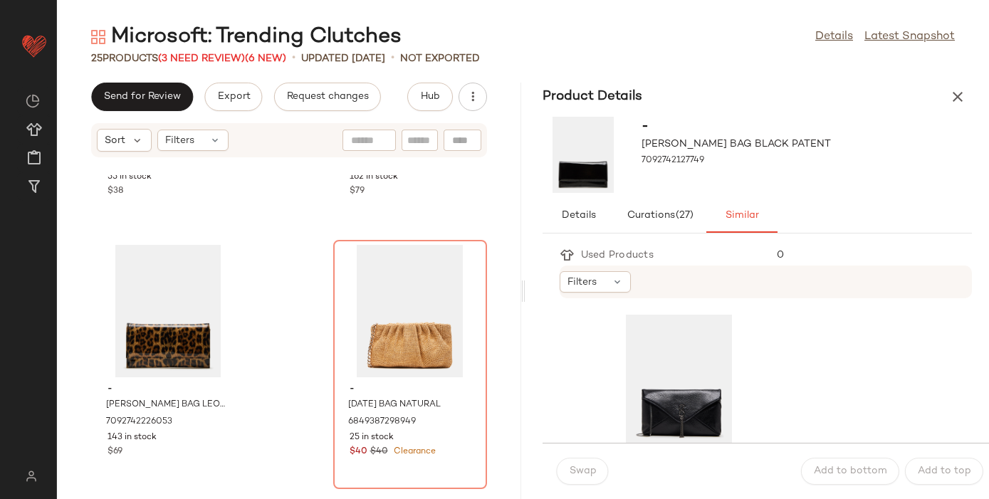
scroll to position [2568, 0]
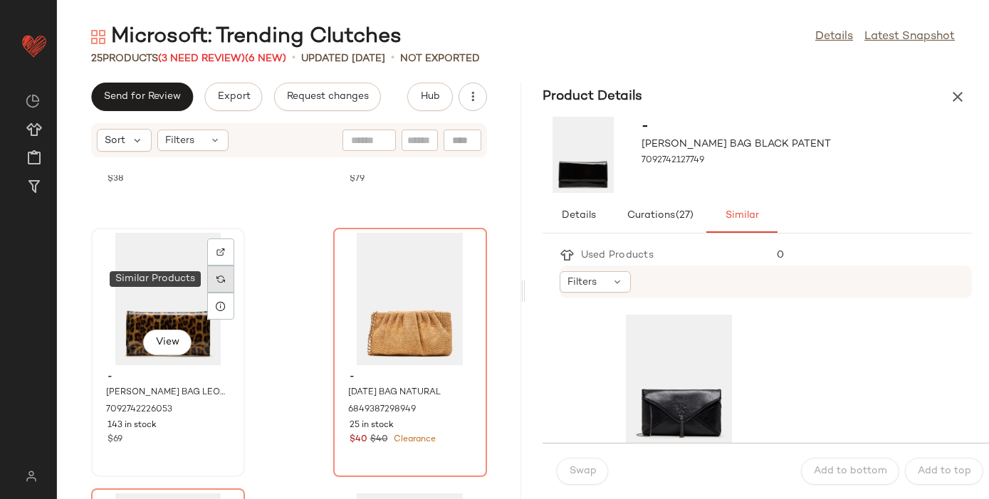
click at [224, 283] on img at bounding box center [220, 279] width 9 height 9
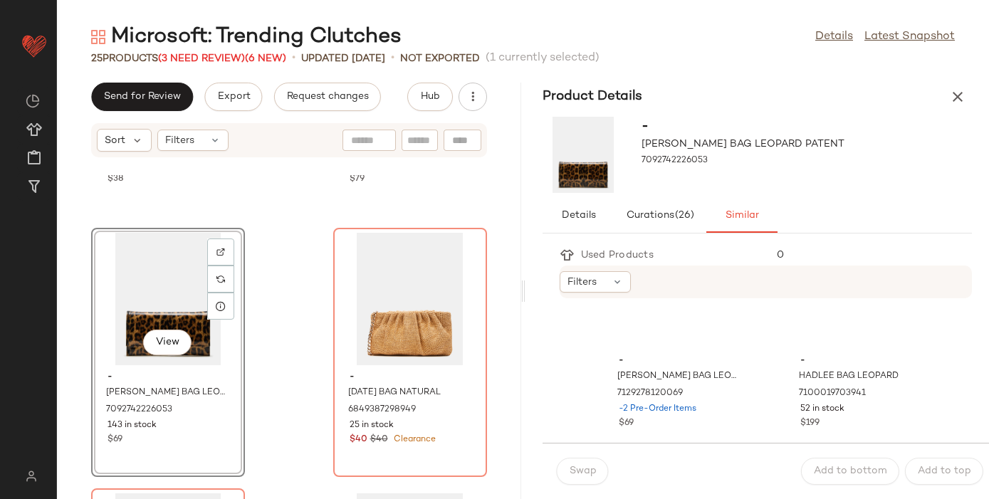
scroll to position [361, 0]
click at [457, 273] on div at bounding box center [462, 279] width 27 height 27
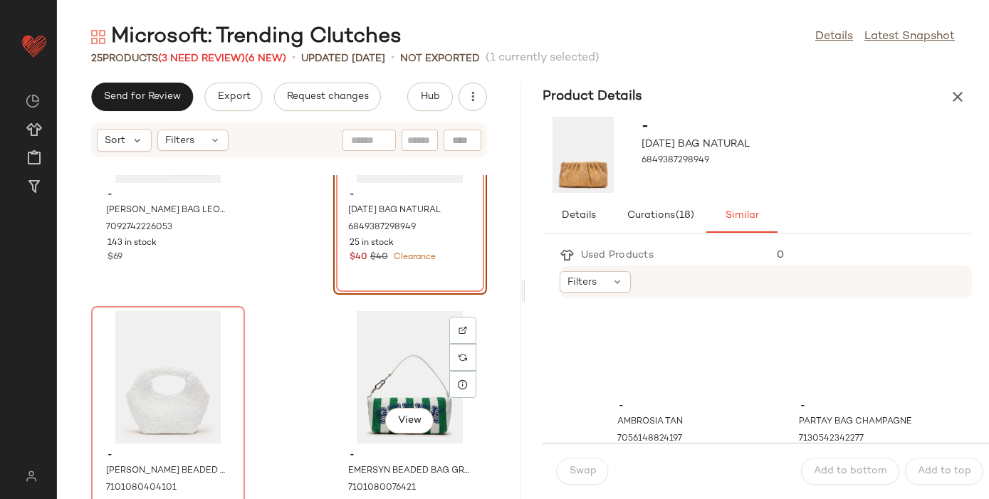
scroll to position [2752, 0]
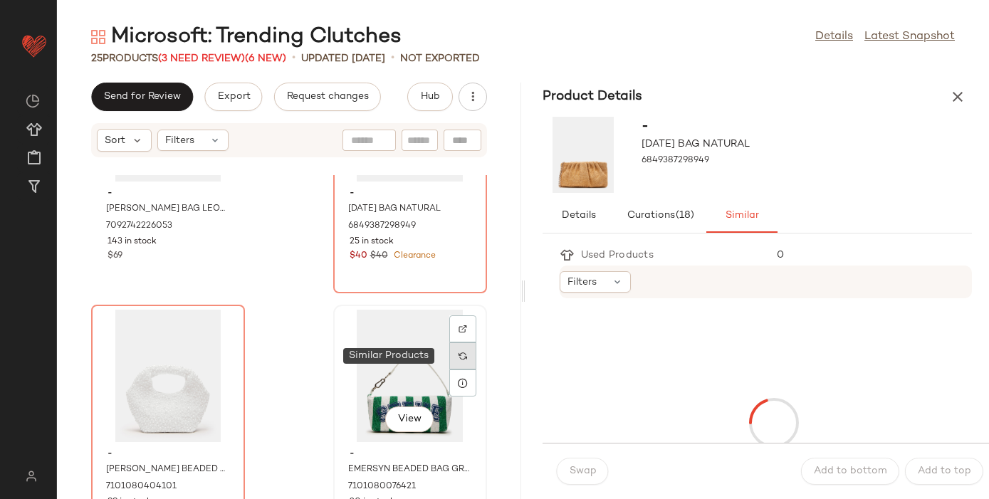
click at [458, 358] on div at bounding box center [462, 356] width 27 height 27
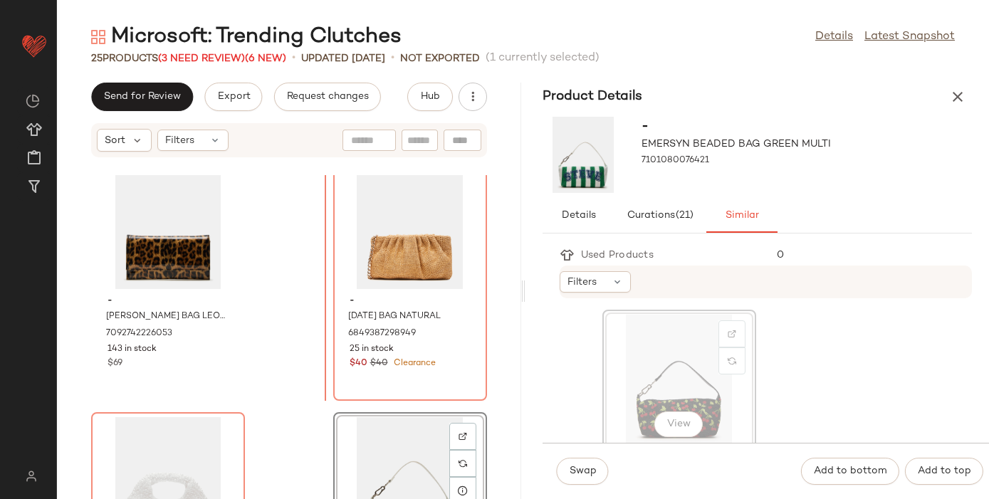
scroll to position [2639, 0]
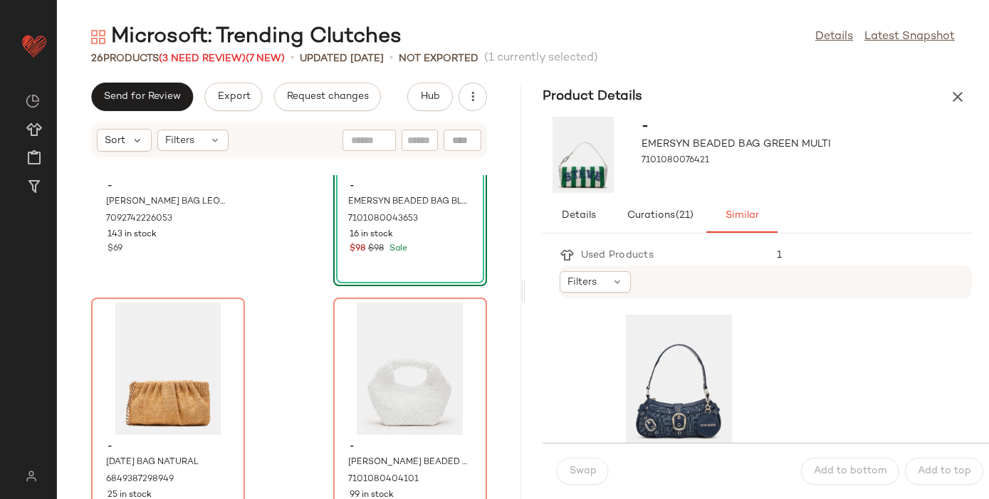
scroll to position [2812, 0]
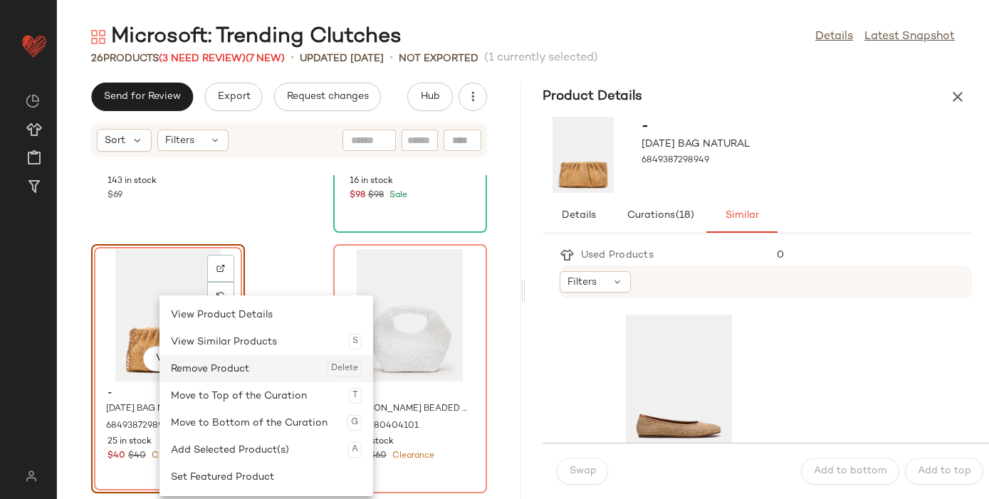
click at [221, 368] on div "Remove Product Delete" at bounding box center [266, 368] width 191 height 27
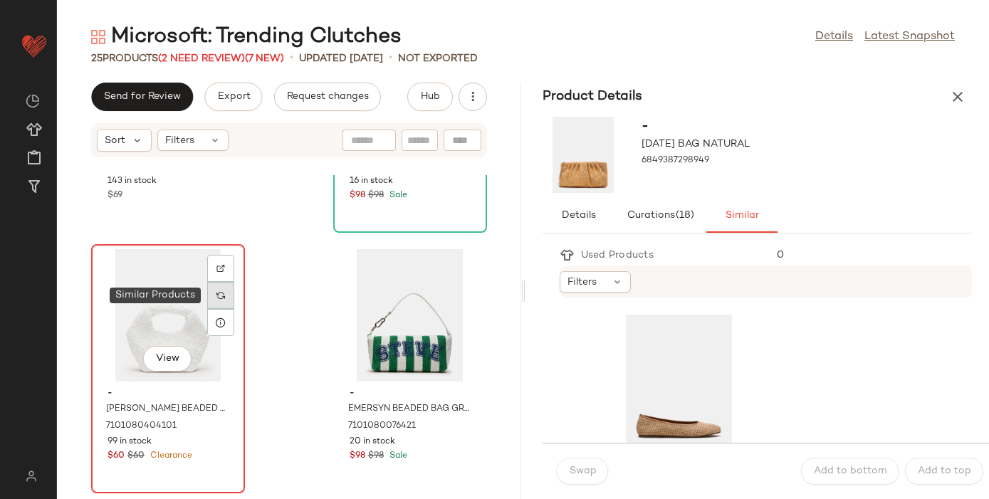
click at [226, 298] on div at bounding box center [220, 295] width 27 height 27
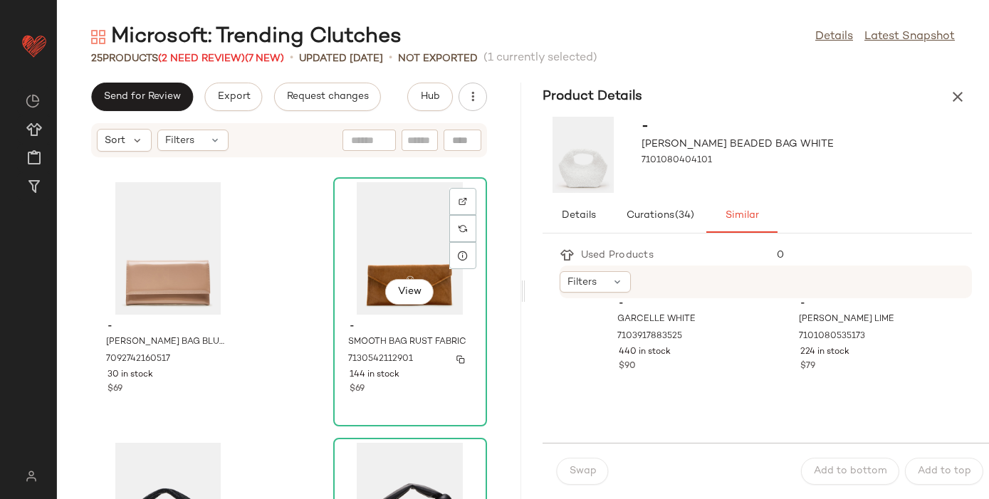
scroll to position [1621, 0]
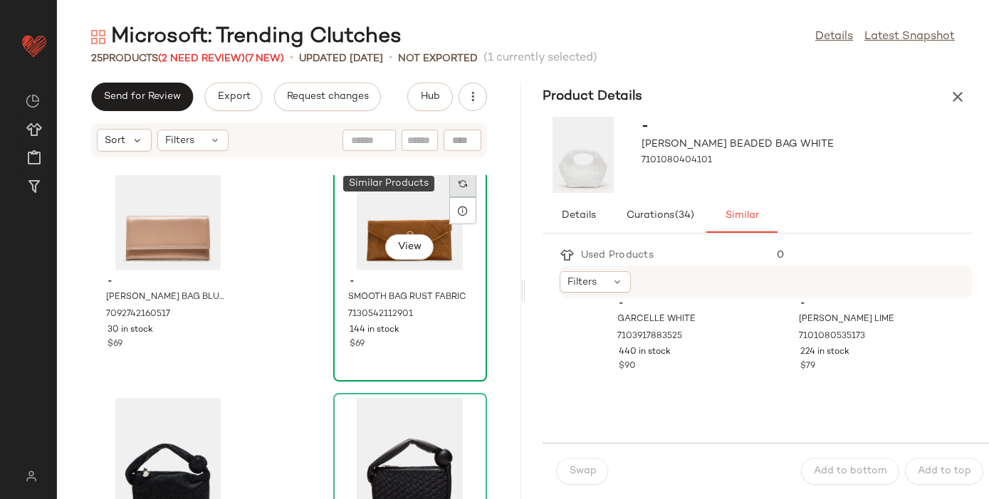
click at [459, 187] on img at bounding box center [463, 183] width 9 height 9
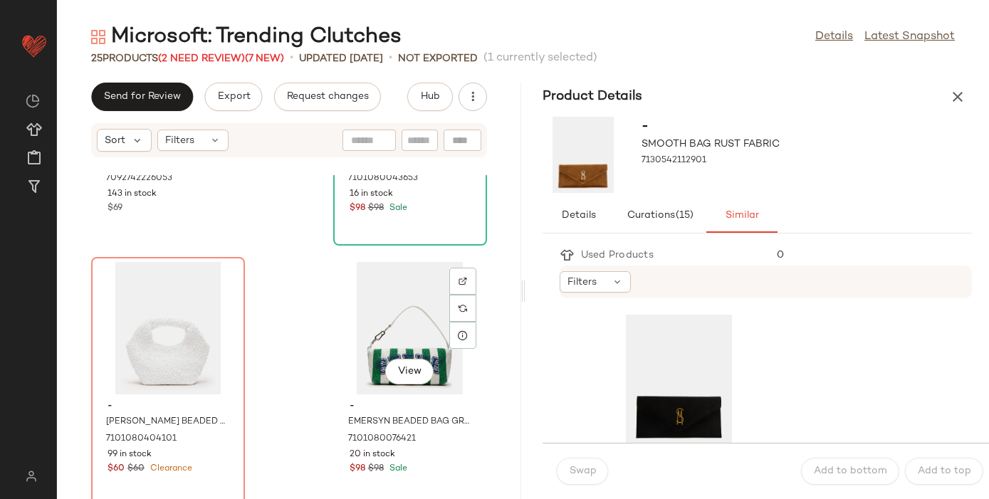
scroll to position [2820, 0]
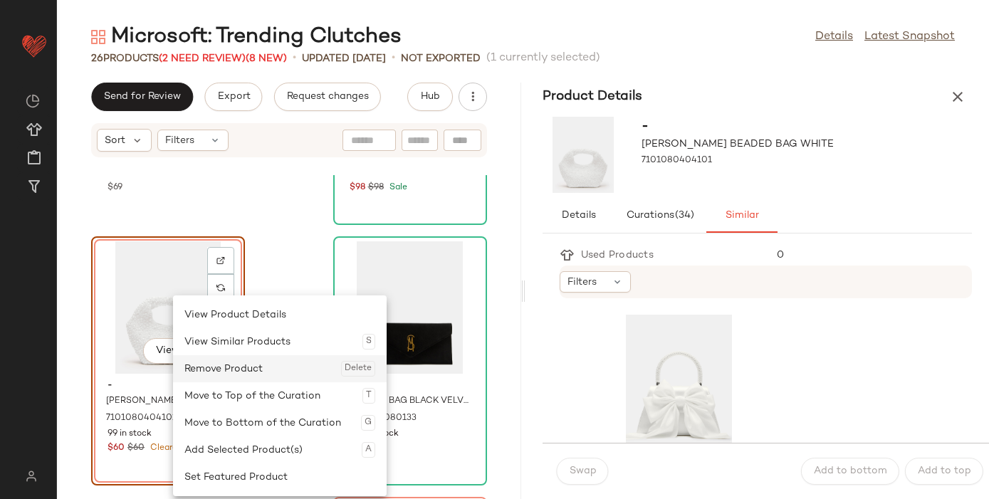
click at [239, 365] on div "Remove Product Delete" at bounding box center [279, 368] width 191 height 27
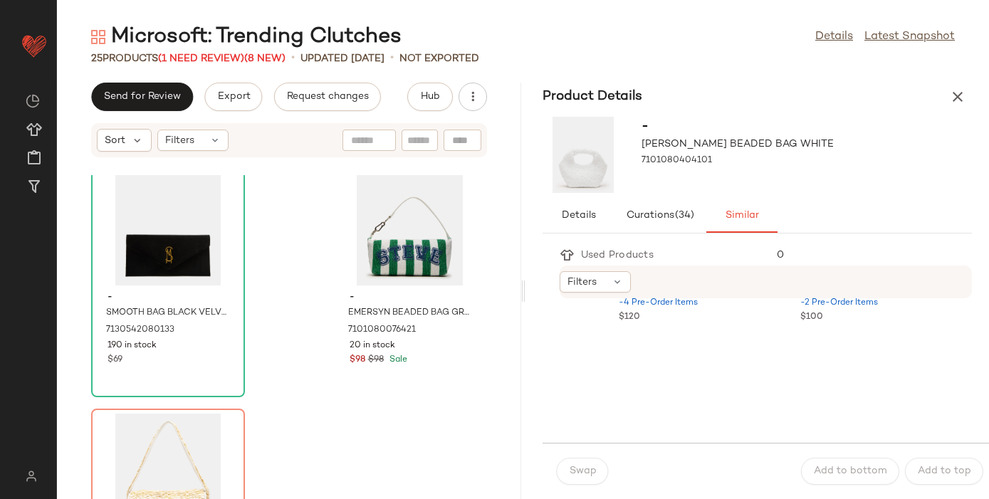
scroll to position [759, 0]
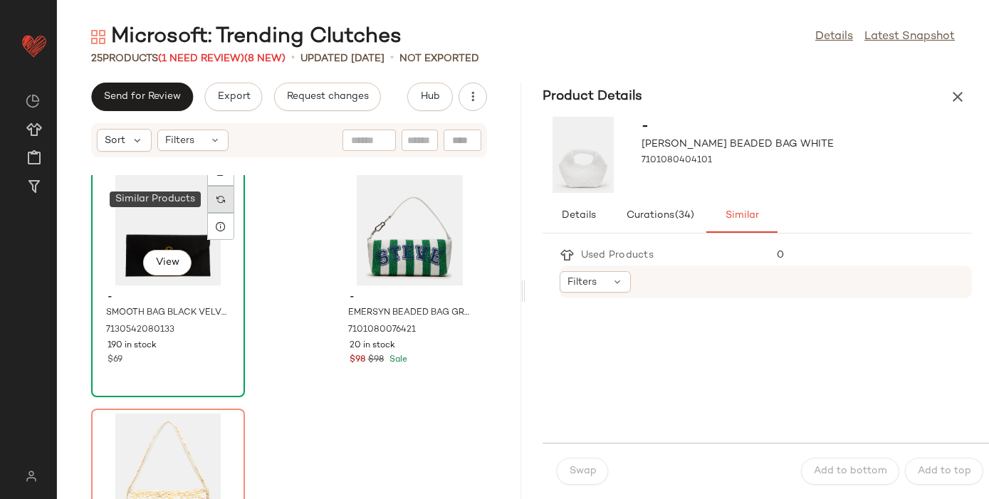
click at [224, 202] on img at bounding box center [220, 199] width 9 height 9
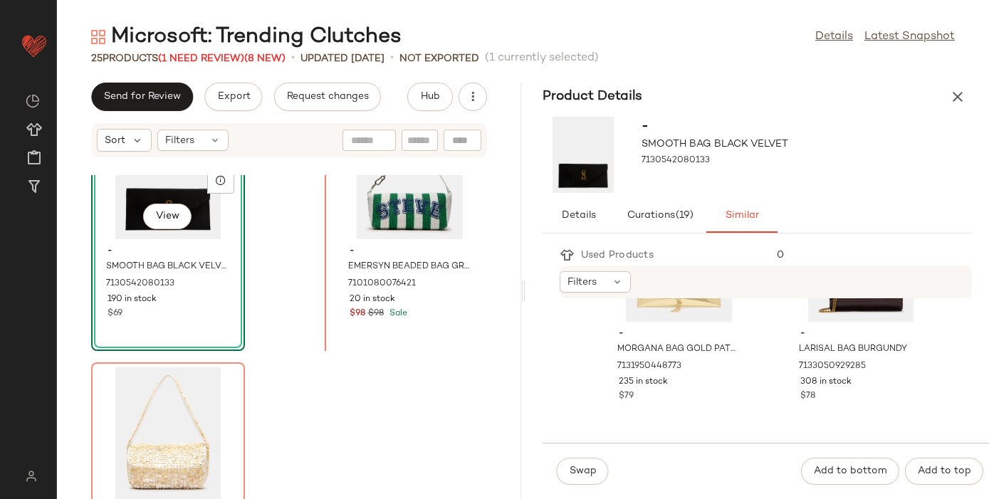
scroll to position [2959, 0]
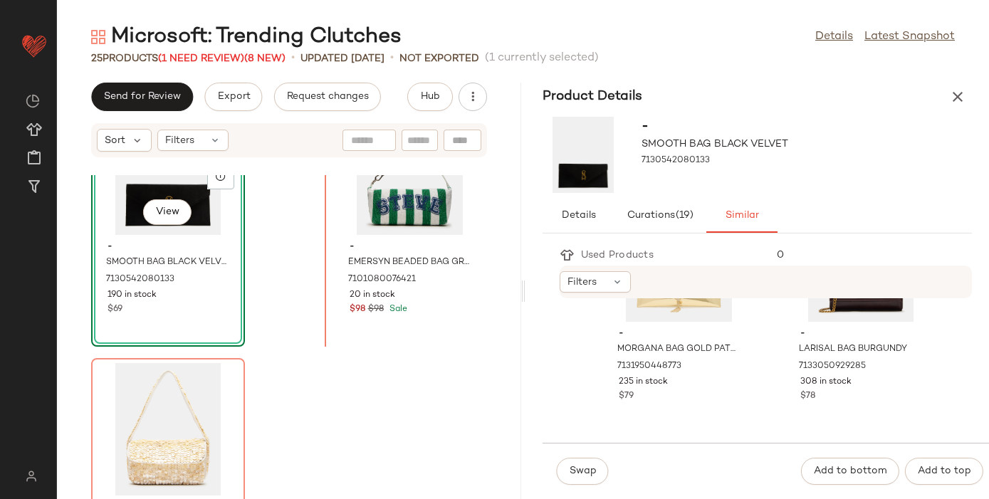
drag, startPoint x: 694, startPoint y: 336, endPoint x: 322, endPoint y: 370, distance: 373.3
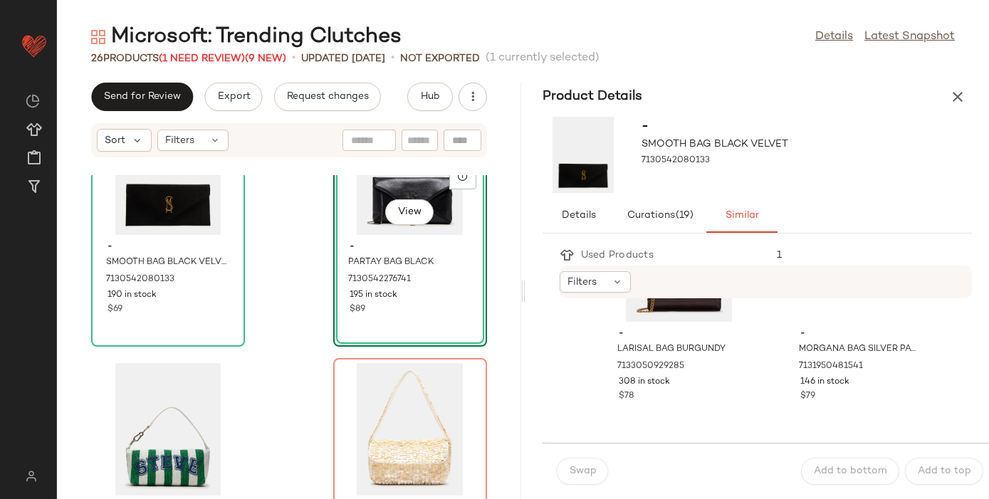
scroll to position [3067, 0]
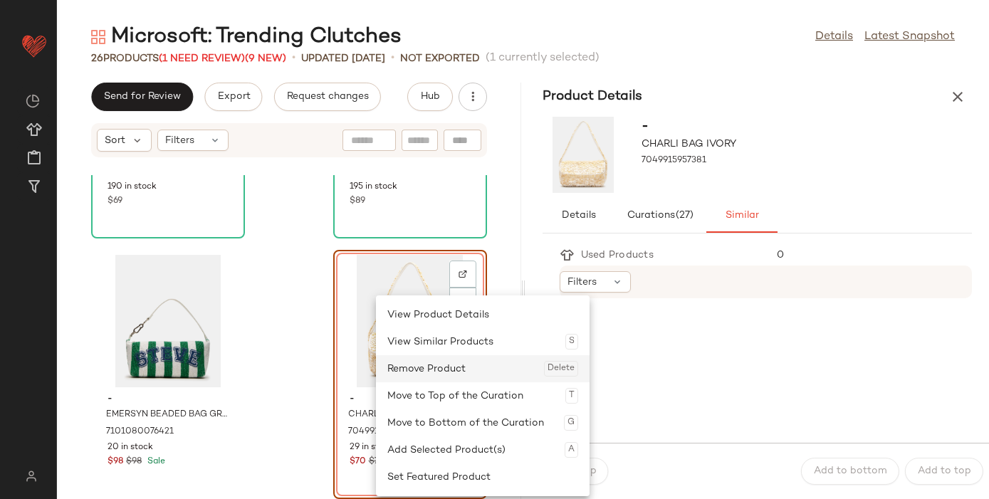
click at [424, 362] on div "Remove Product Delete" at bounding box center [482, 368] width 191 height 27
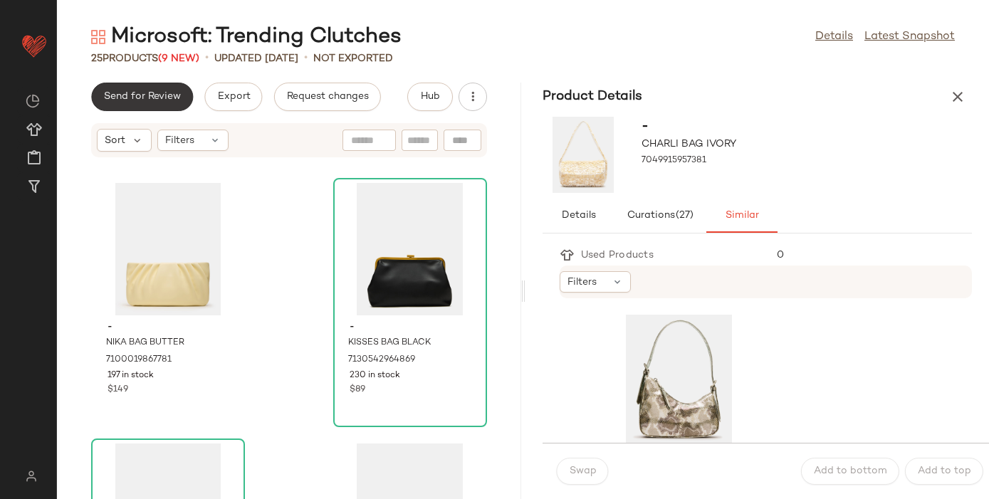
click at [148, 98] on span "Send for Review" at bounding box center [142, 96] width 78 height 11
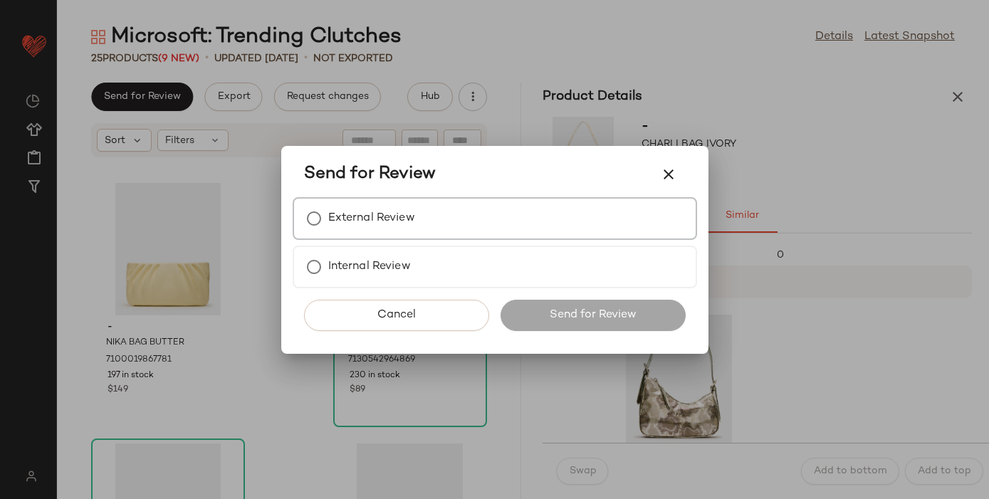
click at [536, 221] on div "External Review" at bounding box center [495, 218] width 405 height 43
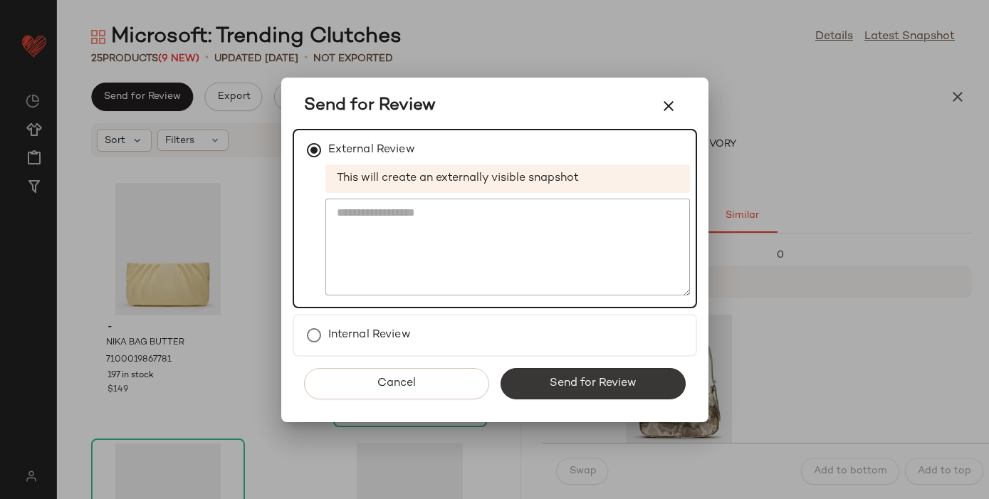
click at [577, 385] on span "Send for Review" at bounding box center [593, 384] width 88 height 14
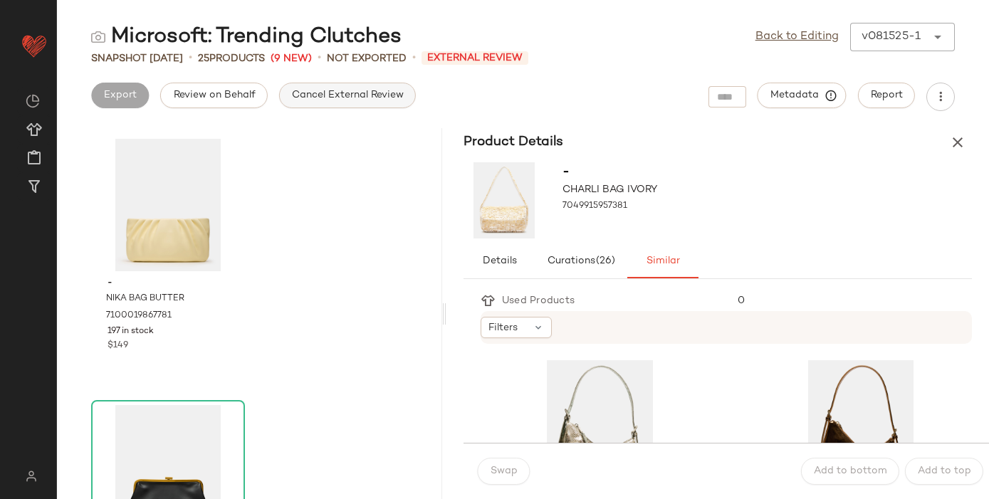
click at [350, 90] on span "Cancel External Review" at bounding box center [347, 95] width 113 height 11
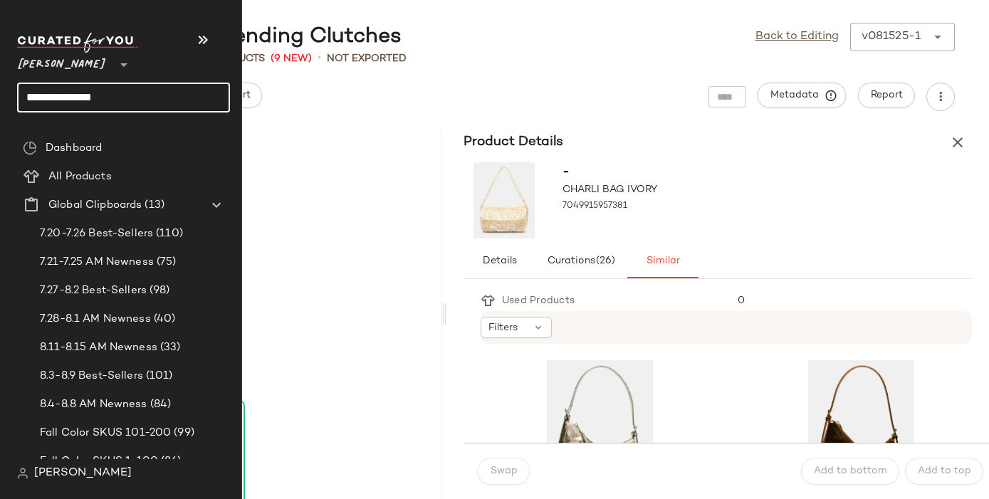
click at [60, 95] on input "**********" at bounding box center [123, 98] width 213 height 30
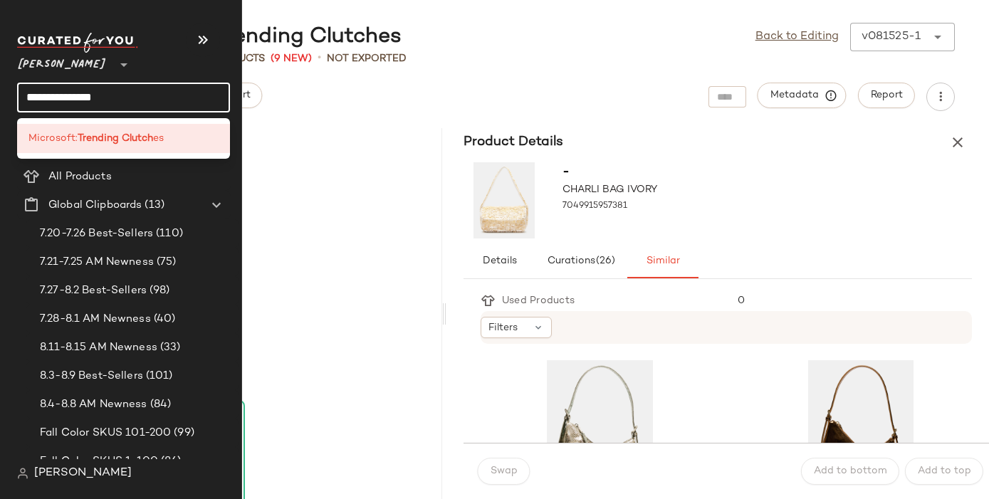
click at [60, 95] on input "**********" at bounding box center [123, 98] width 213 height 30
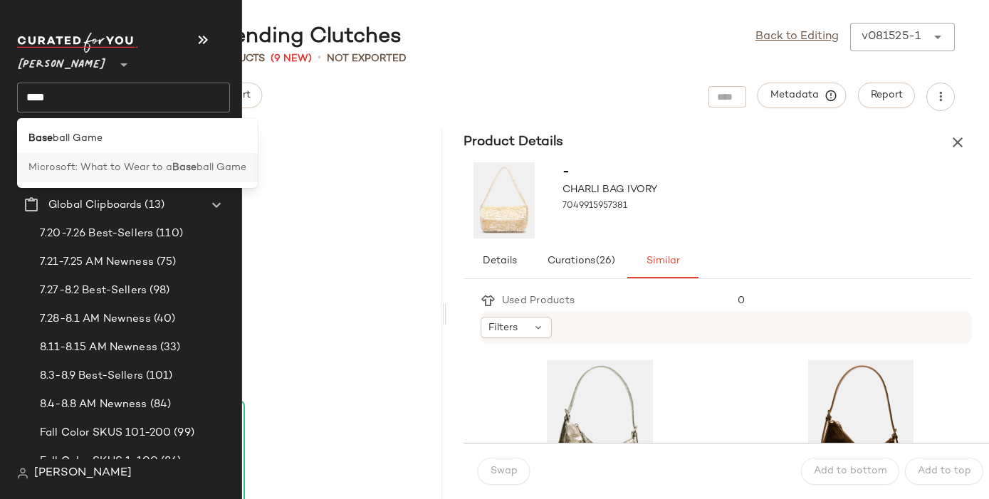
click at [152, 169] on span "Microsoft: What to Wear to a" at bounding box center [100, 167] width 144 height 15
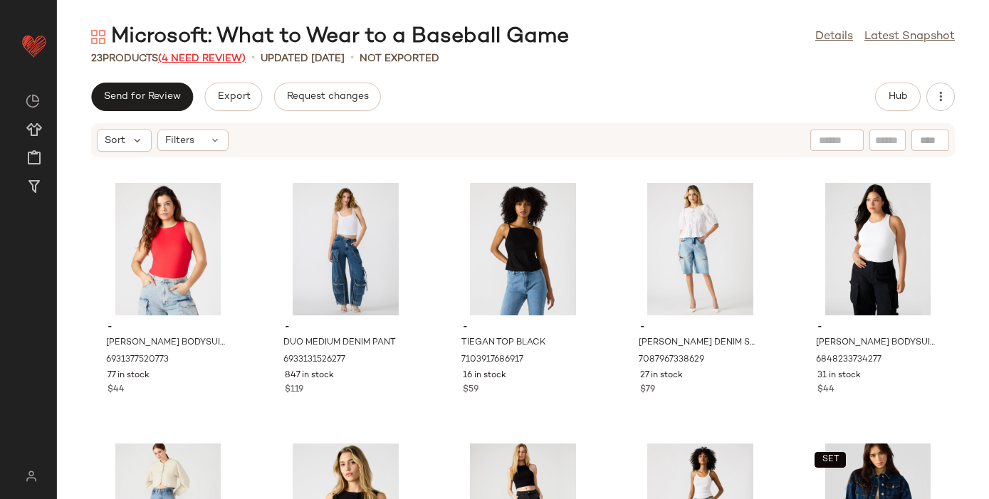
click at [229, 56] on span "(4 Need Review)" at bounding box center [202, 58] width 88 height 11
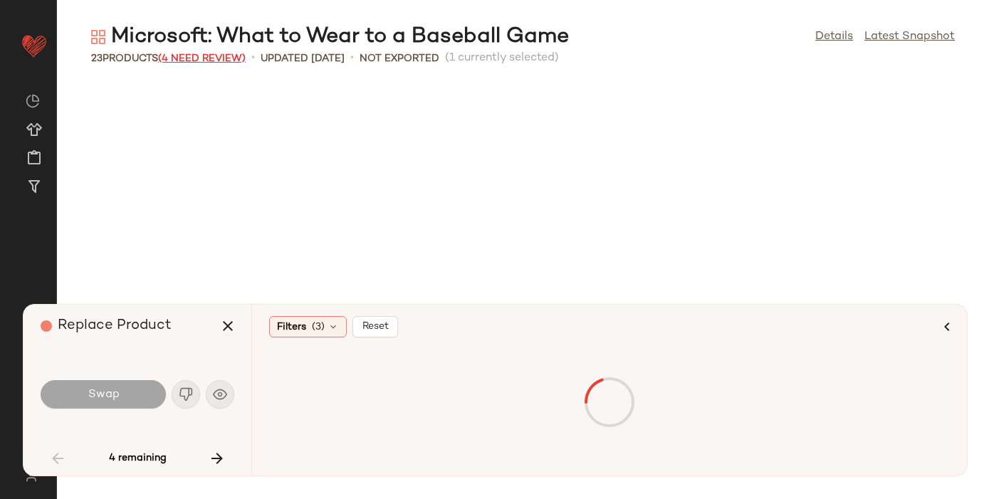
scroll to position [533, 0]
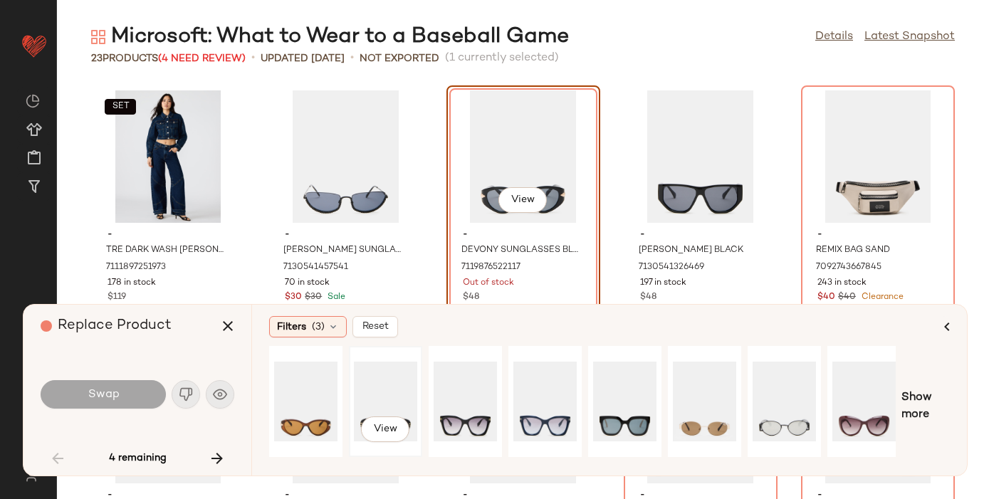
click at [380, 400] on div "View" at bounding box center [385, 401] width 63 height 101
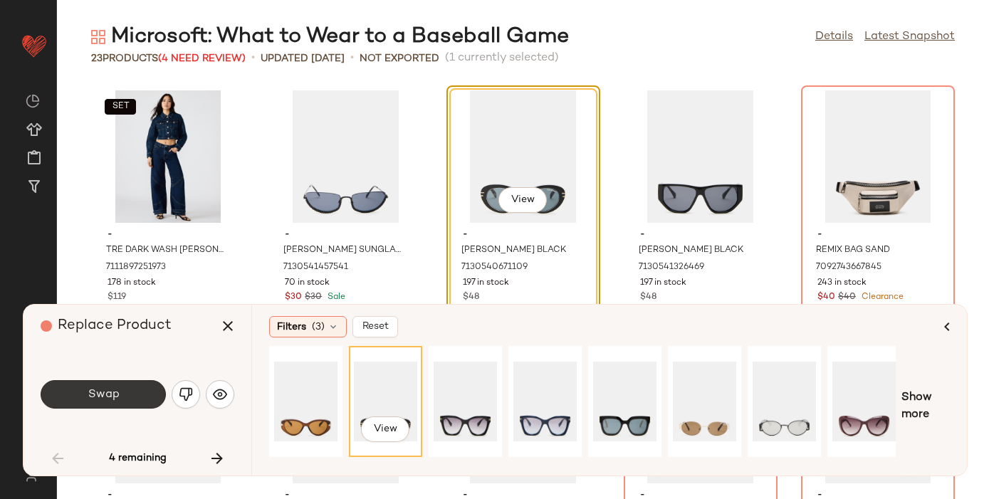
click at [90, 388] on span "Swap" at bounding box center [103, 395] width 32 height 14
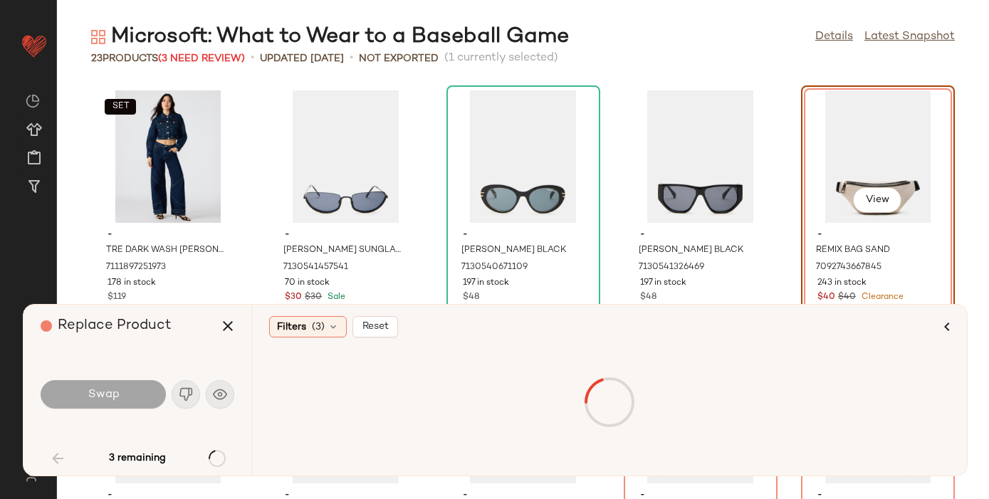
scroll to position [521, 0]
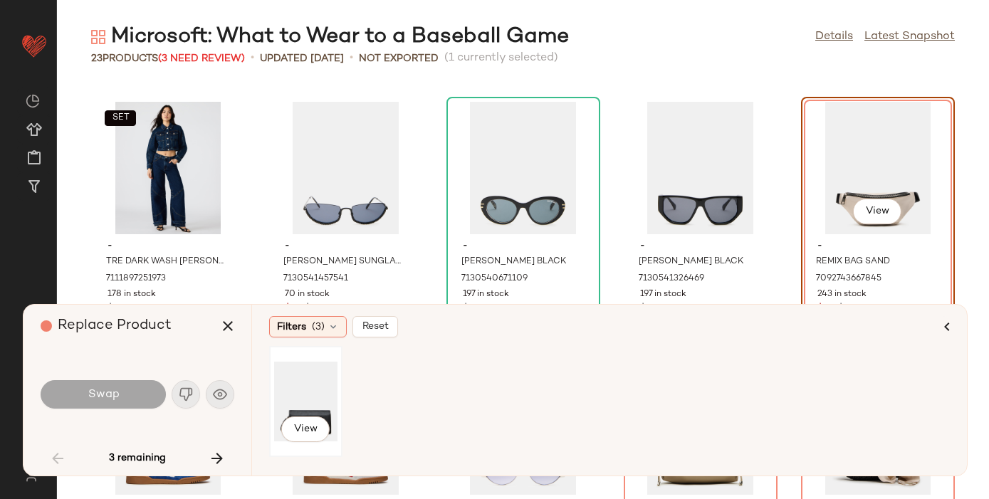
click at [291, 407] on div "View" at bounding box center [305, 401] width 63 height 101
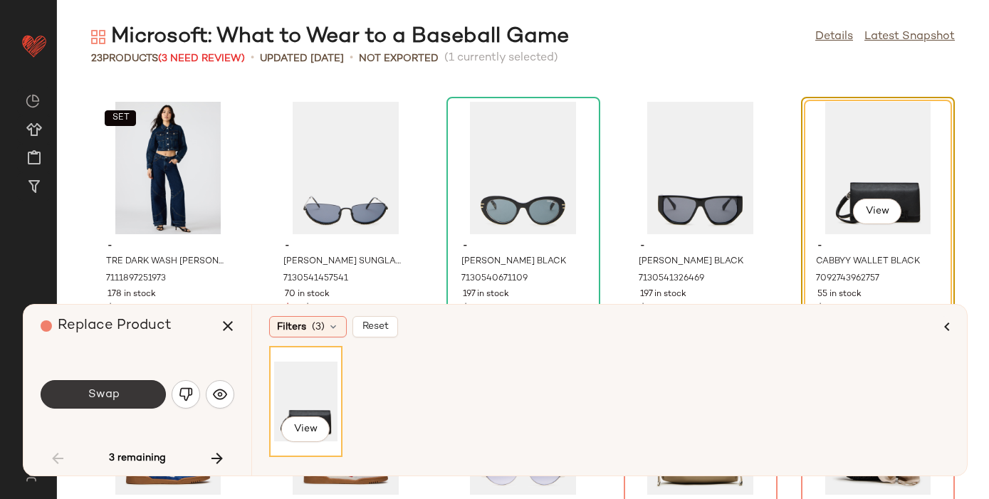
click at [118, 390] on span "Swap" at bounding box center [103, 395] width 32 height 14
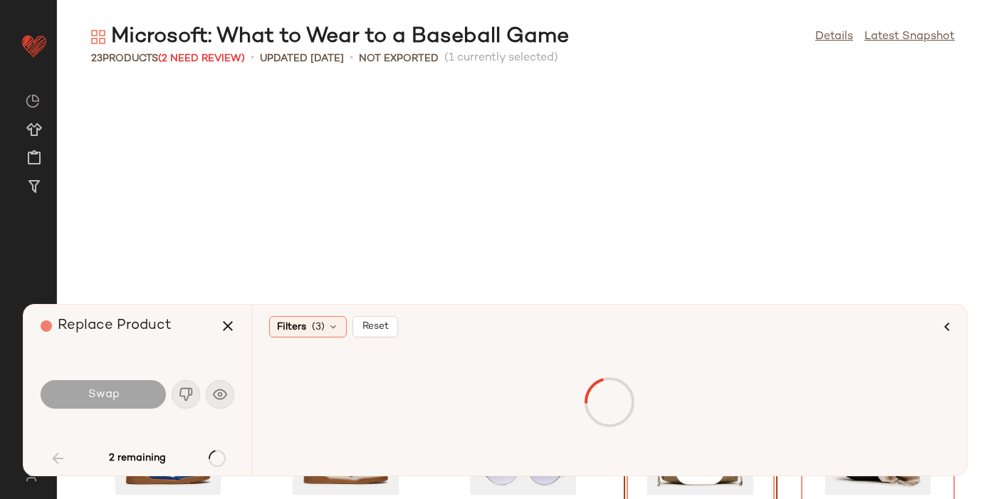
scroll to position [782, 0]
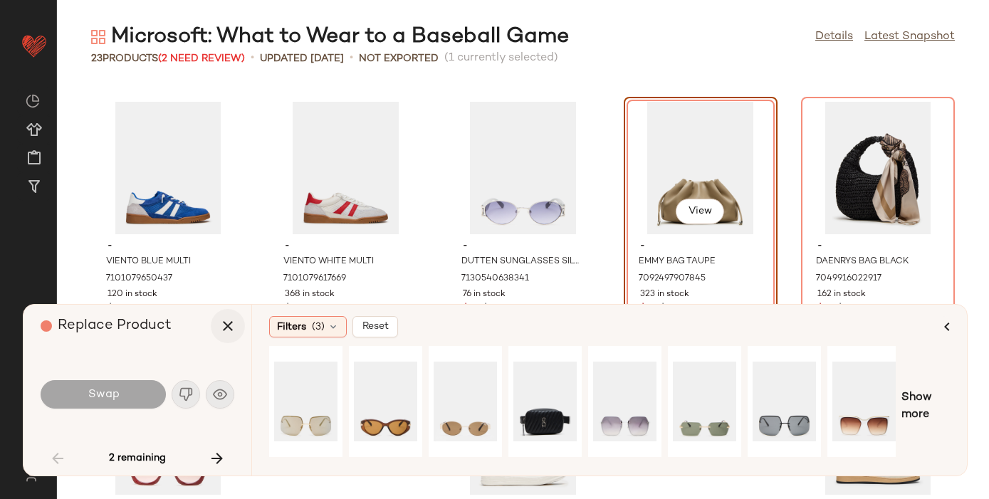
click at [225, 325] on icon "button" at bounding box center [227, 326] width 17 height 17
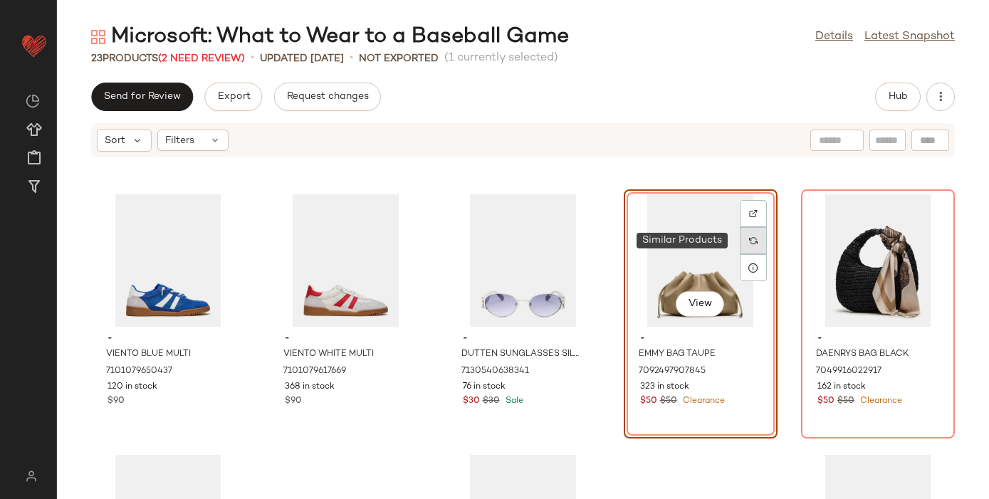
click at [751, 236] on div at bounding box center [753, 240] width 27 height 27
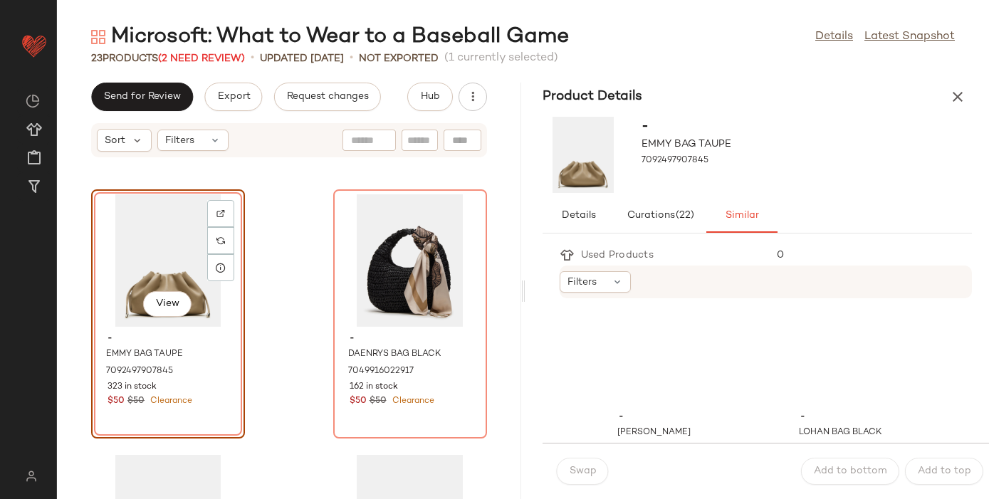
scroll to position [1472, 0]
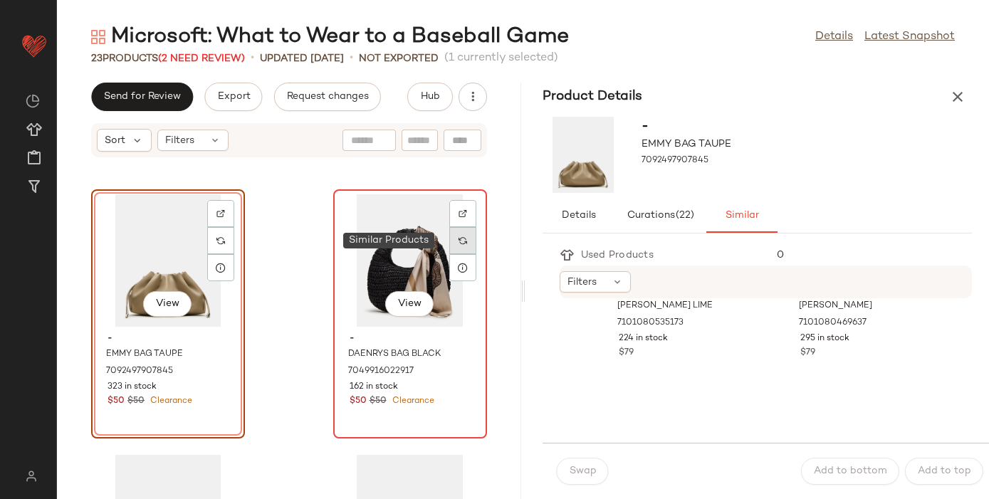
click at [459, 239] on img at bounding box center [463, 240] width 9 height 9
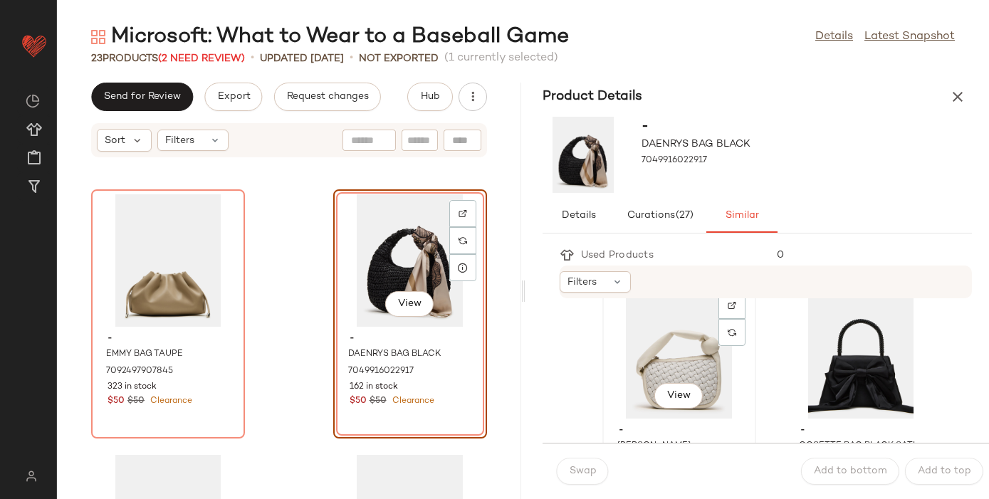
scroll to position [24, 0]
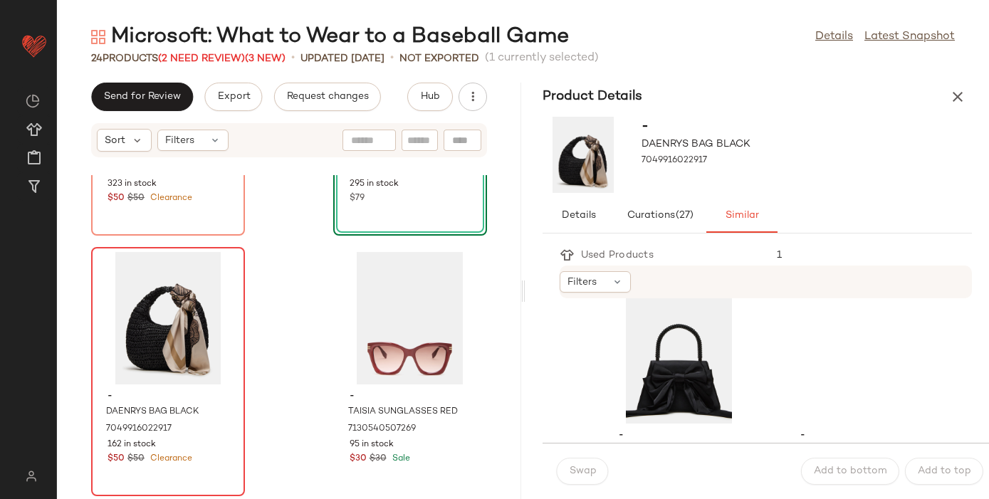
scroll to position [2569, 0]
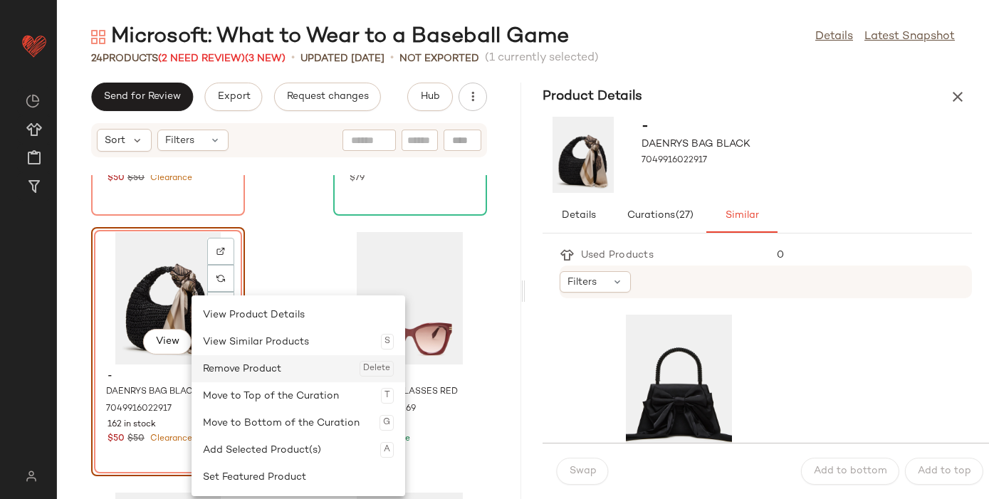
click at [251, 370] on div "Remove Product Delete" at bounding box center [298, 368] width 191 height 27
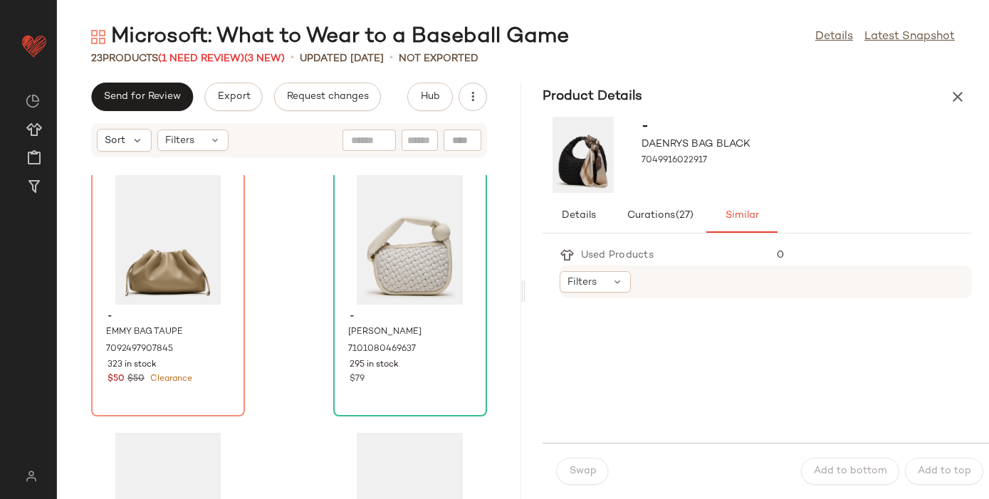
scroll to position [533, 0]
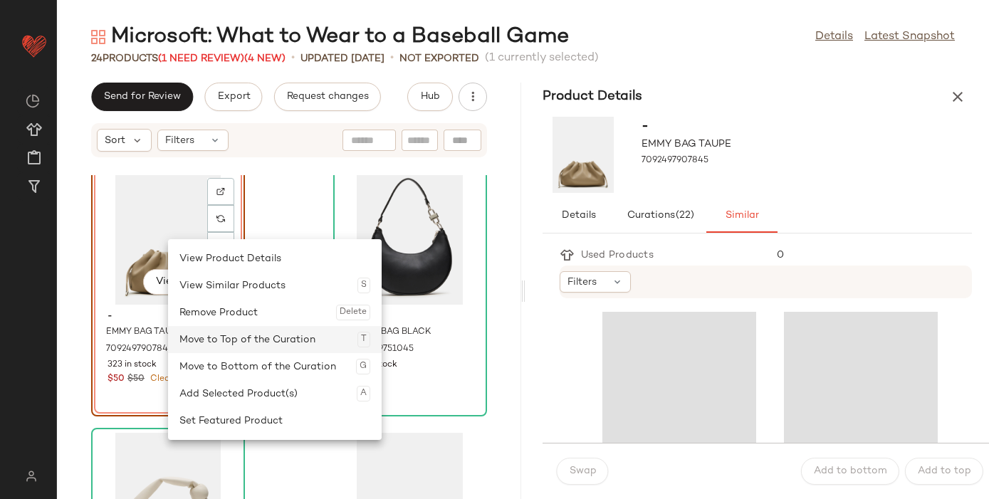
click at [252, 327] on div "Move to Top of the Curation T" at bounding box center [274, 339] width 191 height 27
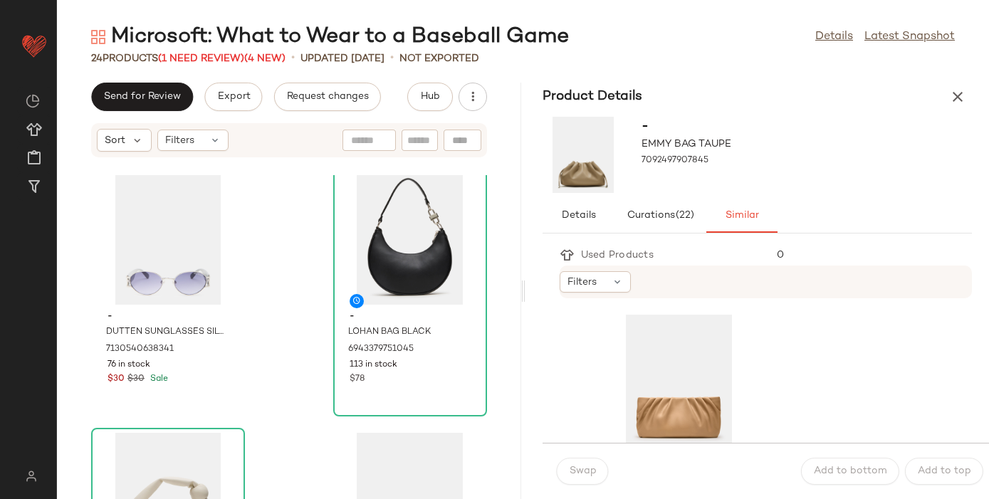
click at [252, 327] on div "- DUTTEN SUNGLASSES SILVER 7130540638341 76 in stock $30 $30 Sale - LOHAN BAG B…" at bounding box center [289, 337] width 464 height 324
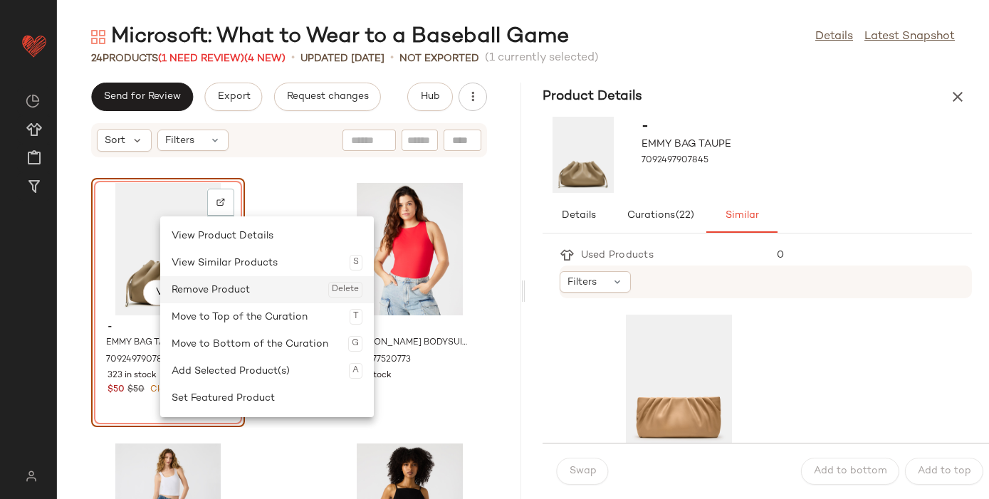
click at [219, 286] on div "Remove Product Delete" at bounding box center [267, 289] width 191 height 27
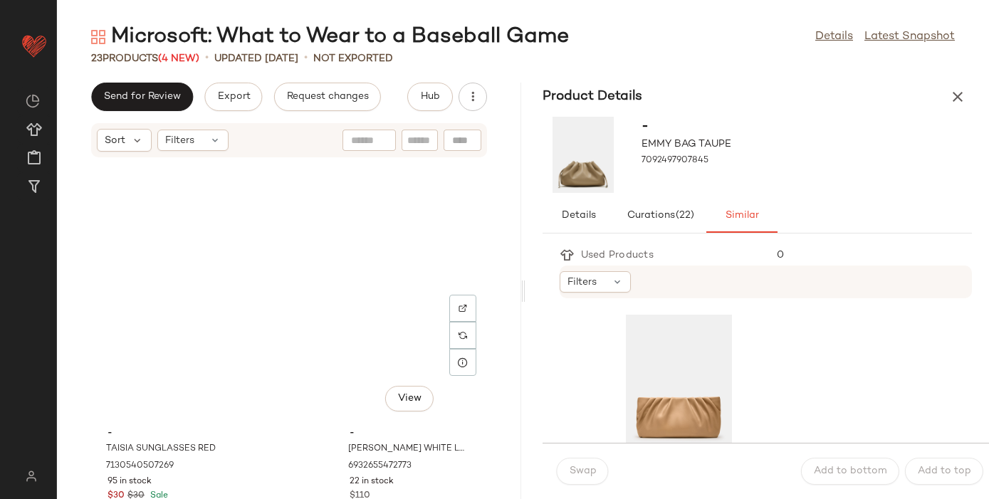
scroll to position [2807, 0]
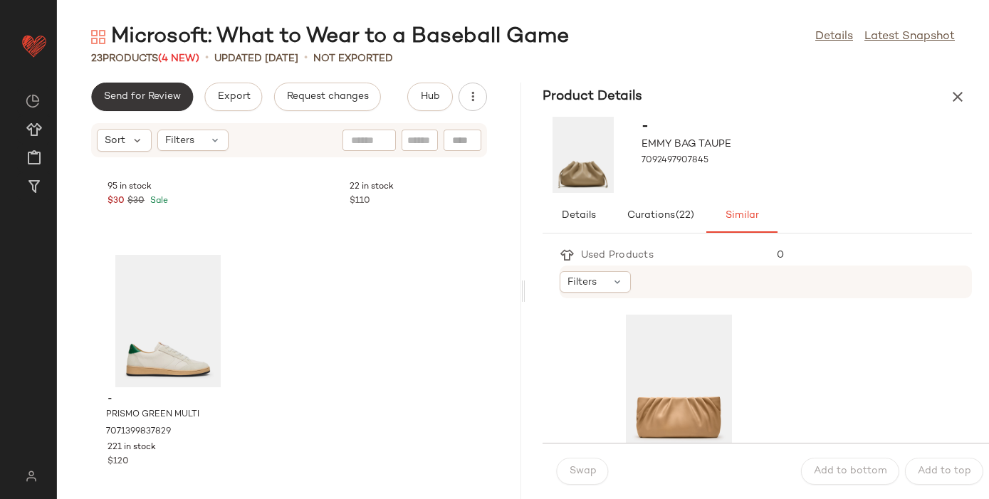
click at [160, 90] on button "Send for Review" at bounding box center [142, 97] width 102 height 28
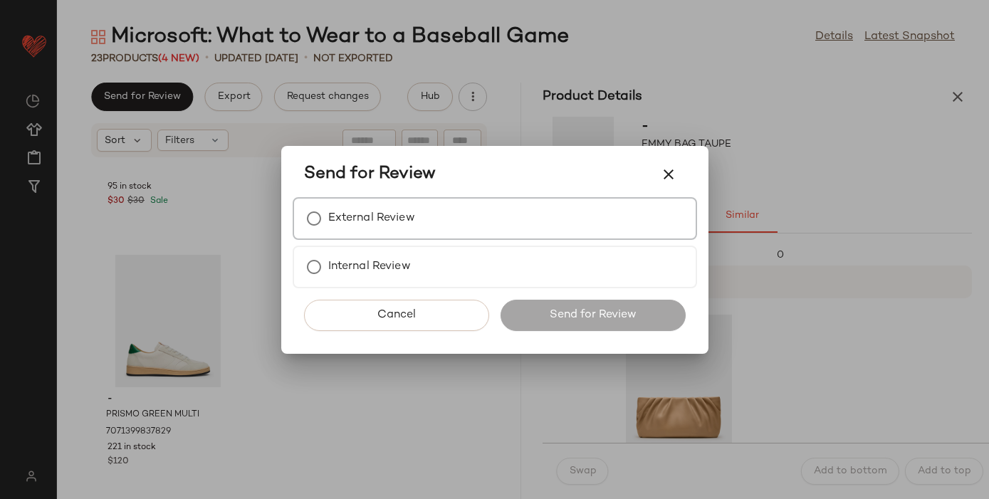
click at [458, 223] on div "External Review" at bounding box center [495, 218] width 405 height 43
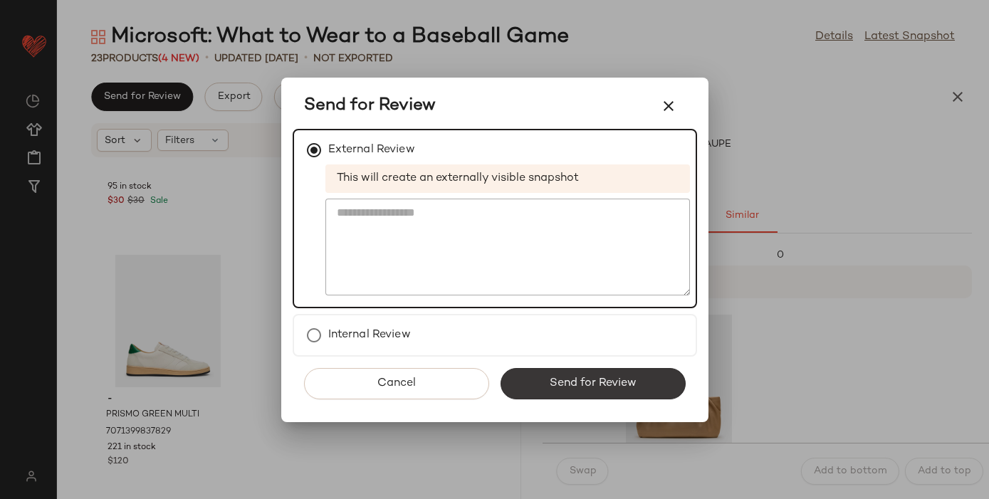
click at [590, 386] on span "Send for Review" at bounding box center [593, 384] width 88 height 14
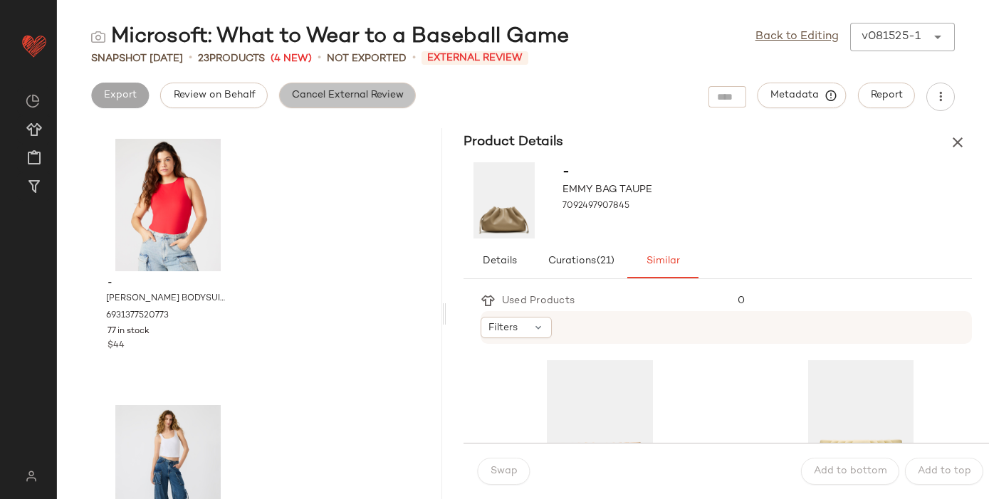
click at [353, 98] on span "Cancel External Review" at bounding box center [347, 95] width 113 height 11
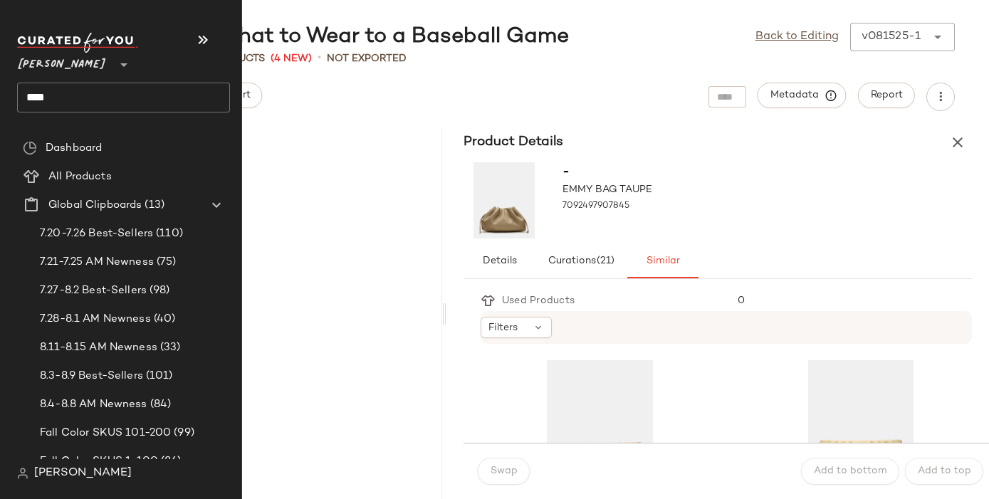
click at [41, 95] on input "****" at bounding box center [123, 98] width 213 height 30
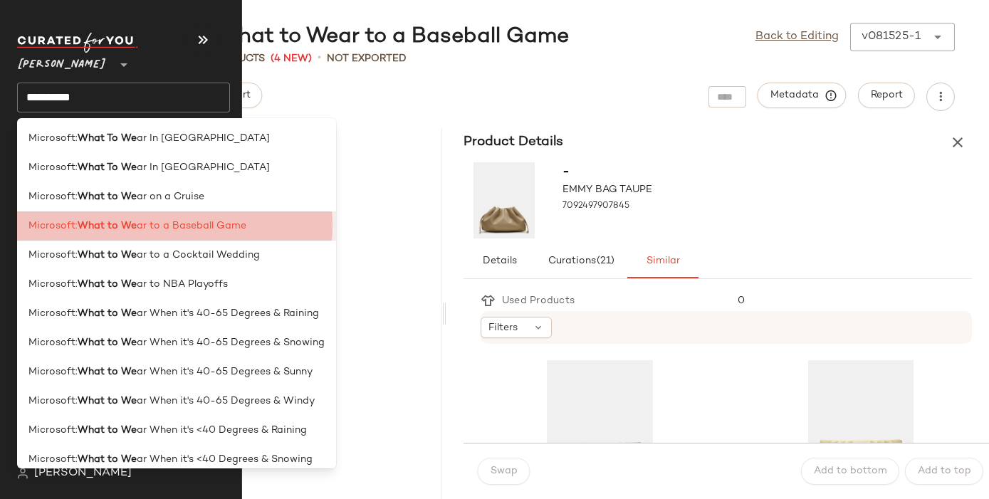
click at [61, 224] on span "Microsoft:" at bounding box center [52, 226] width 49 height 15
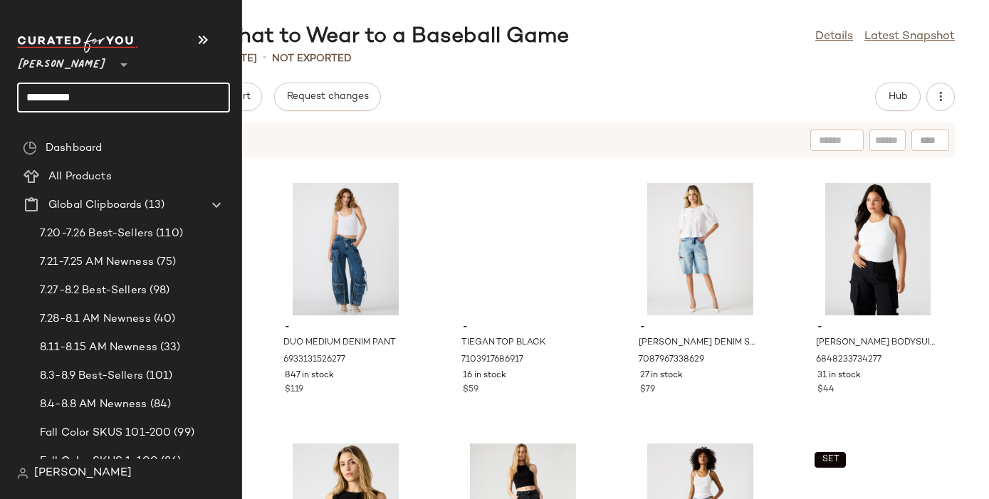
click at [95, 99] on input "**********" at bounding box center [123, 98] width 213 height 30
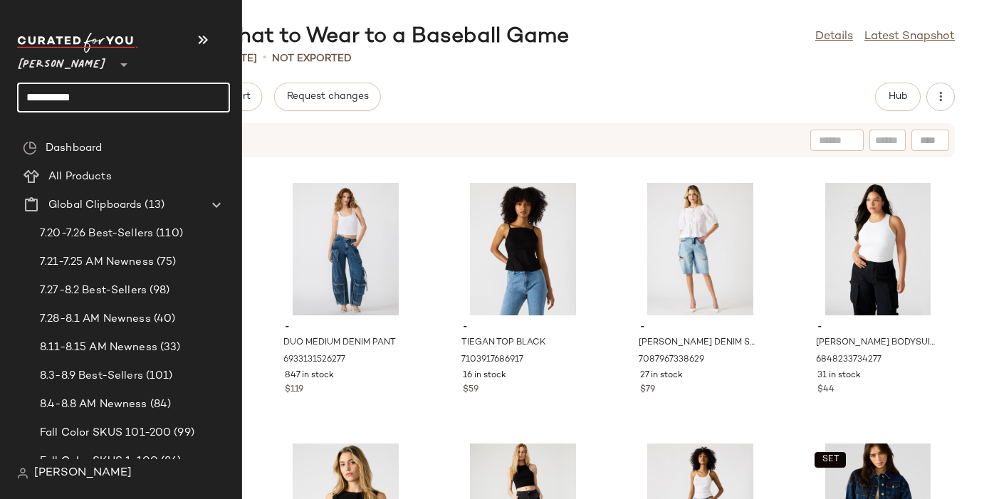
click at [64, 100] on input "**********" at bounding box center [123, 98] width 213 height 30
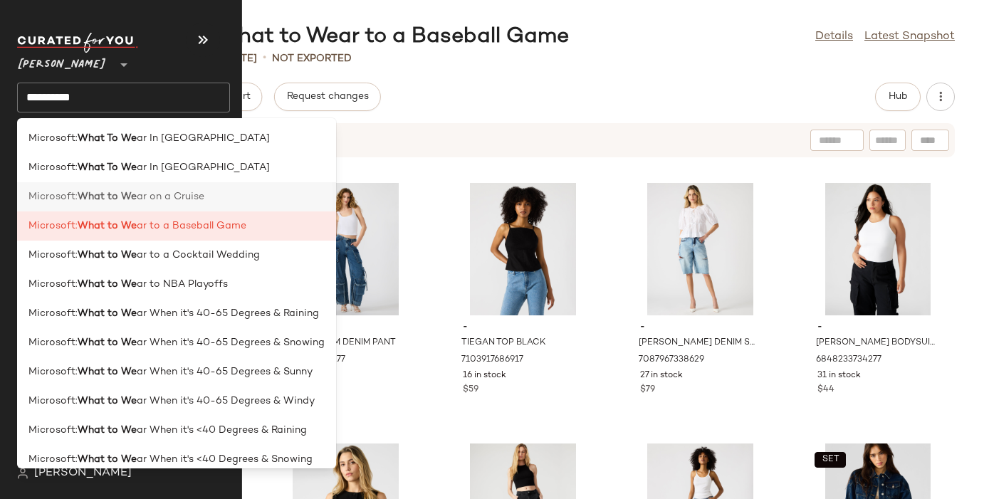
click at [61, 192] on span "Microsoft:" at bounding box center [52, 196] width 49 height 15
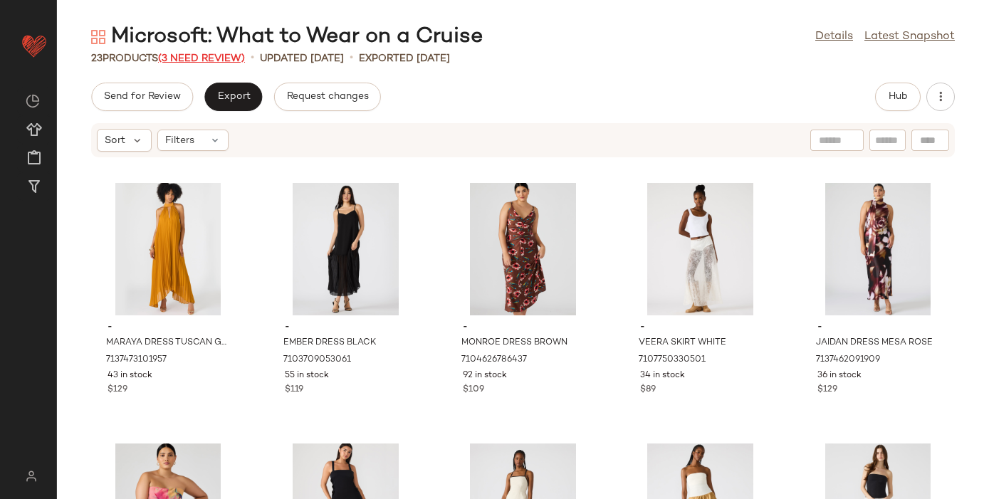
click at [234, 58] on span "(3 Need Review)" at bounding box center [201, 58] width 87 height 11
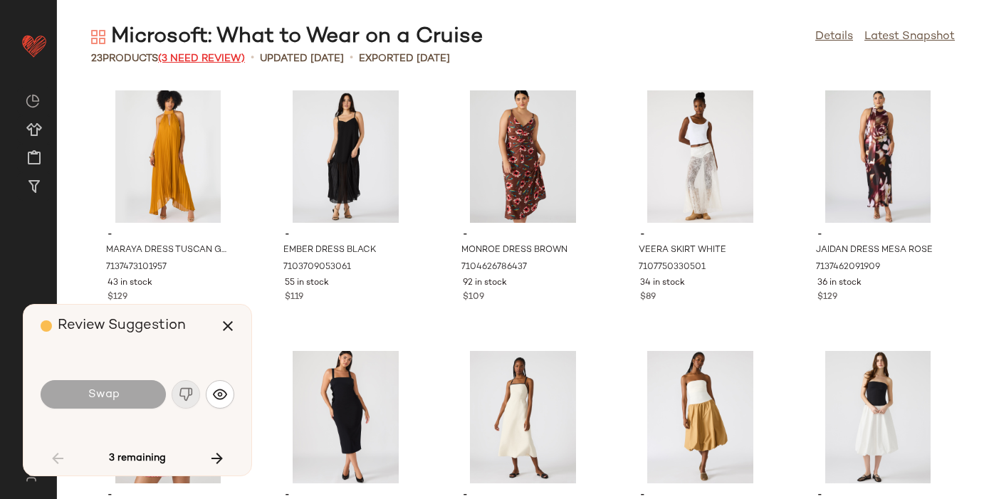
scroll to position [533, 0]
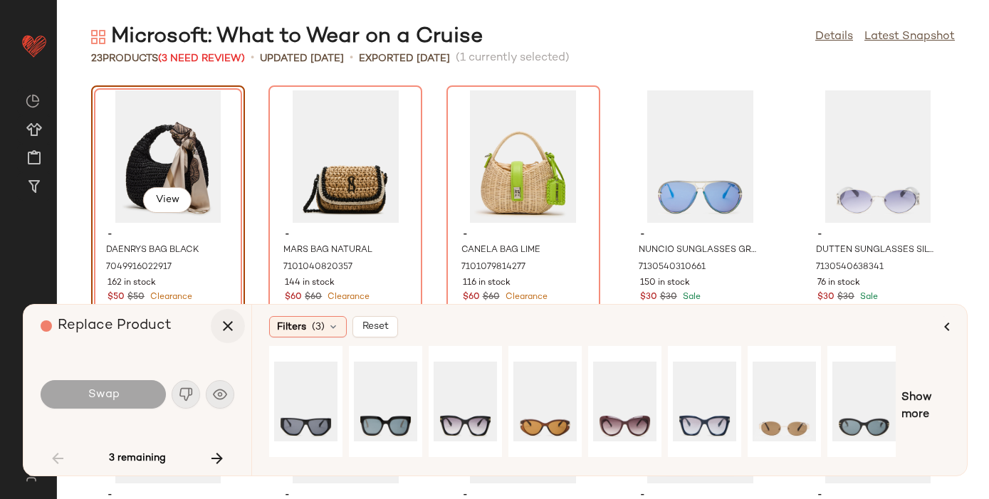
click at [229, 324] on icon "button" at bounding box center [227, 326] width 17 height 17
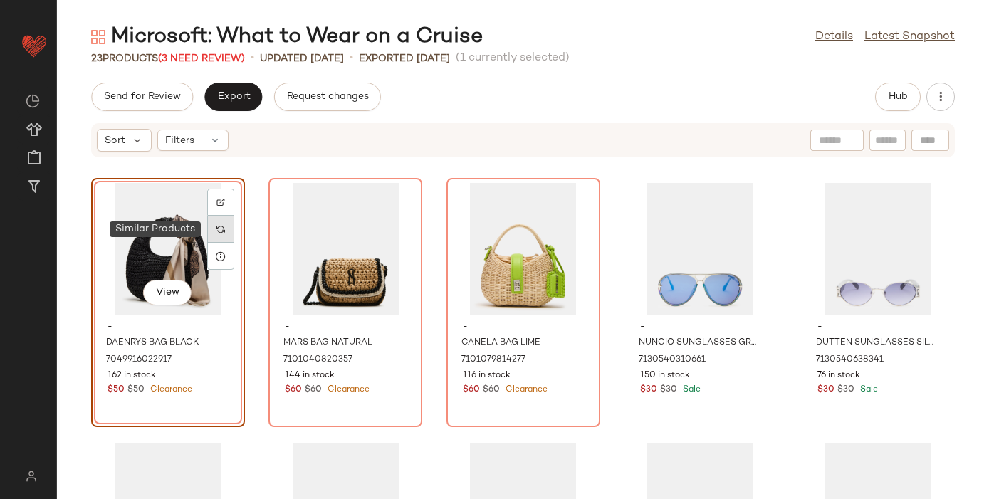
click at [224, 228] on div at bounding box center [220, 229] width 27 height 27
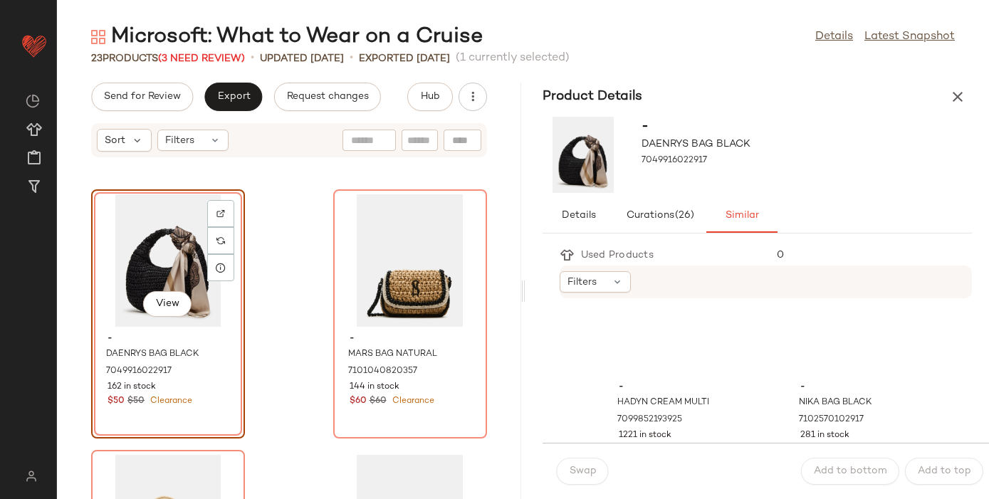
scroll to position [1622, 0]
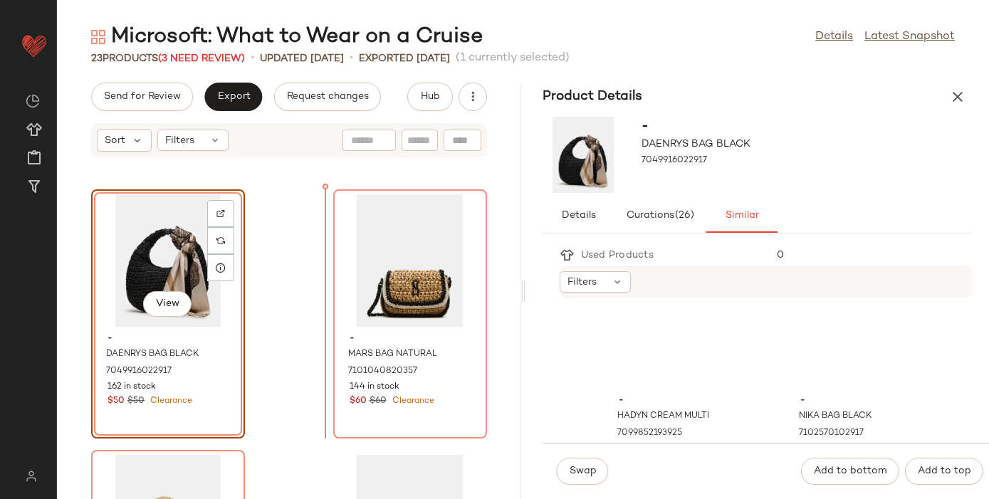
drag, startPoint x: 682, startPoint y: 338, endPoint x: 300, endPoint y: 308, distance: 383.7
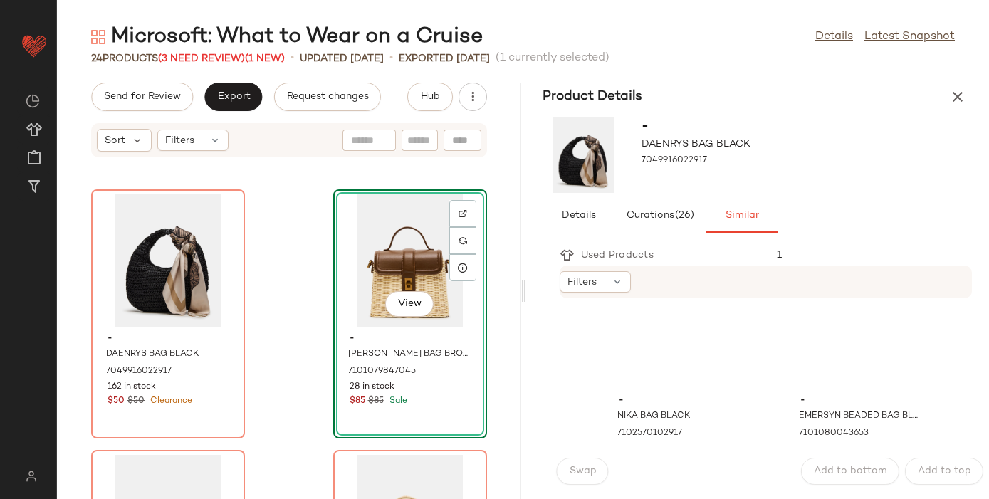
scroll to position [1325, 0]
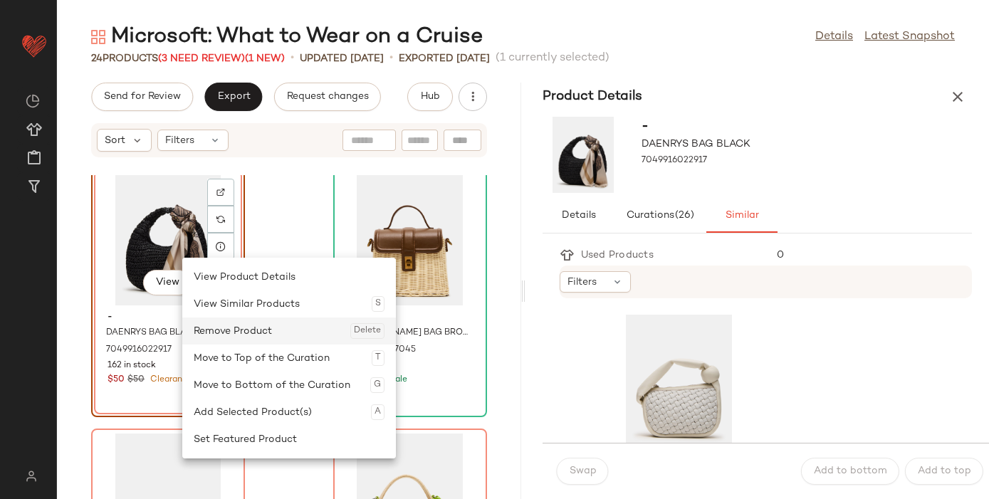
click at [243, 327] on div "Remove Product Delete" at bounding box center [289, 331] width 191 height 27
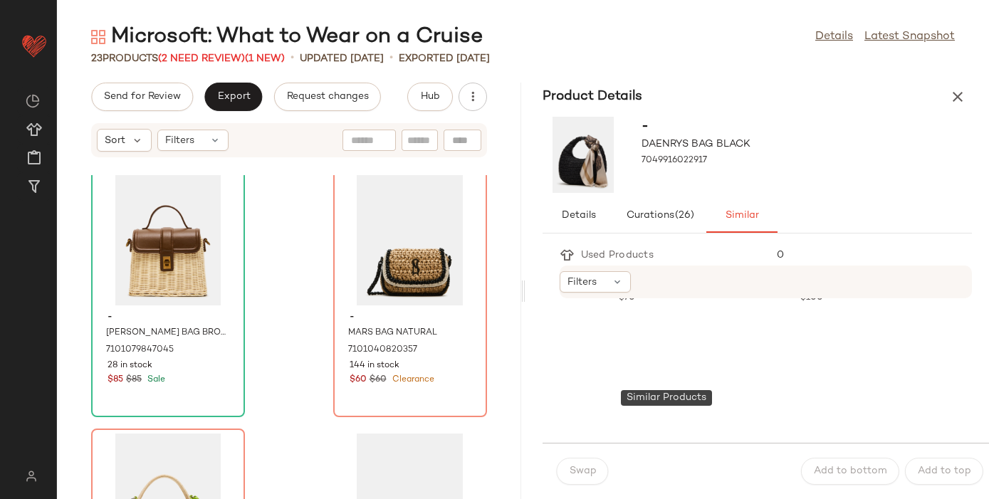
scroll to position [2117, 0]
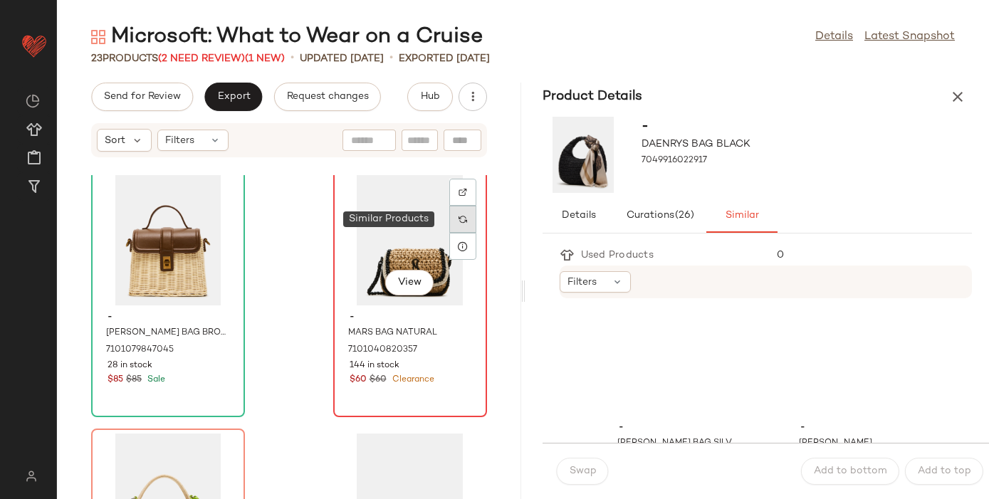
click at [459, 216] on img at bounding box center [463, 219] width 9 height 9
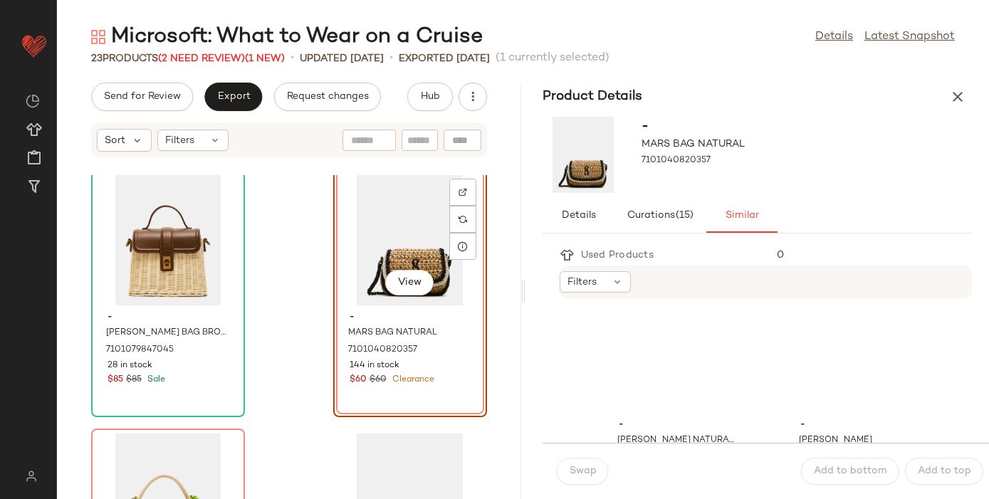
scroll to position [2102, 0]
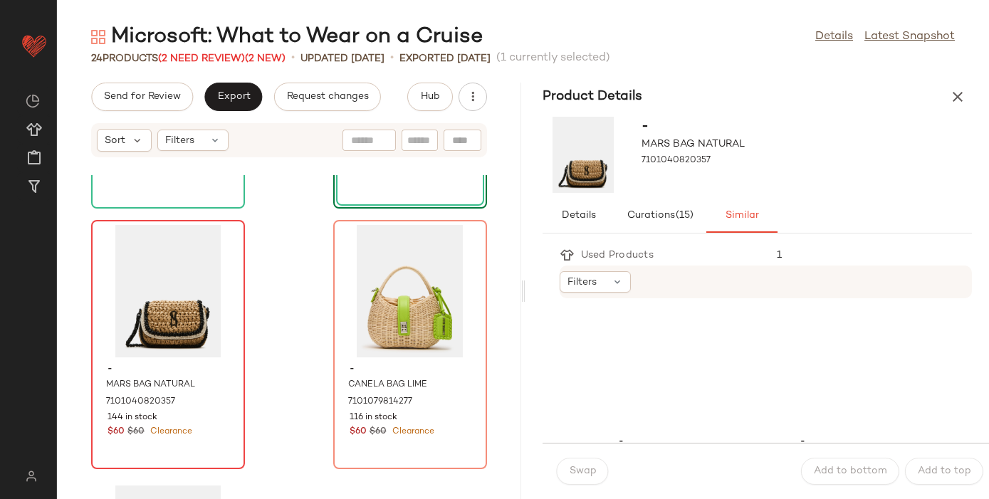
scroll to position [1534, 0]
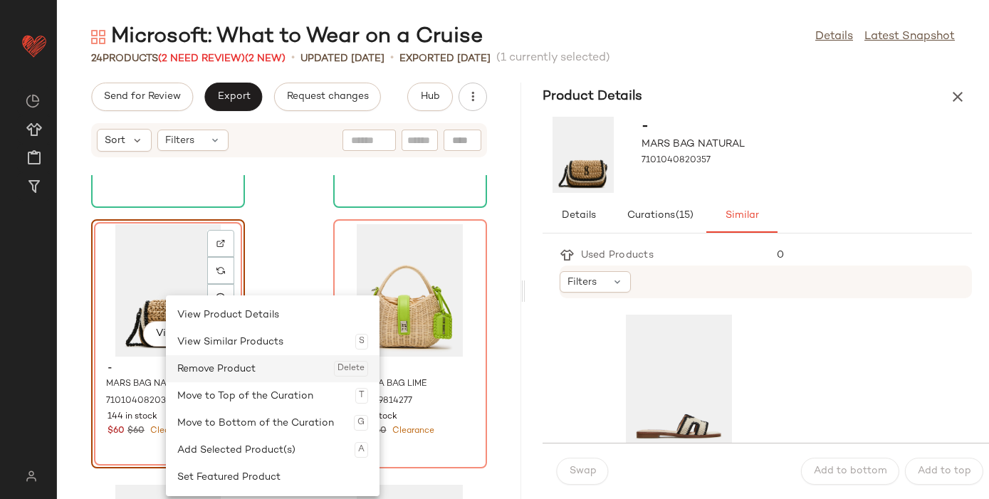
click at [237, 362] on div "Remove Product Delete" at bounding box center [272, 368] width 191 height 27
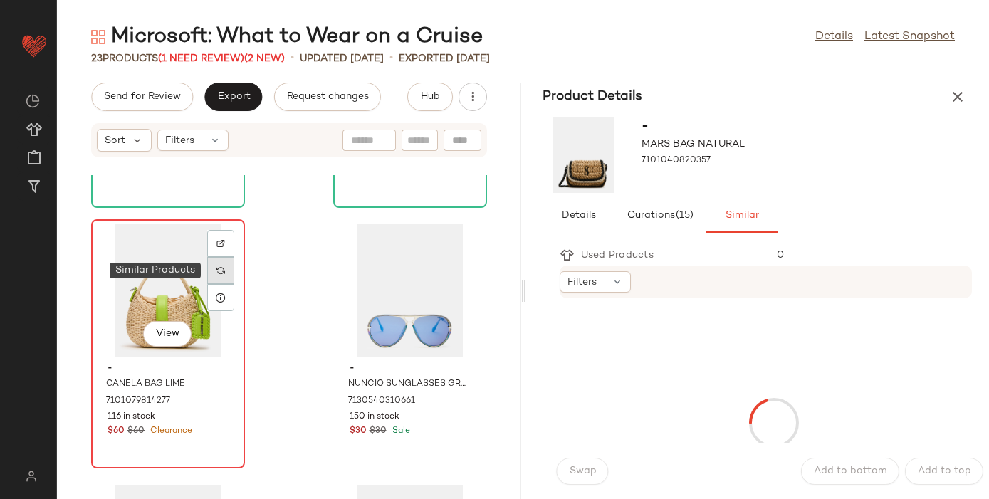
click at [223, 270] on img at bounding box center [220, 270] width 9 height 9
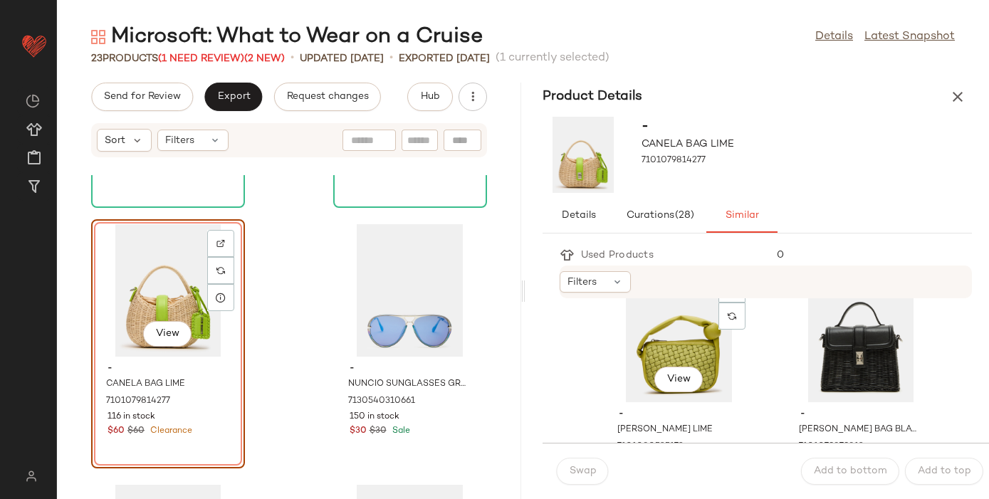
scroll to position [42, 0]
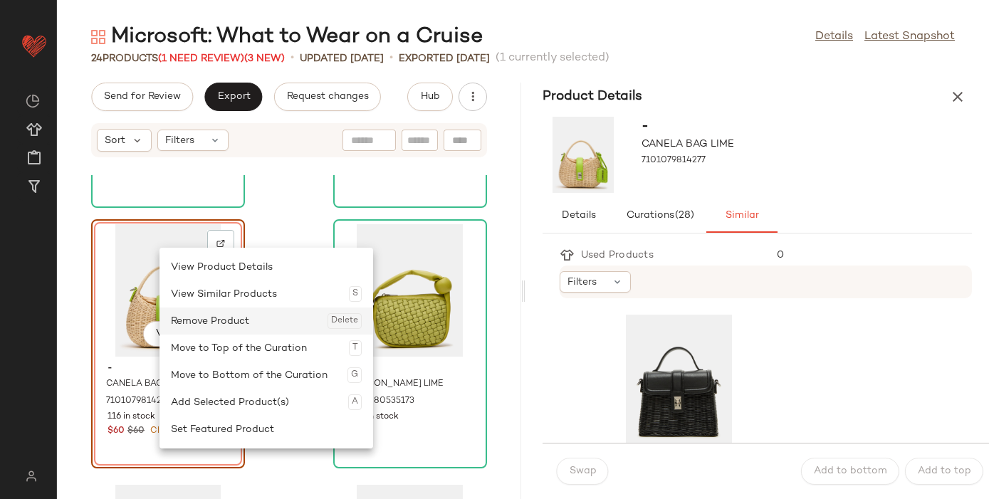
click at [239, 322] on div "Remove Product Delete" at bounding box center [266, 321] width 191 height 27
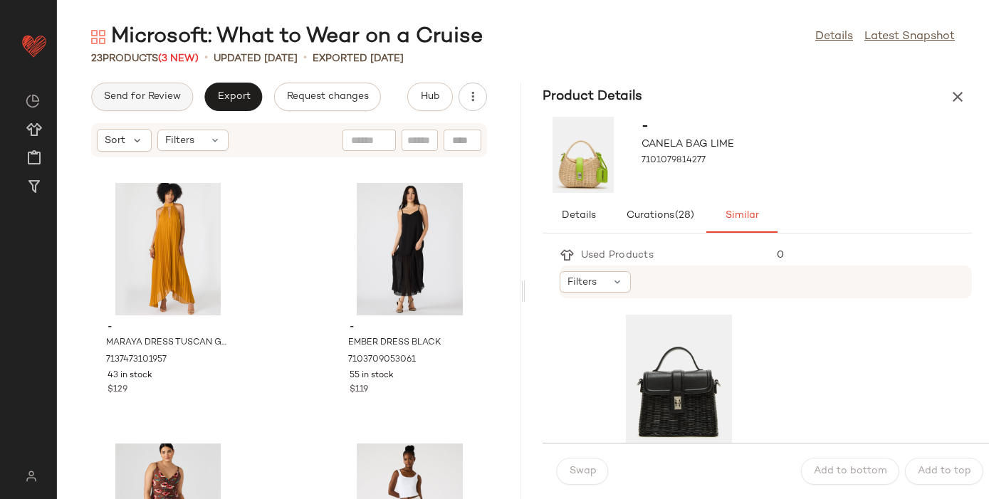
click at [133, 98] on span "Send for Review" at bounding box center [142, 96] width 78 height 11
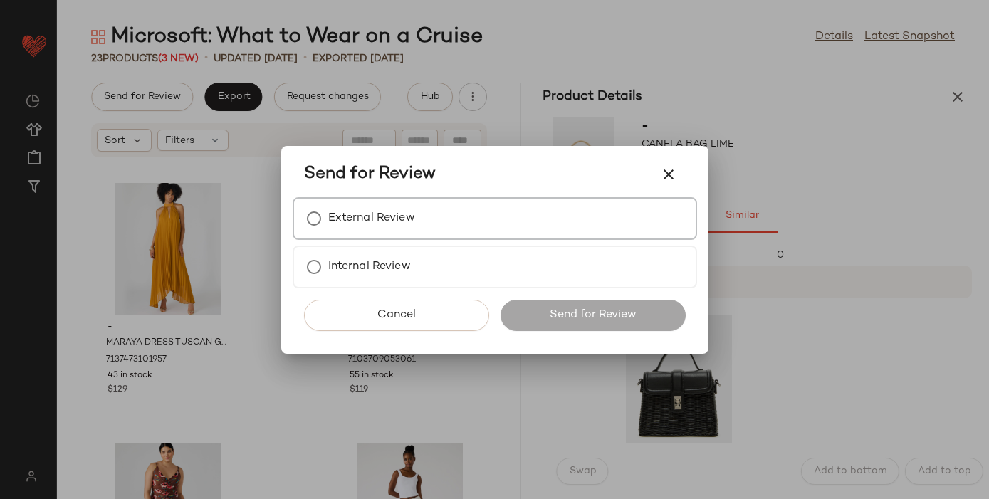
click at [482, 210] on div "External Review" at bounding box center [495, 218] width 405 height 43
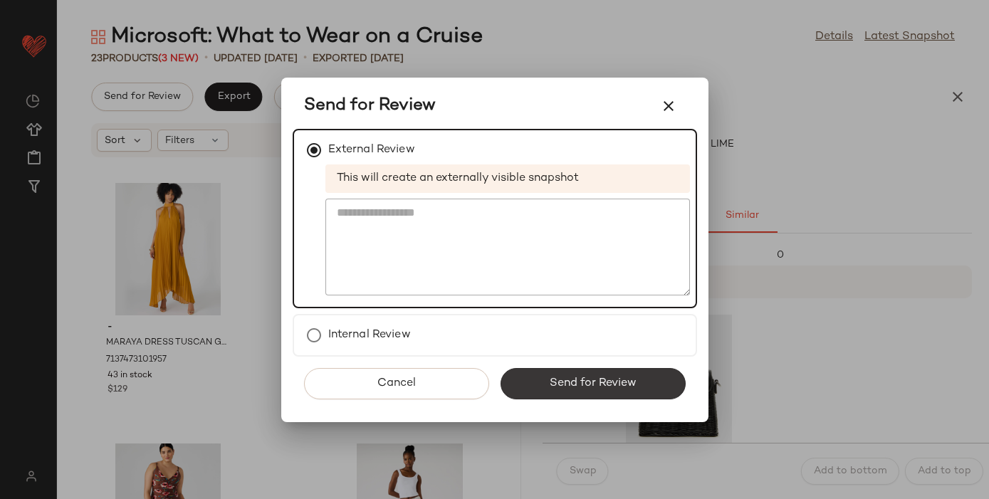
click at [606, 375] on button "Send for Review" at bounding box center [593, 383] width 185 height 31
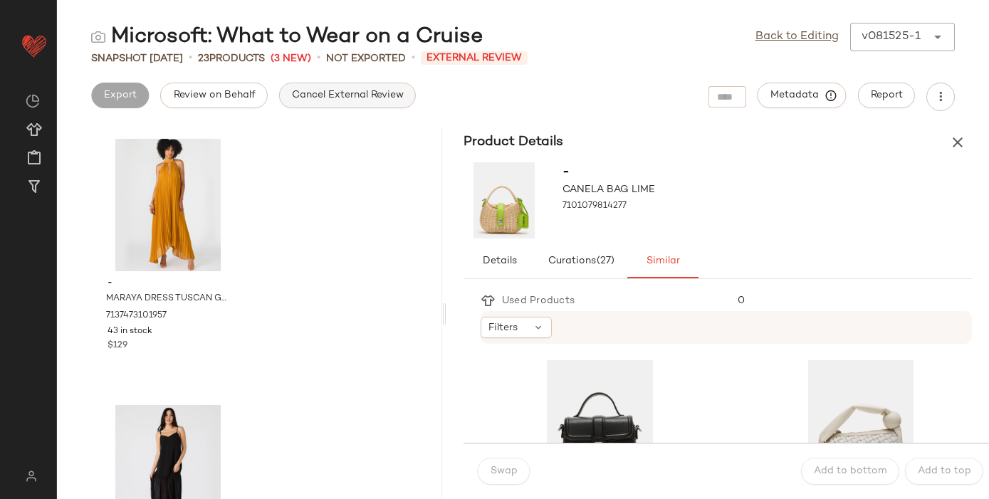
click at [375, 91] on span "Cancel External Review" at bounding box center [347, 95] width 113 height 11
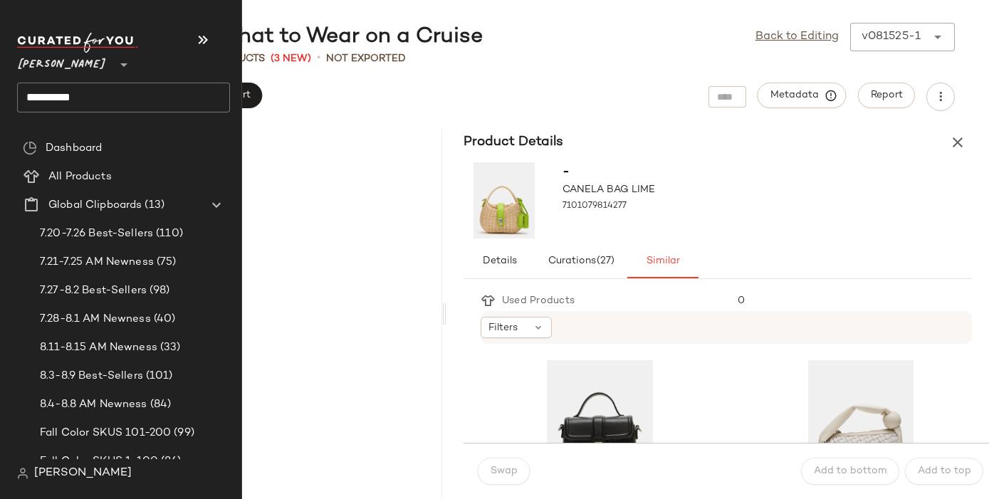
click at [52, 94] on input "**********" at bounding box center [123, 98] width 213 height 30
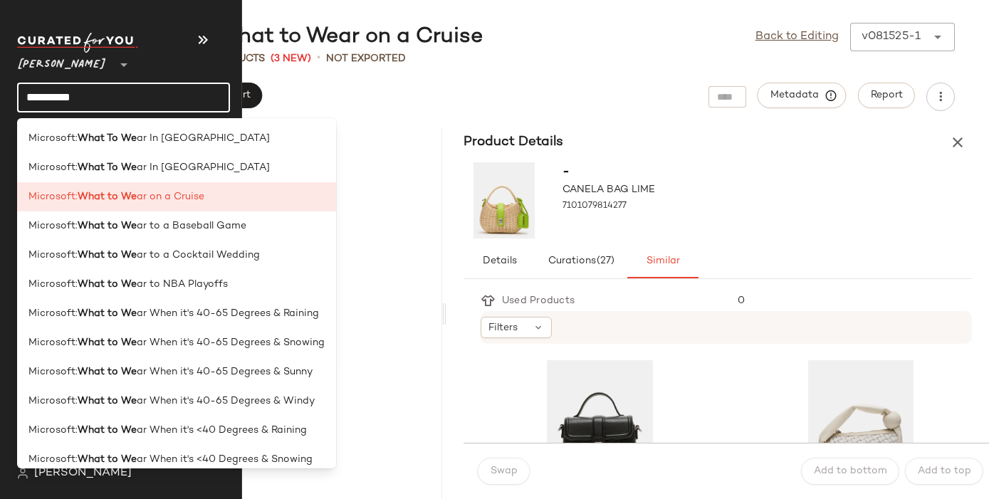
click at [52, 94] on input "**********" at bounding box center [123, 98] width 213 height 30
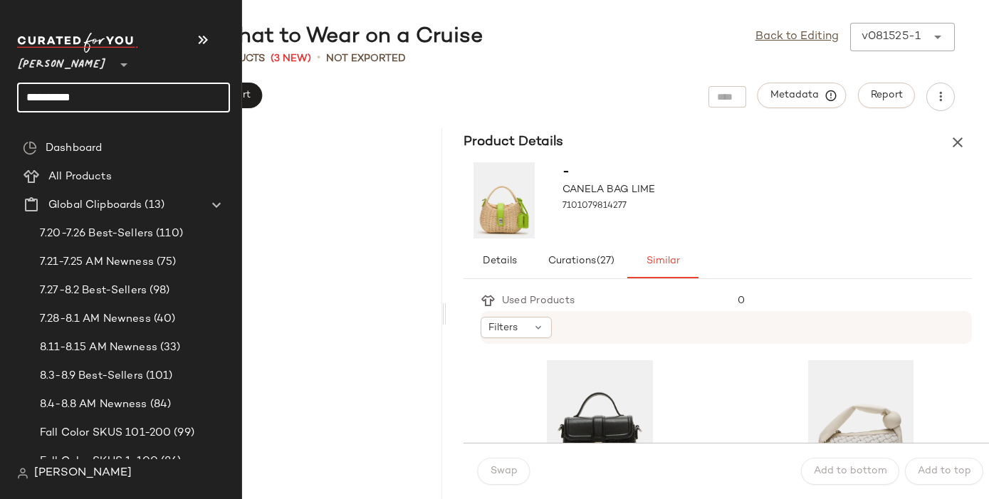
click at [52, 94] on input "**********" at bounding box center [123, 98] width 213 height 30
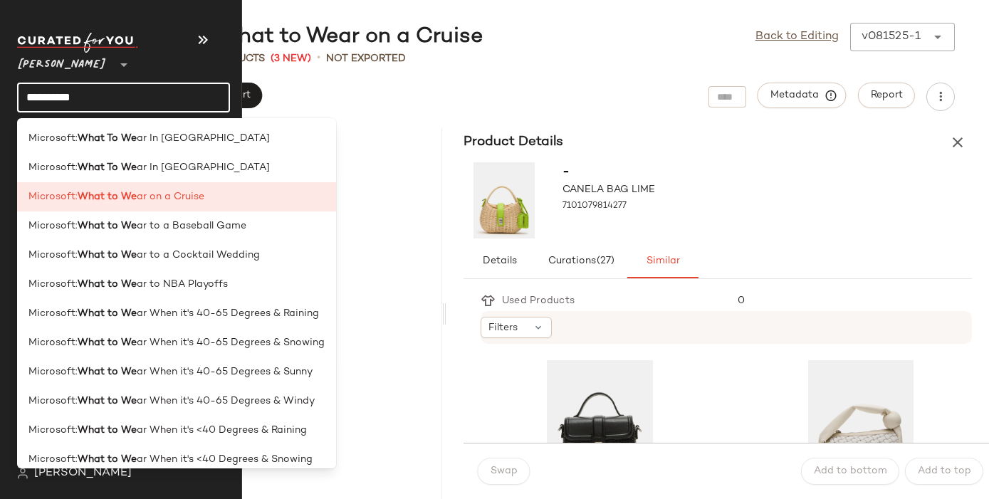
click at [50, 94] on input "**********" at bounding box center [123, 98] width 213 height 30
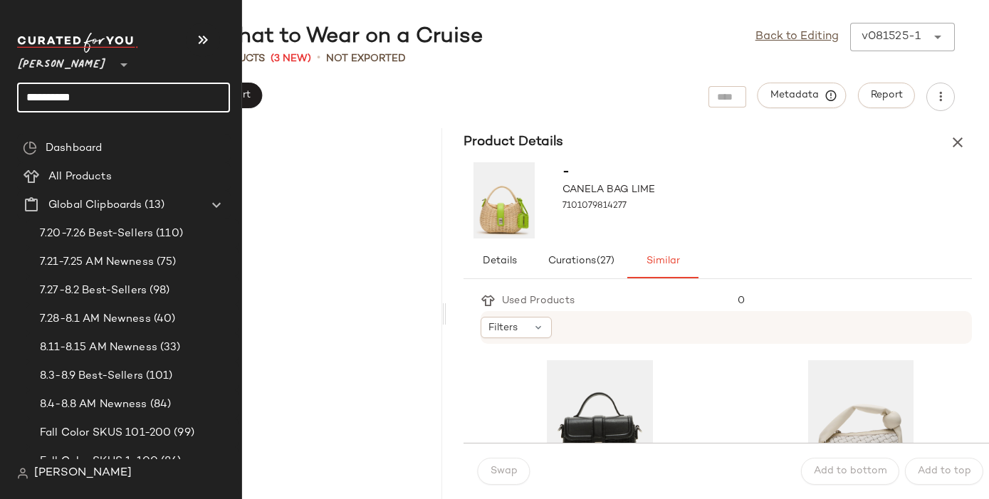
click at [50, 94] on input "**********" at bounding box center [123, 98] width 213 height 30
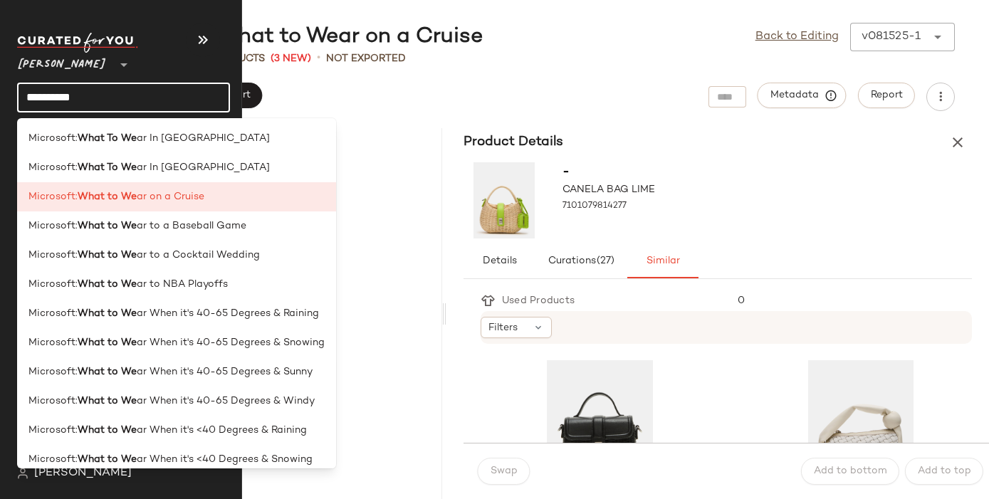
click at [50, 94] on input "**********" at bounding box center [123, 98] width 213 height 30
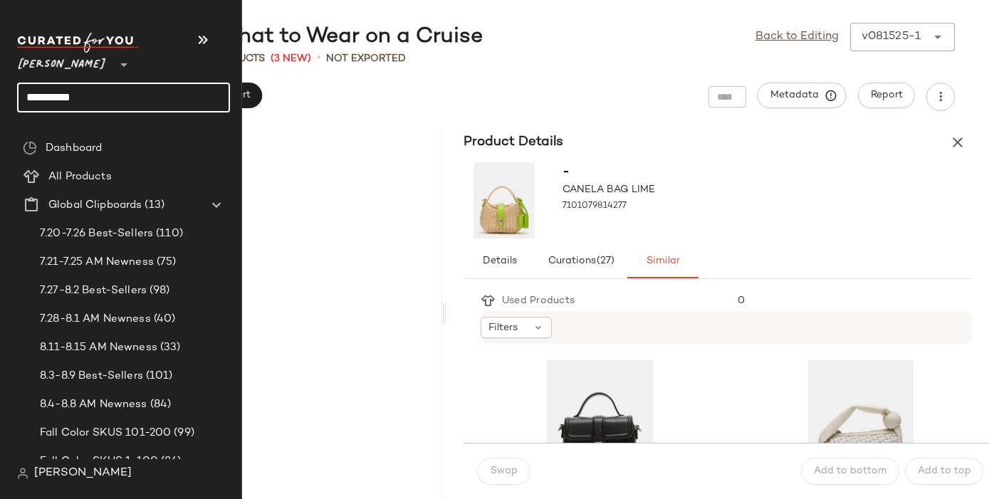
click at [49, 94] on input "**********" at bounding box center [123, 98] width 213 height 30
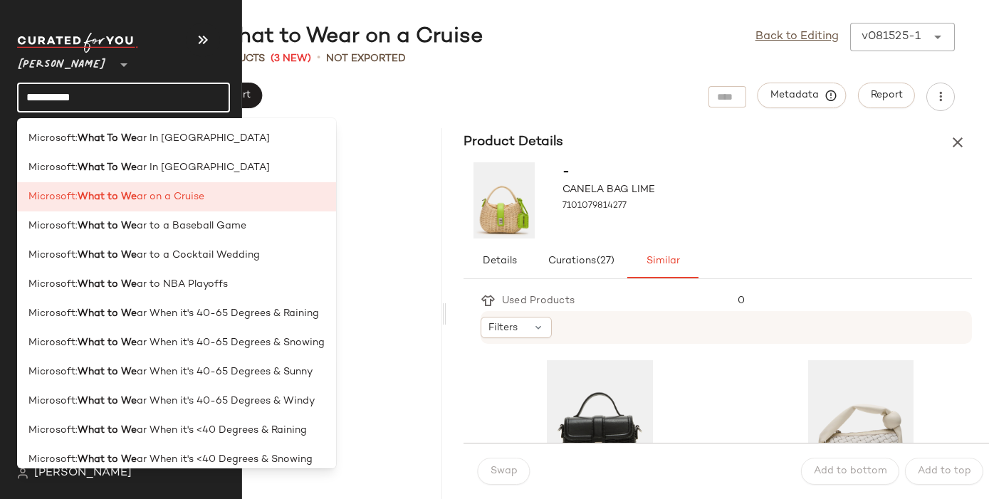
click at [49, 94] on input "**********" at bounding box center [123, 98] width 213 height 30
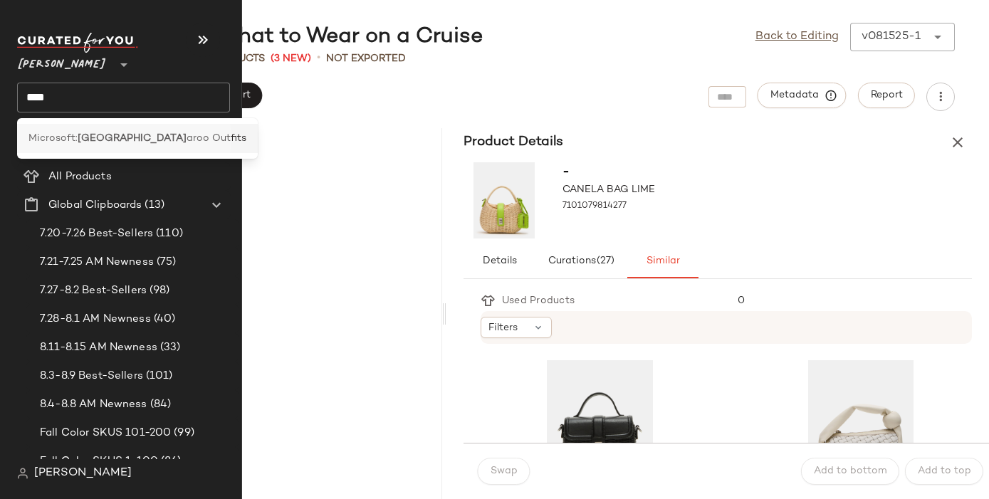
click at [59, 144] on span "Microsoft:" at bounding box center [52, 138] width 49 height 15
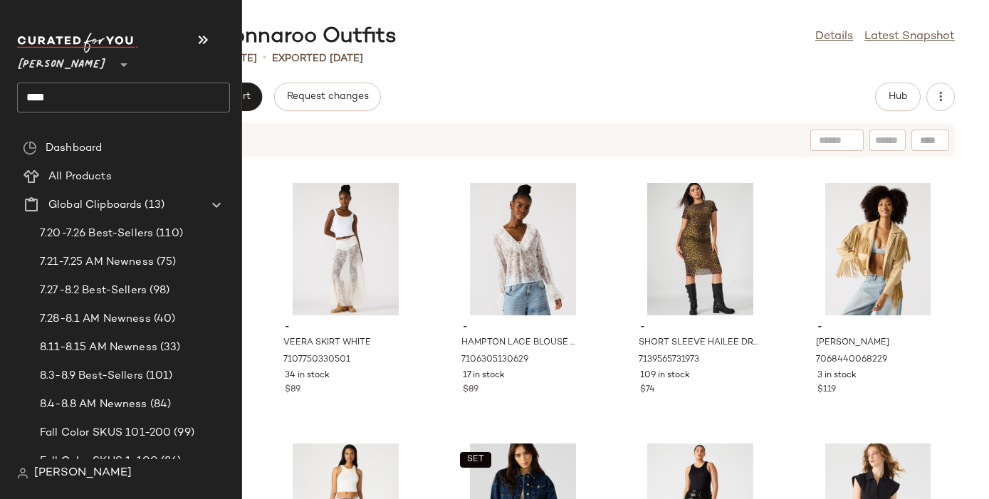
click at [48, 91] on input "****" at bounding box center [123, 98] width 213 height 30
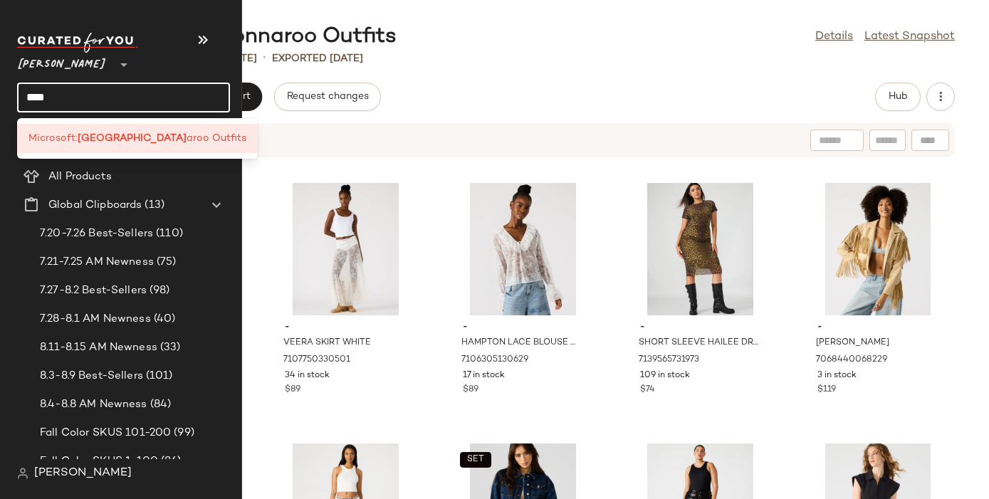
click at [48, 91] on input "****" at bounding box center [123, 98] width 213 height 30
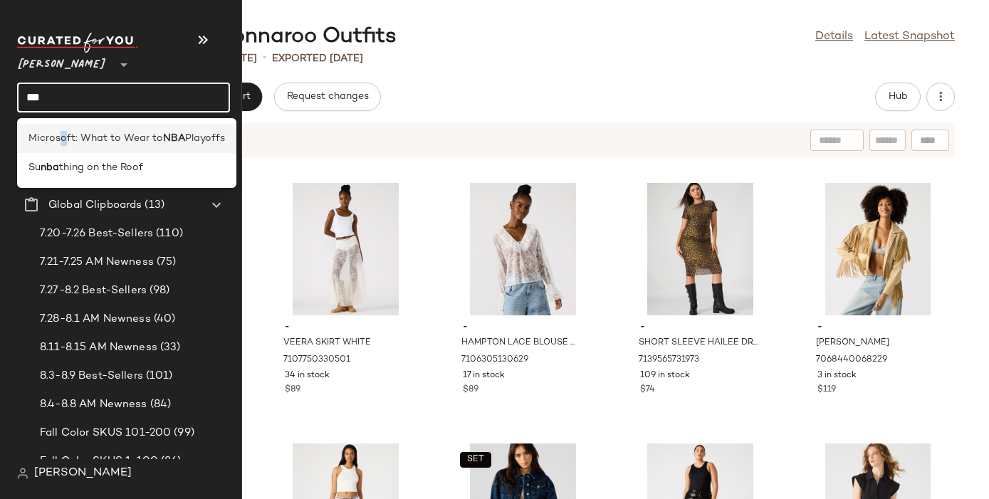
click at [63, 134] on span "Microsoft: What to Wear to" at bounding box center [95, 138] width 135 height 15
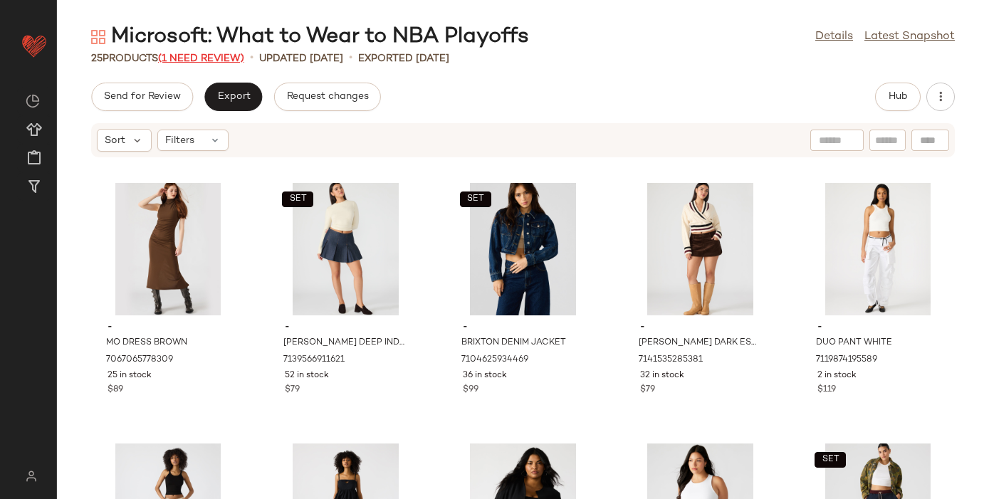
click at [199, 56] on span "(1 Need Review)" at bounding box center [201, 58] width 86 height 11
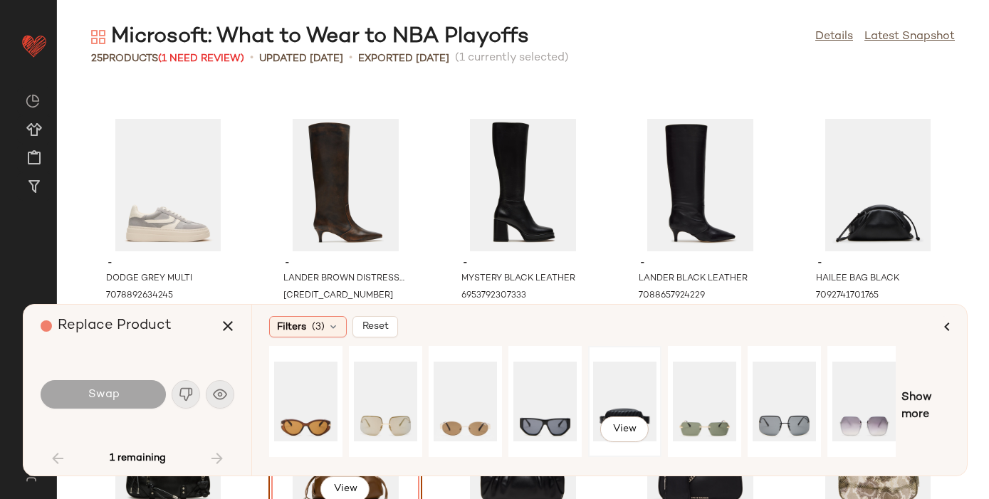
click at [630, 392] on div "View" at bounding box center [624, 401] width 63 height 101
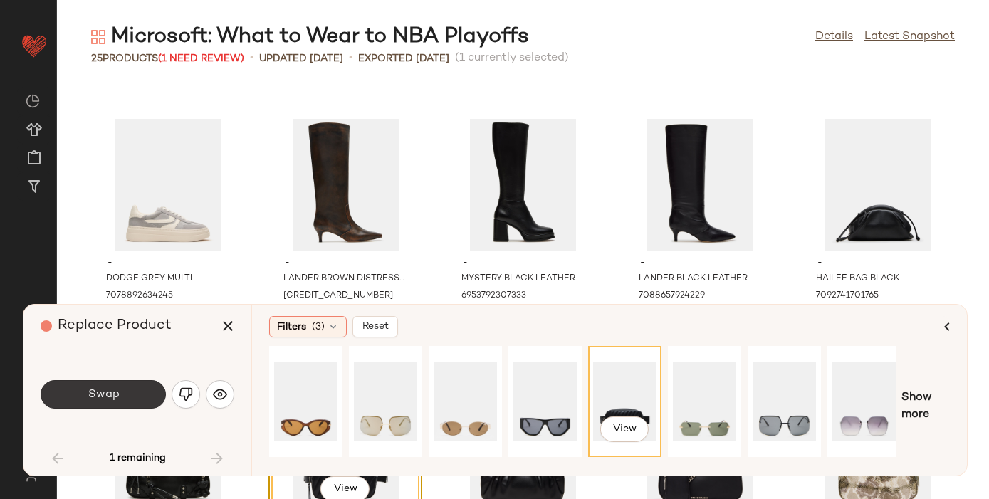
click at [89, 392] on span "Swap" at bounding box center [103, 395] width 32 height 14
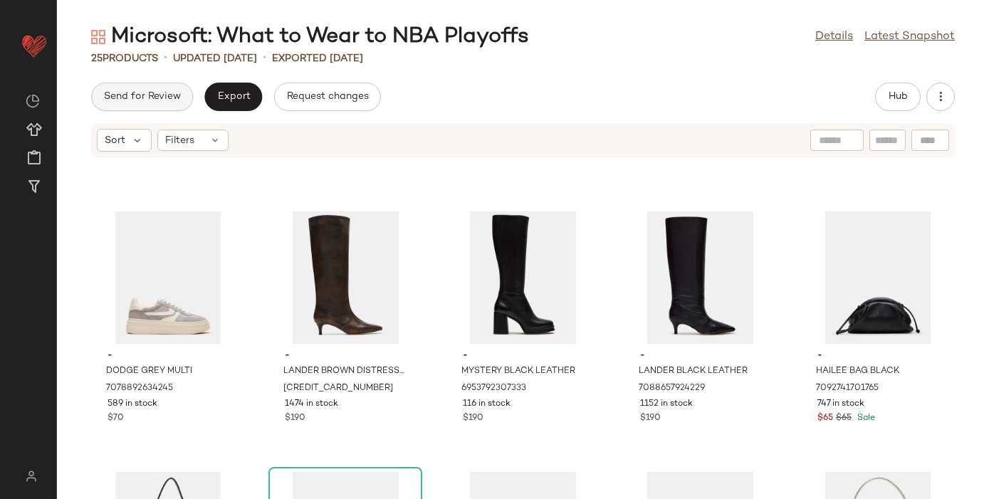
click at [142, 90] on button "Send for Review" at bounding box center [142, 97] width 102 height 28
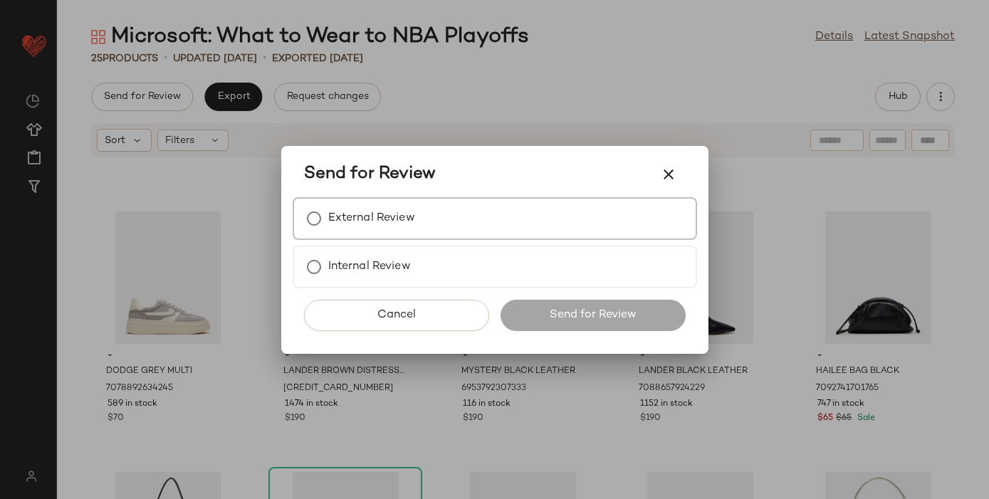
click at [493, 229] on div "External Review" at bounding box center [495, 218] width 405 height 43
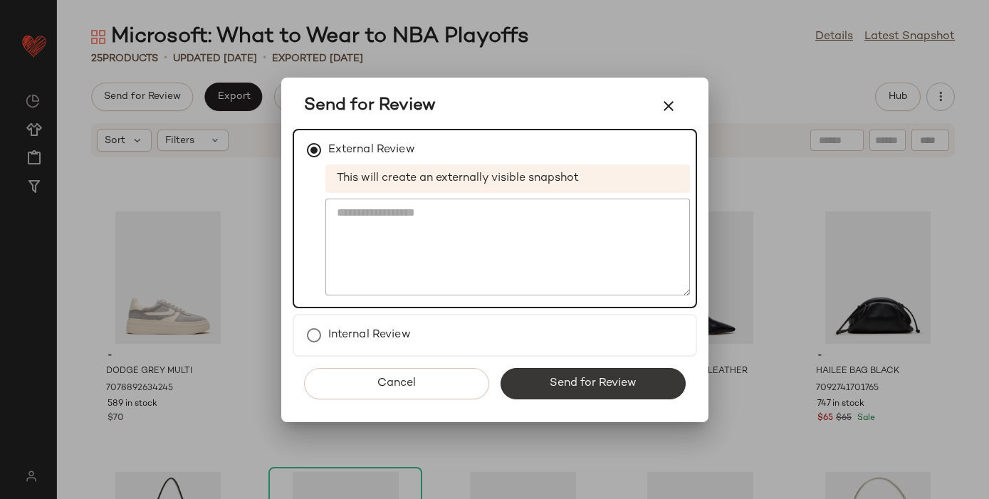
click at [536, 373] on button "Send for Review" at bounding box center [593, 383] width 185 height 31
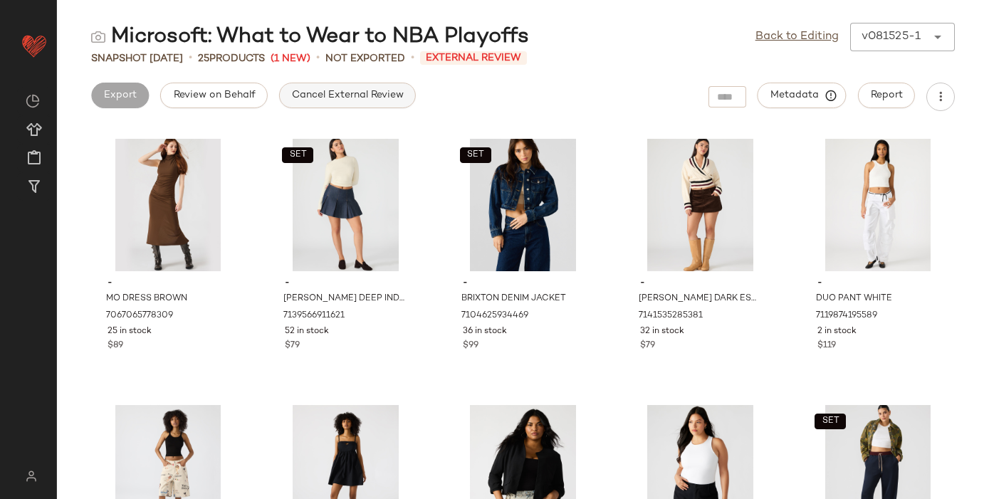
click at [318, 93] on span "Cancel External Review" at bounding box center [347, 95] width 113 height 11
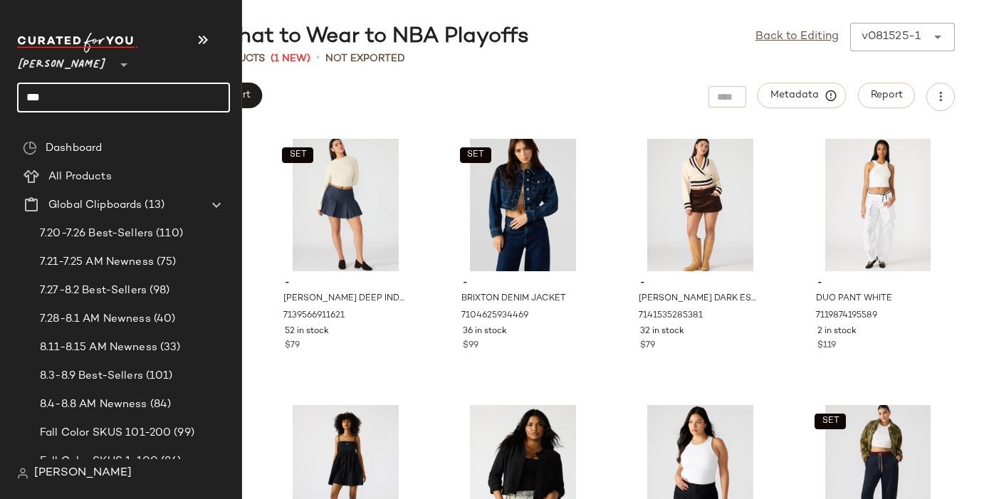
click at [35, 100] on input "***" at bounding box center [123, 98] width 213 height 30
click at [48, 137] on div "Dashboard" at bounding box center [124, 148] width 214 height 28
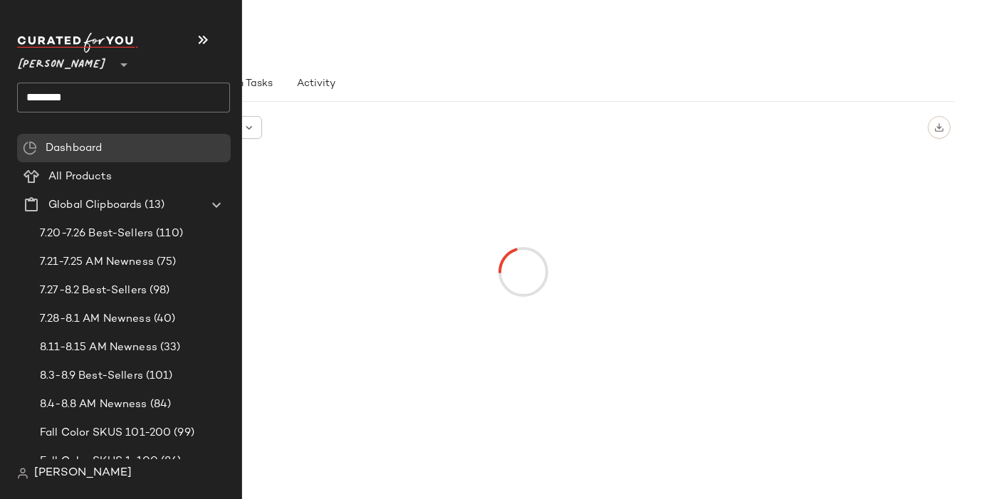
click at [83, 93] on input "********" at bounding box center [123, 98] width 213 height 30
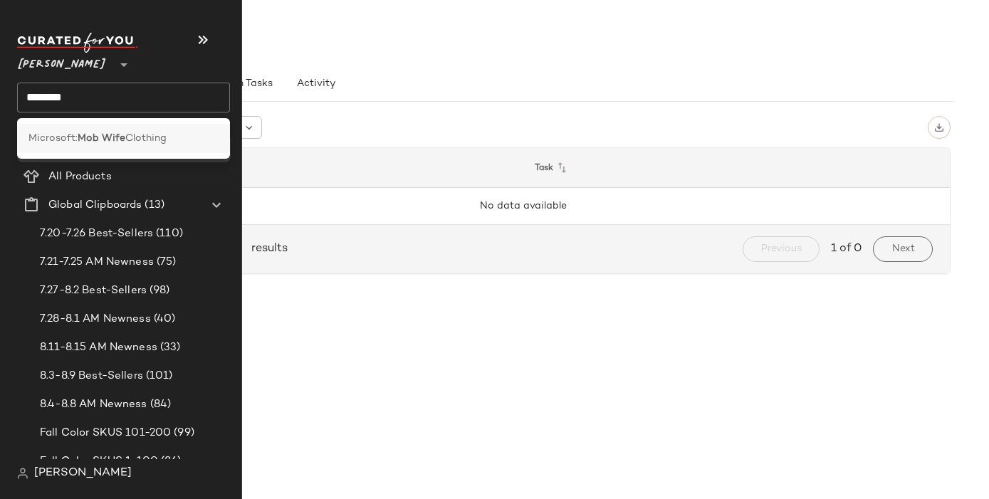
click at [65, 137] on span "Microsoft:" at bounding box center [52, 138] width 49 height 15
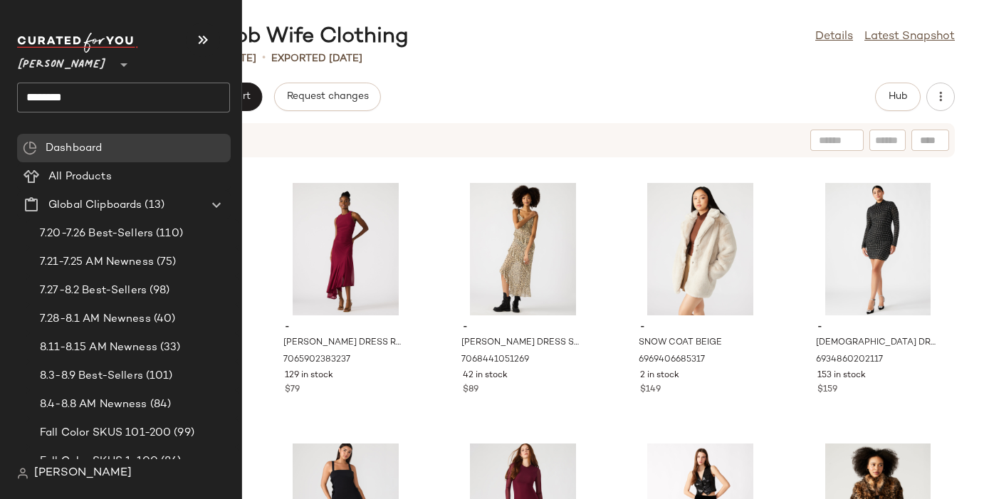
click at [48, 95] on input "********" at bounding box center [123, 98] width 213 height 30
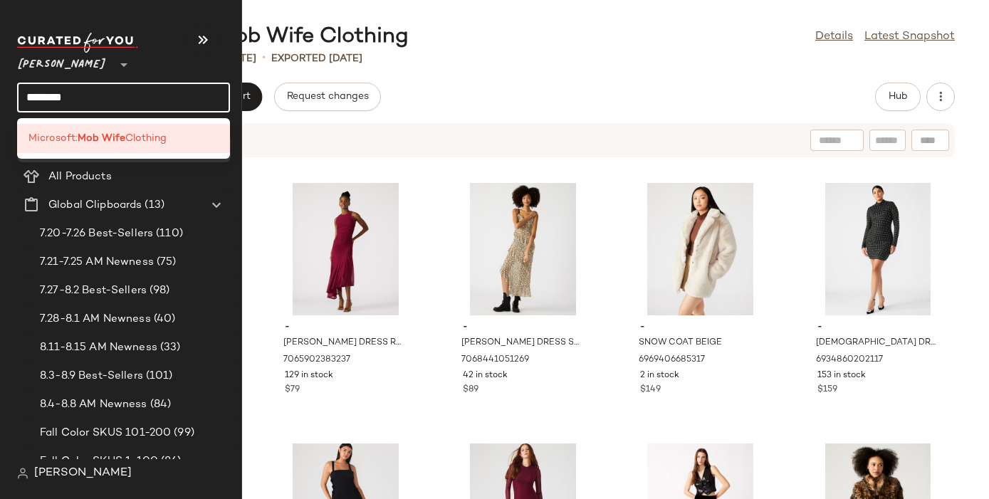
click at [48, 95] on input "********" at bounding box center [123, 98] width 213 height 30
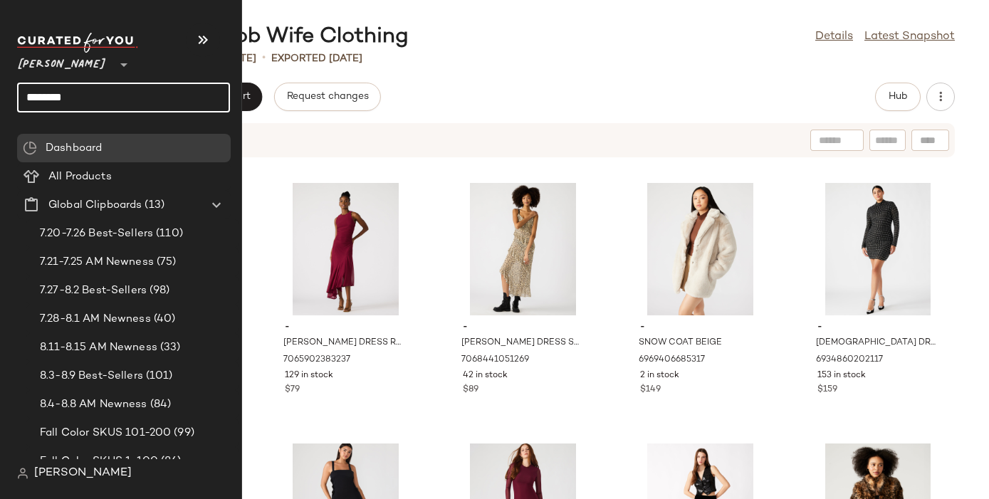
click at [48, 95] on input "********" at bounding box center [123, 98] width 213 height 30
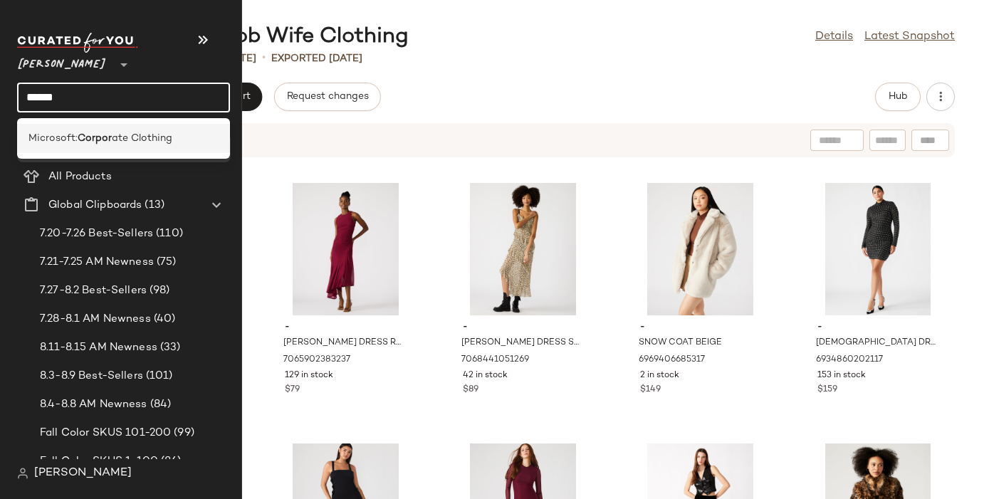
click at [59, 132] on span "Microsoft:" at bounding box center [52, 138] width 49 height 15
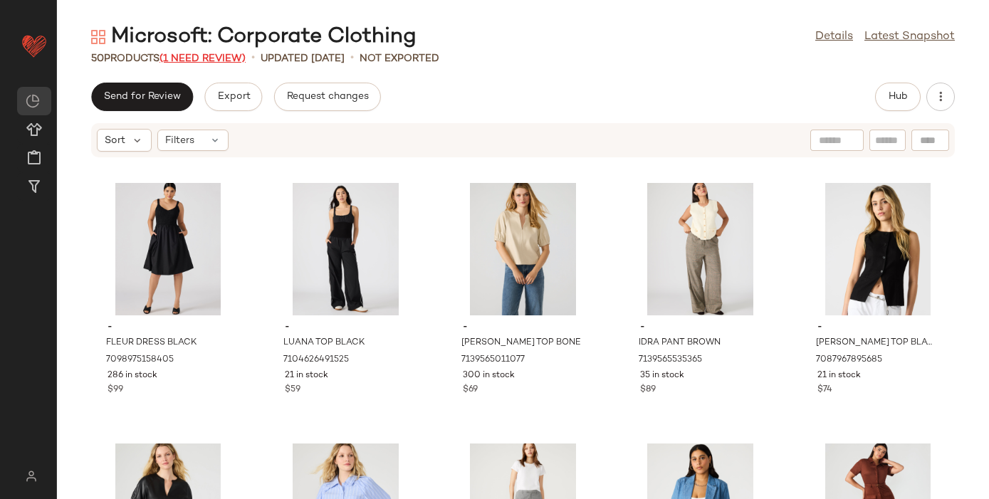
click at [217, 58] on span "(1 Need Review)" at bounding box center [203, 58] width 86 height 11
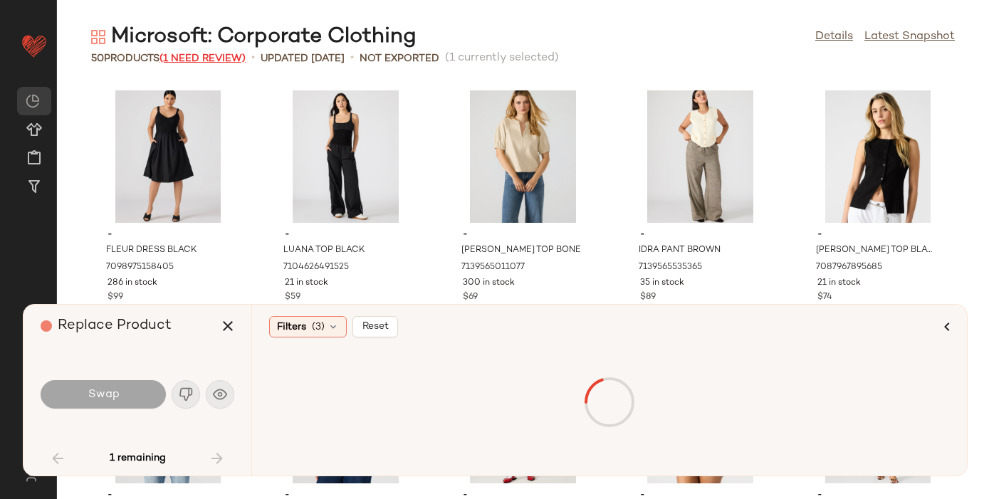
scroll to position [2085, 0]
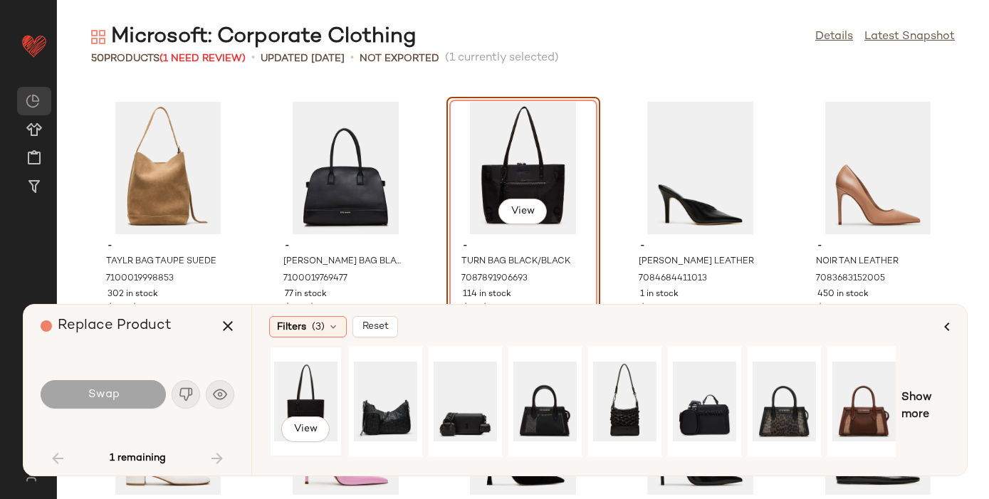
click at [317, 402] on div "View" at bounding box center [305, 401] width 63 height 101
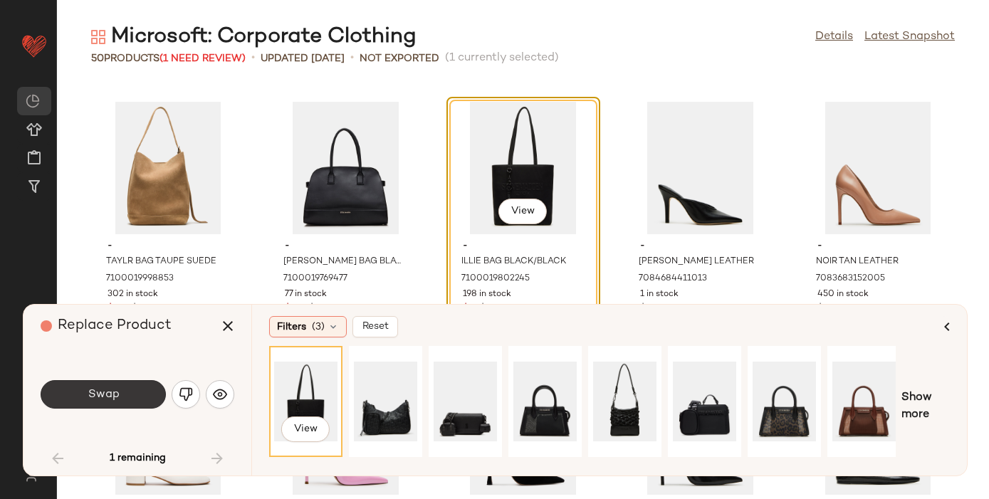
click at [117, 393] on span "Swap" at bounding box center [103, 395] width 32 height 14
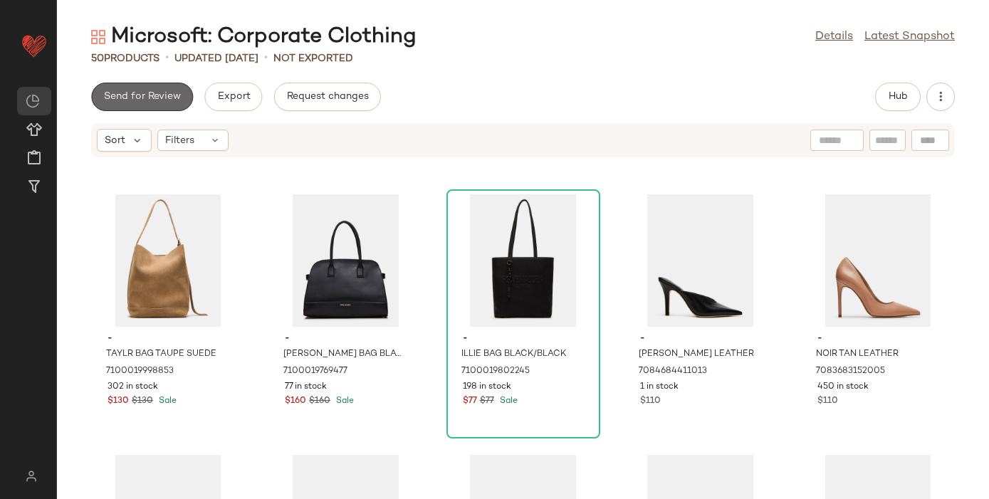
click at [140, 85] on button "Send for Review" at bounding box center [142, 97] width 102 height 28
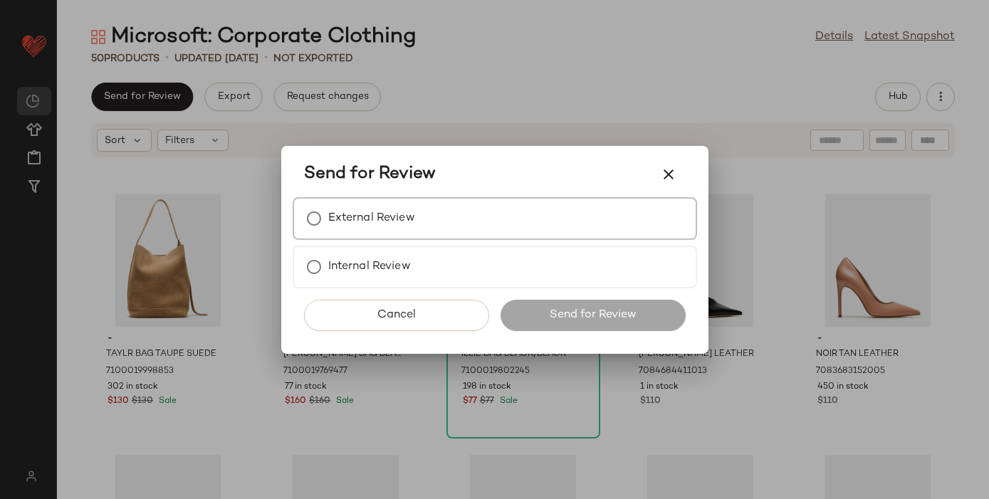
click at [397, 219] on label "External Review" at bounding box center [371, 218] width 87 height 28
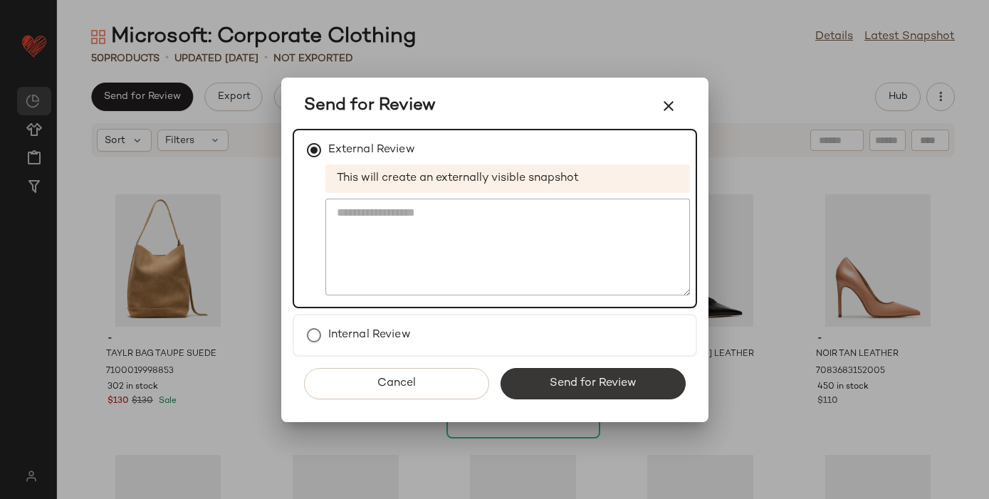
click at [576, 385] on span "Send for Review" at bounding box center [593, 384] width 88 height 14
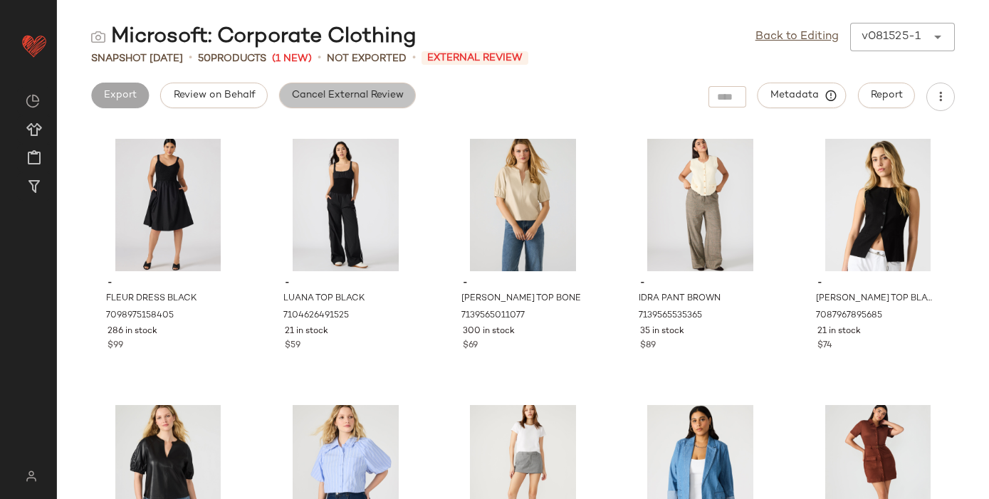
click at [353, 93] on span "Cancel External Review" at bounding box center [347, 95] width 113 height 11
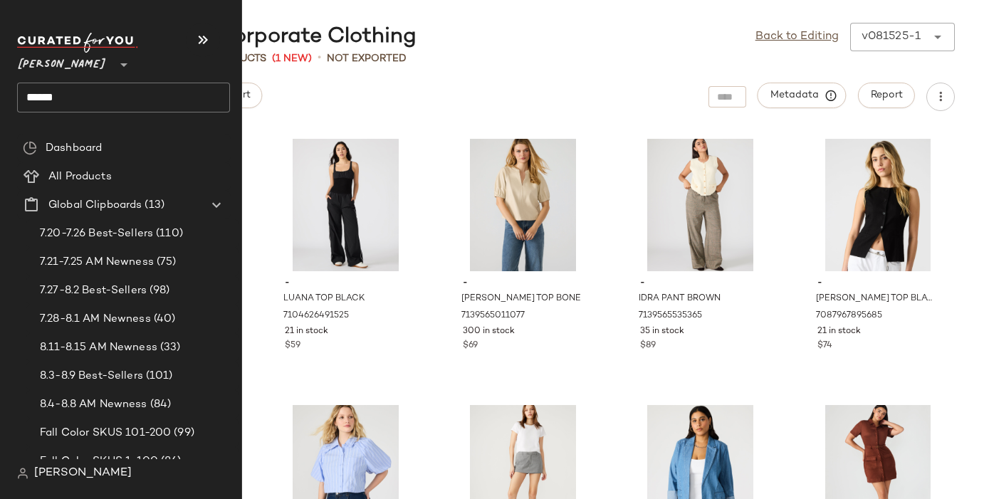
click at [52, 98] on input "******" at bounding box center [123, 98] width 213 height 30
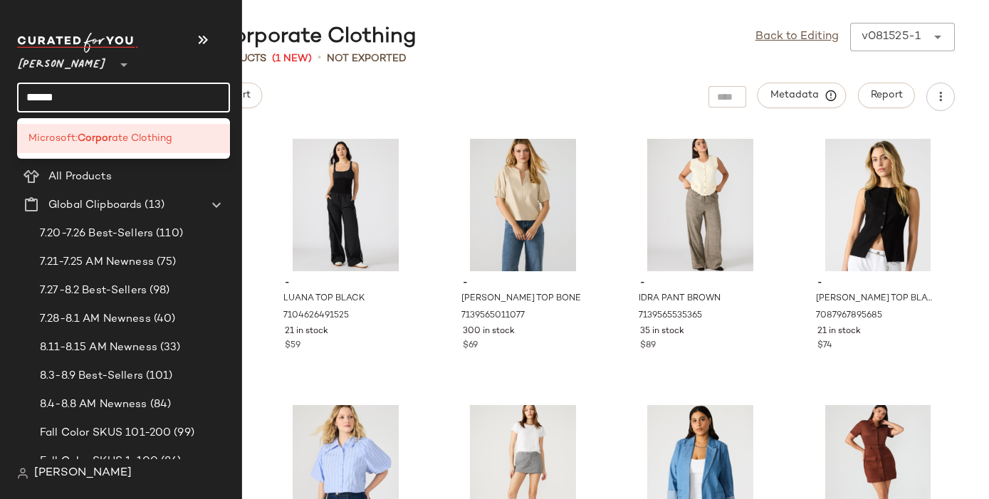
click at [52, 98] on input "******" at bounding box center [123, 98] width 213 height 30
click at [66, 137] on span "Microsoft:" at bounding box center [52, 138] width 49 height 15
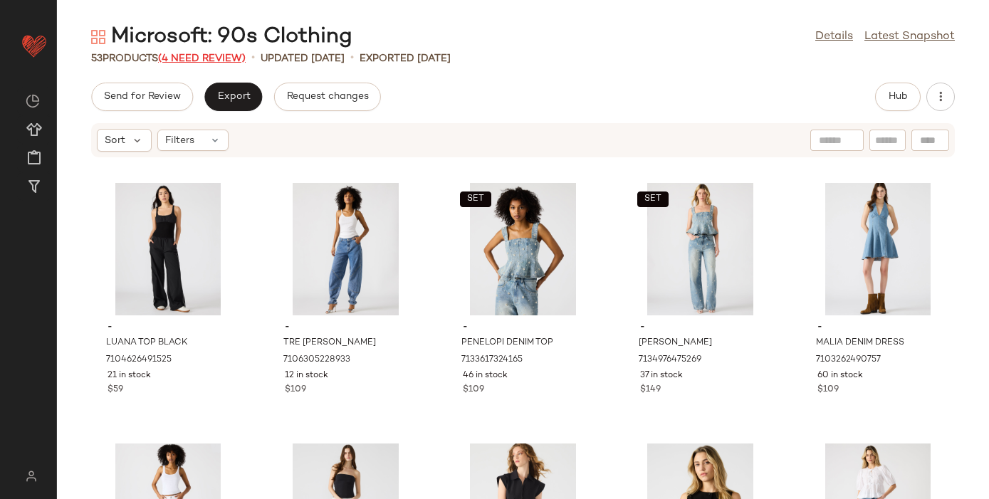
click at [212, 58] on span "(4 Need Review)" at bounding box center [202, 58] width 88 height 11
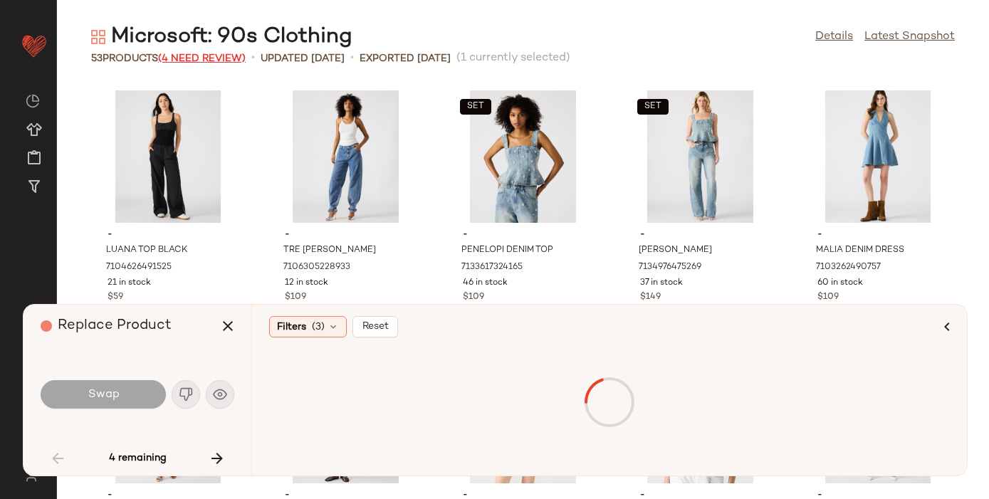
scroll to position [2085, 0]
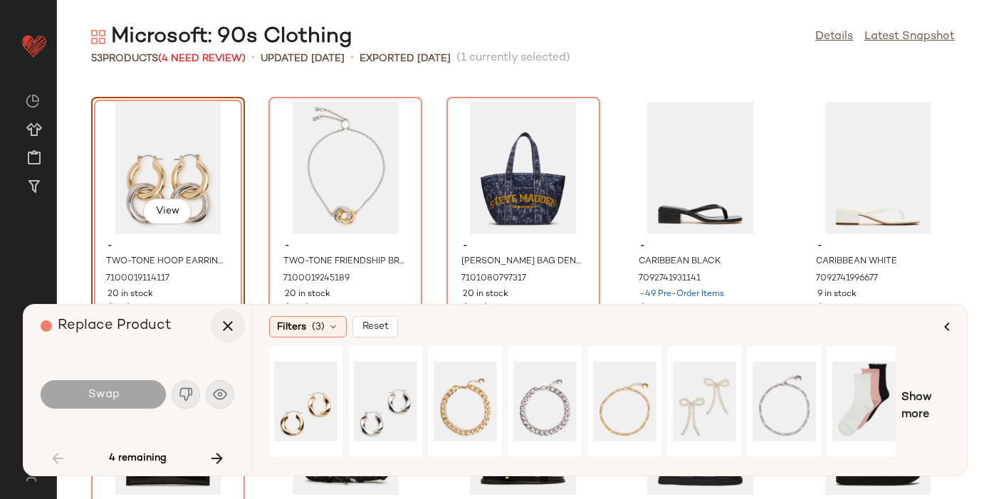
click at [226, 328] on icon "button" at bounding box center [227, 326] width 17 height 17
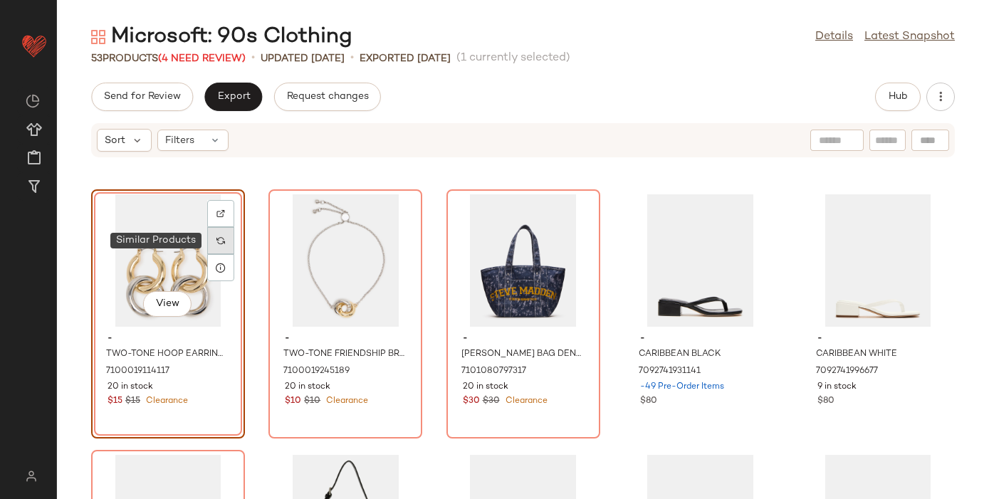
click at [220, 238] on img at bounding box center [220, 240] width 9 height 9
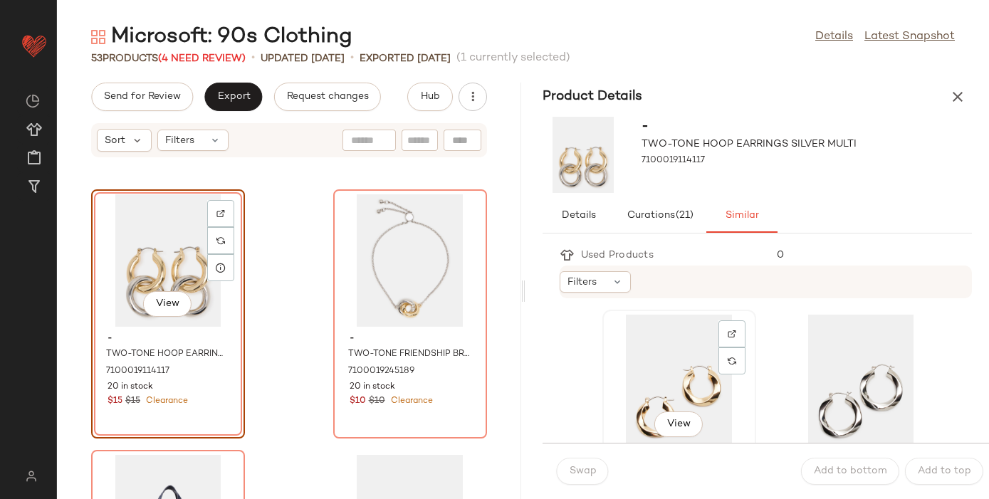
click at [682, 348] on div "View" at bounding box center [679, 381] width 144 height 132
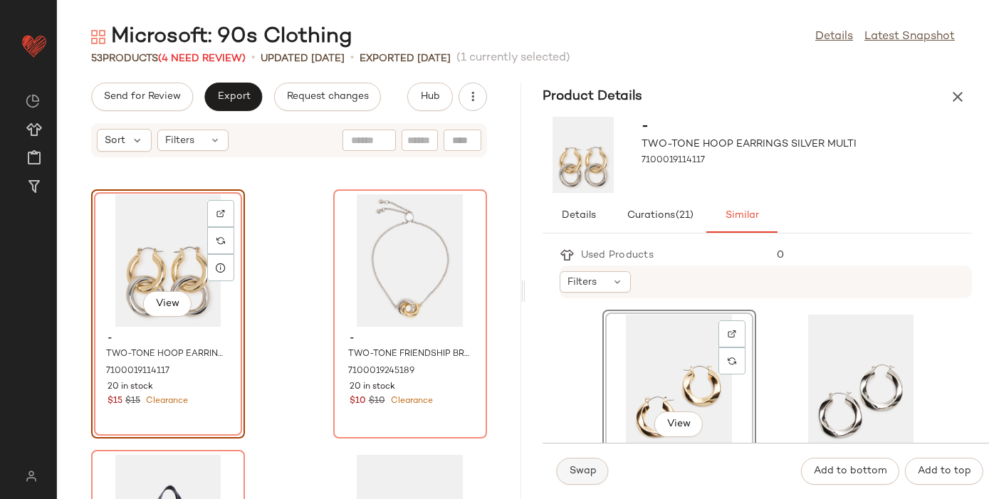
click at [584, 466] on span "Swap" at bounding box center [583, 471] width 28 height 11
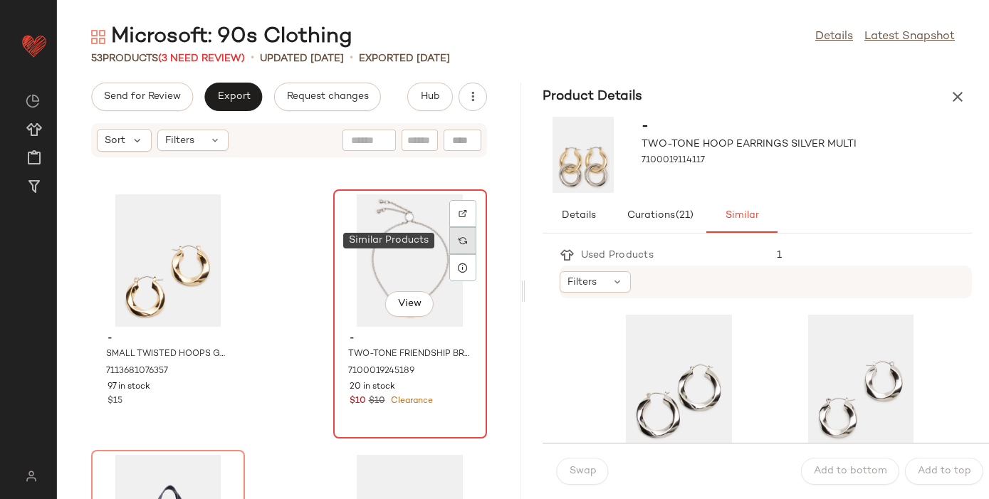
click at [449, 243] on div at bounding box center [462, 240] width 27 height 27
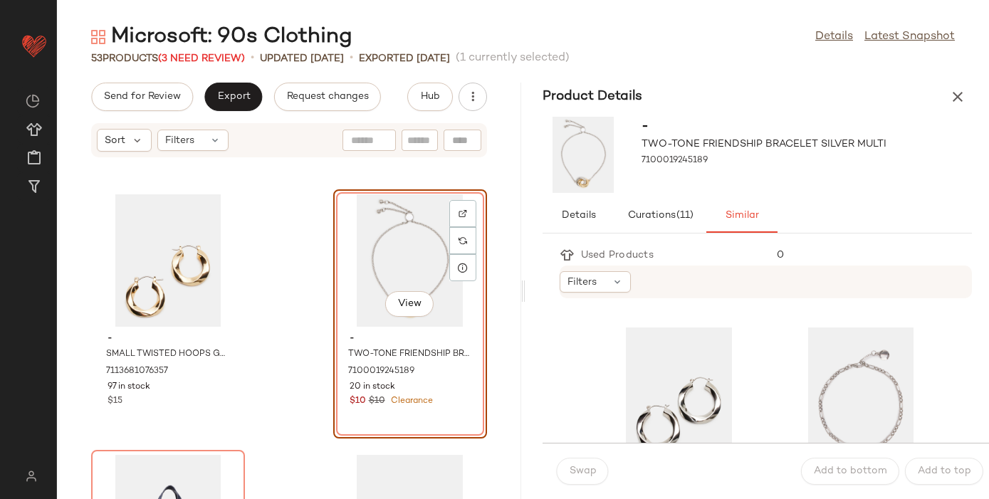
scroll to position [495, 0]
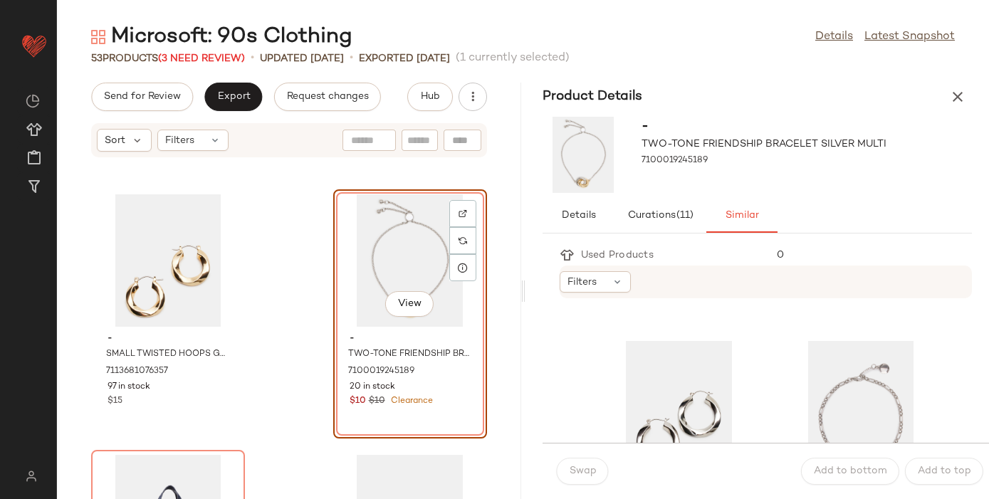
click at [689, 213] on div "View" at bounding box center [679, 146] width 144 height 132
click at [578, 465] on button "Swap" at bounding box center [583, 471] width 52 height 27
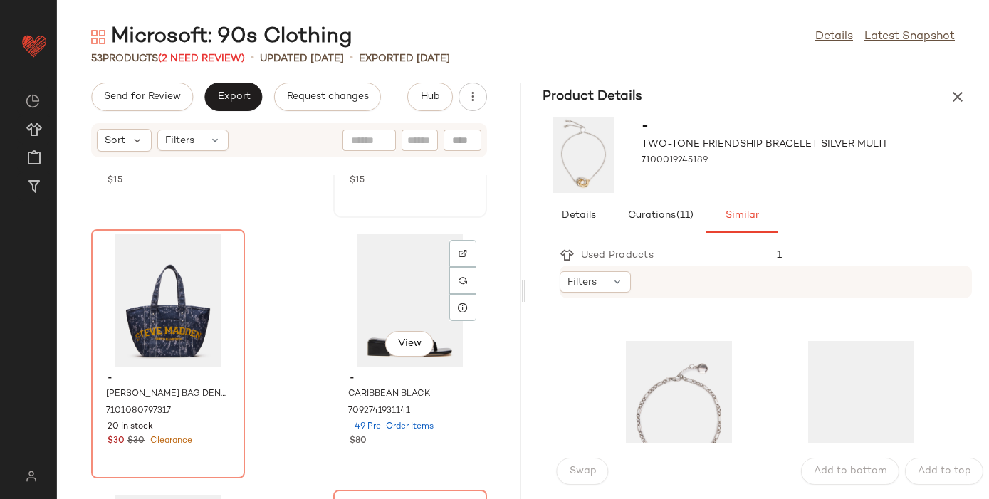
scroll to position [5435, 0]
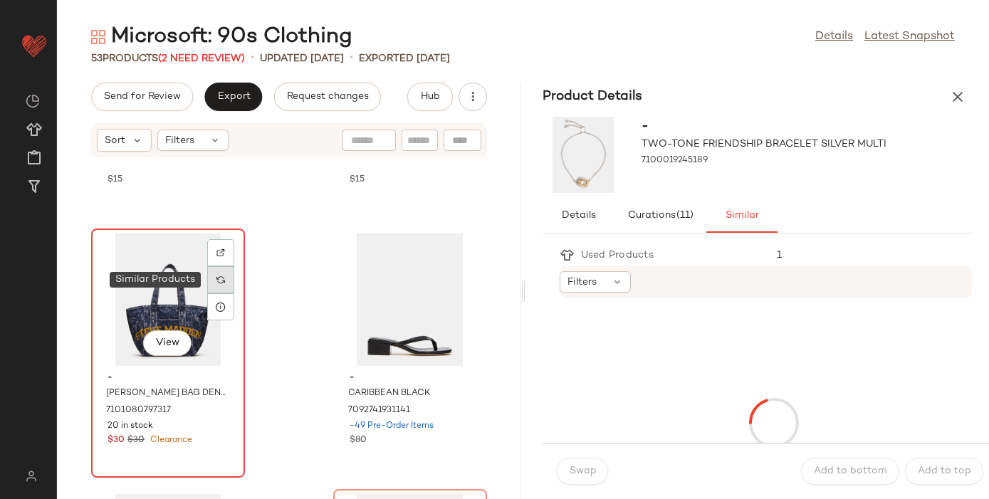
click at [224, 280] on img at bounding box center [220, 280] width 9 height 9
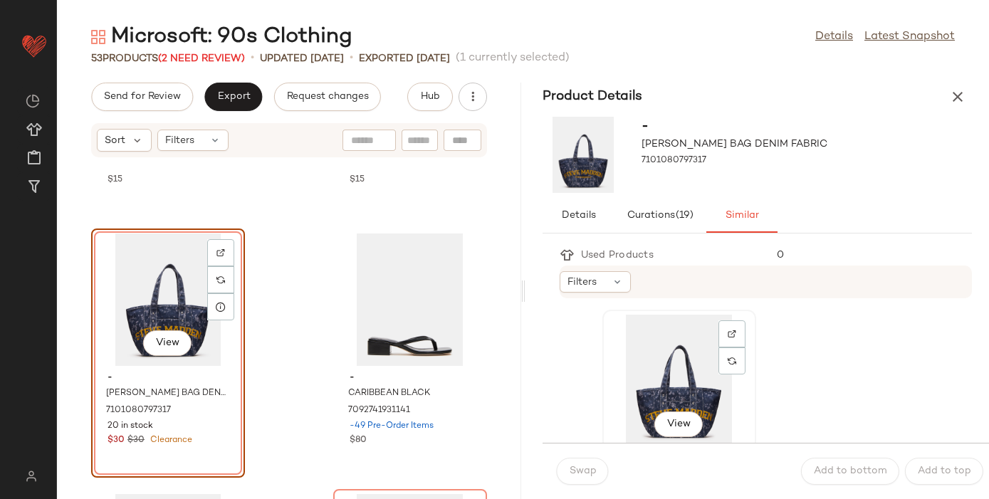
click at [672, 361] on div "View" at bounding box center [679, 381] width 144 height 132
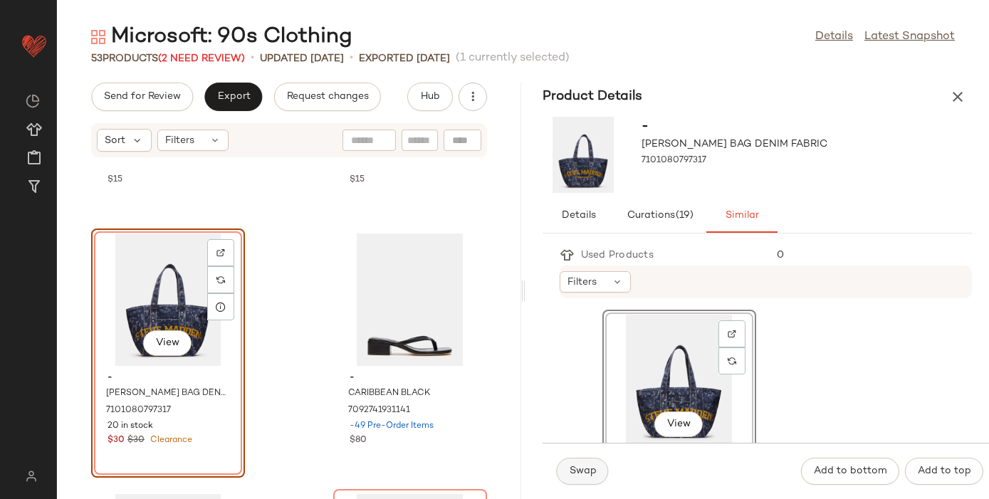
click at [583, 462] on button "Swap" at bounding box center [583, 471] width 52 height 27
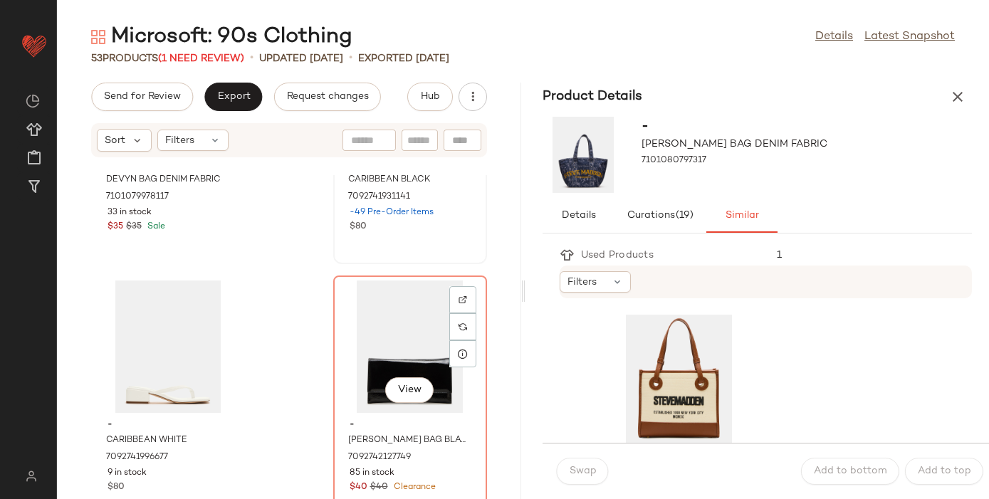
scroll to position [5756, 0]
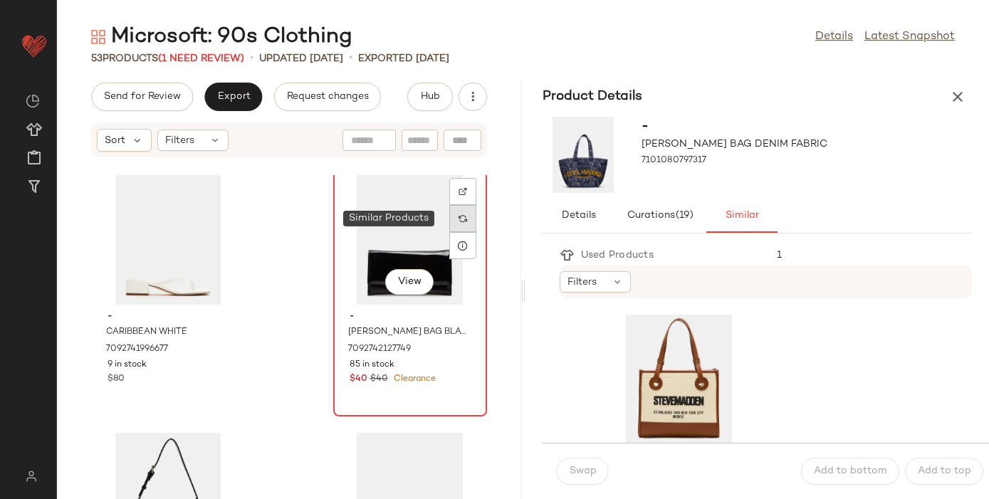
click at [459, 216] on img at bounding box center [463, 218] width 9 height 9
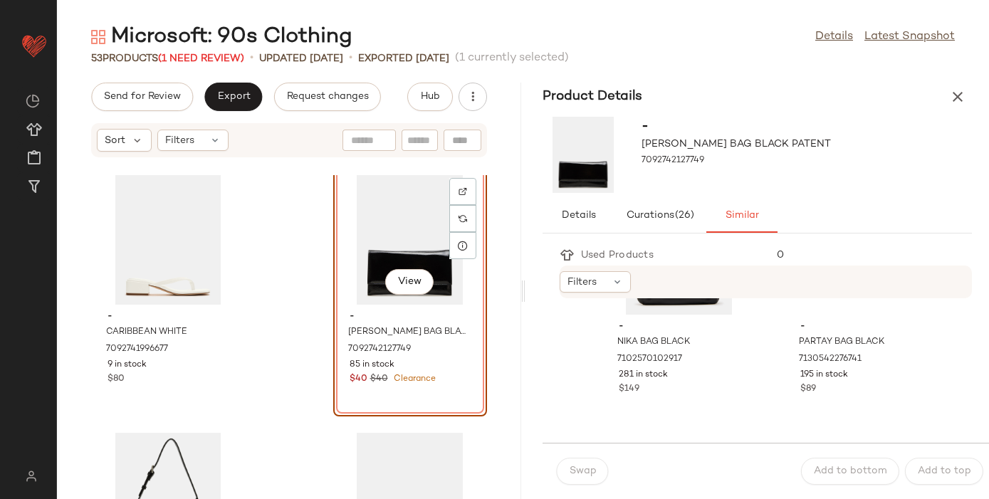
scroll to position [652, 0]
click at [702, 122] on div "143 in stock" at bounding box center [679, 116] width 121 height 13
click at [586, 467] on span "Swap" at bounding box center [583, 471] width 28 height 11
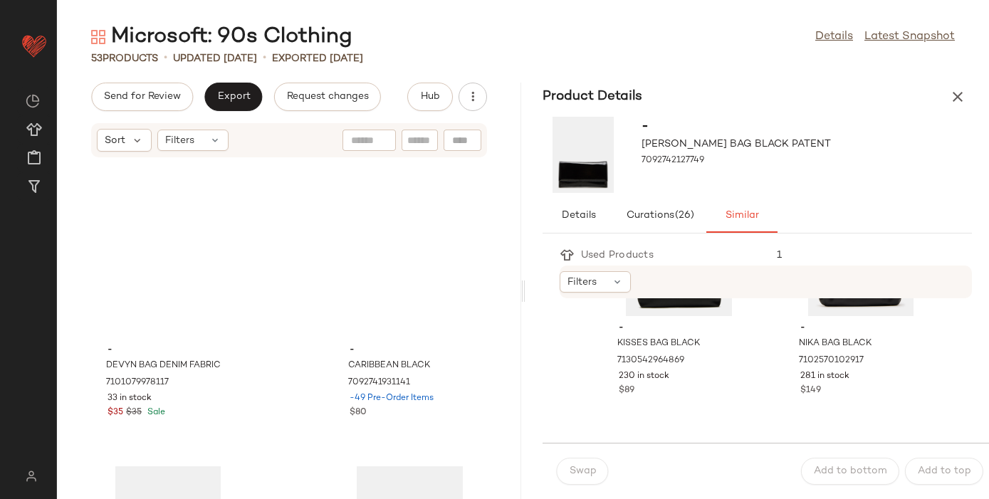
scroll to position [5292, 0]
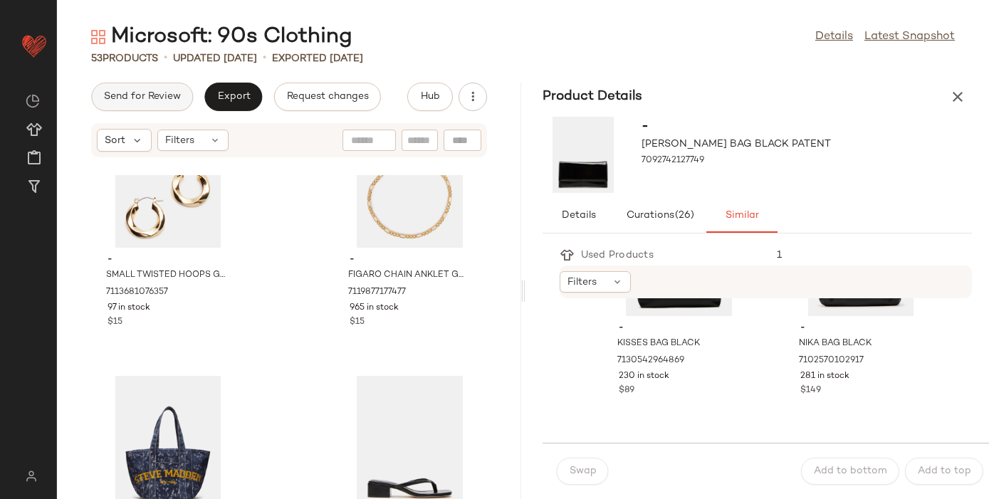
click at [143, 93] on span "Send for Review" at bounding box center [142, 96] width 78 height 11
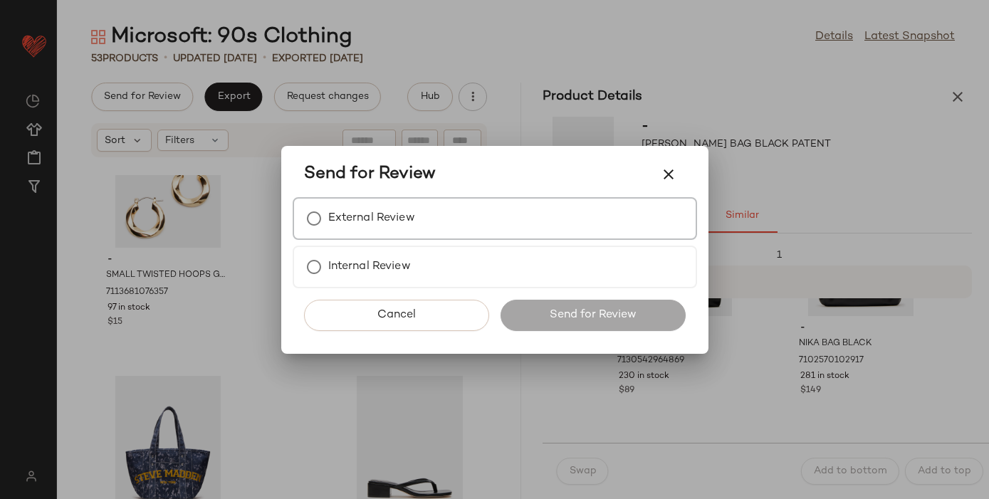
click at [510, 226] on div "External Review" at bounding box center [495, 218] width 405 height 43
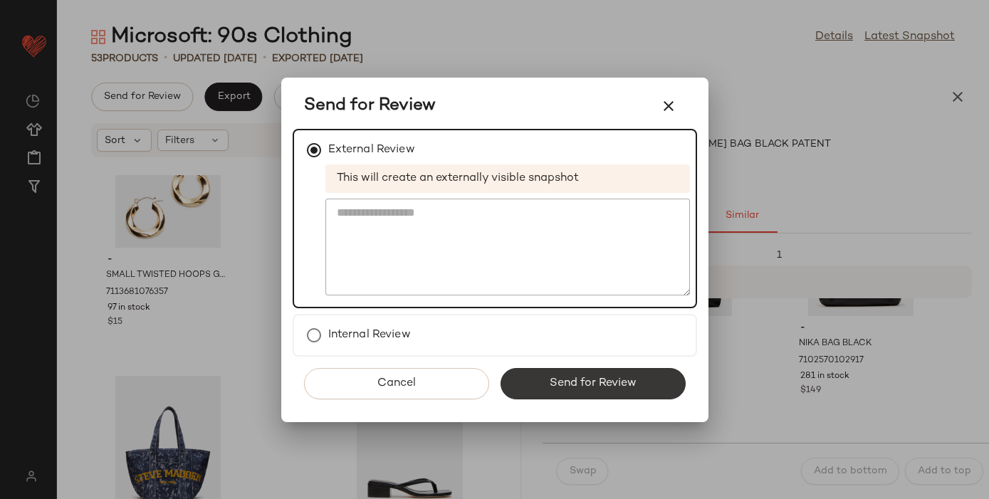
click at [558, 374] on button "Send for Review" at bounding box center [593, 383] width 185 height 31
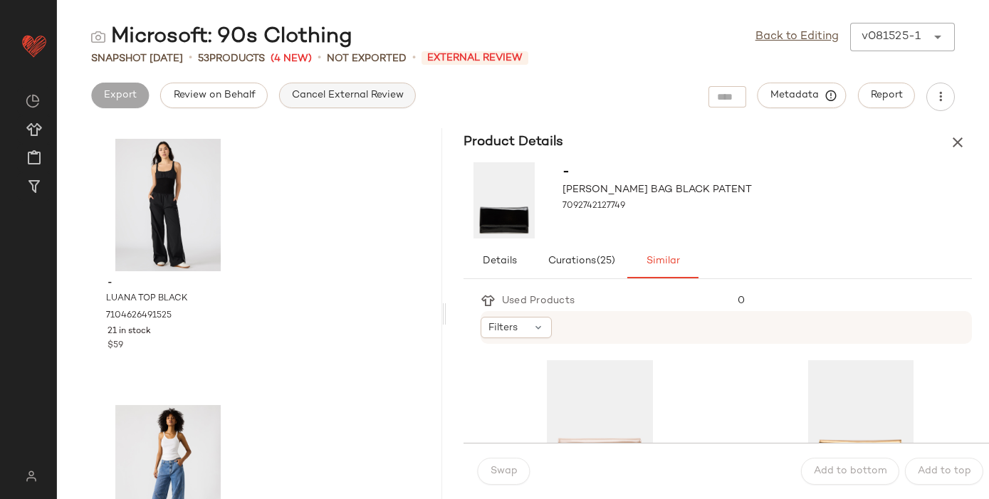
click at [367, 95] on span "Cancel External Review" at bounding box center [347, 95] width 113 height 11
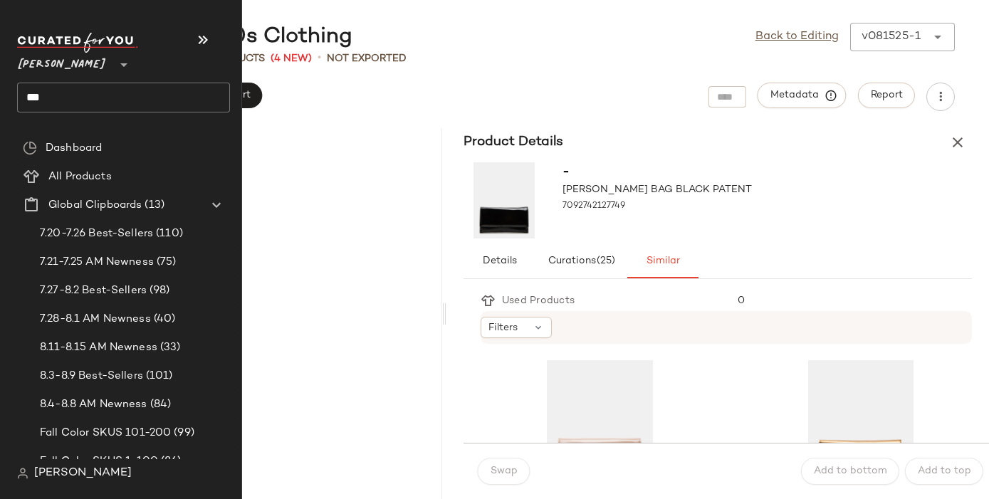
click at [44, 98] on input "***" at bounding box center [123, 98] width 213 height 30
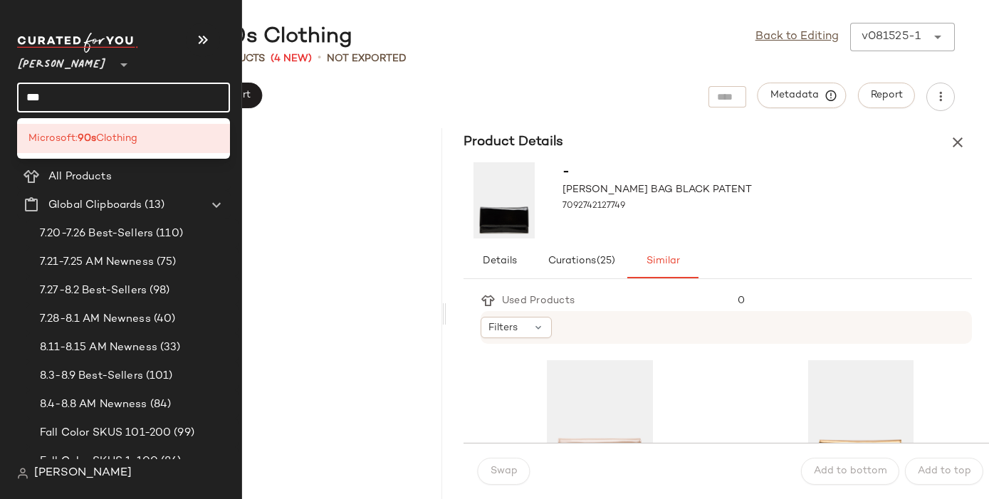
click at [44, 98] on input "***" at bounding box center [123, 98] width 213 height 30
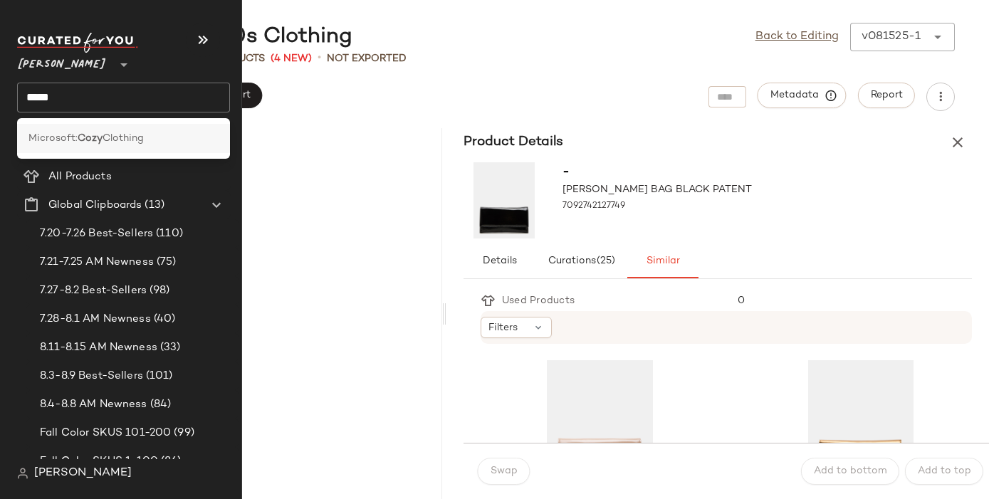
click at [72, 135] on span "Microsoft:" at bounding box center [52, 138] width 49 height 15
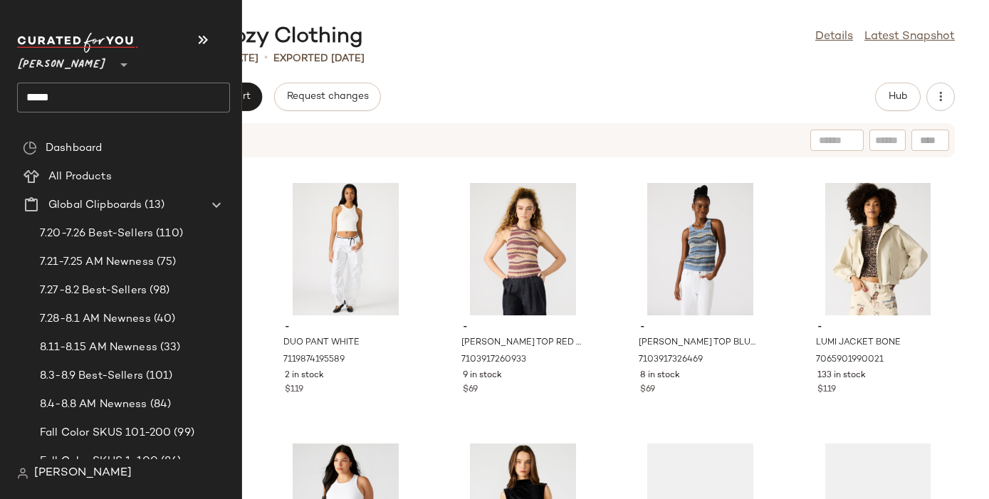
click at [41, 92] on input "****" at bounding box center [123, 98] width 213 height 30
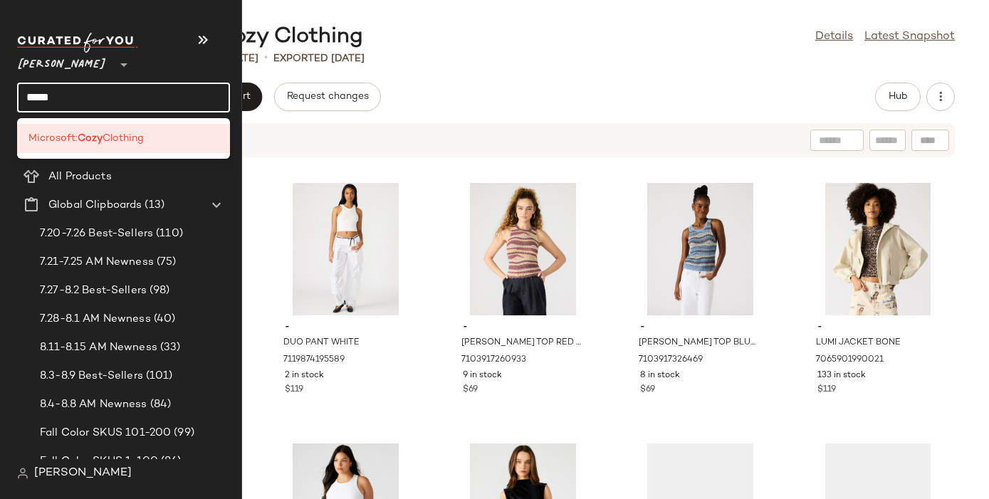
click at [41, 92] on input "****" at bounding box center [123, 98] width 213 height 30
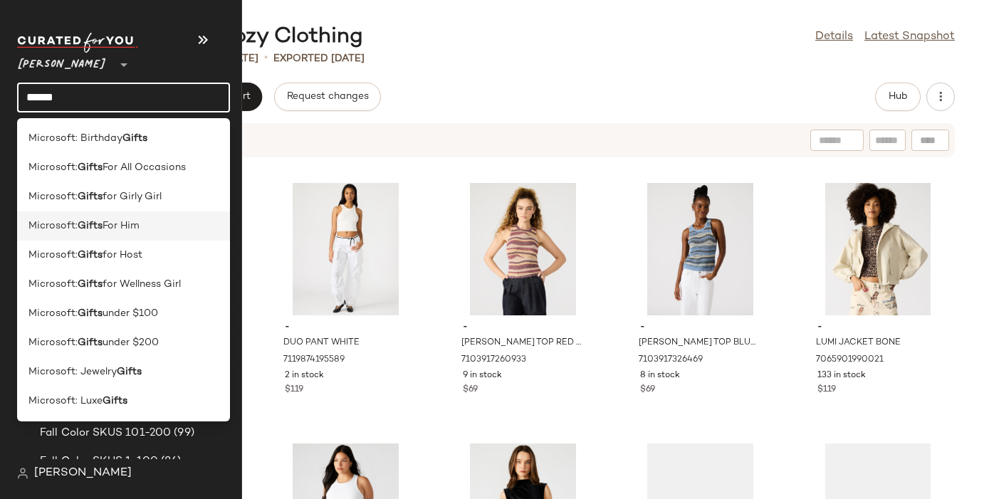
click at [90, 219] on b "Gifts" at bounding box center [90, 226] width 25 height 15
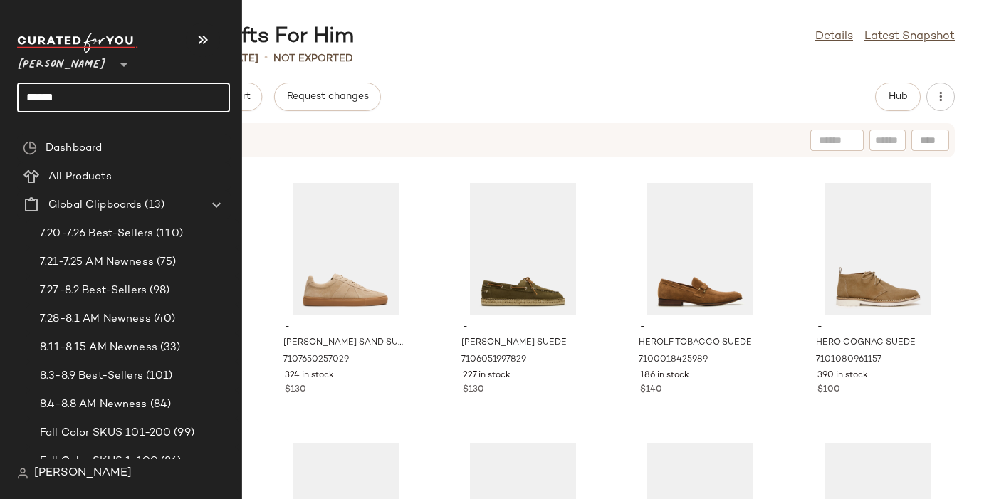
click at [45, 100] on input "*****" at bounding box center [123, 98] width 213 height 30
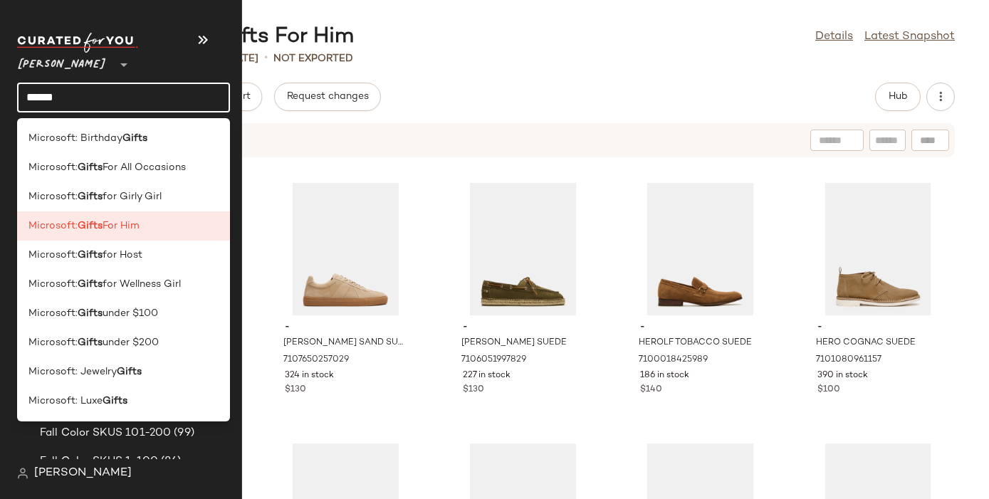
click at [45, 100] on input "*****" at bounding box center [123, 98] width 213 height 30
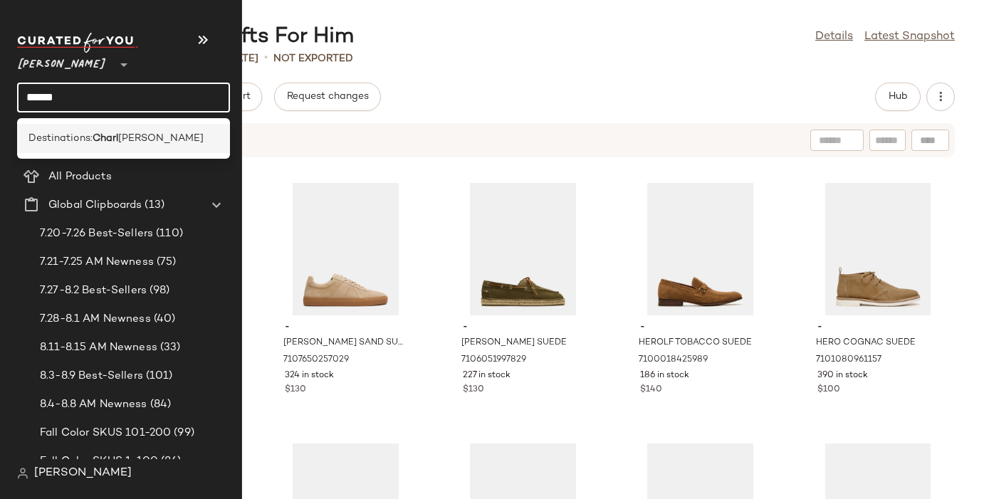
type input "*****"
click at [78, 145] on span "Destinations:" at bounding box center [60, 138] width 64 height 15
